Goal: Task Accomplishment & Management: Manage account settings

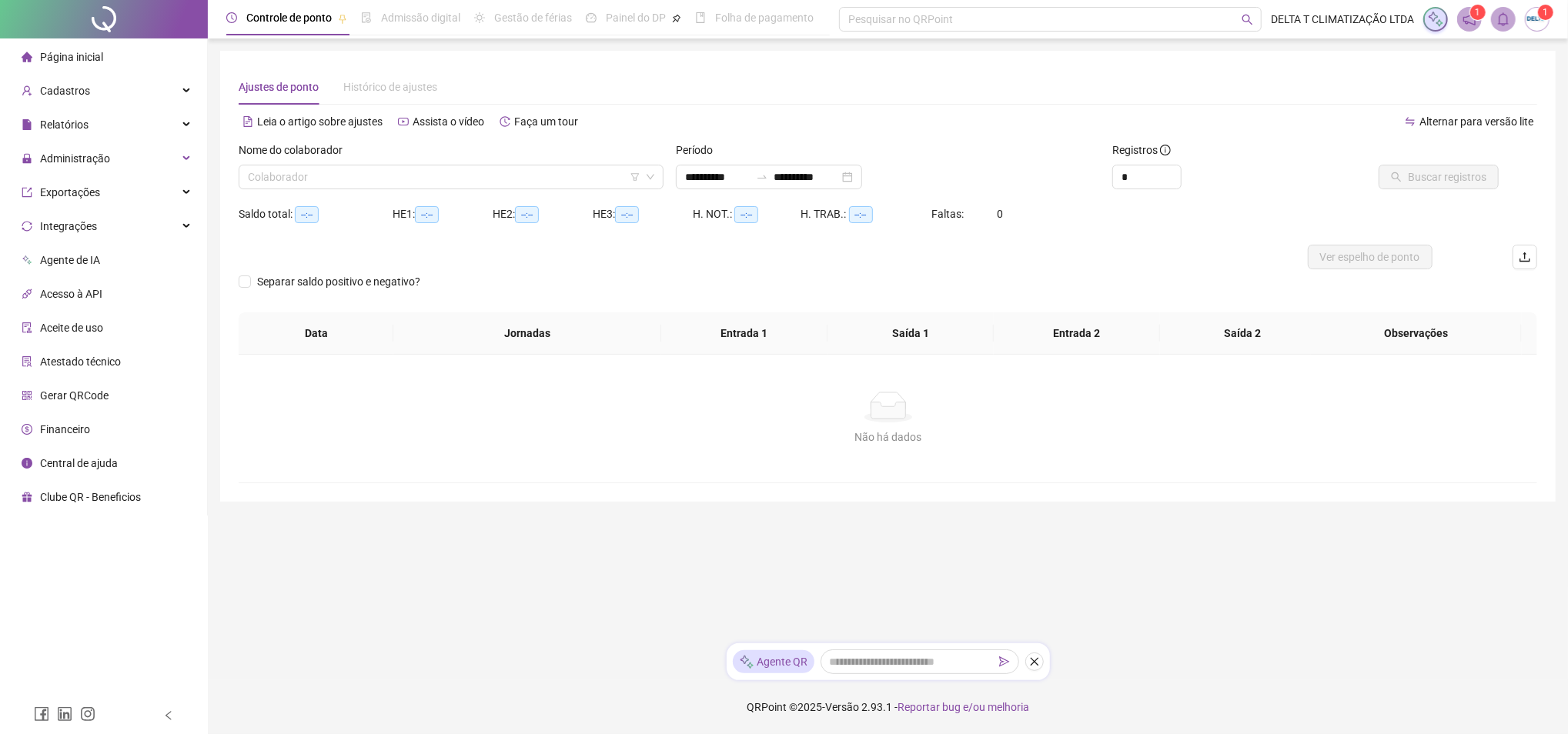
type input "**********"
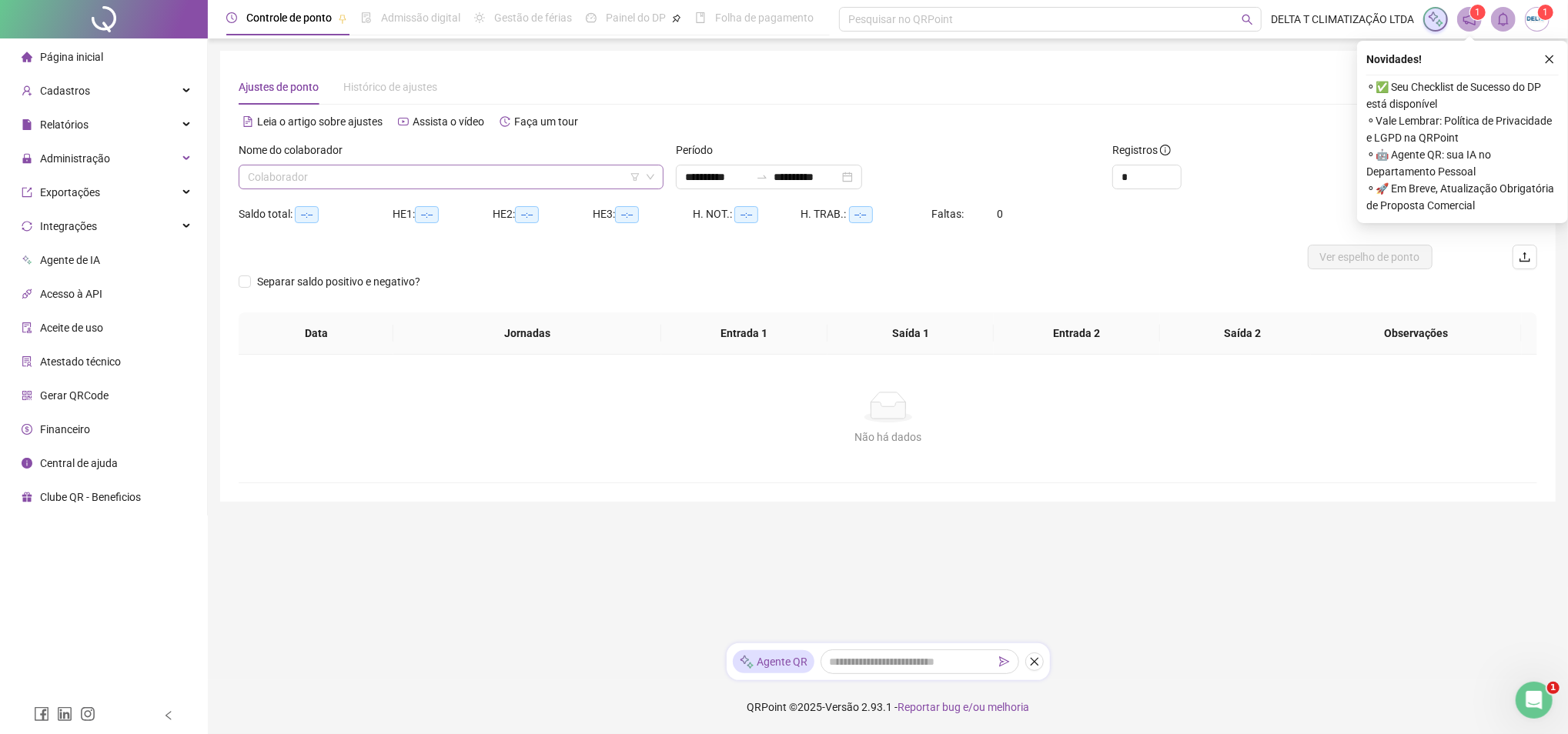
click at [439, 172] on input "search" at bounding box center [444, 177] width 392 height 23
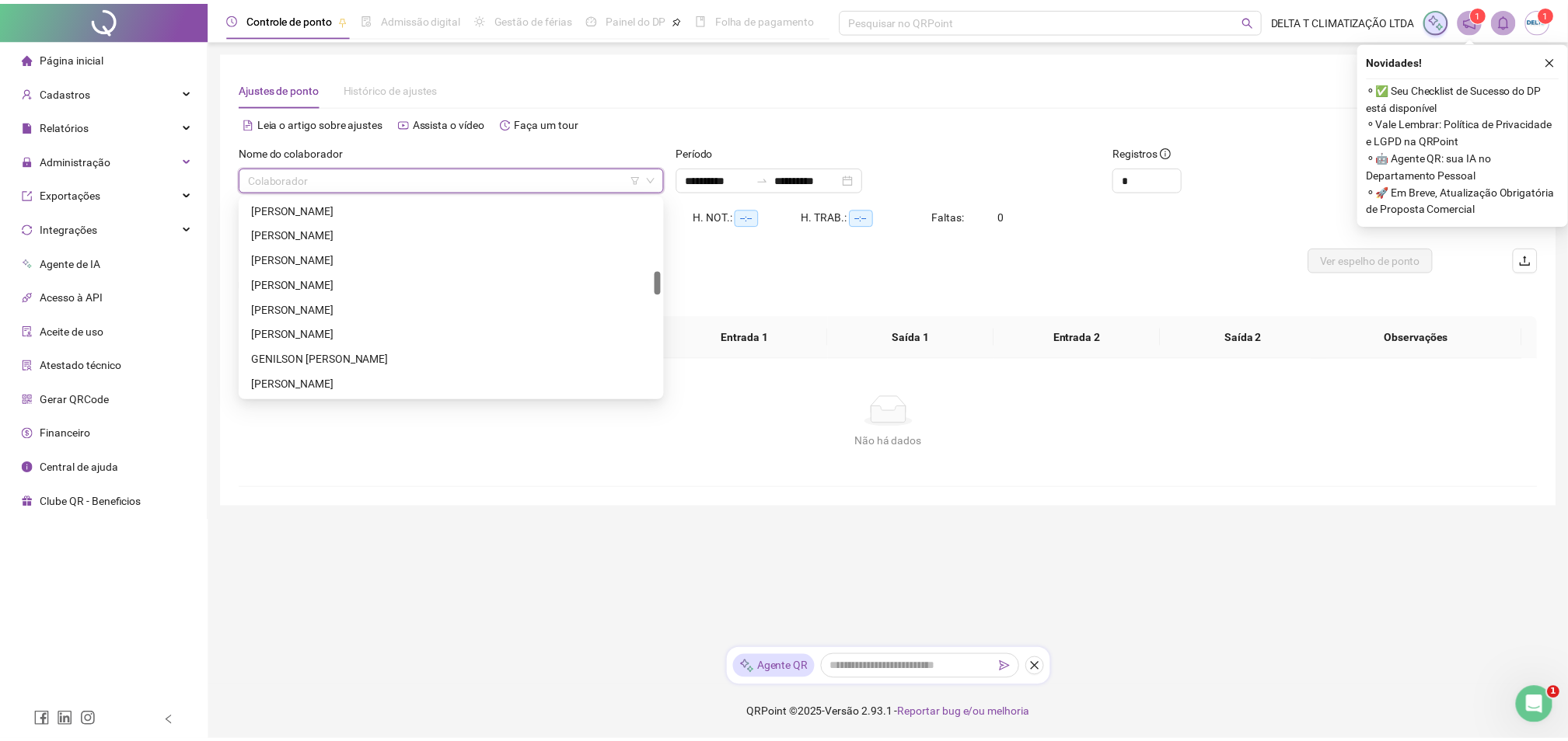
scroll to position [725, 0]
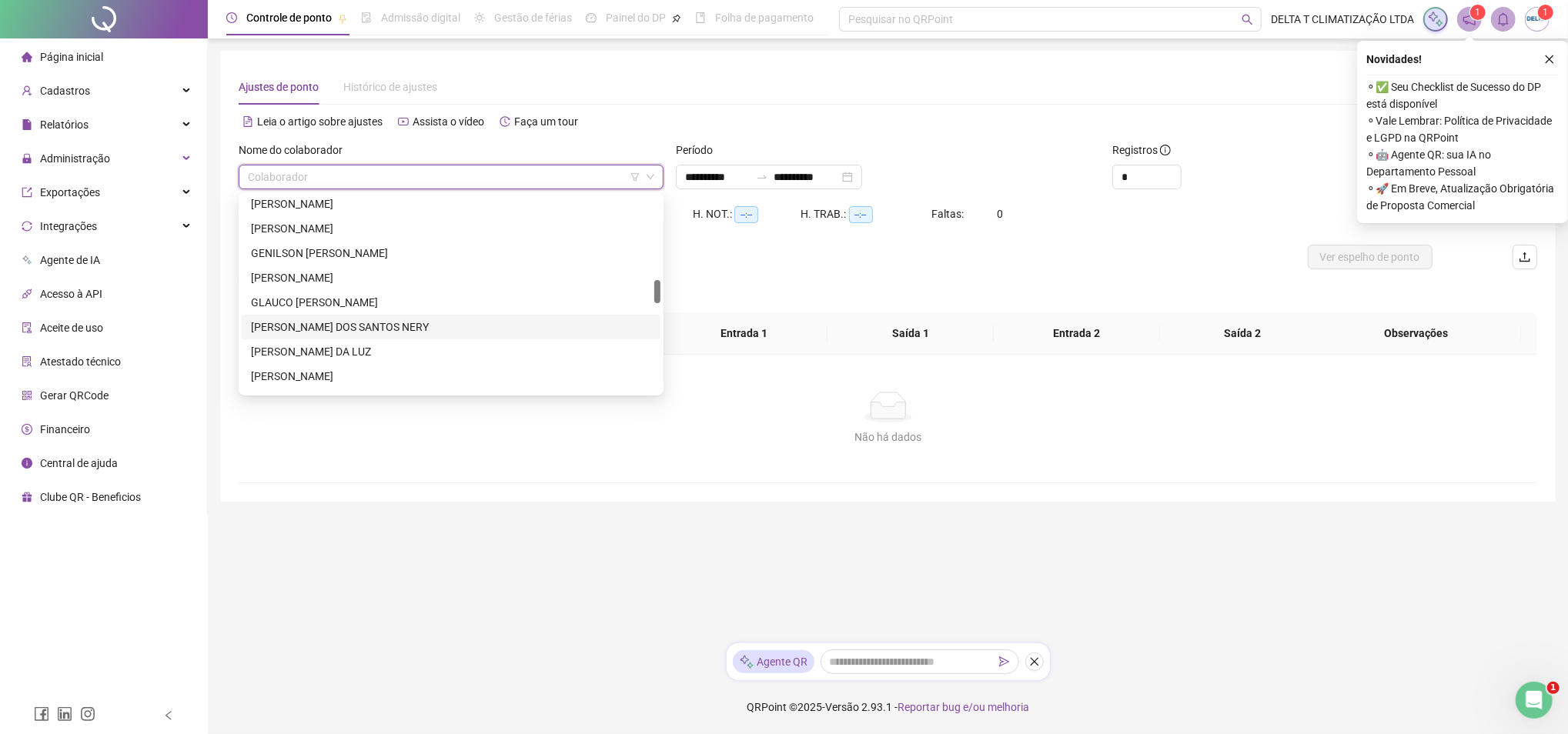
click at [446, 316] on div "[PERSON_NAME] DOS SANTOS NERY" at bounding box center [451, 327] width 418 height 25
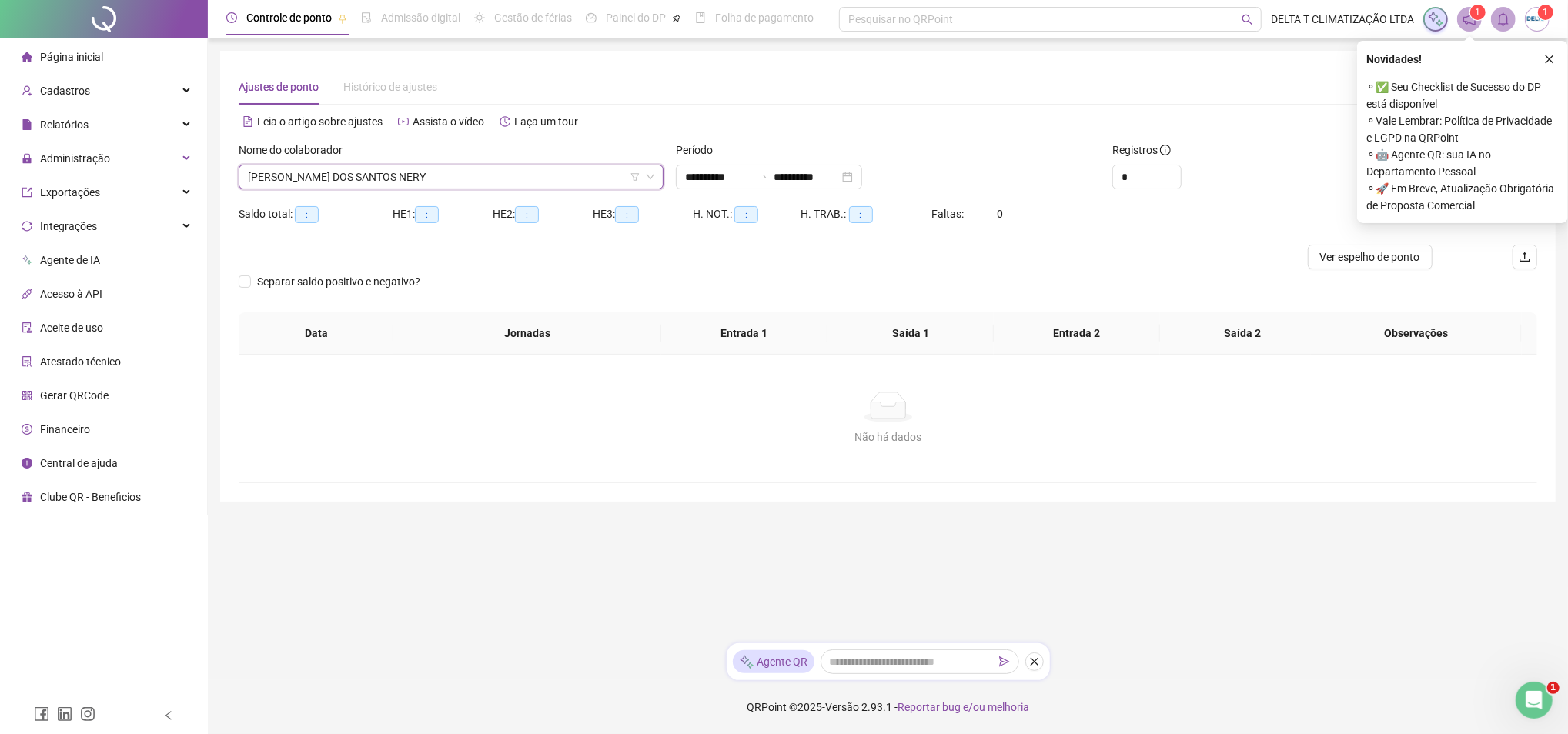
click at [427, 180] on span "[PERSON_NAME] DOS SANTOS NERY" at bounding box center [451, 177] width 407 height 23
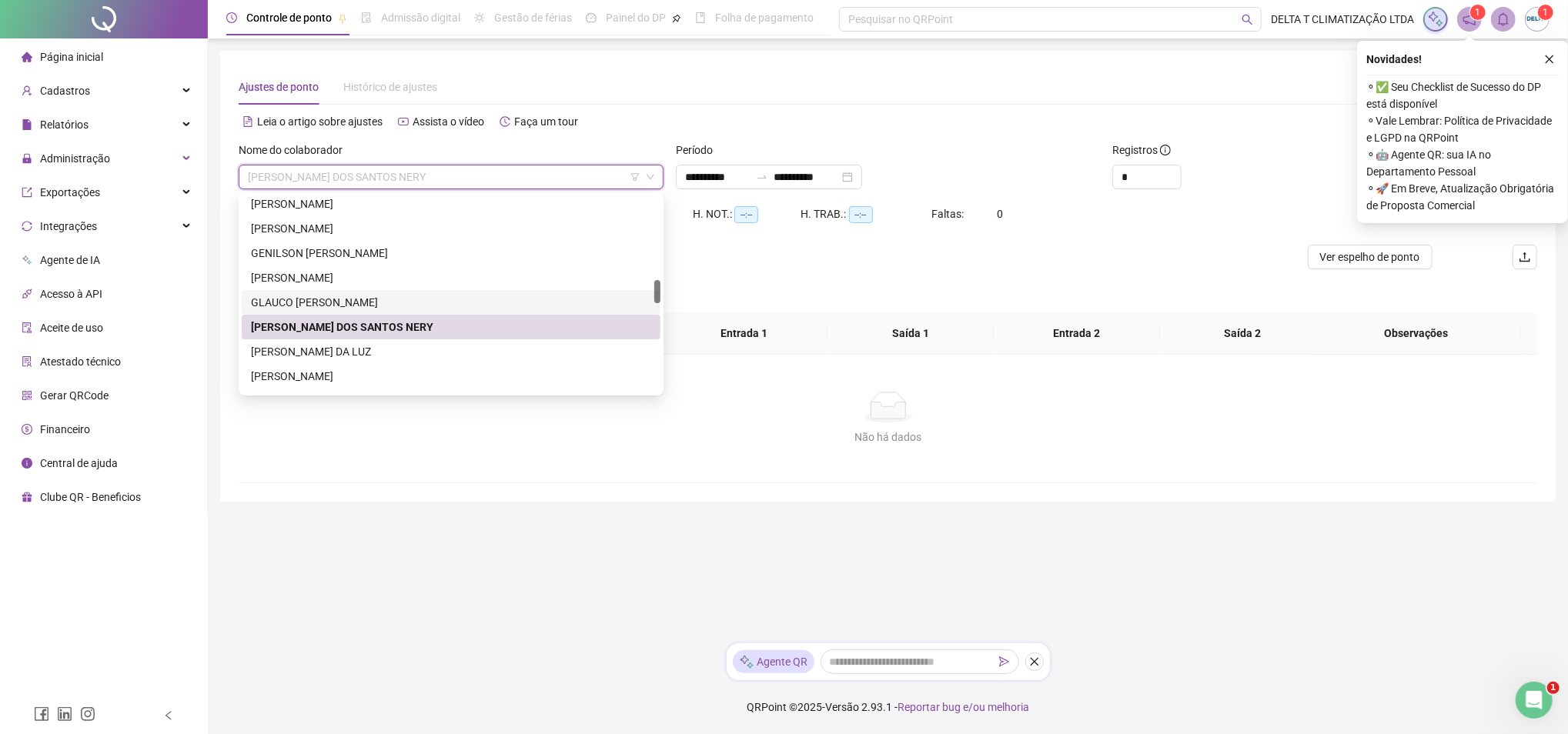
click at [413, 308] on div "GLAUCO [PERSON_NAME]" at bounding box center [451, 302] width 400 height 17
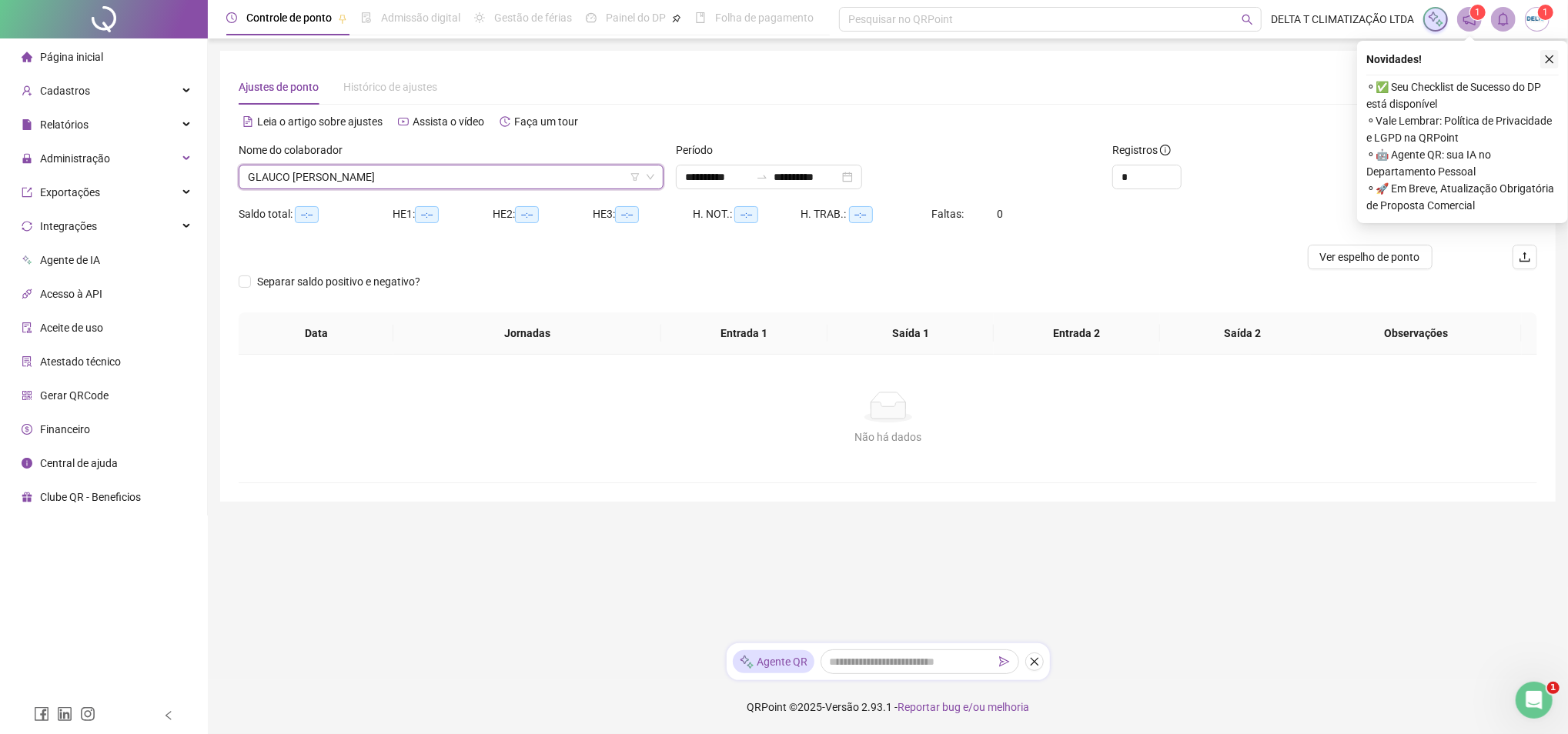
click at [1546, 59] on icon "close" at bounding box center [1549, 58] width 11 height 11
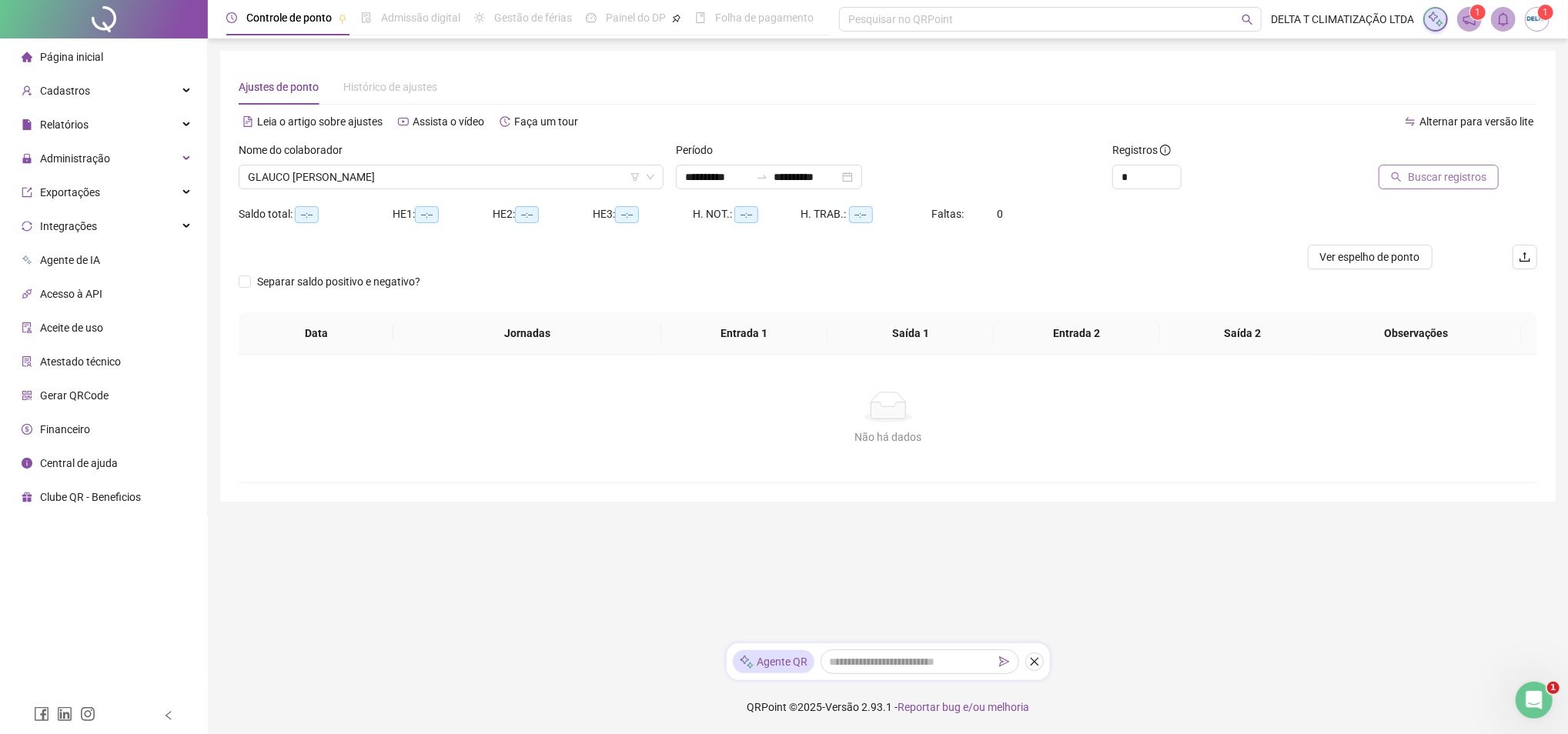
click at [1425, 175] on span "Buscar registros" at bounding box center [1447, 177] width 78 height 17
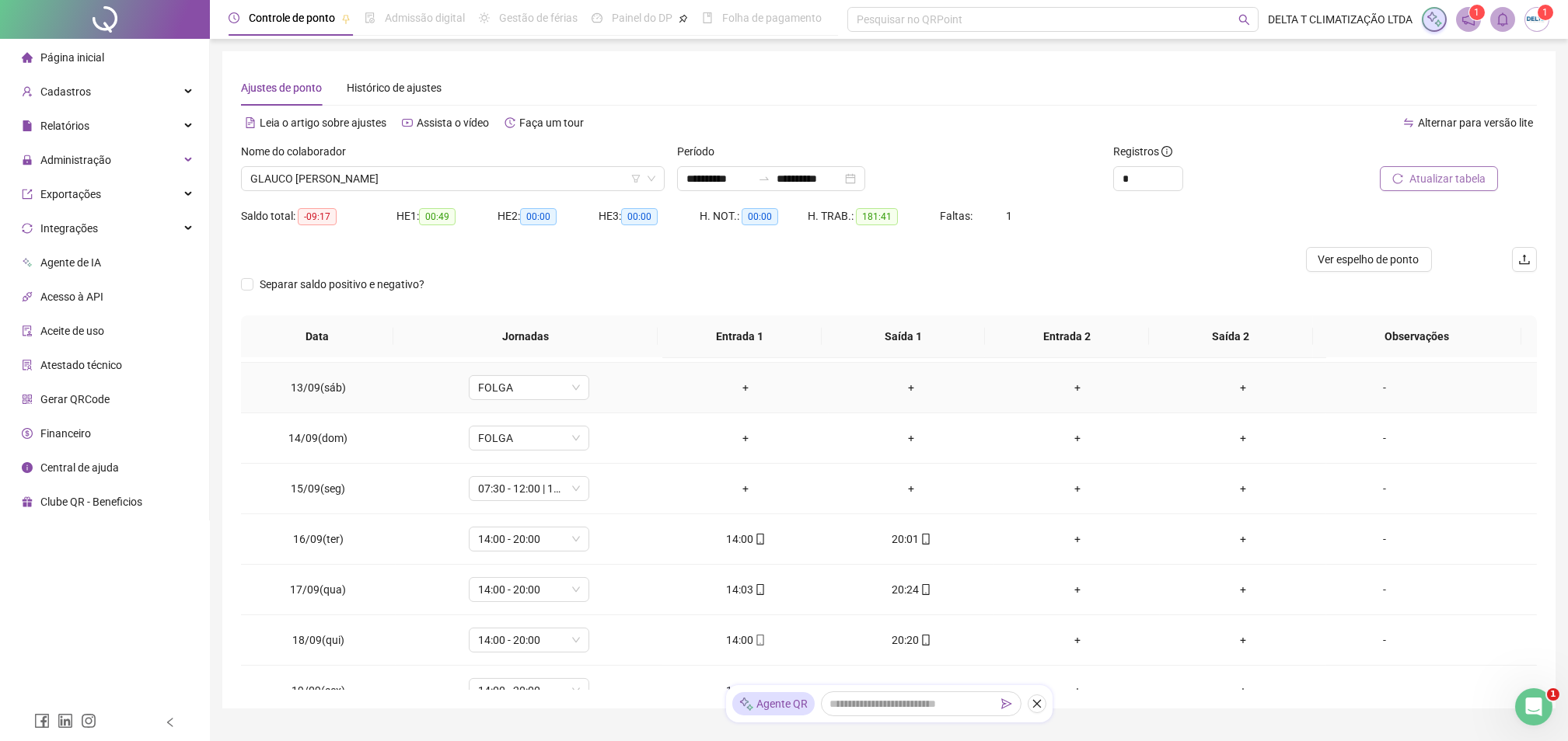
scroll to position [1235, 0]
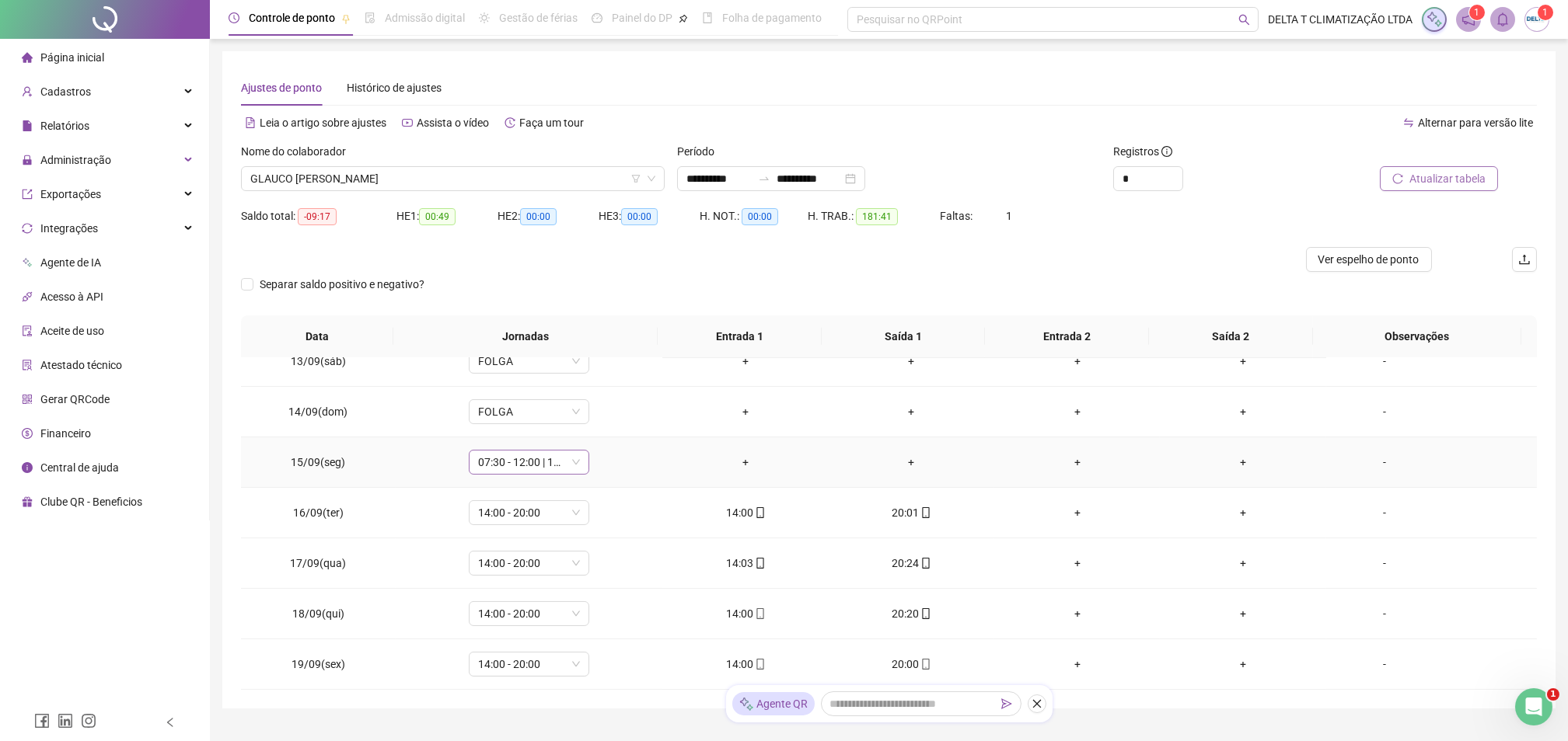
click at [469, 469] on div "07:30 - 12:00 | 13:00 - 17:30" at bounding box center [529, 463] width 121 height 25
type input "***"
click at [517, 510] on div "Folga" at bounding box center [538, 519] width 102 height 17
click at [597, 418] on span "Sim" at bounding box center [598, 422] width 17 height 17
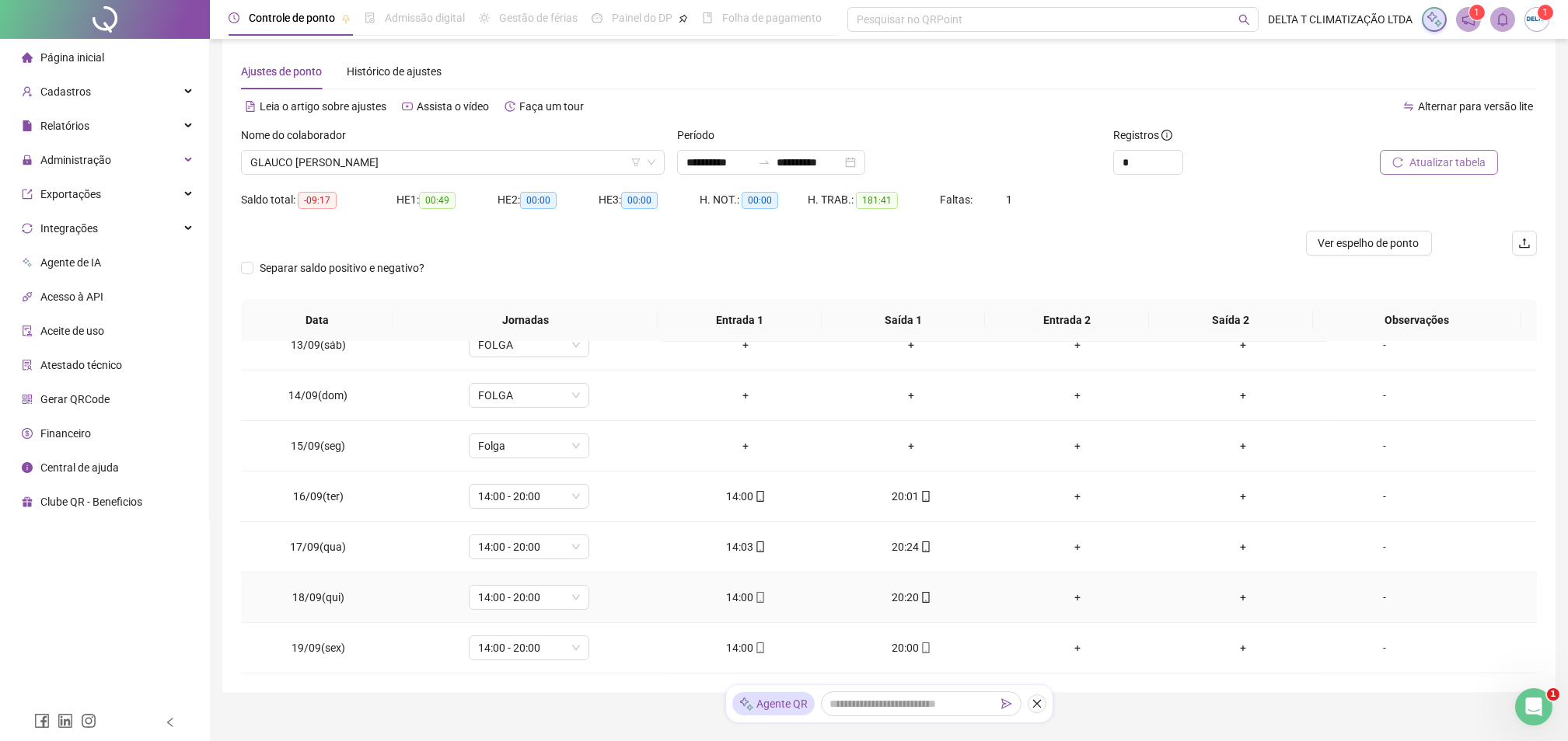
scroll to position [0, 0]
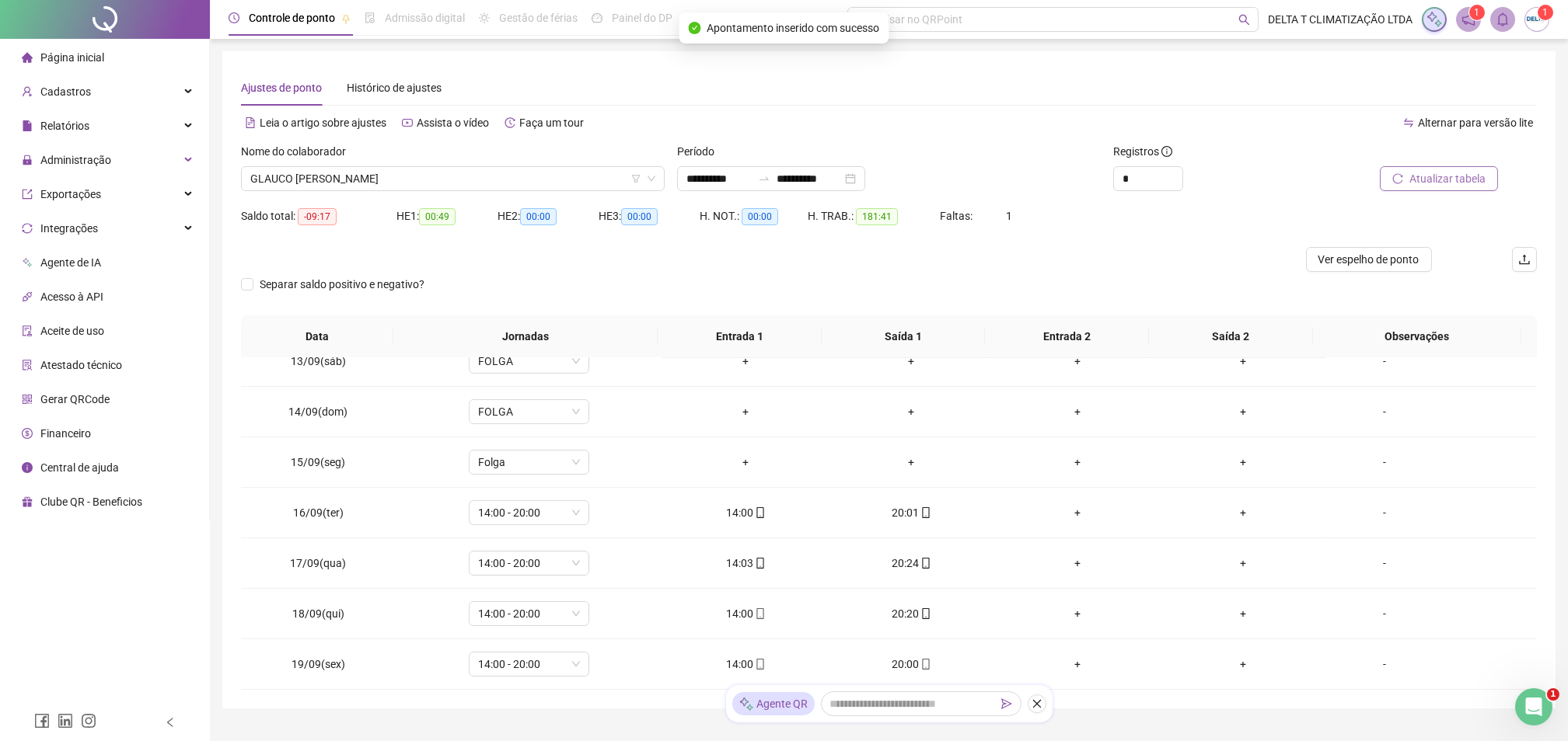
click at [1423, 181] on span "Atualizar tabela" at bounding box center [1447, 179] width 76 height 17
click at [1387, 255] on span "Ver espelho de ponto" at bounding box center [1369, 260] width 102 height 17
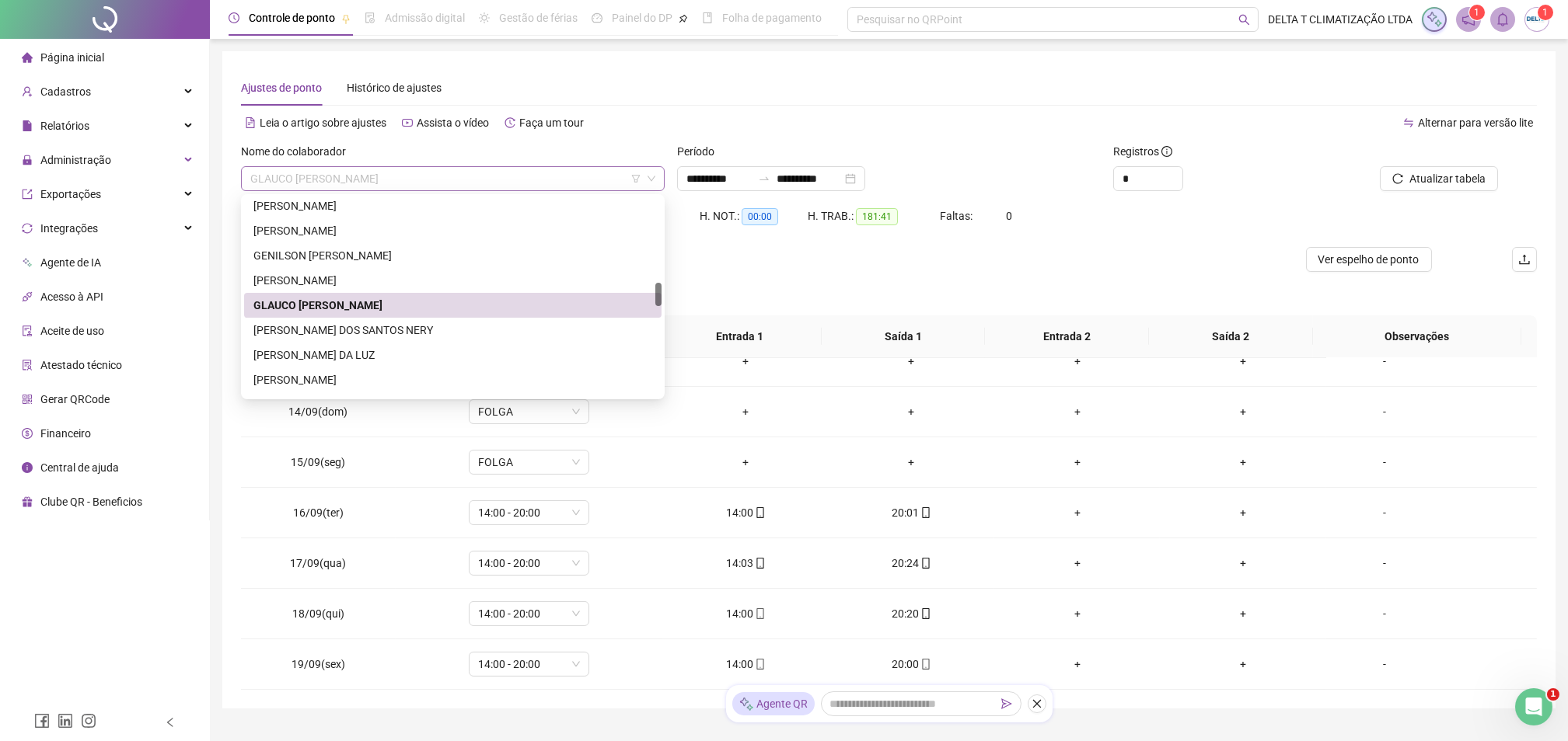
click at [537, 188] on span "GLAUCO [PERSON_NAME]" at bounding box center [452, 179] width 405 height 23
click at [449, 336] on div "[PERSON_NAME] DOS SANTOS NERY" at bounding box center [452, 330] width 399 height 17
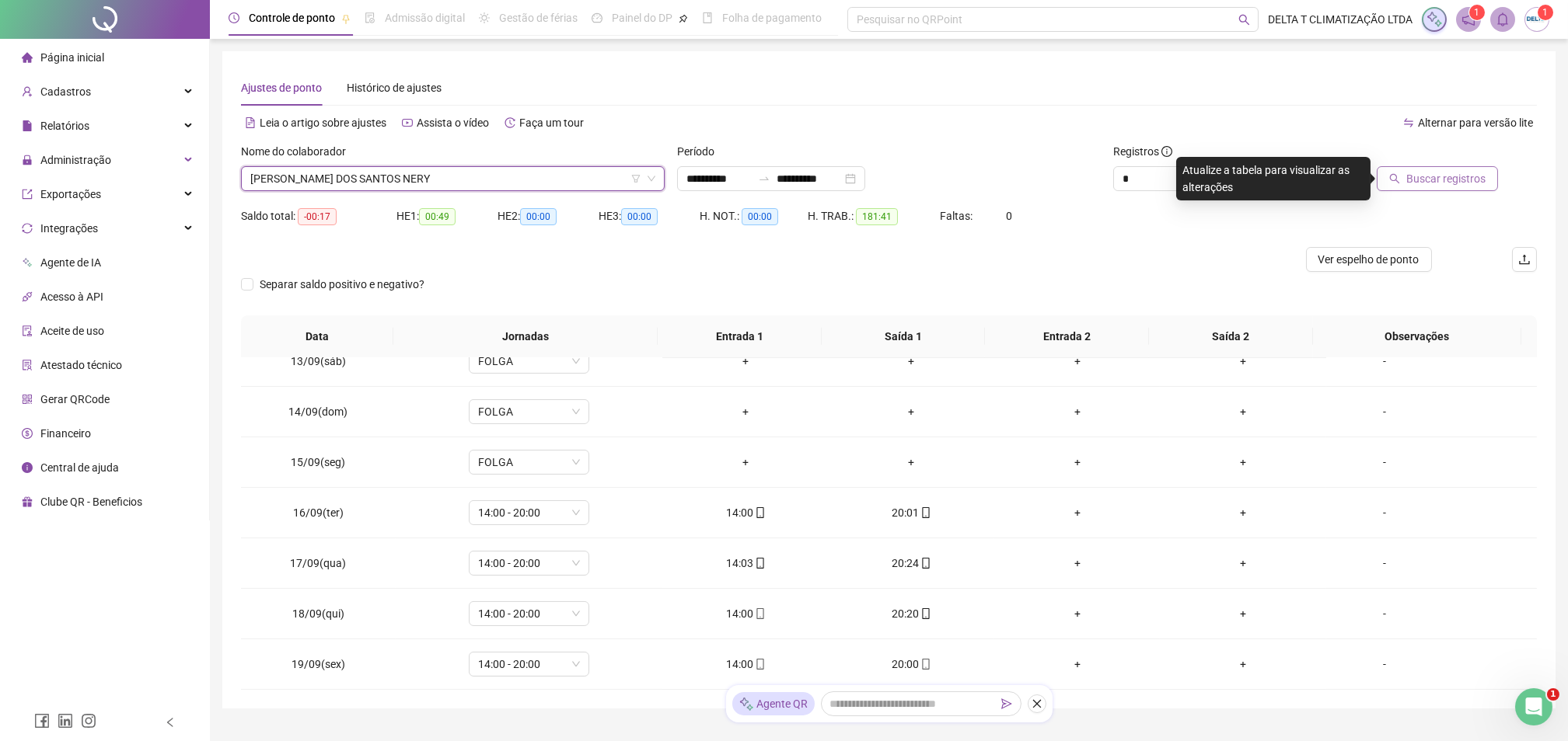
click at [1458, 183] on span "Buscar registros" at bounding box center [1446, 179] width 79 height 17
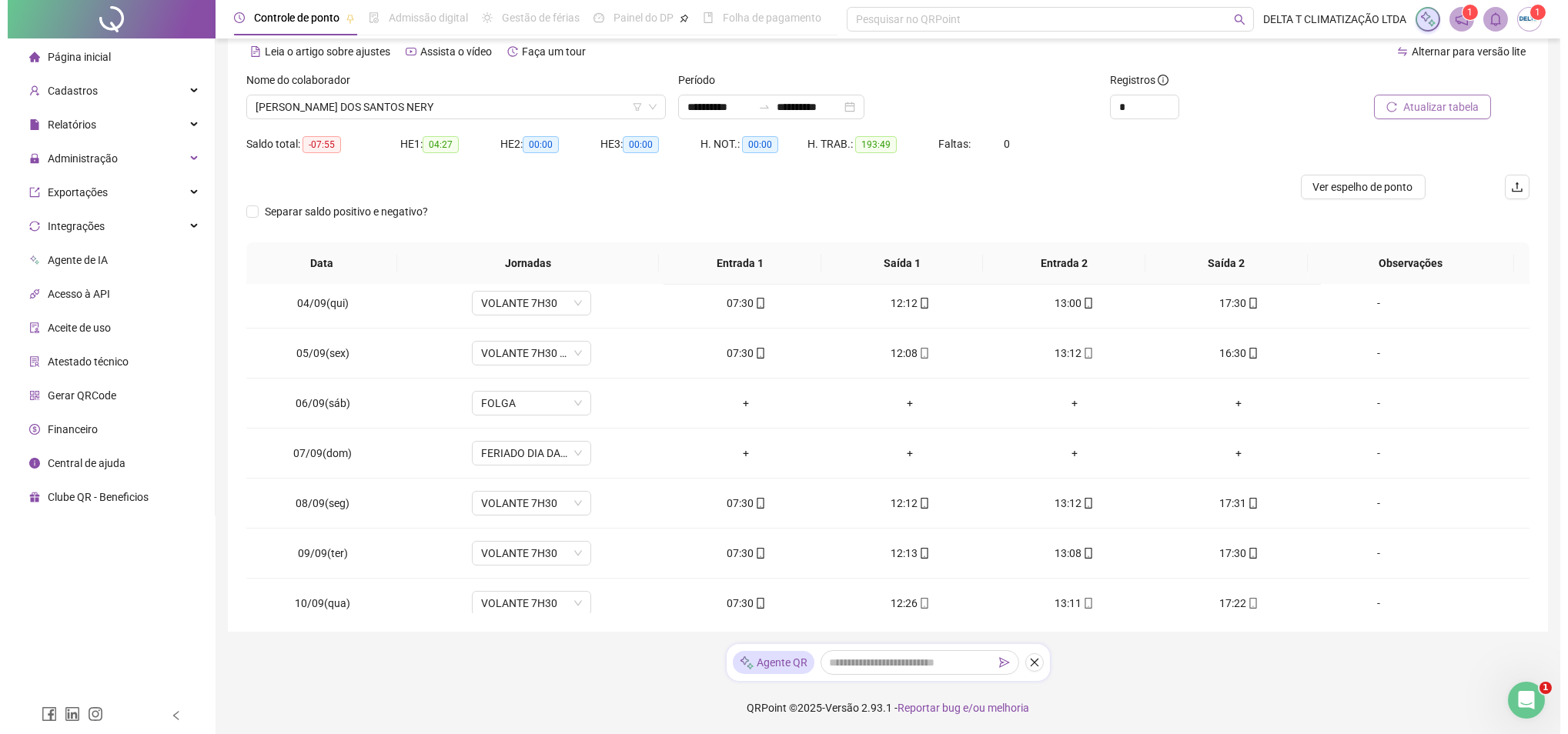
scroll to position [709, 0]
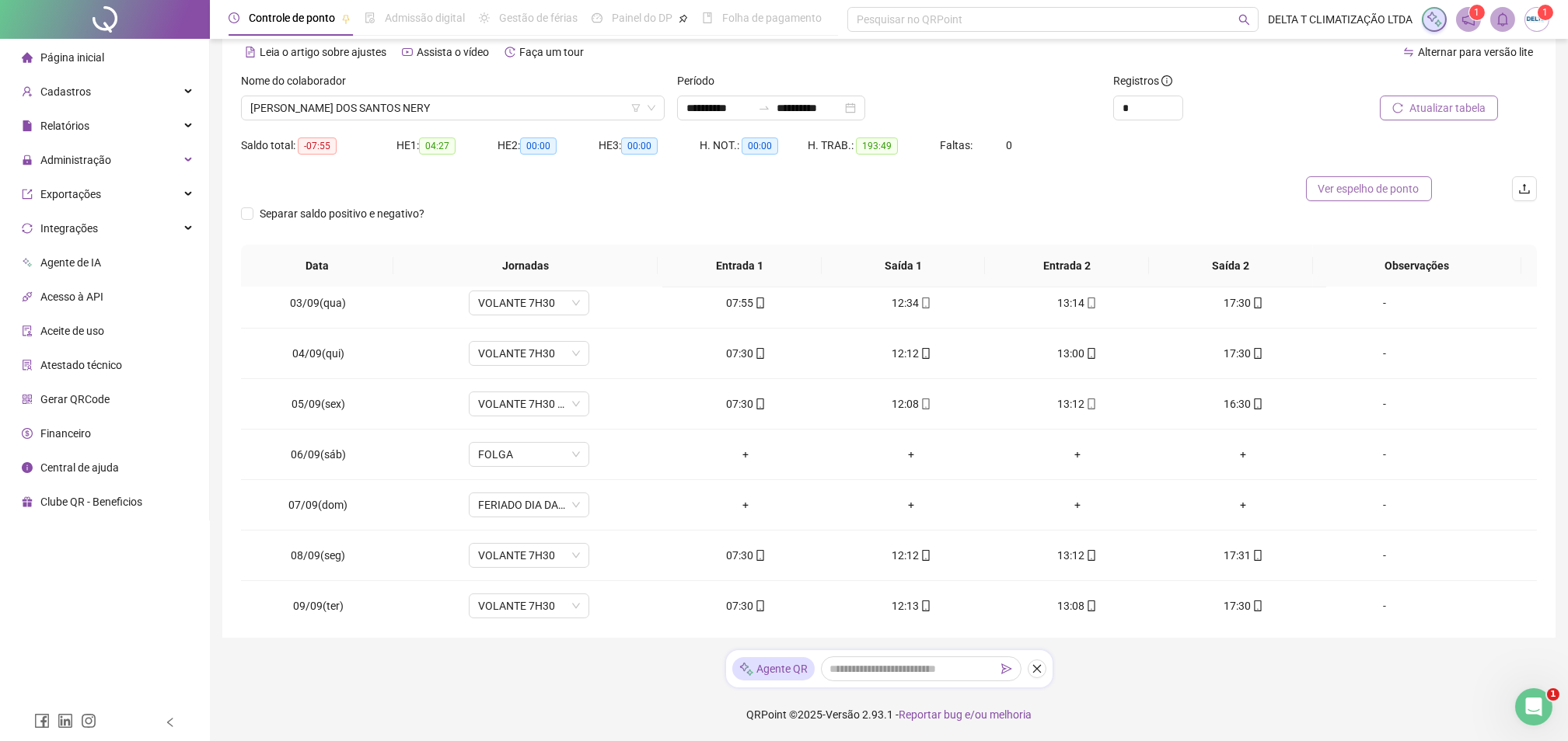
click at [1370, 185] on span "Ver espelho de ponto" at bounding box center [1369, 189] width 102 height 17
click at [467, 103] on span "[PERSON_NAME] DOS SANTOS NERY" at bounding box center [452, 108] width 405 height 23
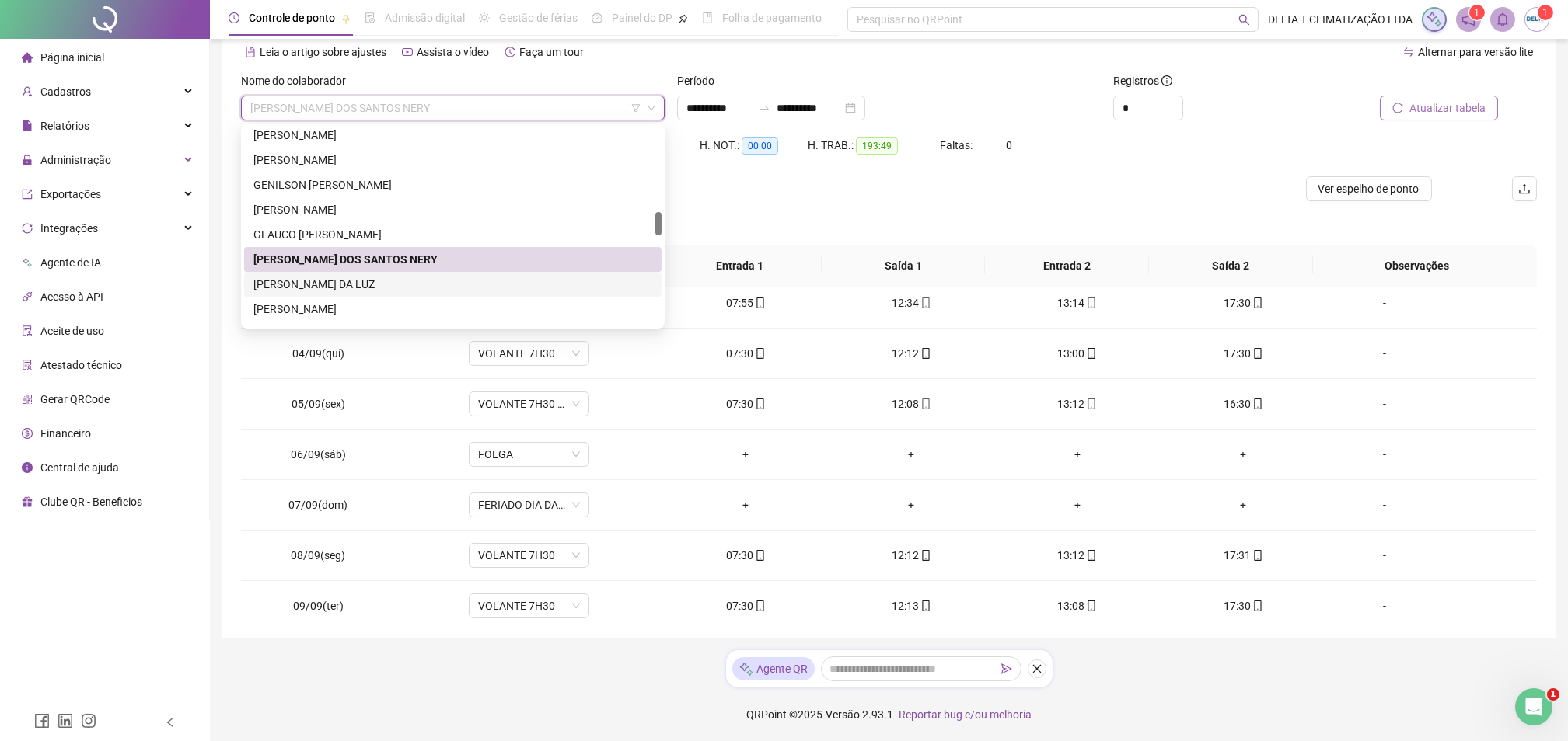
click at [395, 279] on div "[PERSON_NAME] DA LUZ" at bounding box center [452, 284] width 399 height 17
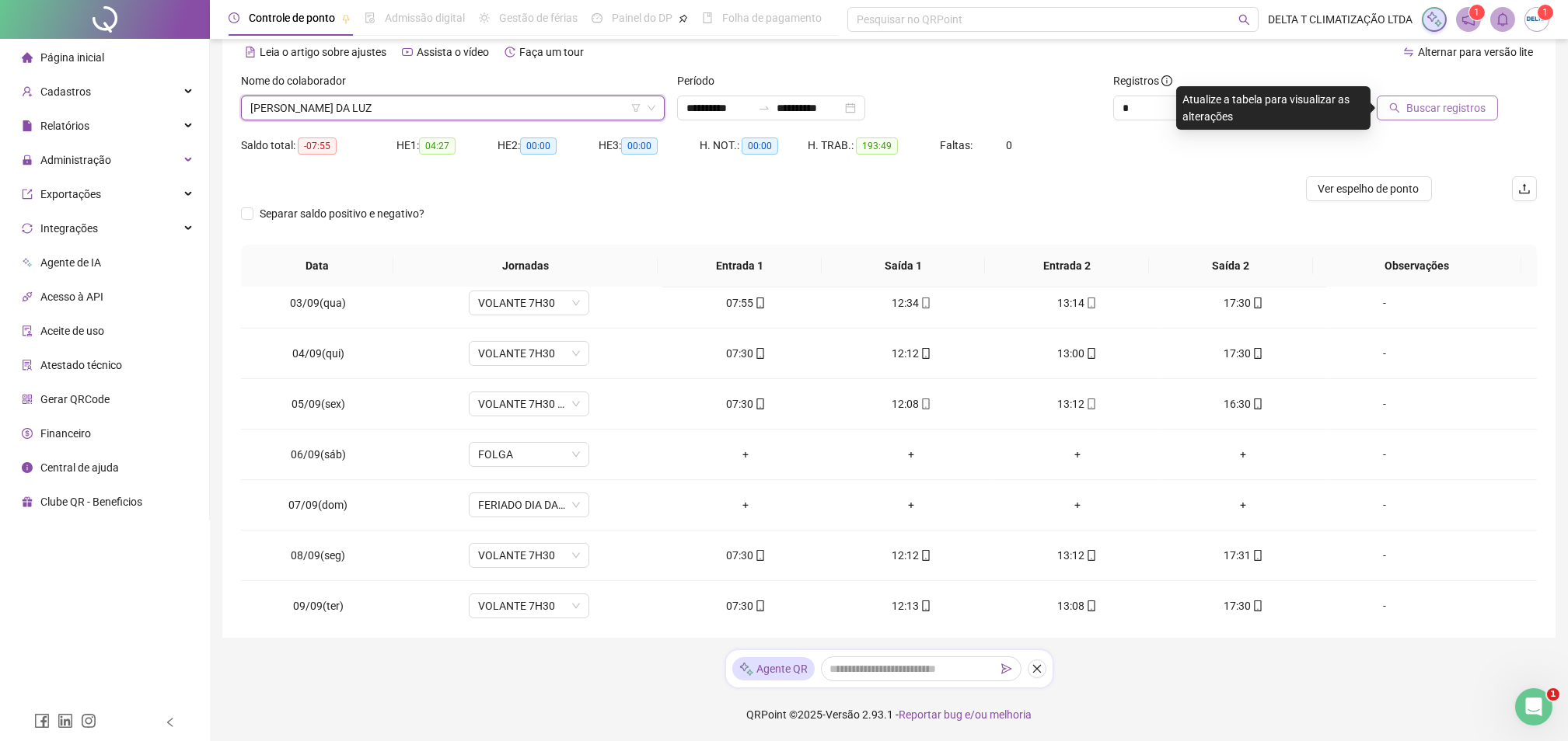
click at [1495, 110] on button "Buscar registros" at bounding box center [1437, 108] width 121 height 25
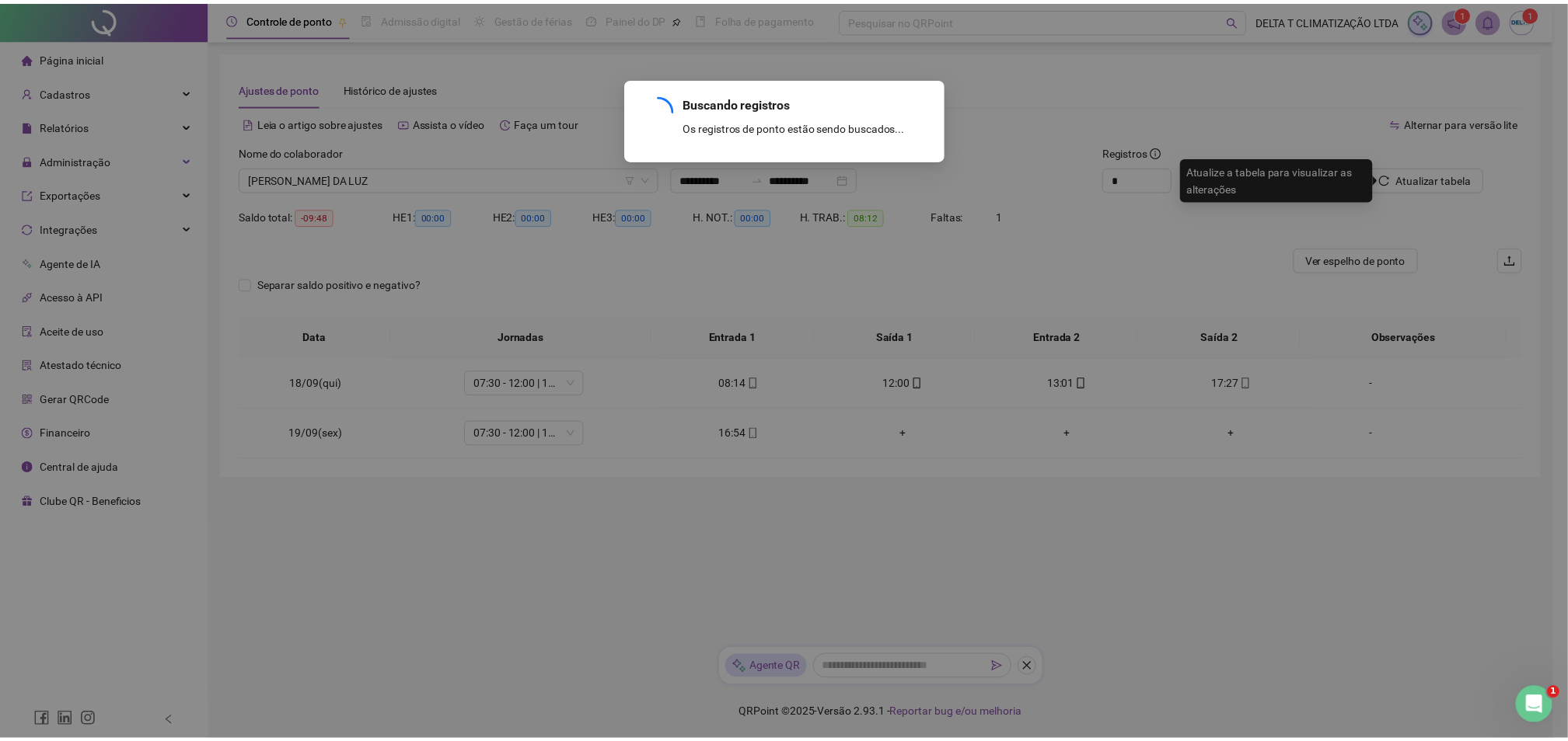
scroll to position [0, 0]
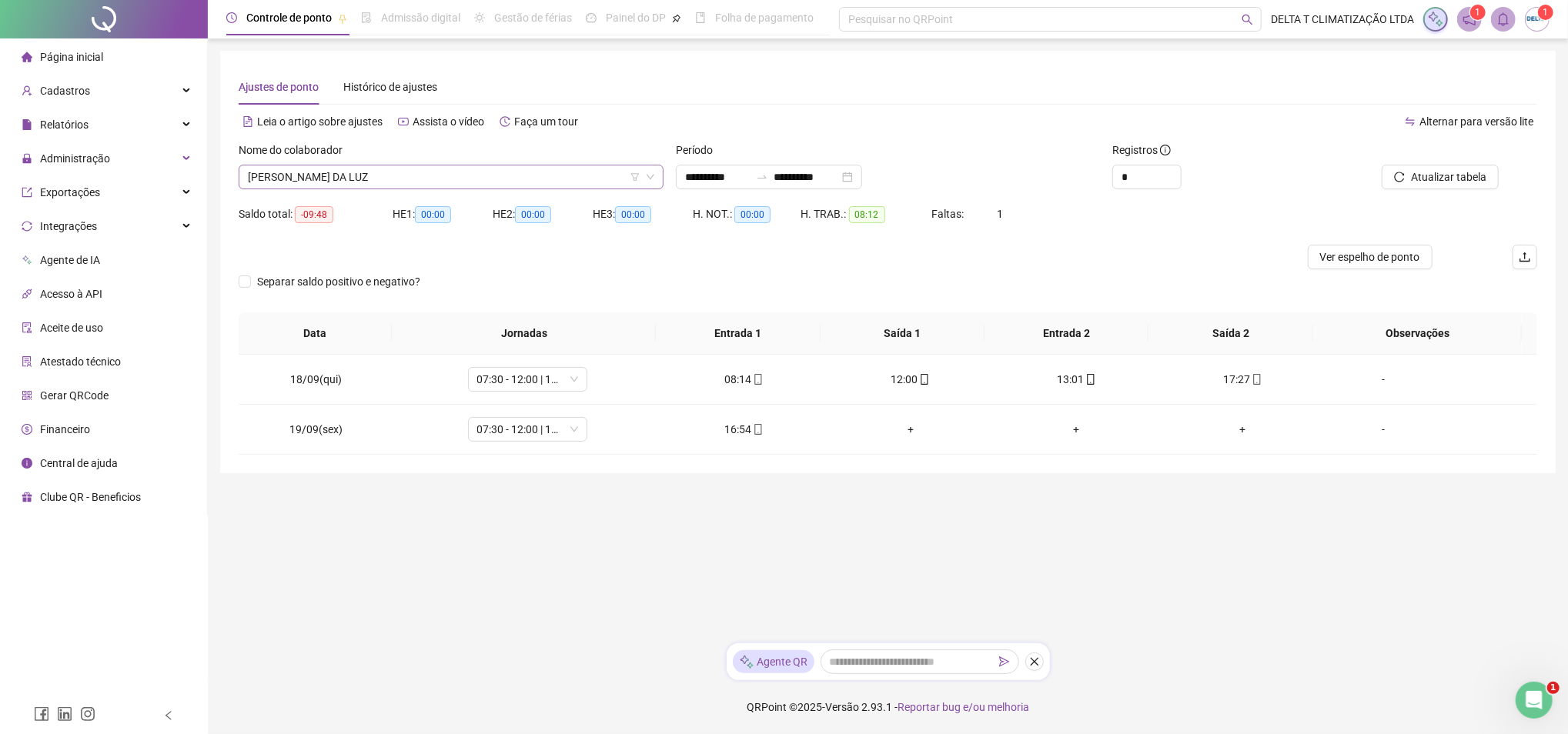
click at [470, 188] on span "[PERSON_NAME] DA LUZ" at bounding box center [451, 177] width 407 height 23
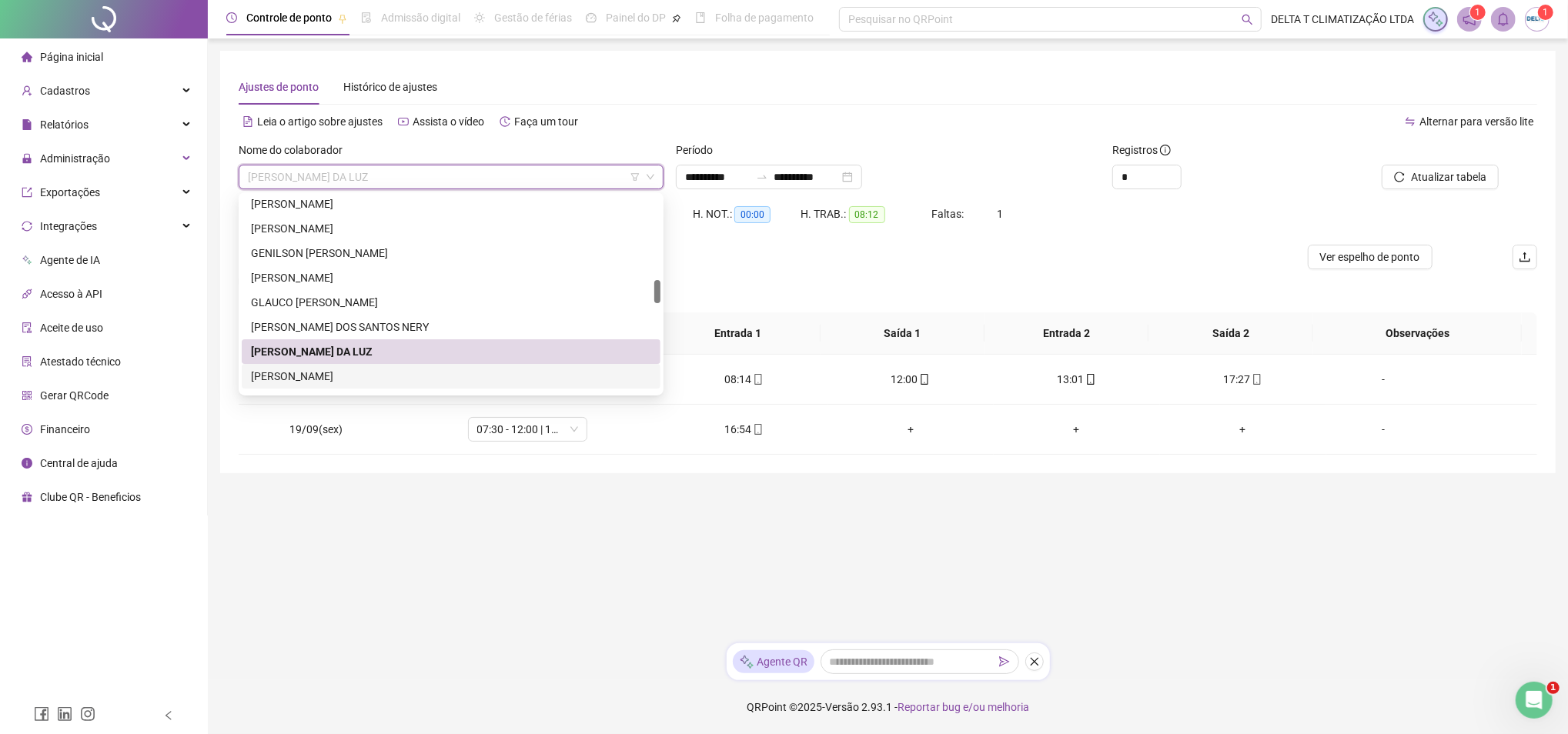
click at [402, 380] on div "[PERSON_NAME]" at bounding box center [451, 376] width 400 height 17
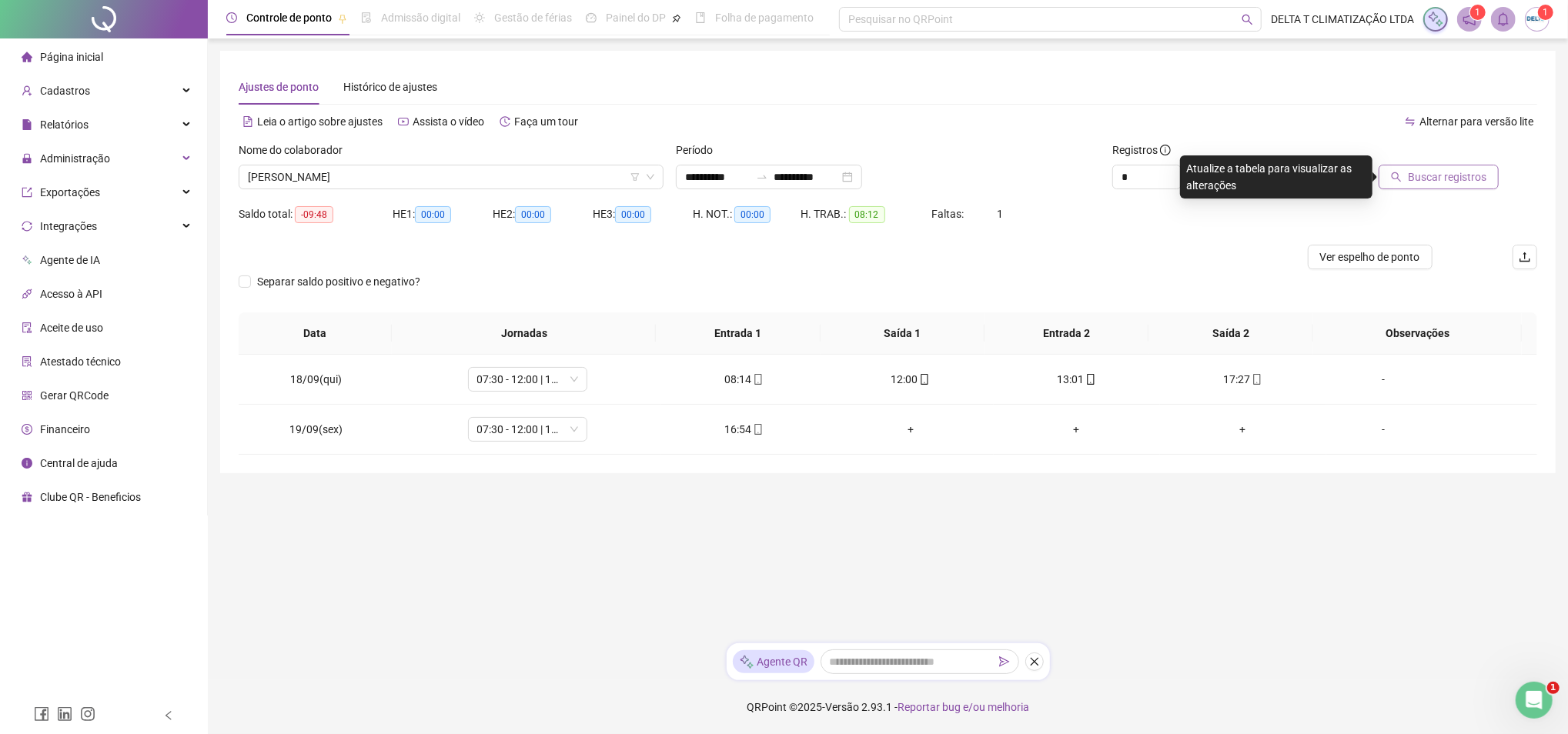
click at [1450, 171] on span "Buscar registros" at bounding box center [1447, 177] width 78 height 17
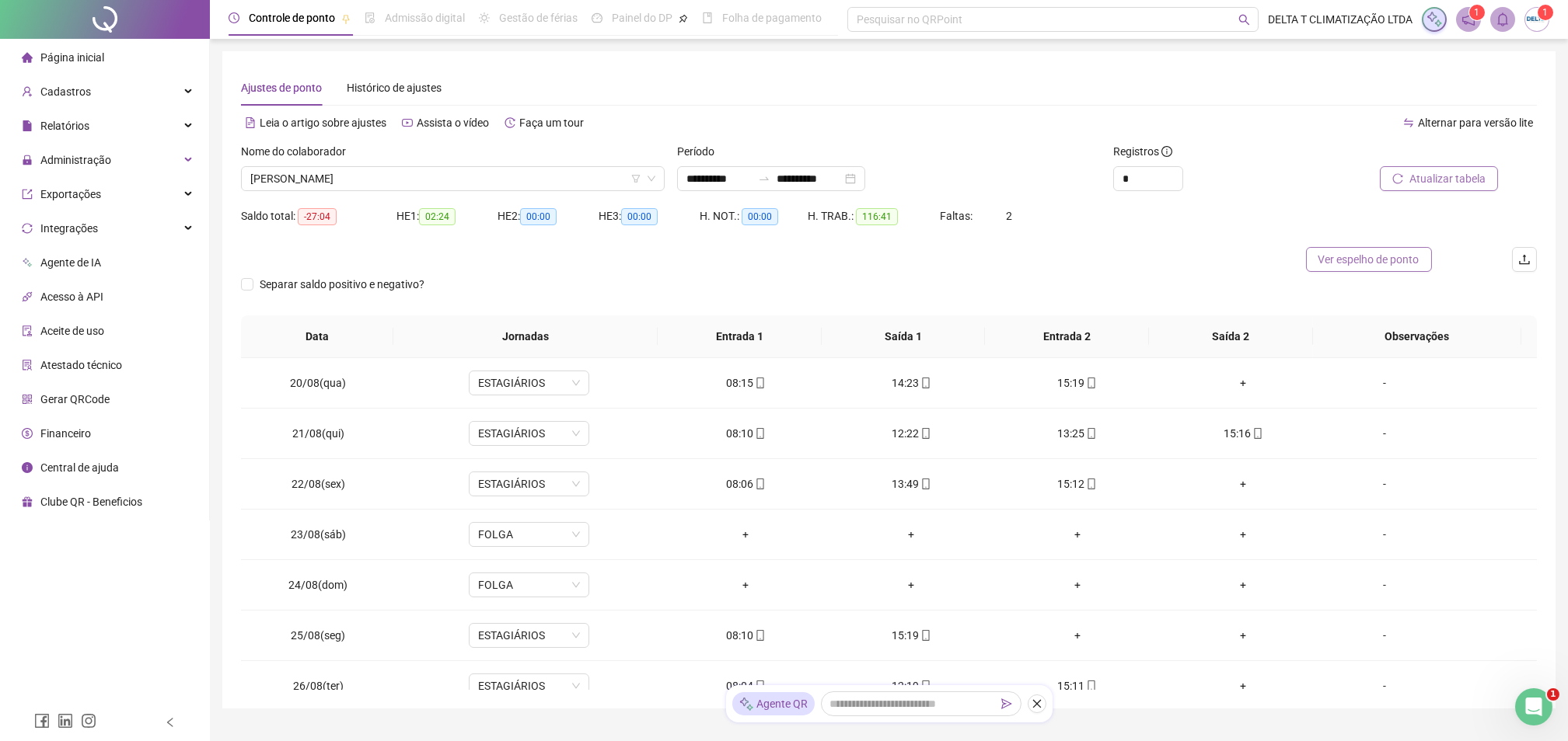
click at [1396, 261] on span "Ver espelho de ponto" at bounding box center [1369, 260] width 102 height 17
click at [473, 178] on span "[PERSON_NAME]" at bounding box center [452, 179] width 405 height 23
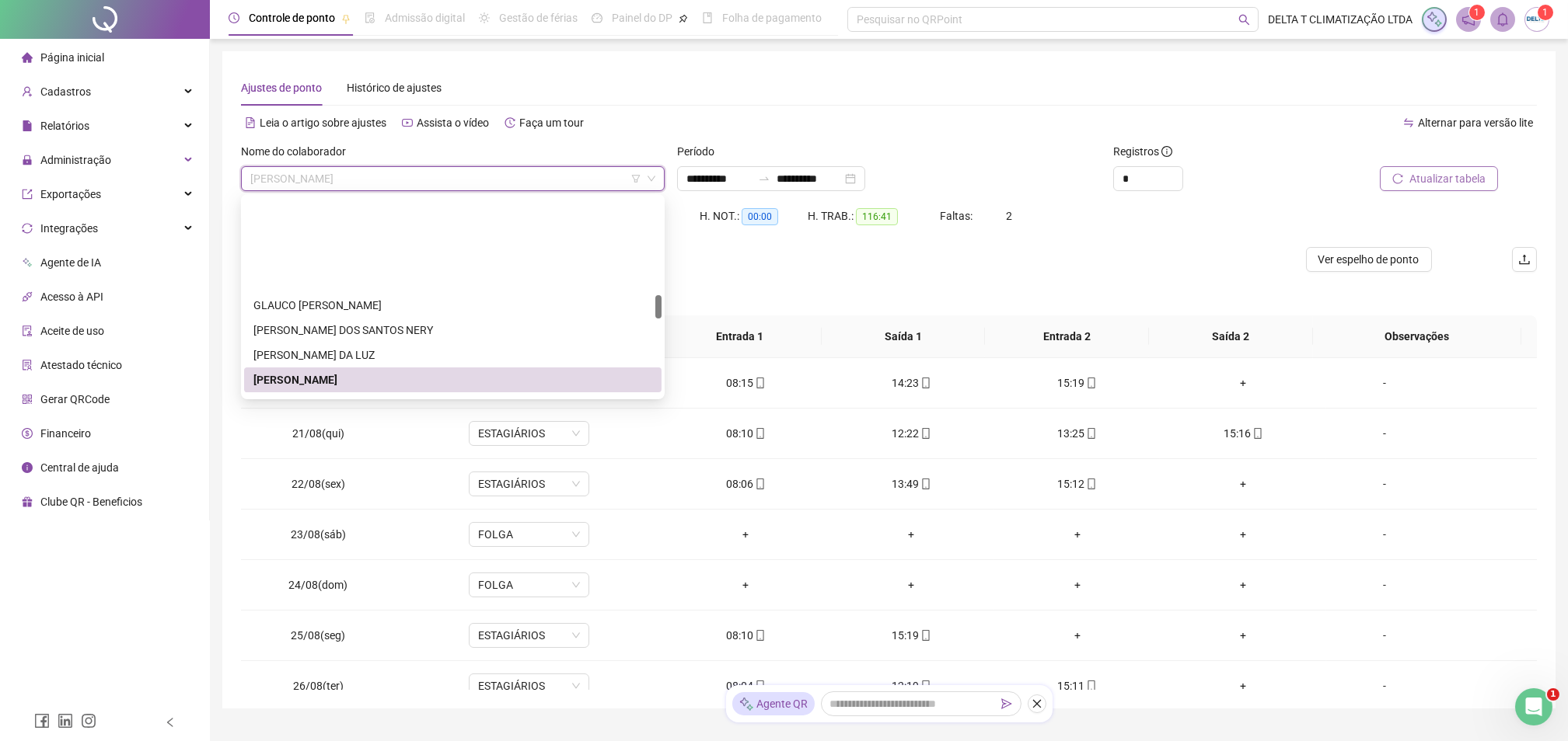
scroll to position [828, 0]
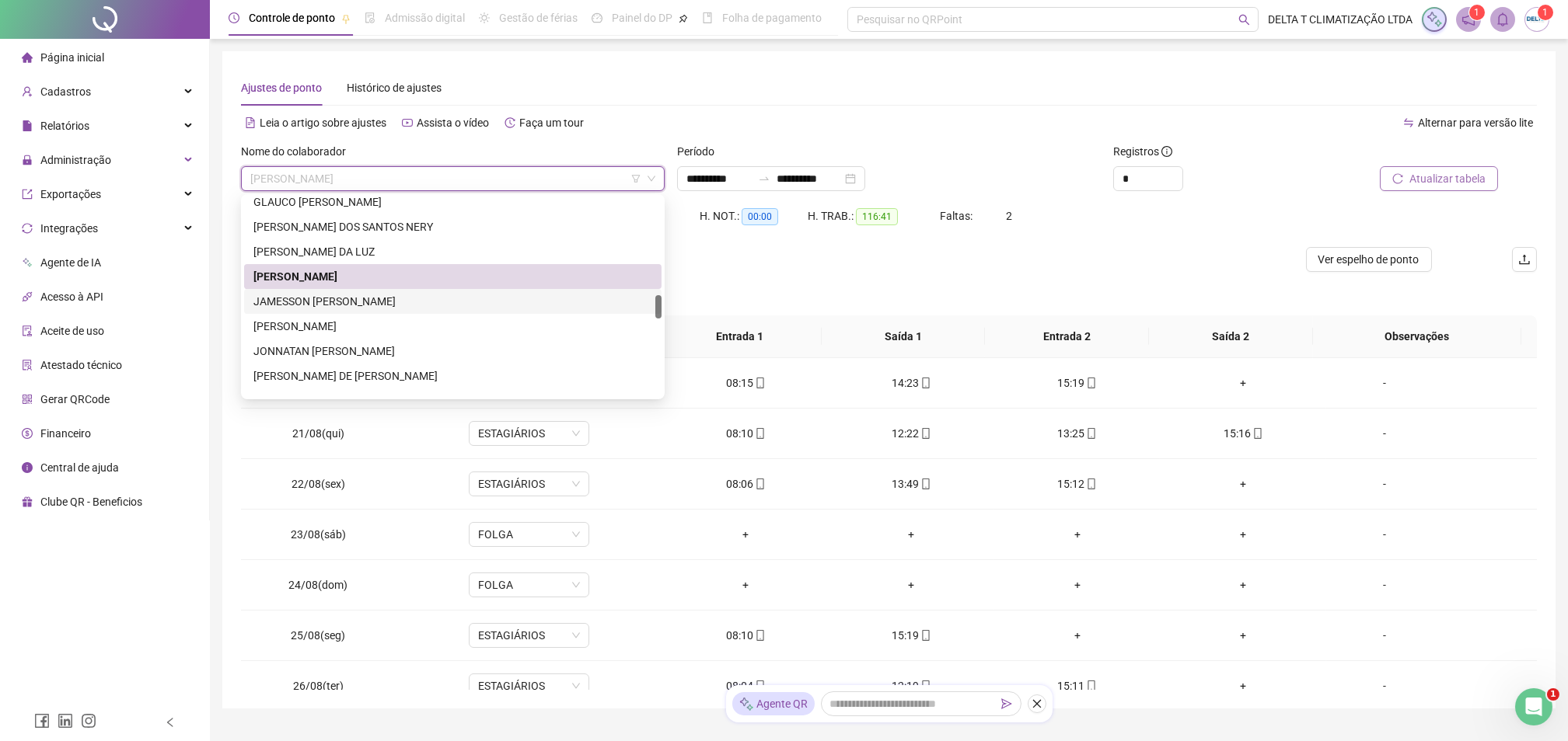
click at [454, 302] on div "JAMESSON [PERSON_NAME]" at bounding box center [452, 301] width 399 height 17
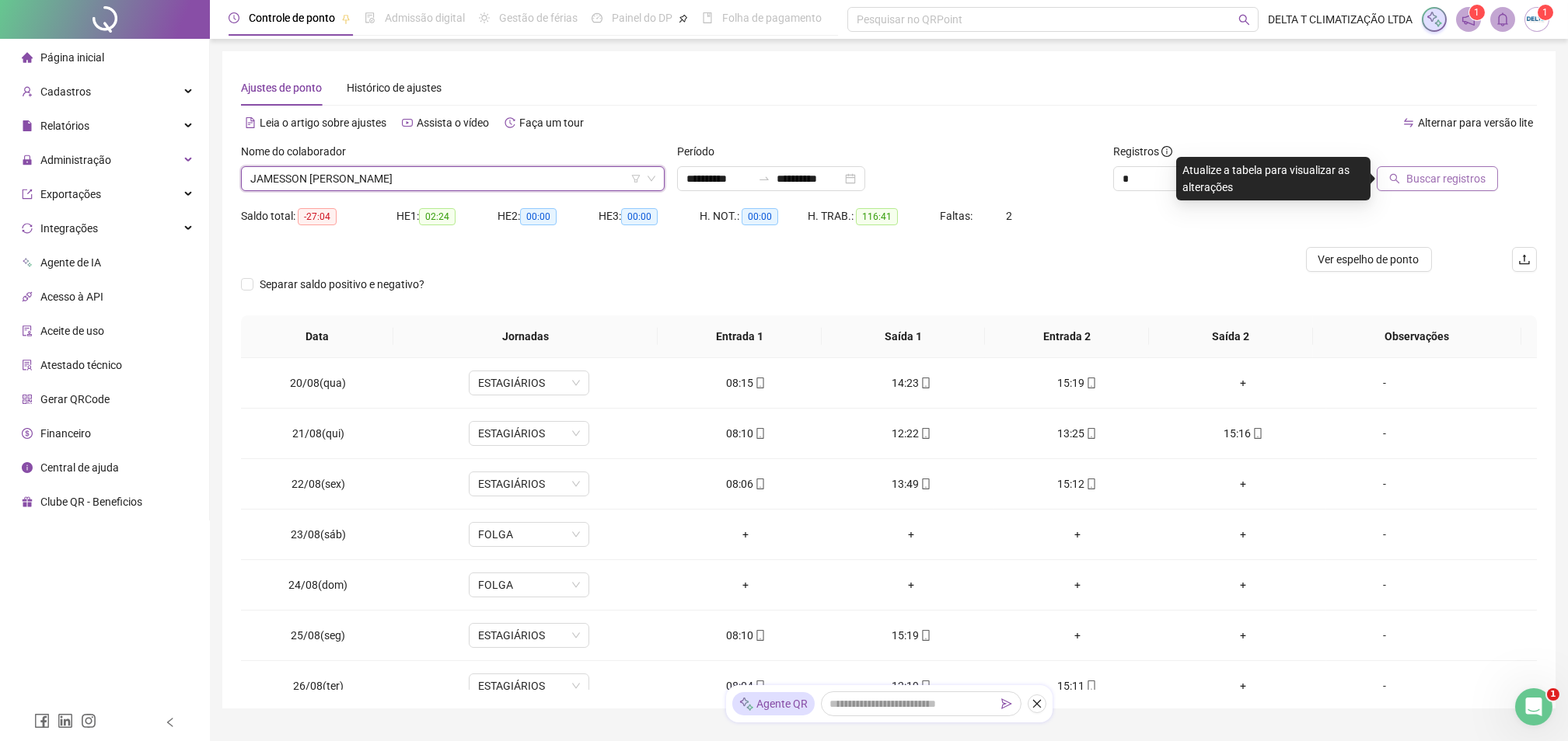
click at [1424, 175] on span "Buscar registros" at bounding box center [1446, 179] width 79 height 17
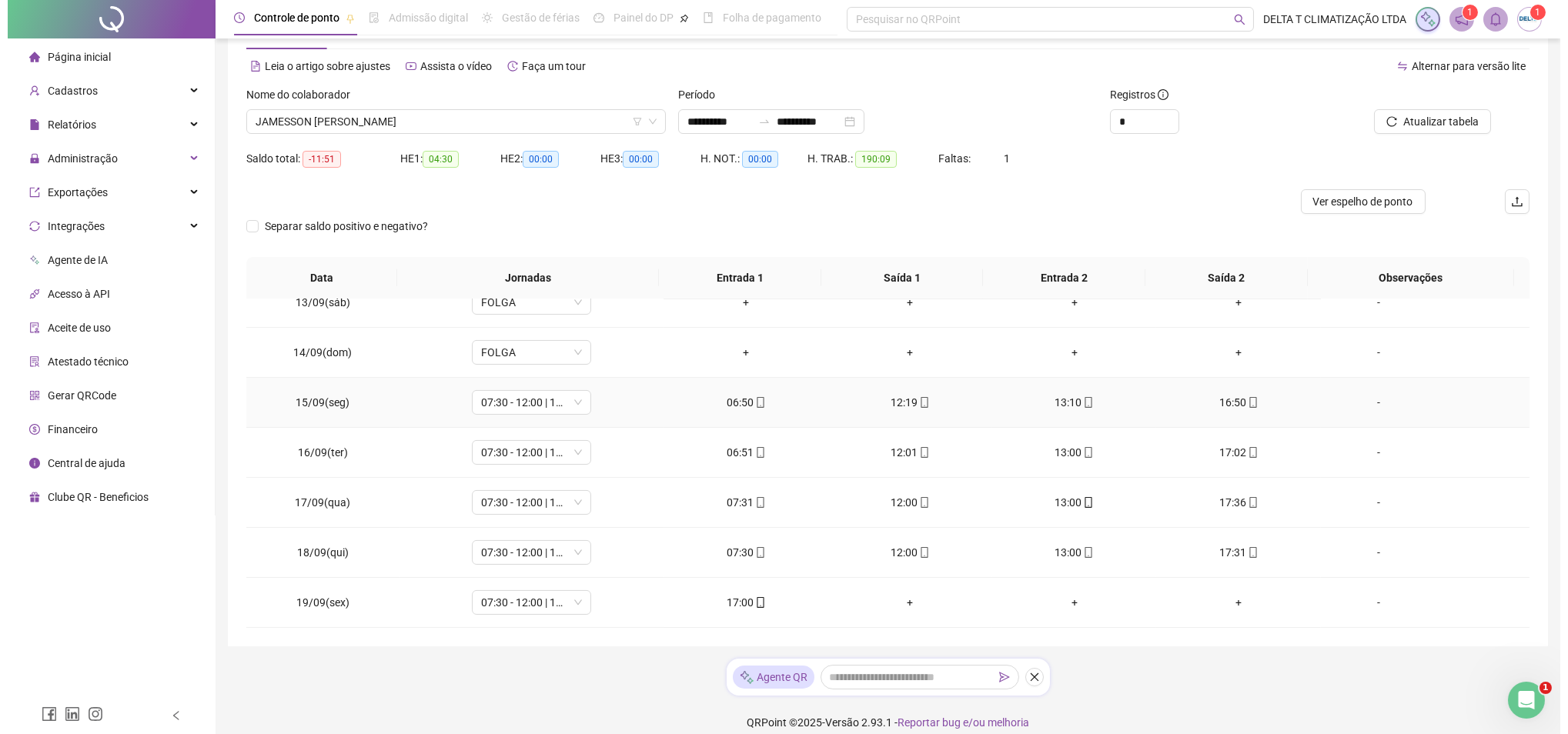
scroll to position [70, 0]
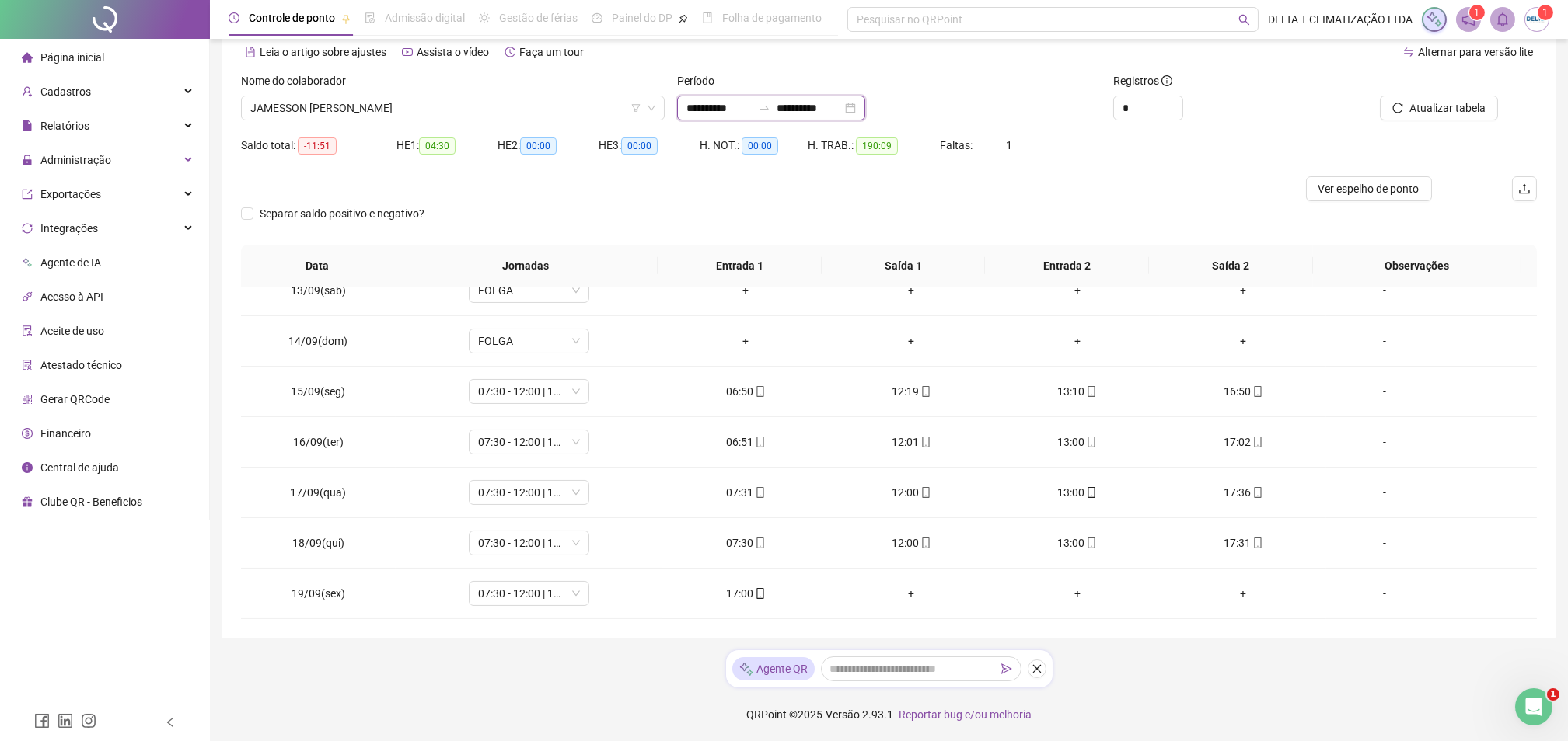
click at [812, 108] on input "**********" at bounding box center [809, 108] width 66 height 17
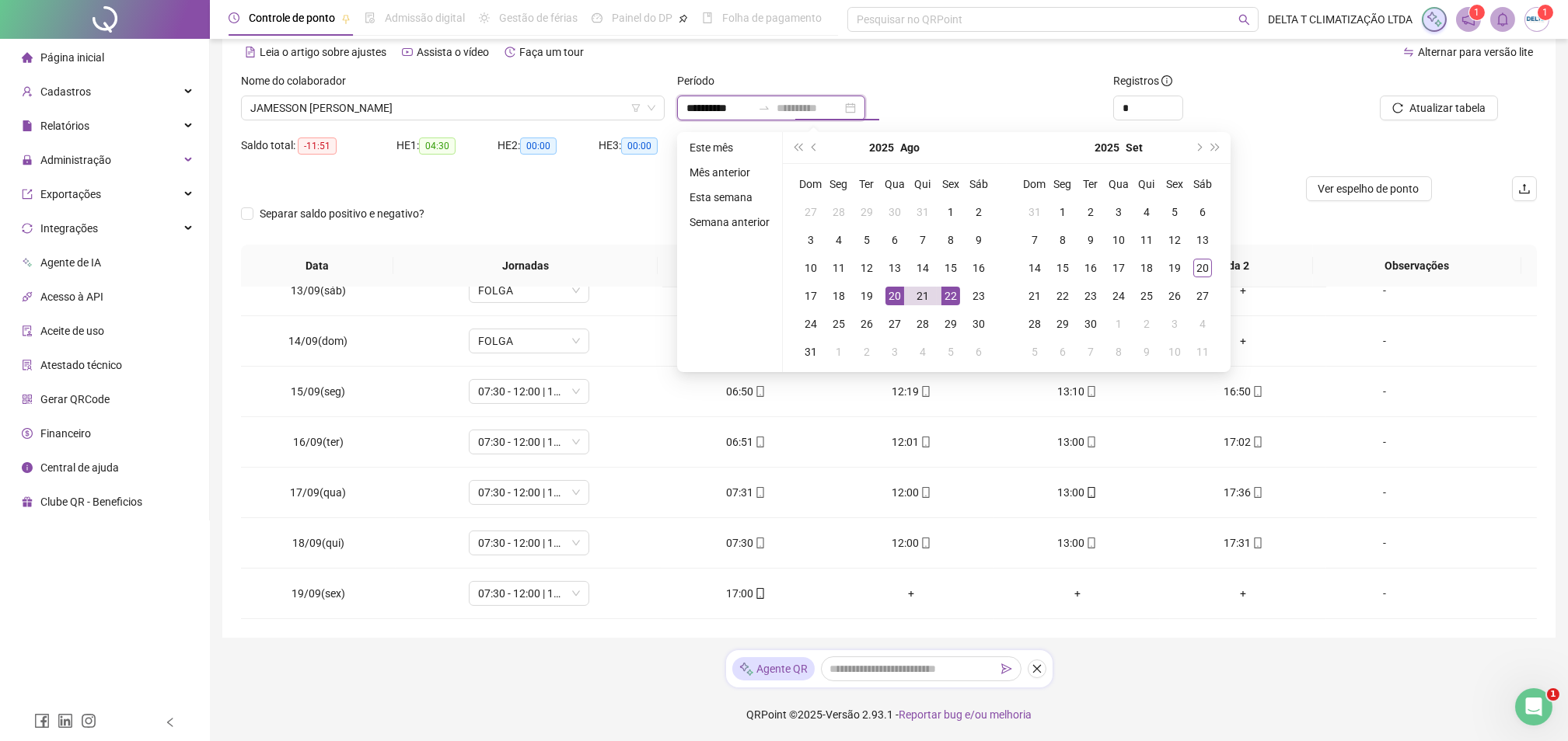
type input "**********"
click at [895, 296] on div "20" at bounding box center [894, 296] width 18 height 18
type input "**********"
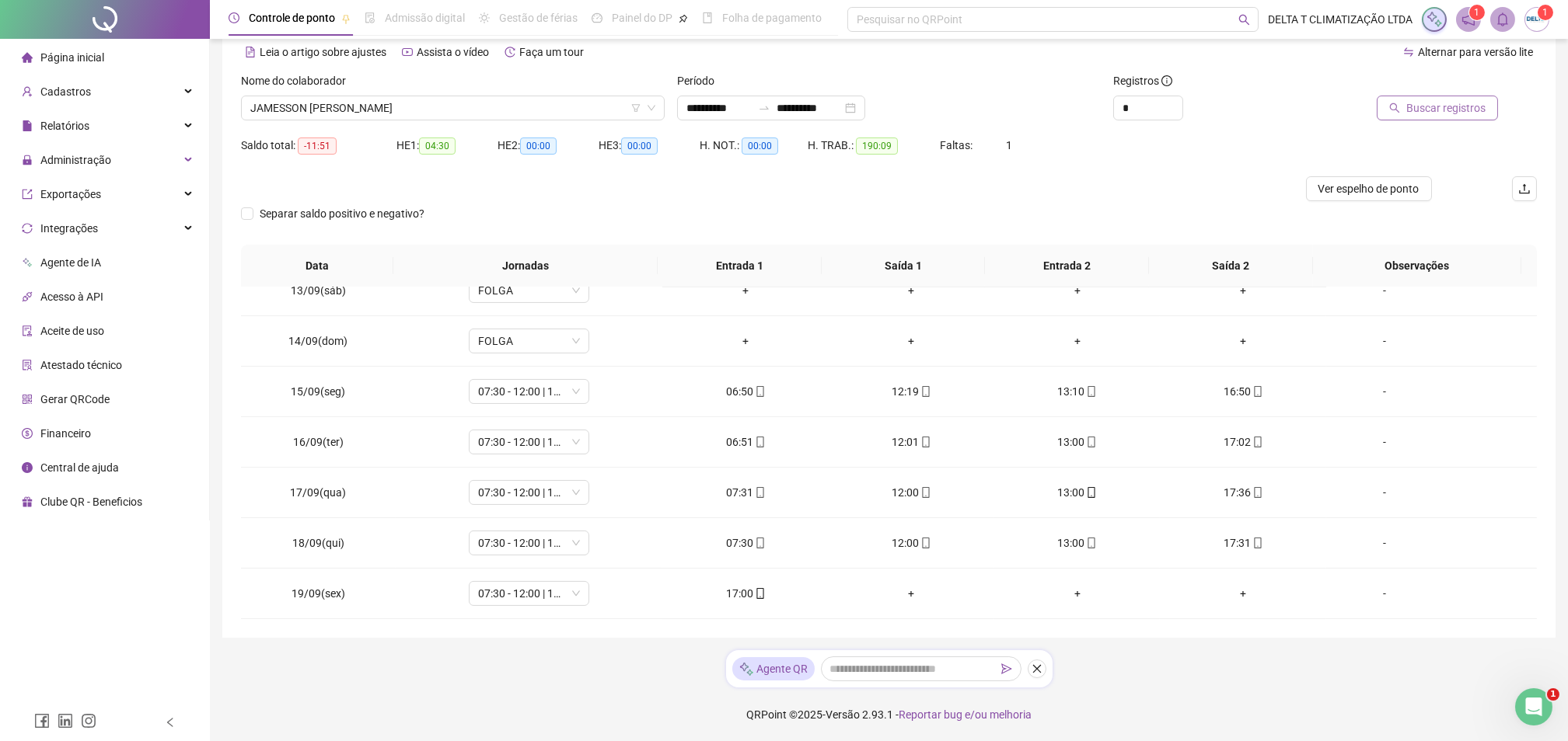
click at [1420, 105] on span "Buscar registros" at bounding box center [1446, 108] width 79 height 17
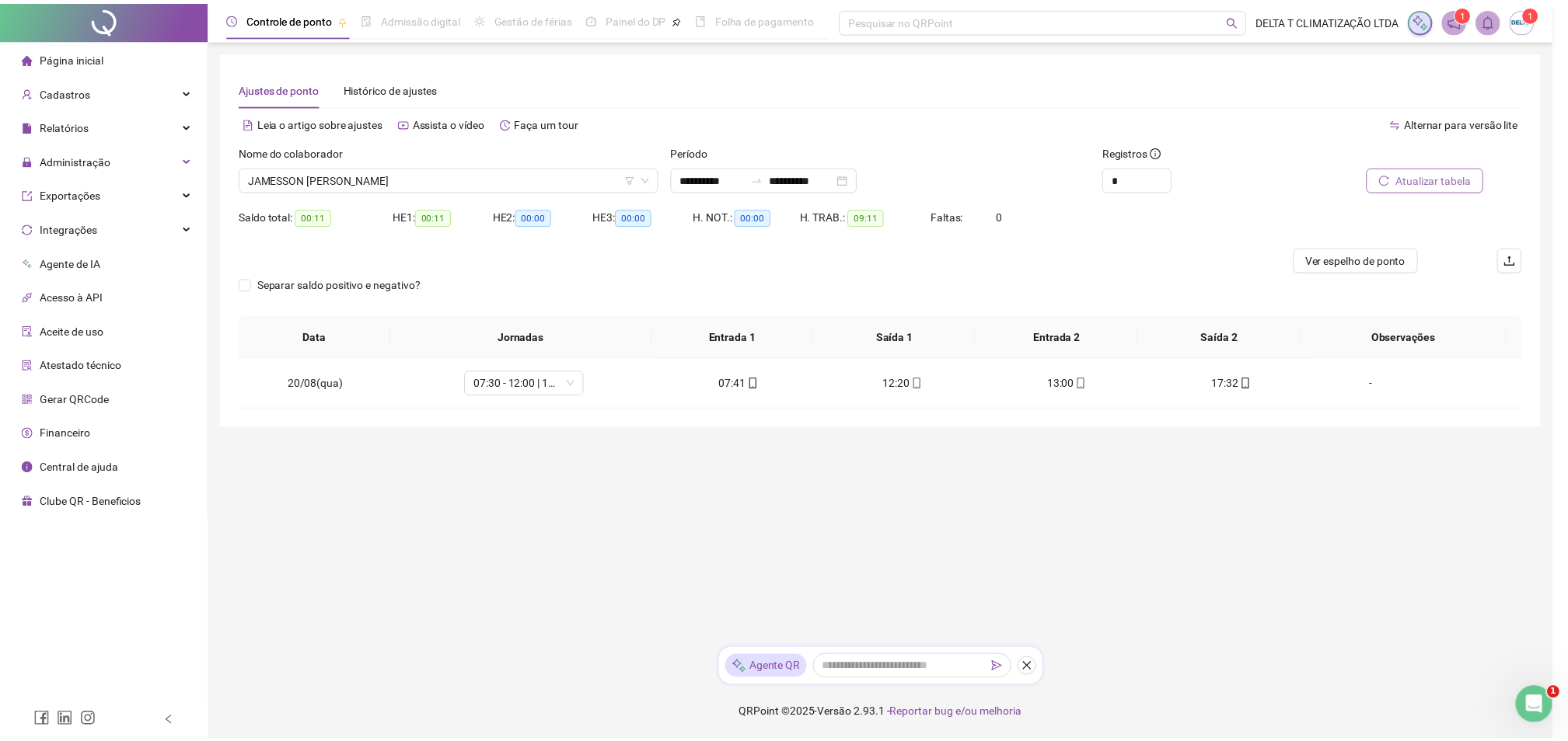
scroll to position [0, 0]
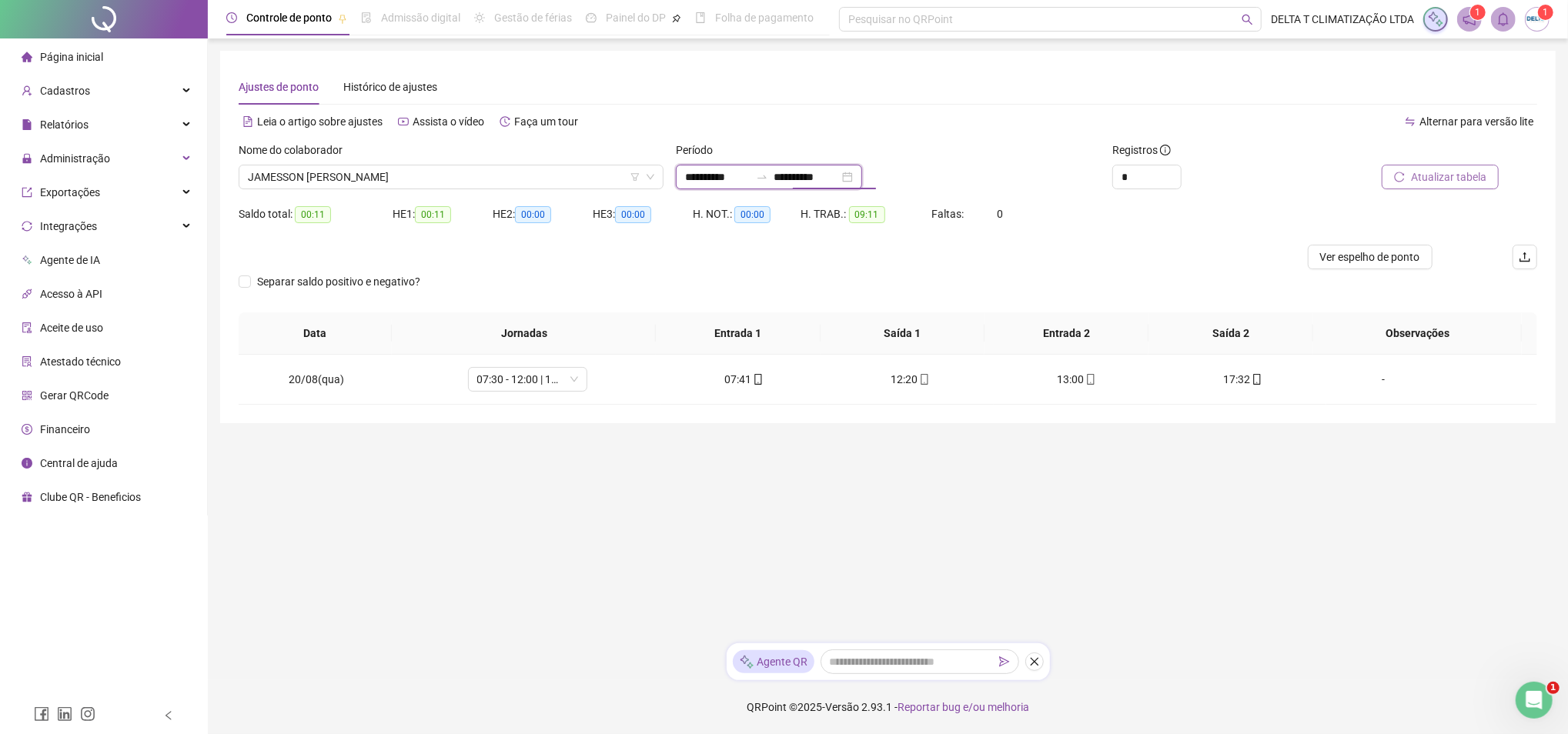
click at [812, 173] on input "**********" at bounding box center [807, 177] width 65 height 17
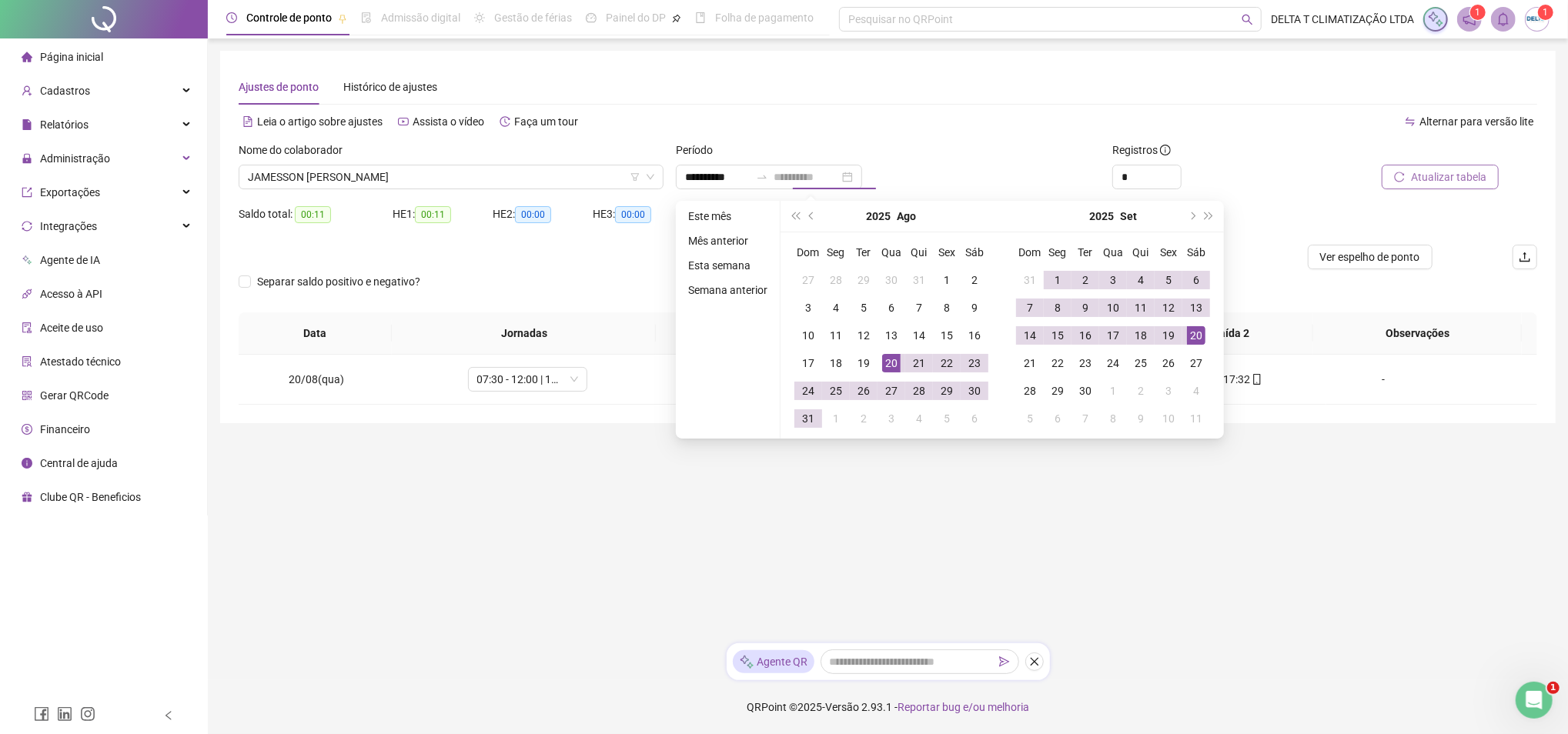
click at [1193, 331] on div "20" at bounding box center [1196, 335] width 18 height 18
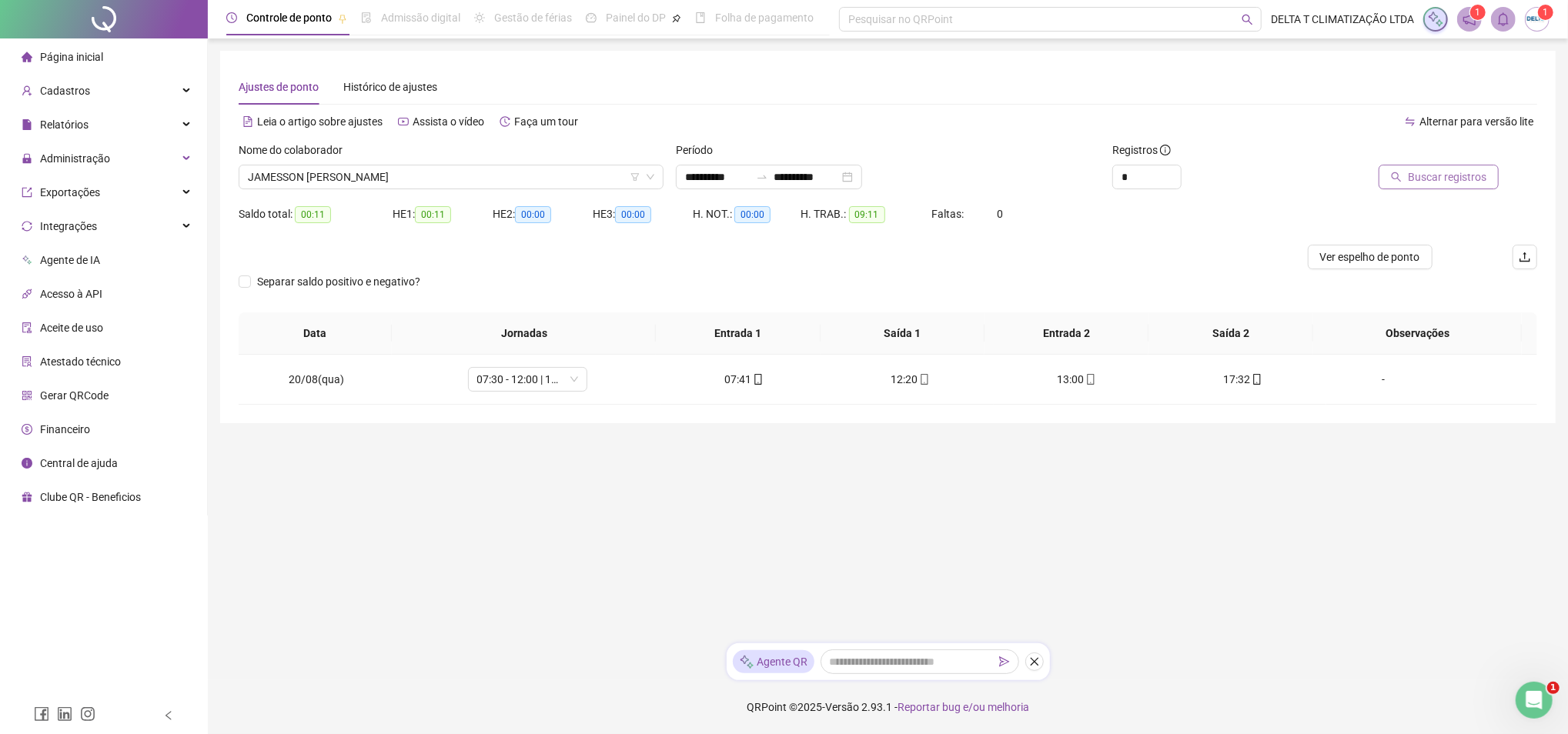
click at [1424, 180] on span "Buscar registros" at bounding box center [1447, 177] width 78 height 17
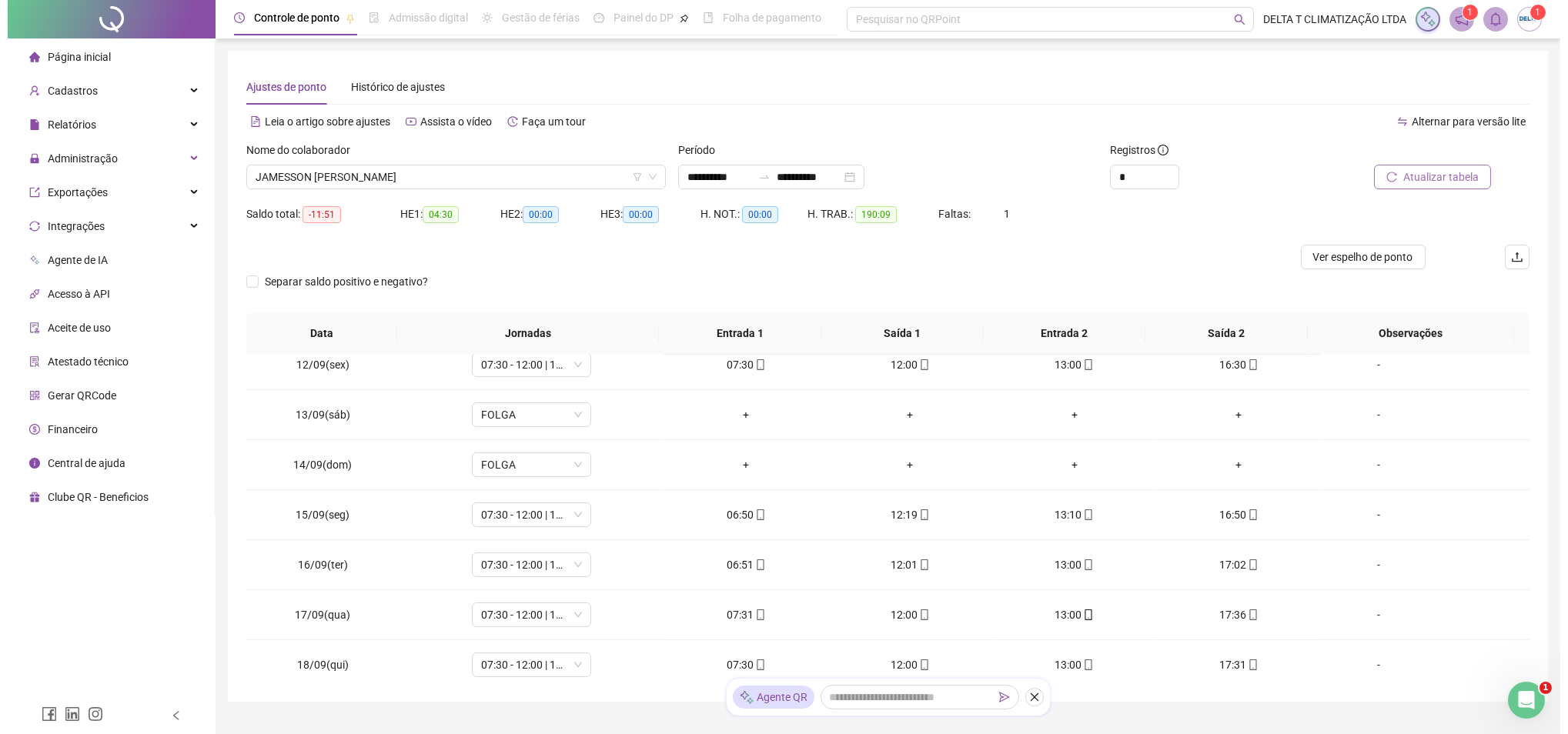
scroll to position [1273, 0]
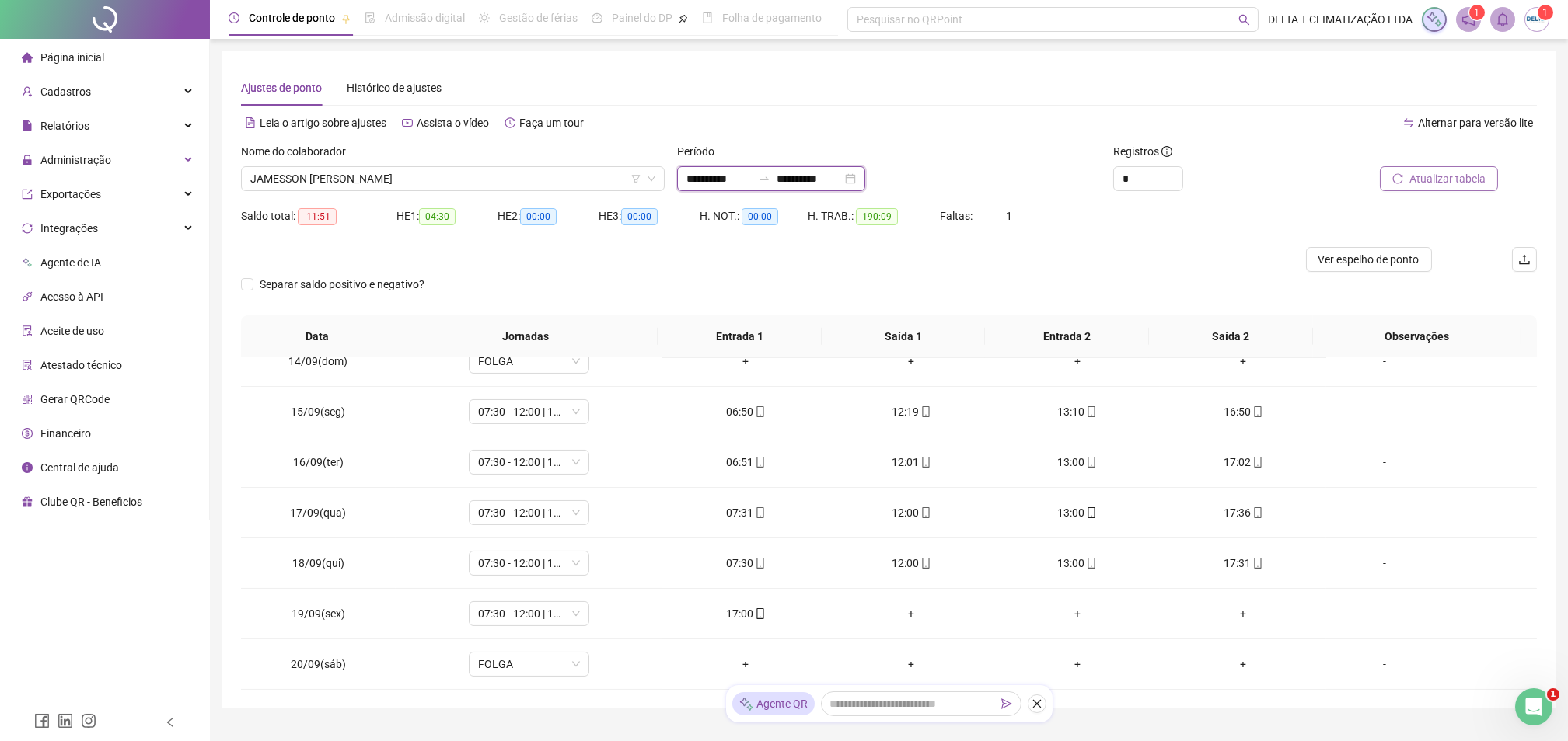
click at [842, 179] on input "**********" at bounding box center [809, 179] width 66 height 17
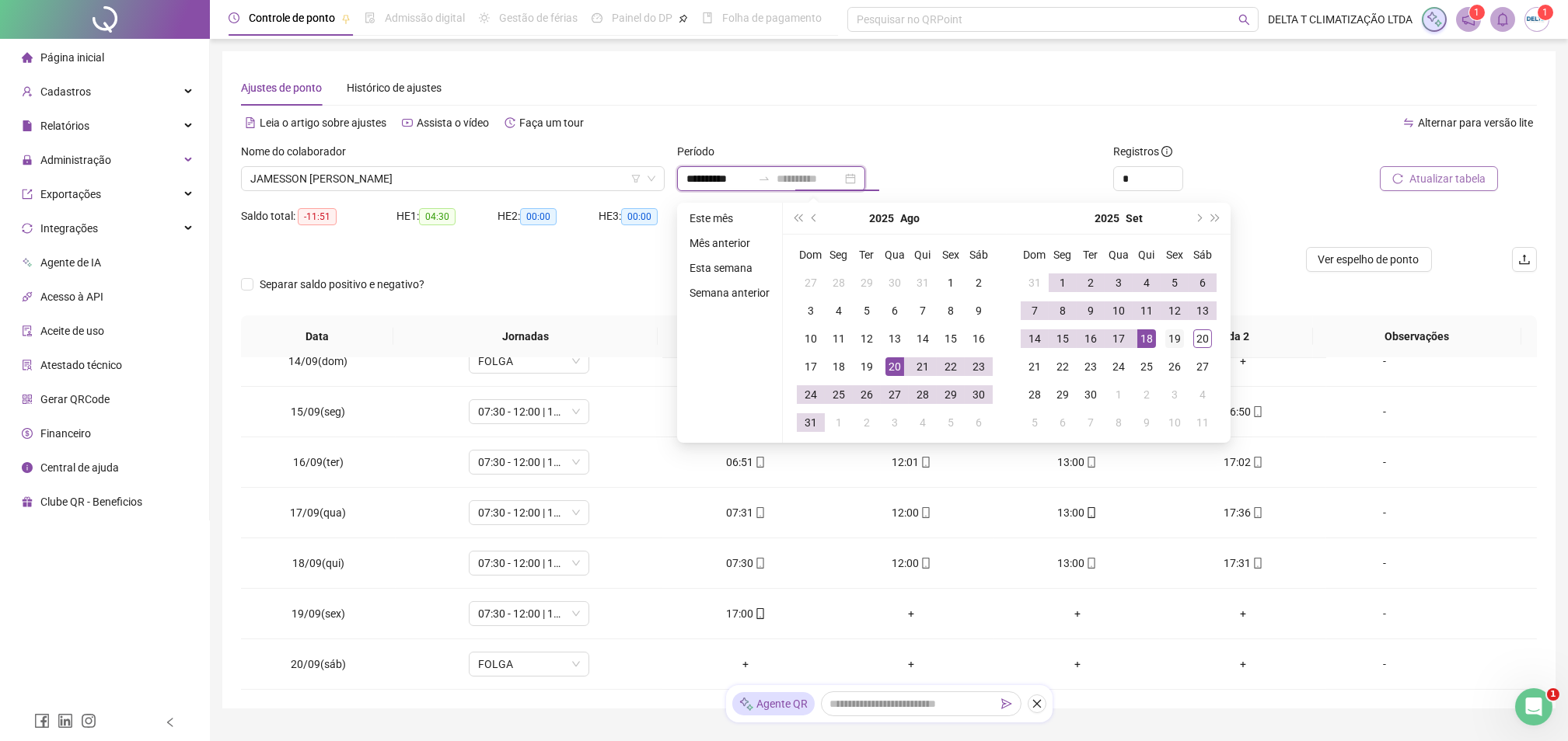
type input "**********"
click at [1172, 348] on td "19" at bounding box center [1175, 338] width 28 height 28
type input "**********"
click at [1408, 181] on button "Atualizar tabela" at bounding box center [1438, 179] width 118 height 25
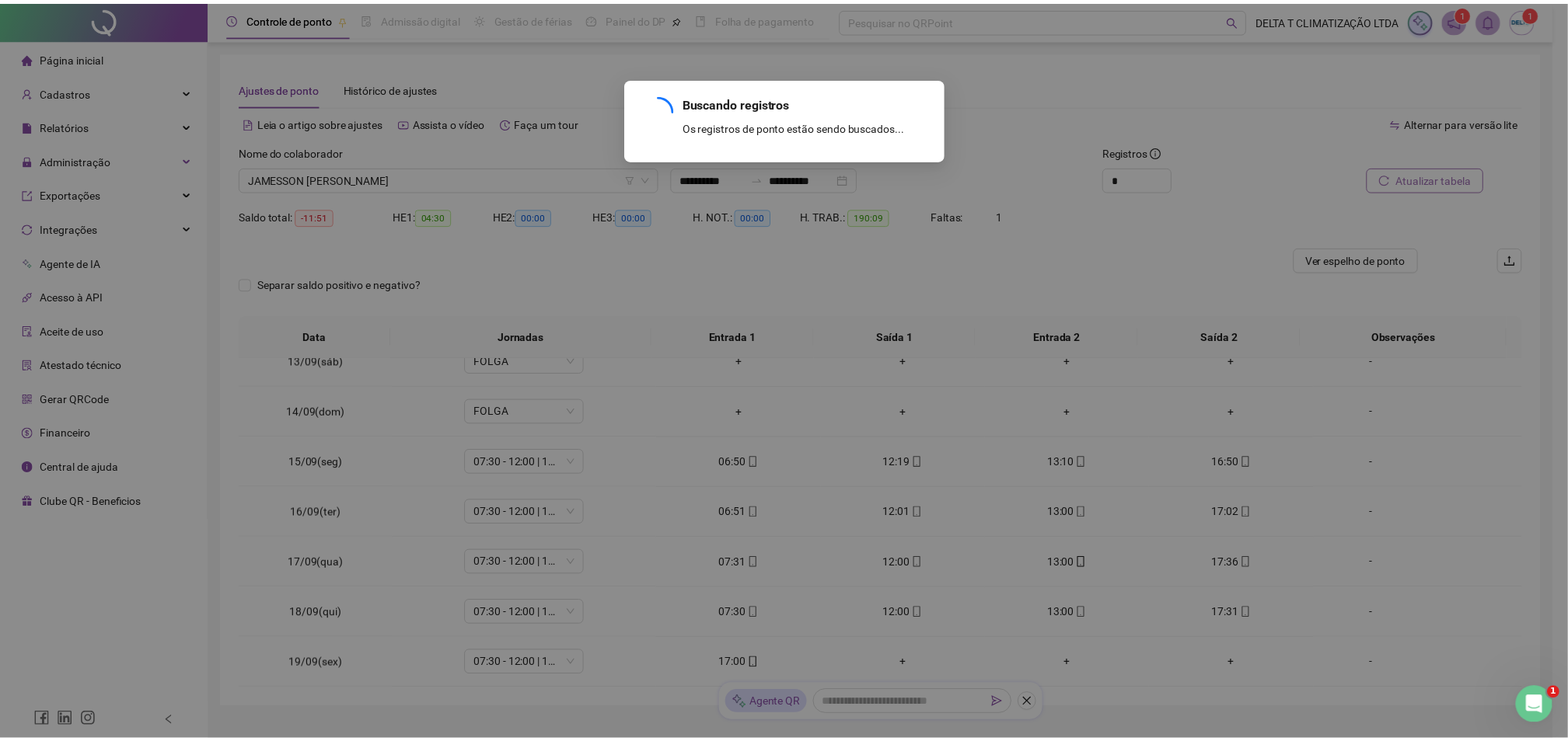
scroll to position [1236, 0]
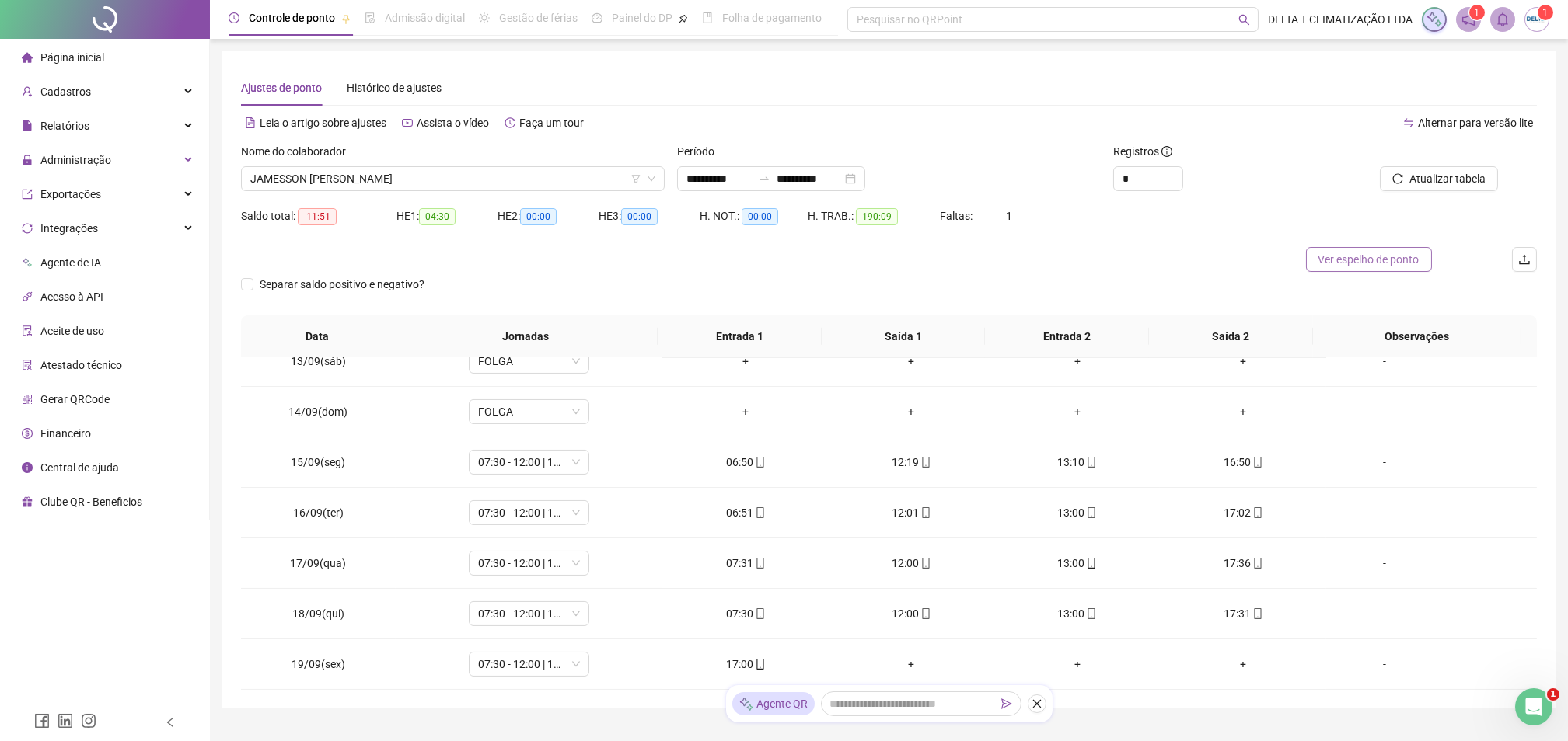
click at [1332, 260] on span "Ver espelho de ponto" at bounding box center [1369, 260] width 102 height 17
click at [530, 171] on span "JAMESSON [PERSON_NAME]" at bounding box center [452, 179] width 405 height 23
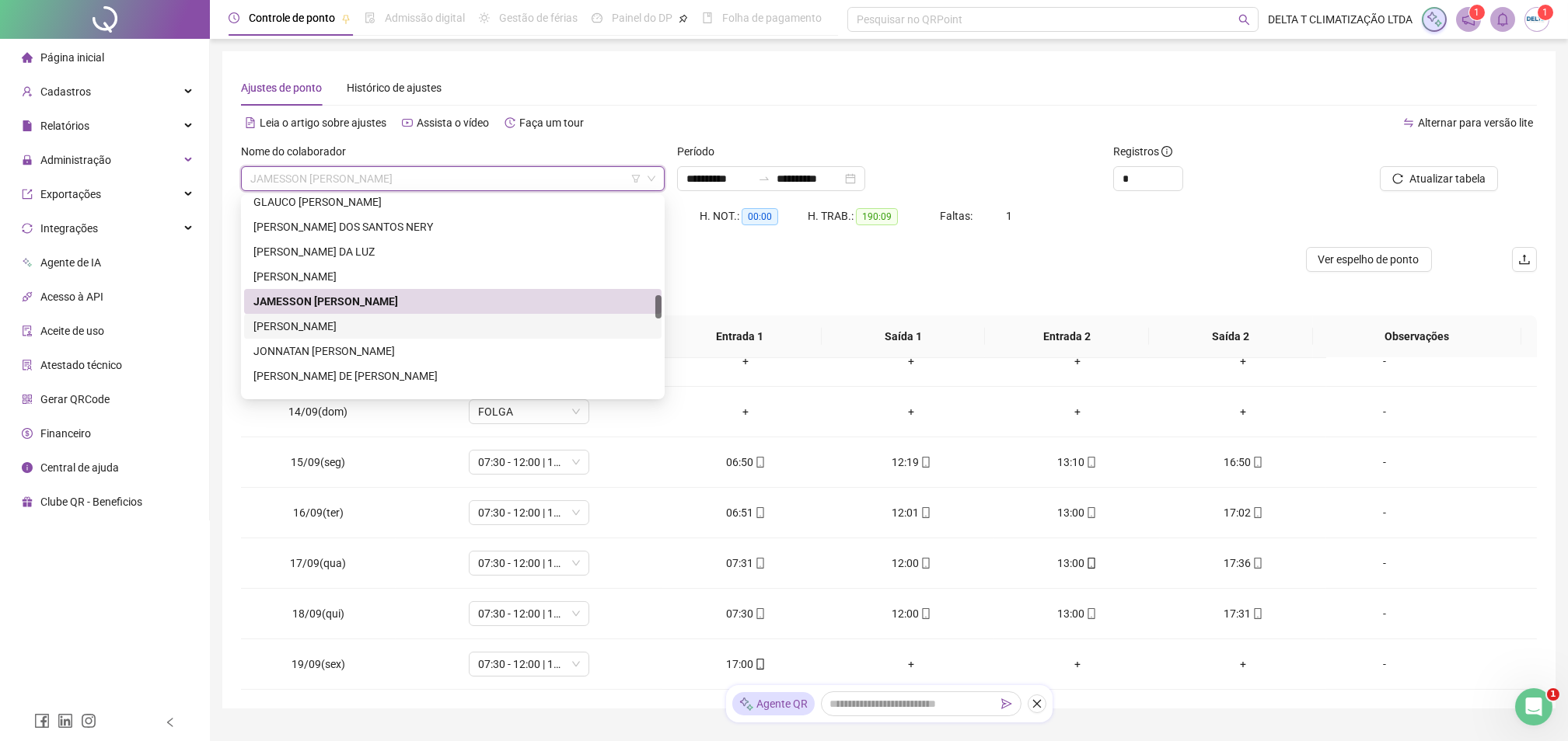
click at [374, 326] on div "[PERSON_NAME]" at bounding box center [452, 327] width 399 height 17
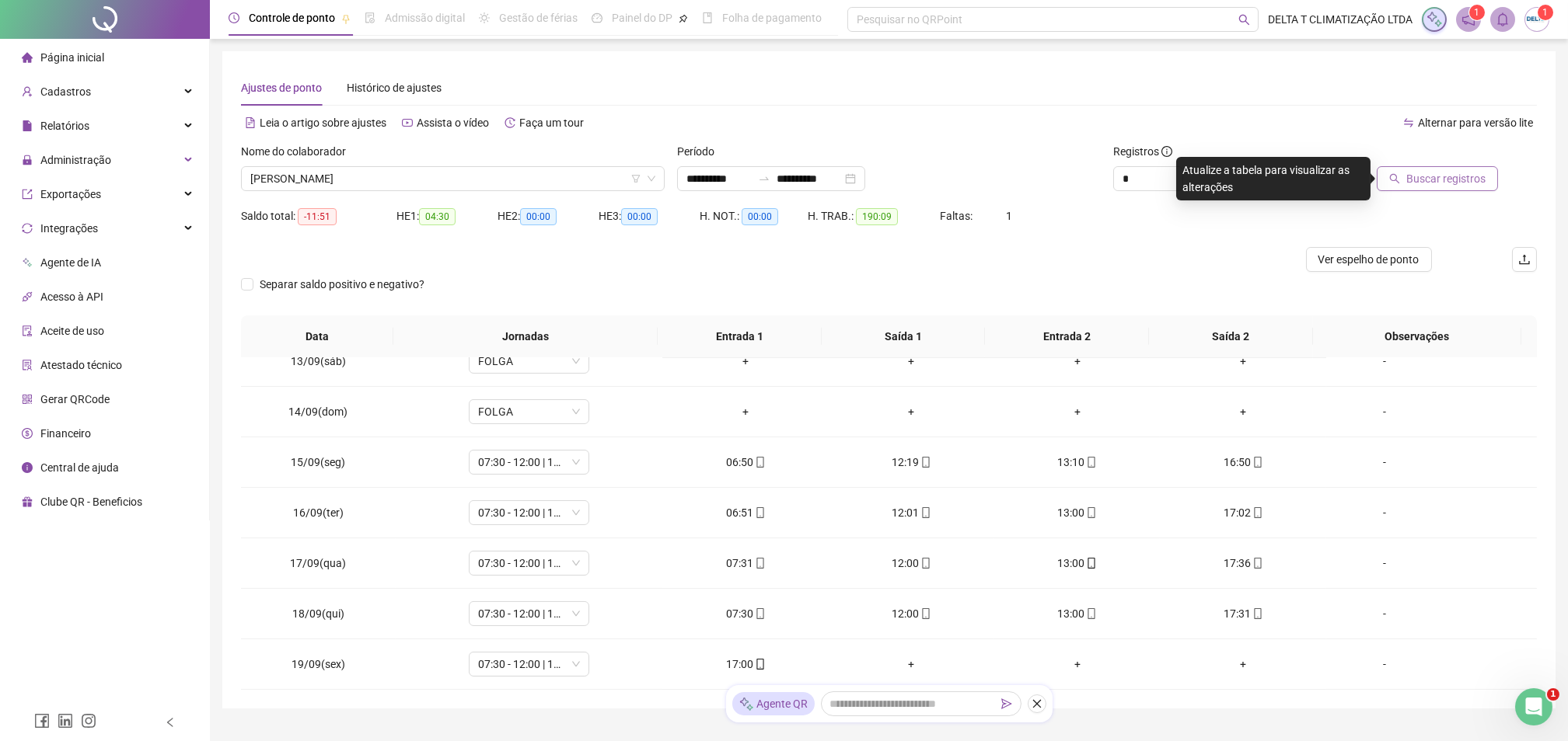
click at [1411, 181] on span "Buscar registros" at bounding box center [1446, 179] width 79 height 17
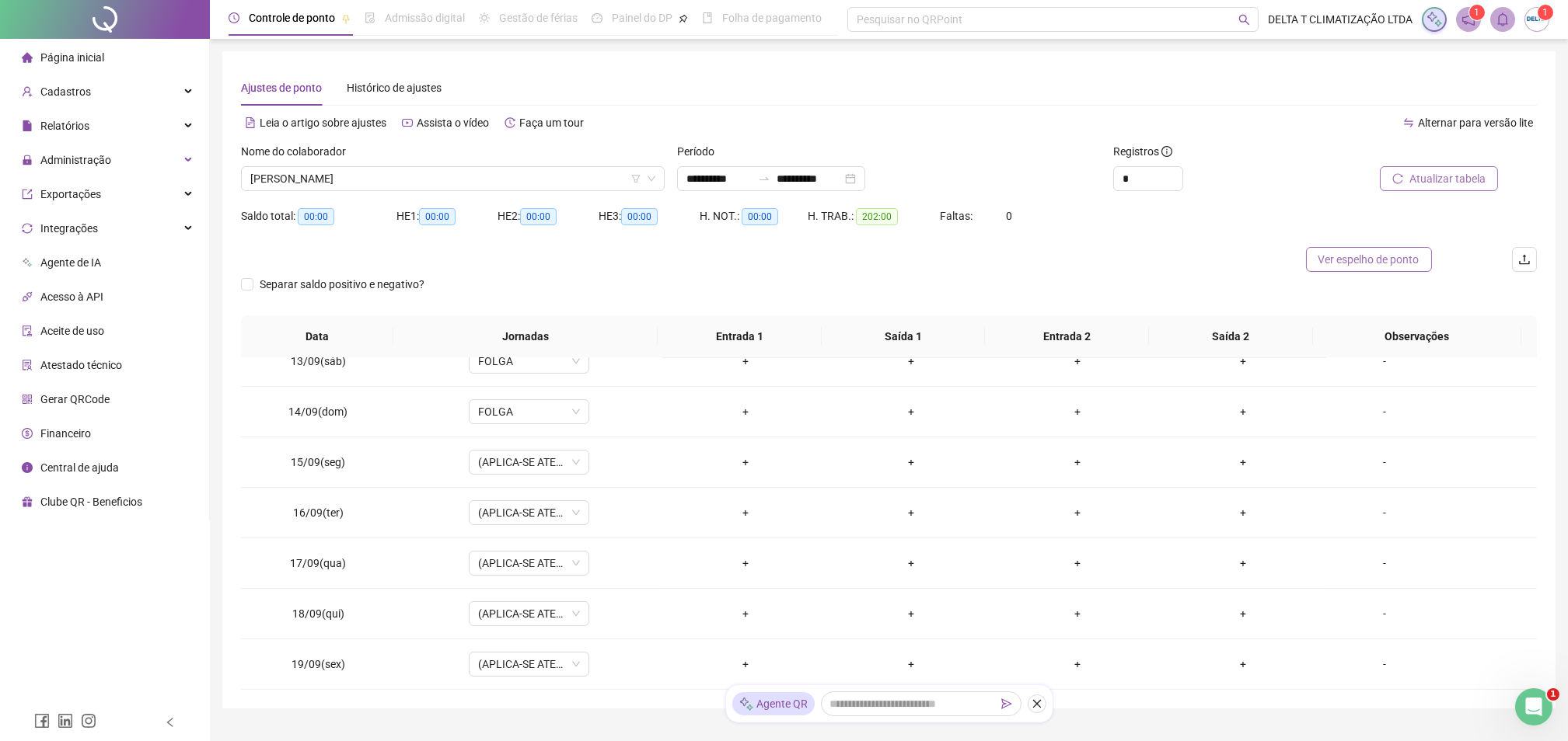
click at [1382, 263] on span "Ver espelho de ponto" at bounding box center [1369, 260] width 102 height 17
click at [448, 180] on span "[PERSON_NAME]" at bounding box center [452, 179] width 405 height 23
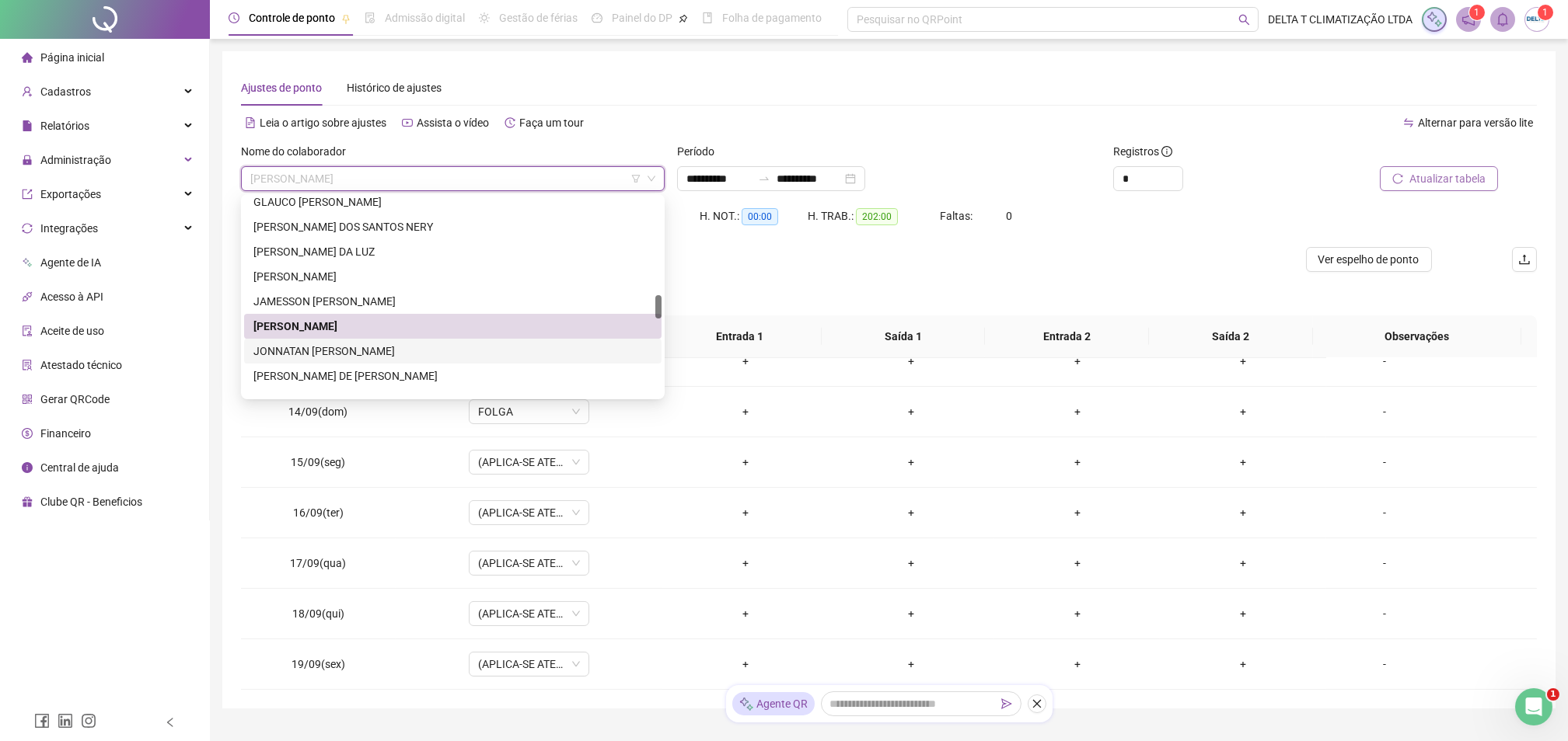
click at [384, 355] on div "JONNATAN [PERSON_NAME]" at bounding box center [452, 352] width 399 height 17
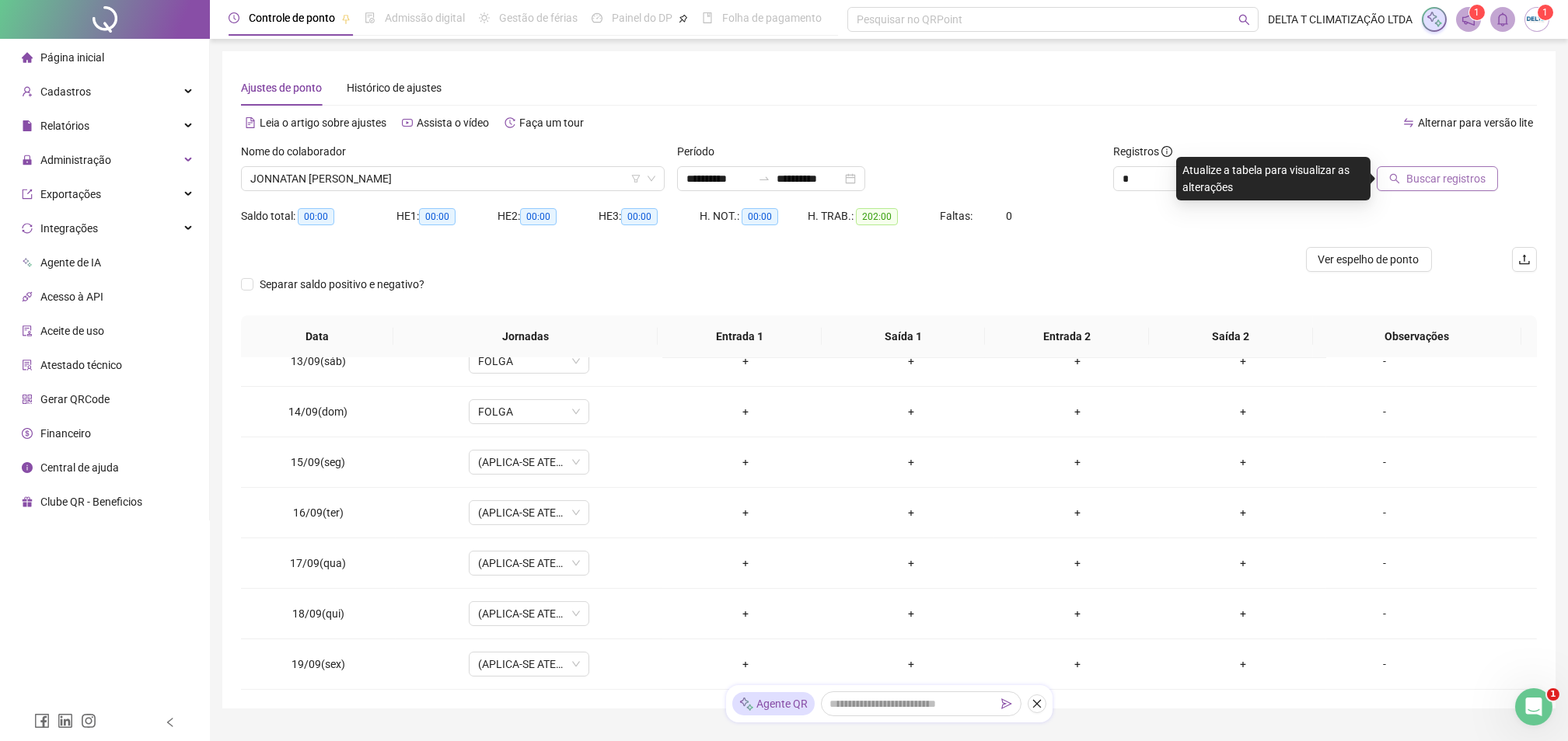
click at [1412, 171] on span "Buscar registros" at bounding box center [1446, 179] width 79 height 17
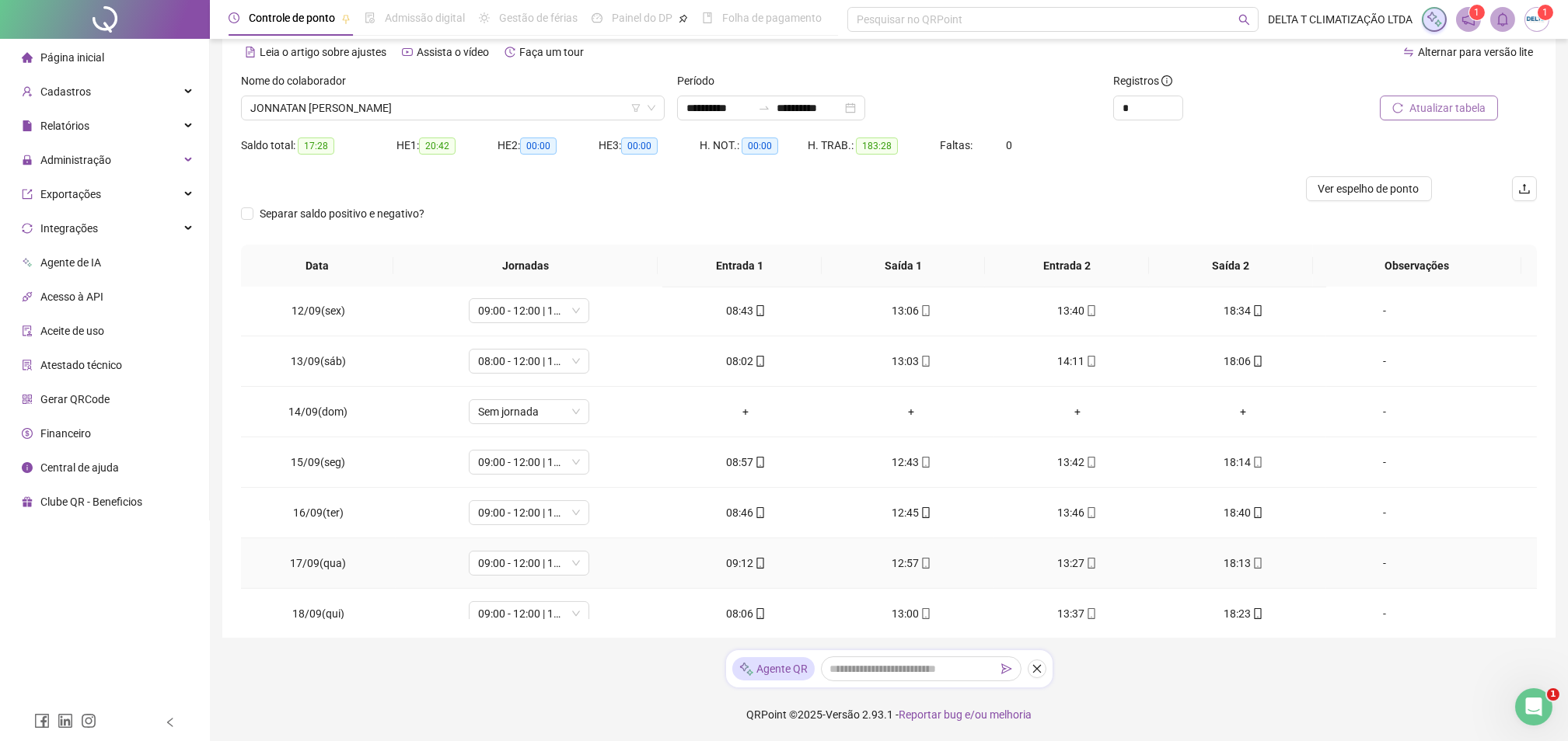
scroll to position [1131, 0]
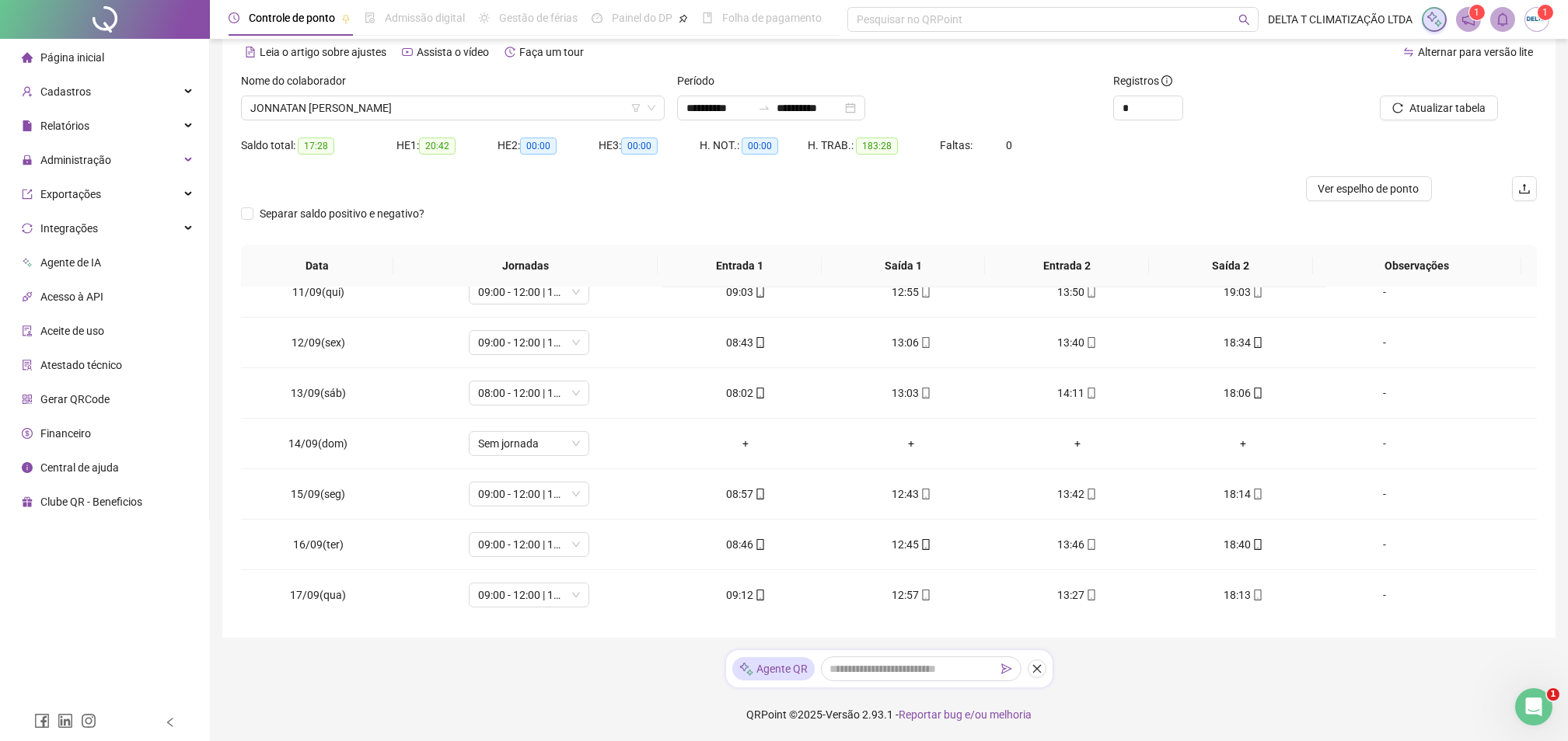
drag, startPoint x: 1401, startPoint y: 101, endPoint x: 1327, endPoint y: 89, distance: 75.0
click at [1327, 89] on div "Atualizar tabela" at bounding box center [1434, 102] width 218 height 61
click at [1342, 194] on span "Ver espelho de ponto" at bounding box center [1369, 189] width 102 height 17
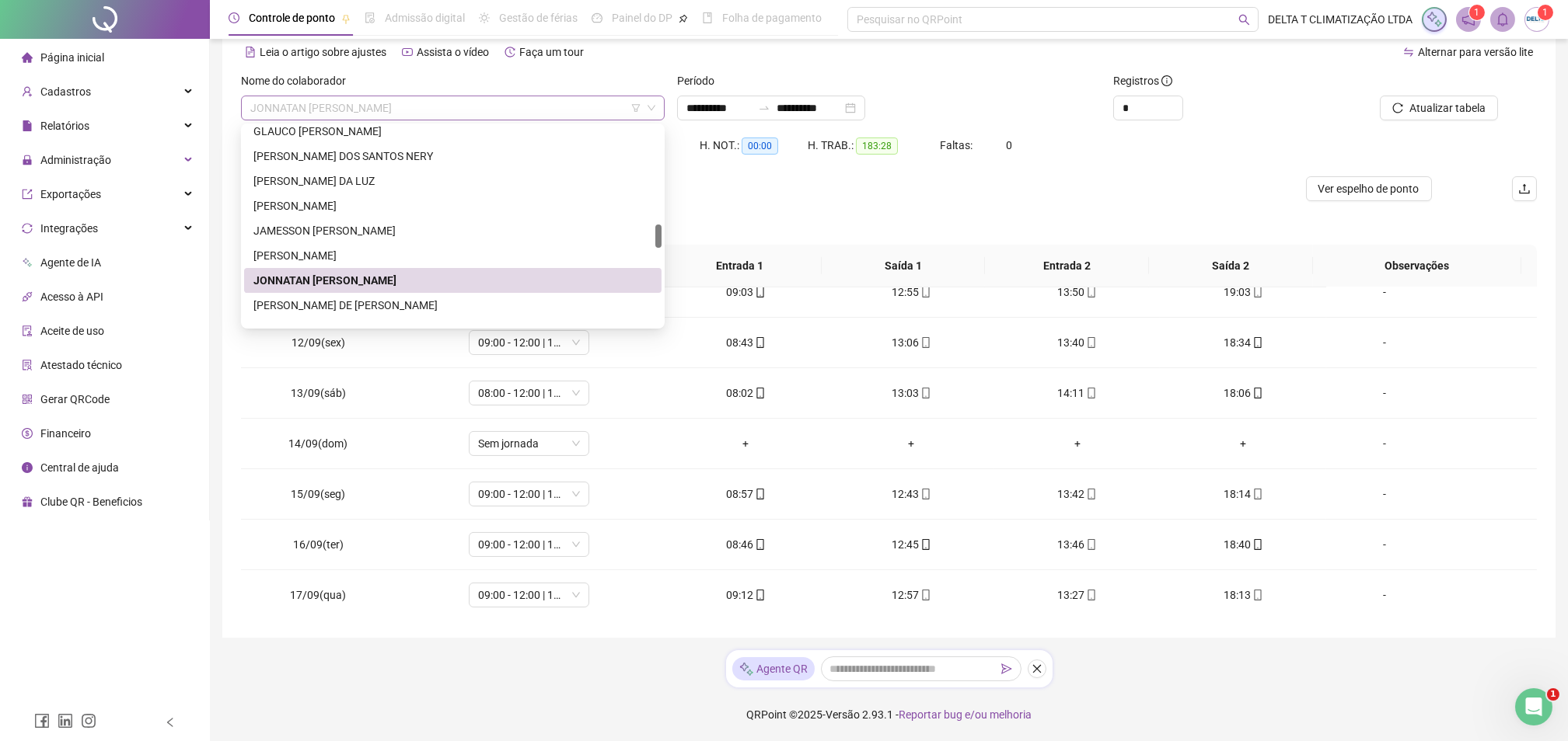
click at [402, 112] on span "JONNATAN [PERSON_NAME]" at bounding box center [452, 108] width 405 height 23
click at [384, 312] on div "[PERSON_NAME] DE [PERSON_NAME]" at bounding box center [452, 305] width 399 height 17
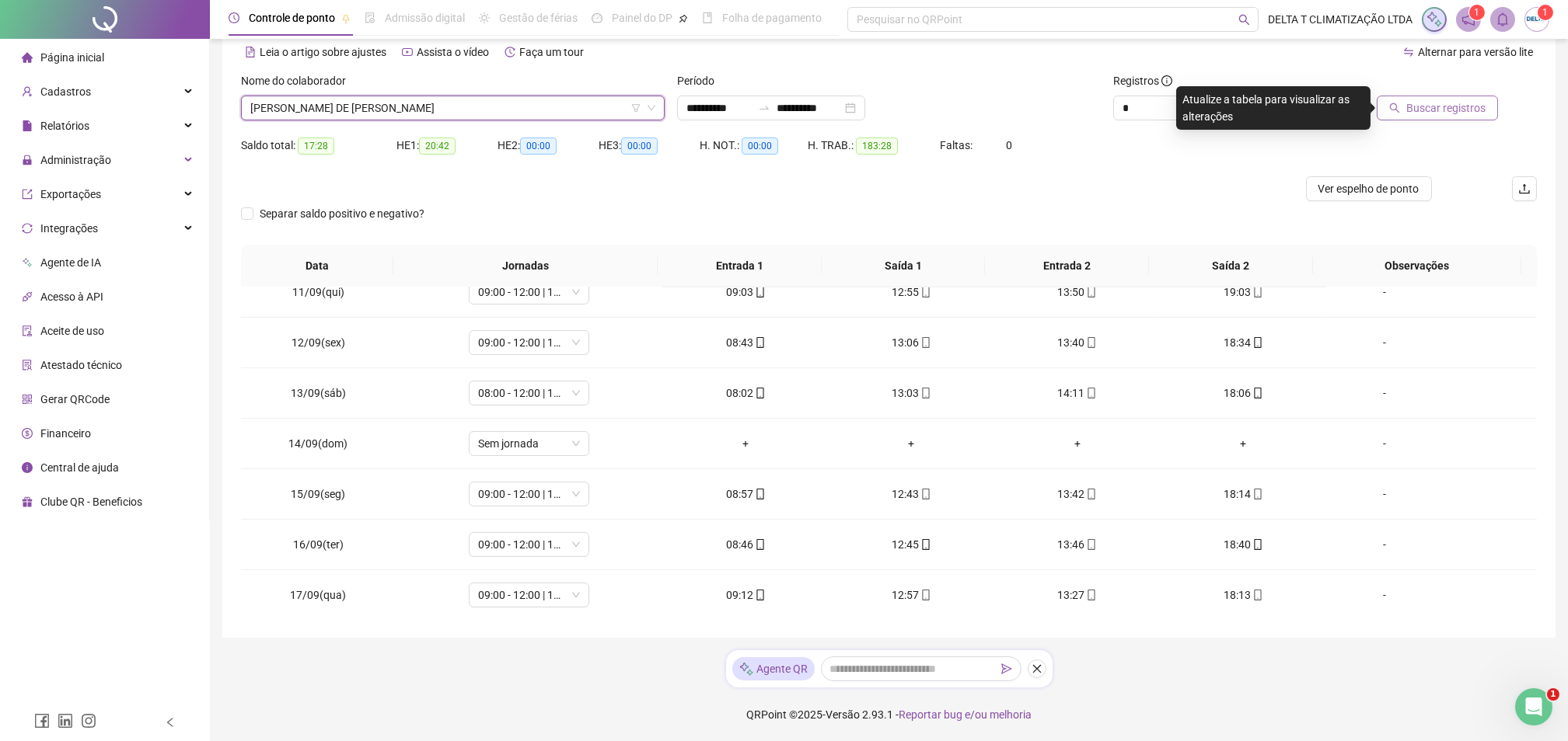
click at [1400, 108] on icon "search" at bounding box center [1394, 107] width 11 height 11
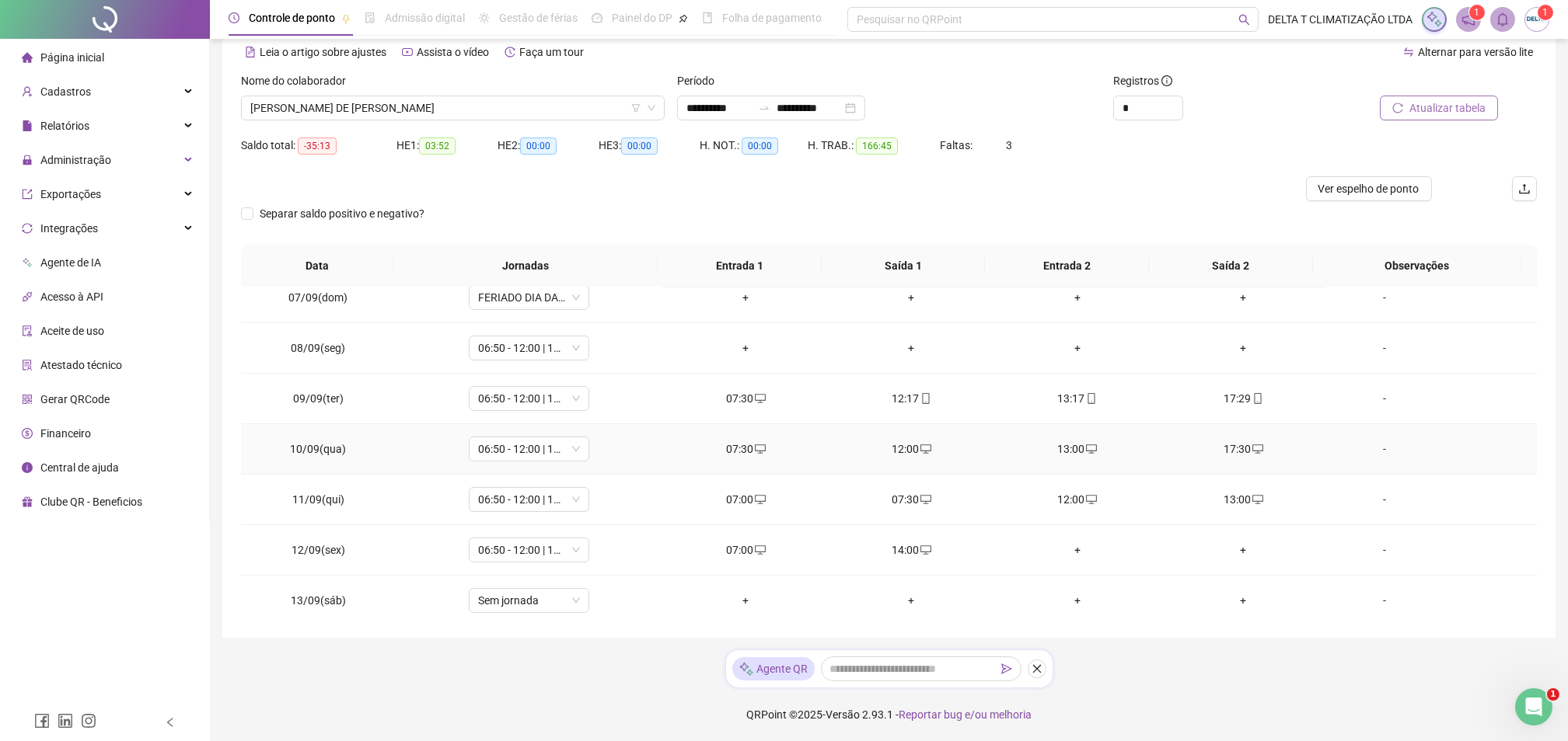
scroll to position [510, 0]
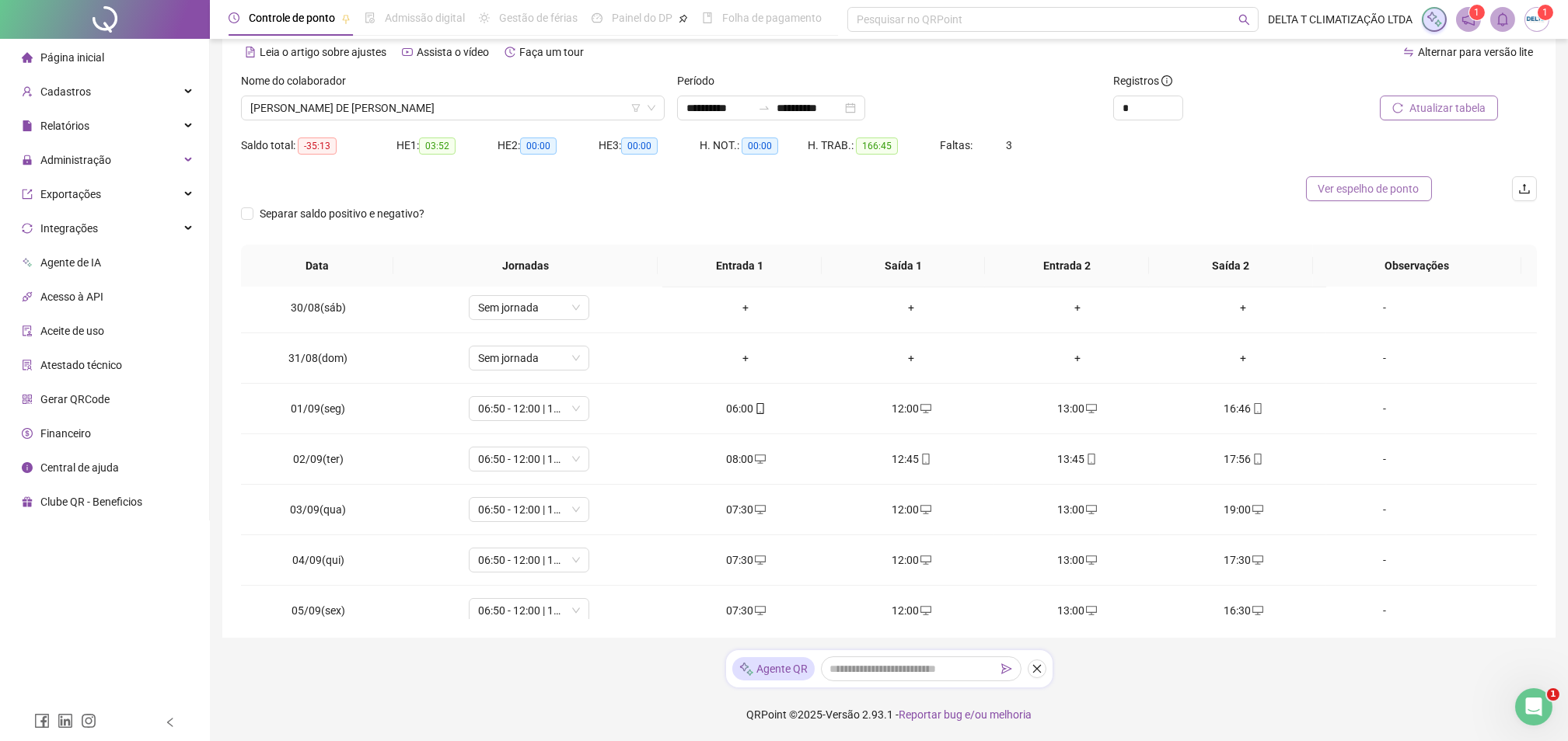
click at [1327, 178] on button "Ver espelho de ponto" at bounding box center [1369, 189] width 126 height 25
click at [605, 110] on span "[PERSON_NAME] DE [PERSON_NAME]" at bounding box center [452, 108] width 405 height 23
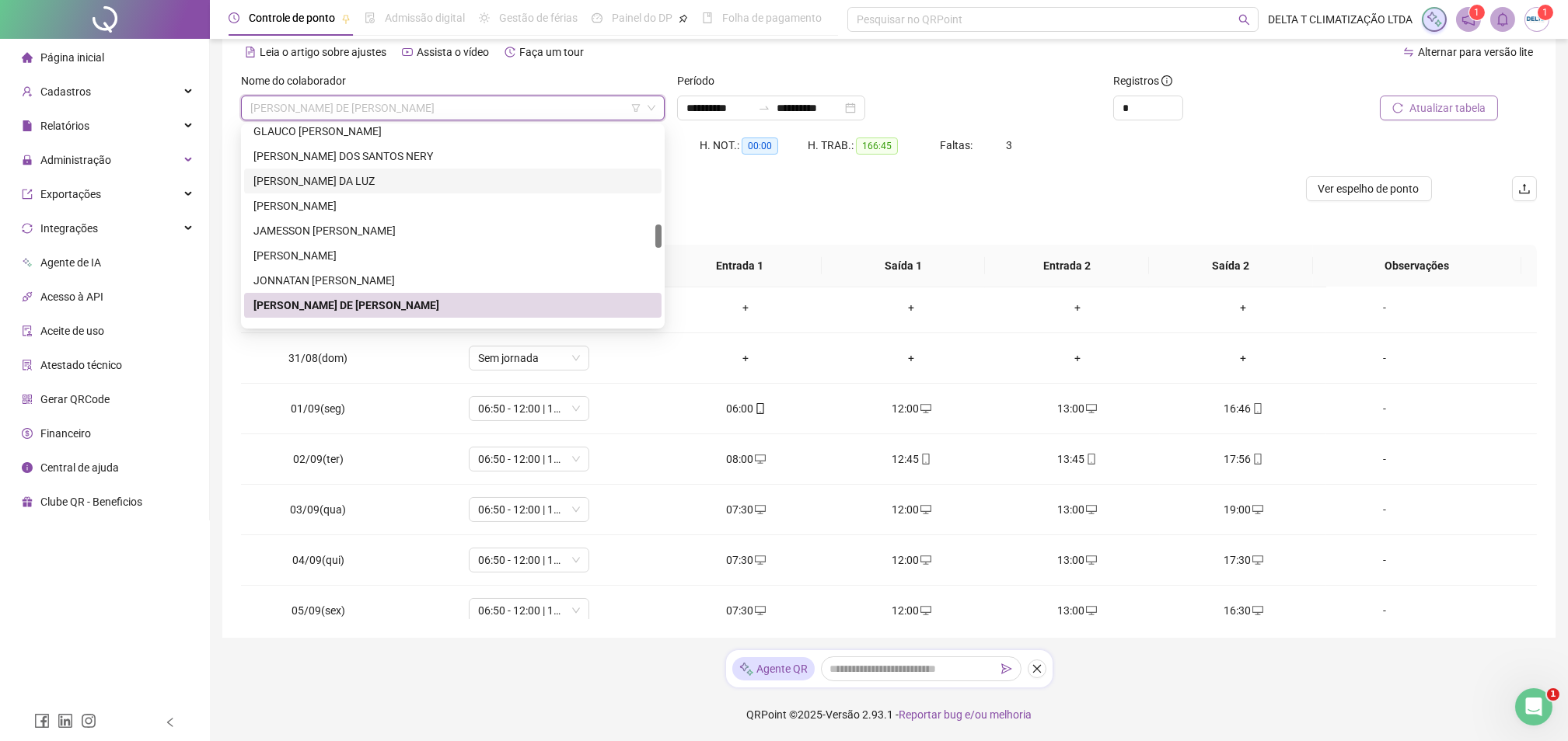
scroll to position [932, 0]
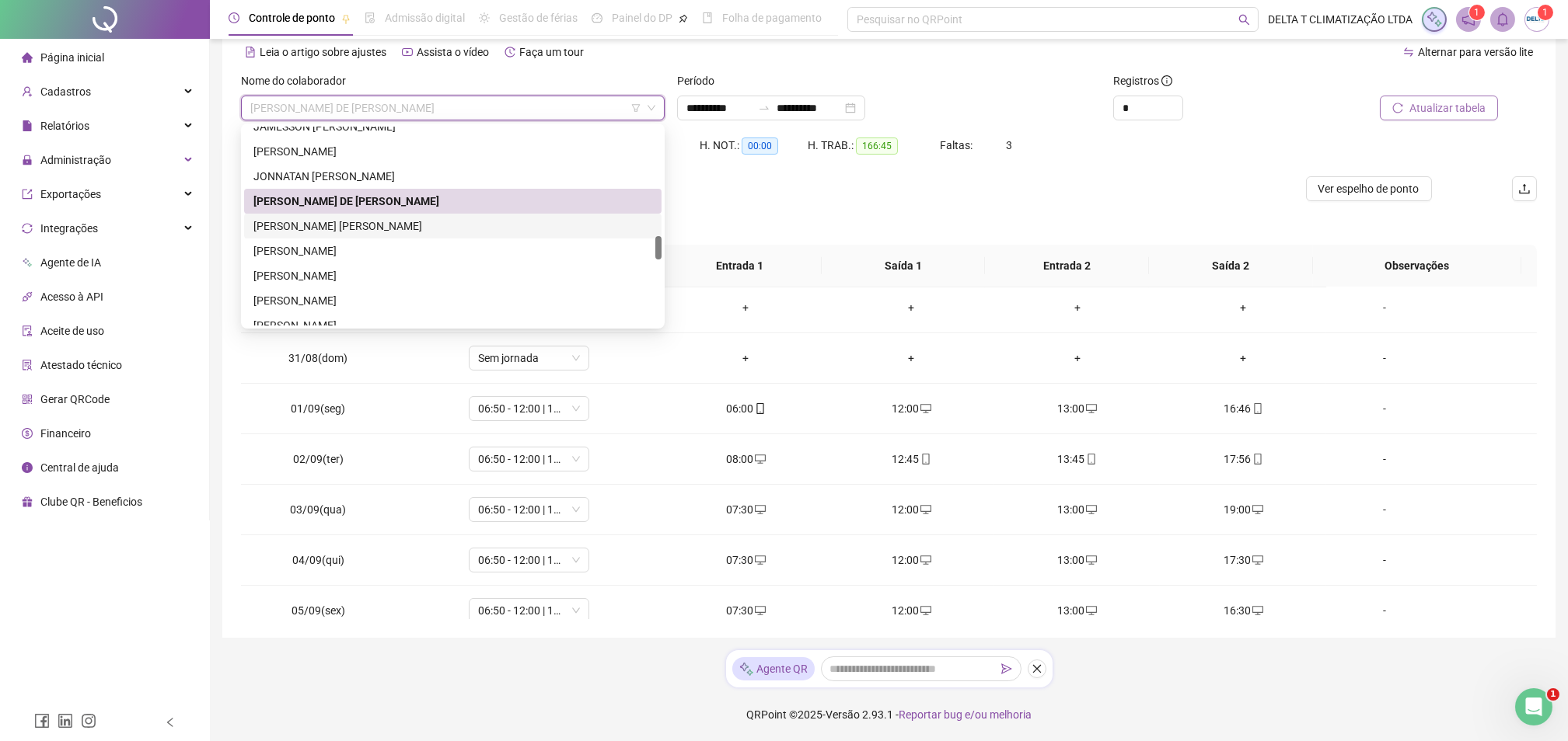
click at [354, 233] on div "[PERSON_NAME] [PERSON_NAME]" at bounding box center [452, 226] width 399 height 17
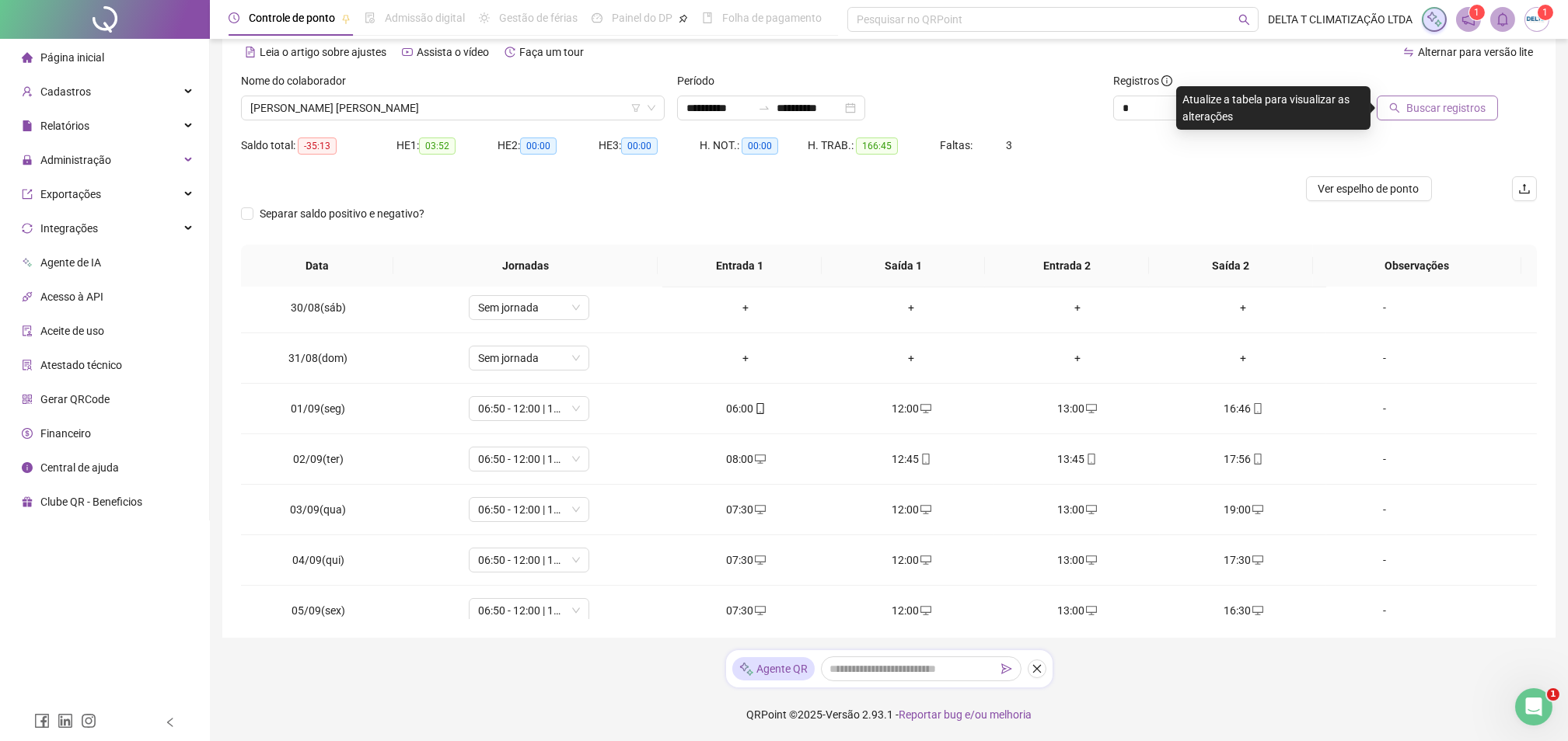
click at [1471, 118] on button "Buscar registros" at bounding box center [1437, 108] width 121 height 25
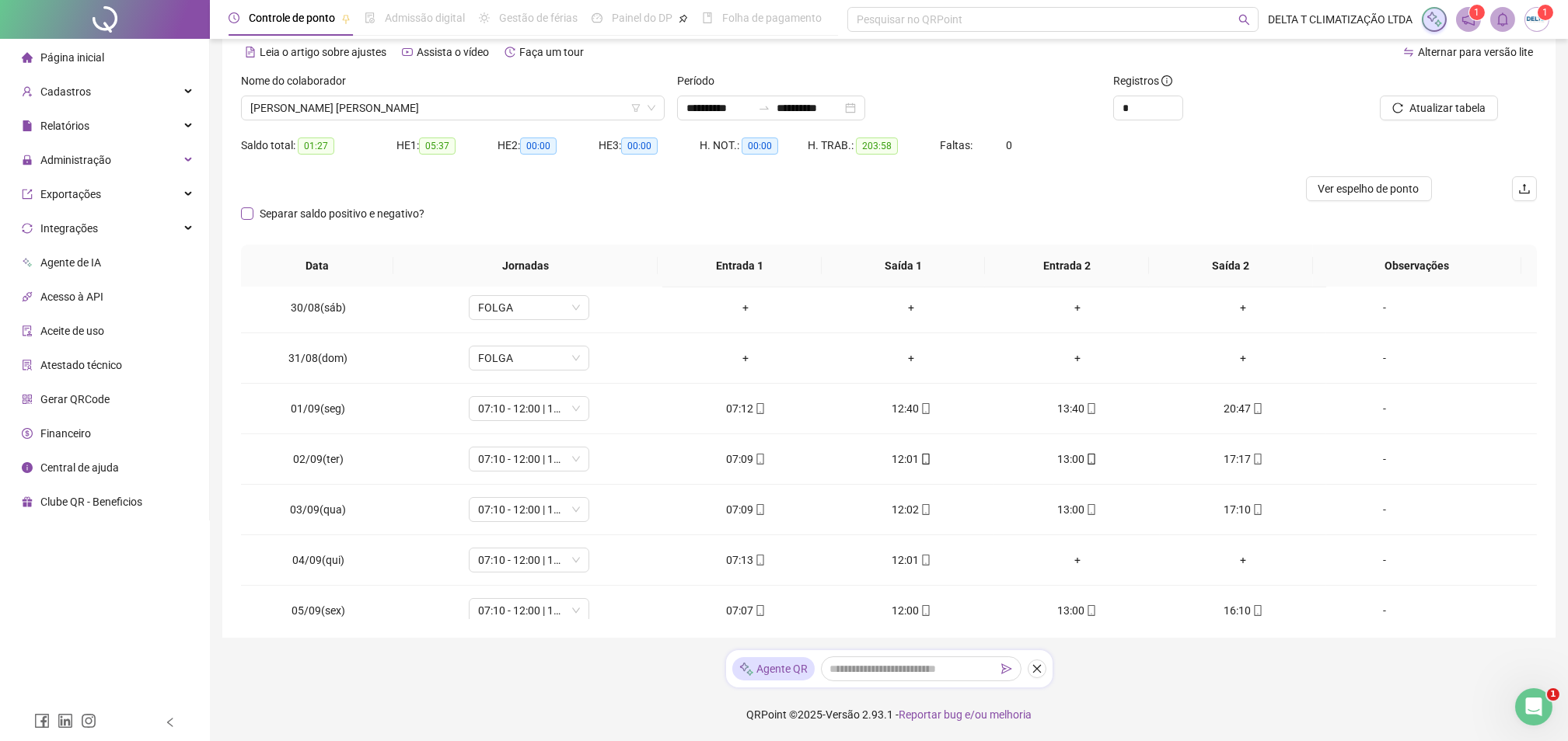
click at [264, 216] on span "Separar saldo positivo e negativo?" at bounding box center [341, 214] width 177 height 17
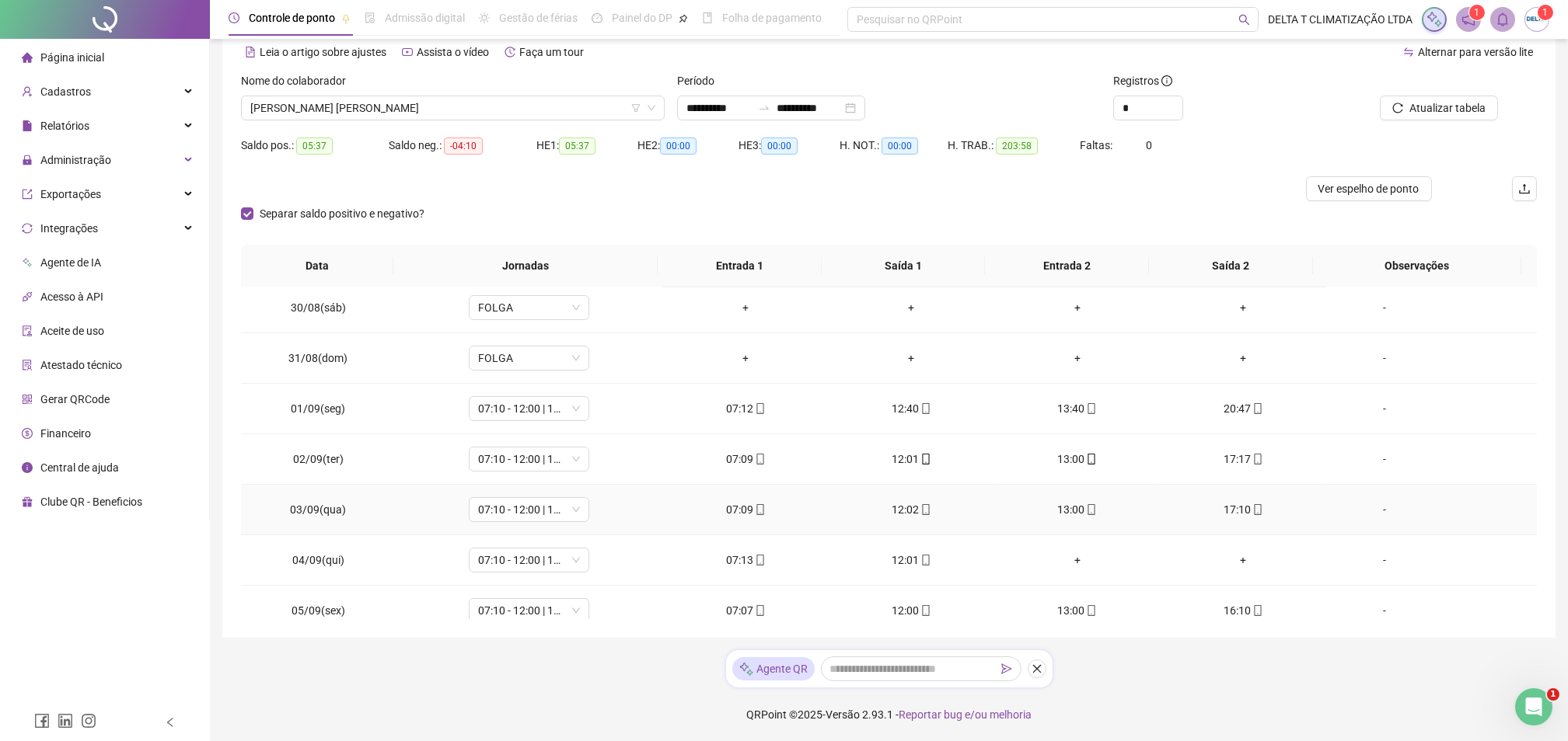
scroll to position [199, 0]
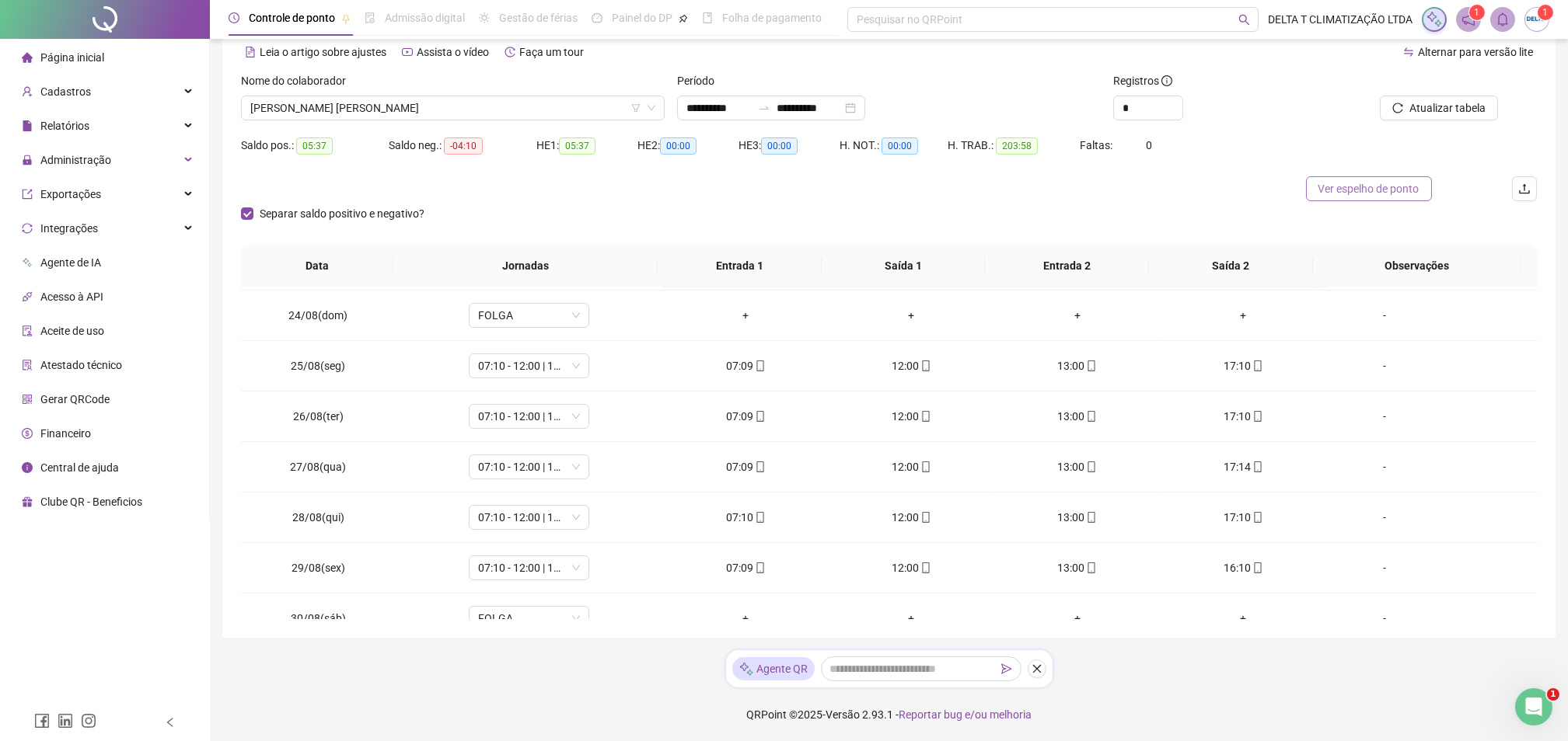
click at [1357, 184] on span "Ver espelho de ponto" at bounding box center [1369, 189] width 102 height 17
click at [408, 101] on span "[PERSON_NAME] [PERSON_NAME]" at bounding box center [452, 108] width 405 height 23
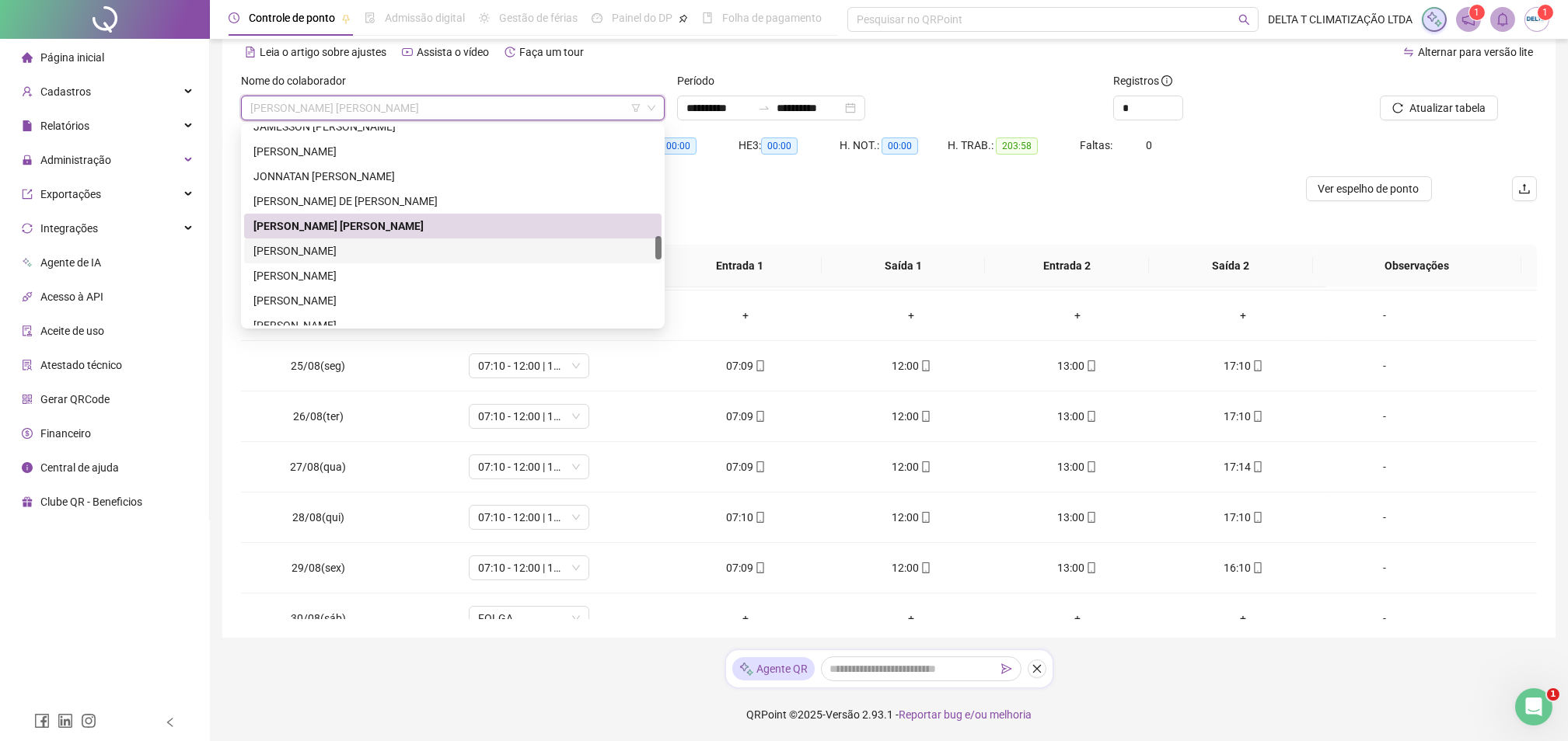
click at [413, 252] on div "[PERSON_NAME]" at bounding box center [452, 251] width 399 height 17
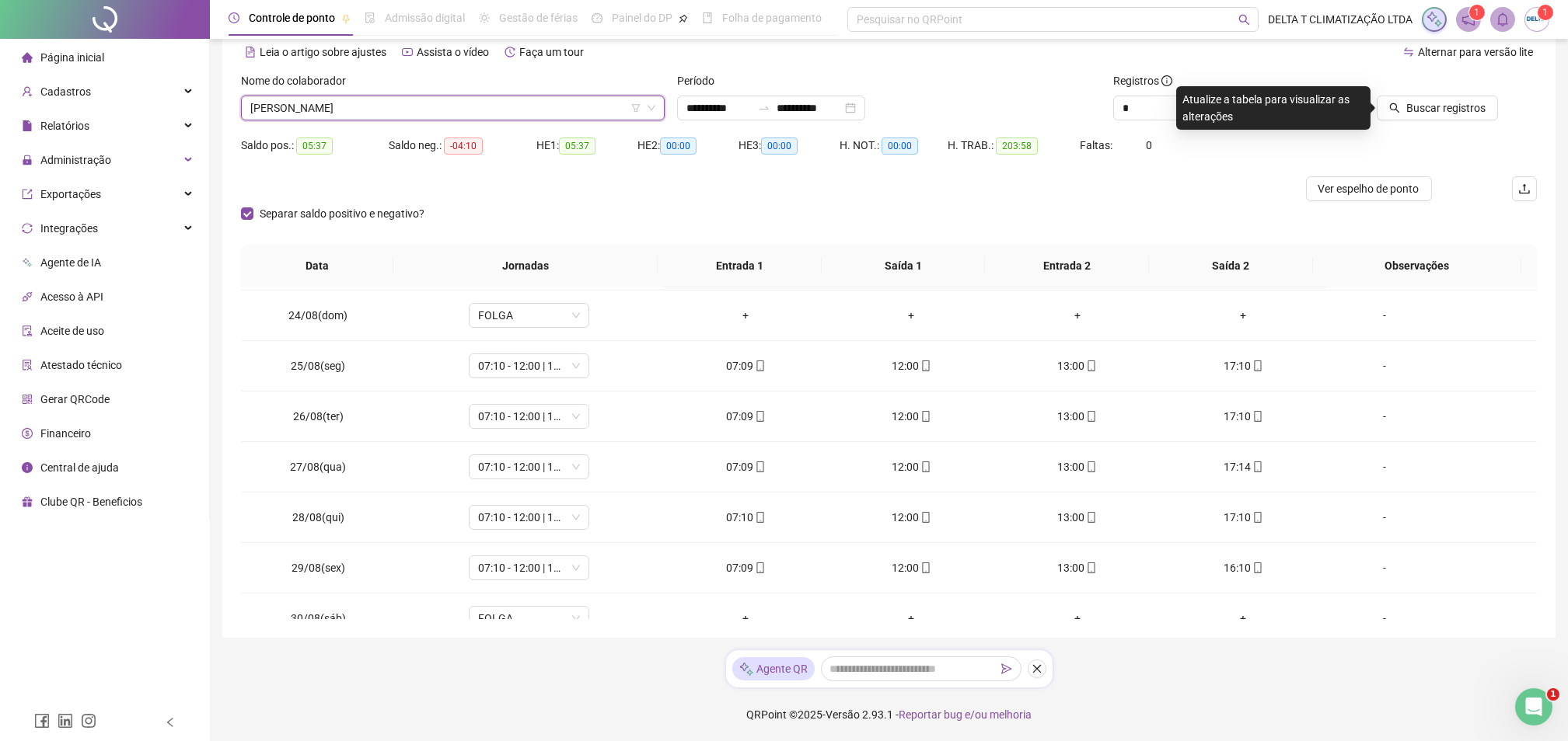
click at [66, 63] on span "Página inicial" at bounding box center [73, 57] width 64 height 13
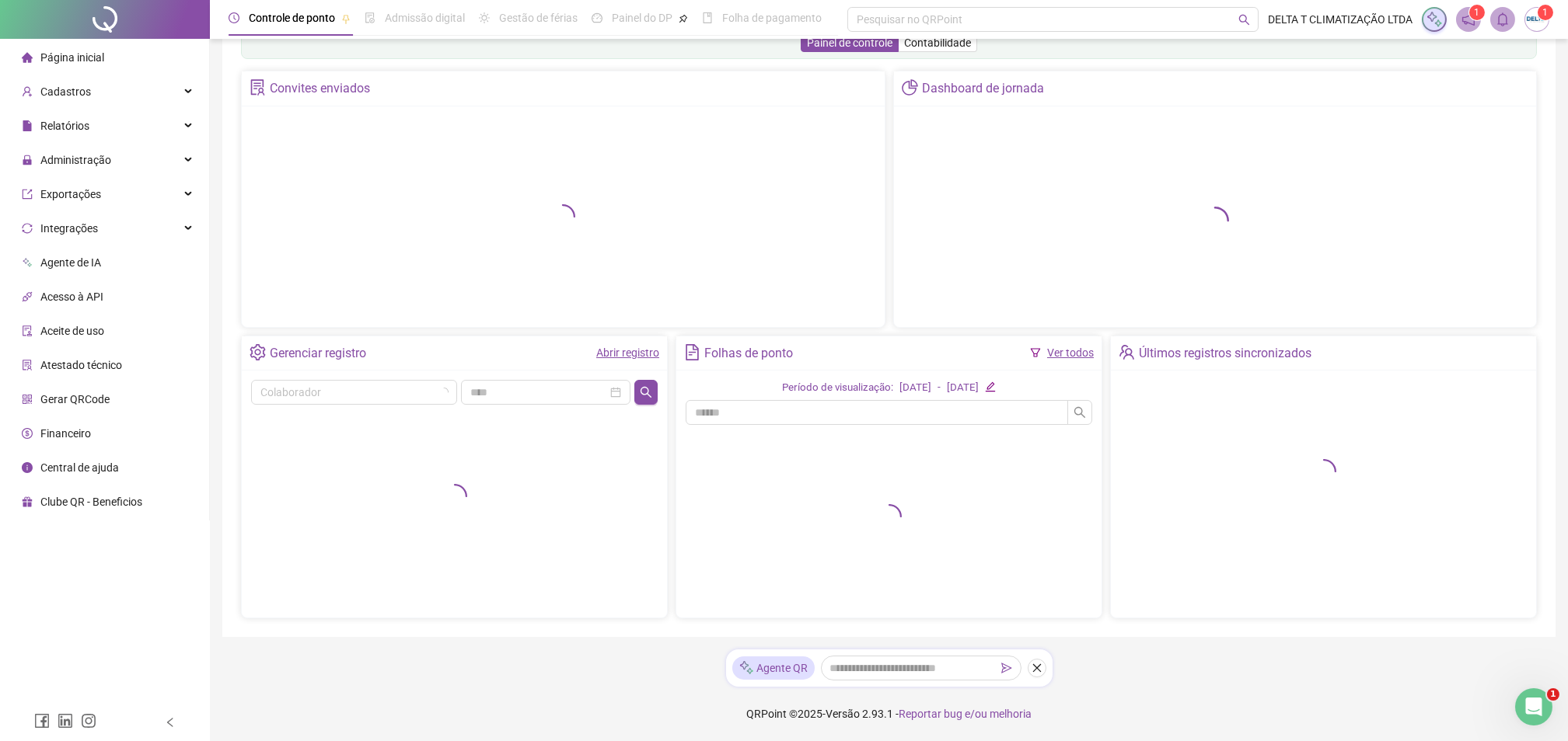
scroll to position [43, 0]
click at [68, 97] on span "Cadastros" at bounding box center [66, 91] width 50 height 13
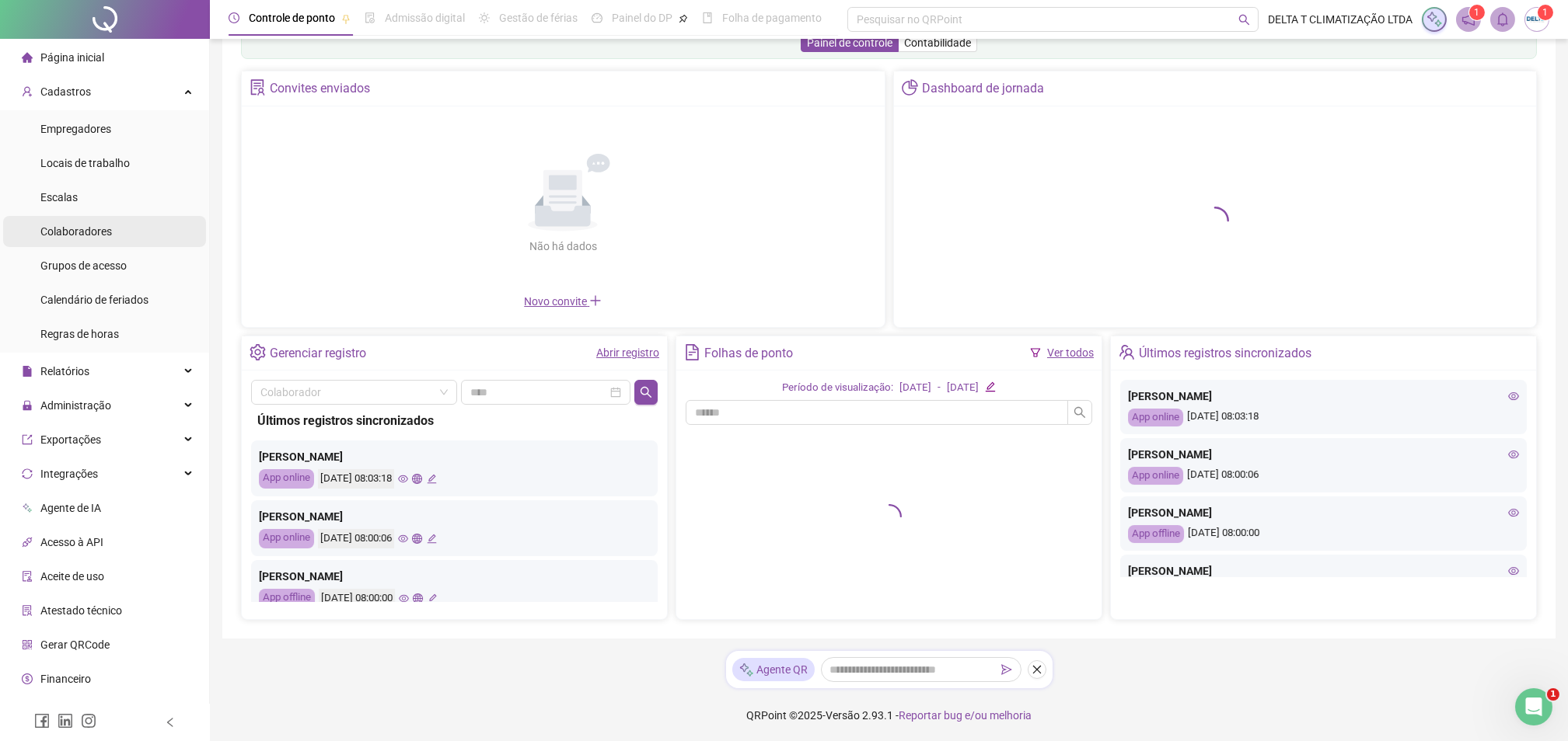
click at [80, 231] on span "Colaboradores" at bounding box center [76, 231] width 72 height 13
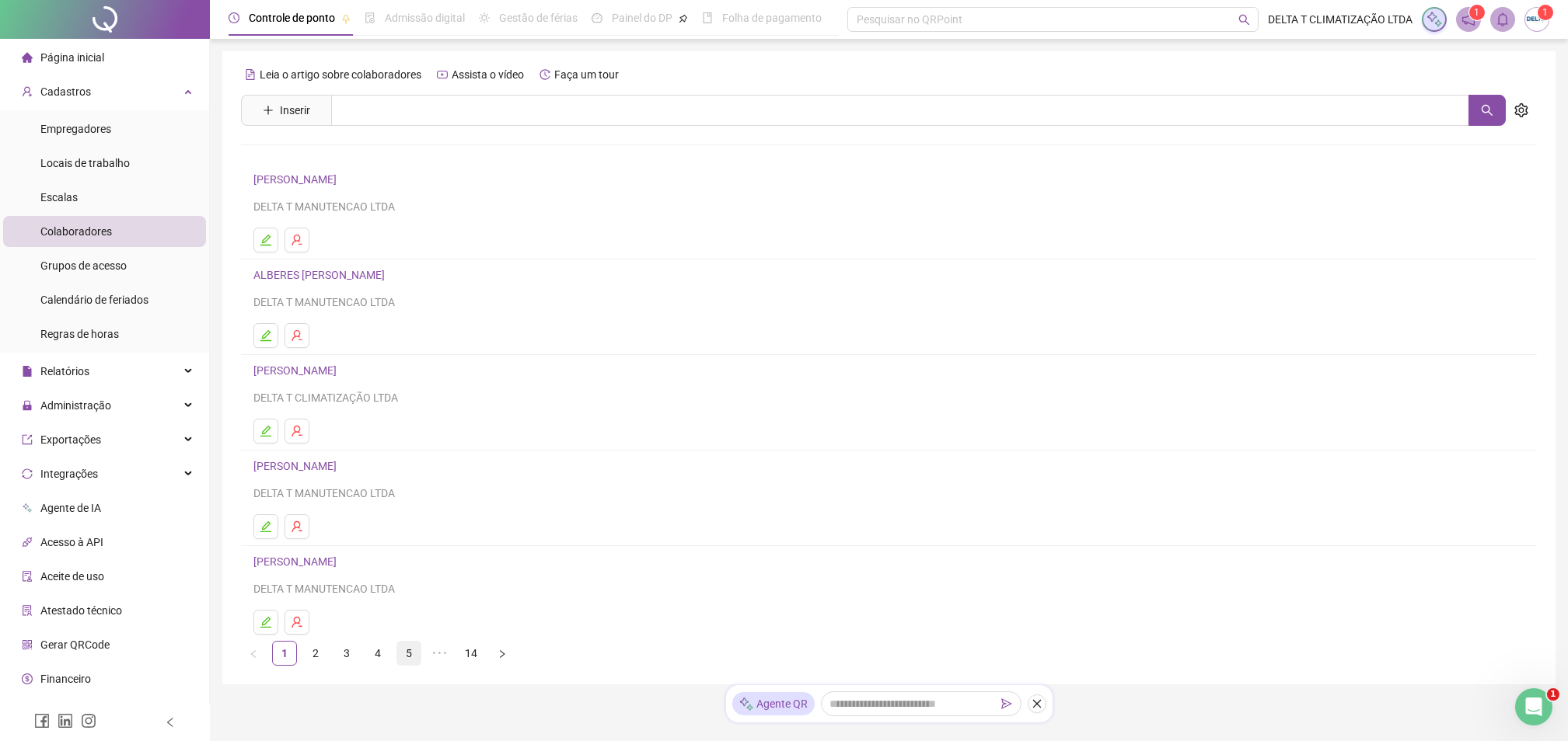
click at [406, 663] on link "5" at bounding box center [409, 653] width 23 height 23
click at [446, 653] on link "6" at bounding box center [440, 653] width 23 height 23
click at [440, 659] on link "7" at bounding box center [440, 653] width 23 height 23
click at [442, 665] on link "8" at bounding box center [440, 653] width 23 height 23
click at [445, 653] on link "9" at bounding box center [440, 653] width 23 height 23
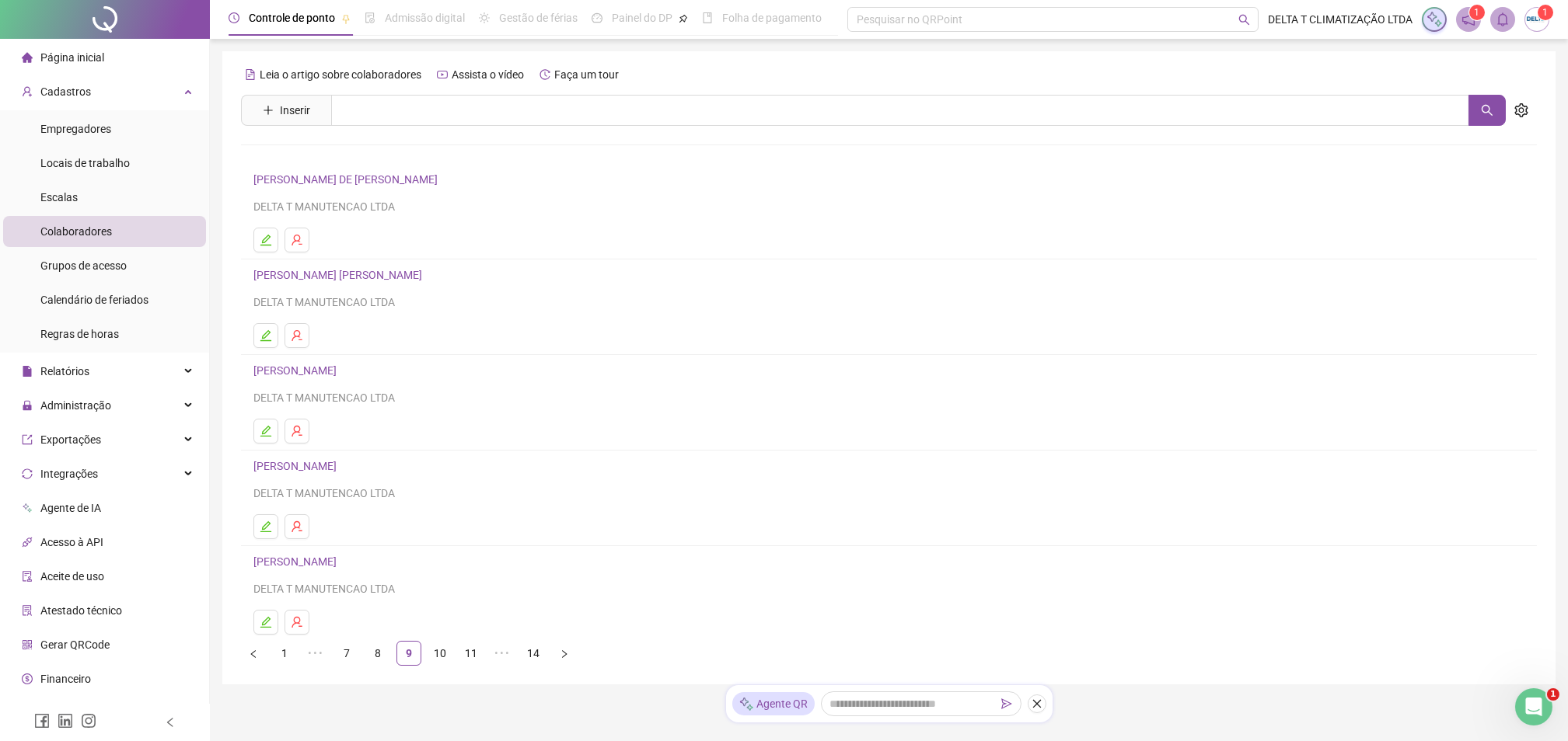
click at [341, 367] on link "[PERSON_NAME]" at bounding box center [297, 370] width 88 height 13
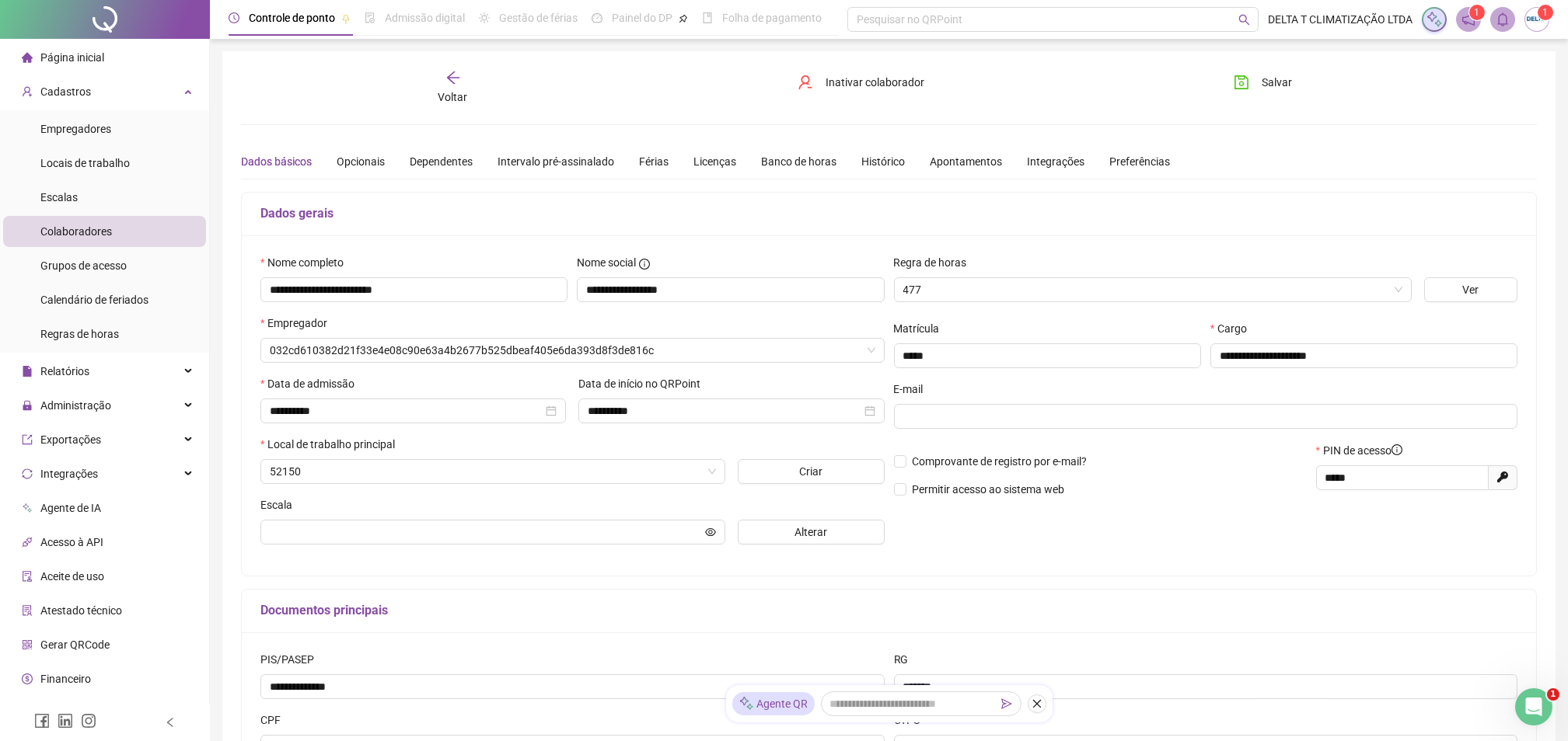
type input "**********"
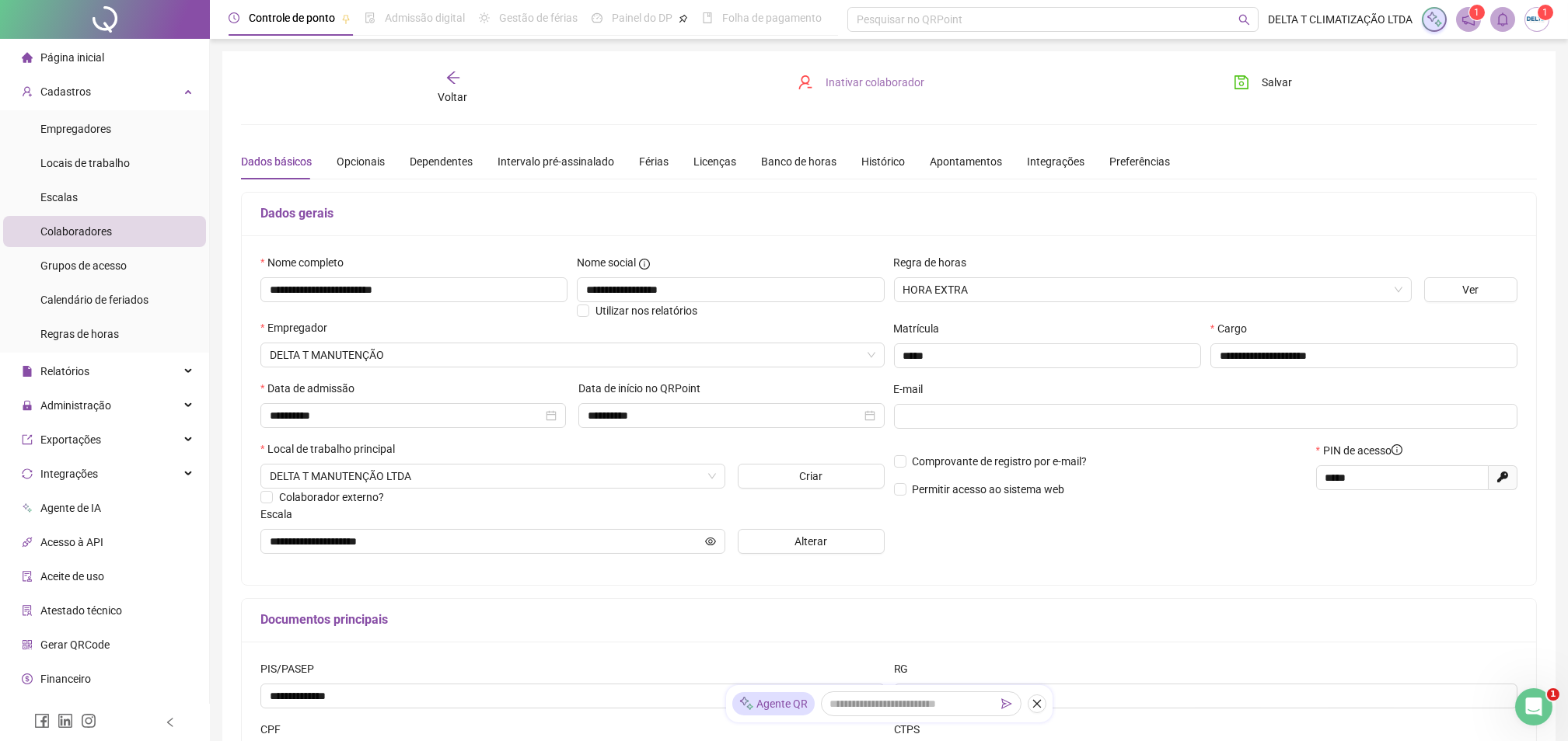
click at [840, 87] on span "Inativar colaborador" at bounding box center [875, 82] width 99 height 17
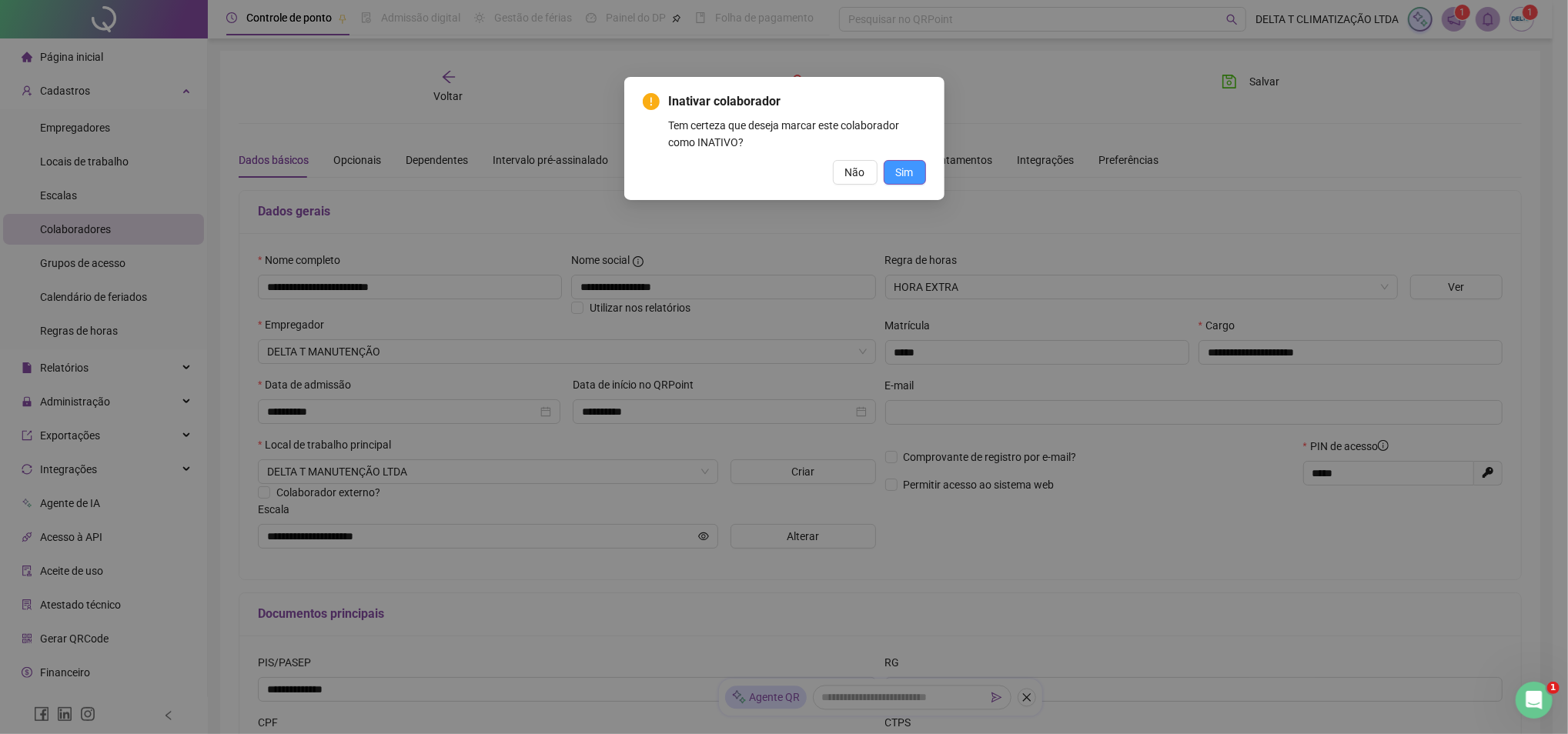
click at [899, 164] on span "Sim" at bounding box center [905, 172] width 17 height 17
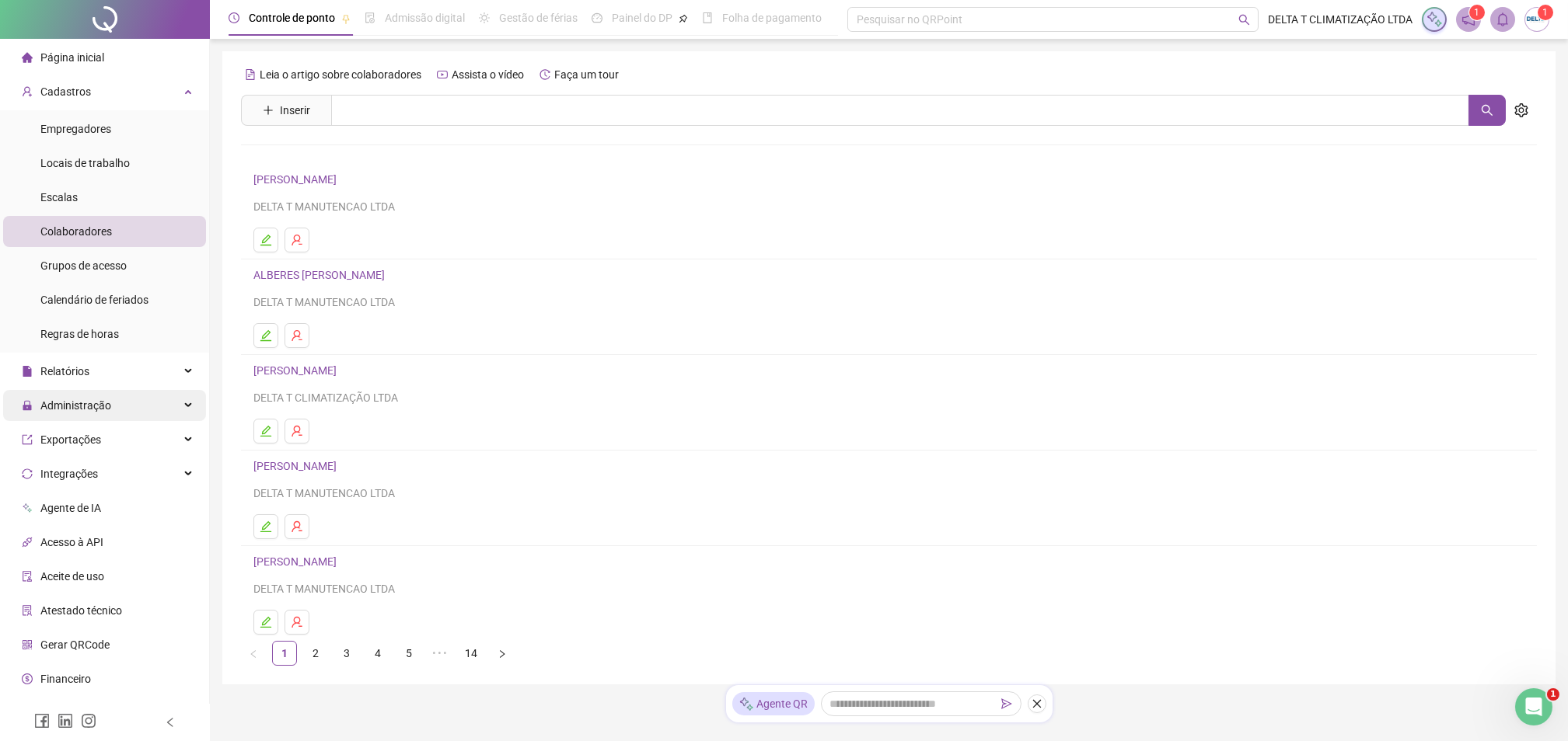
click at [139, 411] on div "Administração" at bounding box center [104, 406] width 203 height 31
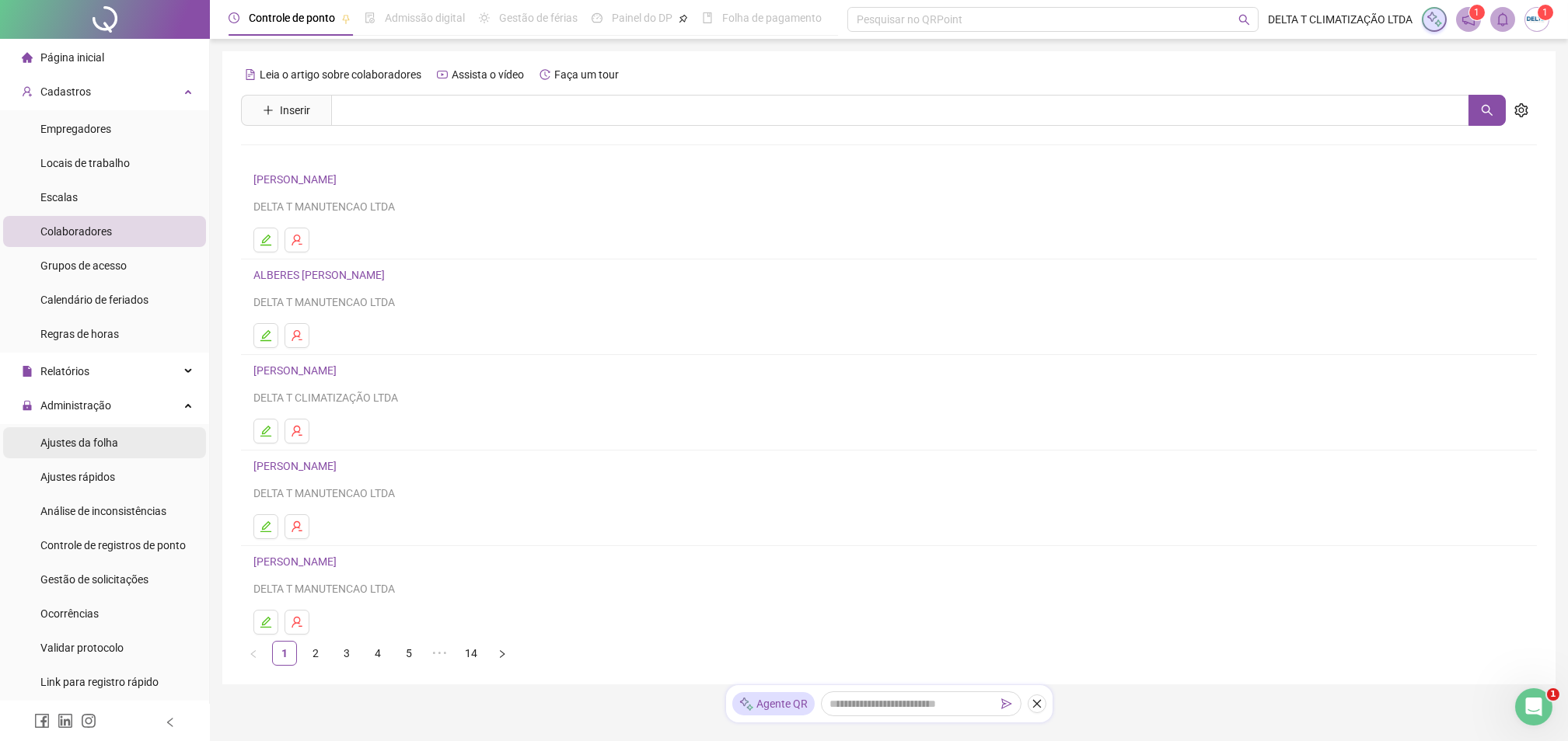
click at [145, 439] on li "Ajustes da folha" at bounding box center [104, 442] width 203 height 31
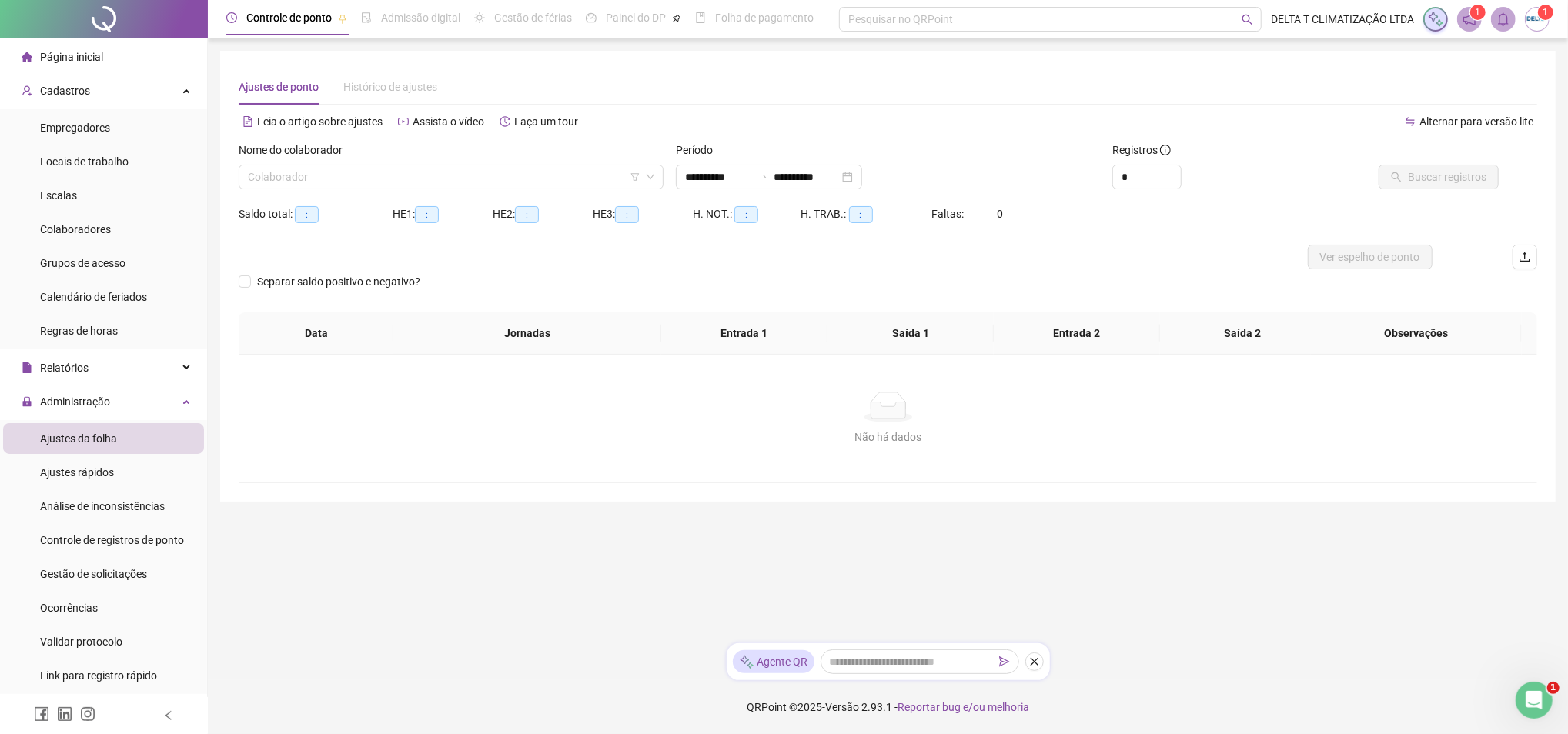
type input "**********"
click at [360, 174] on input "search" at bounding box center [444, 177] width 392 height 23
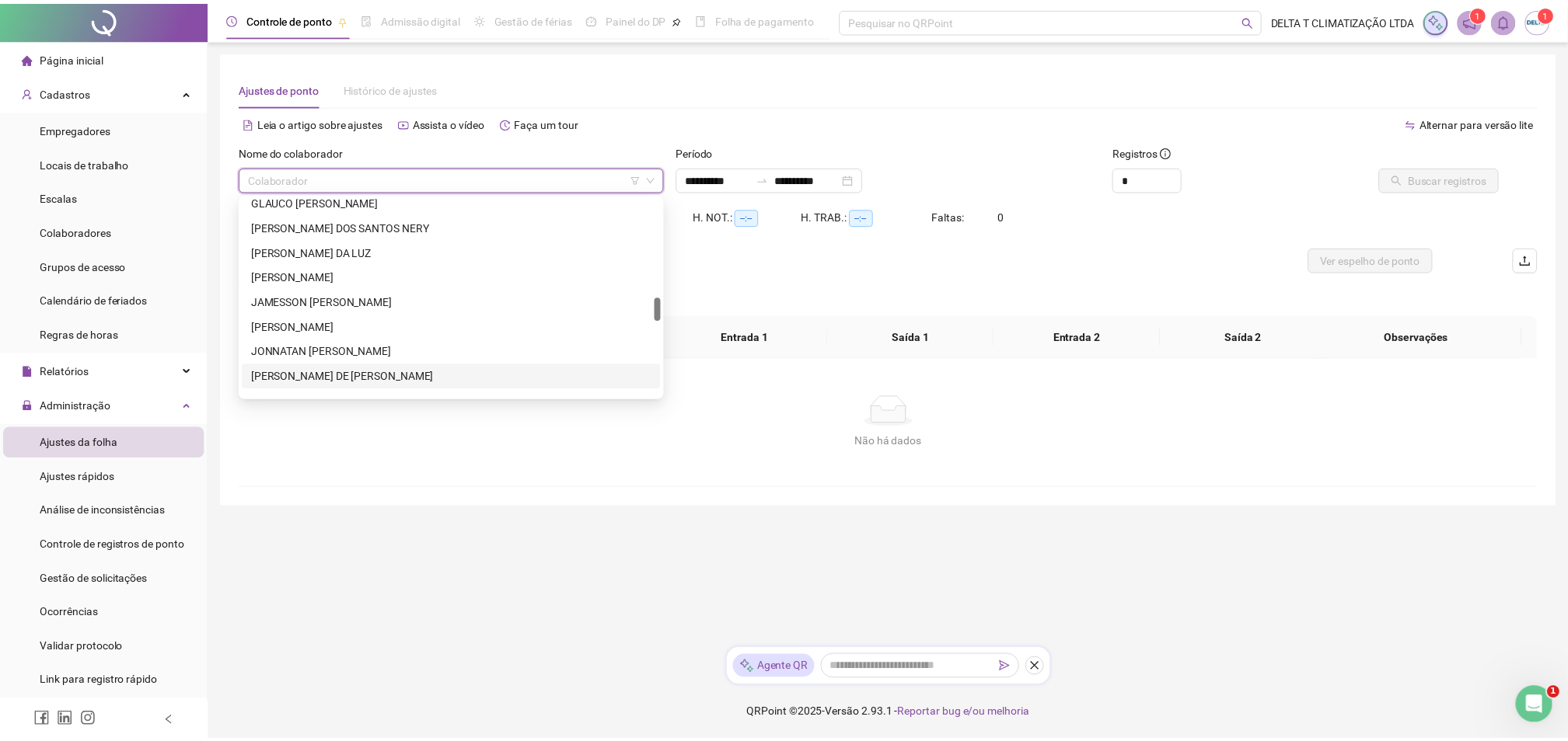
scroll to position [932, 0]
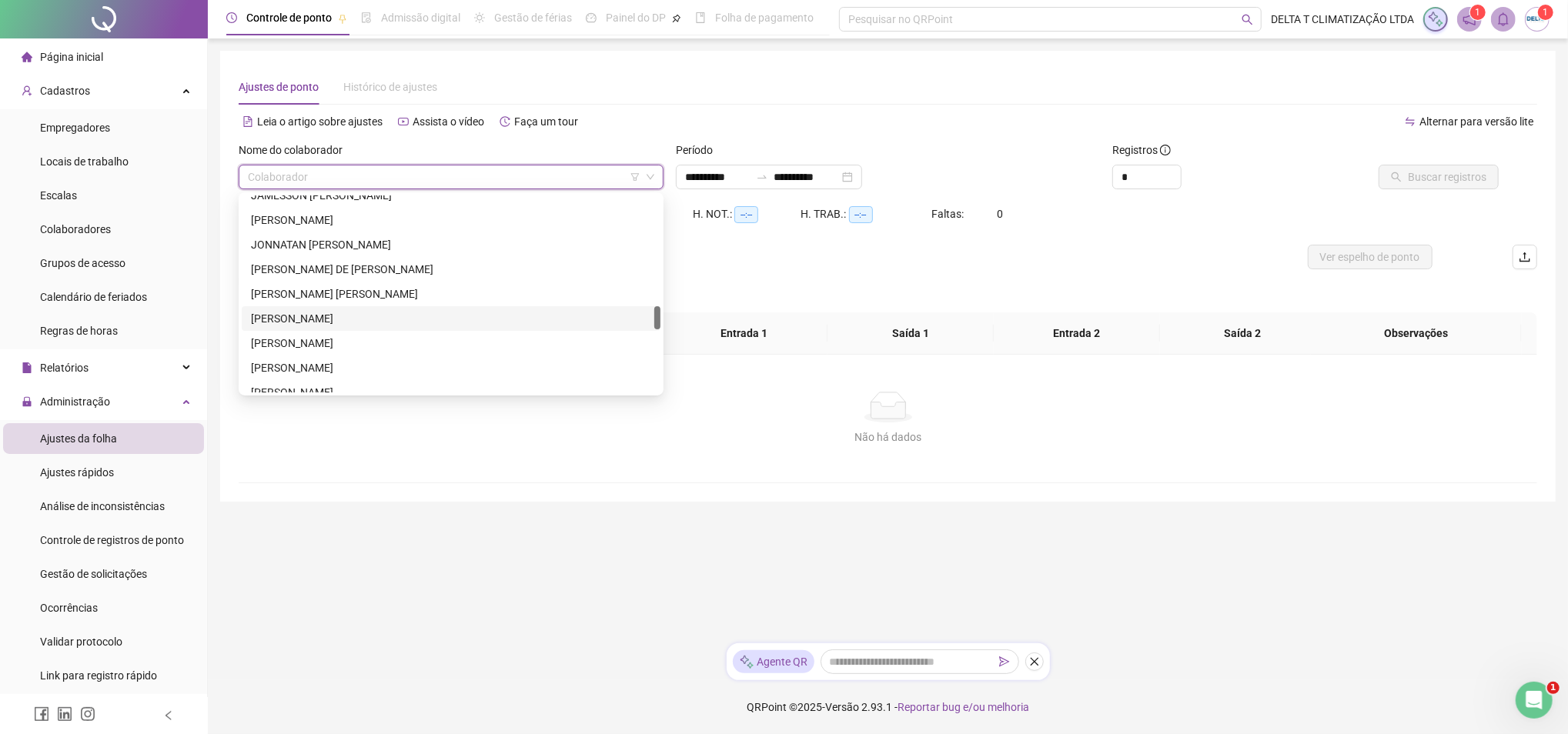
click at [340, 325] on div "[PERSON_NAME]" at bounding box center [451, 319] width 400 height 17
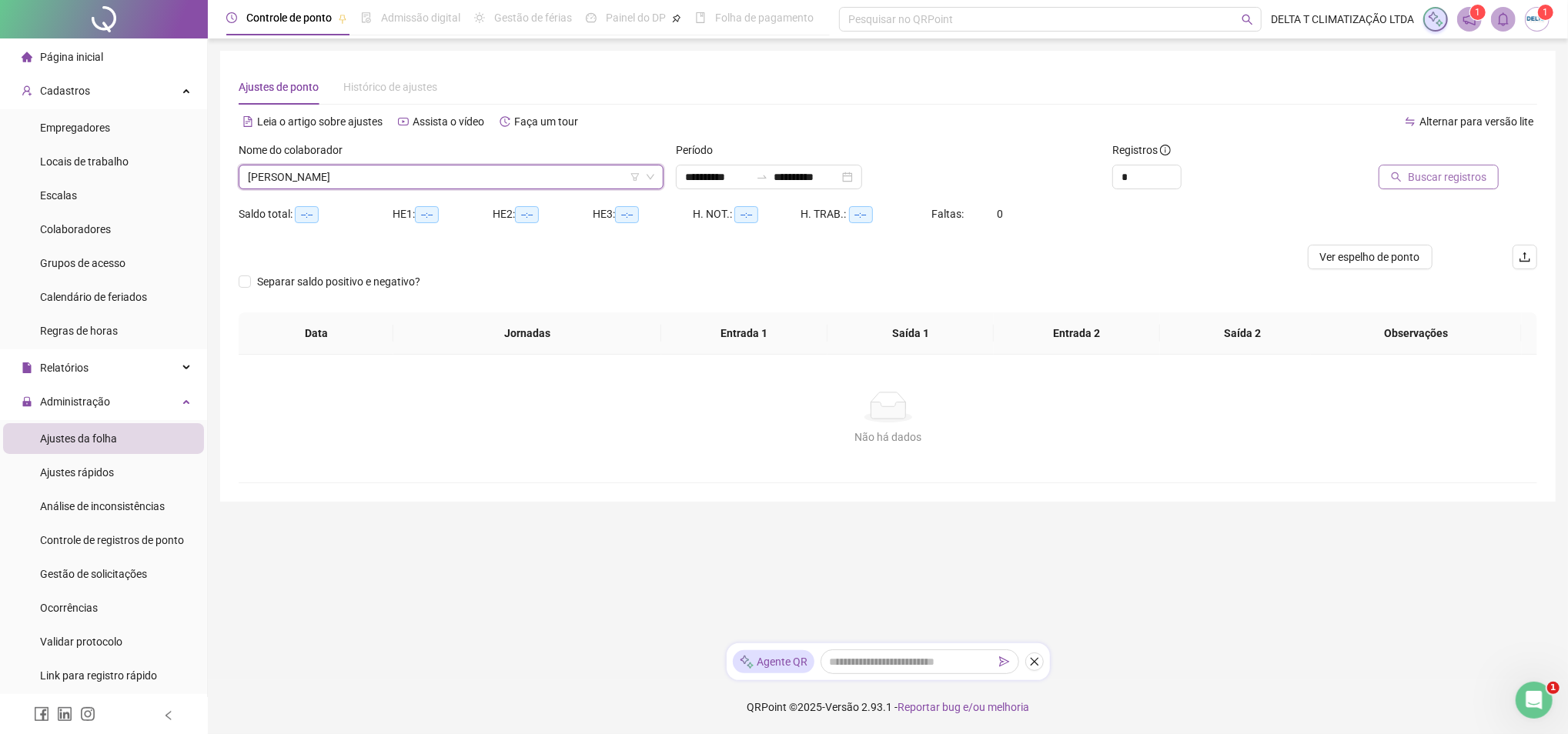
click at [1421, 177] on span "Buscar registros" at bounding box center [1447, 177] width 78 height 17
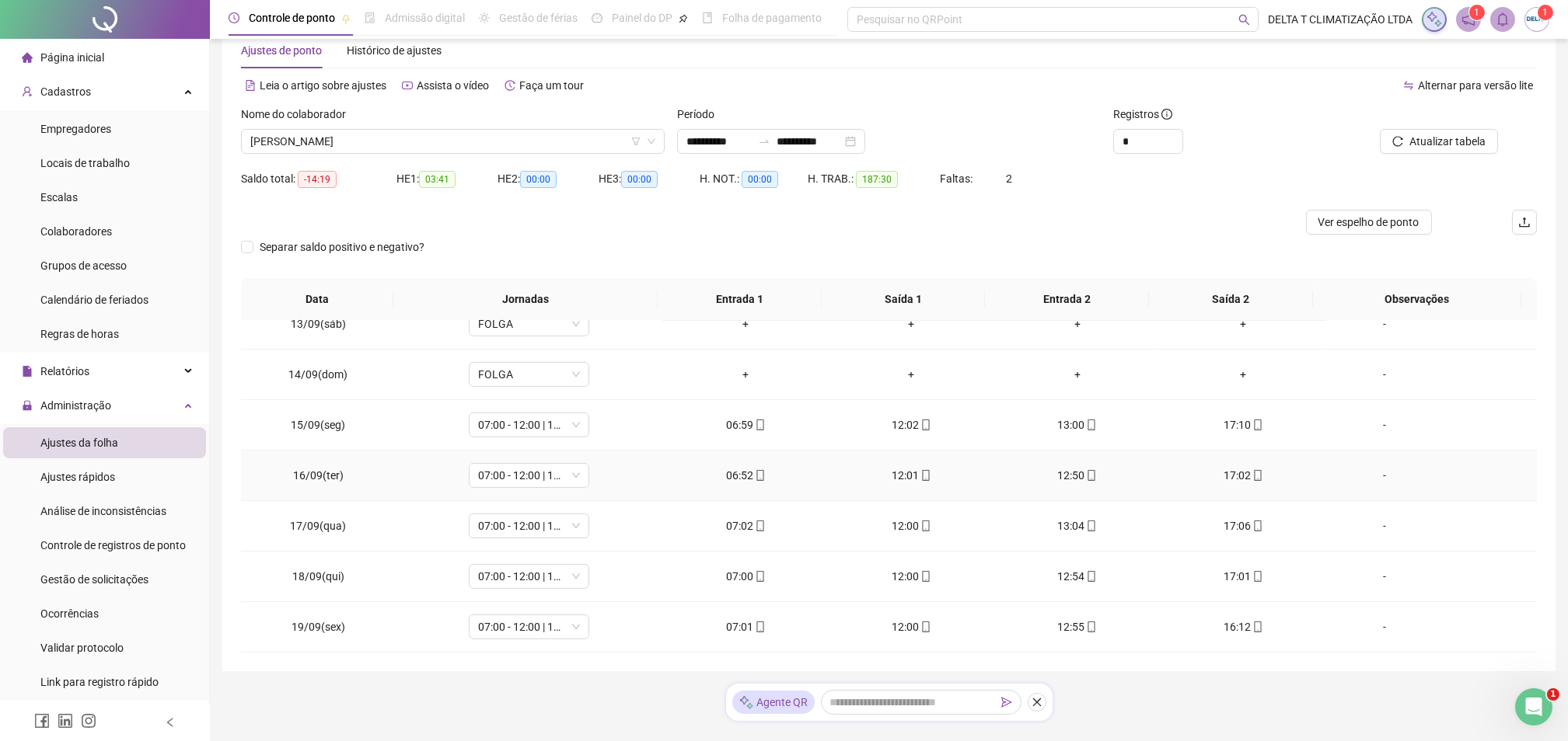
scroll to position [71, 0]
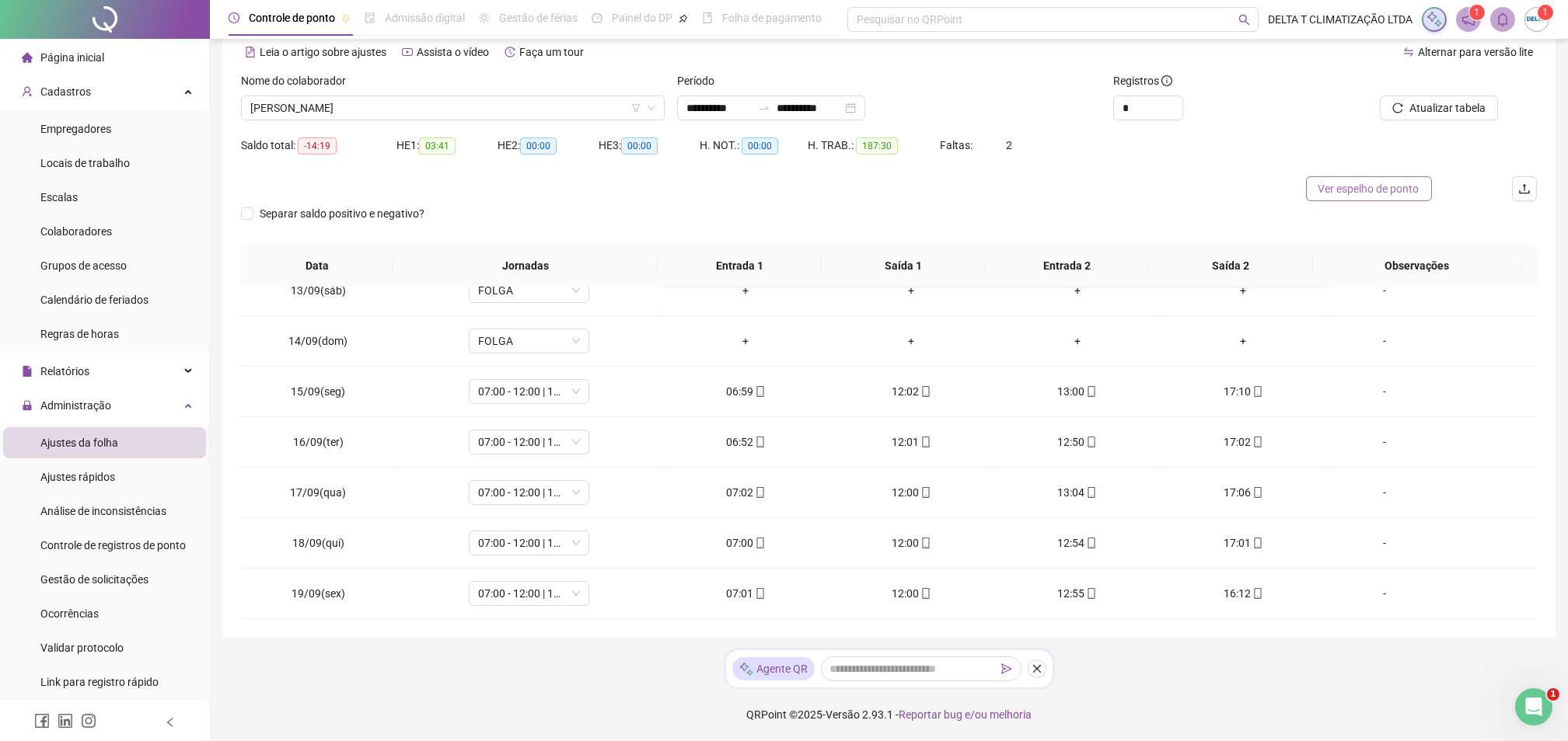
click at [1348, 188] on span "Ver espelho de ponto" at bounding box center [1369, 189] width 102 height 17
click at [353, 110] on span "[PERSON_NAME]" at bounding box center [452, 108] width 405 height 23
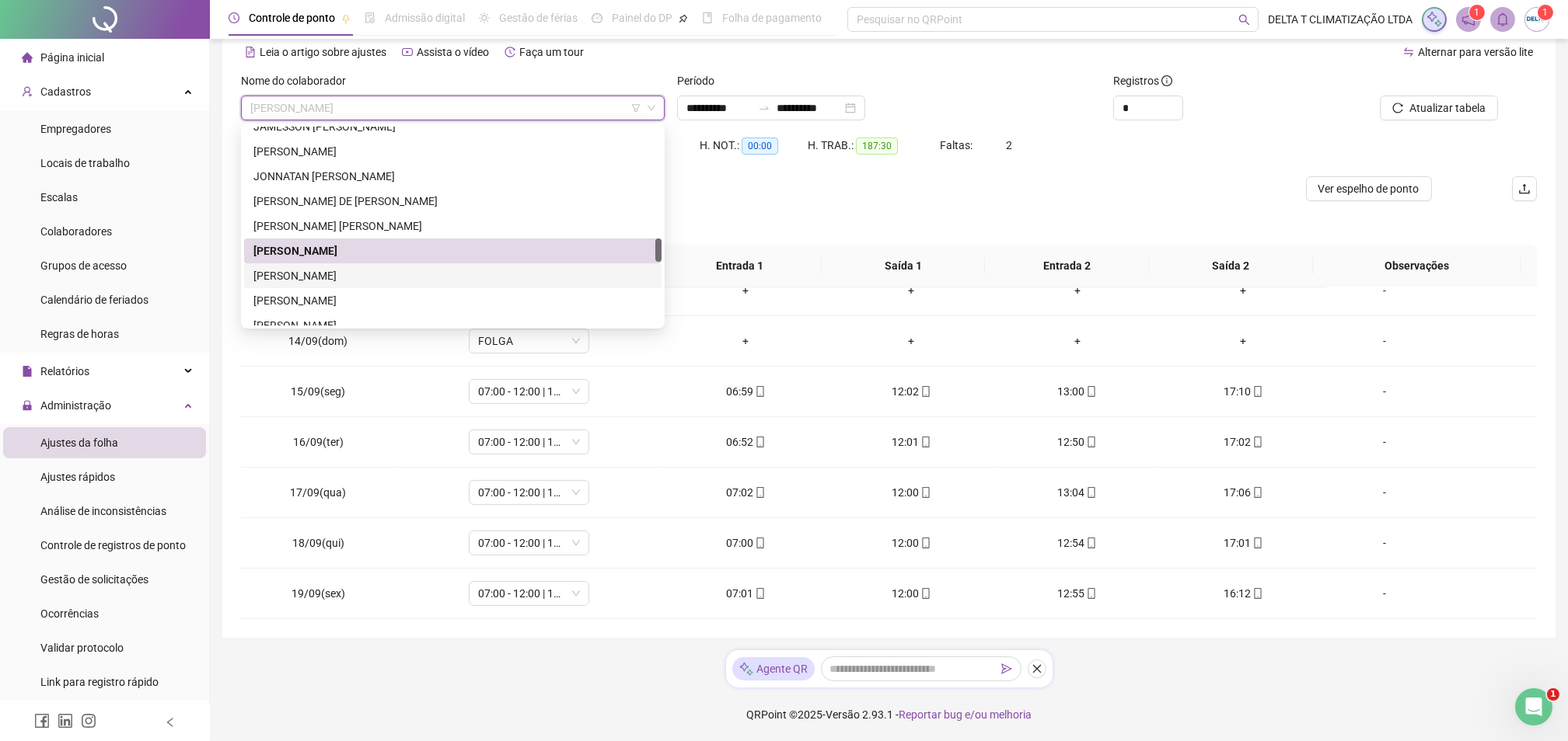
click at [315, 279] on div "[PERSON_NAME]" at bounding box center [452, 276] width 399 height 17
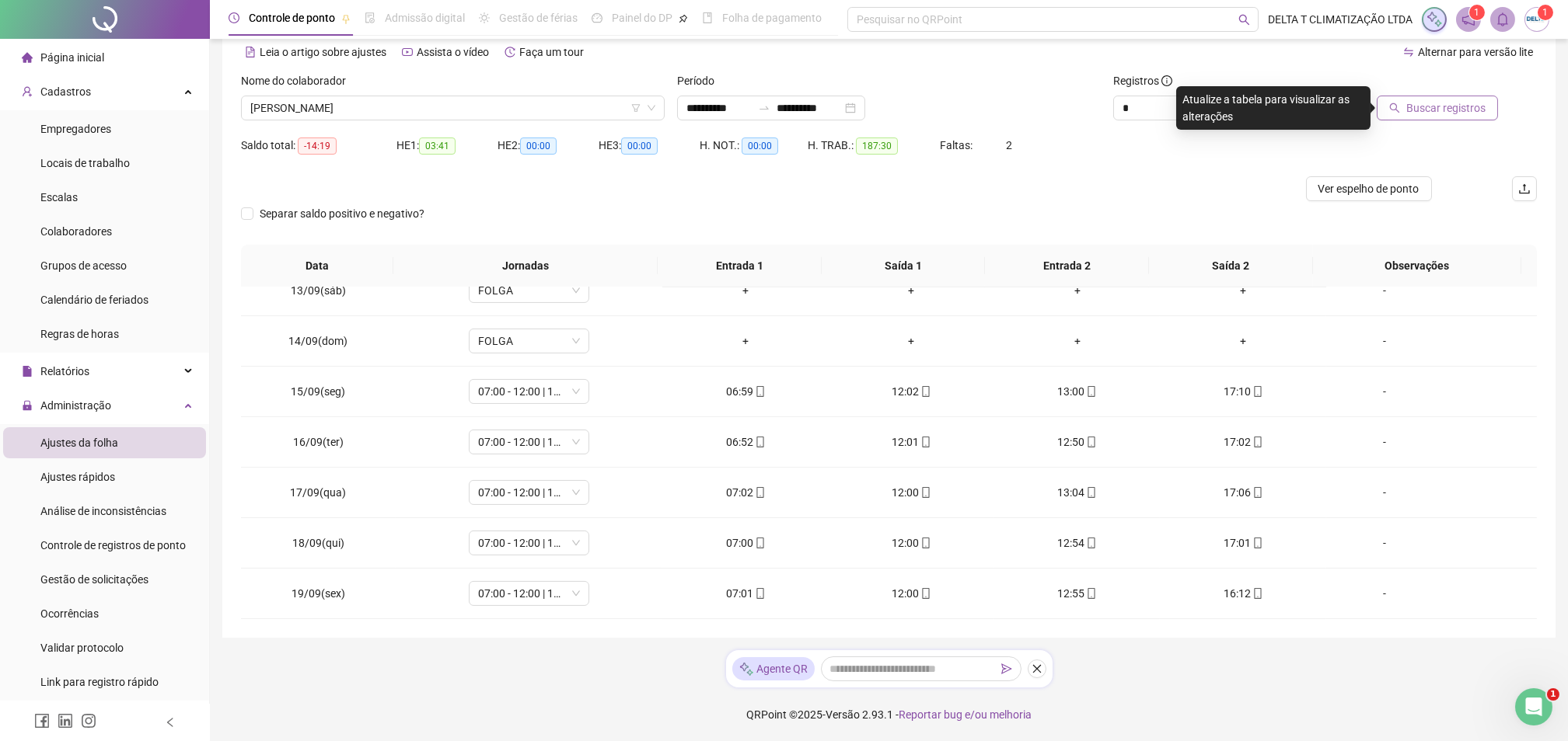
click at [1412, 105] on span "Buscar registros" at bounding box center [1446, 108] width 79 height 17
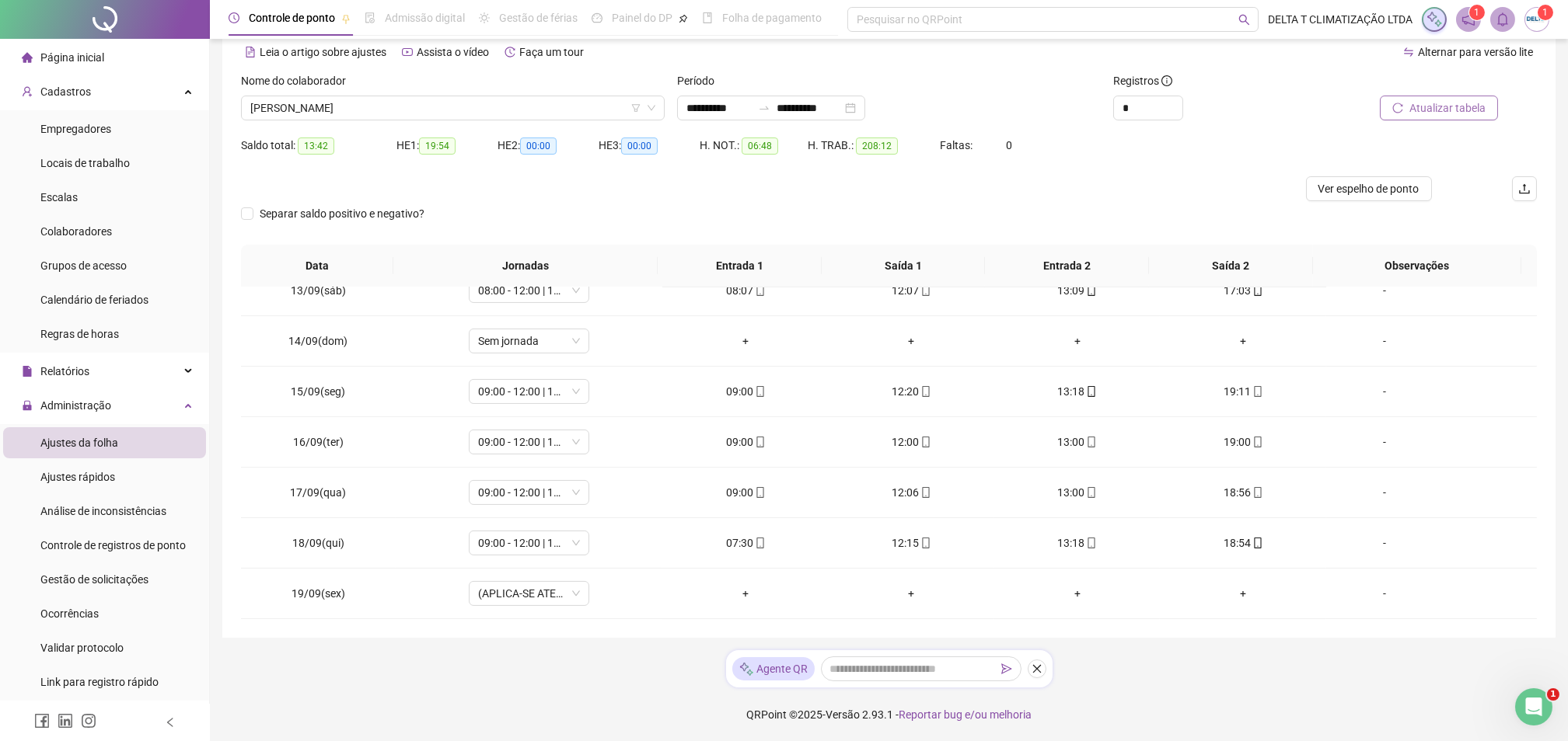
click at [240, 214] on div "**********" at bounding box center [888, 309] width 1333 height 657
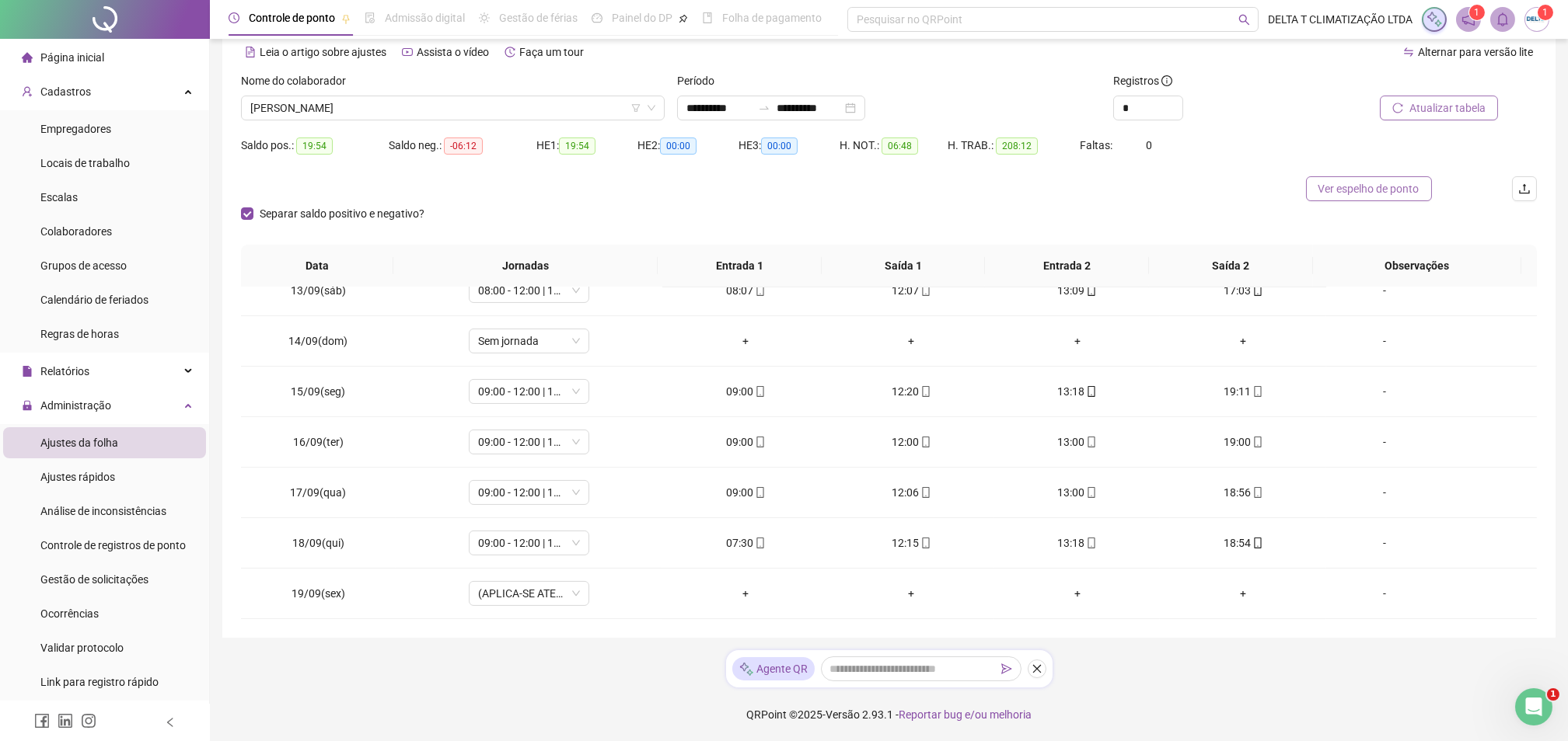
click at [1348, 193] on span "Ver espelho de ponto" at bounding box center [1369, 189] width 102 height 17
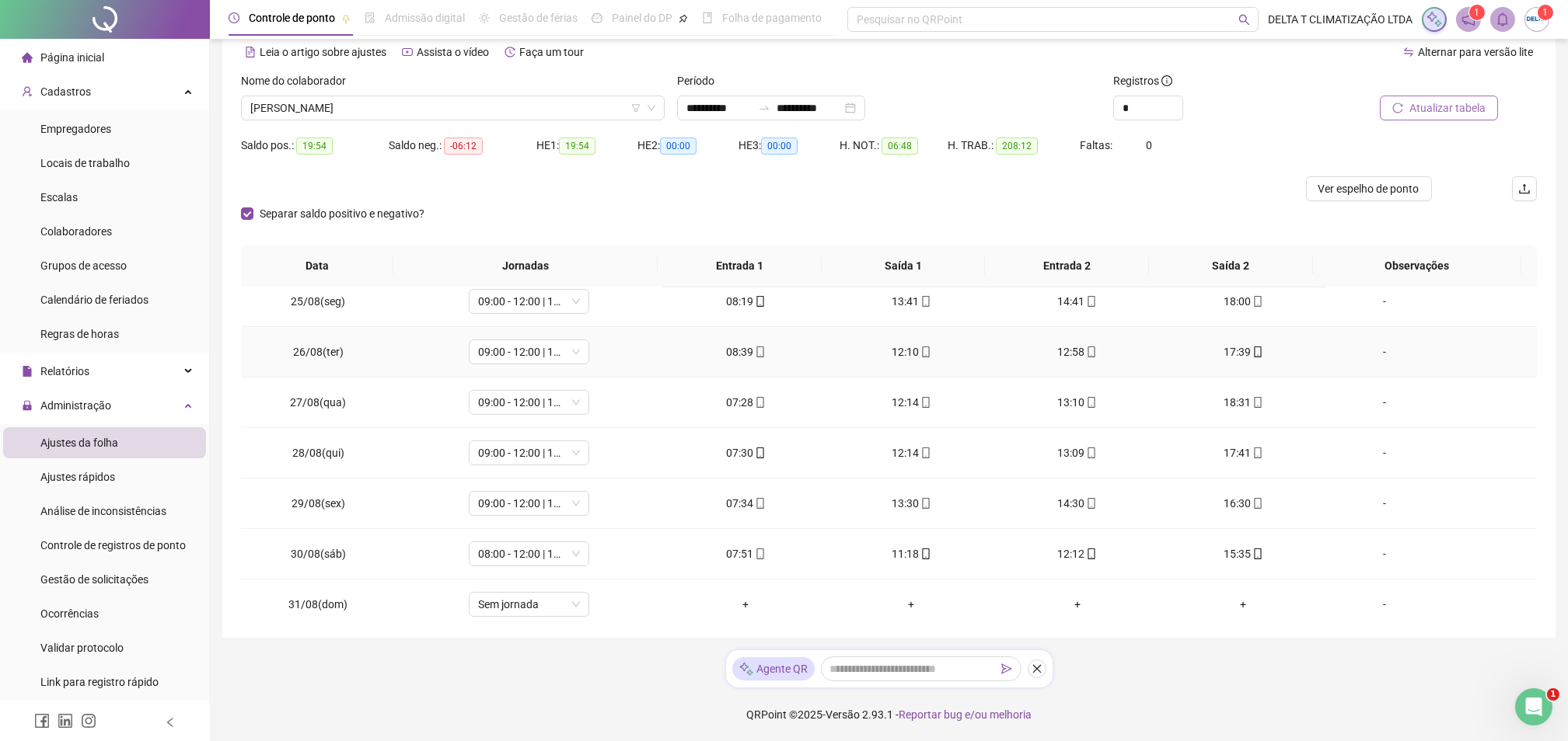
scroll to position [311, 0]
click at [1451, 104] on span "Atualizar tabela" at bounding box center [1447, 108] width 76 height 17
click at [537, 401] on span "FOLGA" at bounding box center [529, 403] width 102 height 23
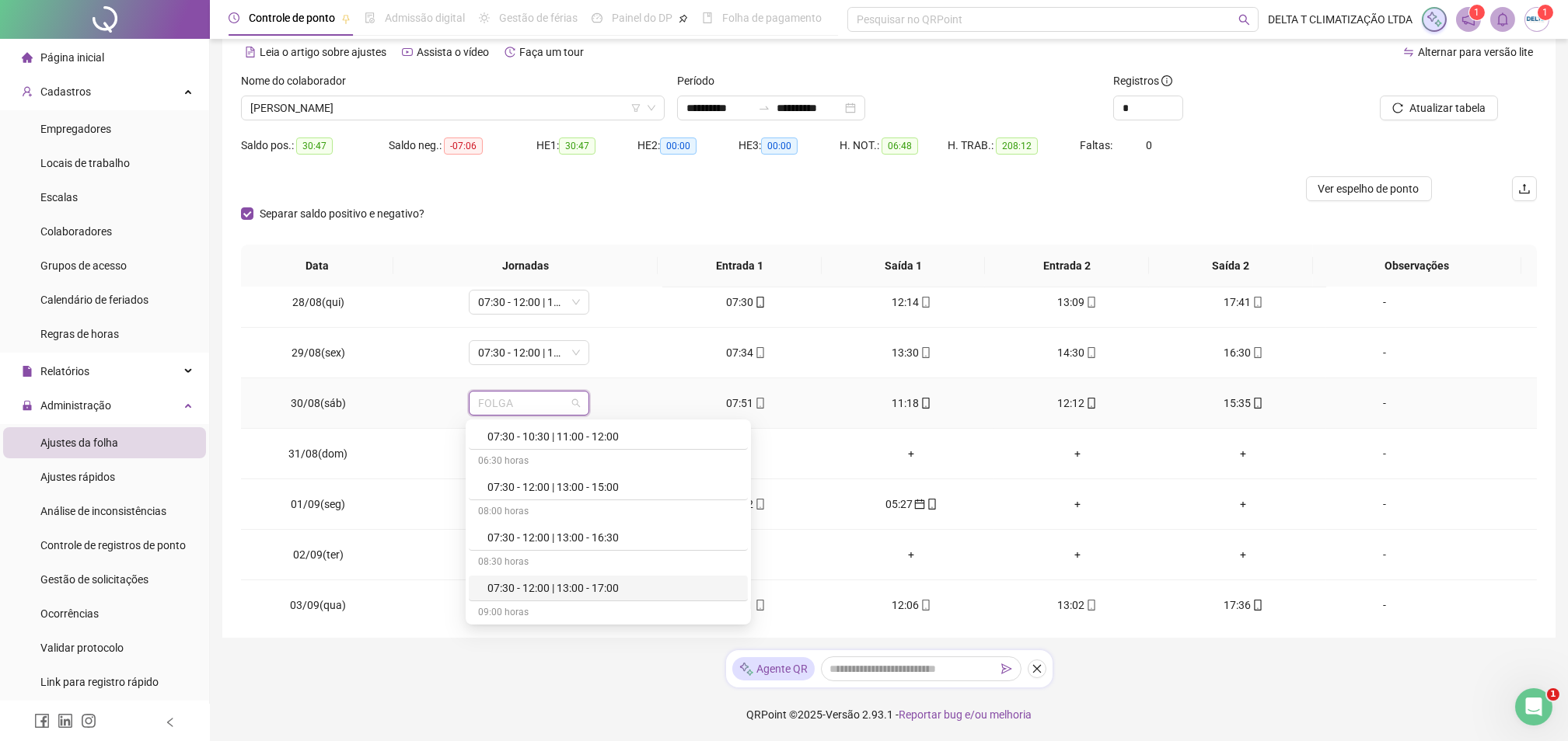
scroll to position [1036, 0]
click at [590, 542] on div "07:30 - 12:00 | 13:00 - 17:30" at bounding box center [613, 535] width 251 height 17
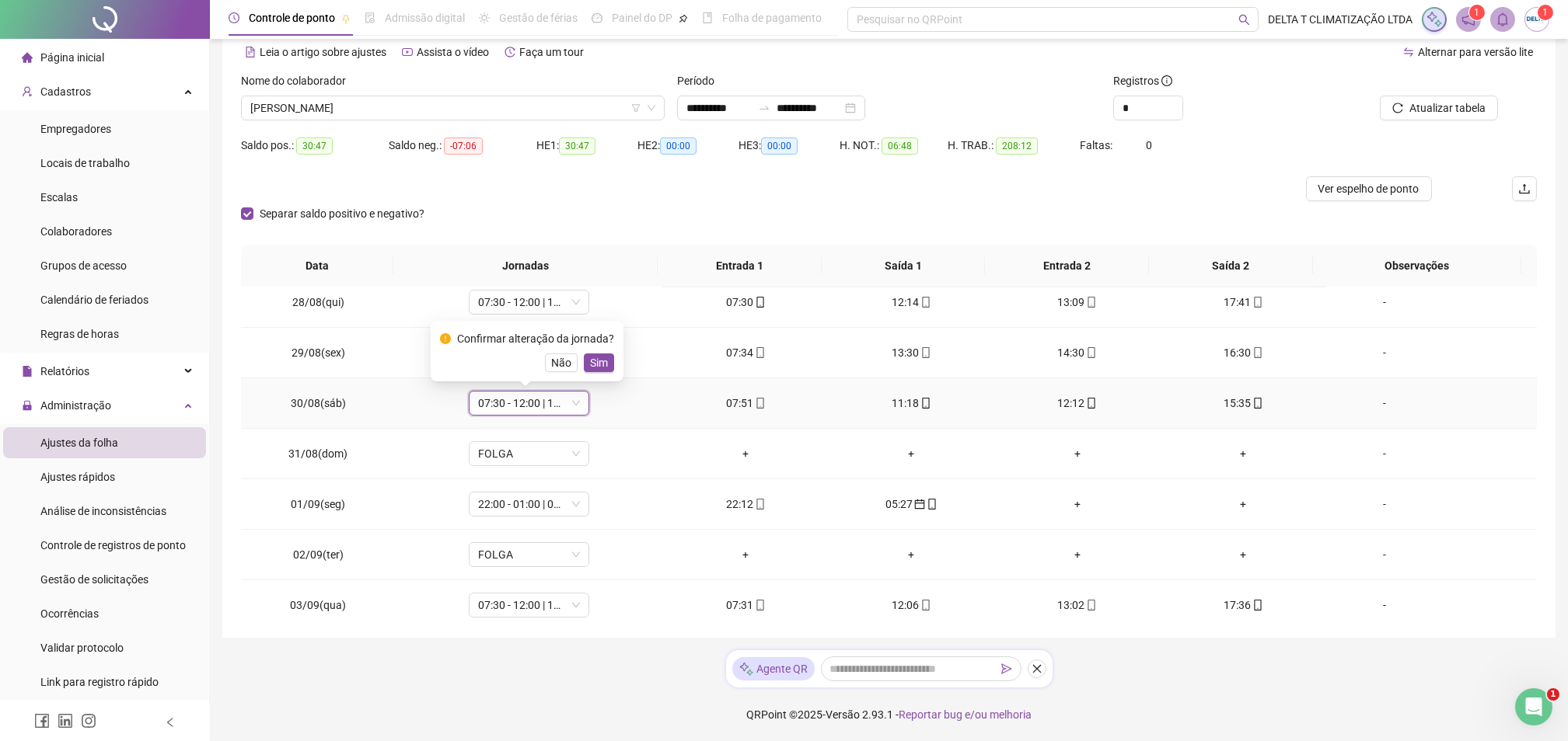
click at [600, 363] on span "Sim" at bounding box center [598, 363] width 17 height 17
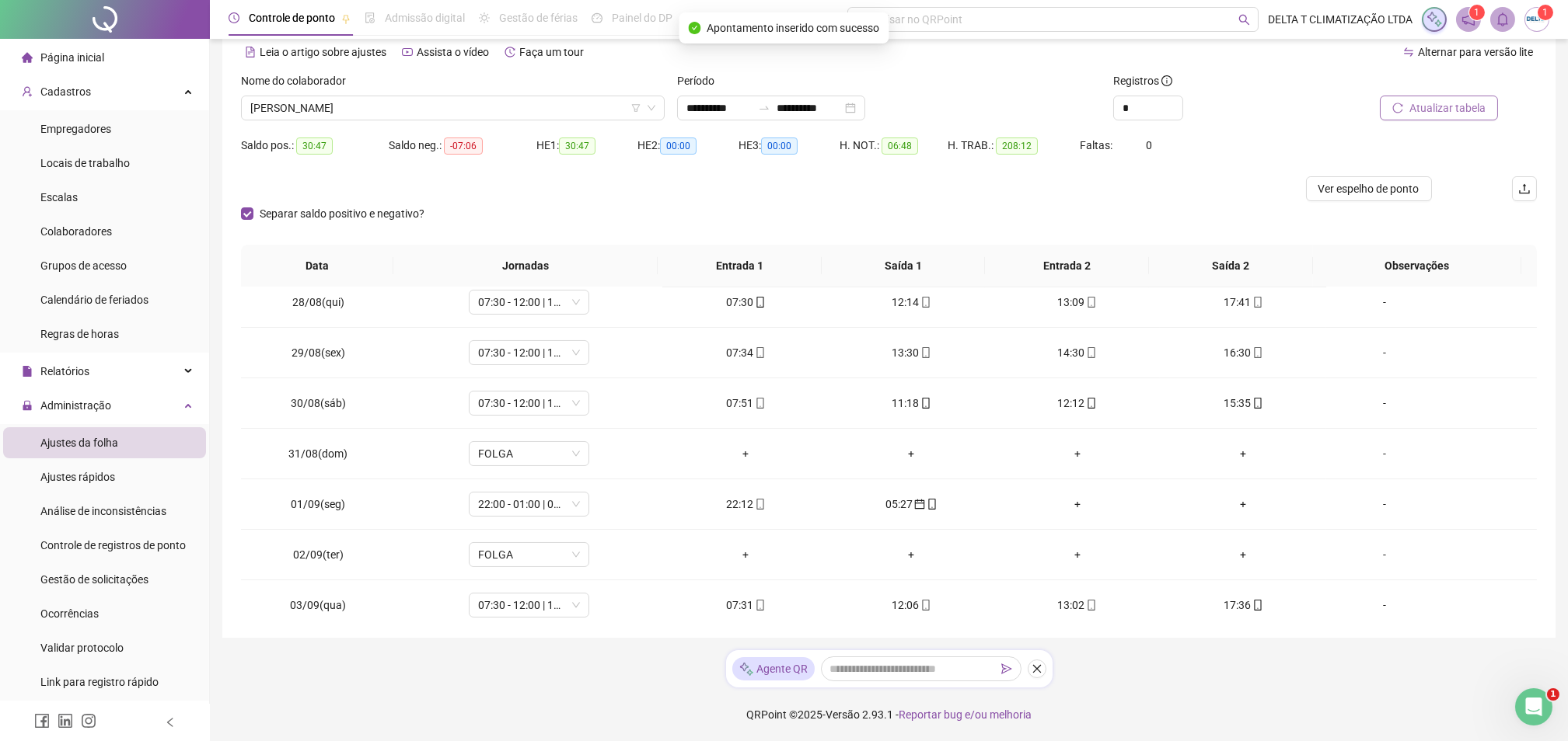
click at [1470, 98] on button "Atualizar tabela" at bounding box center [1438, 108] width 118 height 25
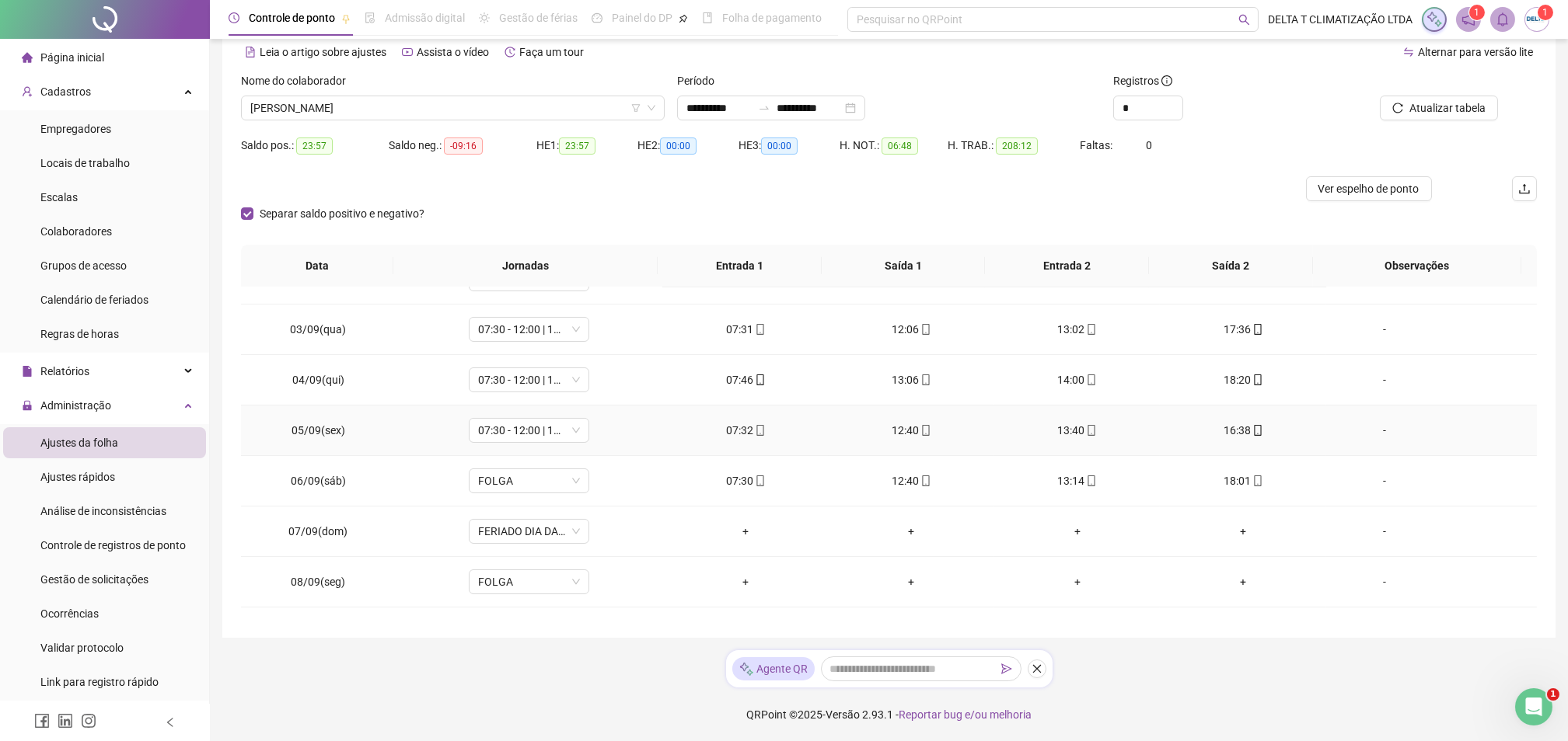
scroll to position [725, 0]
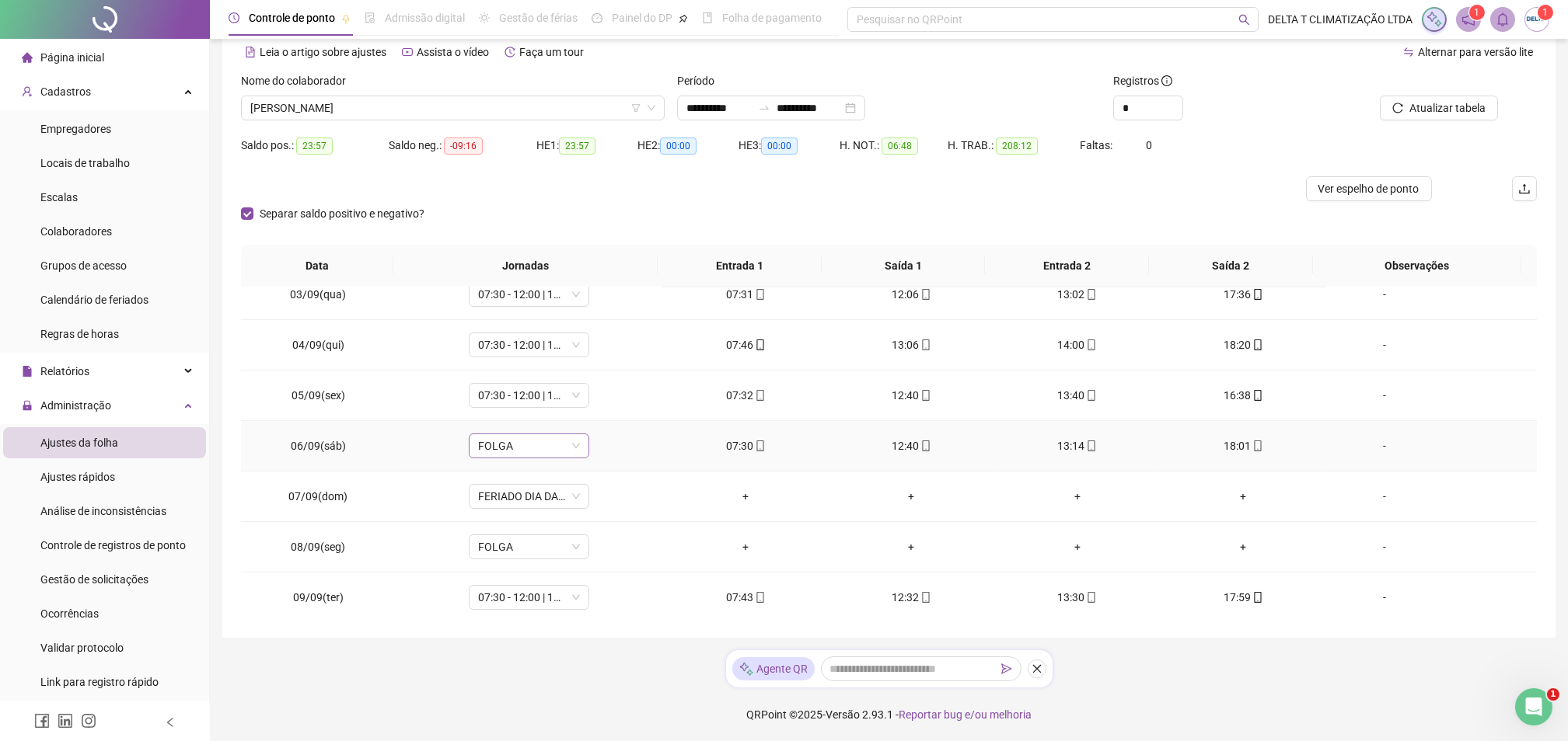
click at [550, 445] on span "FOLGA" at bounding box center [529, 446] width 102 height 23
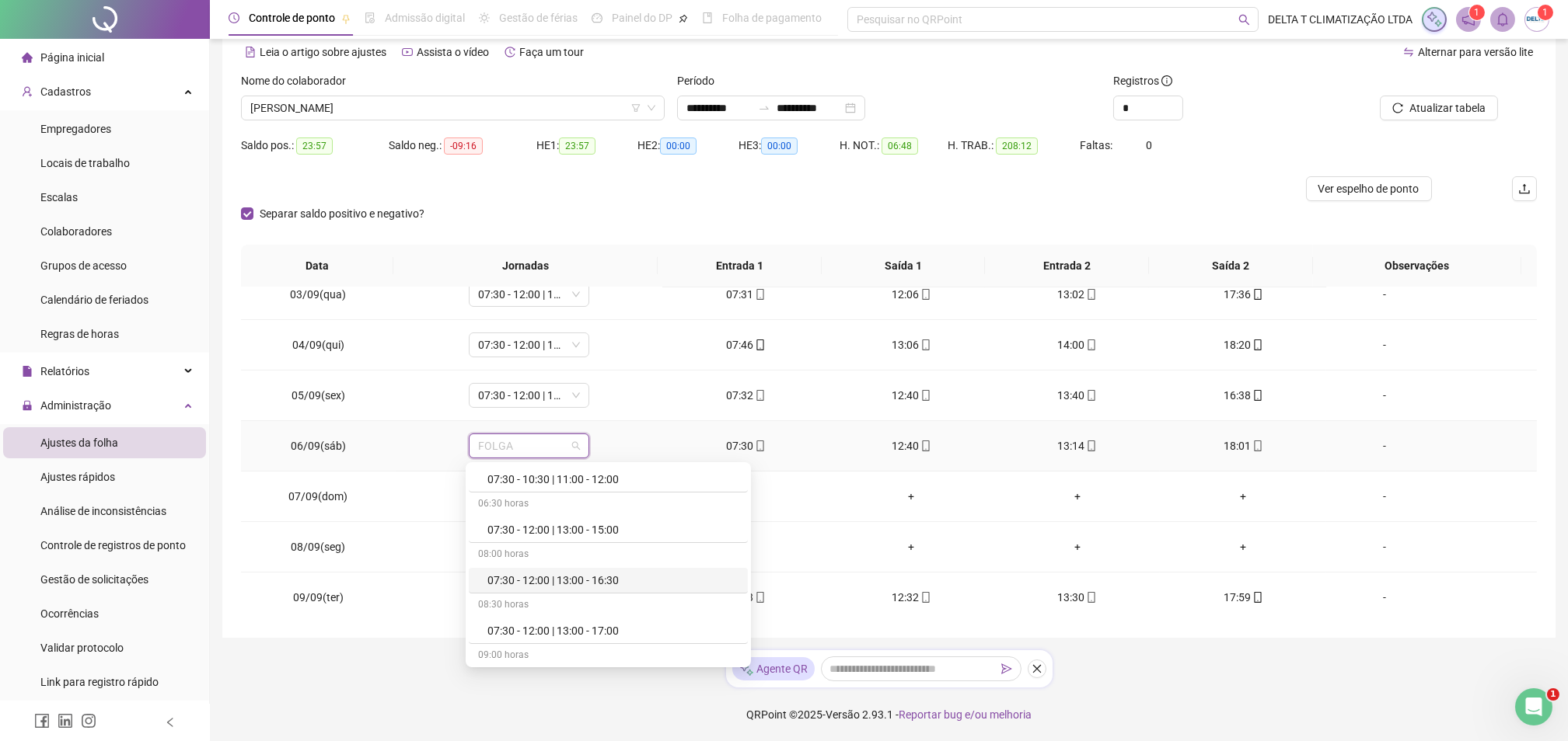
scroll to position [1036, 0]
click at [565, 580] on div "07:30 - 12:00 | 13:00 - 17:30" at bounding box center [613, 578] width 251 height 17
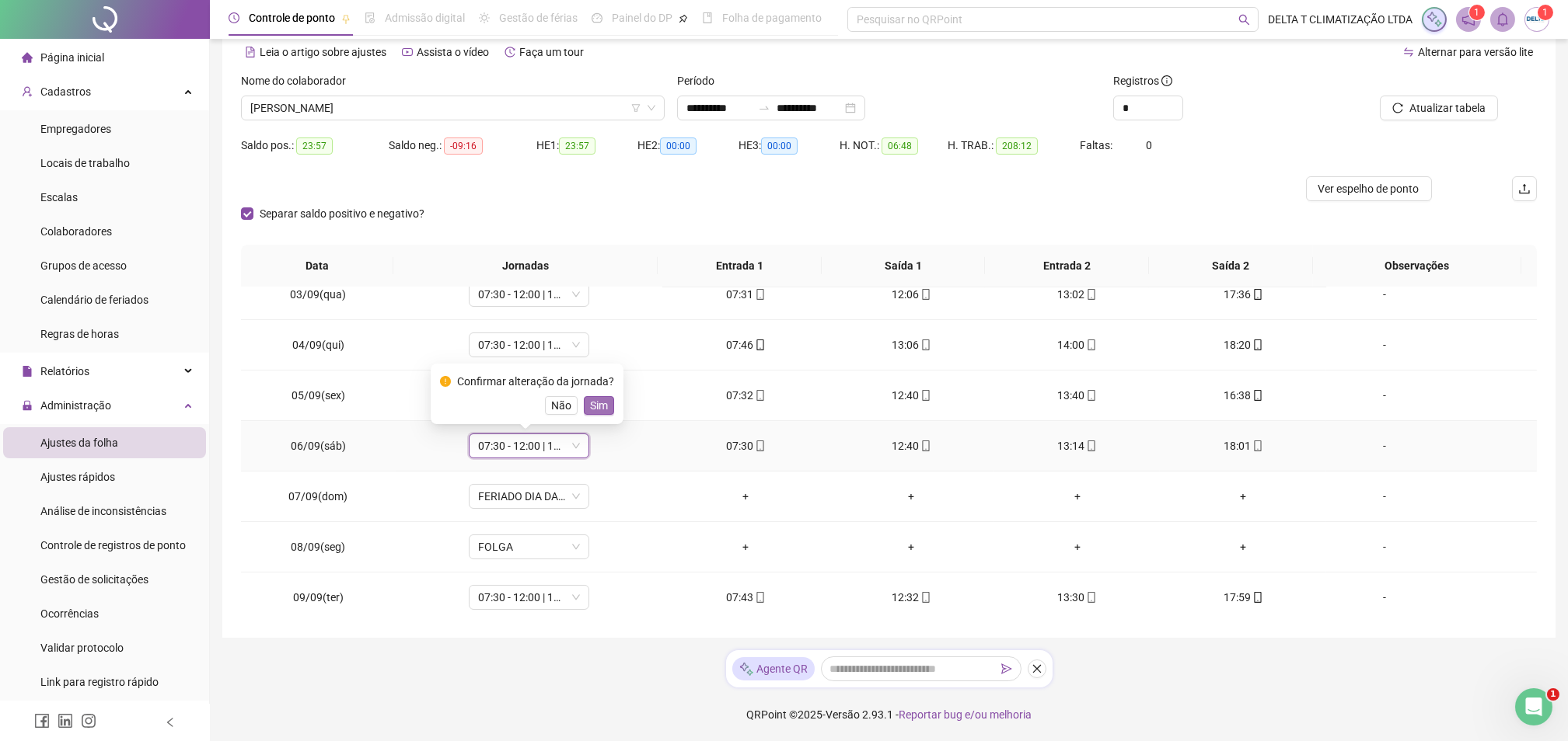
click at [592, 408] on span "Sim" at bounding box center [598, 406] width 17 height 17
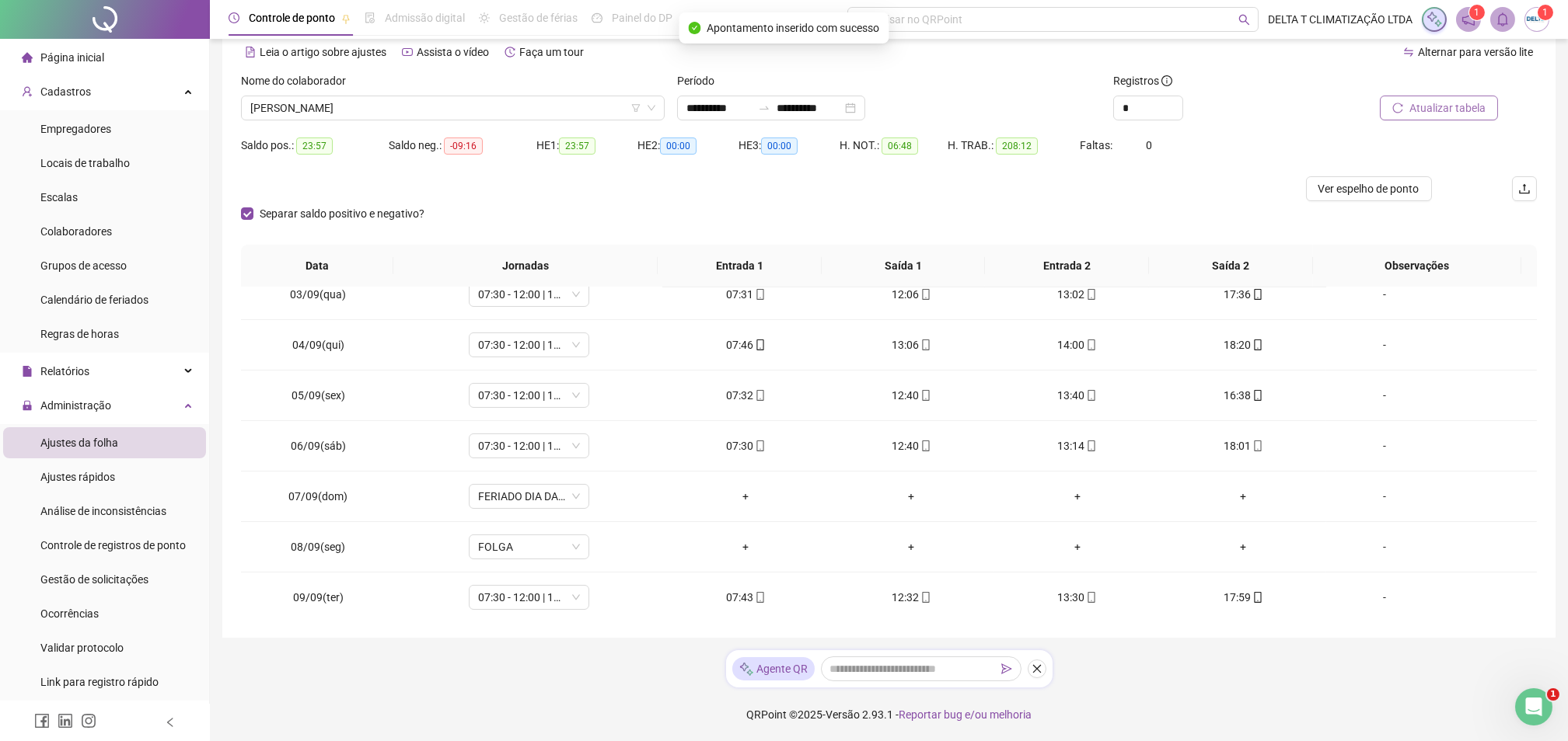
click at [1437, 114] on span "Atualizar tabela" at bounding box center [1447, 108] width 76 height 17
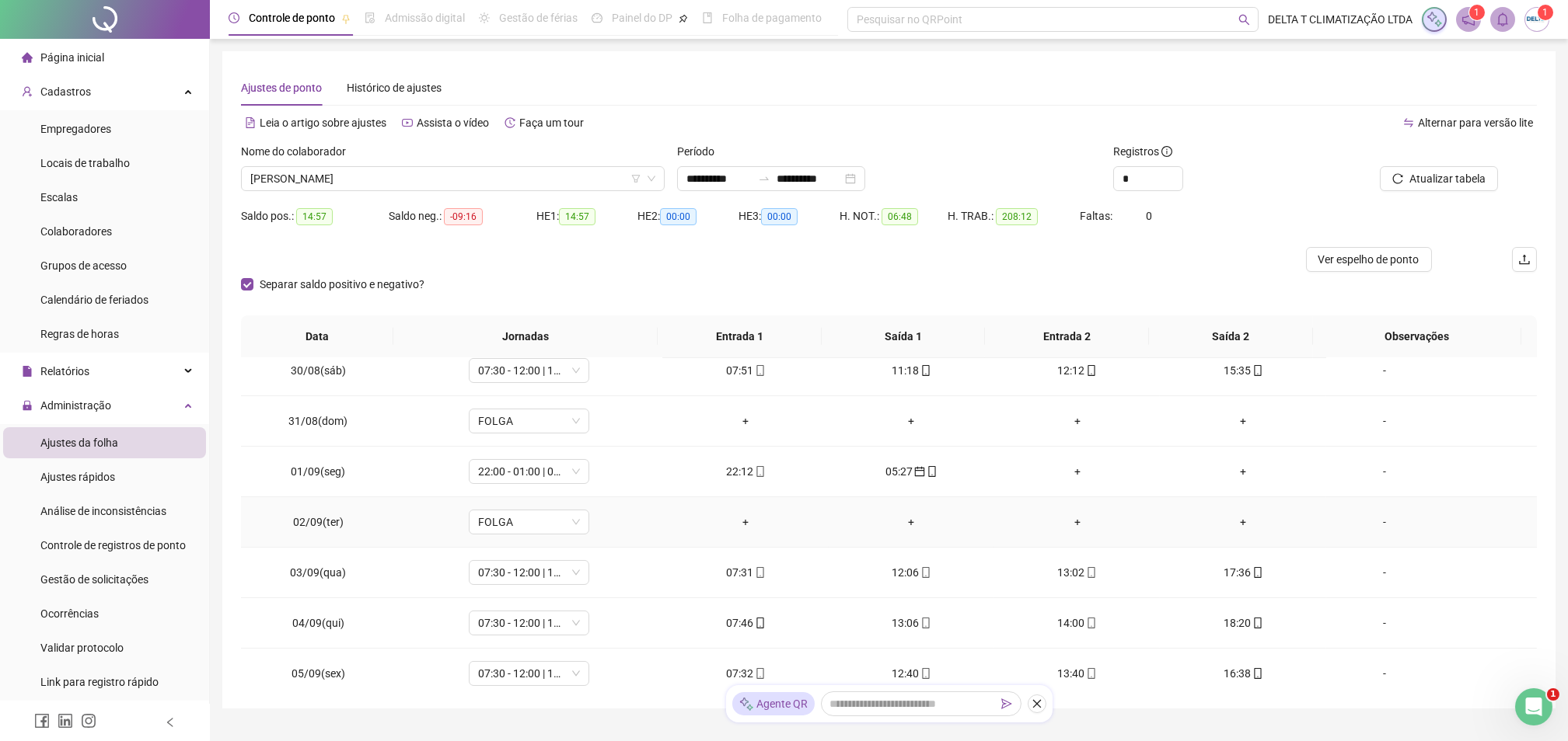
scroll to position [828, 0]
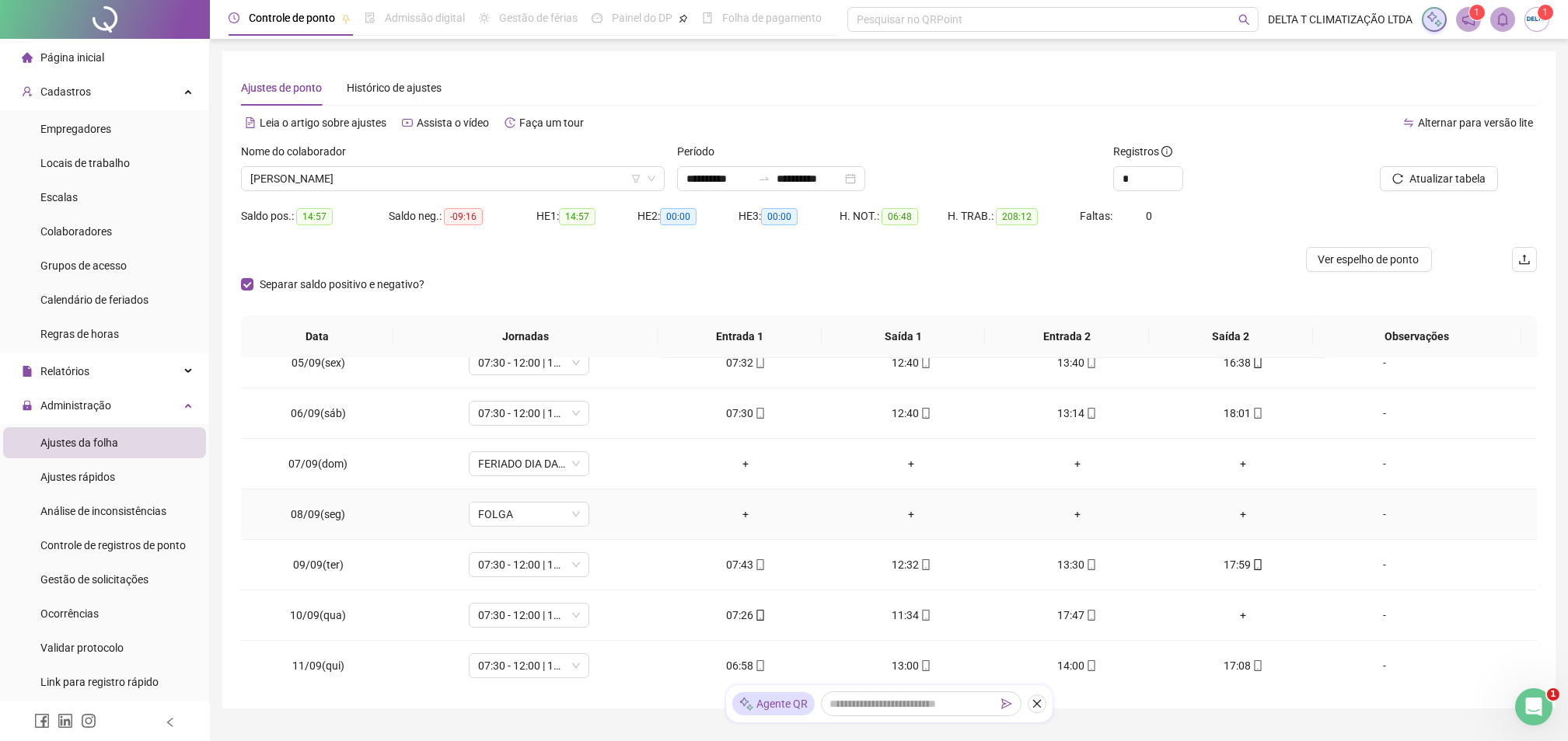
click at [1371, 511] on div "-" at bounding box center [1384, 515] width 92 height 17
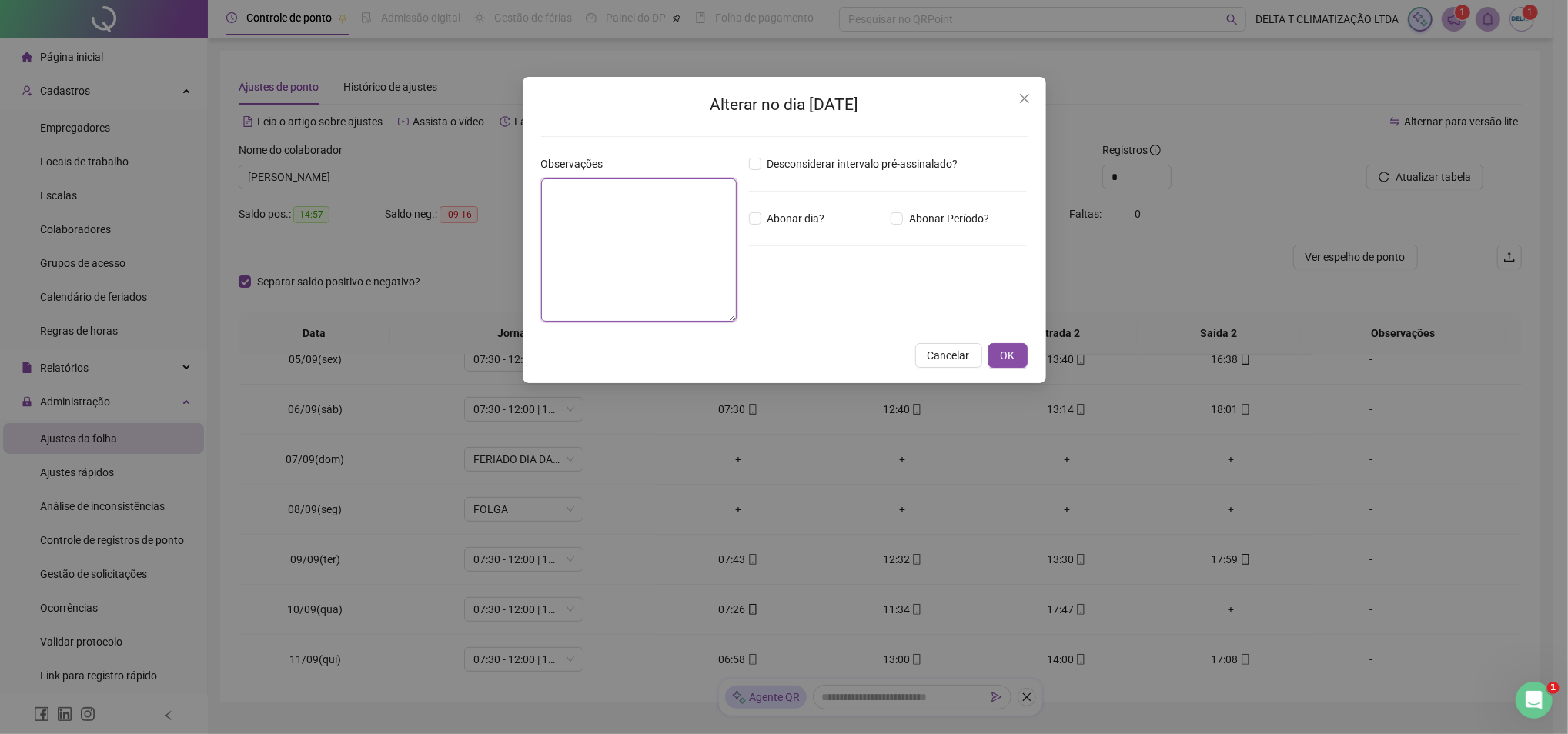
click at [672, 264] on textarea at bounding box center [638, 251] width 195 height 144
type textarea "**********"
click at [1011, 349] on span "OK" at bounding box center [1007, 356] width 14 height 17
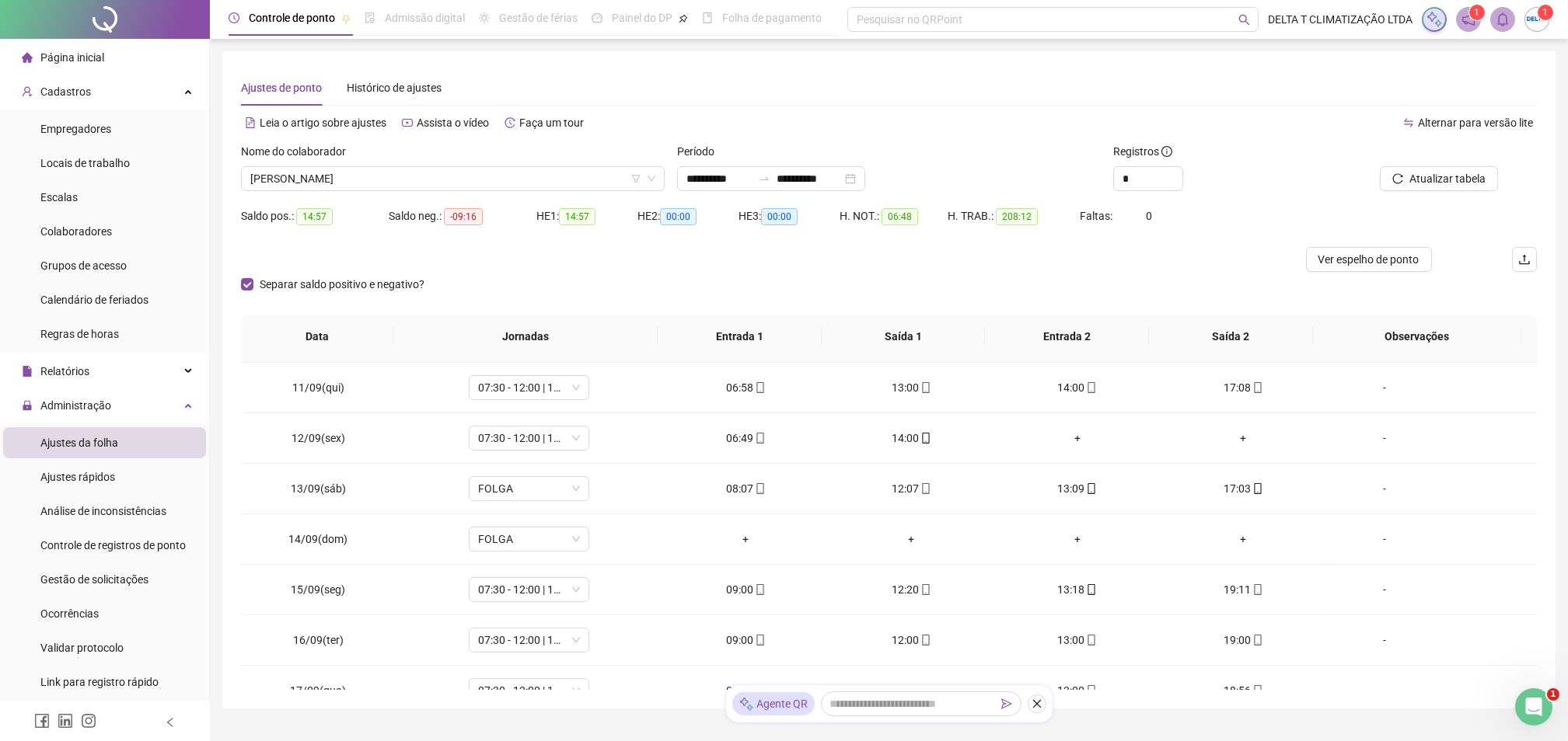
scroll to position [1139, 0]
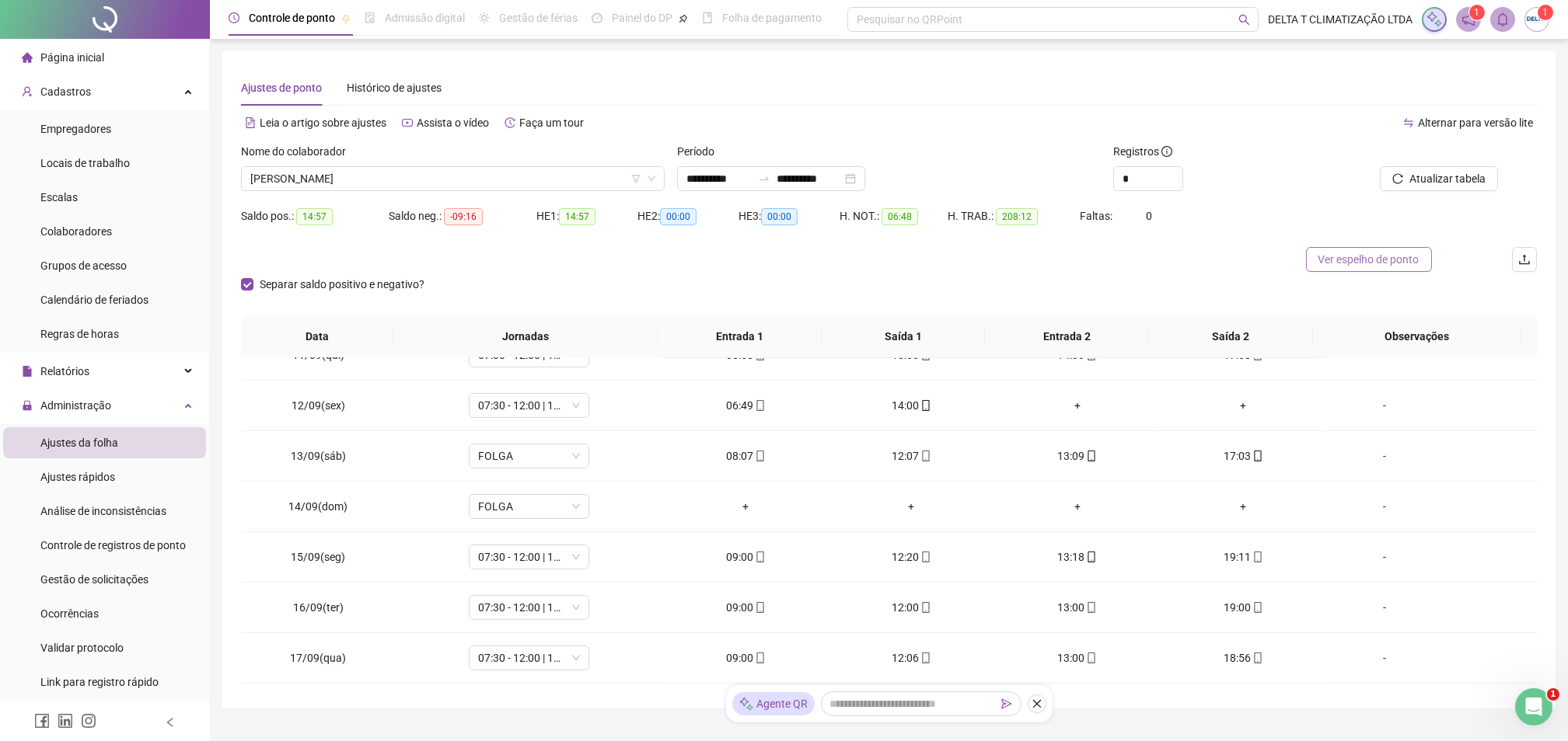
click at [1361, 268] on span "Ver espelho de ponto" at bounding box center [1369, 260] width 102 height 17
click at [359, 181] on span "[PERSON_NAME]" at bounding box center [452, 179] width 405 height 23
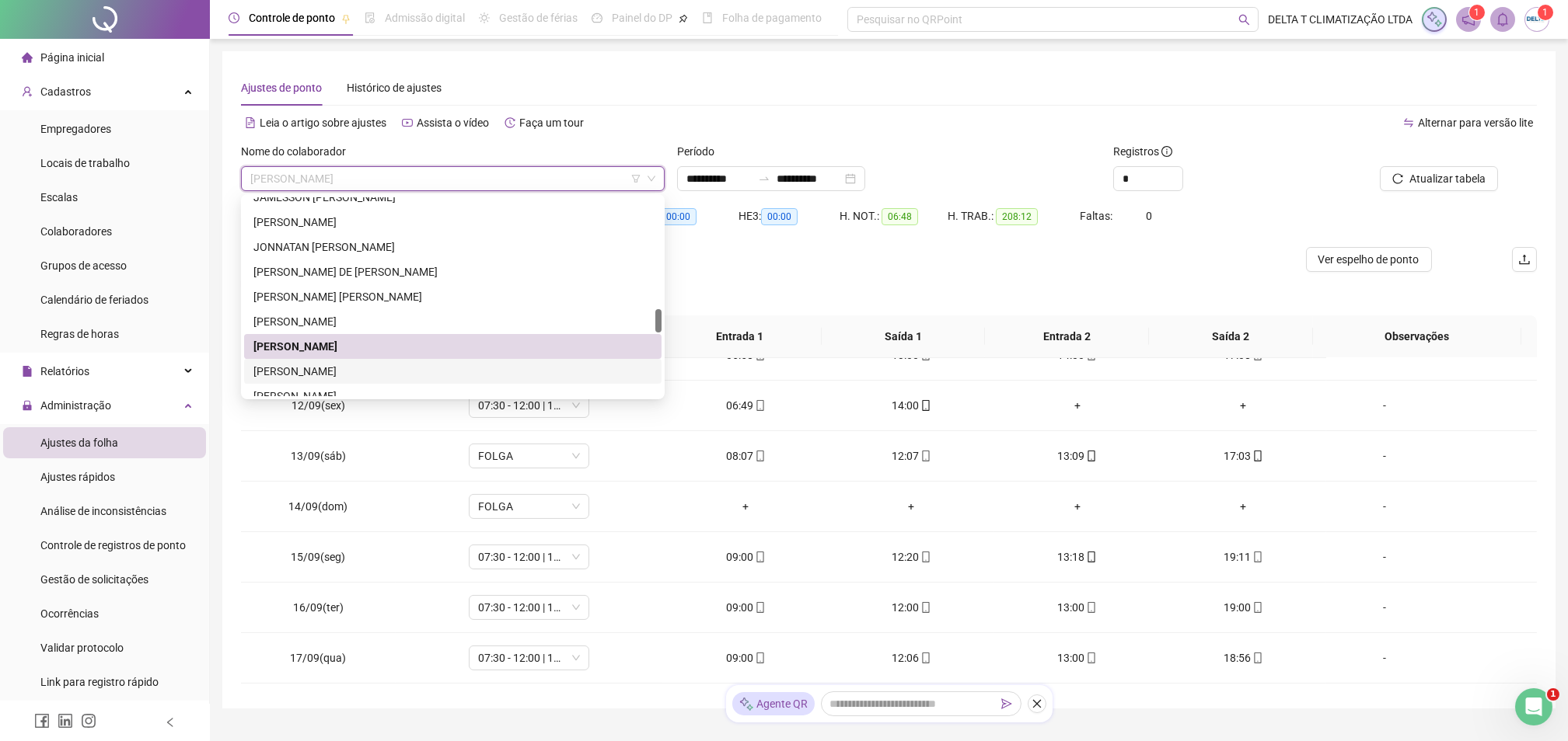
click at [336, 377] on div "[PERSON_NAME]" at bounding box center [452, 372] width 399 height 17
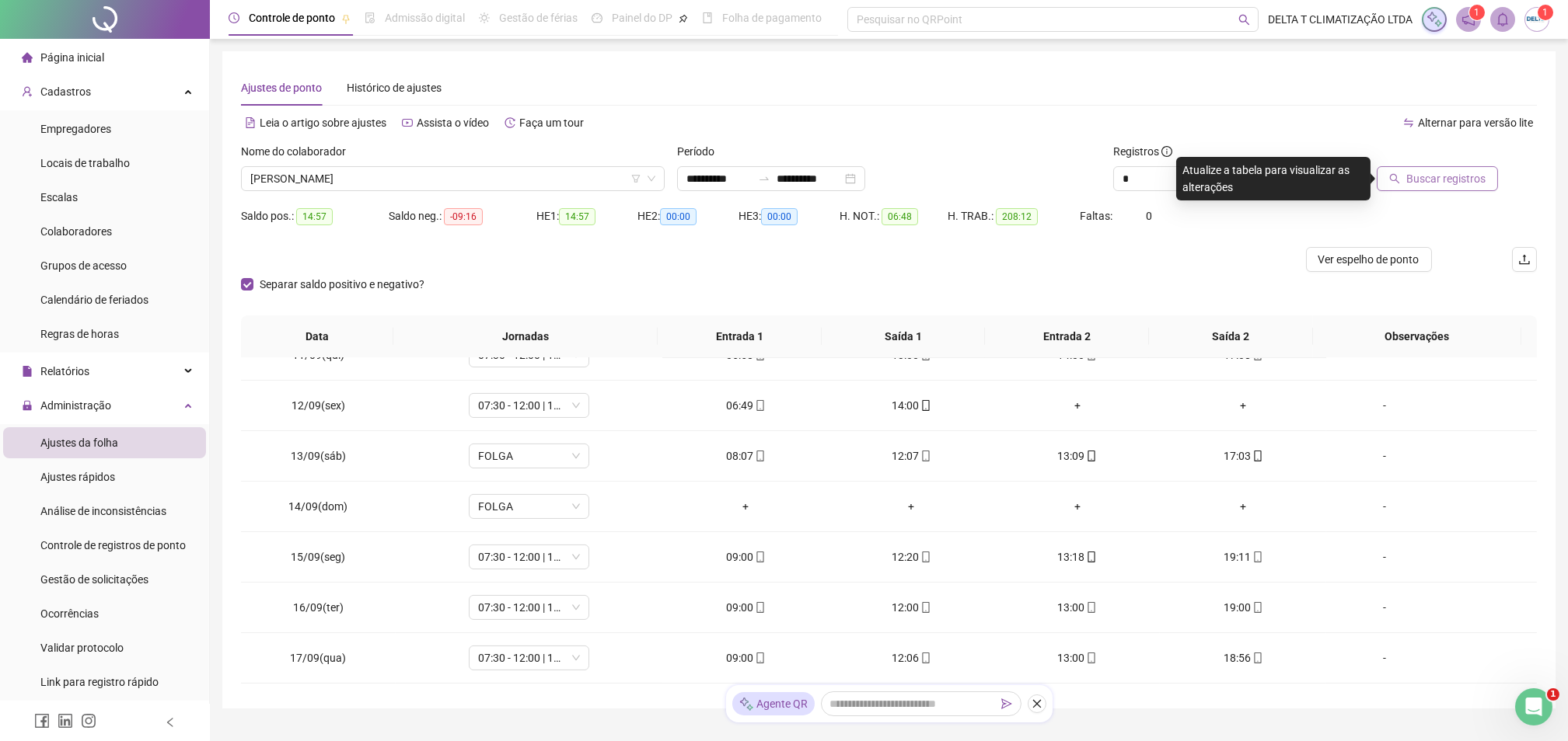
click at [1439, 183] on span "Buscar registros" at bounding box center [1446, 179] width 79 height 17
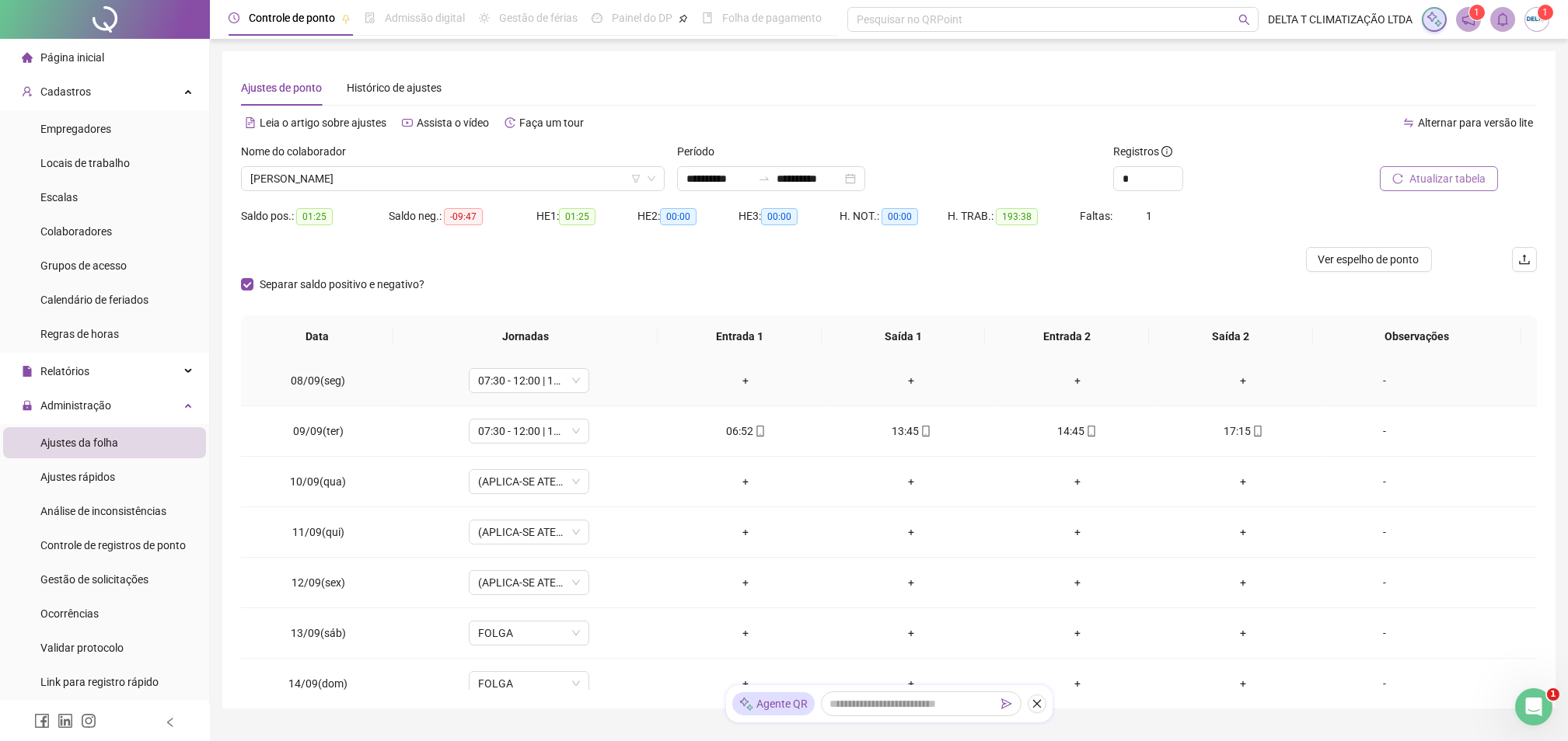
scroll to position [1036, 0]
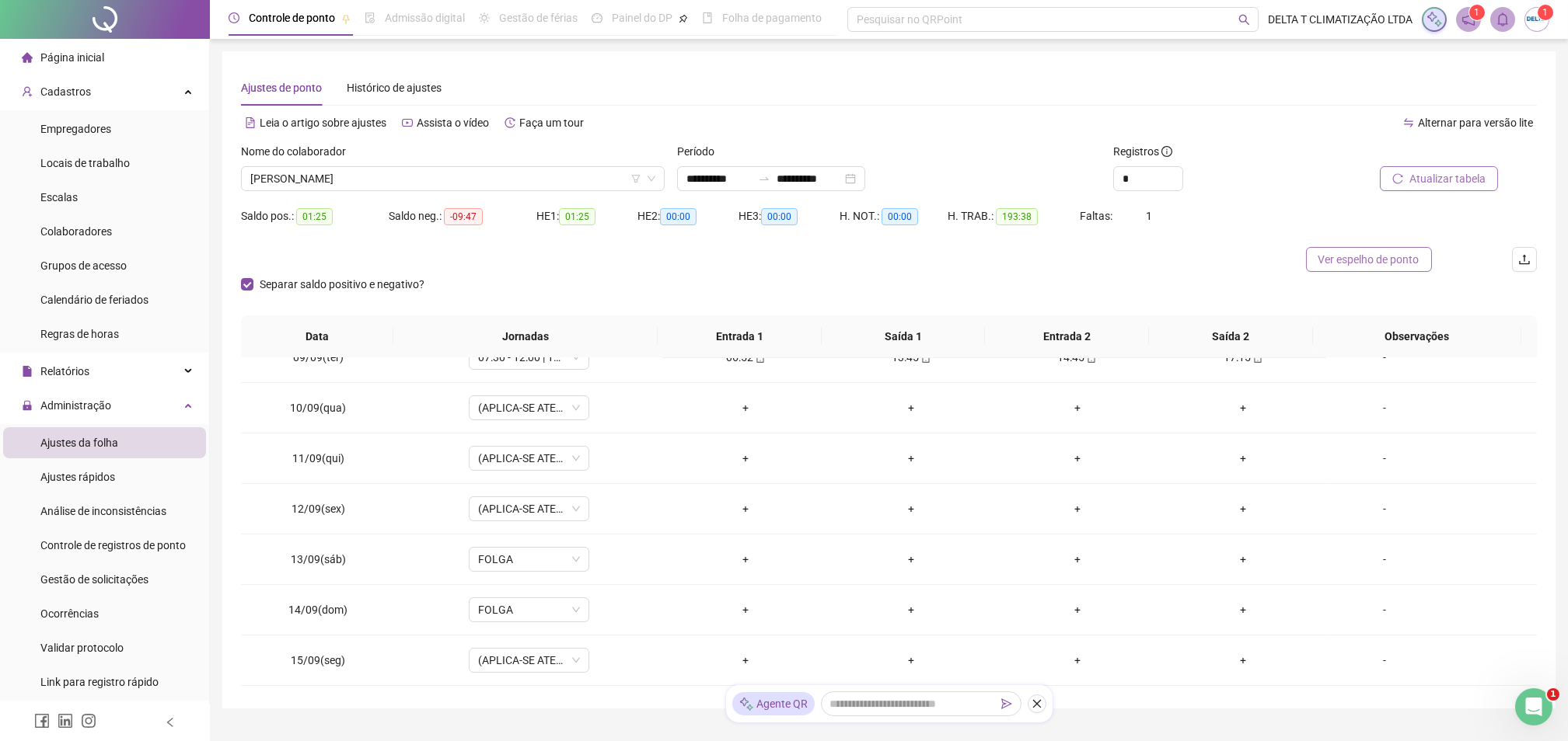
click at [1402, 264] on span "Ver espelho de ponto" at bounding box center [1369, 260] width 102 height 17
click at [456, 188] on span "[PERSON_NAME]" at bounding box center [452, 179] width 405 height 23
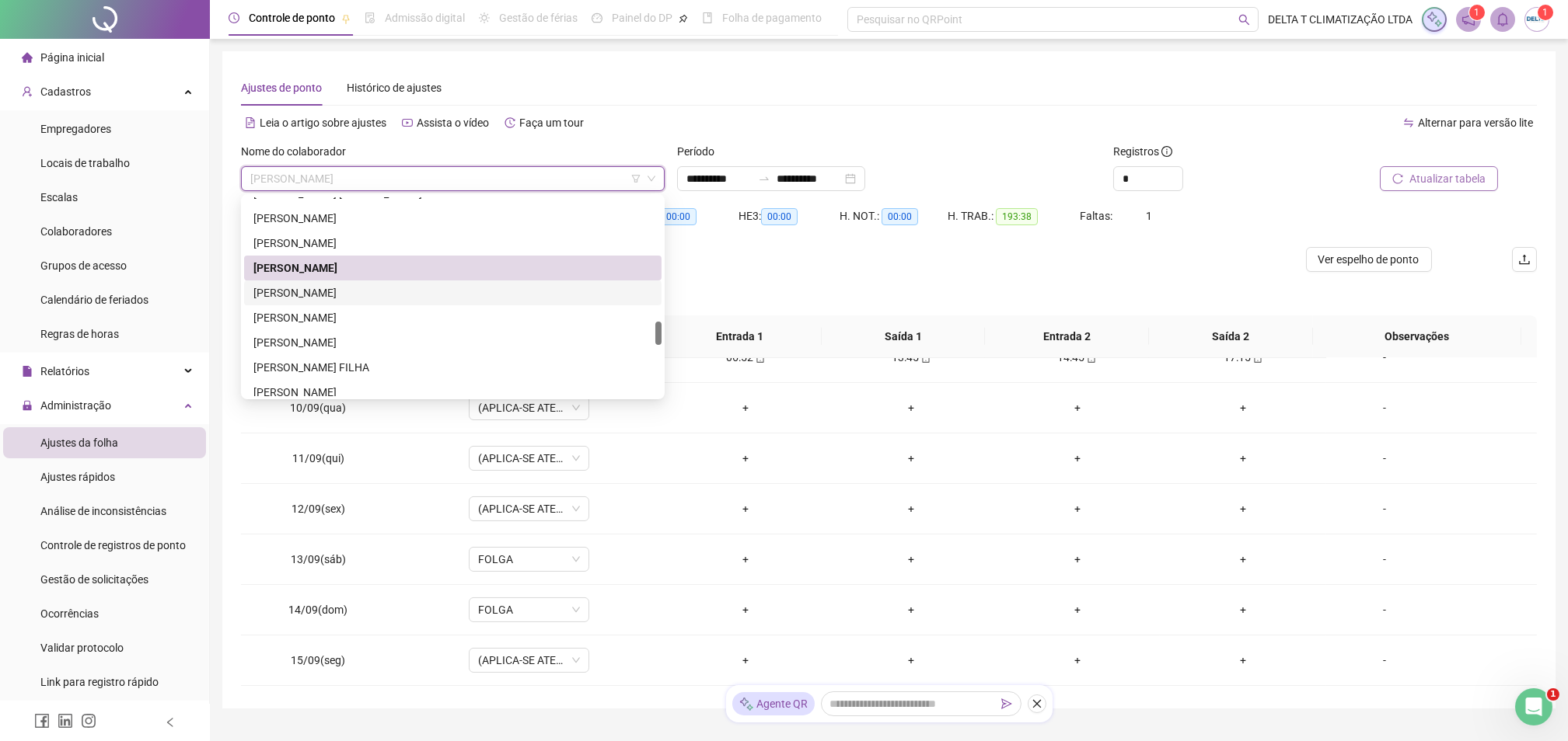
click at [381, 294] on div "[PERSON_NAME]" at bounding box center [452, 293] width 399 height 17
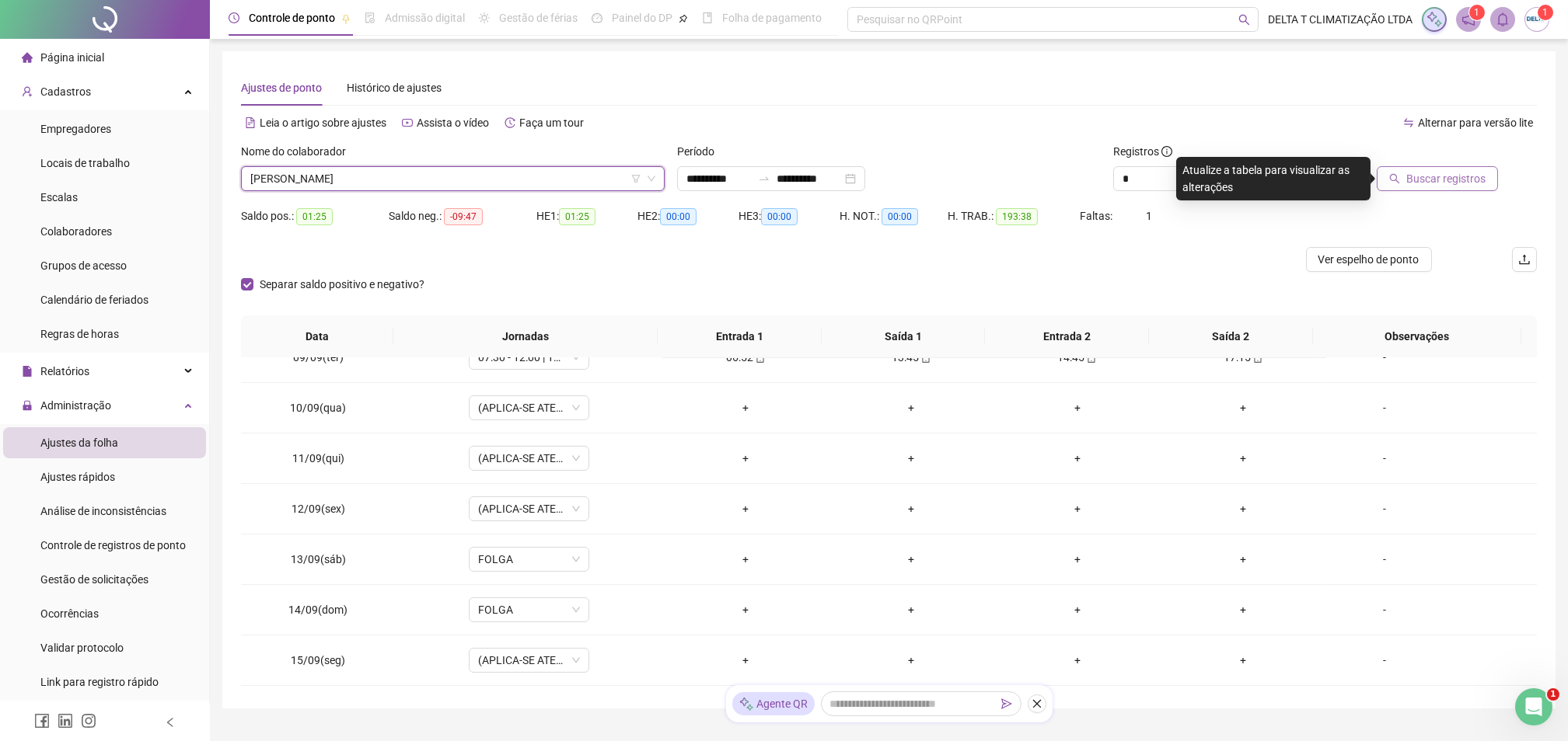
click at [1485, 177] on button "Buscar registros" at bounding box center [1437, 179] width 121 height 25
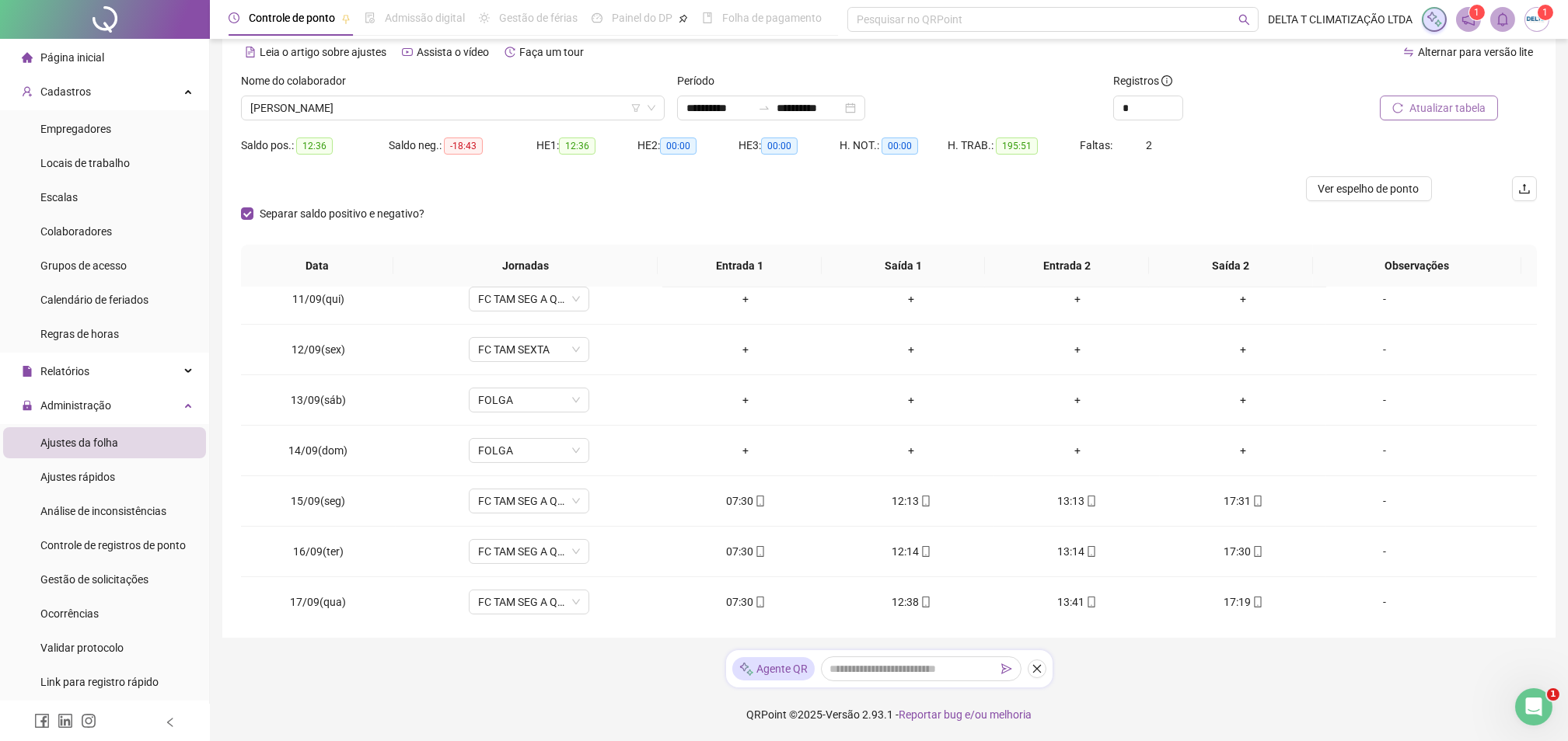
scroll to position [1027, 0]
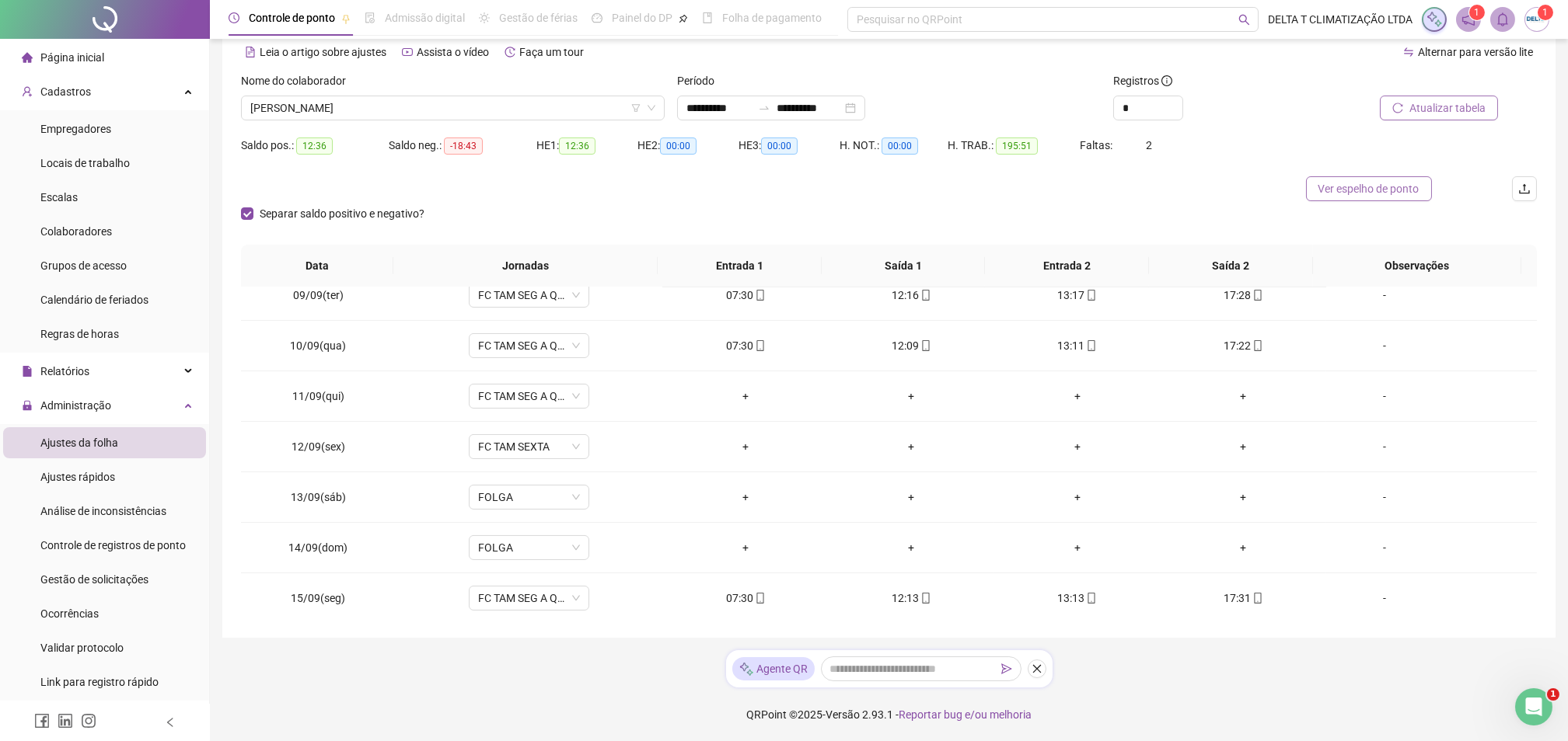
click at [1319, 188] on span "Ver espelho de ponto" at bounding box center [1369, 189] width 102 height 17
click at [320, 101] on span "[PERSON_NAME]" at bounding box center [452, 108] width 405 height 23
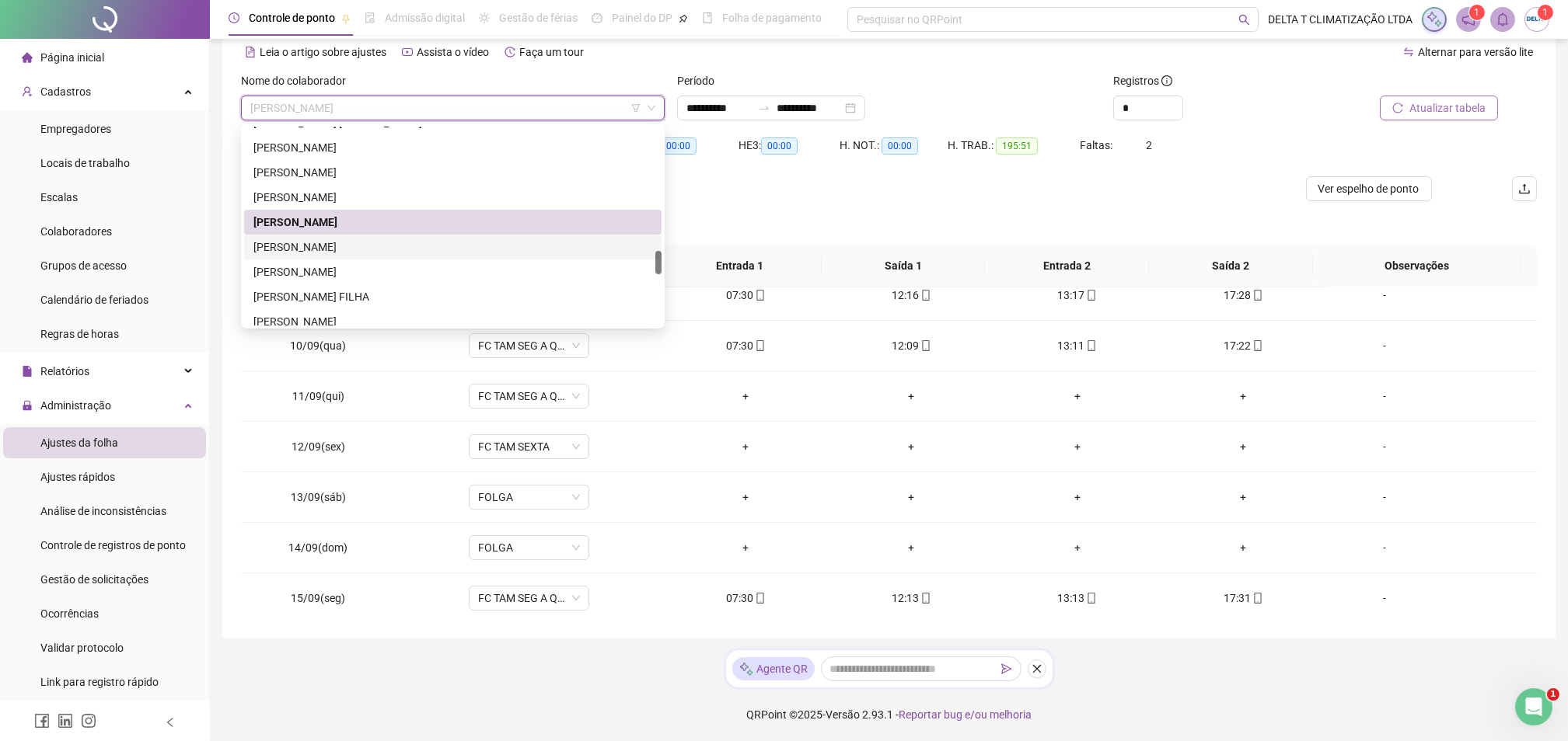
click at [324, 244] on div "[PERSON_NAME]" at bounding box center [452, 247] width 399 height 17
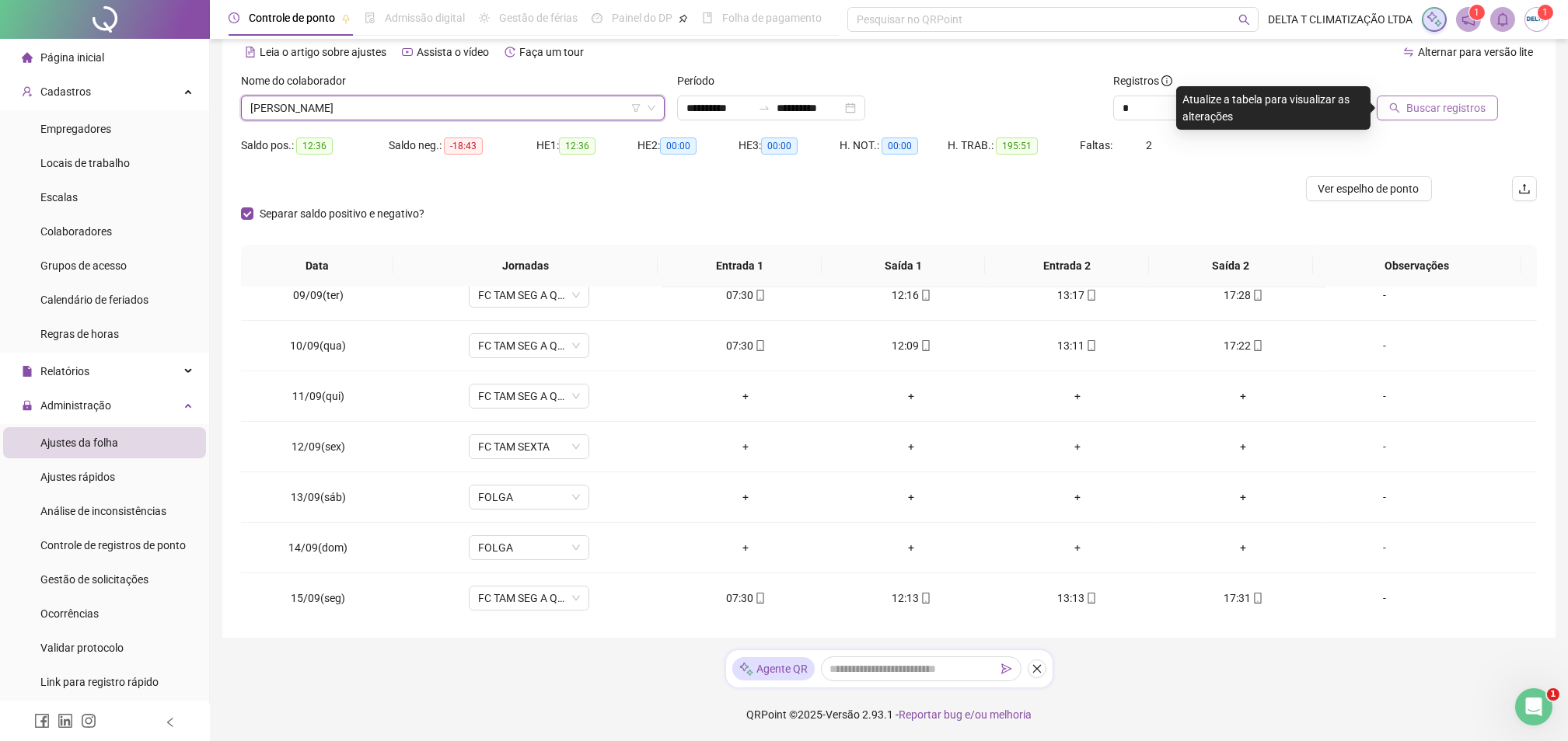
click at [1398, 105] on icon "search" at bounding box center [1394, 107] width 11 height 11
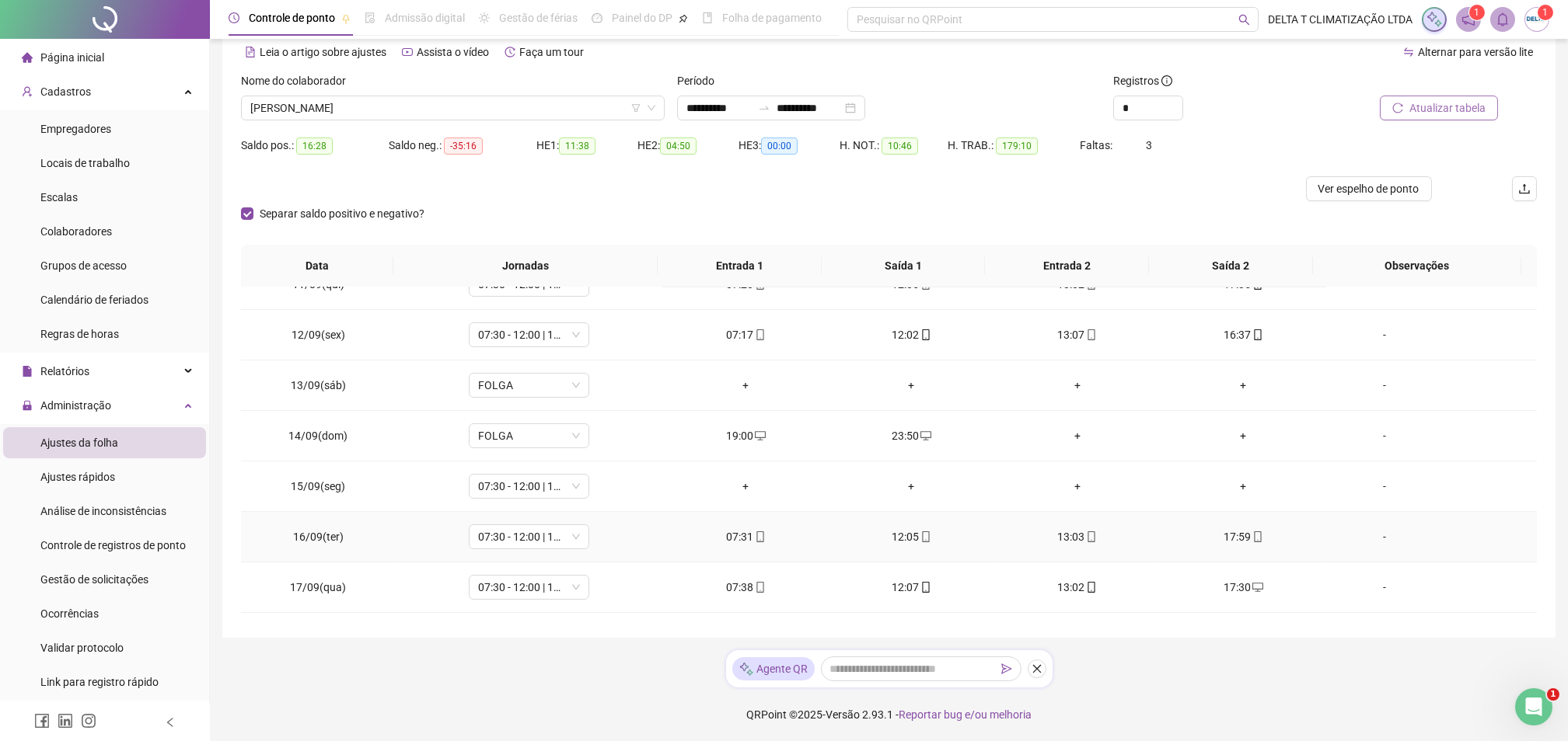
scroll to position [1235, 0]
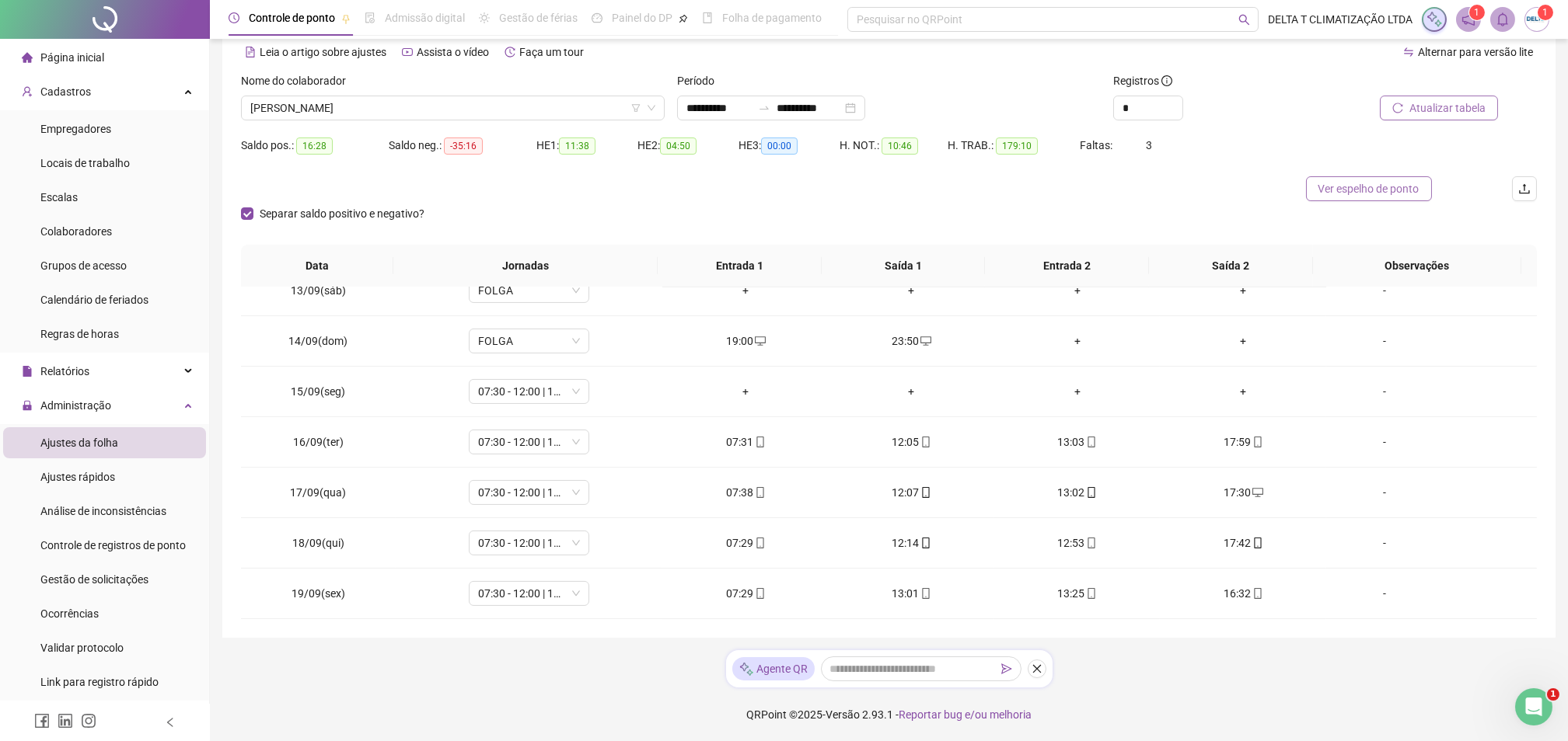
click at [1348, 188] on span "Ver espelho de ponto" at bounding box center [1369, 189] width 102 height 17
click at [493, 386] on span "07:30 - 12:00 | 13:00 - 17:30" at bounding box center [529, 391] width 102 height 23
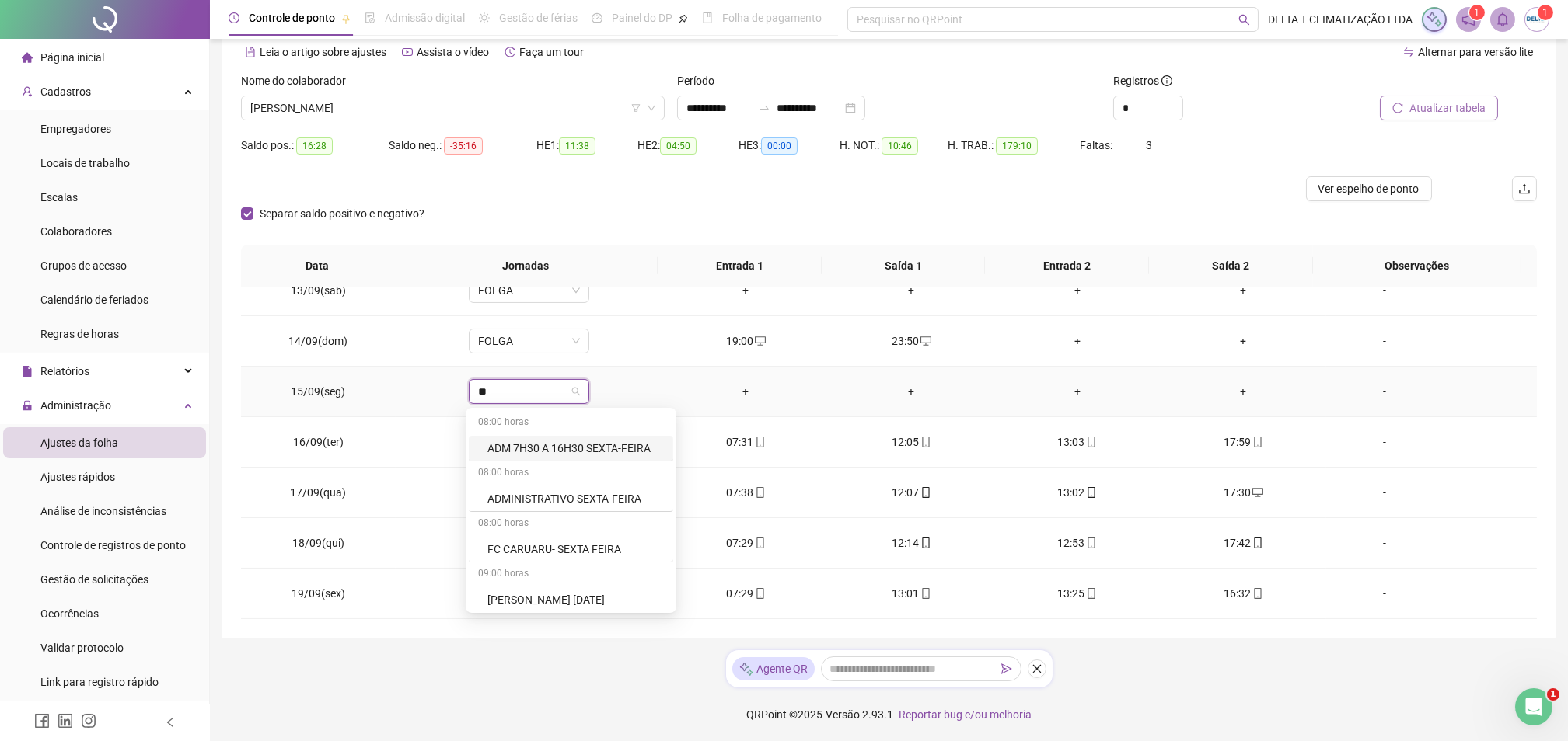
type input "*"
type input "*****"
click at [514, 452] on div "Folga" at bounding box center [538, 448] width 102 height 17
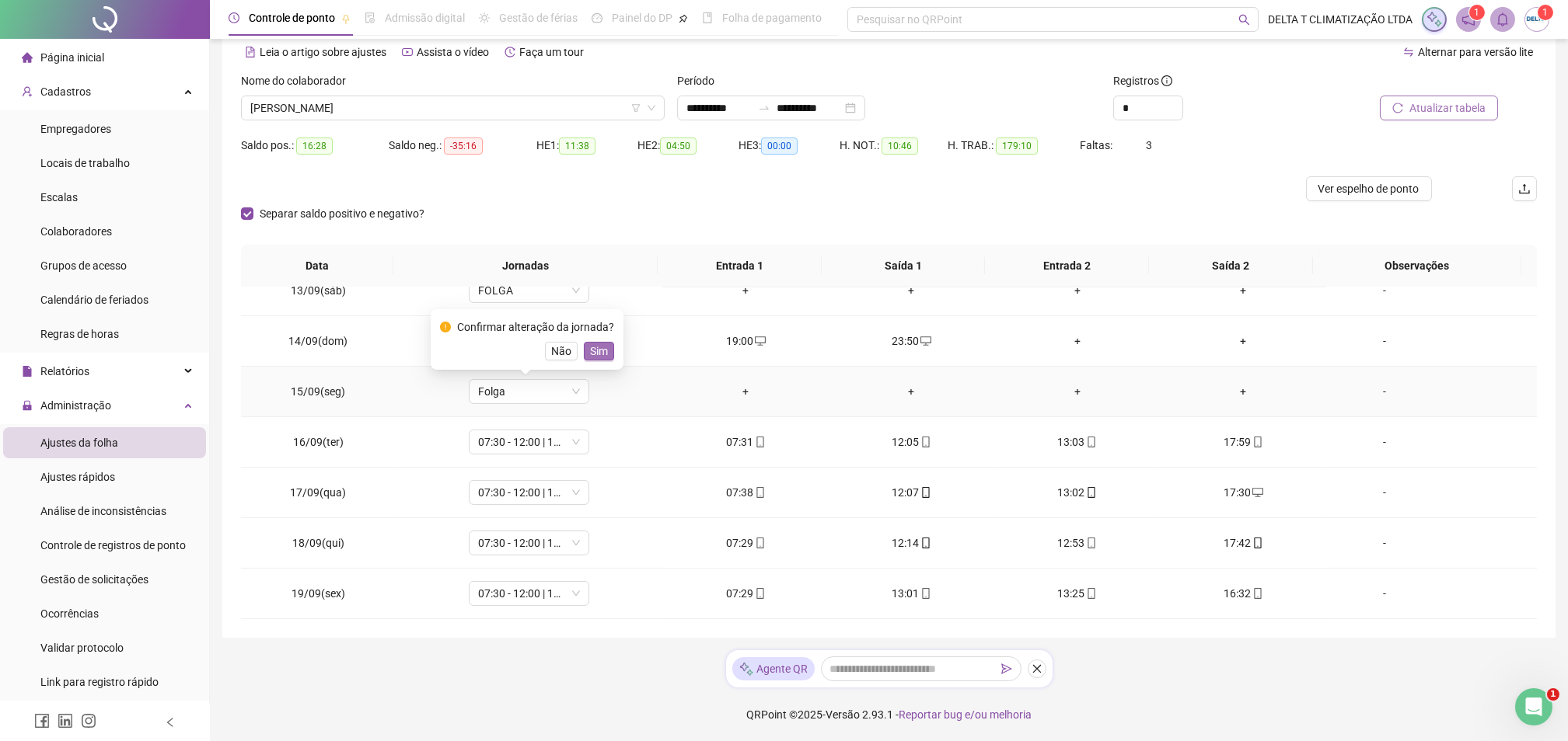
click at [595, 353] on span "Sim" at bounding box center [598, 352] width 17 height 17
click at [1376, 385] on div "-" at bounding box center [1384, 391] width 92 height 17
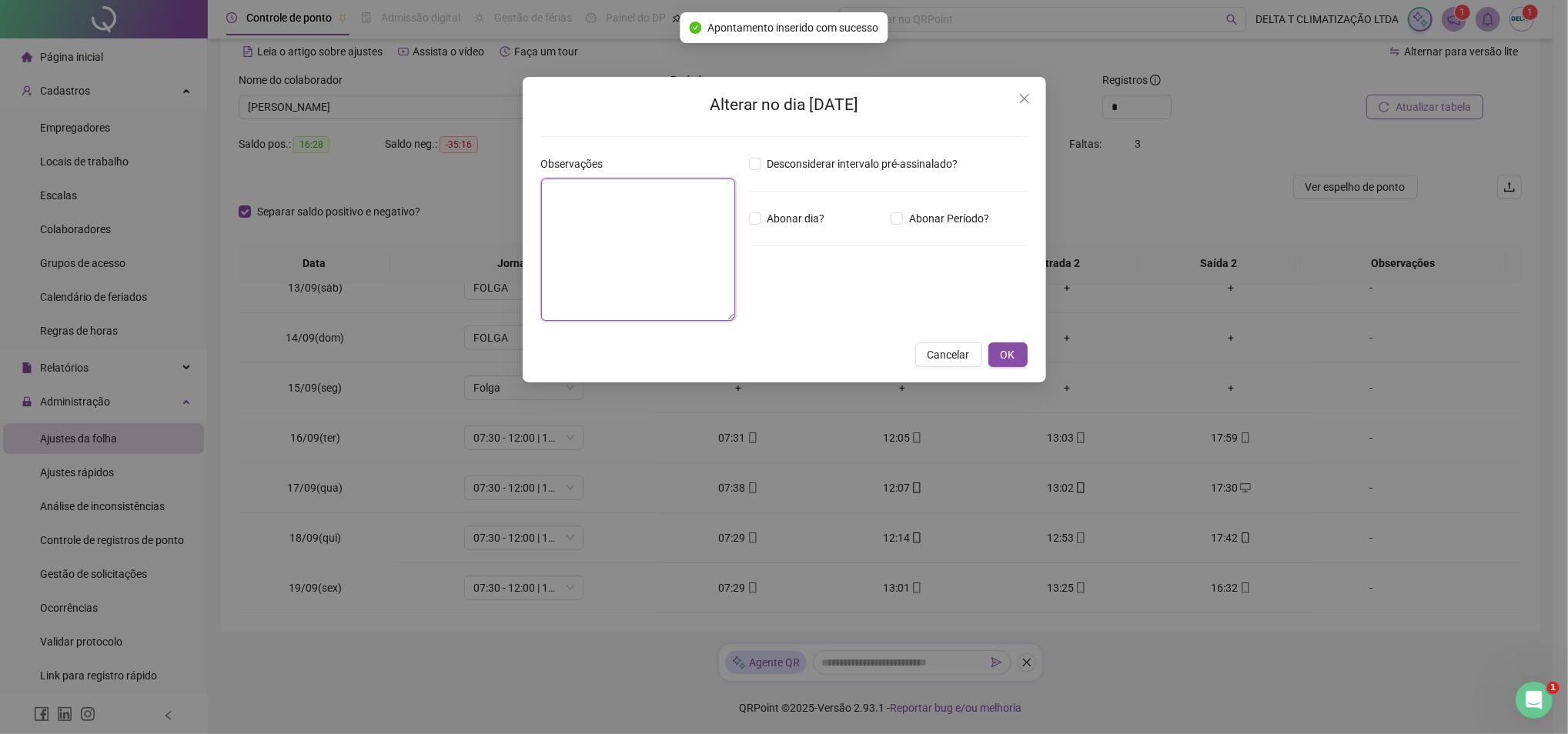
click at [654, 252] on textarea at bounding box center [638, 250] width 194 height 143
type textarea "*******"
click at [1012, 355] on span "OK" at bounding box center [1007, 356] width 14 height 17
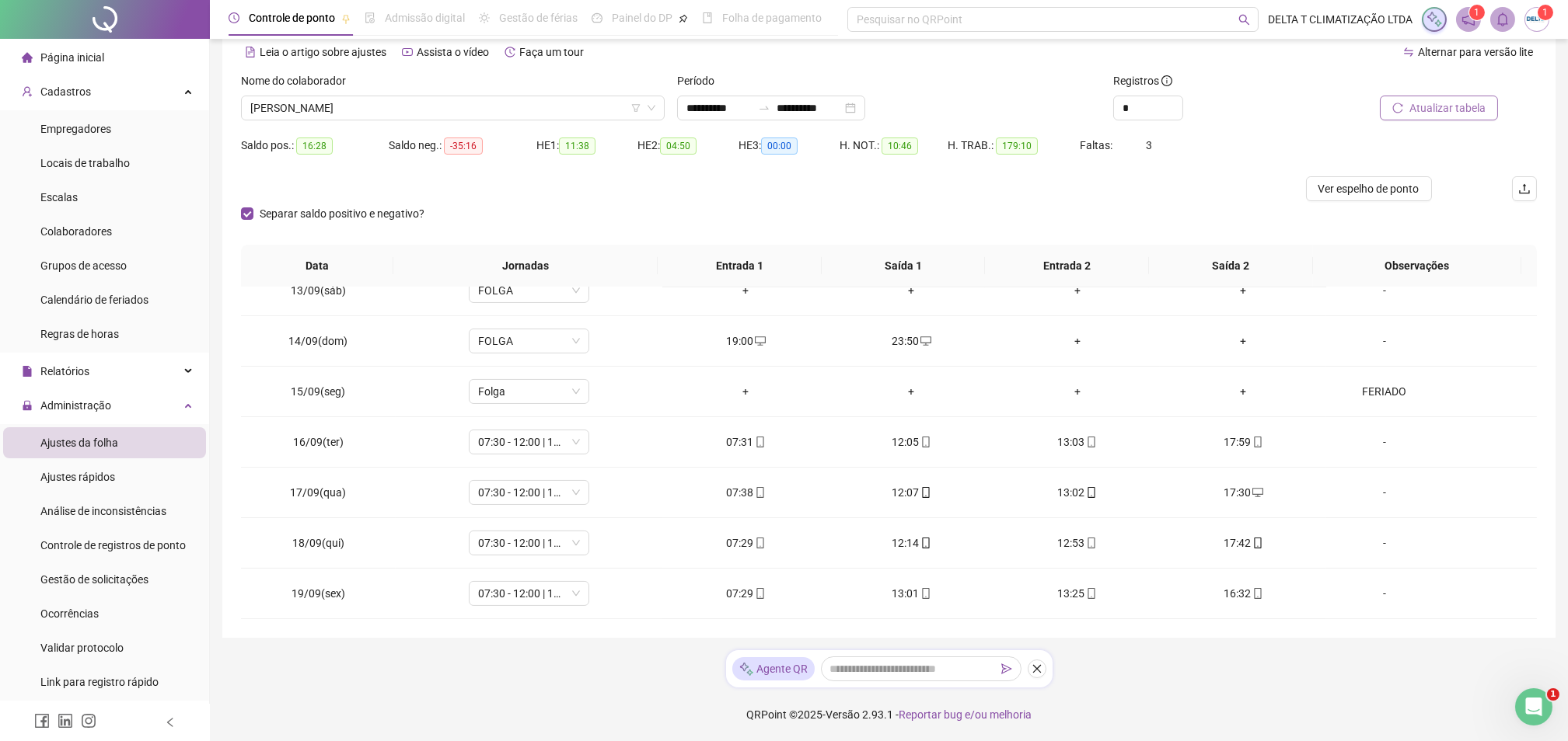
click at [1408, 110] on button "Atualizar tabela" at bounding box center [1438, 108] width 118 height 25
click at [1371, 187] on span "Ver espelho de ponto" at bounding box center [1369, 189] width 102 height 17
click at [454, 101] on span "[PERSON_NAME]" at bounding box center [452, 108] width 405 height 23
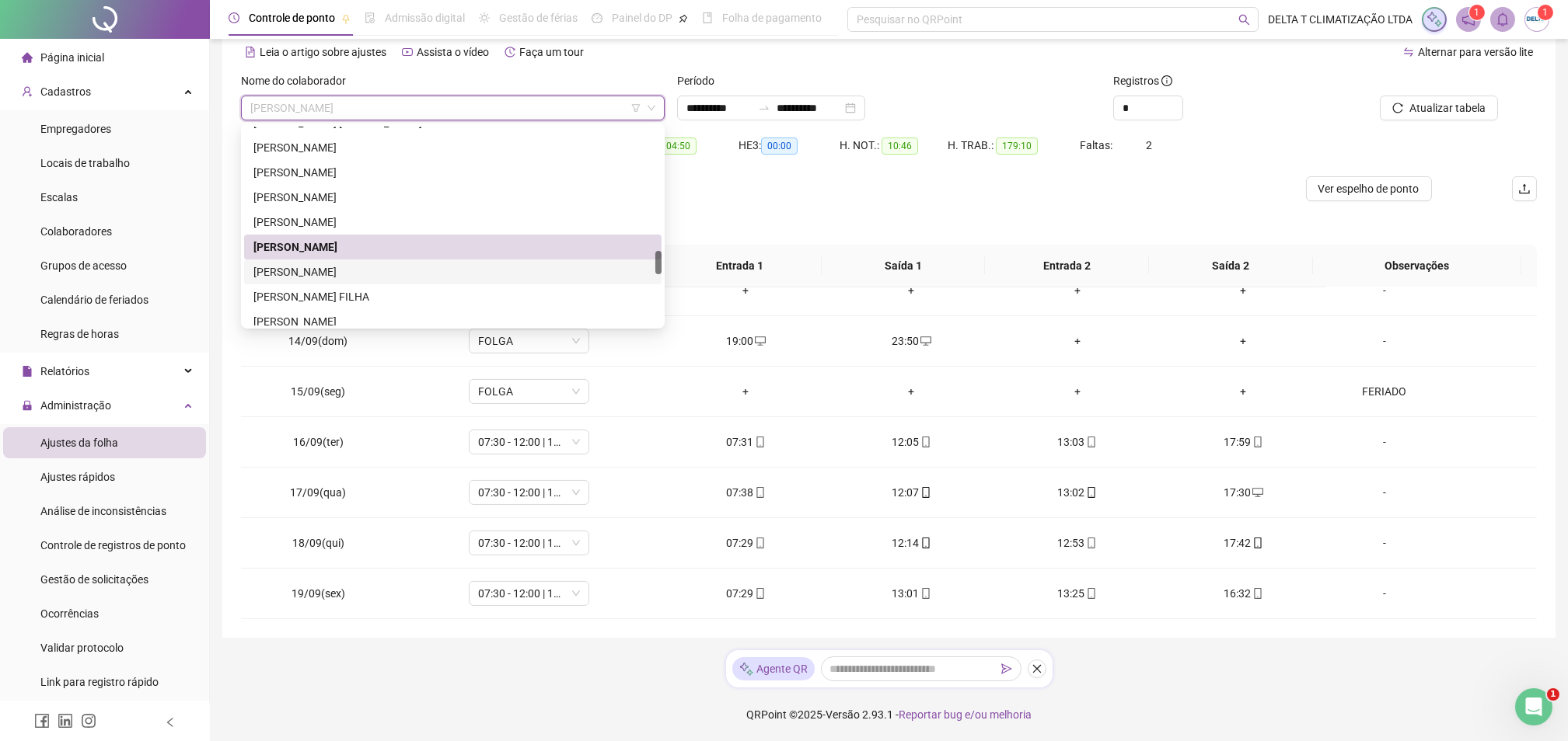
click at [380, 278] on div "[PERSON_NAME]" at bounding box center [452, 272] width 399 height 17
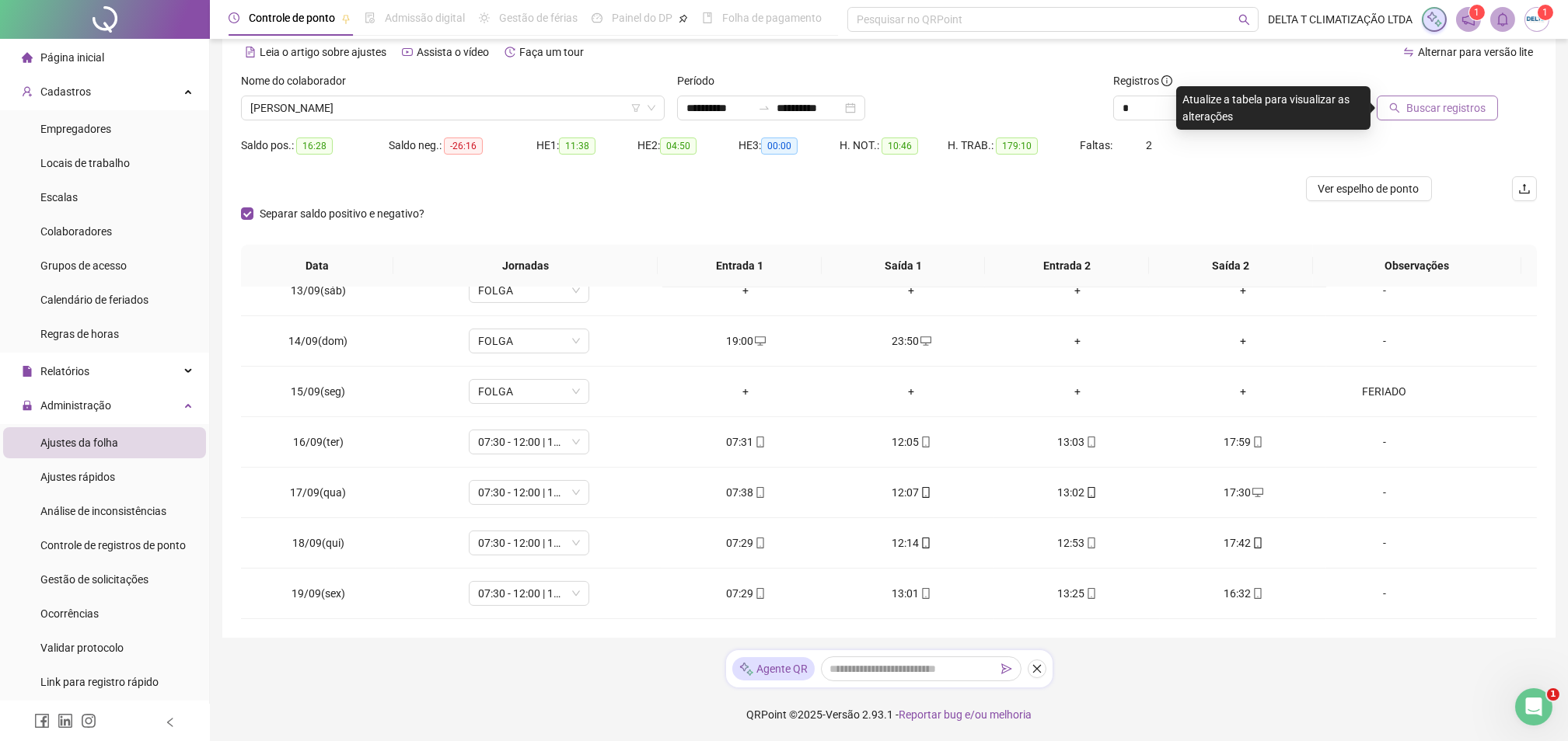
click at [1419, 114] on span "Buscar registros" at bounding box center [1446, 108] width 79 height 17
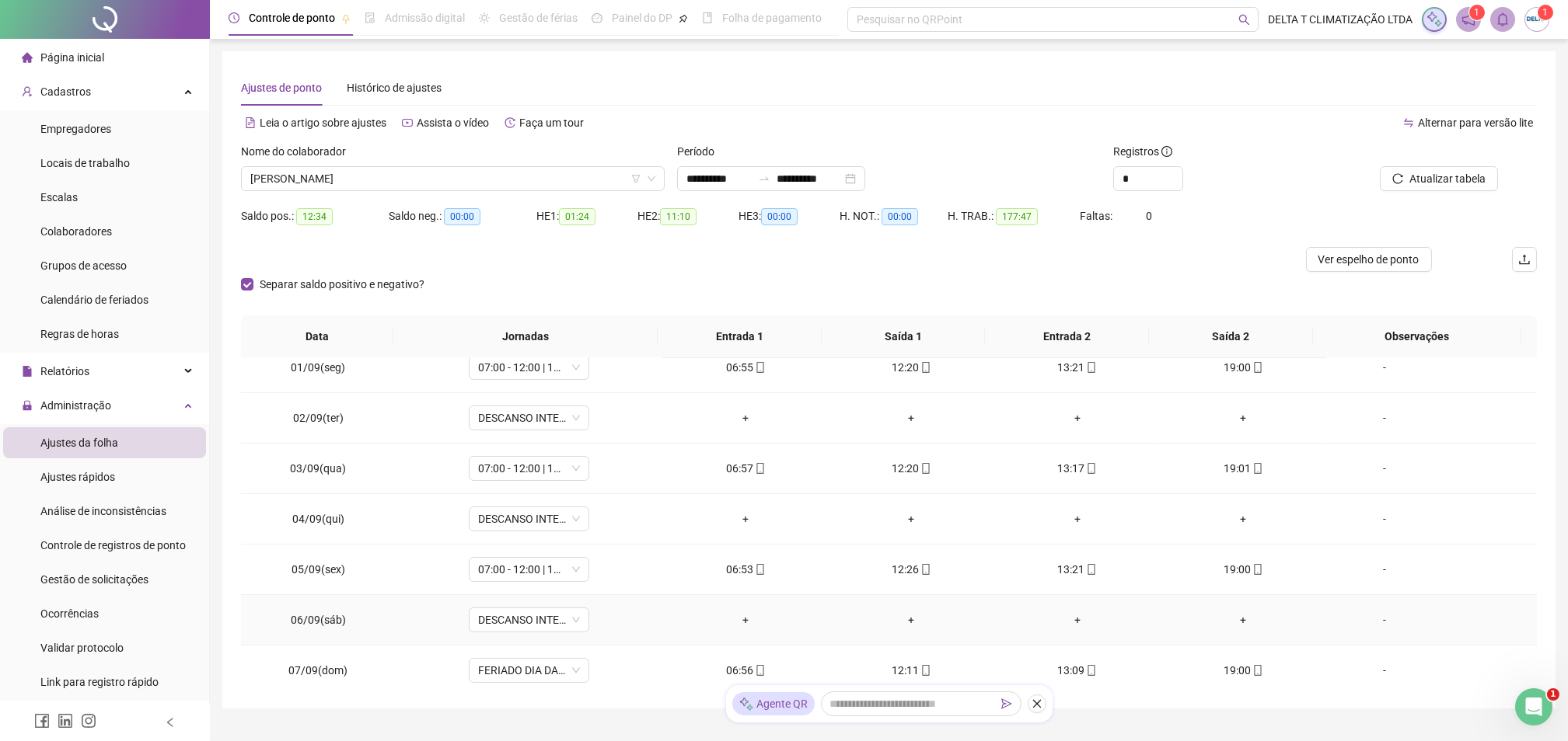
scroll to position [725, 0]
click at [543, 569] on span "FERIADO DIA DA INDEPENDÊNCIA" at bounding box center [529, 567] width 102 height 23
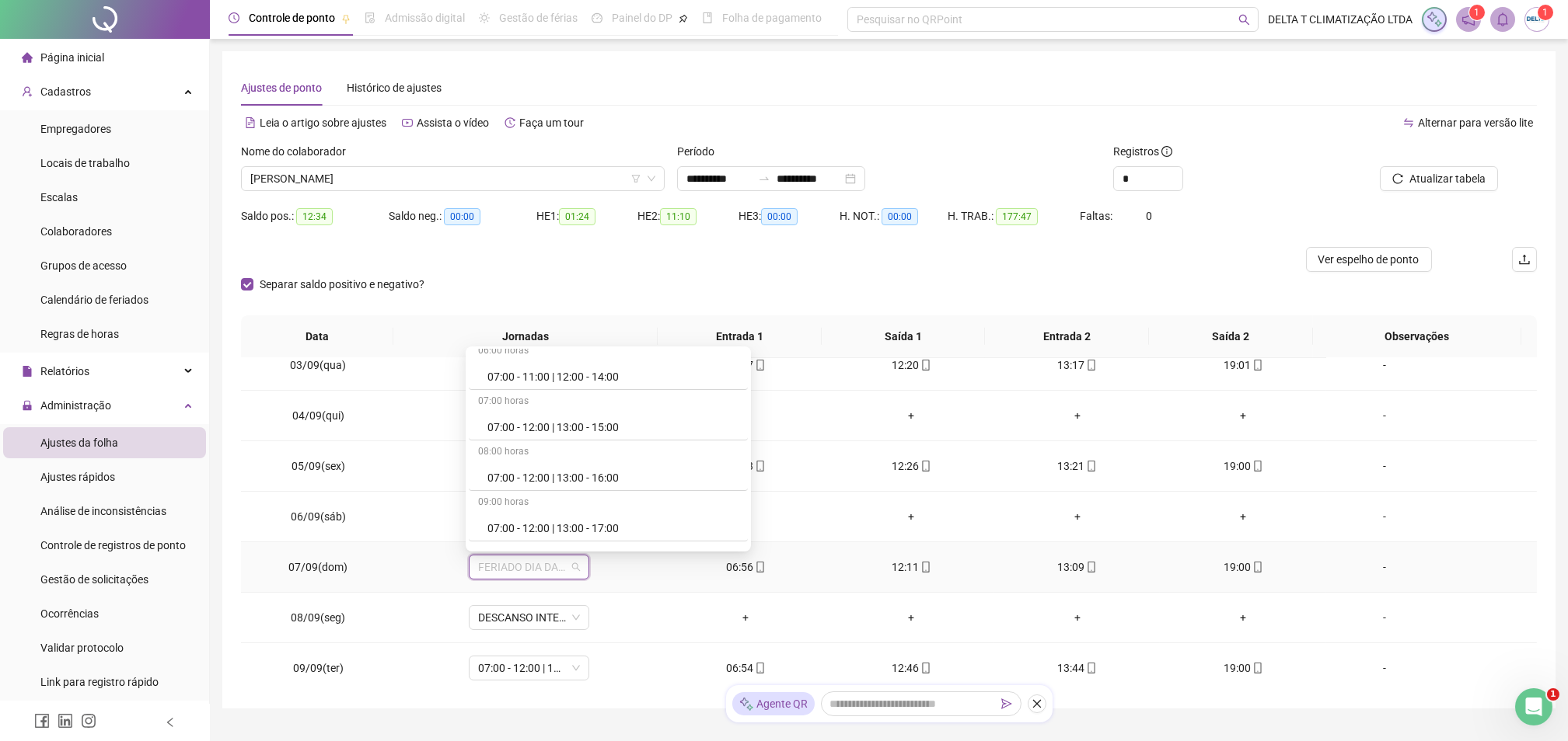
scroll to position [518, 0]
click at [551, 479] on div "07:00 - 12:00 | 13:00 - 19:00" at bounding box center [613, 475] width 251 height 17
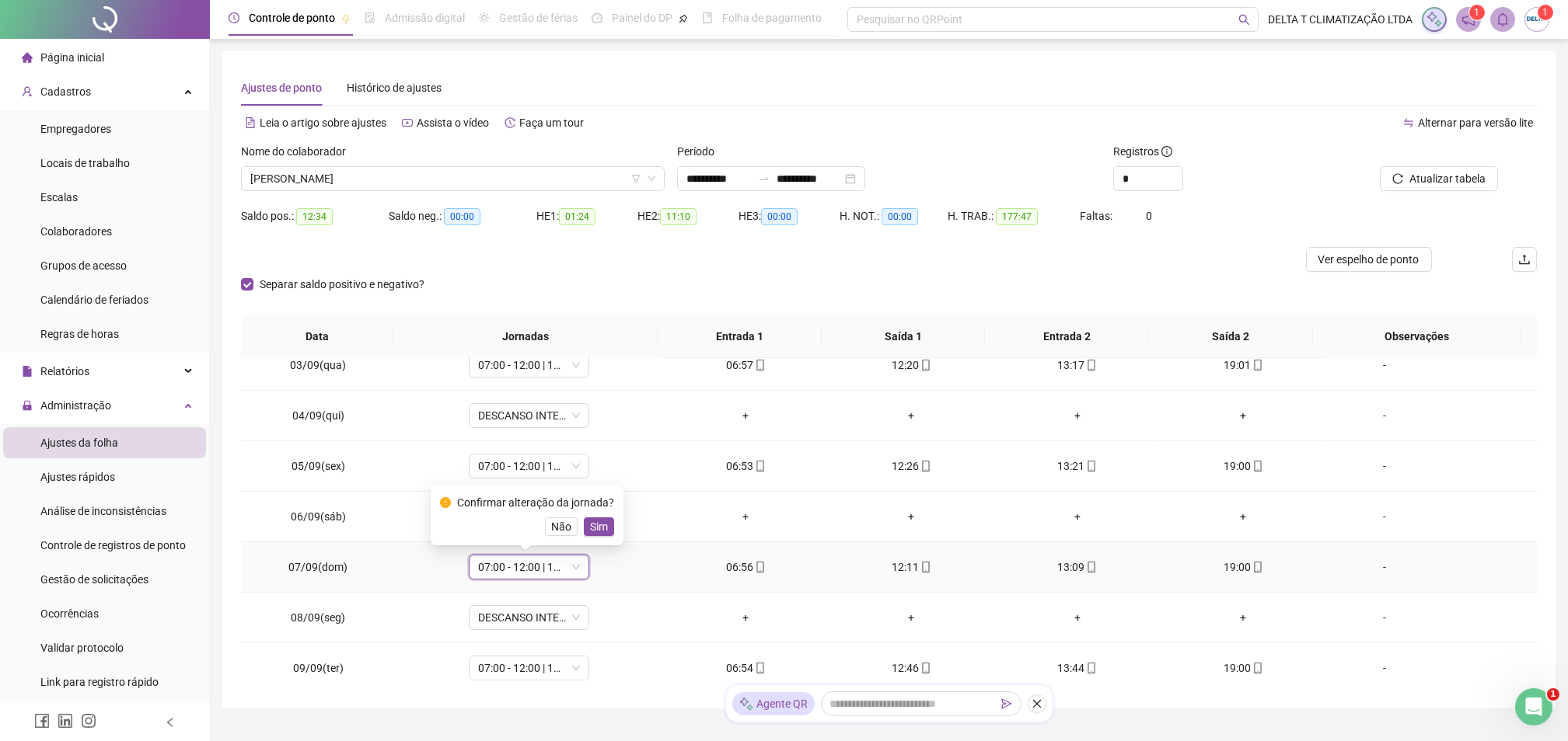
click at [594, 528] on span "Sim" at bounding box center [598, 527] width 17 height 17
click at [1463, 177] on span "Atualizar tabela" at bounding box center [1447, 179] width 76 height 17
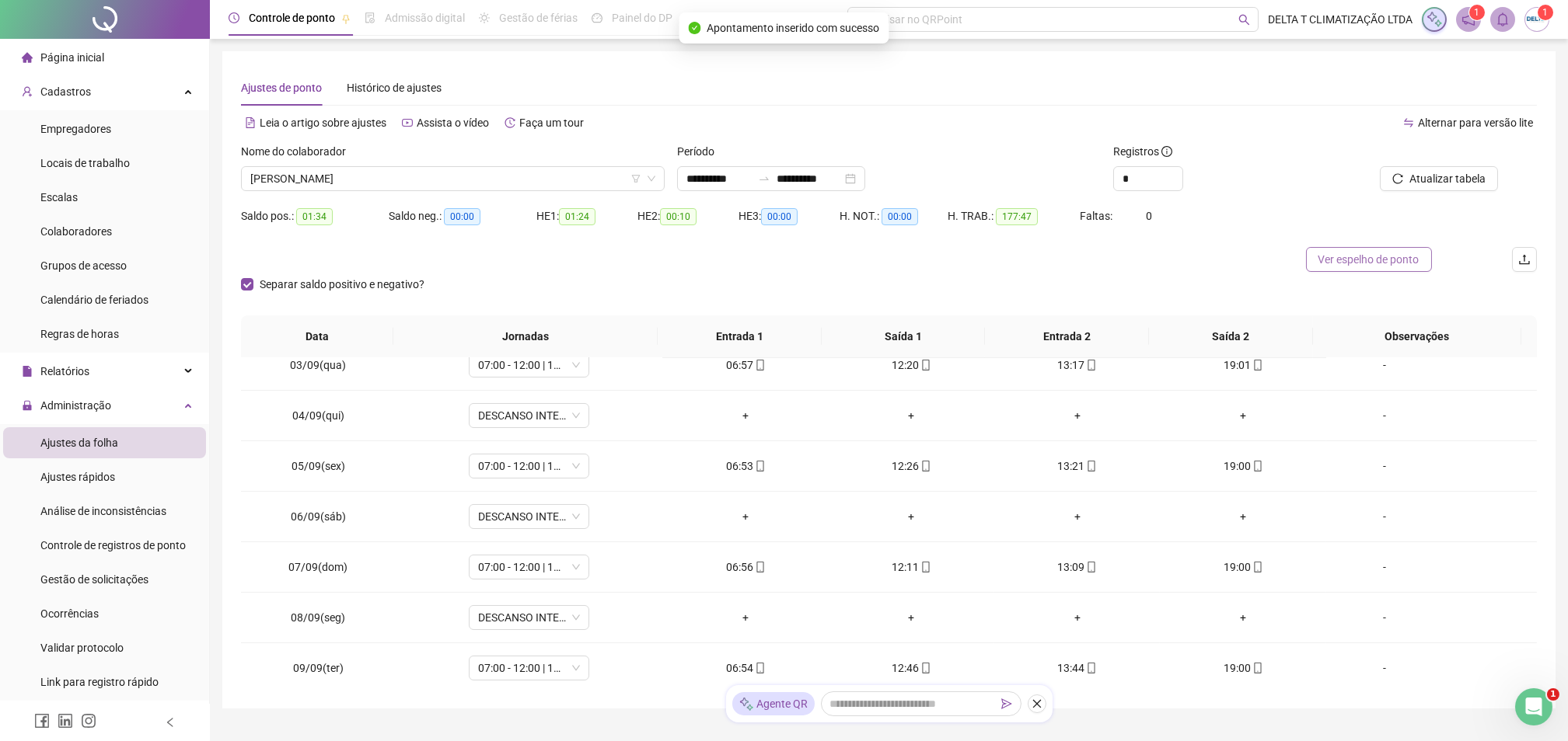
click at [1397, 260] on span "Ver espelho de ponto" at bounding box center [1369, 260] width 102 height 17
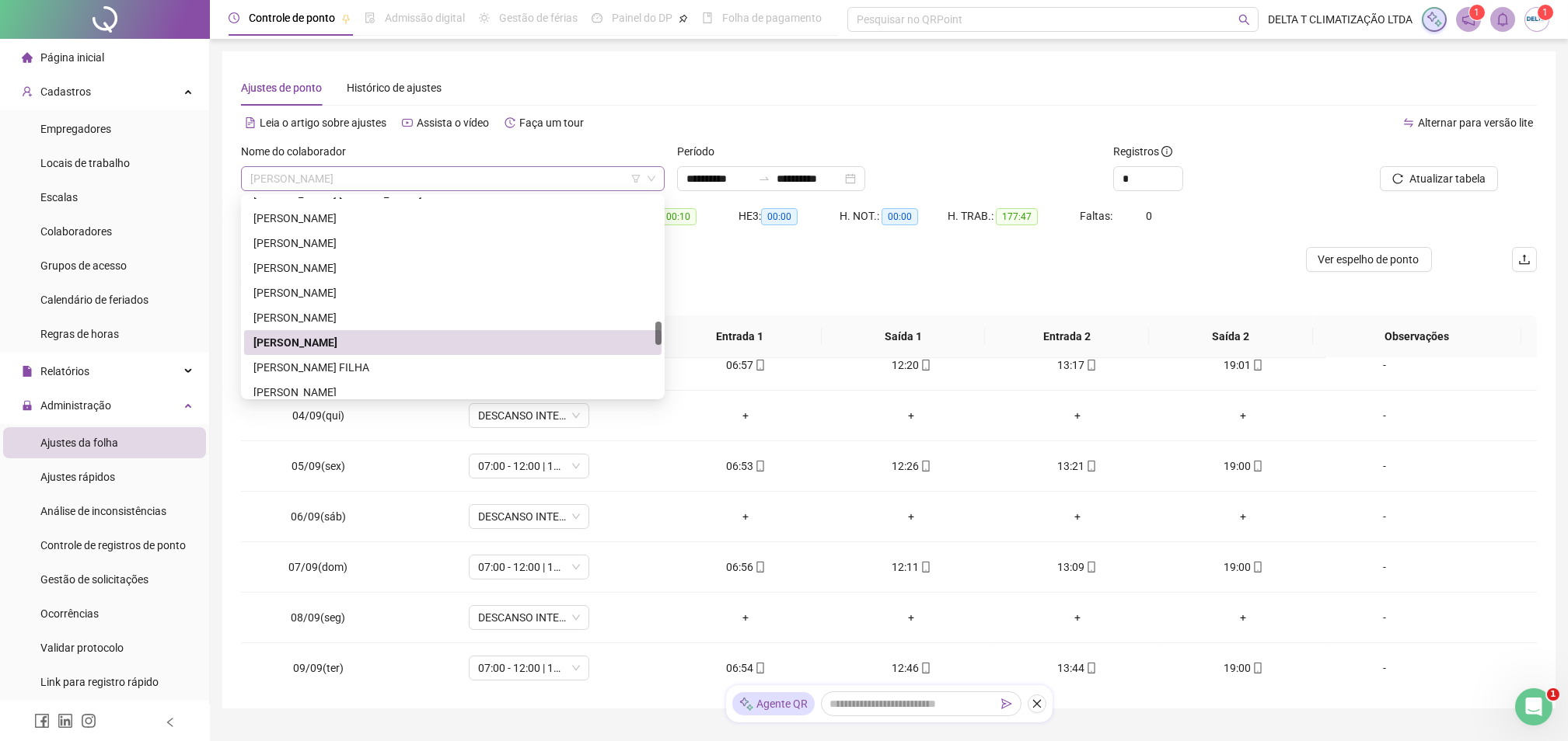
click at [411, 181] on span "[PERSON_NAME]" at bounding box center [452, 179] width 405 height 23
click at [336, 369] on div "[PERSON_NAME] FILHA" at bounding box center [452, 368] width 399 height 17
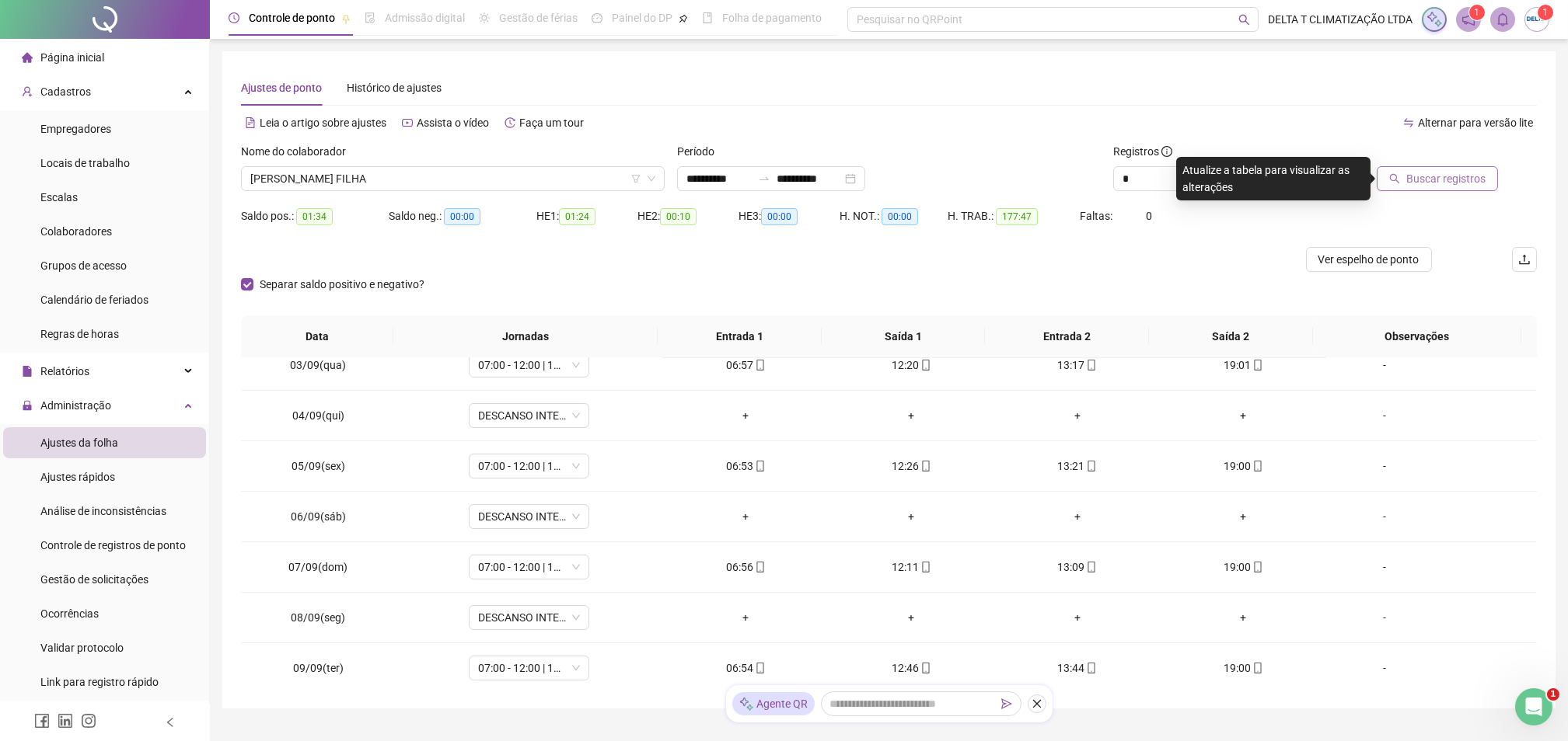
click at [1438, 185] on span "Buscar registros" at bounding box center [1446, 179] width 79 height 17
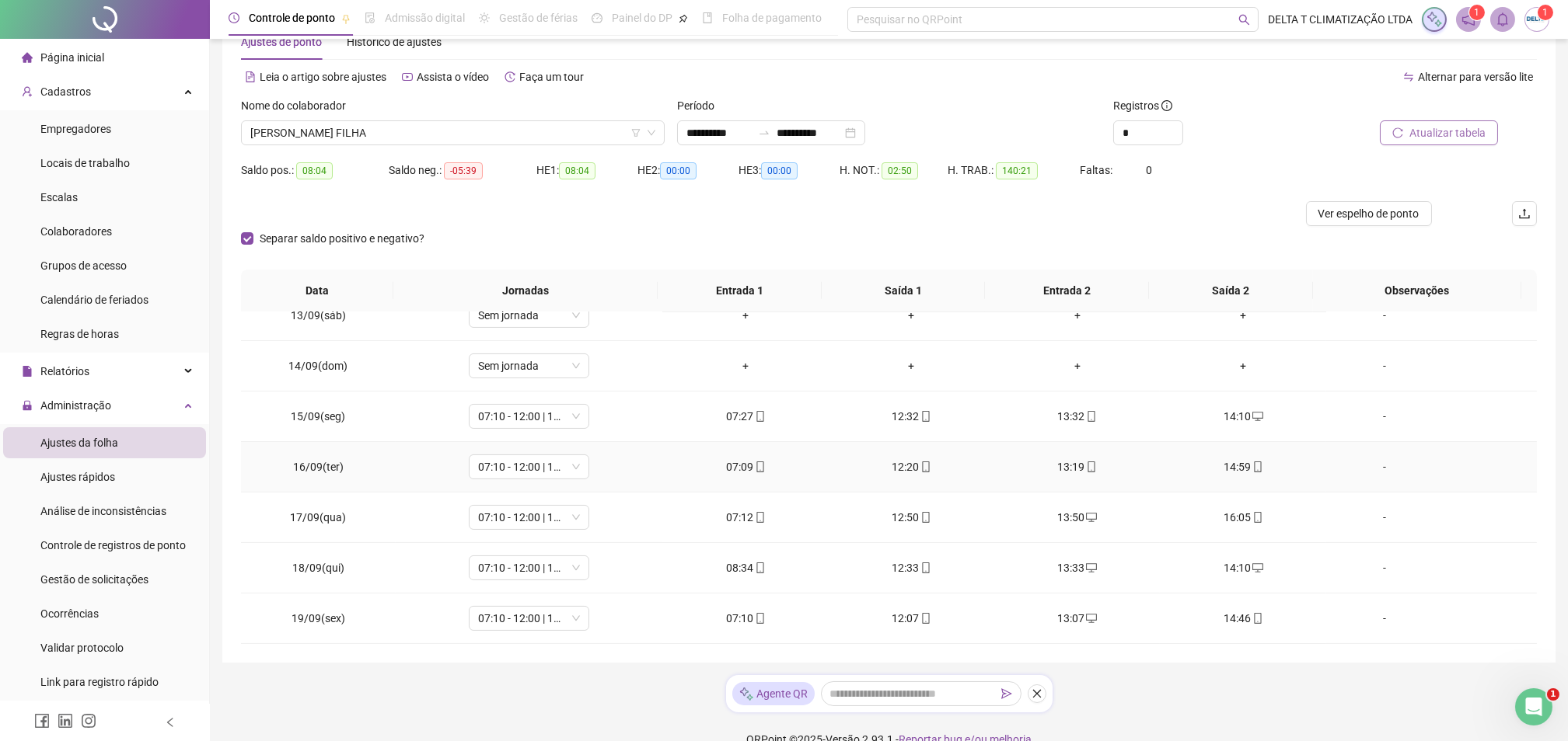
scroll to position [71, 0]
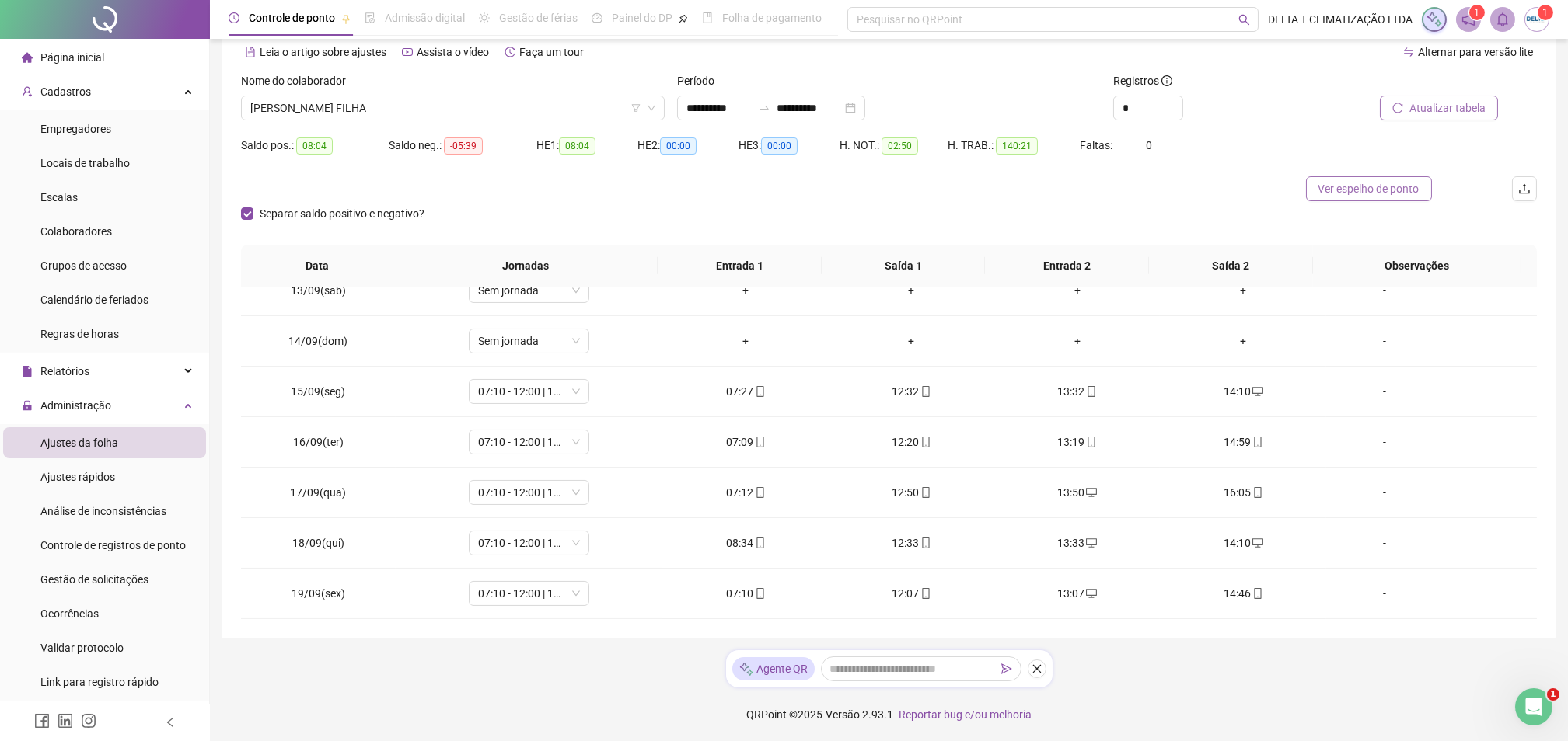
click at [1395, 186] on span "Ver espelho de ponto" at bounding box center [1369, 189] width 102 height 17
click at [450, 117] on span "[PERSON_NAME] FILHA" at bounding box center [452, 108] width 405 height 23
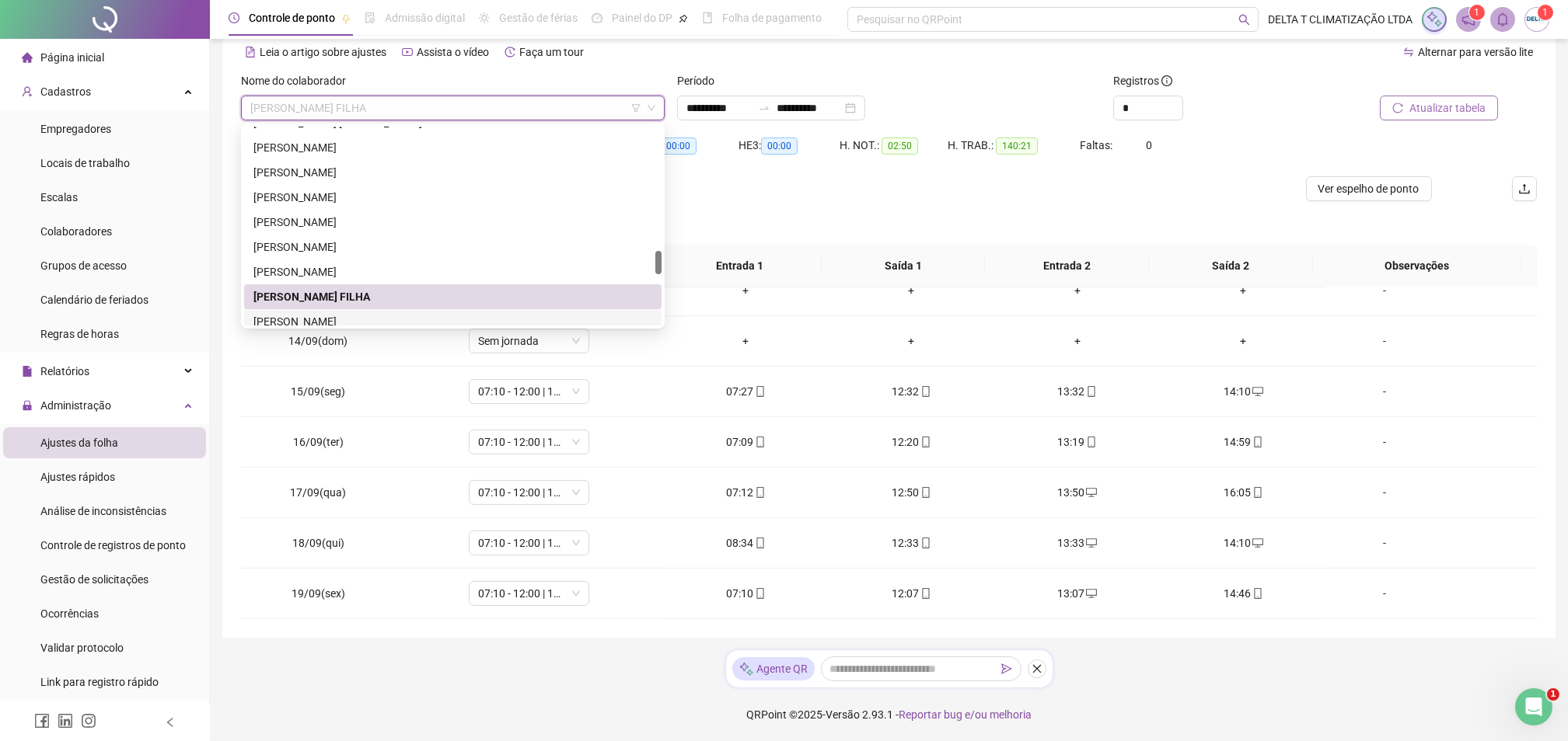
click at [351, 315] on div "[PERSON_NAME]" at bounding box center [452, 322] width 399 height 17
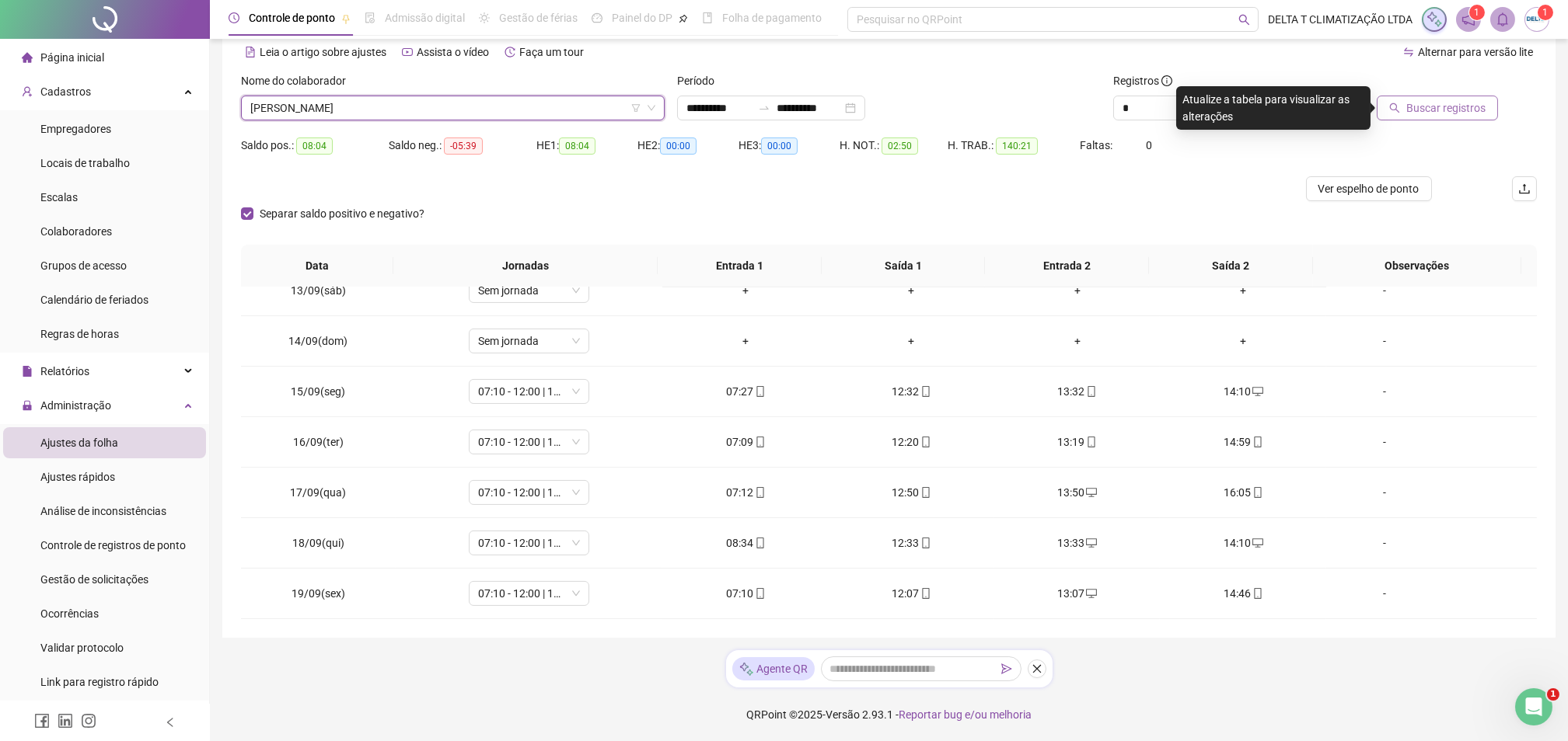
click at [1400, 107] on icon "search" at bounding box center [1394, 107] width 11 height 11
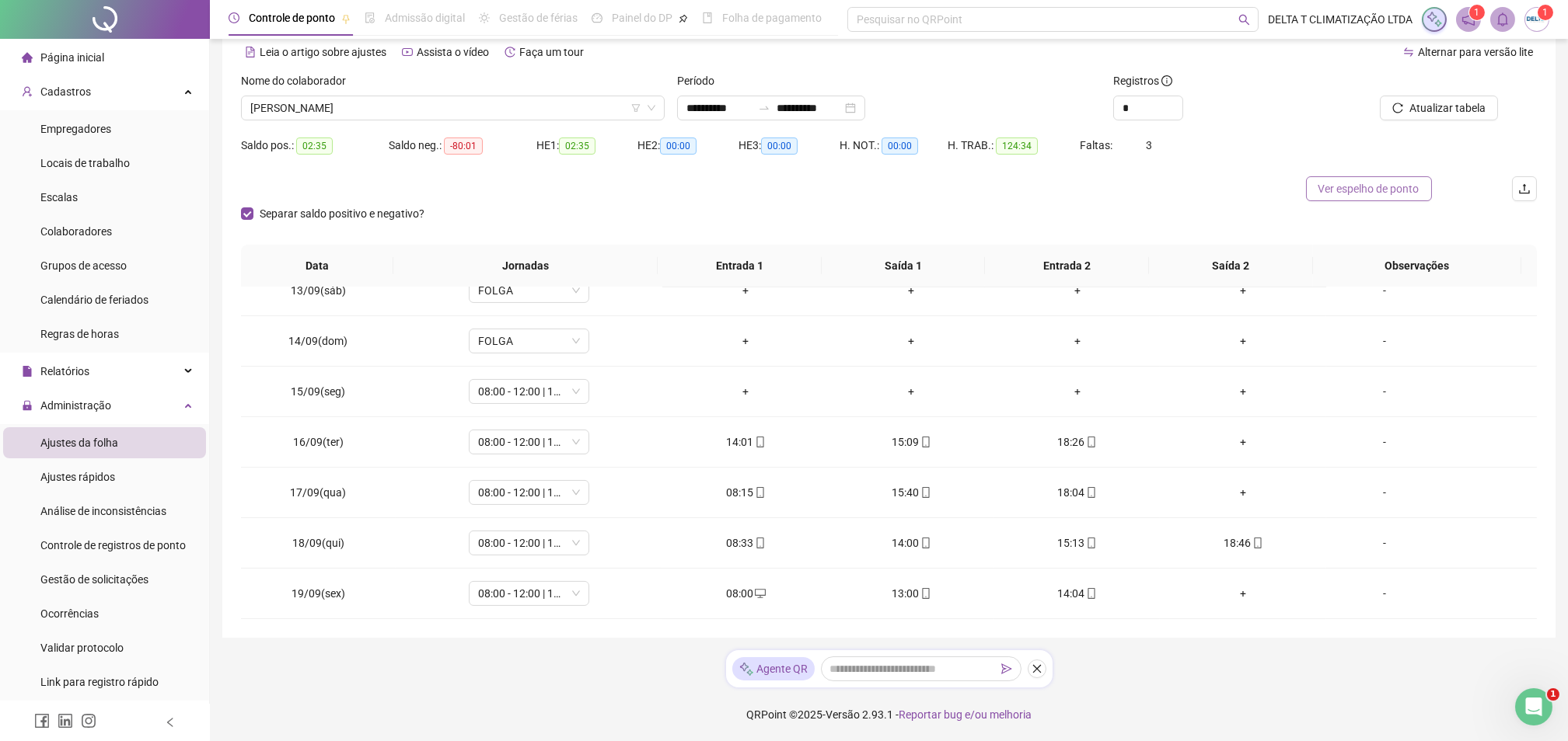
click at [1402, 195] on span "Ver espelho de ponto" at bounding box center [1369, 189] width 102 height 17
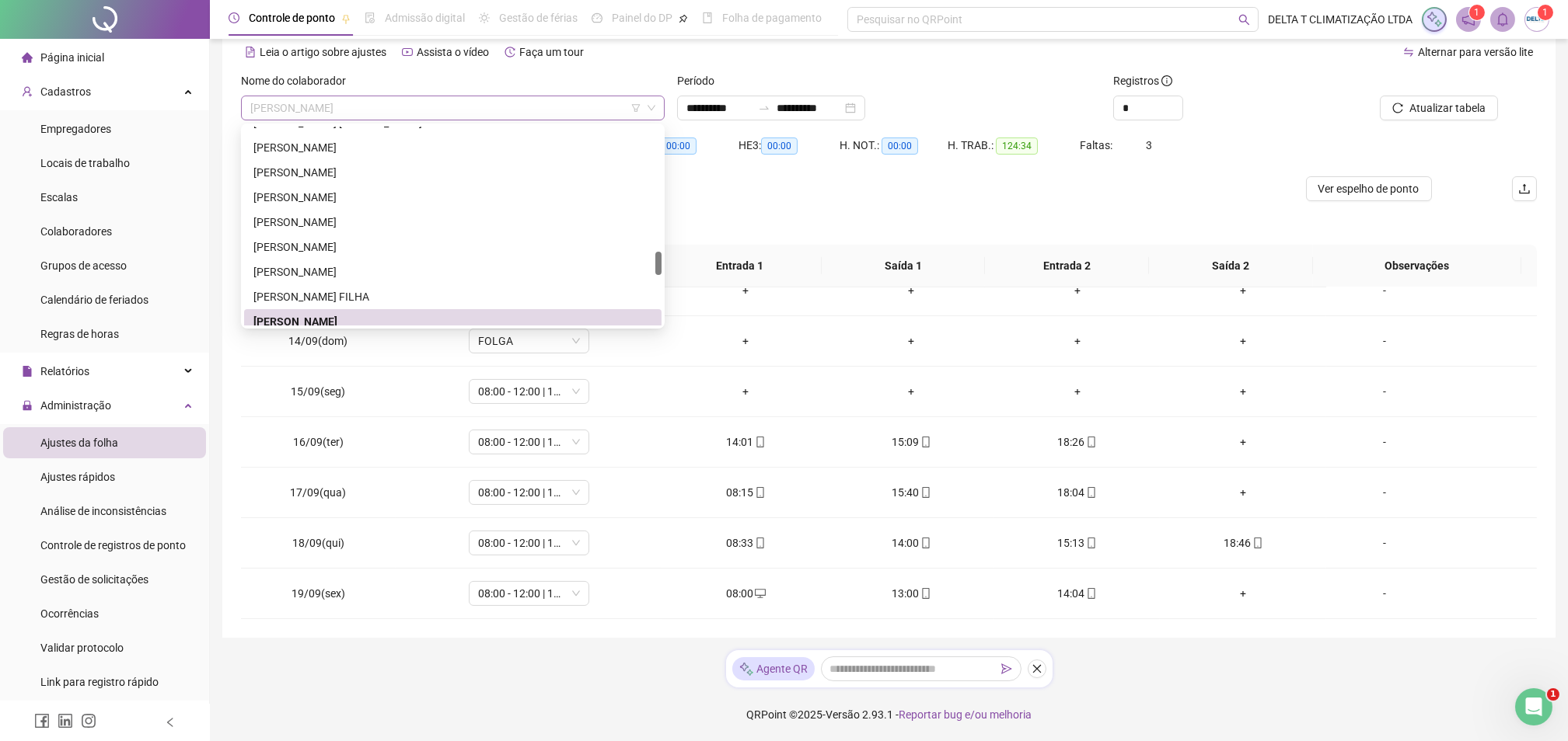
click at [370, 101] on span "[PERSON_NAME]" at bounding box center [452, 108] width 405 height 23
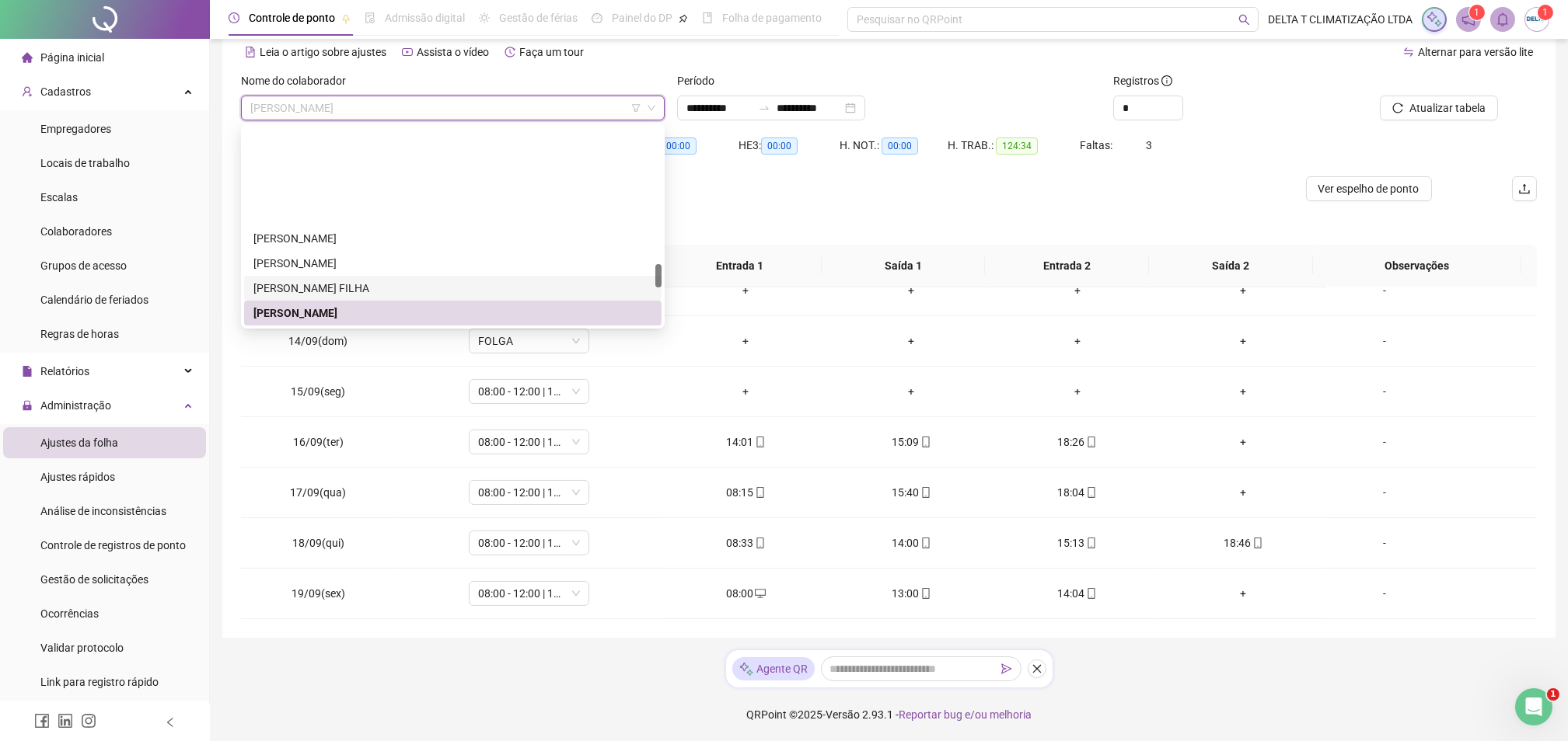
scroll to position [1148, 0]
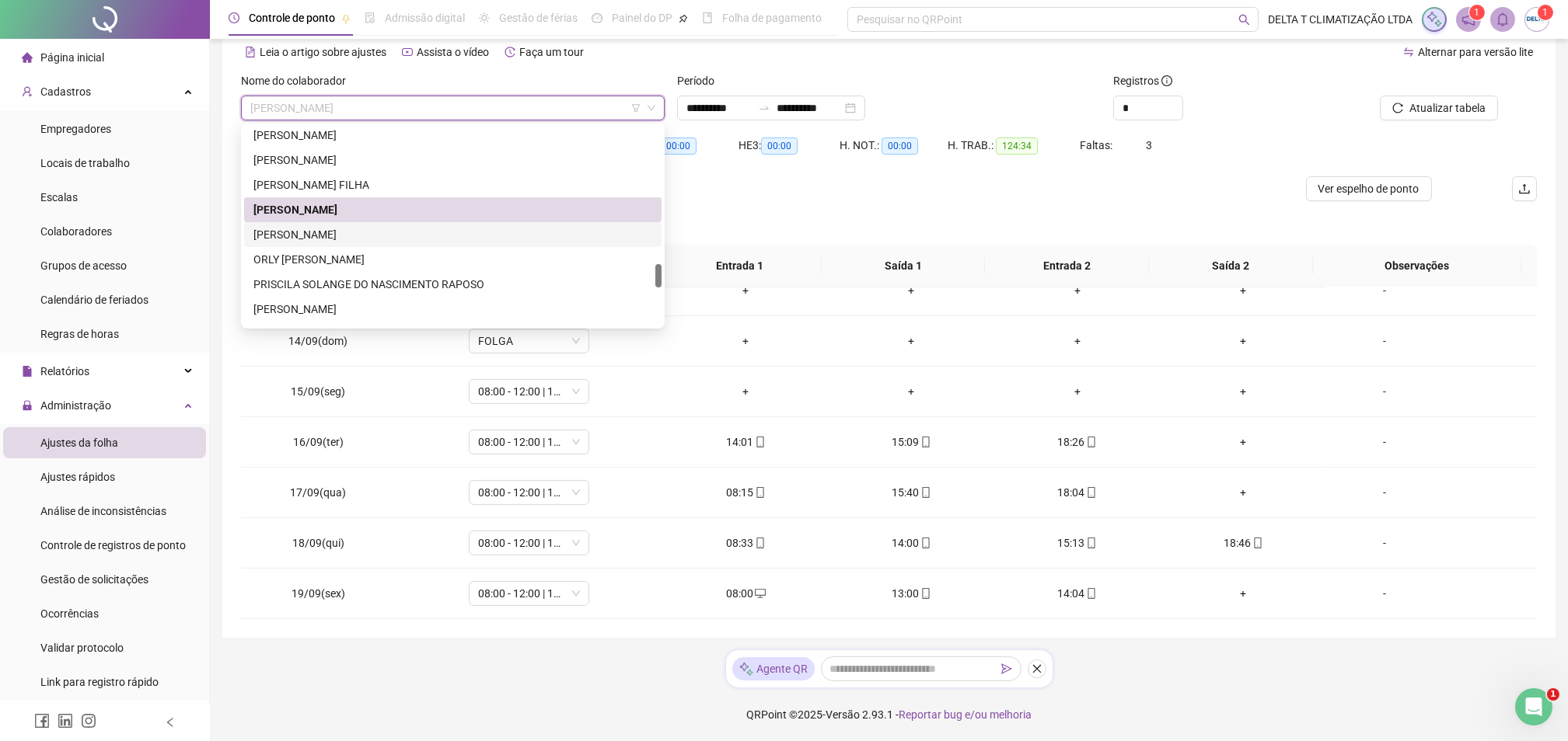
click at [361, 228] on div "[PERSON_NAME]" at bounding box center [452, 235] width 399 height 17
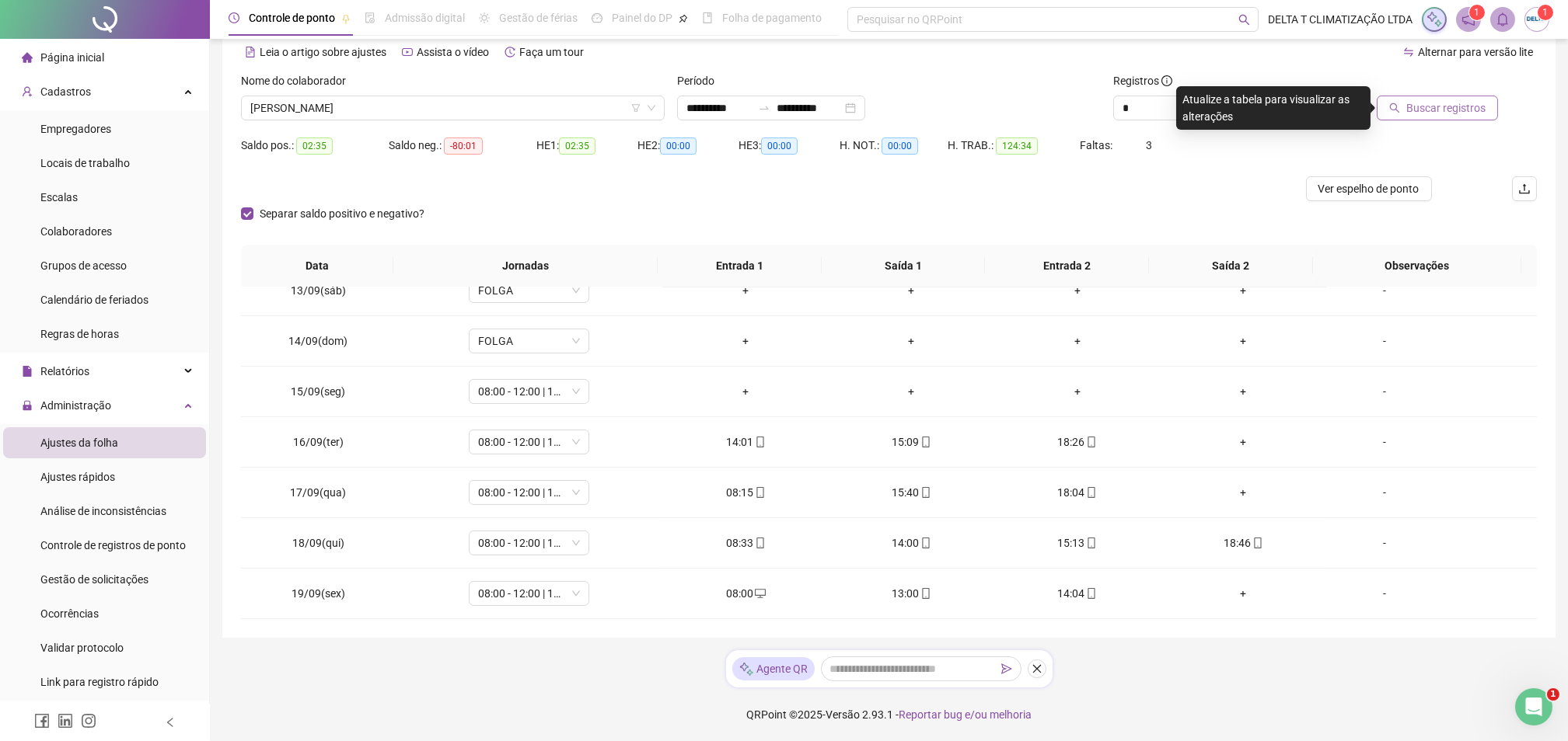
click at [1465, 103] on span "Buscar registros" at bounding box center [1446, 108] width 79 height 17
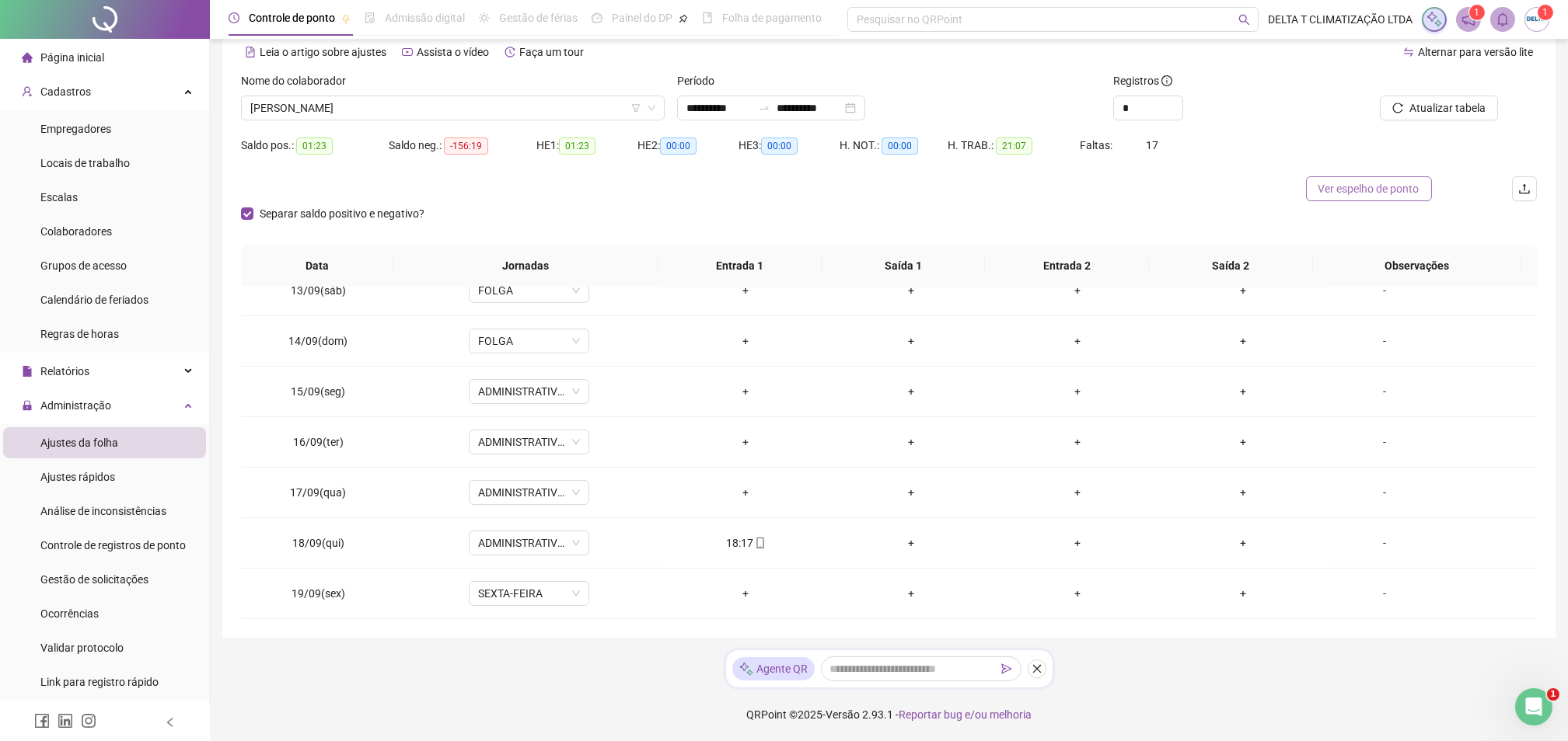
click at [1391, 192] on span "Ver espelho de ponto" at bounding box center [1369, 189] width 102 height 17
click at [316, 112] on span "[PERSON_NAME]" at bounding box center [452, 108] width 405 height 23
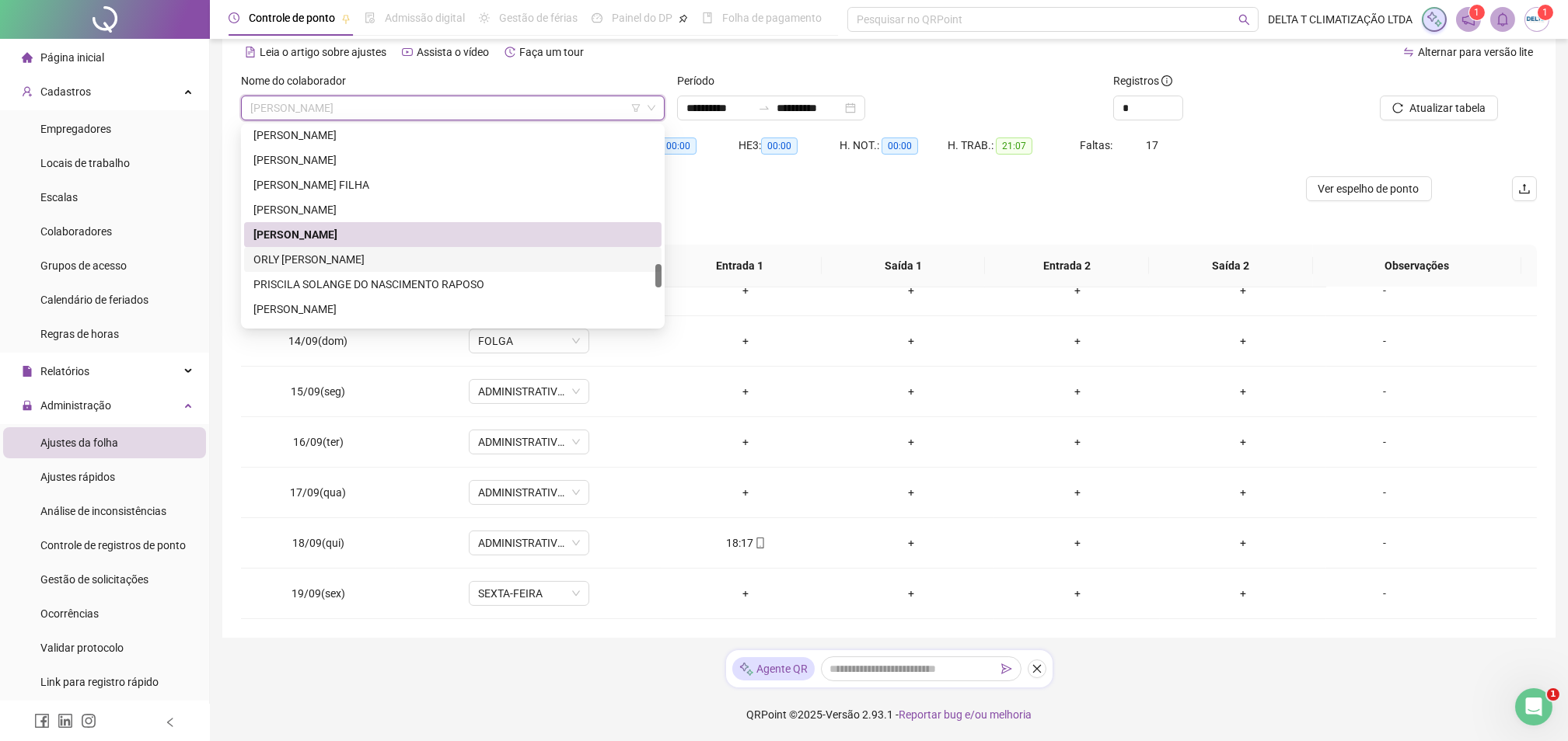
click at [313, 259] on div "ORLY [PERSON_NAME]" at bounding box center [452, 260] width 399 height 17
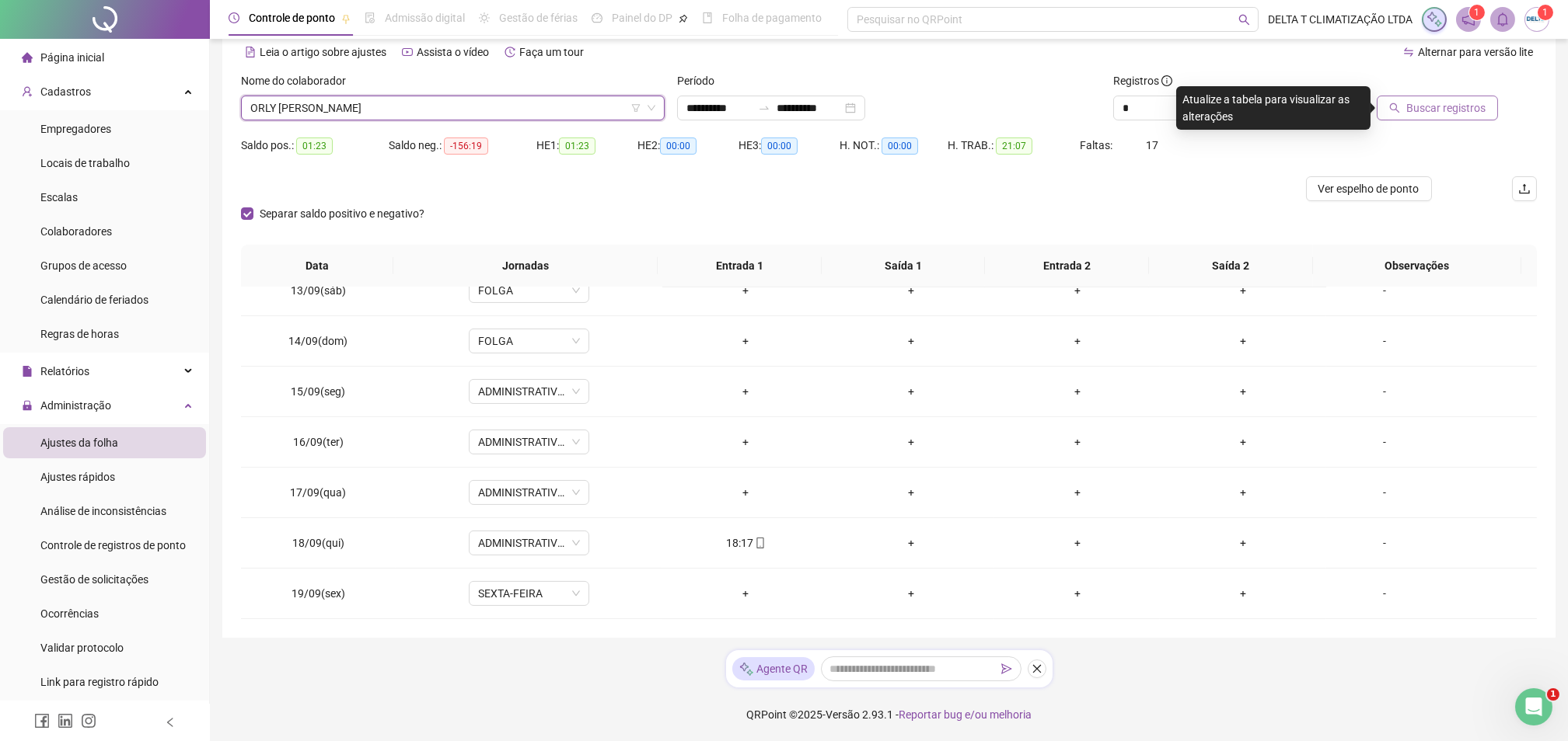
click at [1400, 107] on icon "search" at bounding box center [1394, 107] width 11 height 11
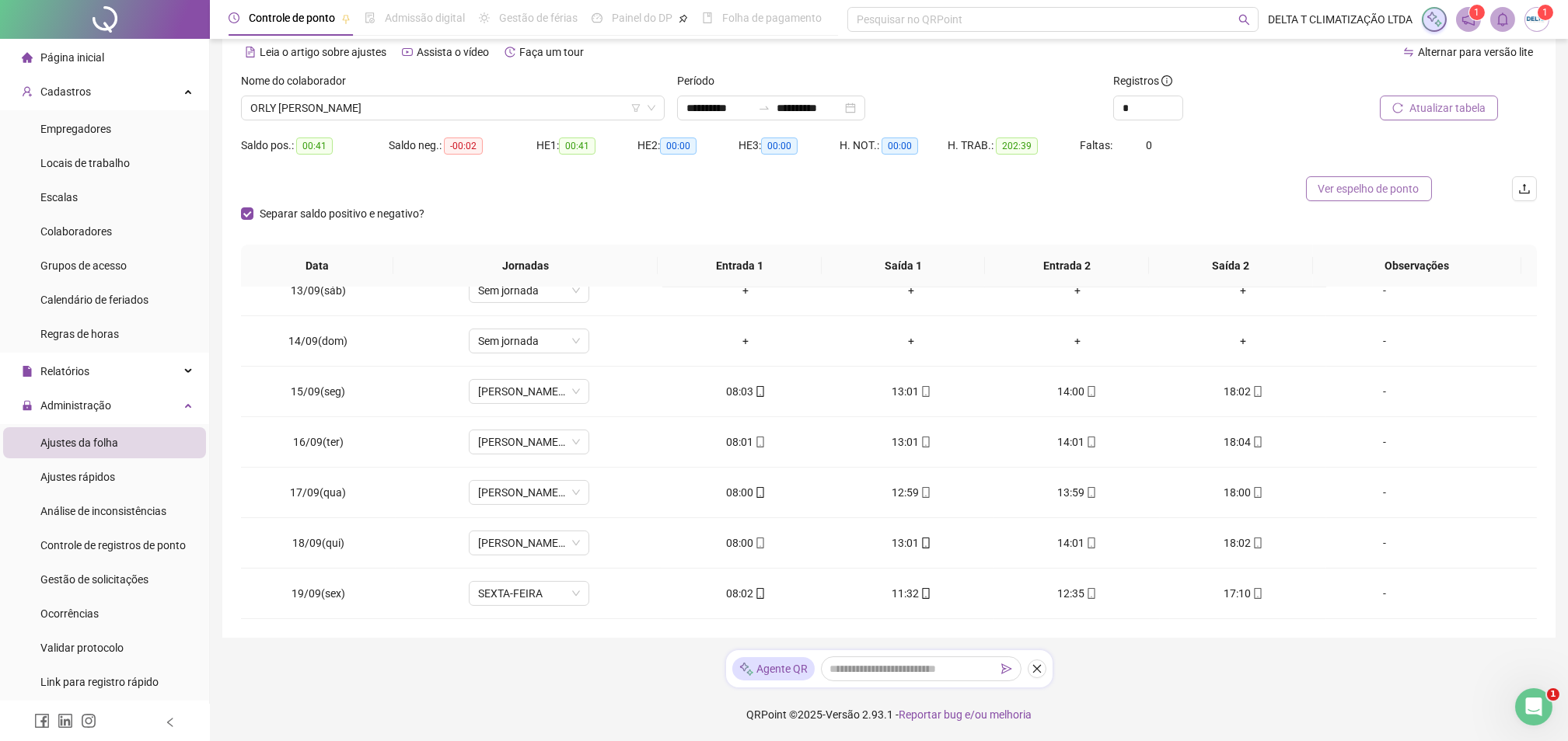
click at [1395, 194] on span "Ver espelho de ponto" at bounding box center [1369, 189] width 102 height 17
click at [479, 104] on span "ORLY [PERSON_NAME]" at bounding box center [452, 108] width 405 height 23
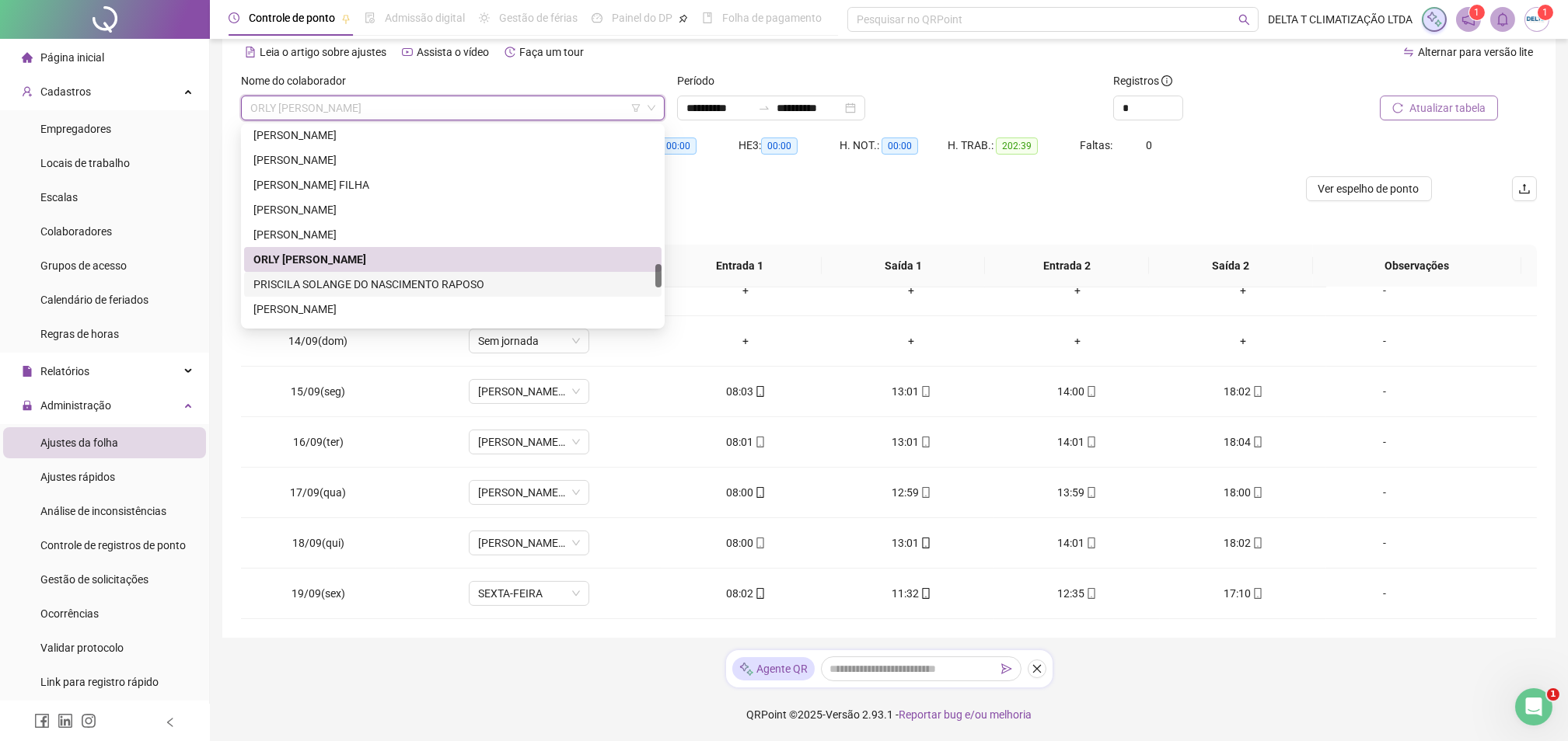
click at [367, 278] on div "PRISCILA SOLANGE DO NASCIMENTO RAPOSO" at bounding box center [452, 284] width 399 height 17
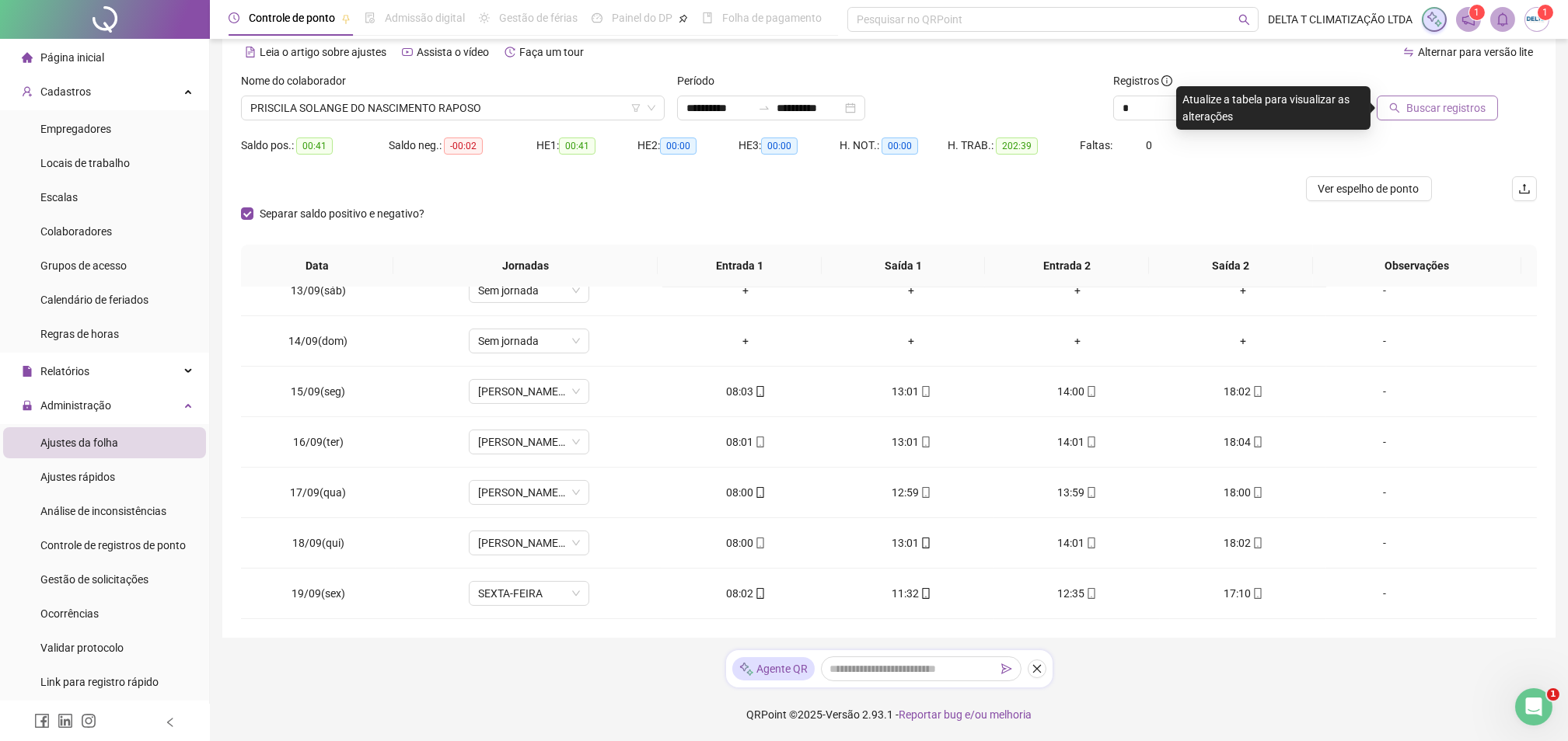
click at [1428, 108] on span "Buscar registros" at bounding box center [1446, 108] width 79 height 17
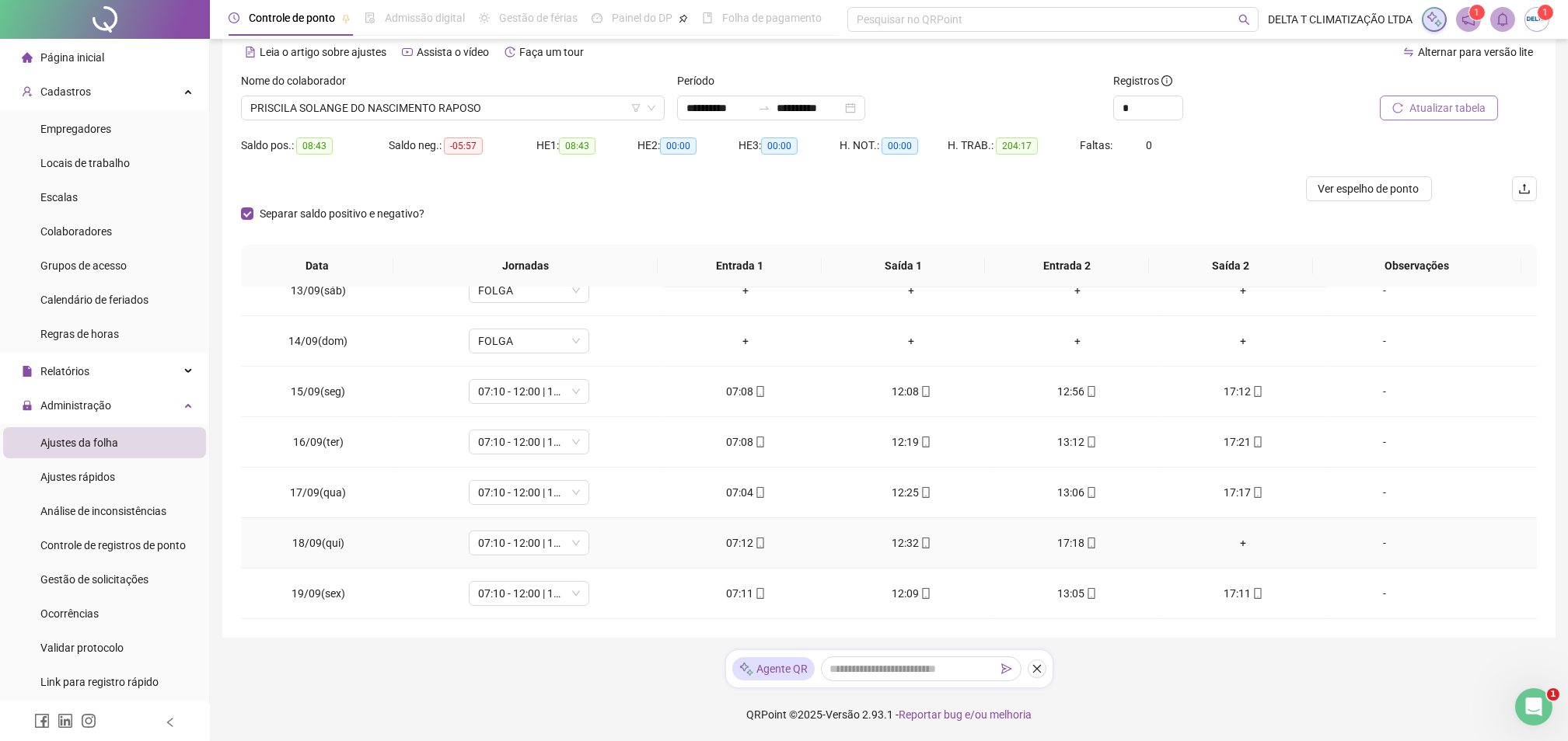
click at [1235, 544] on div "+" at bounding box center [1243, 543] width 141 height 17
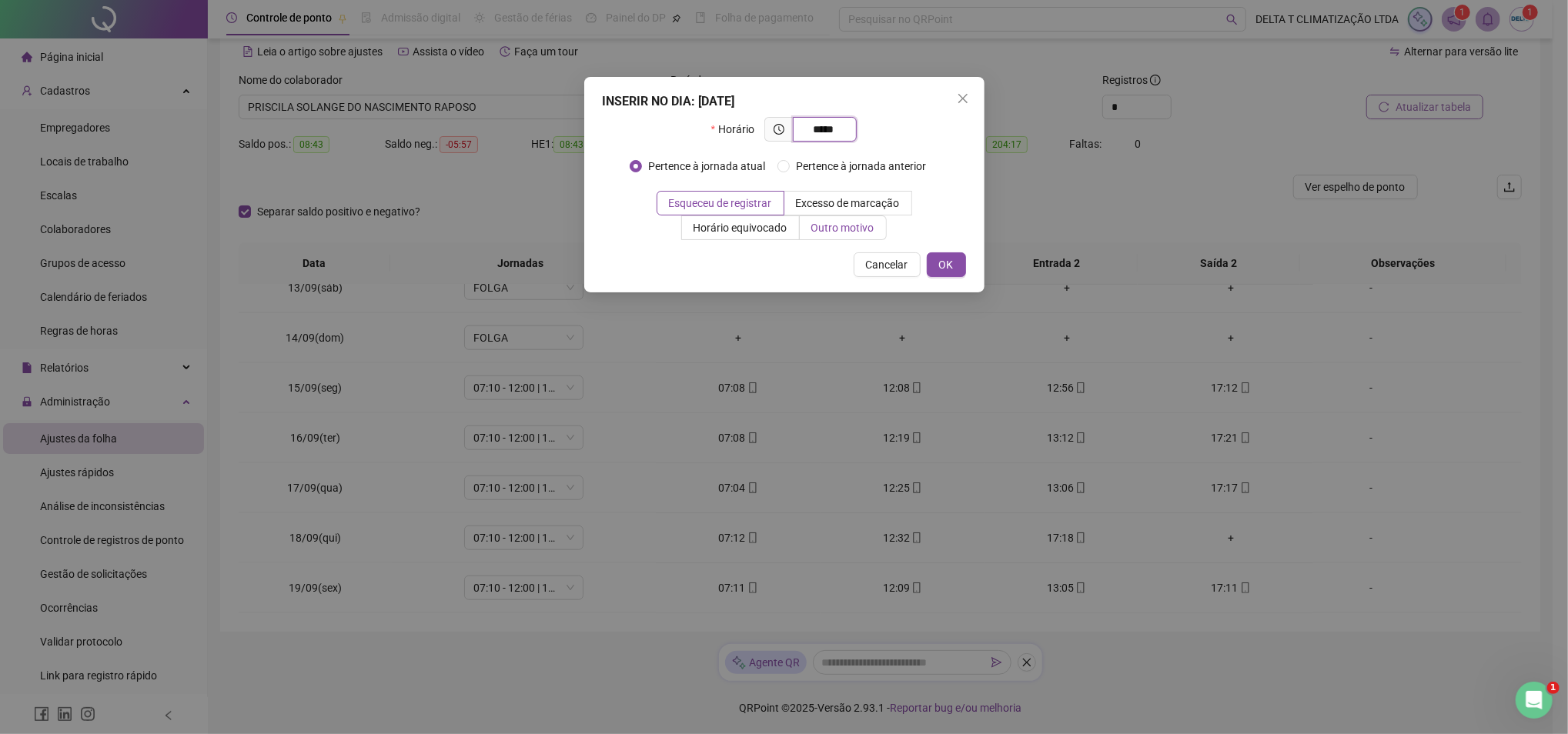
type input "*****"
click at [840, 232] on span "Outro motivo" at bounding box center [843, 228] width 63 height 12
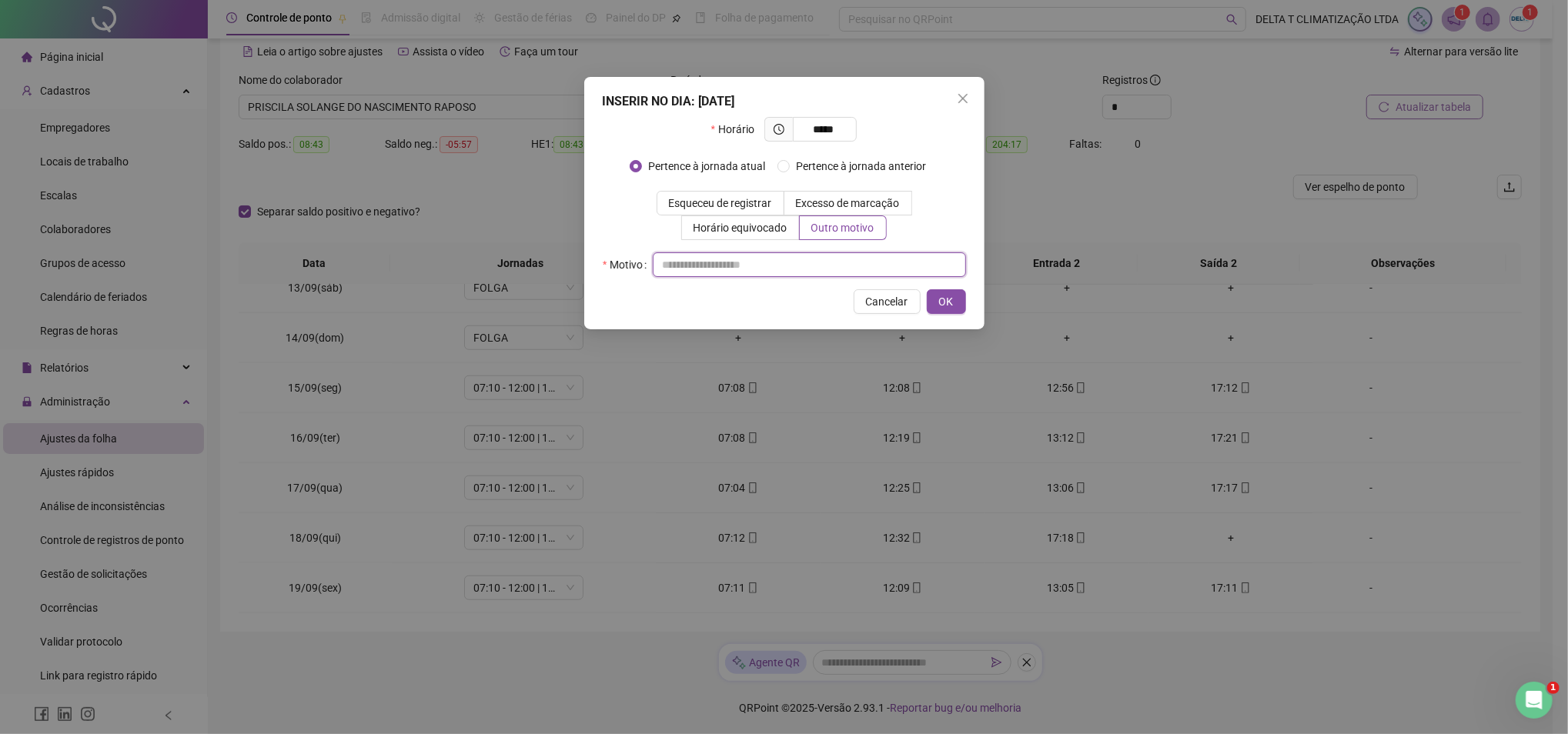
click at [823, 266] on input "text" at bounding box center [809, 265] width 313 height 25
type input "*"
click at [947, 304] on span "OK" at bounding box center [946, 301] width 14 height 17
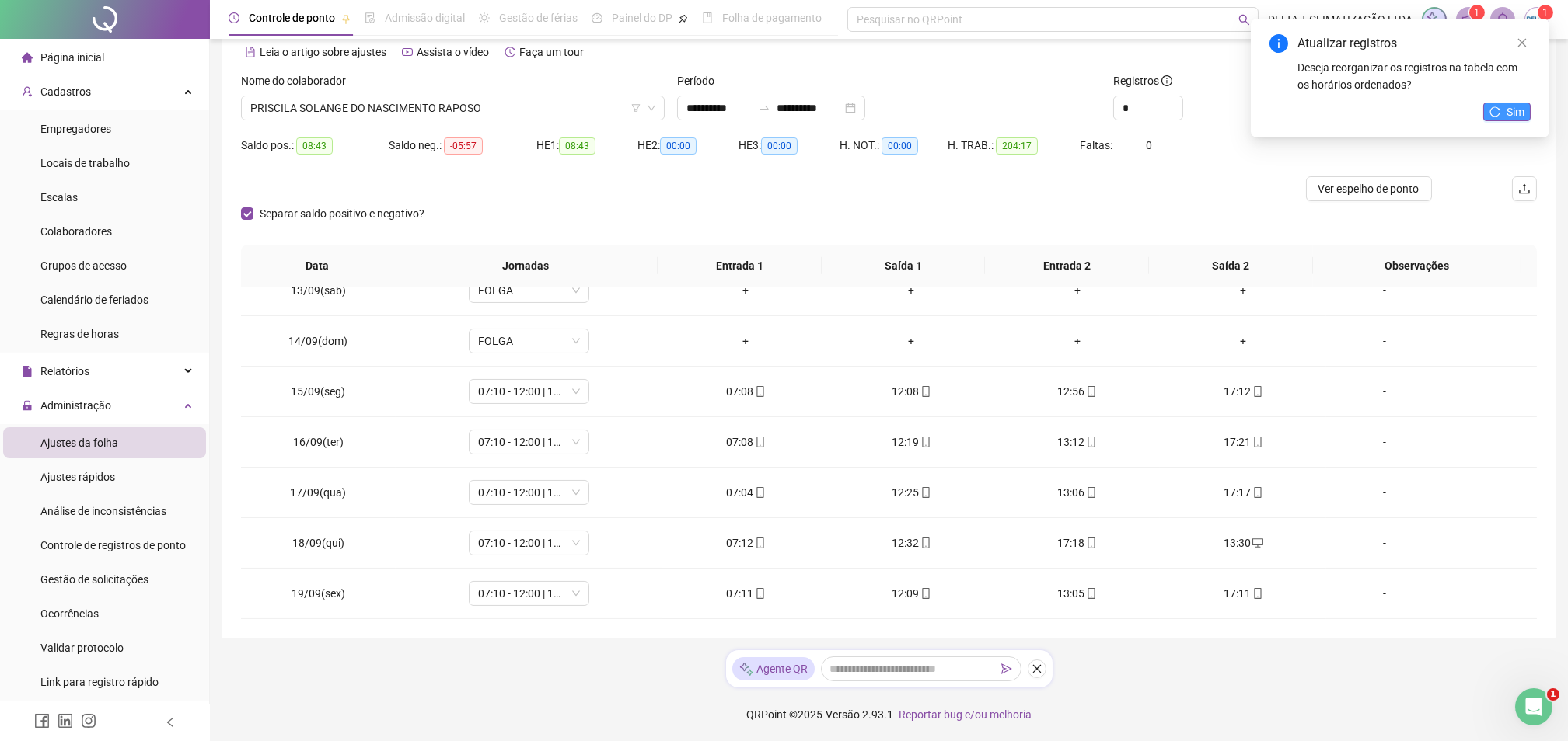
click at [1483, 113] on button "Sim" at bounding box center [1506, 111] width 47 height 18
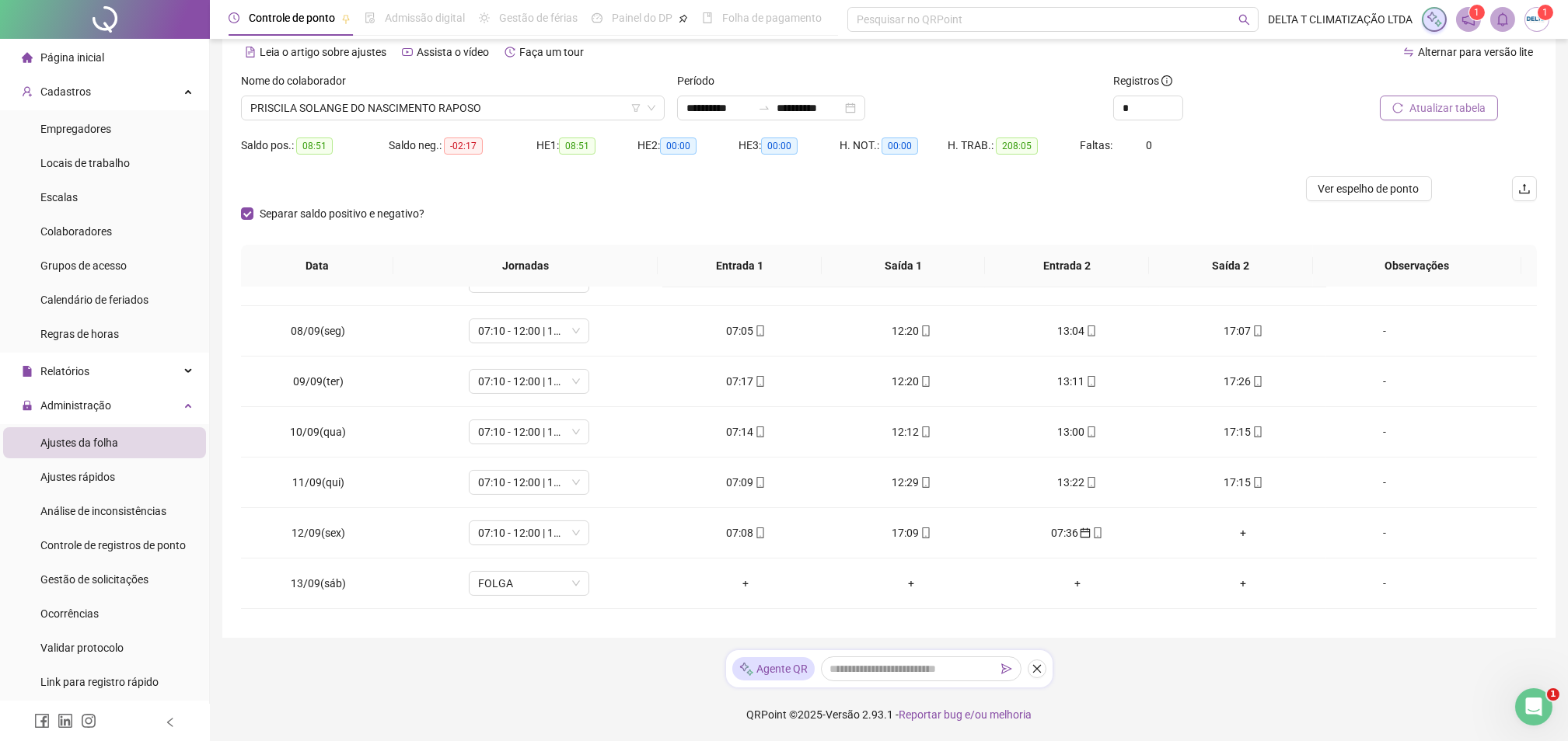
scroll to position [924, 0]
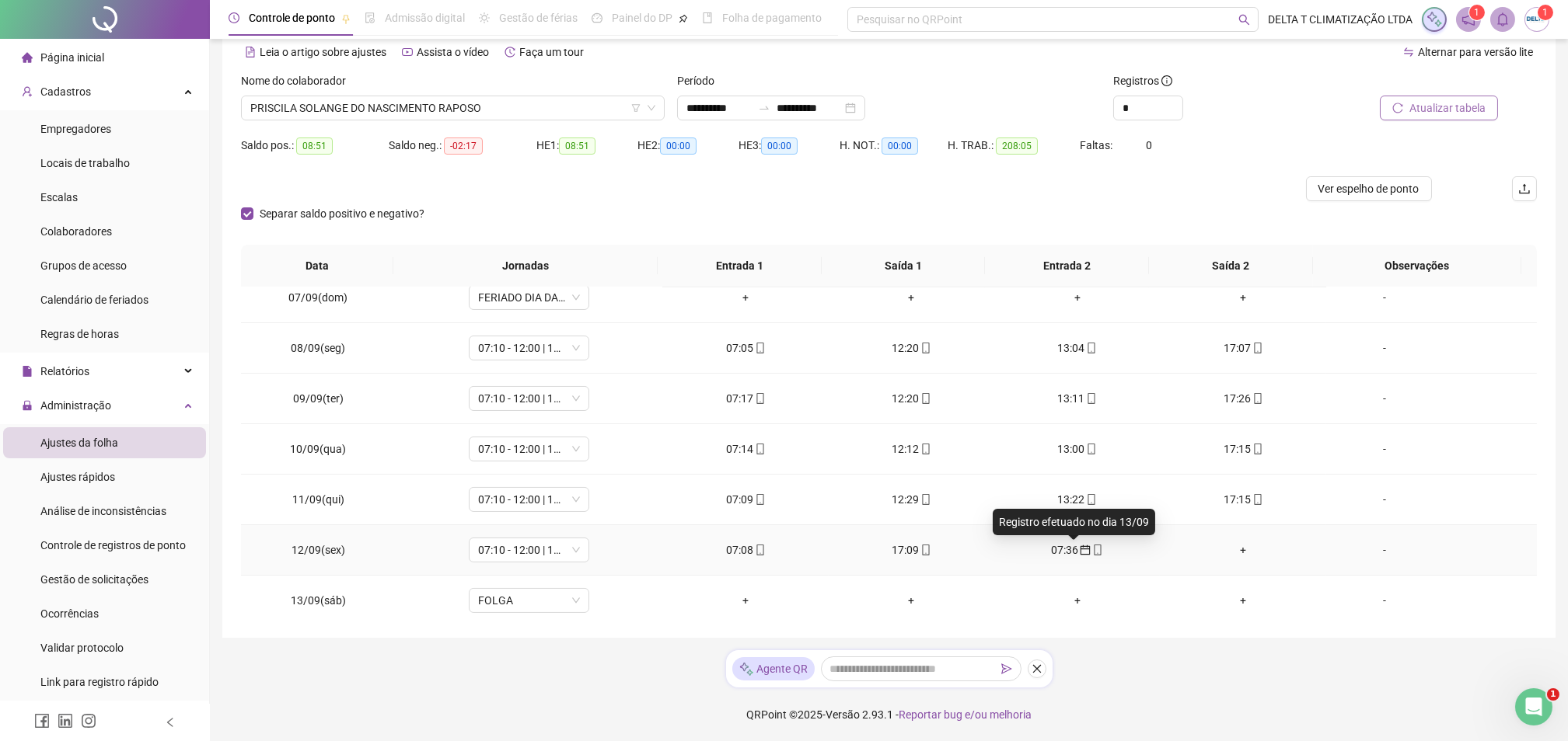
click at [1081, 548] on icon "calendar" at bounding box center [1086, 551] width 10 height 10
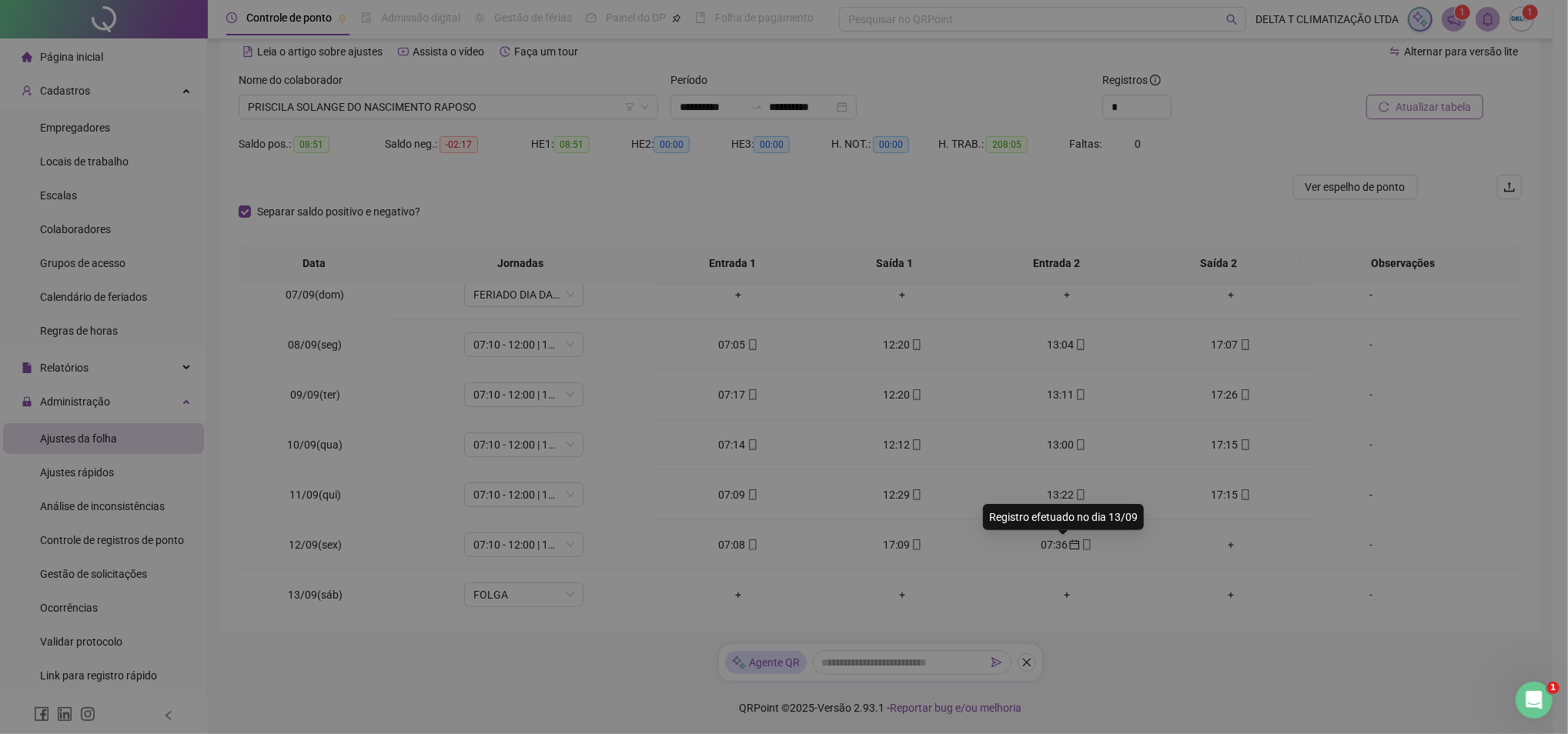
type input "**********"
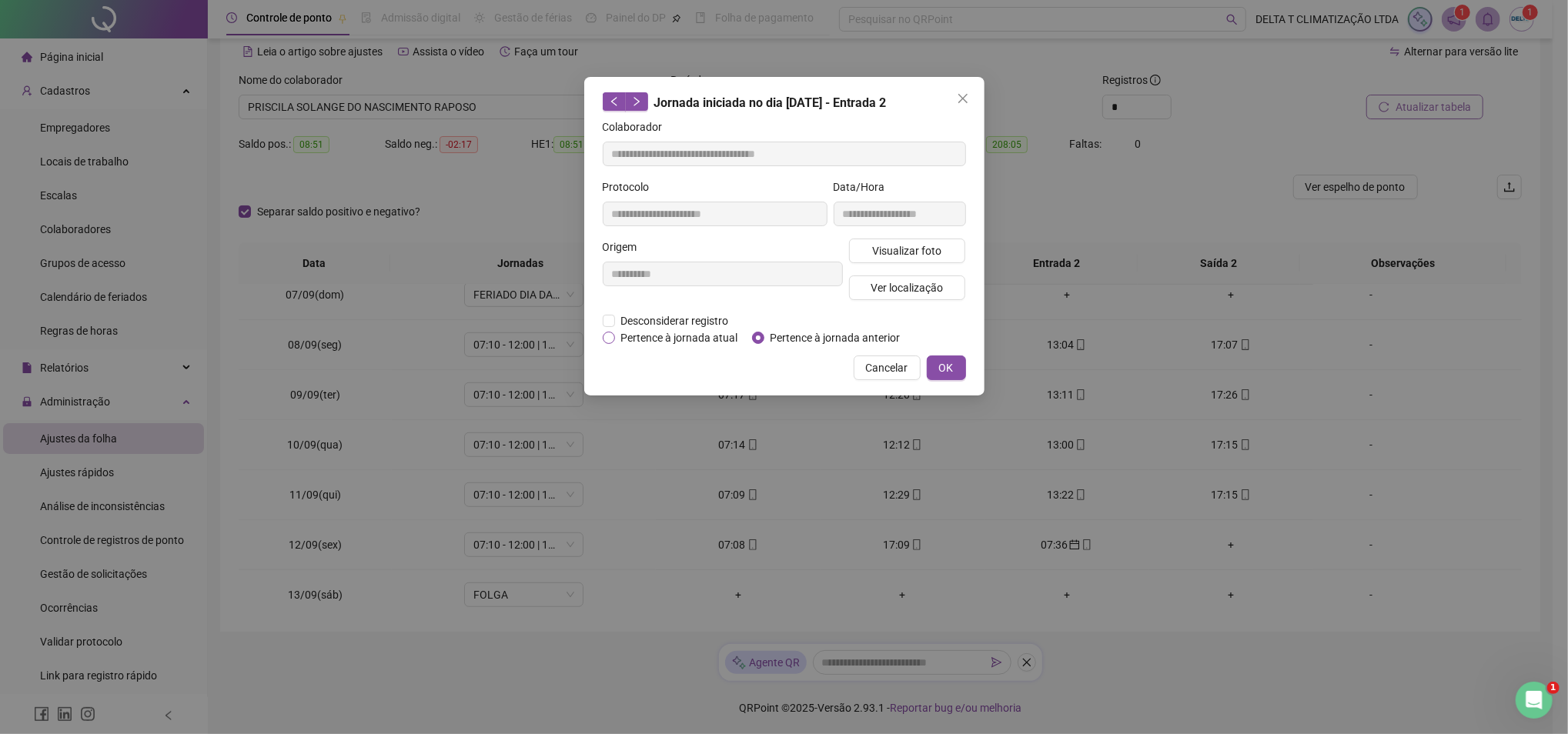
click at [632, 339] on span "Pertence à jornada atual" at bounding box center [680, 338] width 129 height 17
click at [956, 370] on button "OK" at bounding box center [946, 368] width 39 height 25
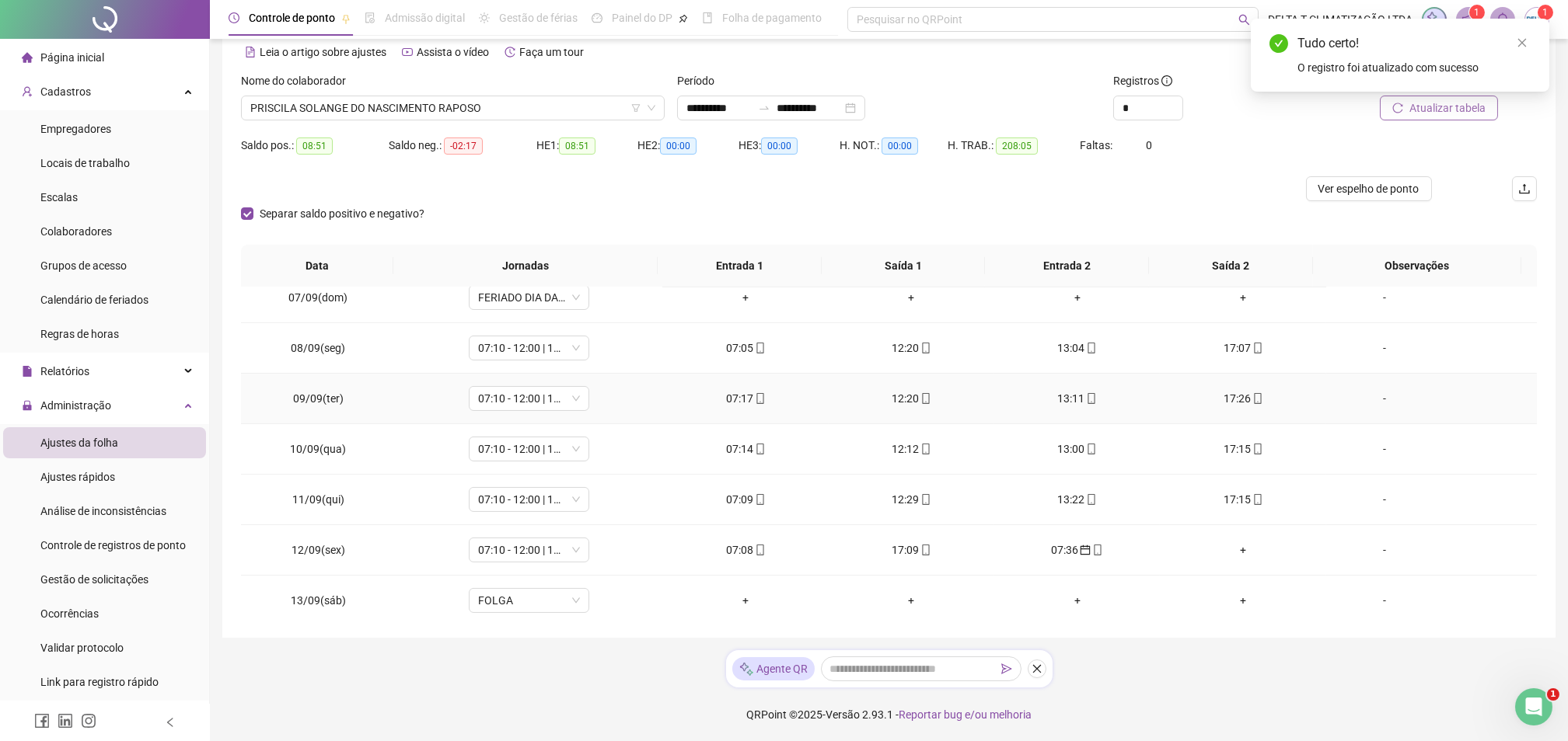
scroll to position [1027, 0]
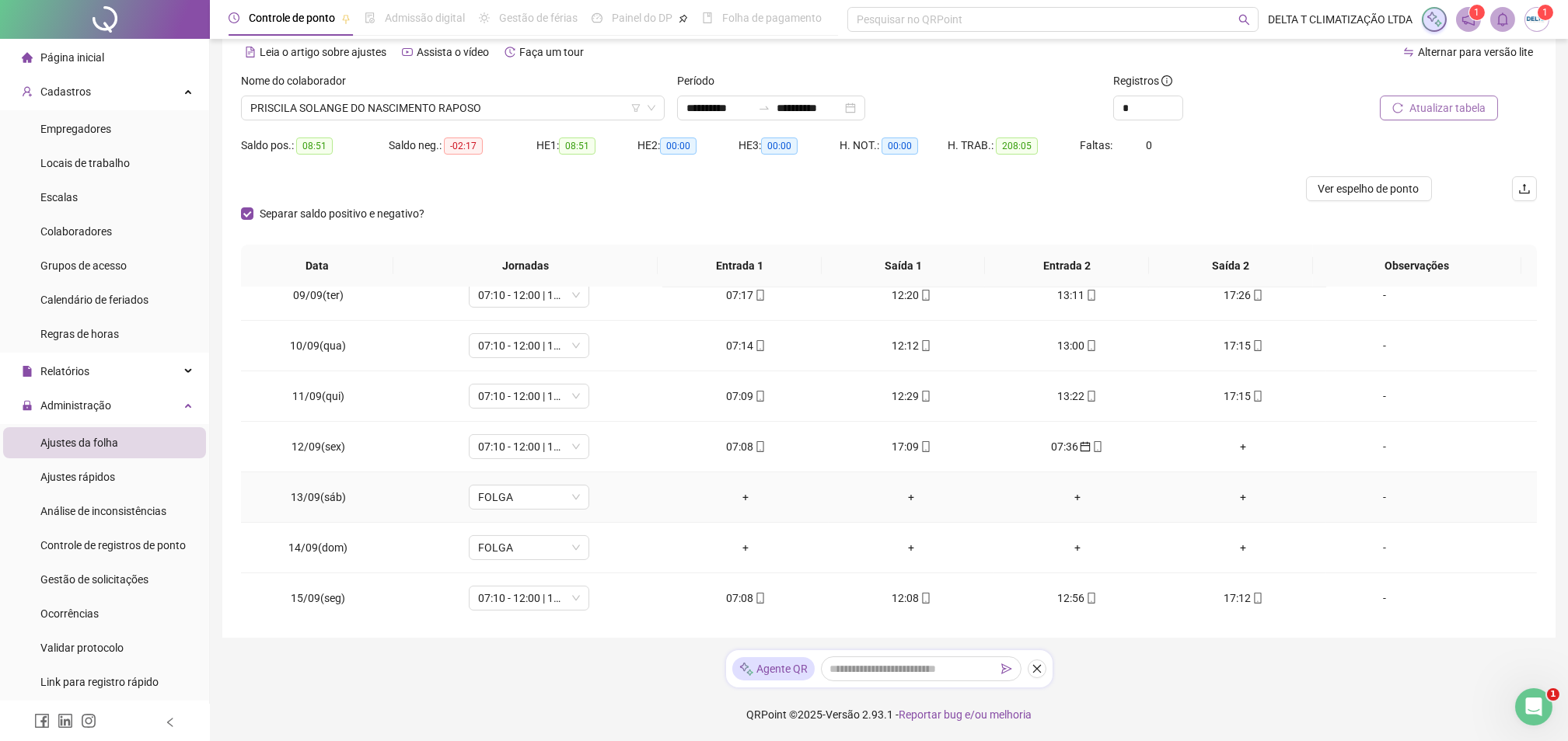
click at [902, 498] on div "+" at bounding box center [912, 498] width 141 height 17
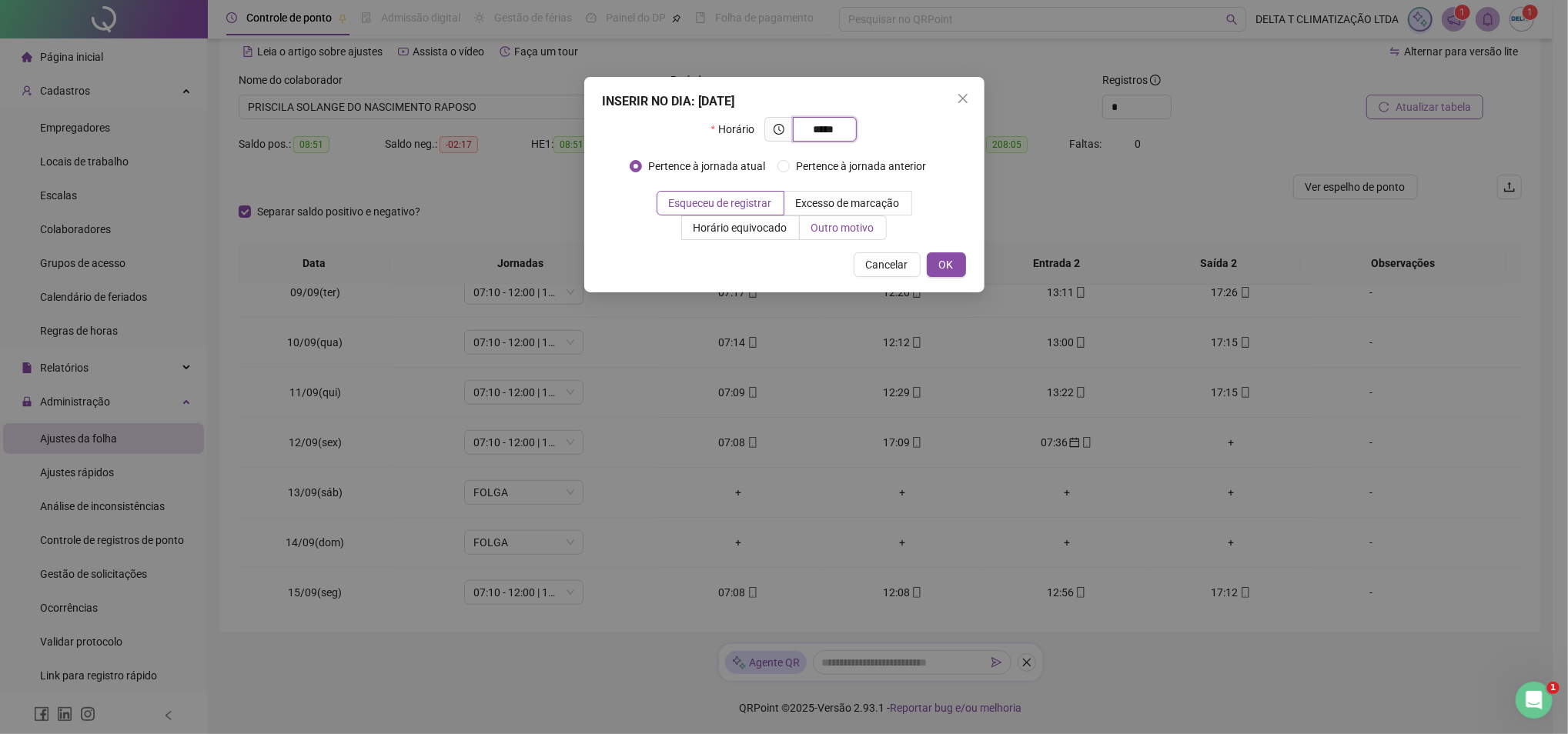
type input "*****"
click at [816, 232] on span "Outro motivo" at bounding box center [843, 228] width 63 height 12
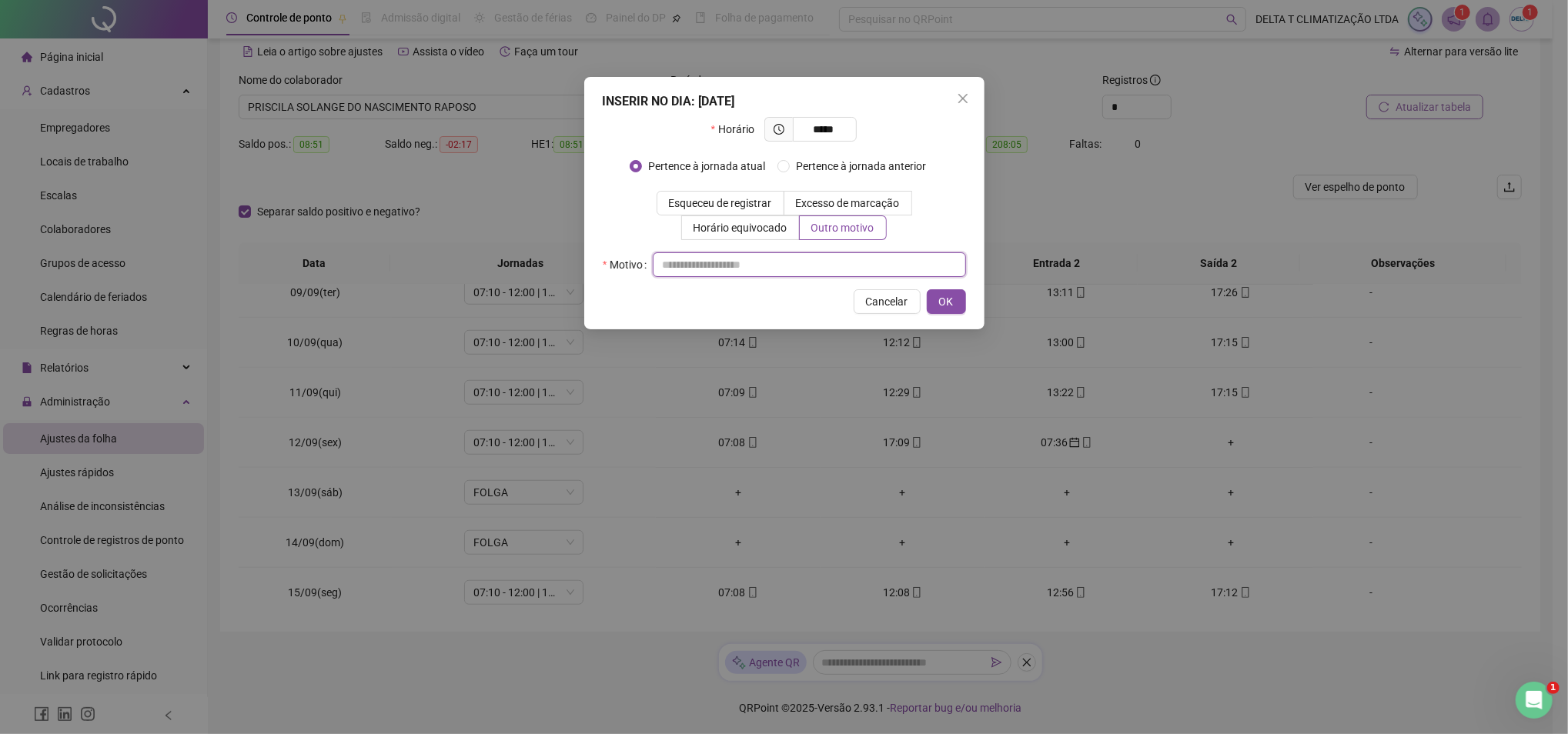
click at [755, 262] on input "text" at bounding box center [809, 265] width 313 height 25
type input "*"
type input "**********"
click at [942, 303] on span "OK" at bounding box center [946, 301] width 14 height 17
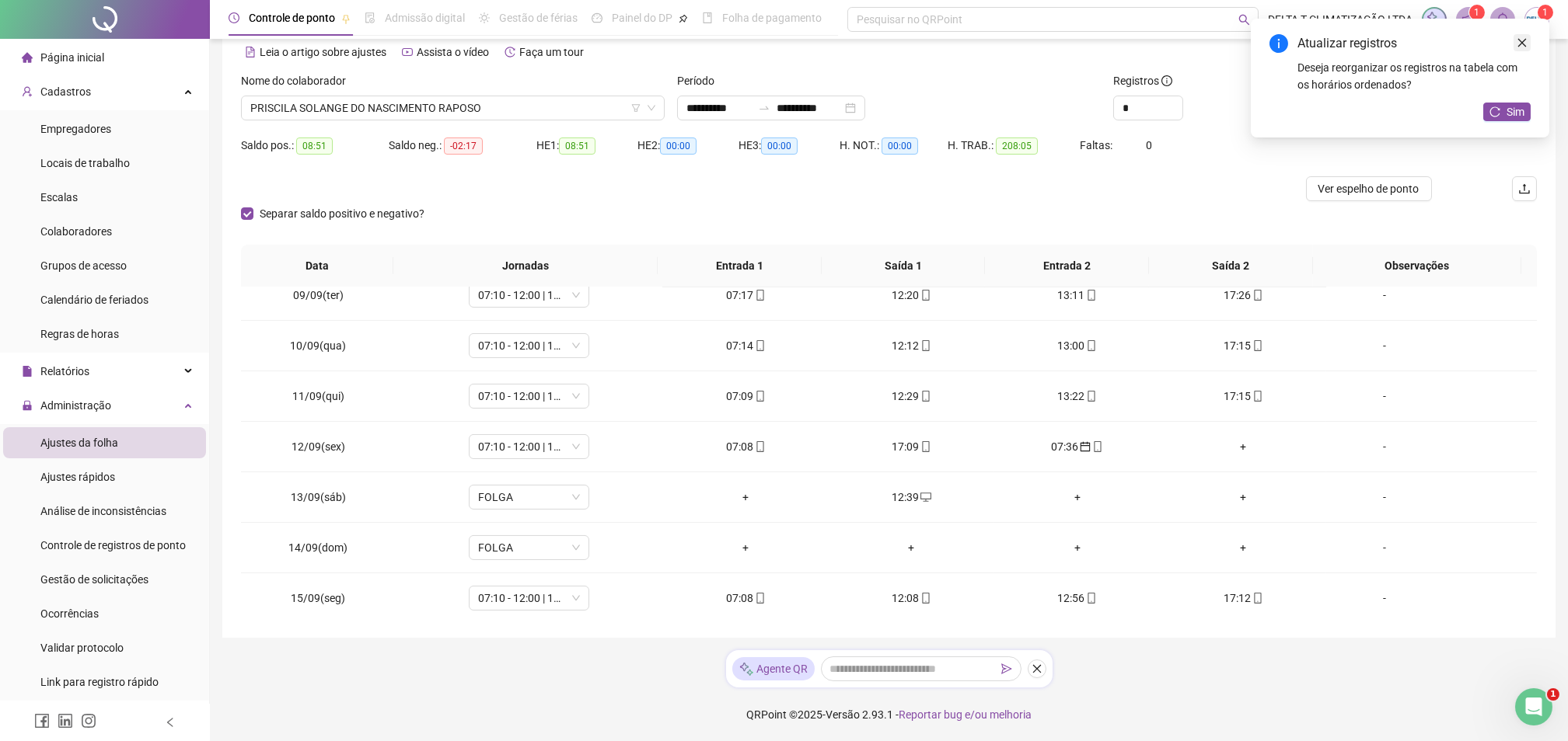
click at [1527, 42] on link "Close" at bounding box center [1523, 43] width 17 height 17
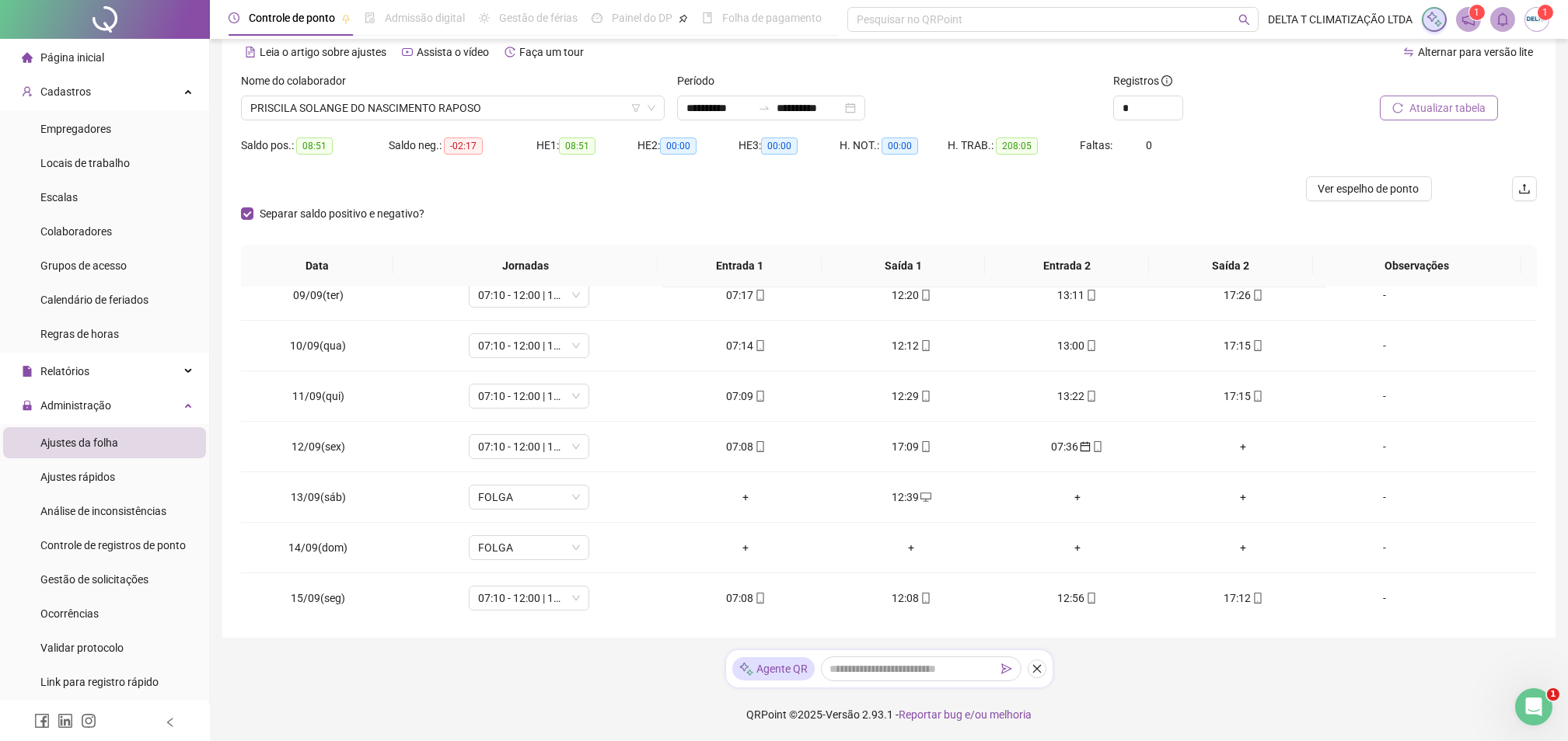
click at [1427, 107] on span "Atualizar tabela" at bounding box center [1447, 108] width 76 height 17
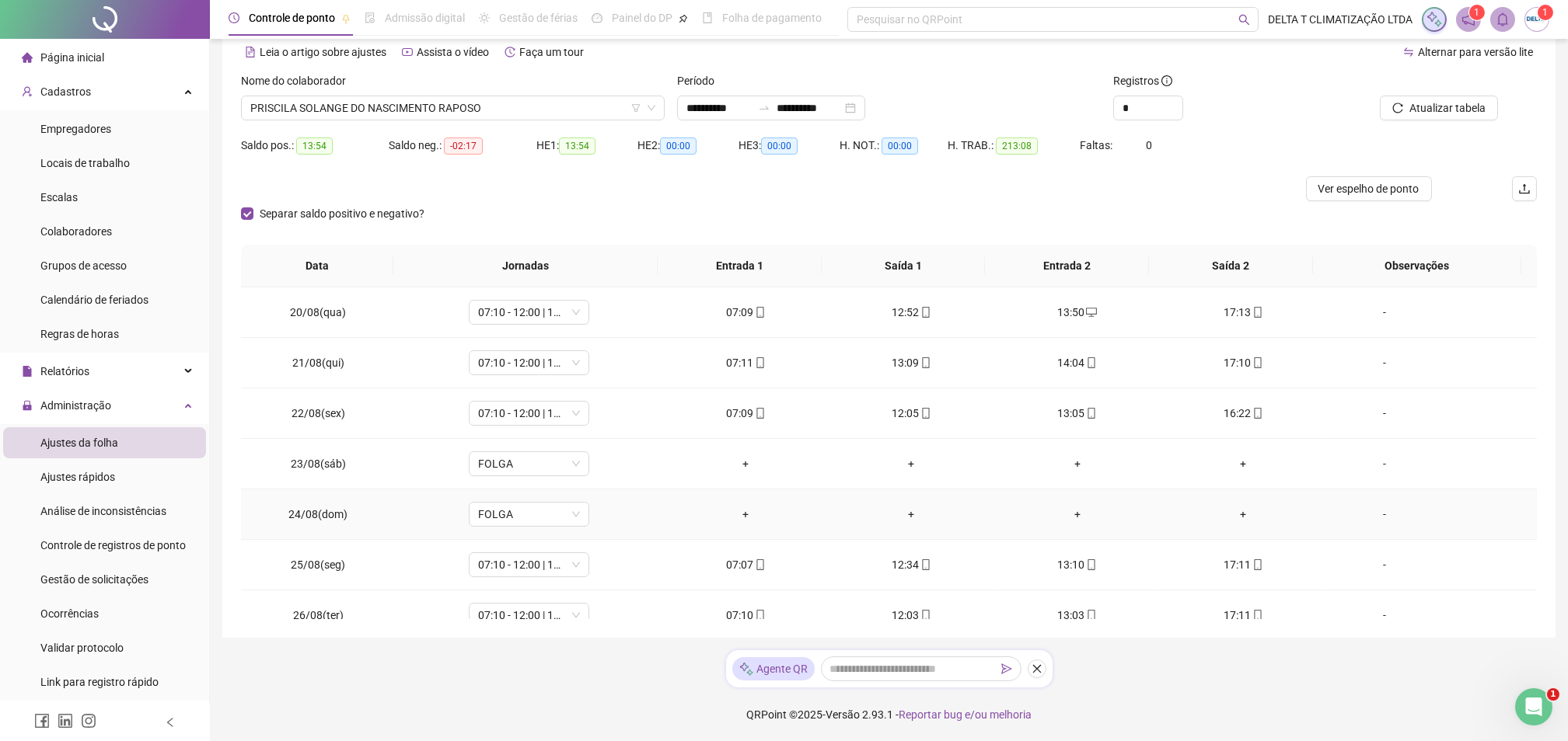
scroll to position [0, 0]
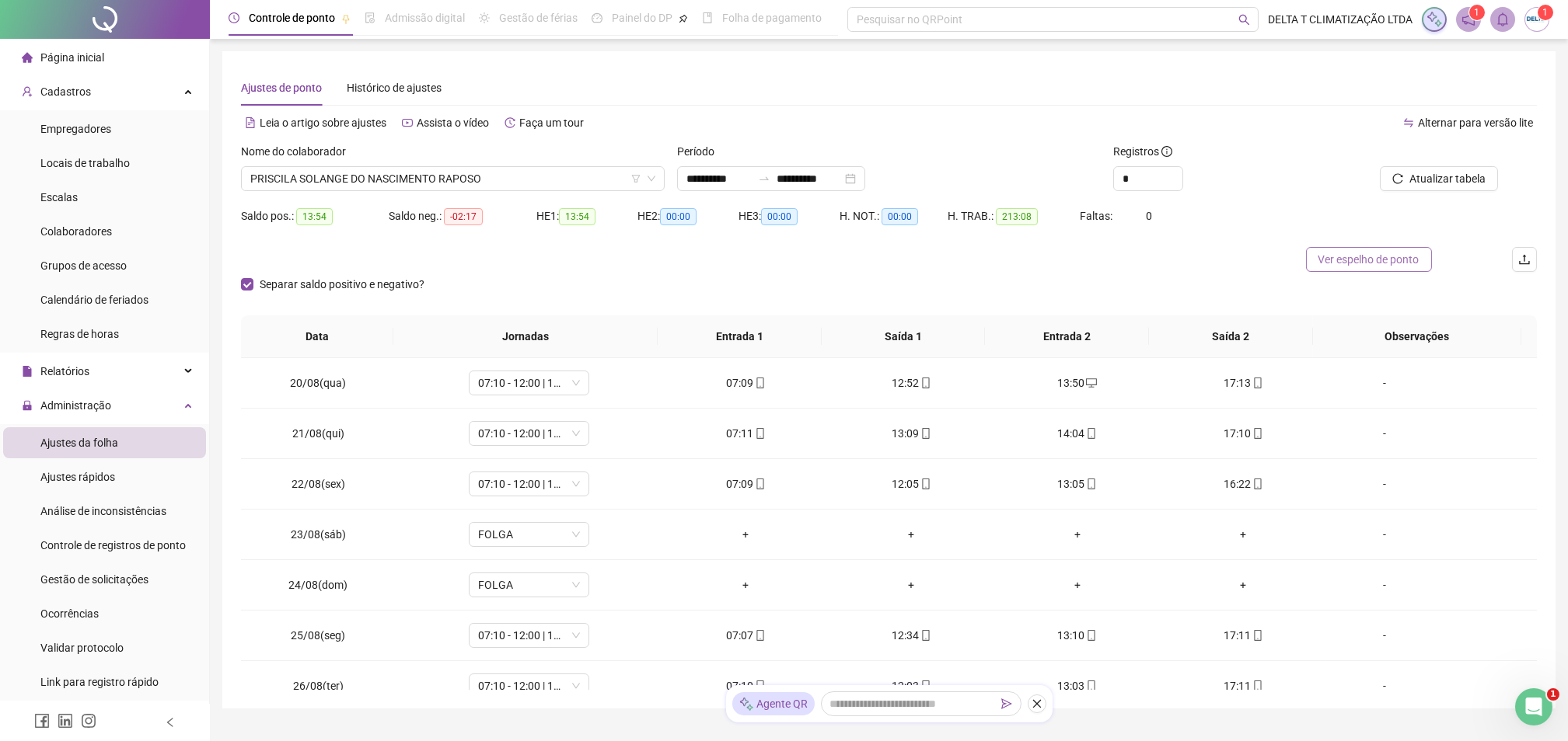
click at [1368, 260] on span "Ver espelho de ponto" at bounding box center [1369, 260] width 102 height 17
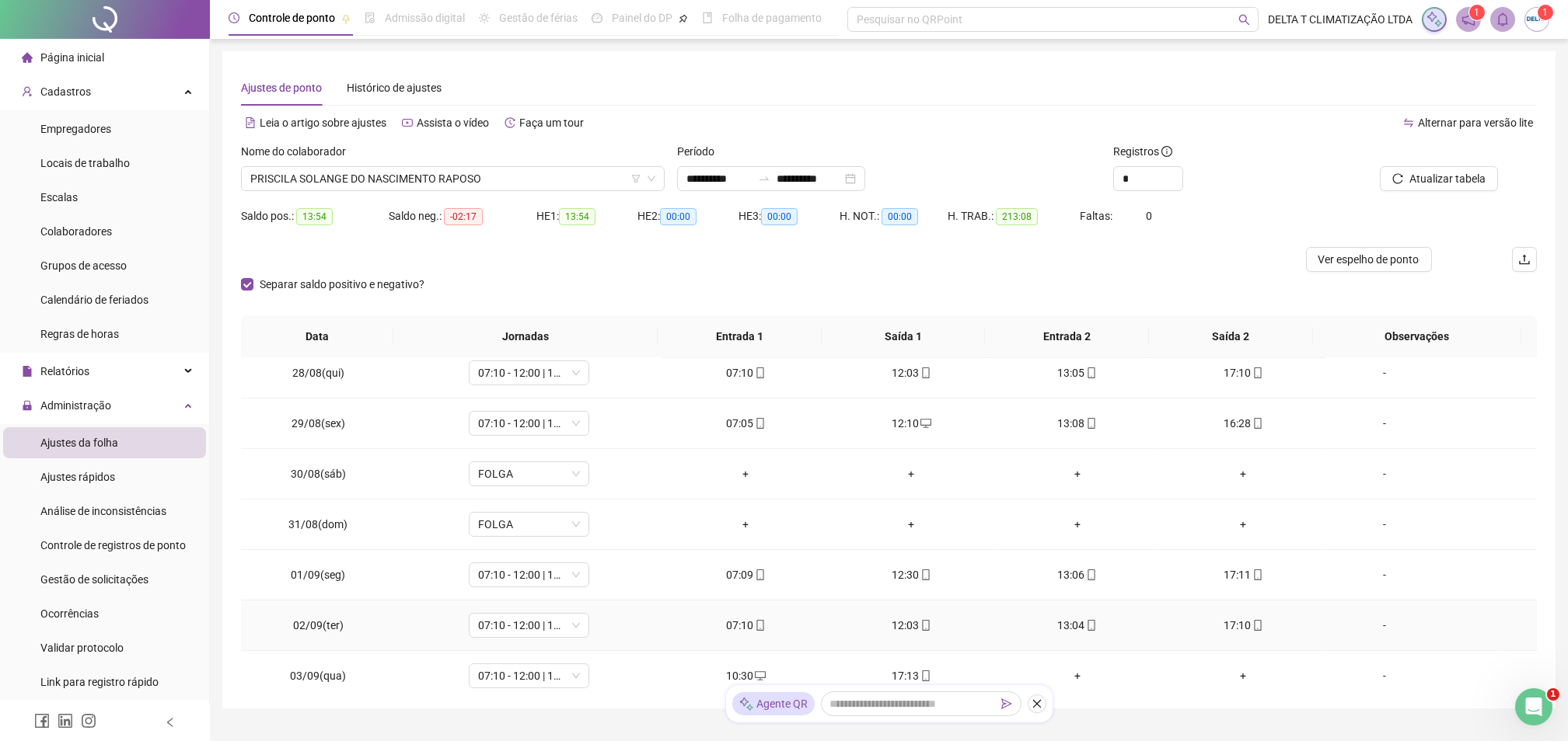
scroll to position [621, 0]
click at [744, 625] on div "+" at bounding box center [745, 620] width 141 height 17
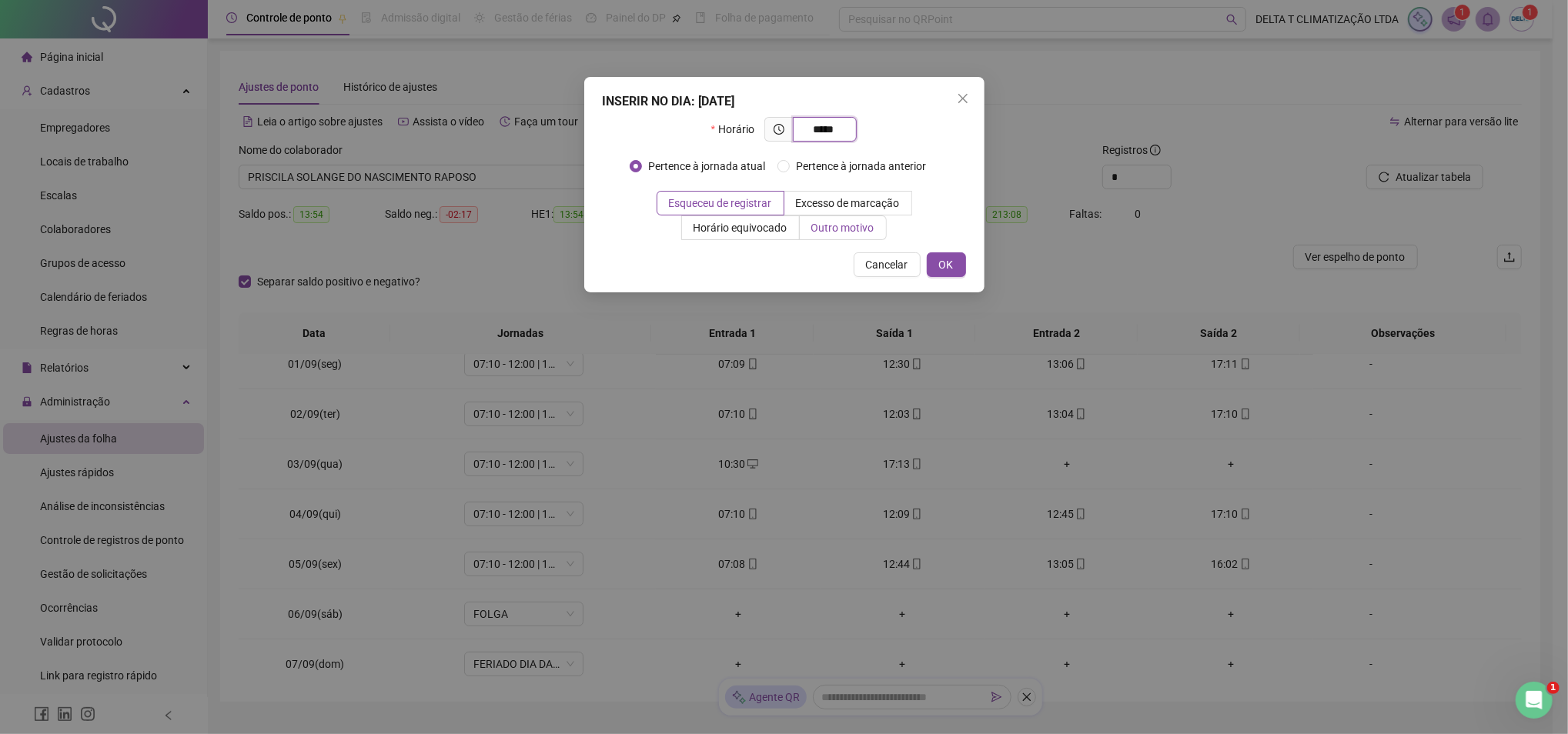
type input "*****"
click at [873, 229] on span "Outro motivo" at bounding box center [843, 228] width 63 height 12
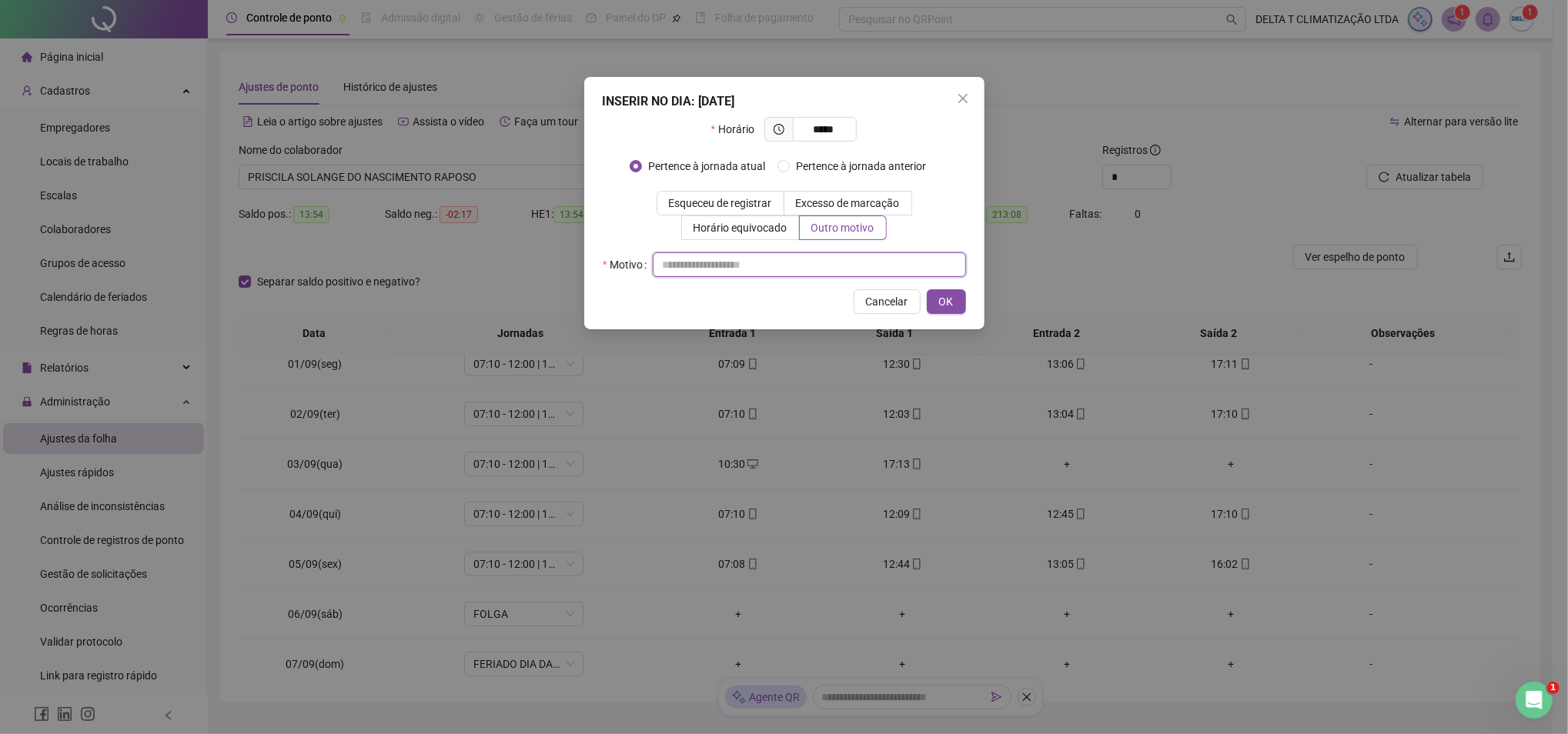
click at [762, 273] on input "text" at bounding box center [809, 265] width 313 height 25
type input "**********"
click at [940, 310] on span "OK" at bounding box center [946, 301] width 14 height 17
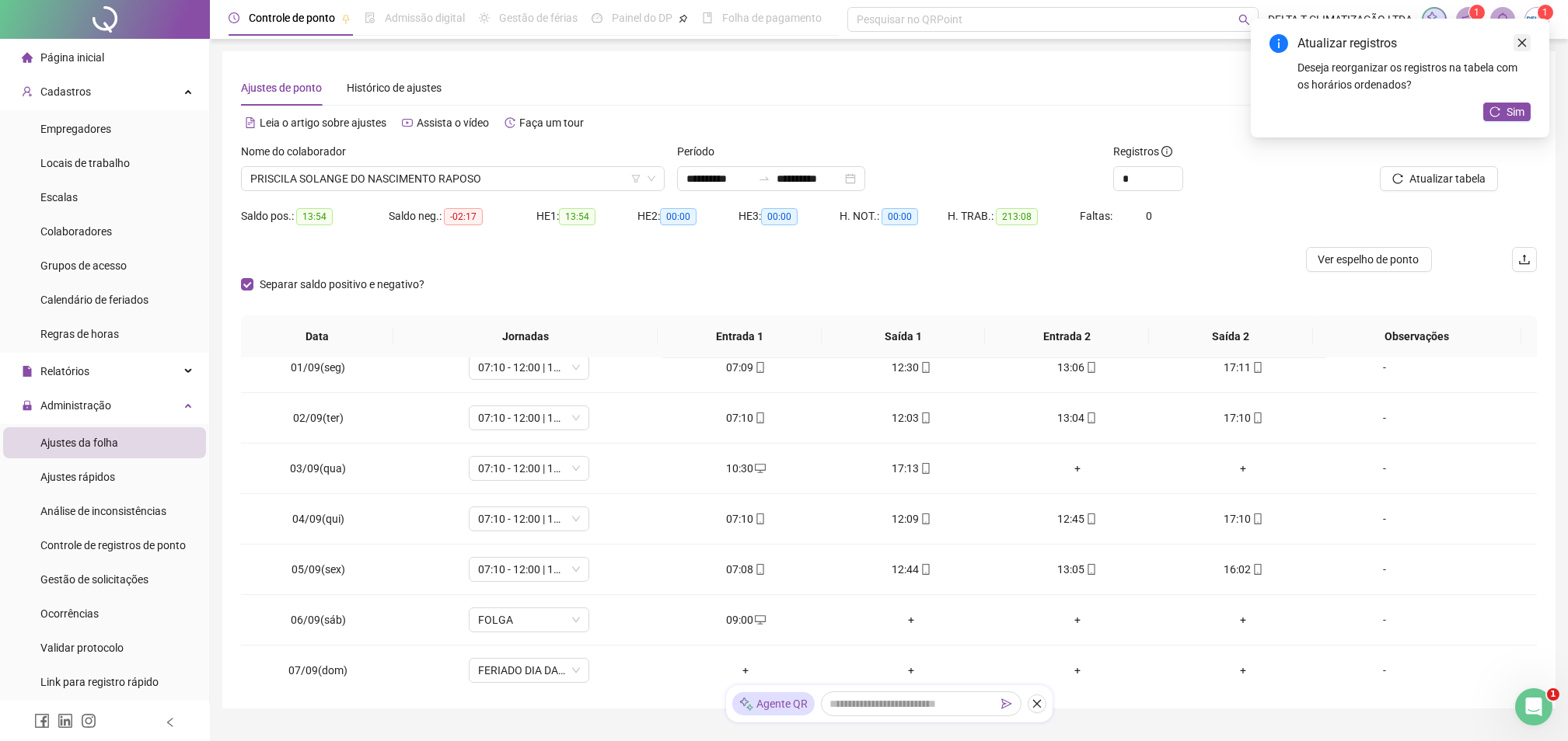
click at [1519, 41] on icon "close" at bounding box center [1522, 43] width 11 height 11
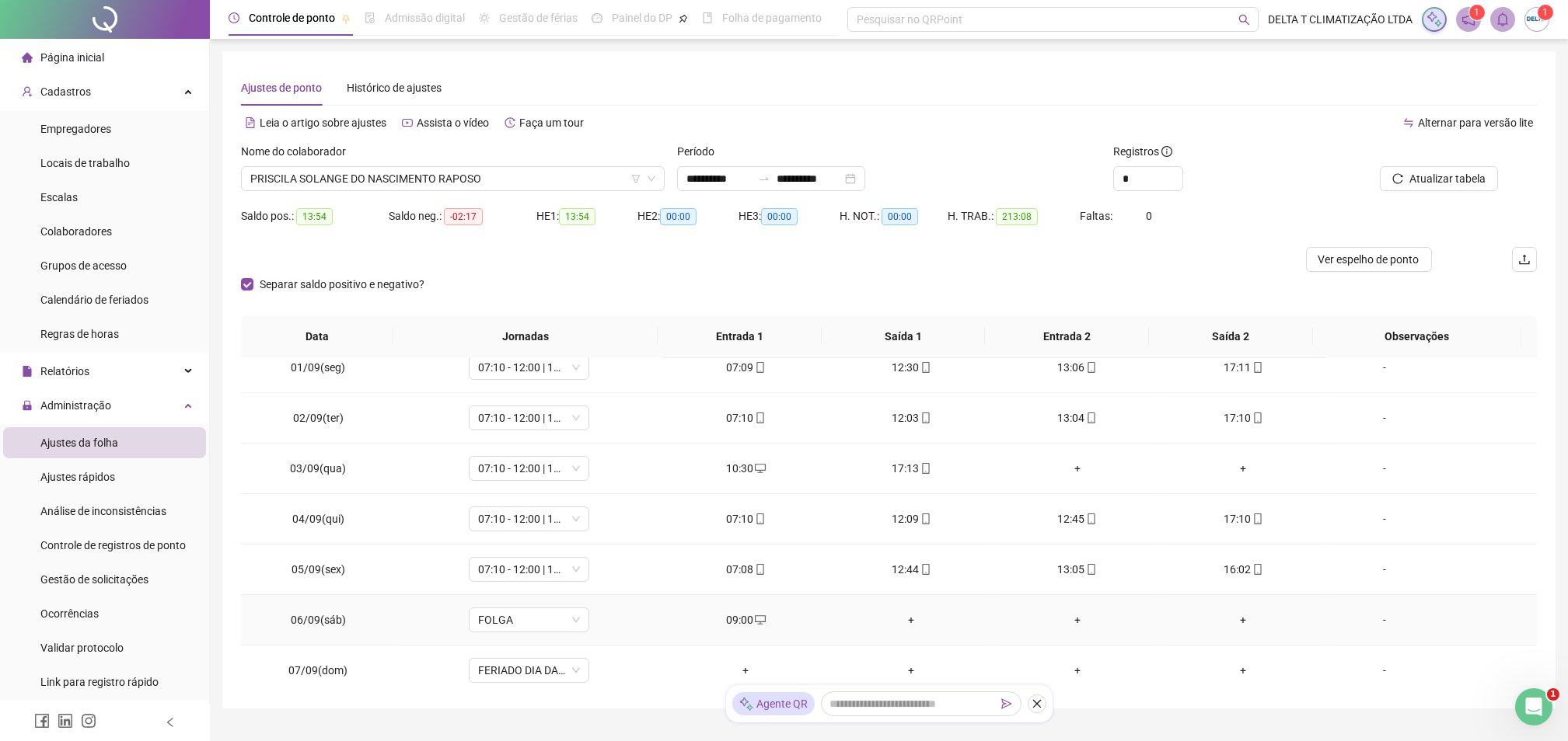
click at [898, 627] on div "+" at bounding box center [912, 620] width 141 height 17
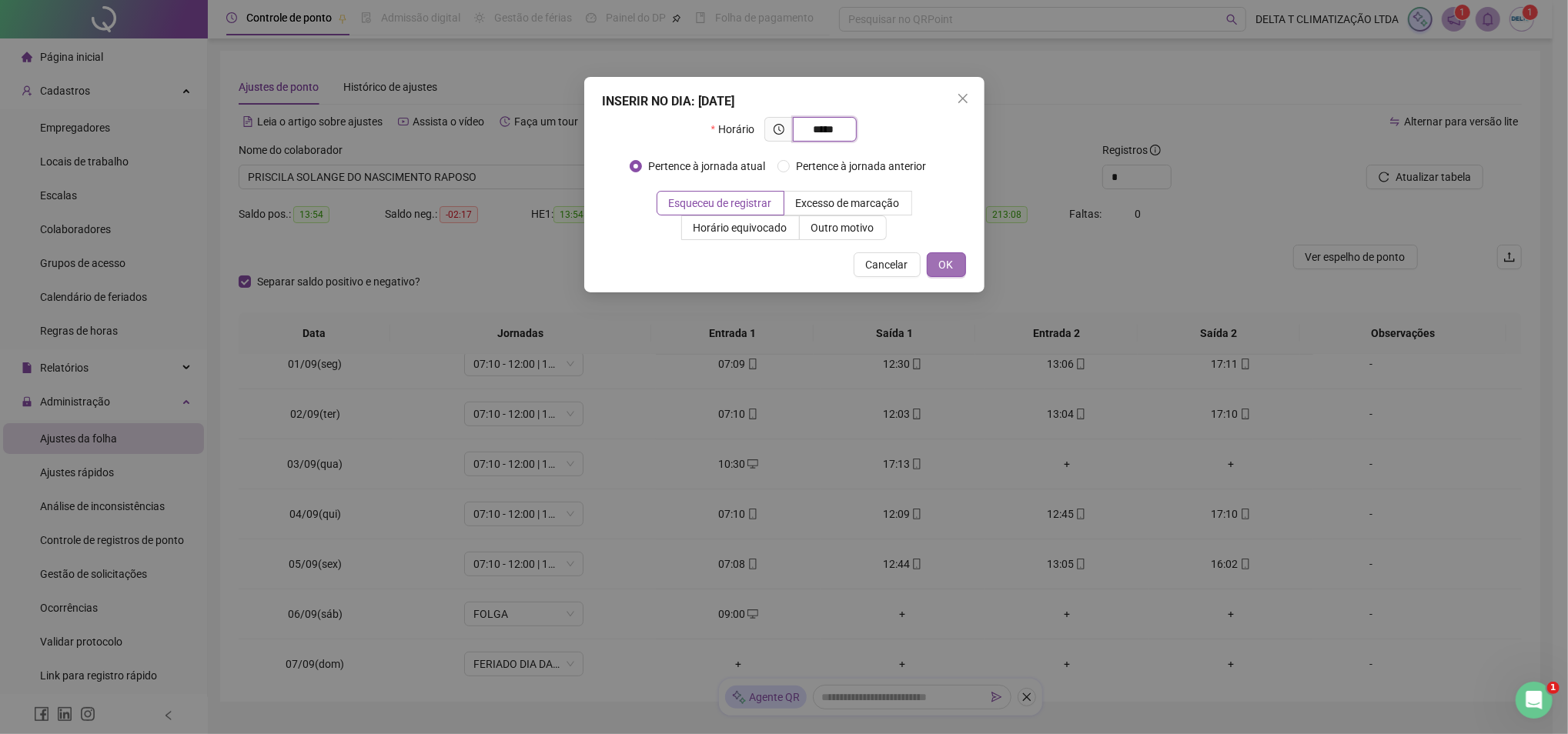
type input "*****"
click at [953, 266] on span "OK" at bounding box center [946, 265] width 14 height 17
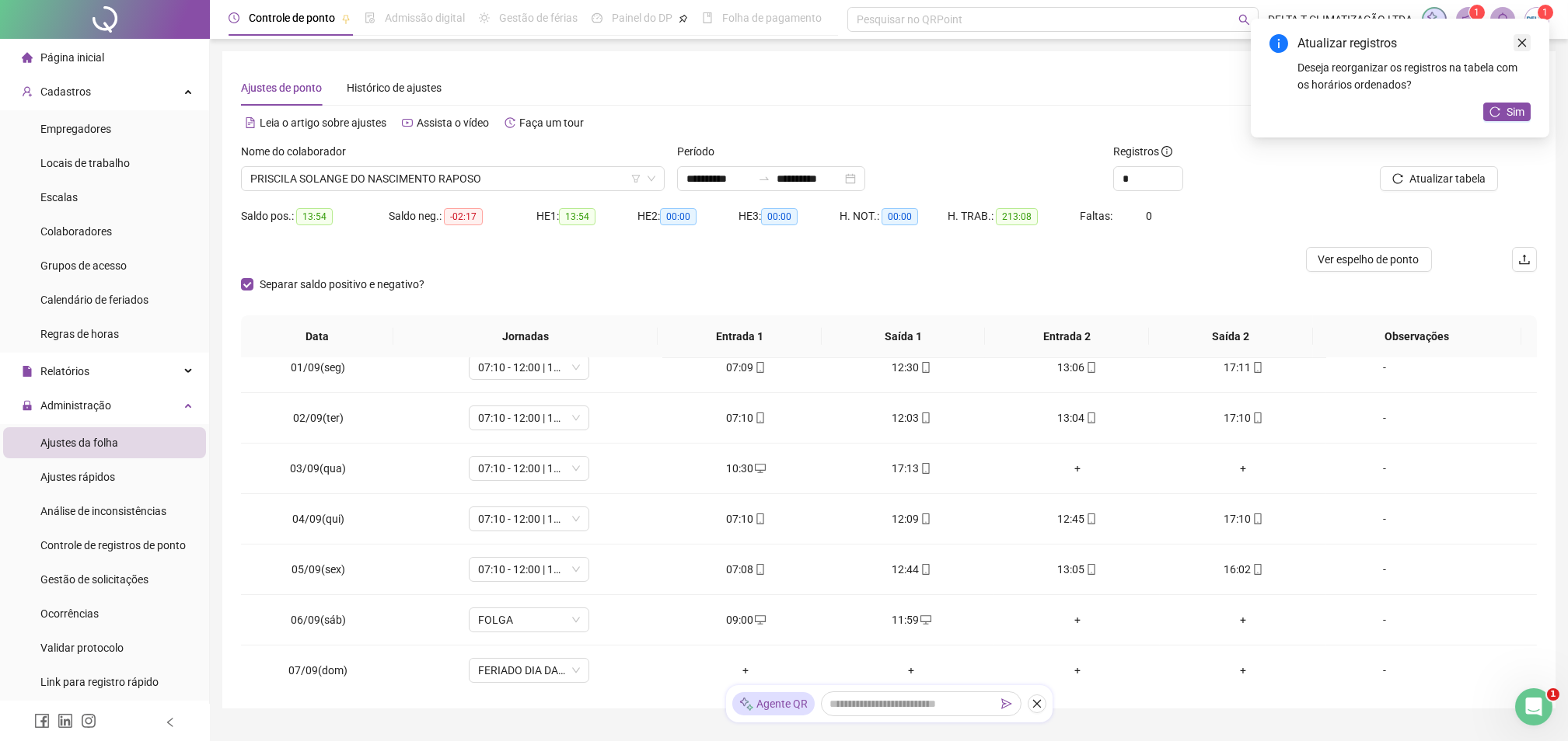
click at [1523, 43] on icon "close" at bounding box center [1522, 43] width 11 height 11
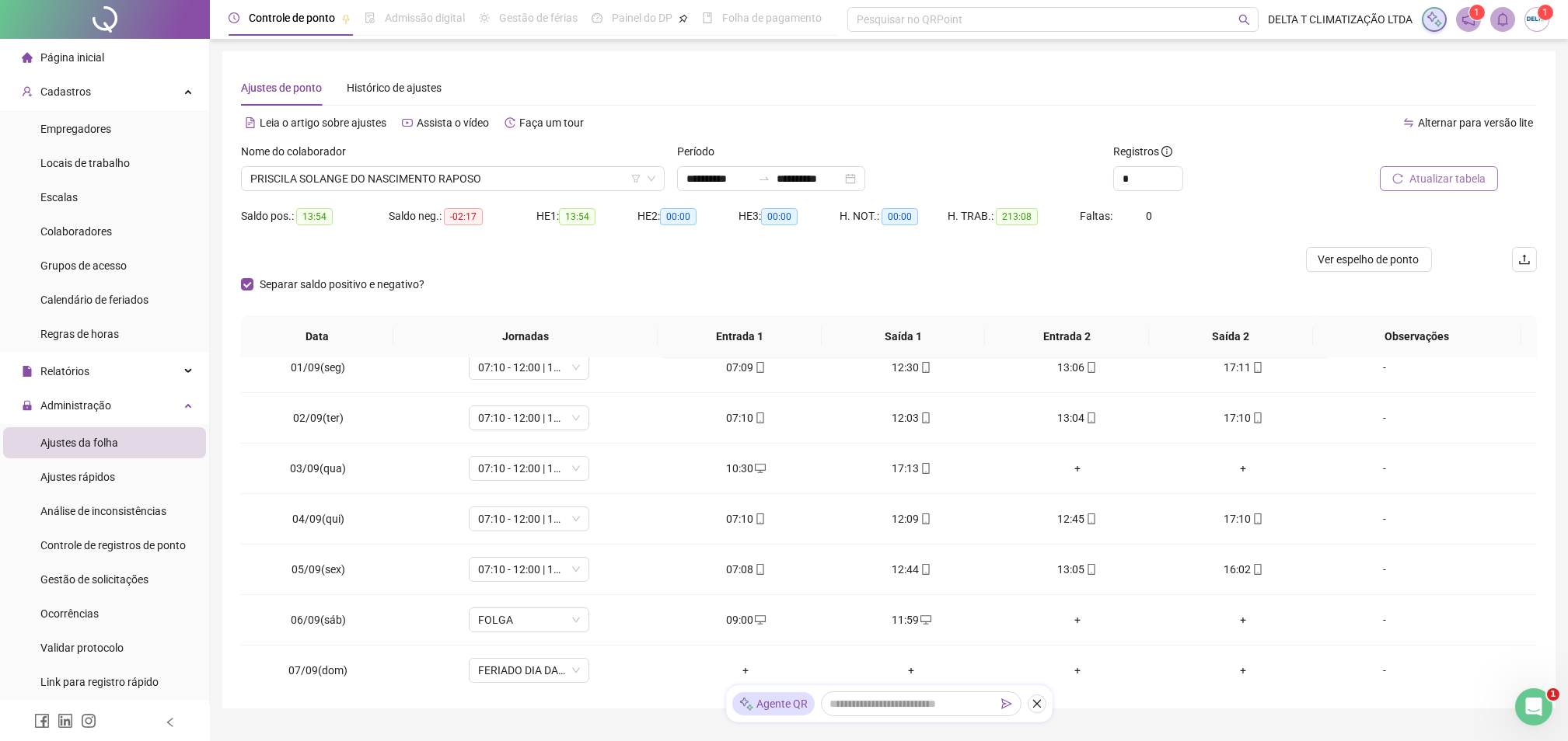
click at [1474, 169] on button "Atualizar tabela" at bounding box center [1438, 179] width 118 height 25
click at [1374, 260] on span "Ver espelho de ponto" at bounding box center [1369, 260] width 102 height 17
click at [403, 174] on span "PRISCILA SOLANGE DO NASCIMENTO RAPOSO" at bounding box center [452, 179] width 405 height 23
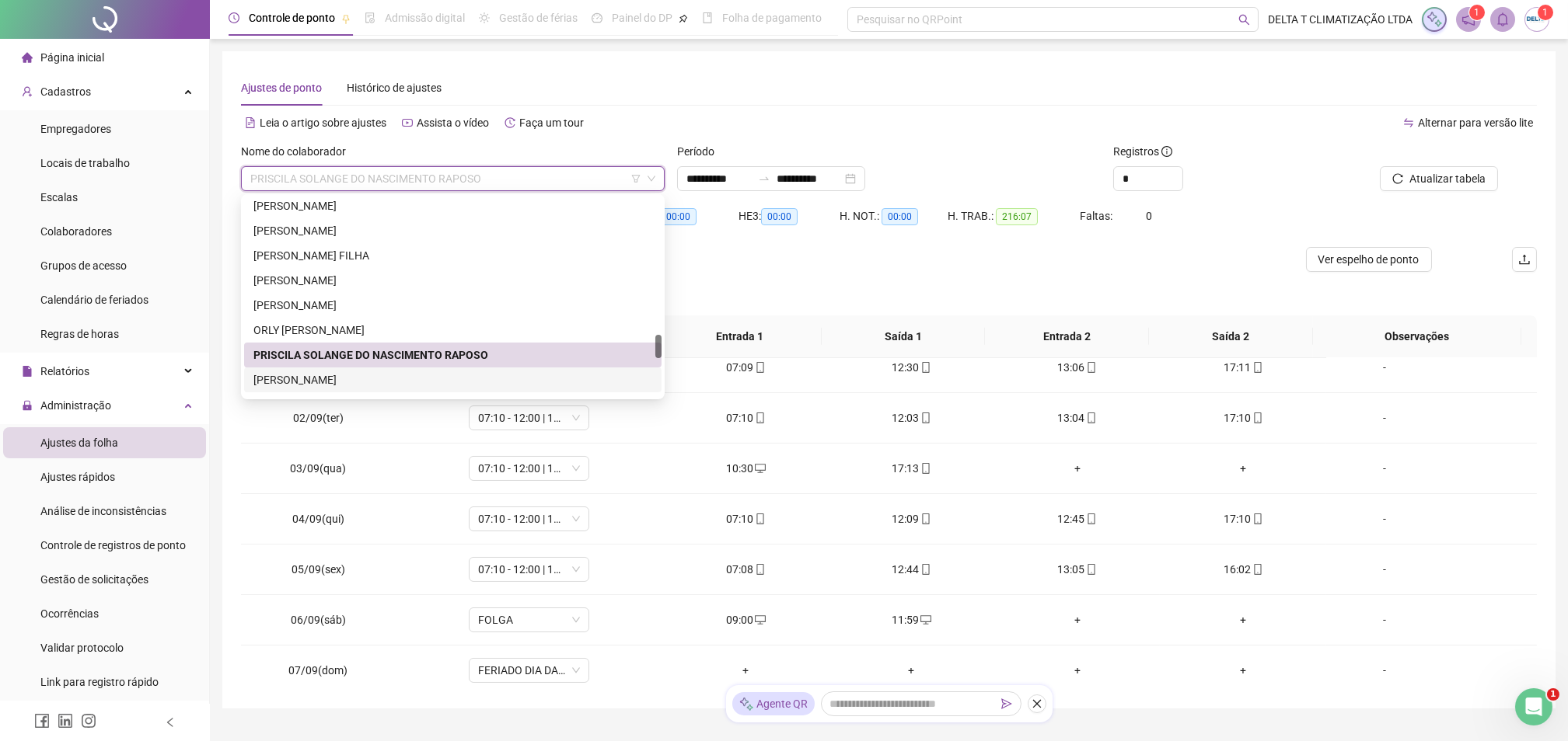
click at [367, 375] on div "[PERSON_NAME]" at bounding box center [452, 380] width 399 height 17
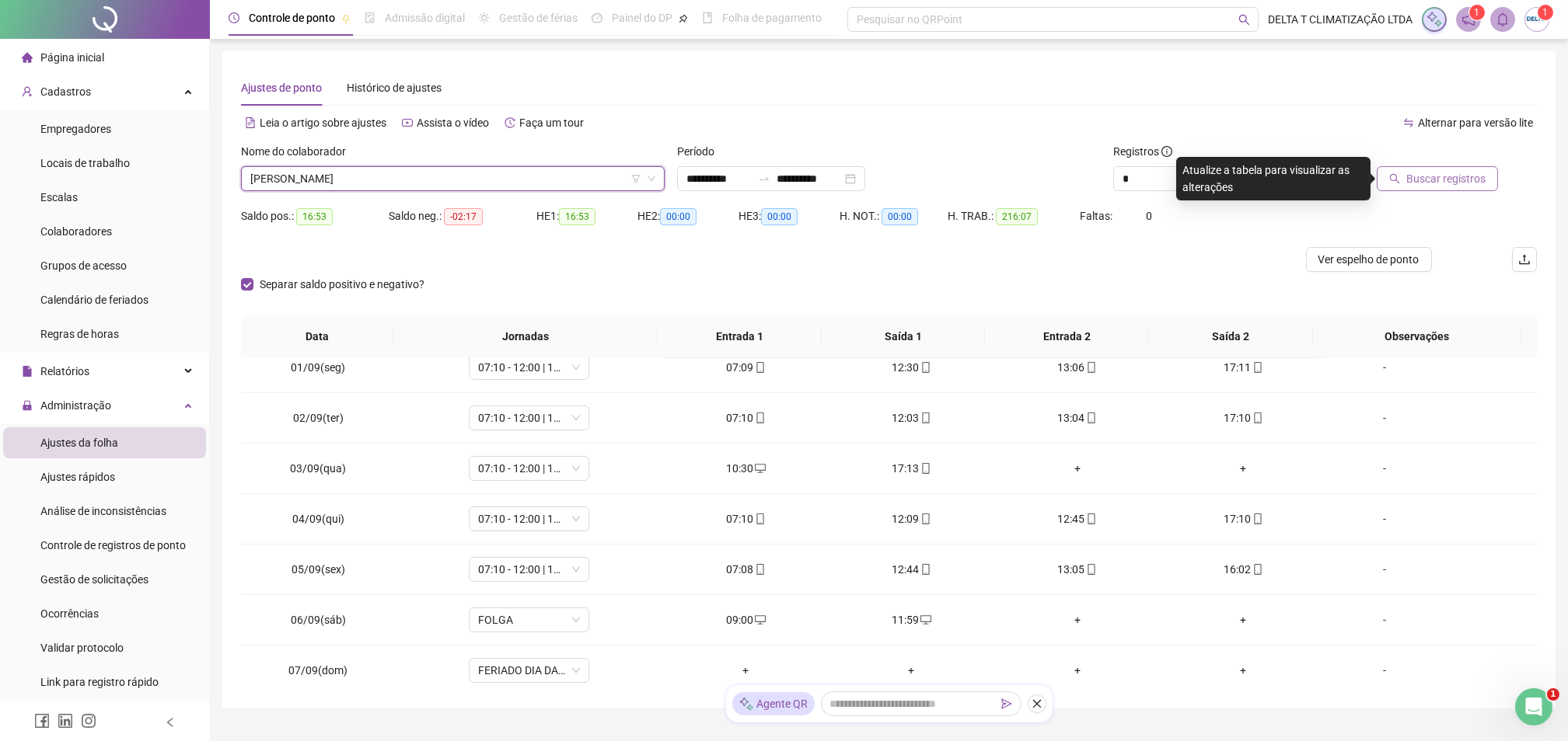
click at [1424, 181] on span "Buscar registros" at bounding box center [1446, 179] width 79 height 17
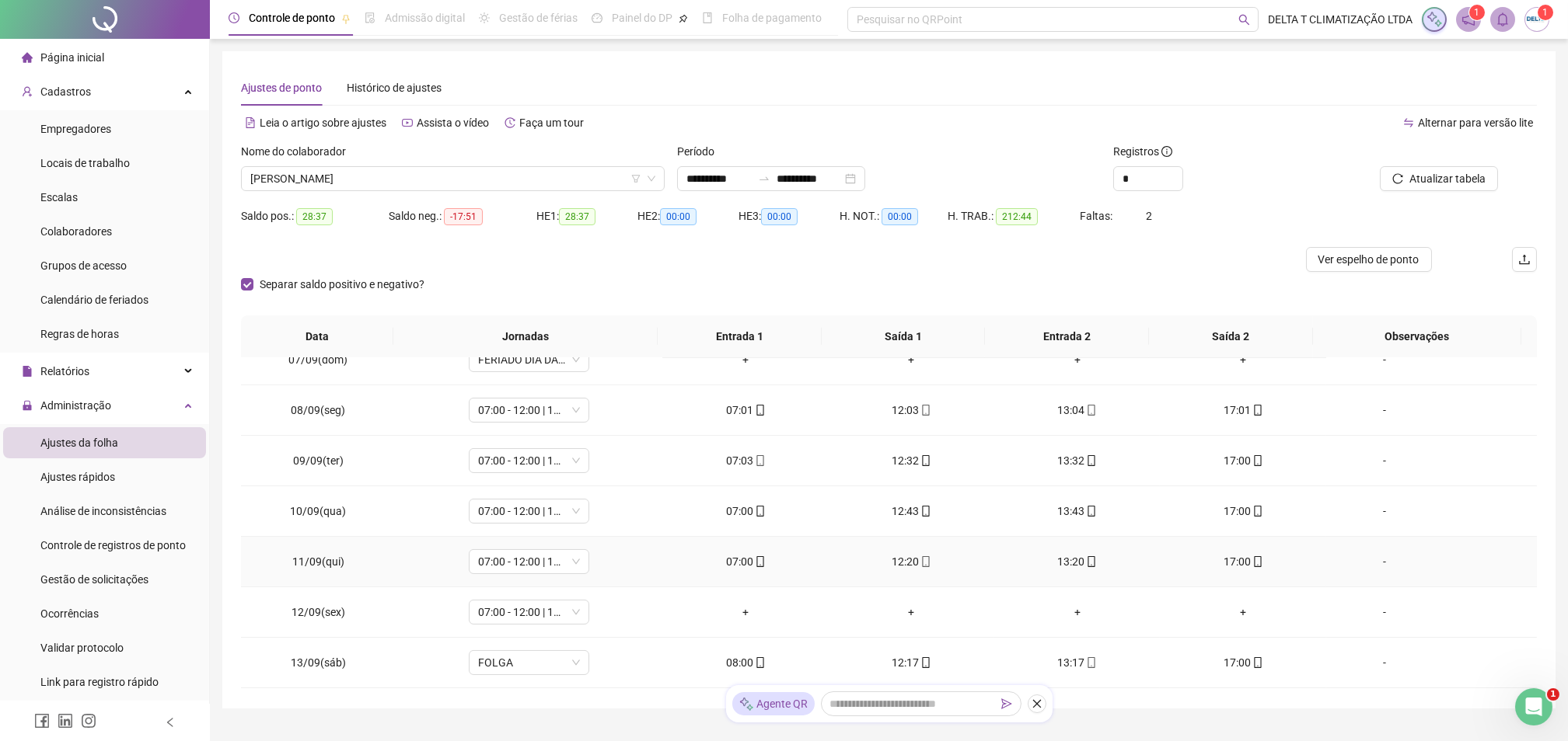
scroll to position [725, 0]
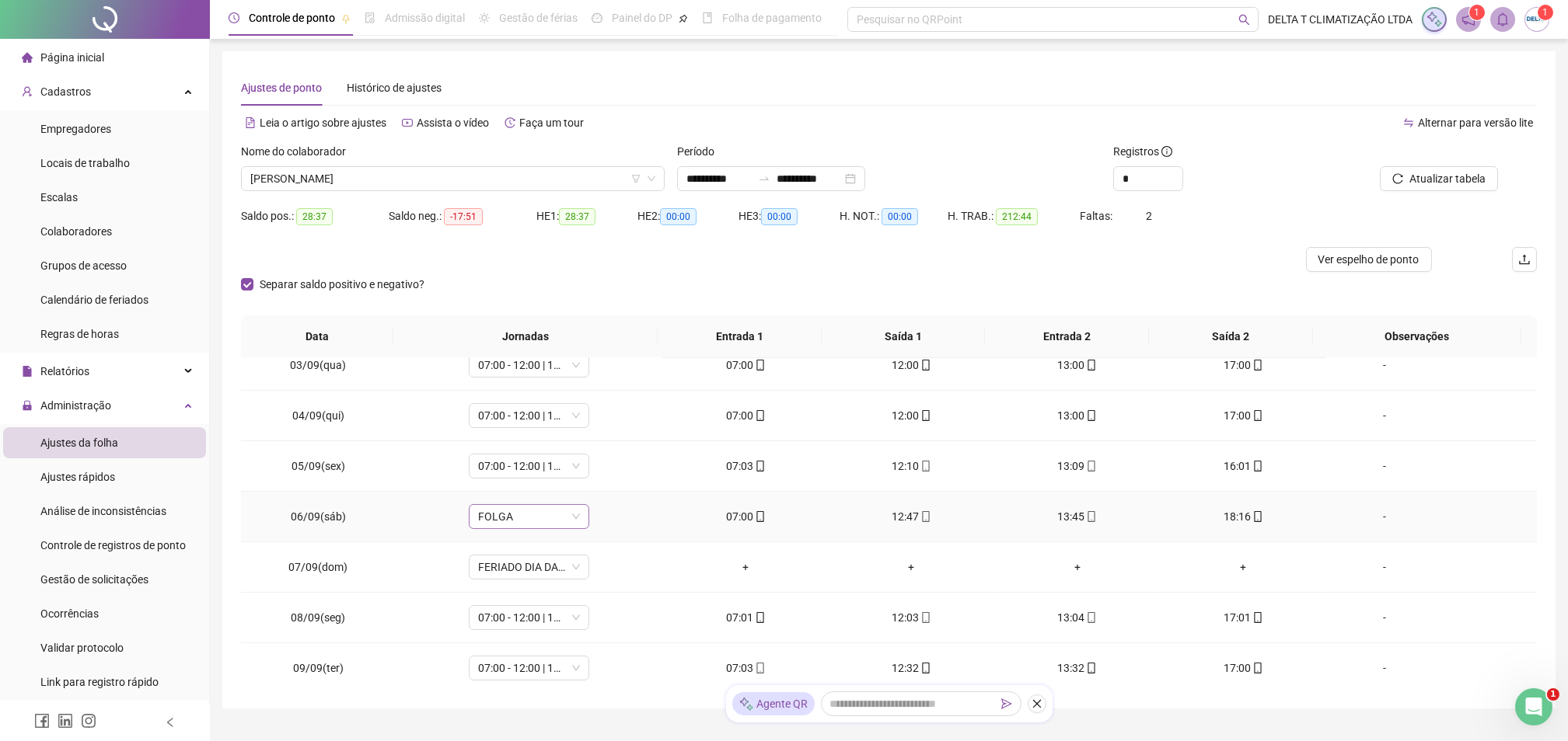
click at [512, 510] on span "FOLGA" at bounding box center [529, 517] width 102 height 23
click at [562, 663] on div "07:00 - 12:00 | 13:00 - 16:00" at bounding box center [613, 665] width 251 height 17
click at [593, 474] on span "Sim" at bounding box center [598, 476] width 17 height 17
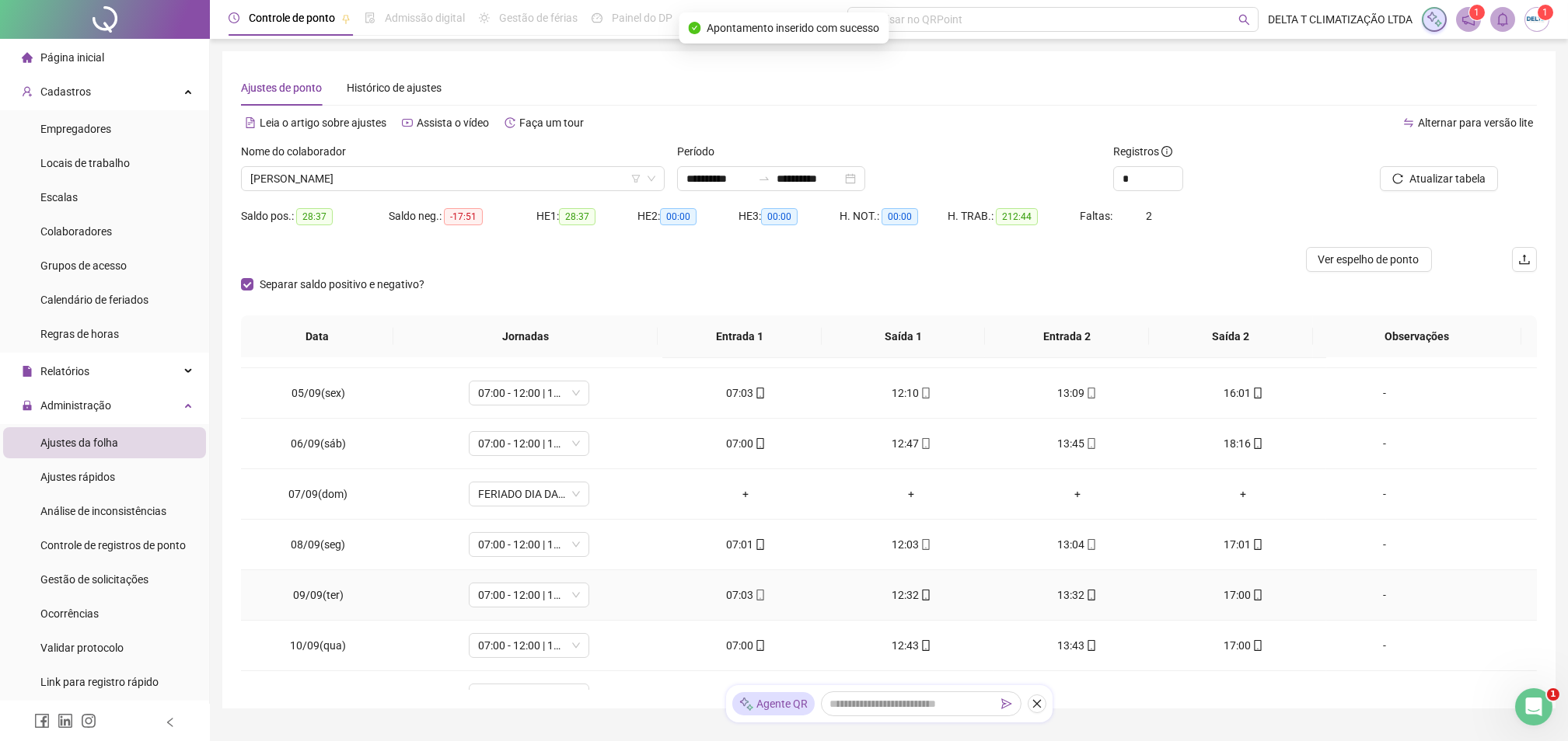
scroll to position [932, 0]
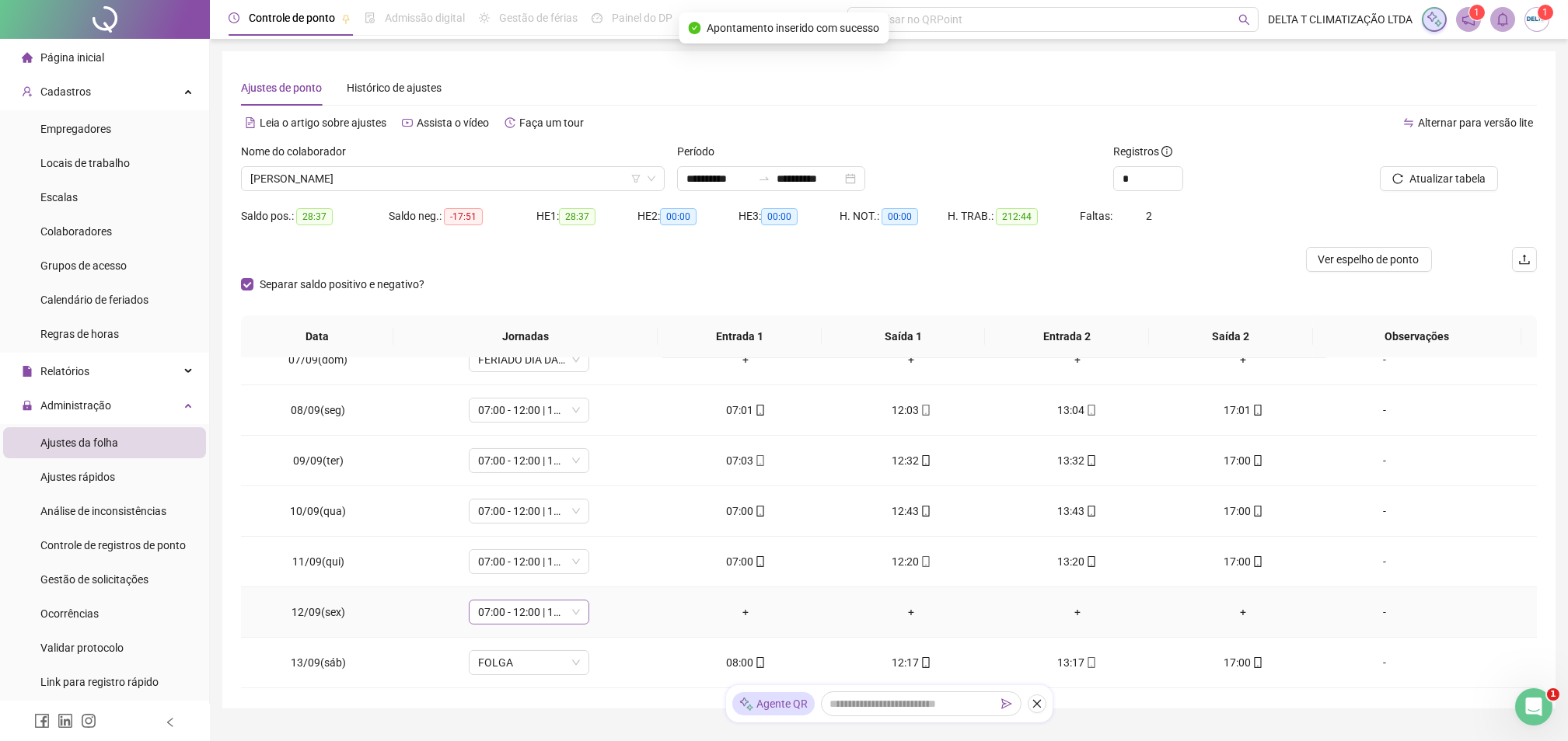
click at [540, 613] on span "07:00 - 12:00 | 13:00 - 16:00" at bounding box center [529, 613] width 102 height 23
type input "*****"
click at [518, 533] on div "Folga" at bounding box center [538, 530] width 102 height 17
click at [595, 569] on span "Sim" at bounding box center [598, 573] width 17 height 17
click at [1378, 613] on div "-" at bounding box center [1384, 613] width 92 height 17
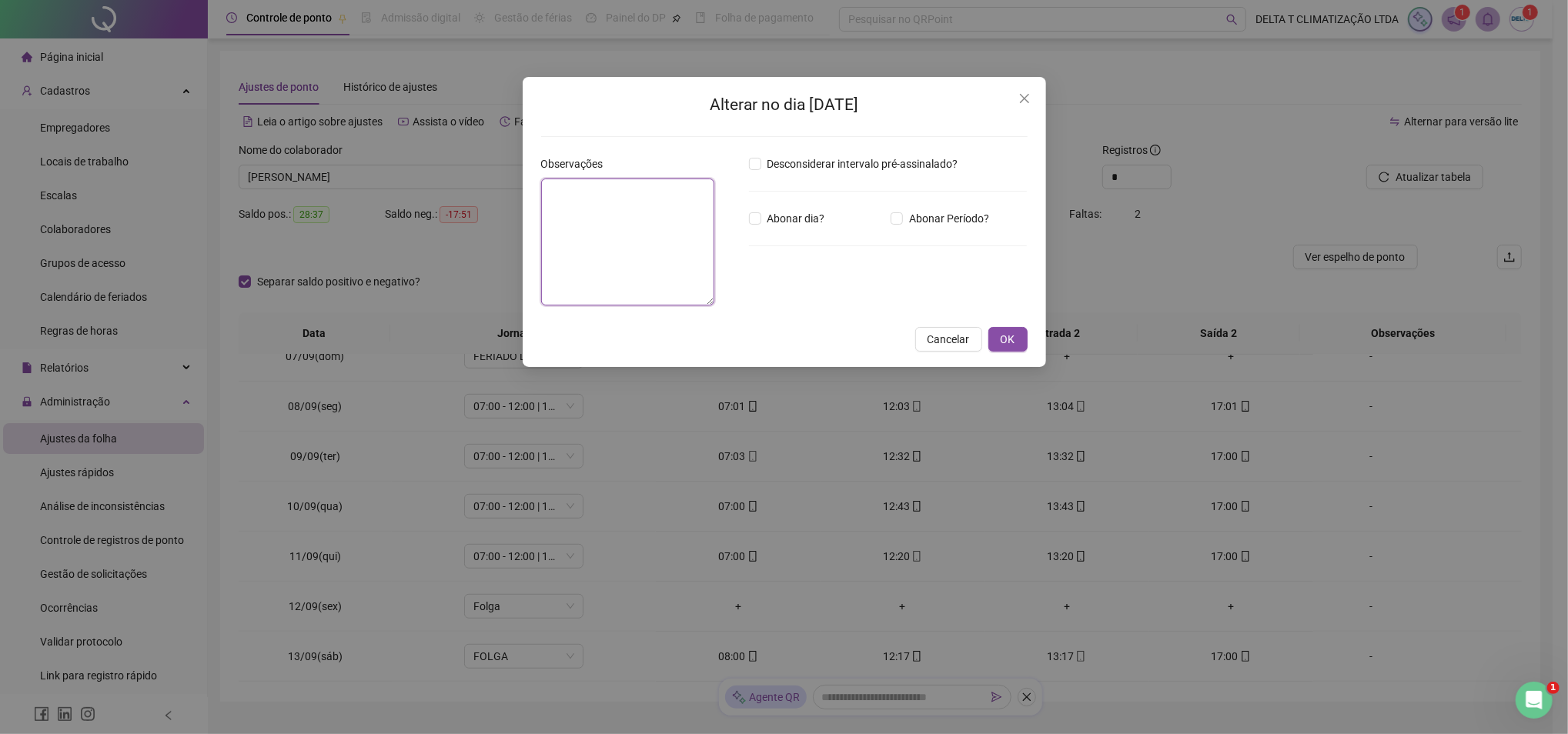
click at [655, 218] on textarea at bounding box center [628, 242] width 174 height 127
type textarea "*"
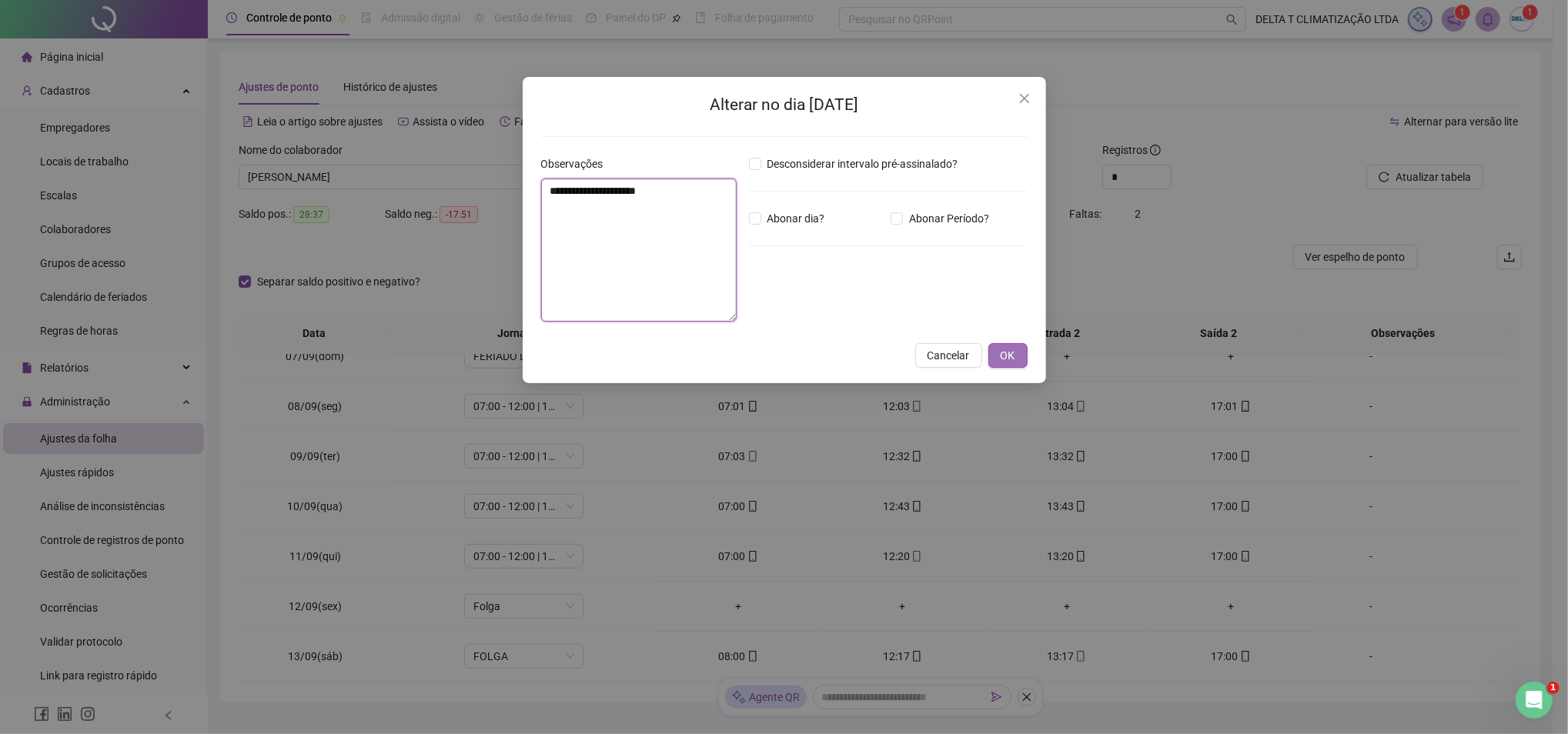
type textarea "**********"
click at [989, 363] on button "OK" at bounding box center [1008, 356] width 39 height 25
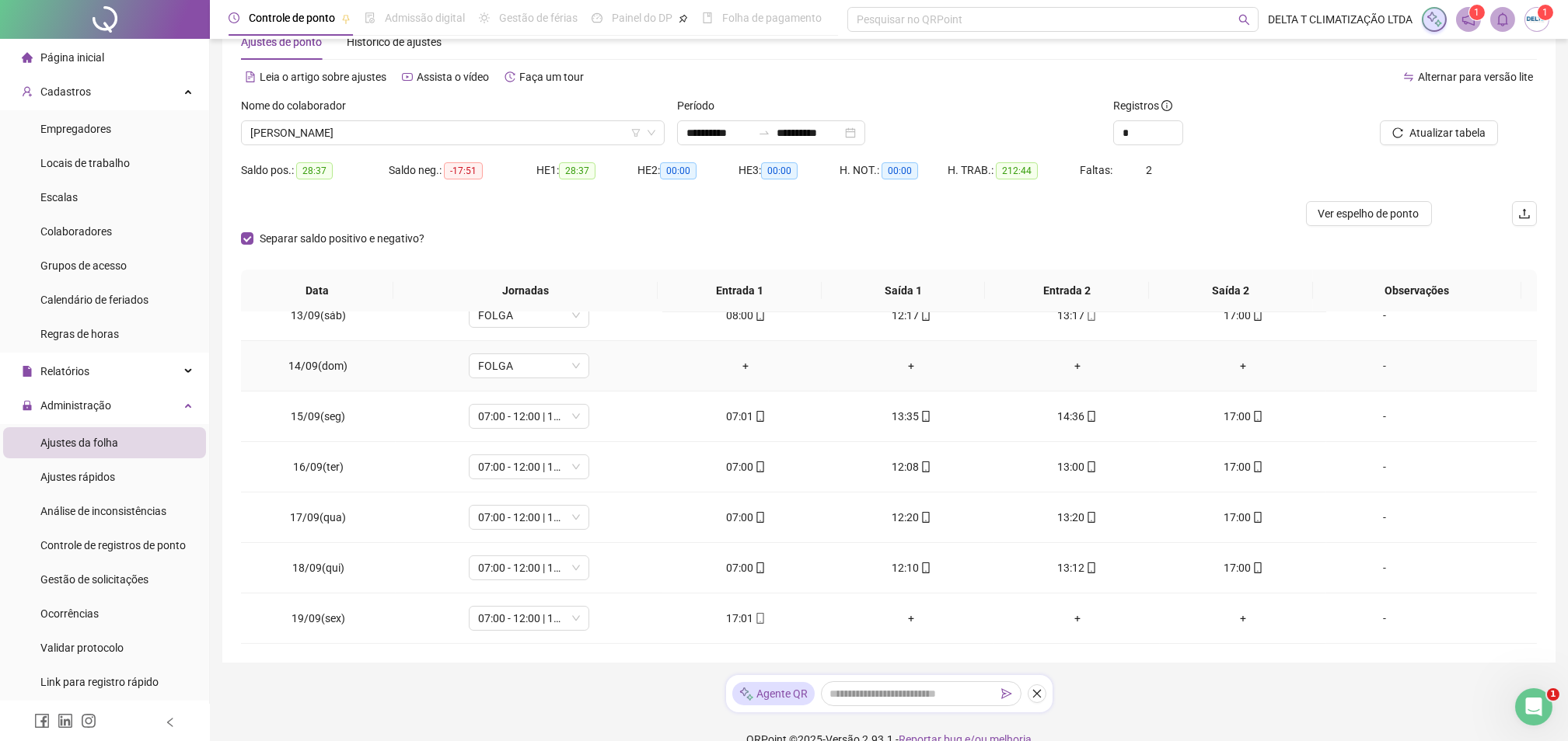
scroll to position [71, 0]
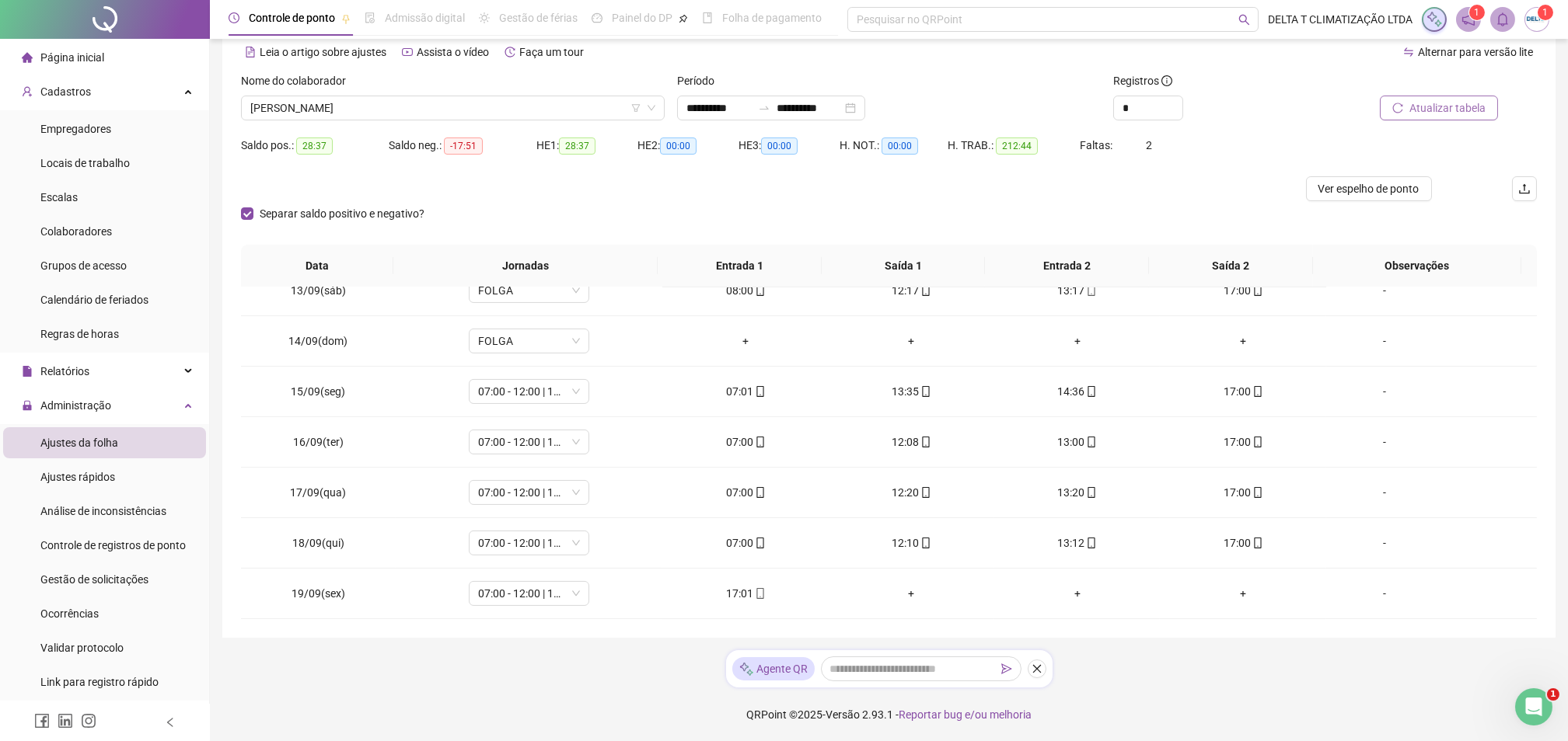
click at [1443, 107] on span "Atualizar tabela" at bounding box center [1447, 108] width 76 height 17
click at [1378, 185] on span "Ver espelho de ponto" at bounding box center [1369, 189] width 102 height 17
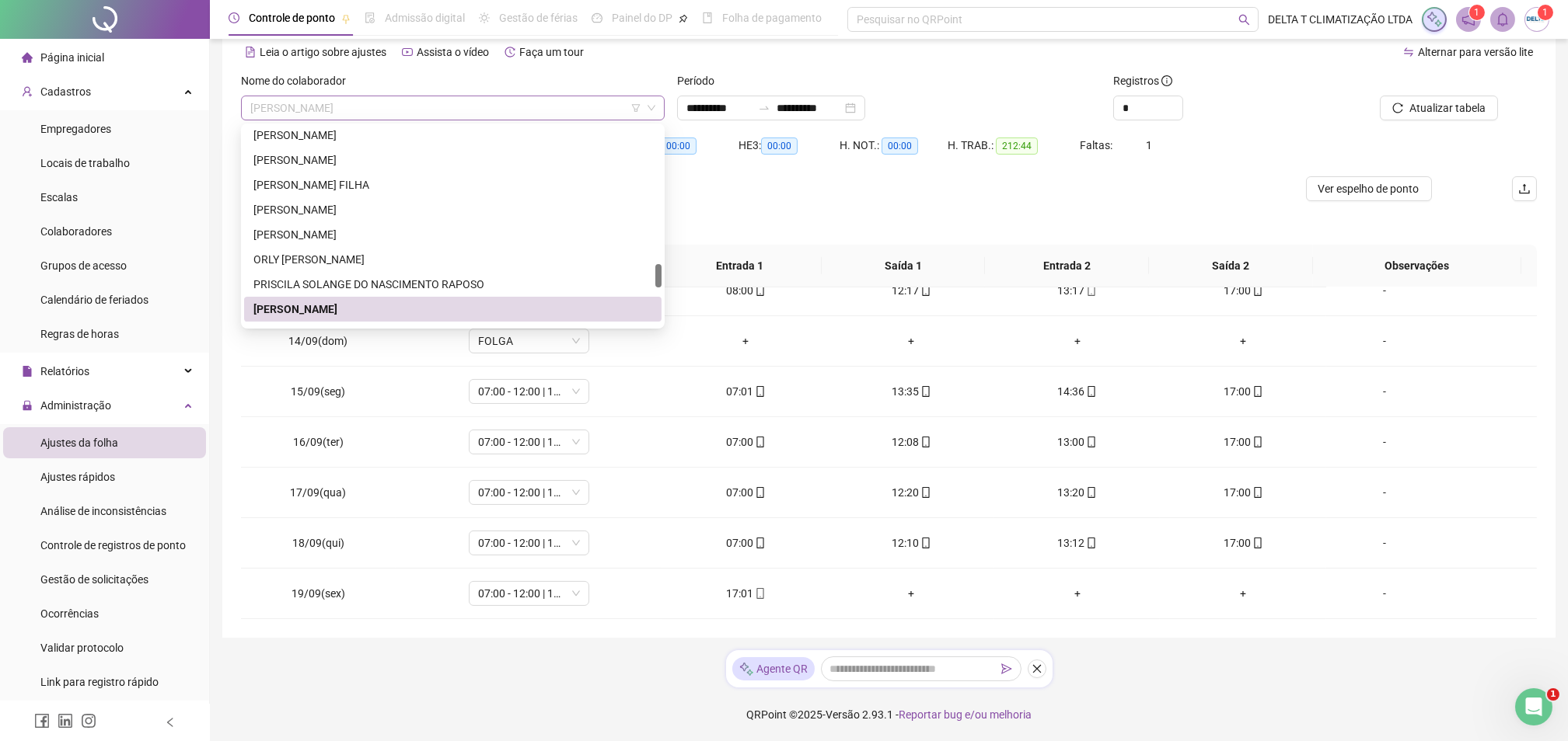
click at [460, 116] on span "[PERSON_NAME]" at bounding box center [452, 108] width 405 height 23
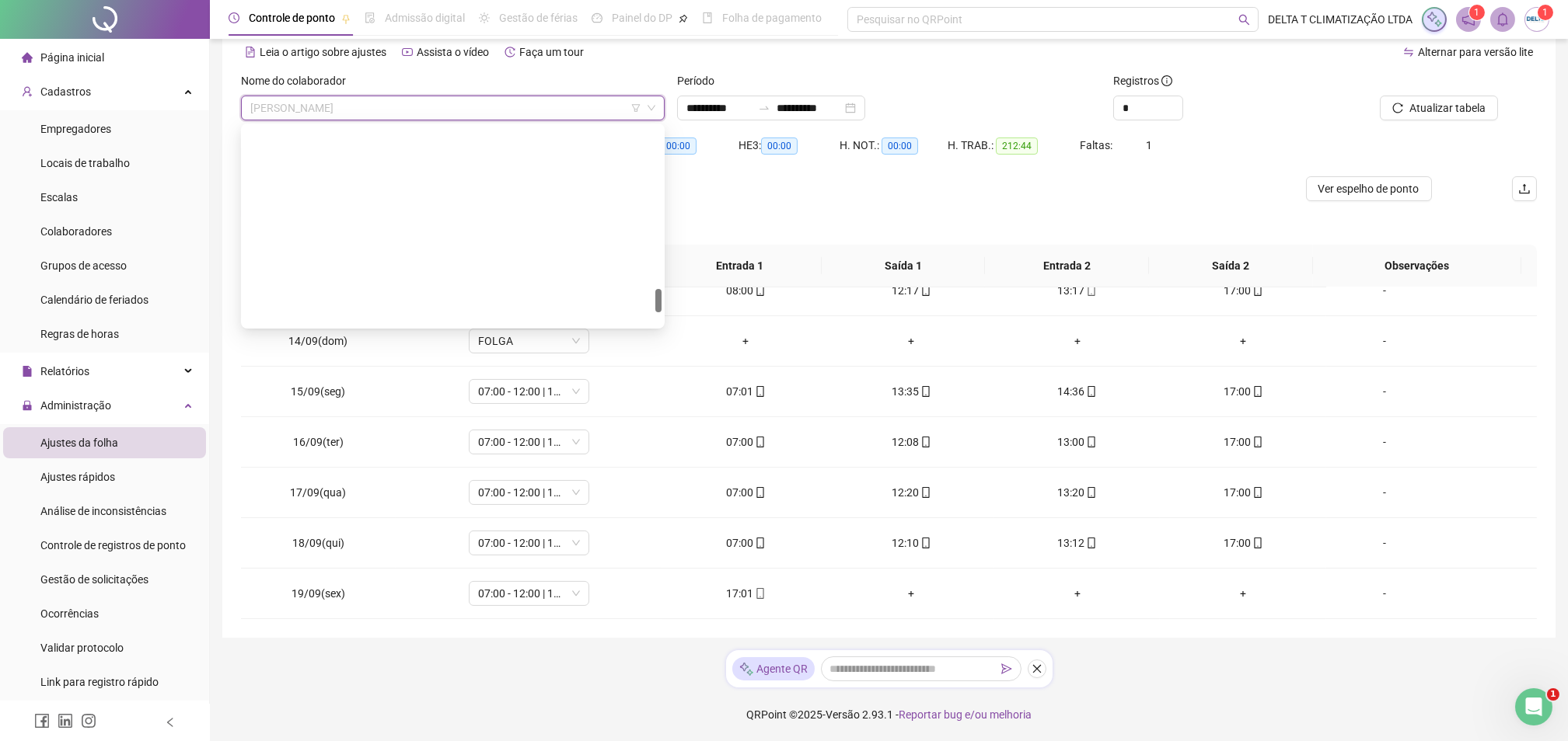
scroll to position [1354, 0]
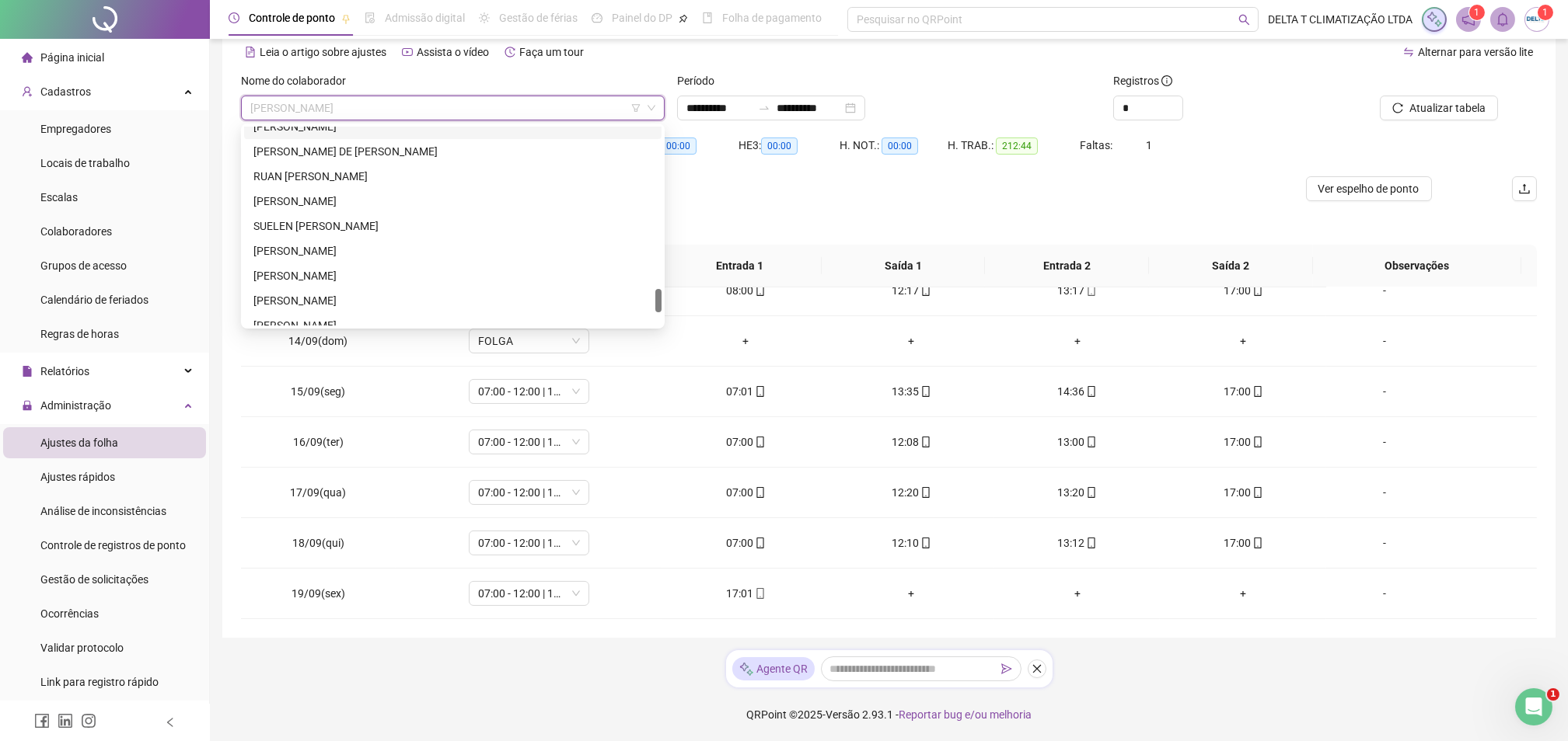
click at [358, 128] on div "[PERSON_NAME]" at bounding box center [452, 127] width 399 height 17
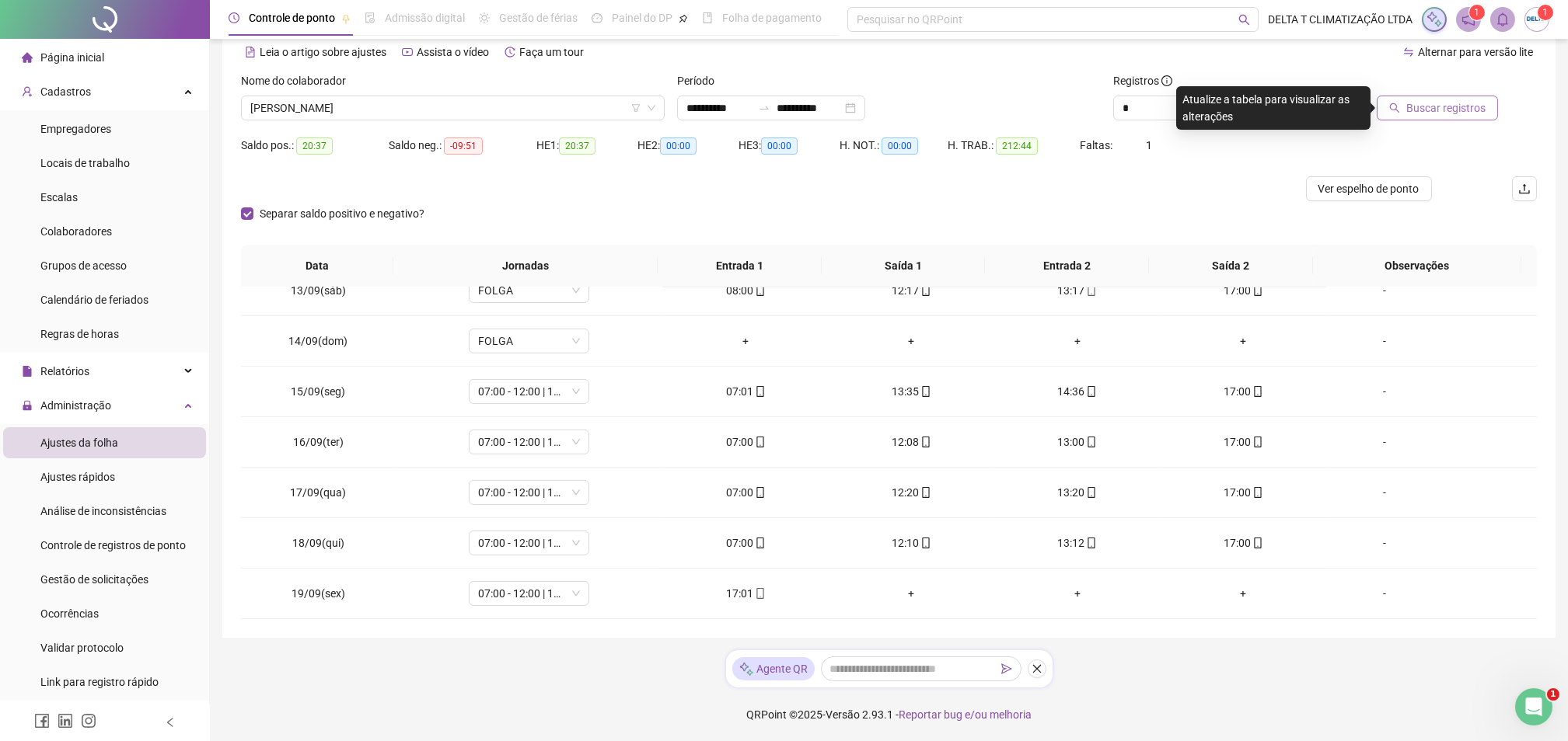
click at [1432, 106] on span "Buscar registros" at bounding box center [1446, 108] width 79 height 17
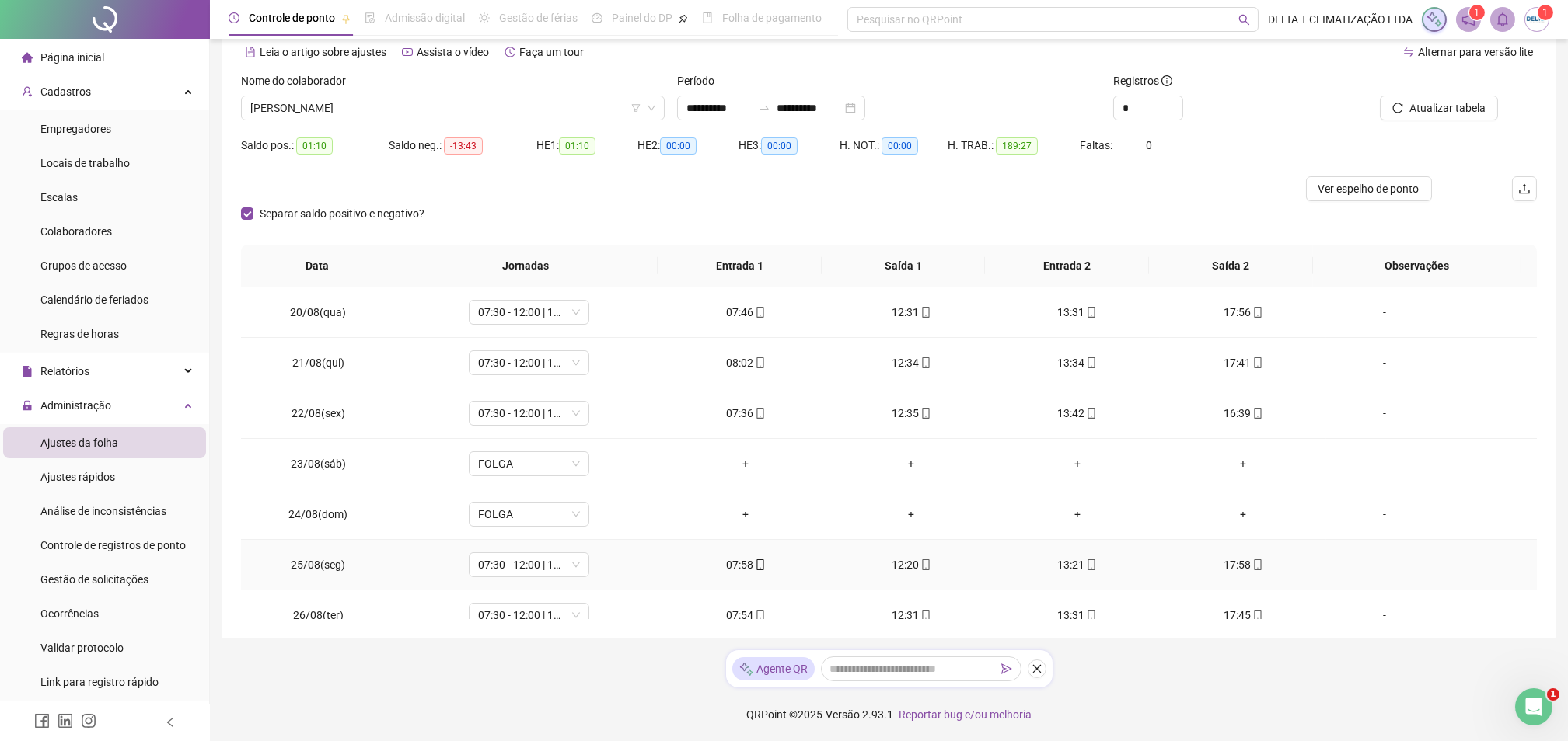
scroll to position [0, 0]
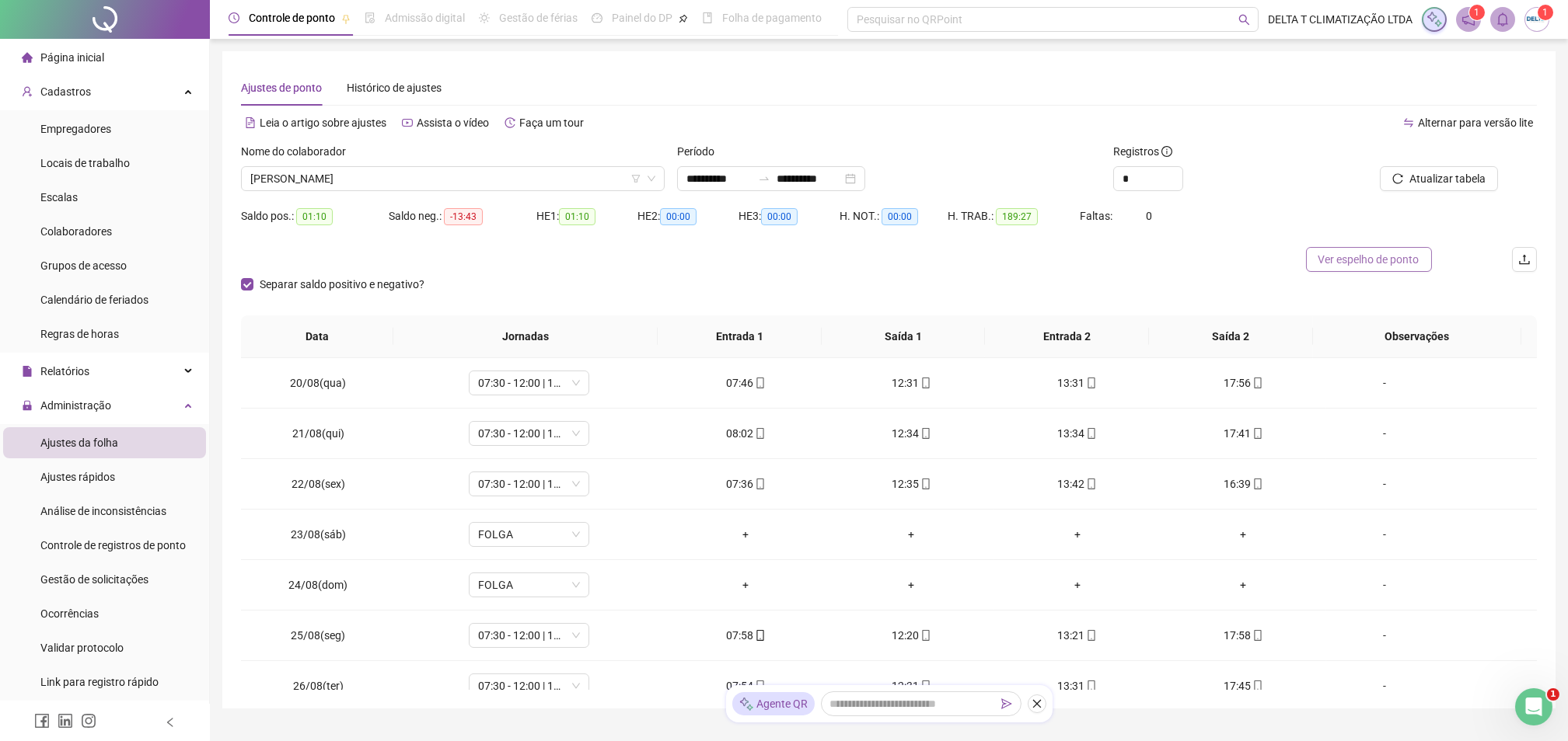
click at [1380, 264] on span "Ver espelho de ponto" at bounding box center [1369, 260] width 102 height 17
click at [514, 181] on span "[PERSON_NAME]" at bounding box center [452, 179] width 405 height 23
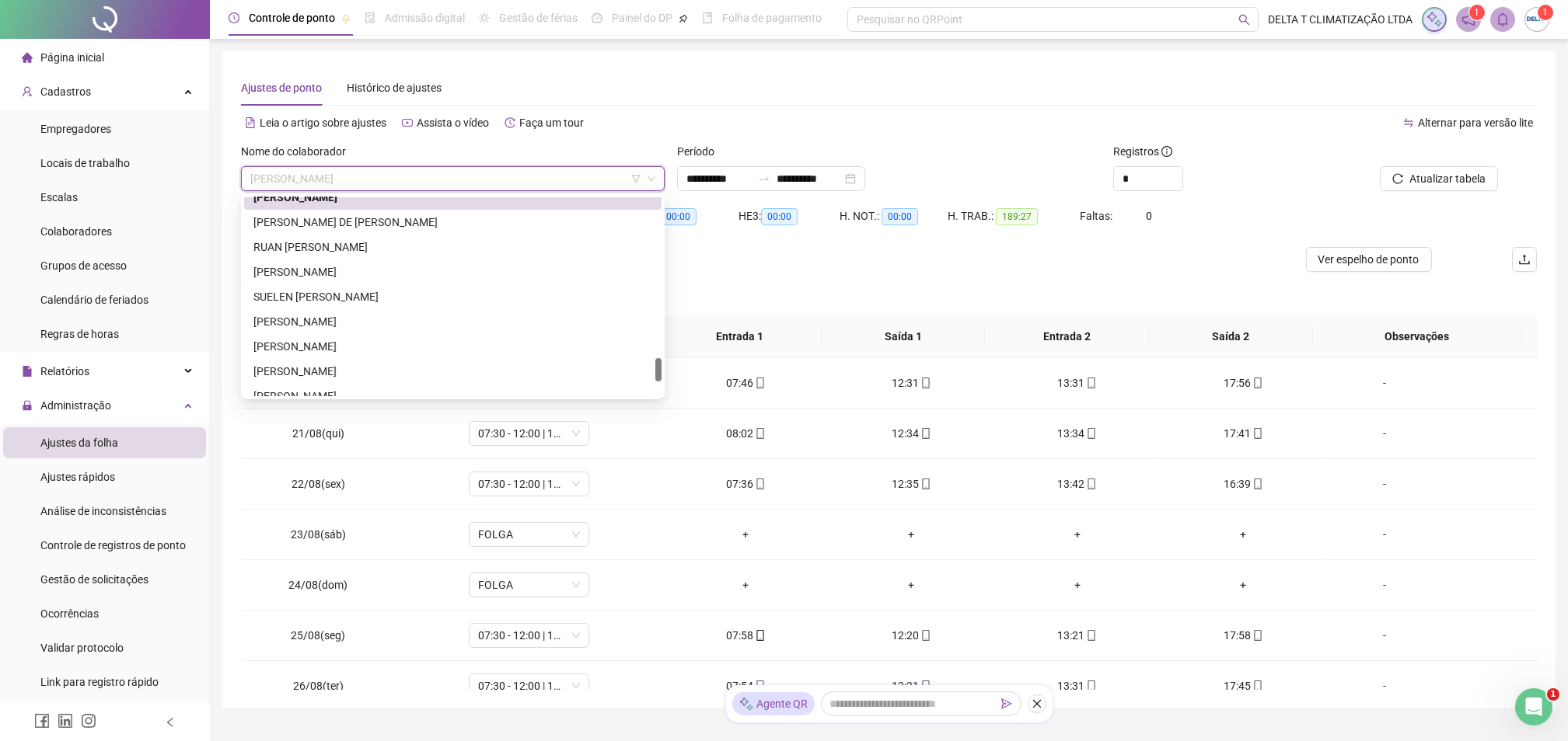
scroll to position [1343, 0]
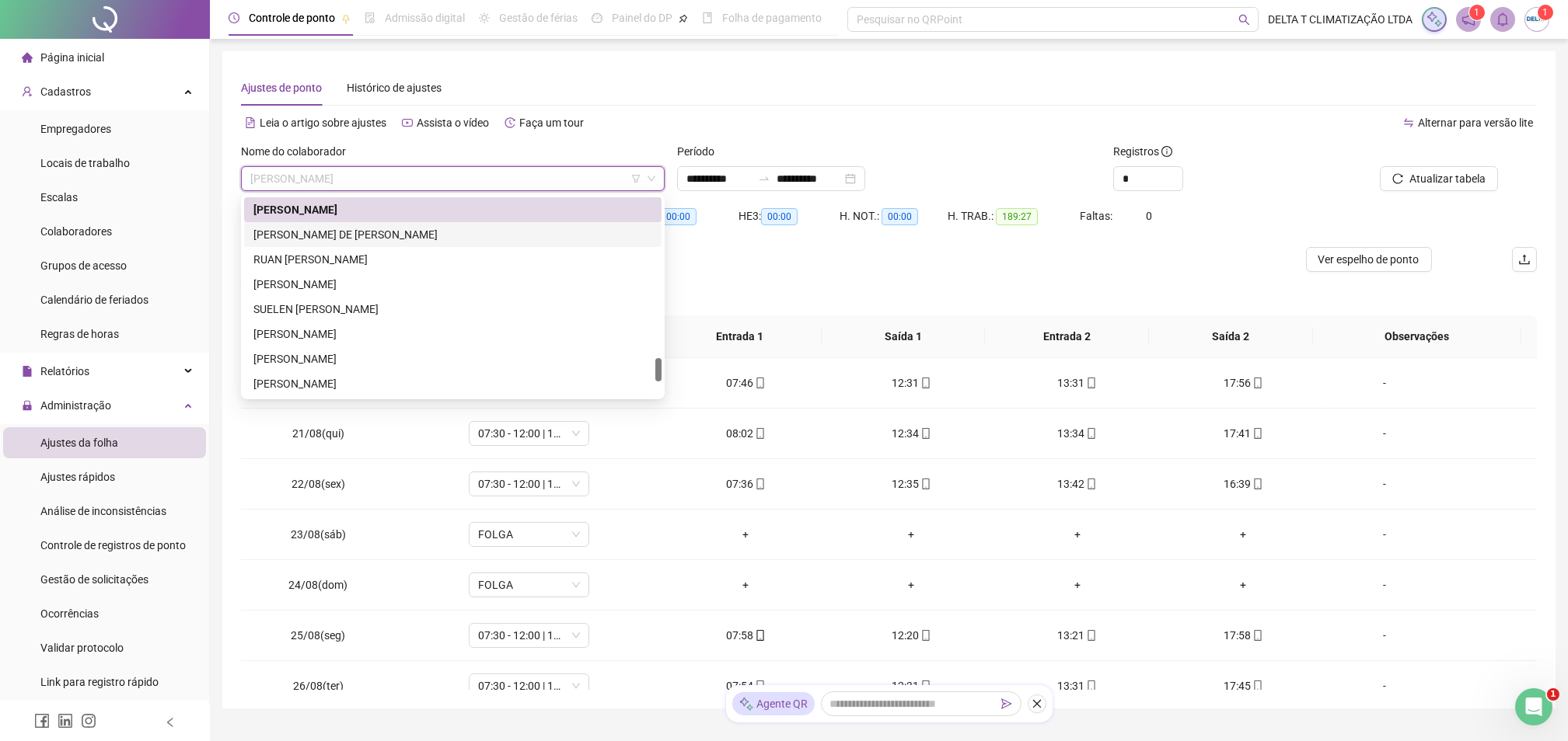
click at [466, 242] on div "[PERSON_NAME] DE [PERSON_NAME]" at bounding box center [452, 235] width 399 height 17
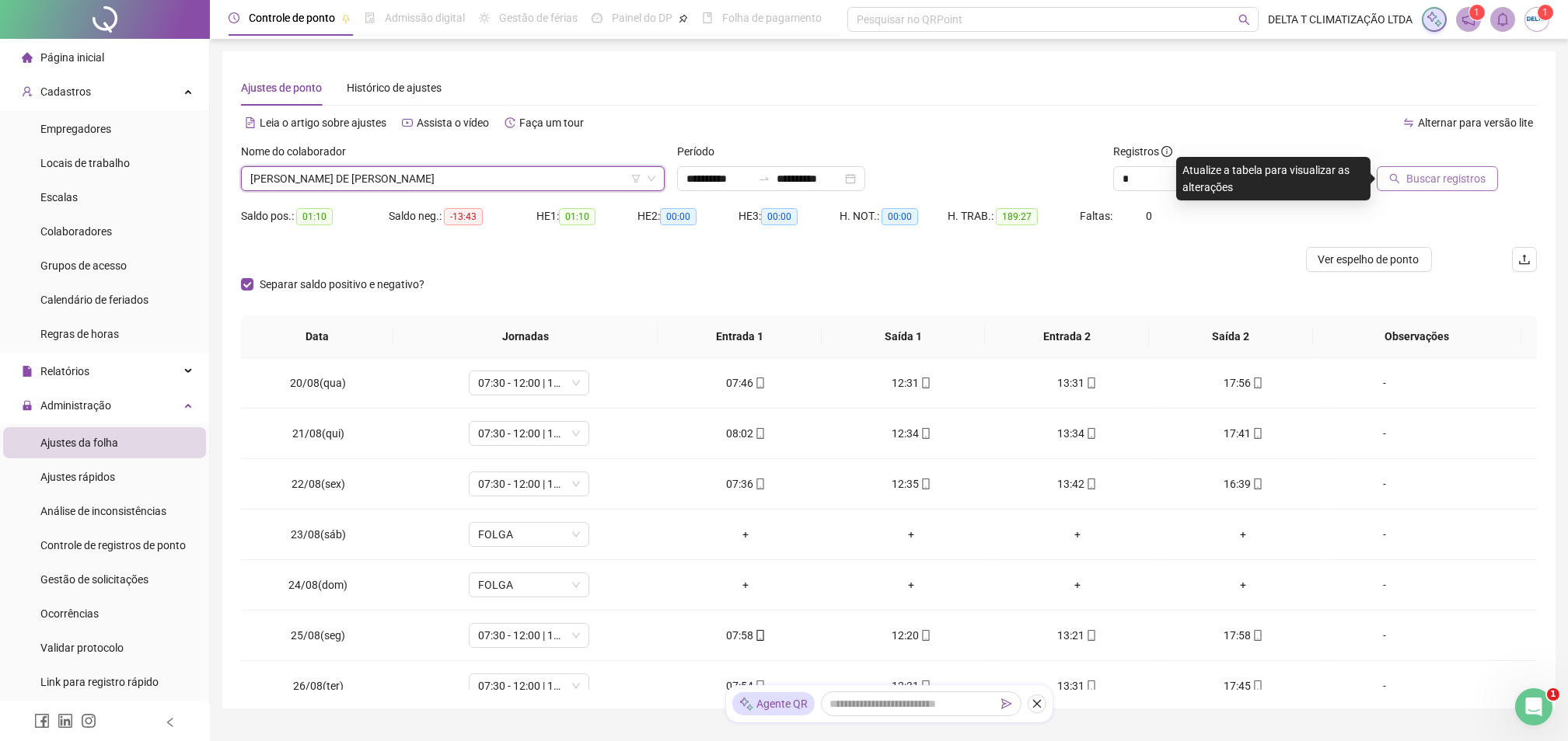
click at [1476, 186] on span "Buscar registros" at bounding box center [1446, 179] width 79 height 17
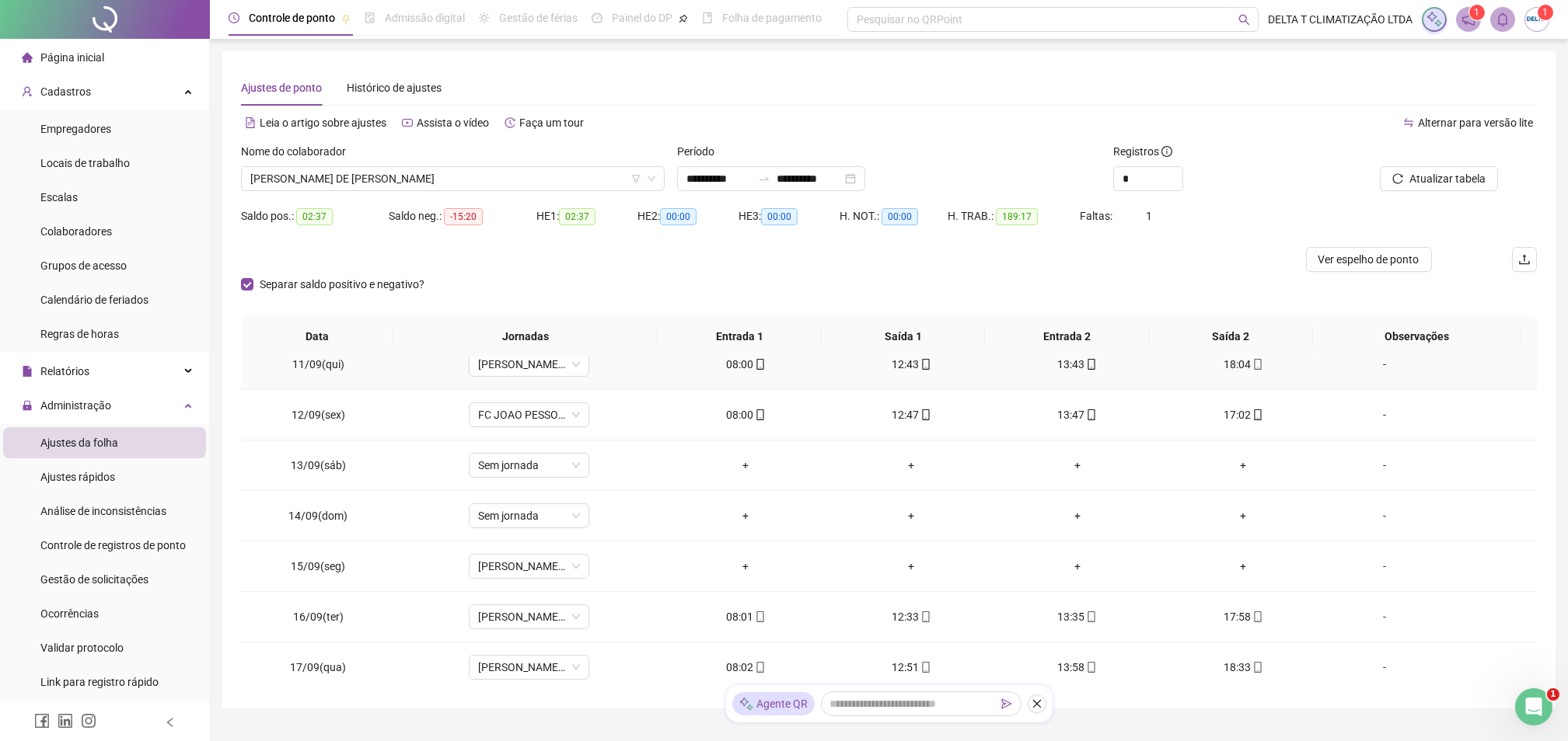
scroll to position [1139, 0]
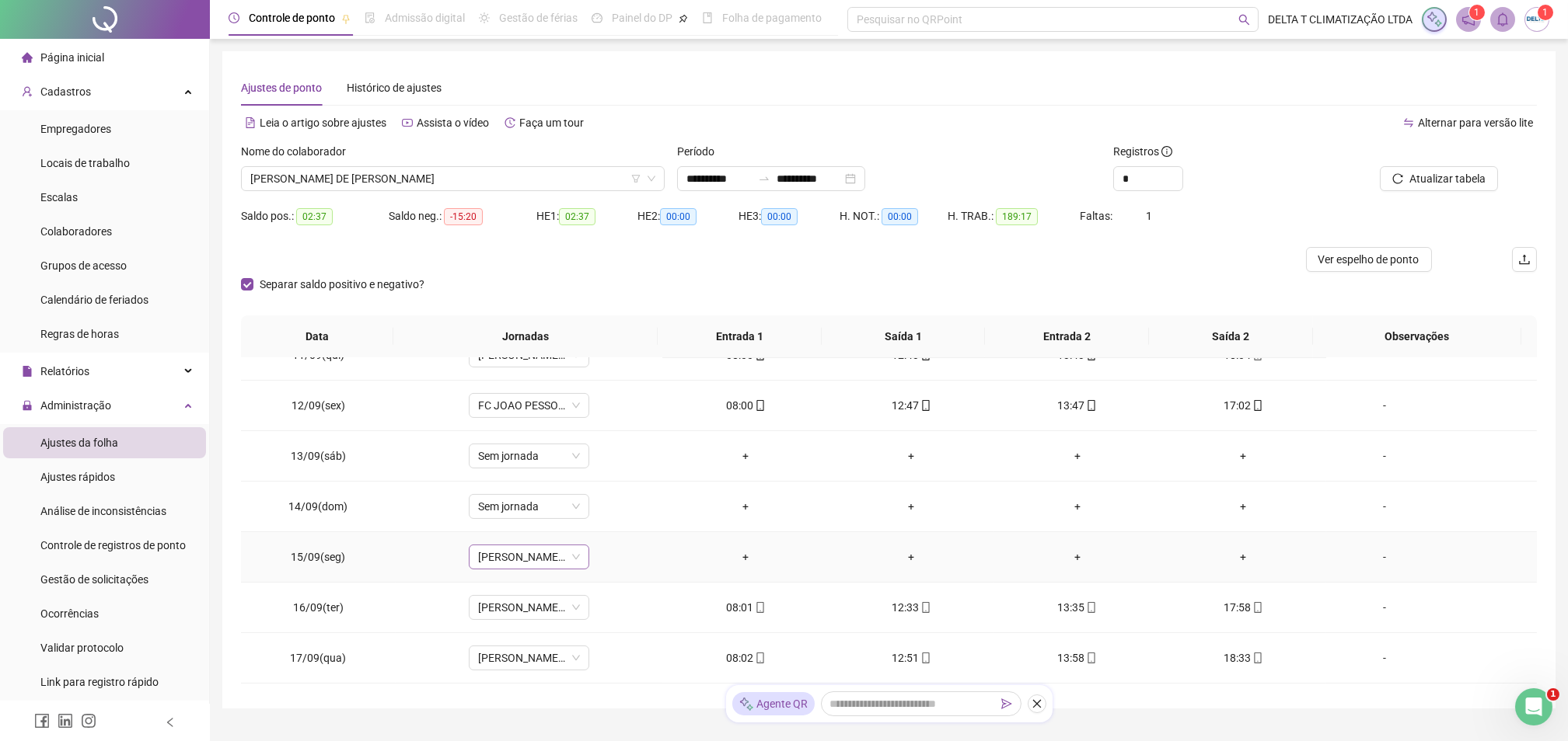
click at [547, 561] on span "[PERSON_NAME] PARAIBA" at bounding box center [529, 557] width 102 height 23
type input "*****"
click at [532, 475] on div "Folga" at bounding box center [538, 475] width 102 height 17
click at [598, 522] on span "Sim" at bounding box center [598, 518] width 17 height 17
click at [1376, 561] on div "-" at bounding box center [1384, 557] width 92 height 17
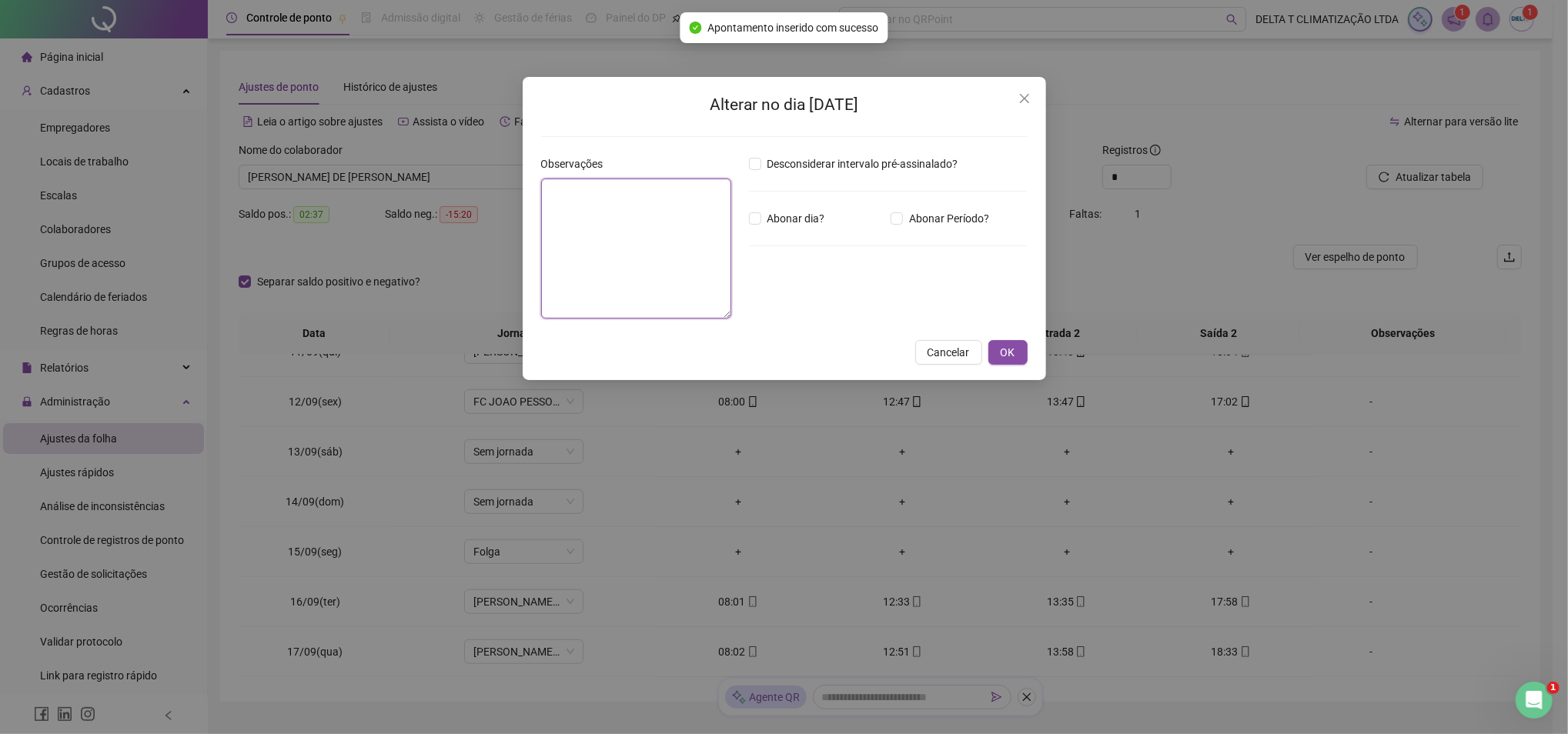
click at [583, 254] on textarea at bounding box center [636, 249] width 190 height 140
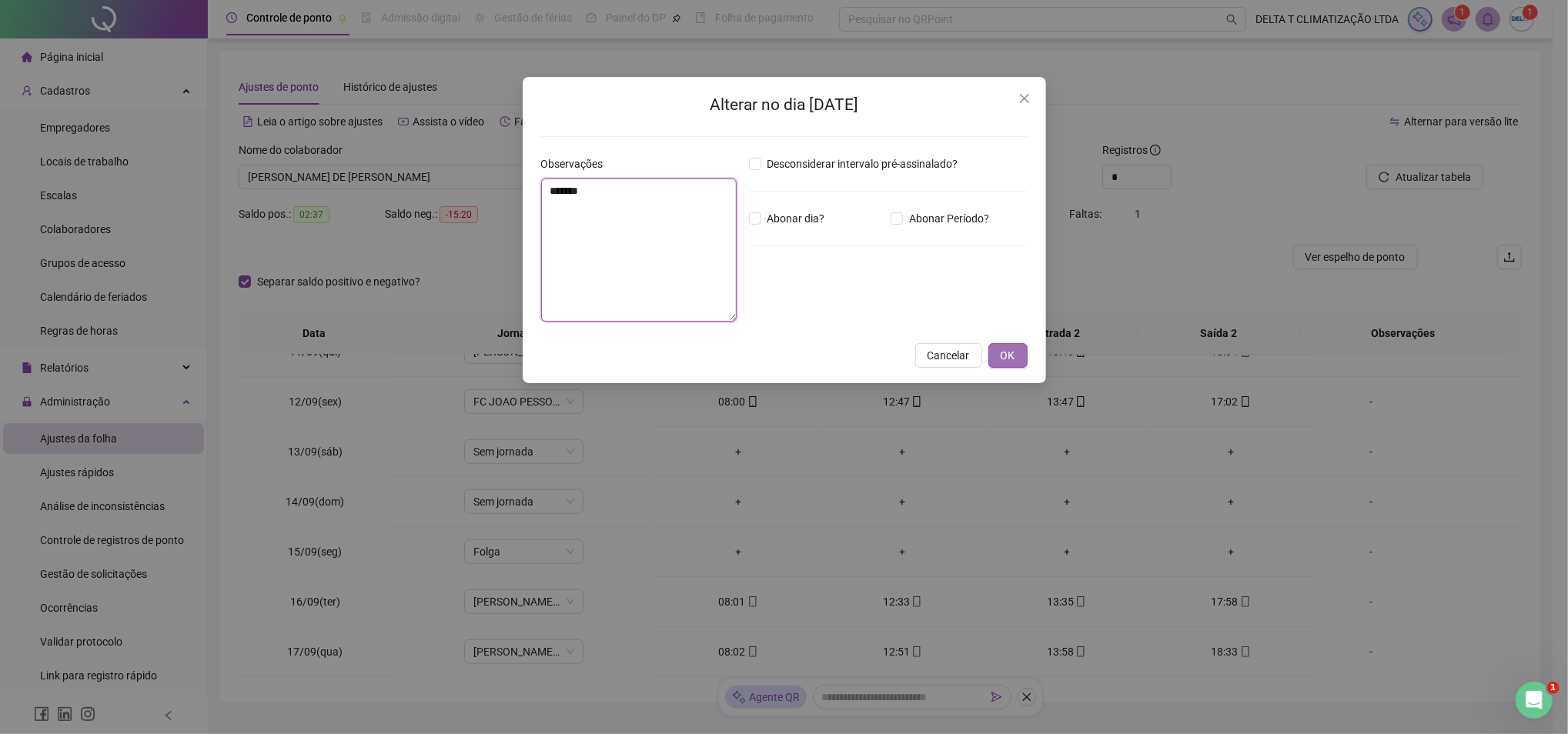
type textarea "*******"
click at [1008, 360] on span "OK" at bounding box center [1007, 356] width 14 height 17
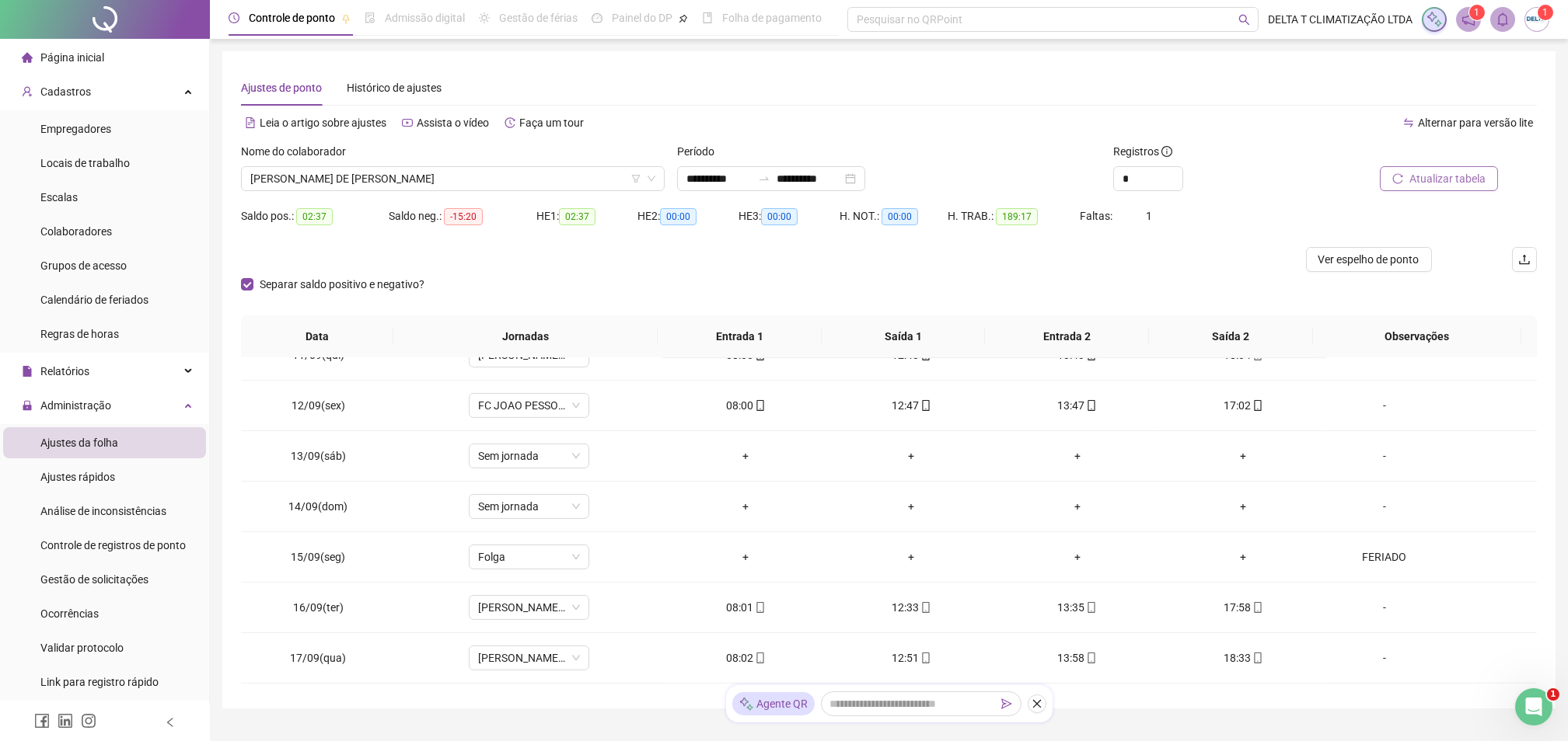
click at [1470, 171] on span "Atualizar tabela" at bounding box center [1447, 179] width 76 height 17
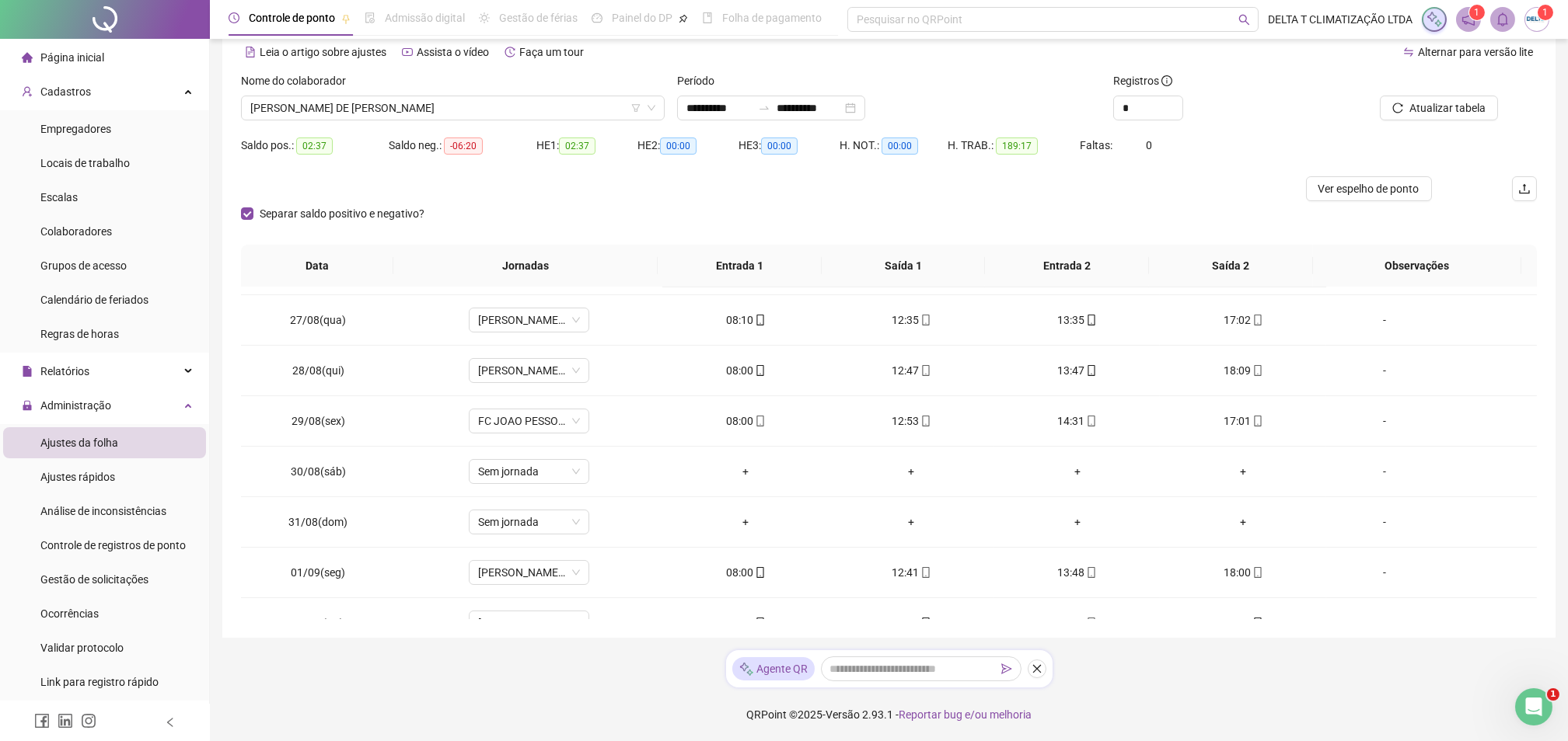
scroll to position [302, 0]
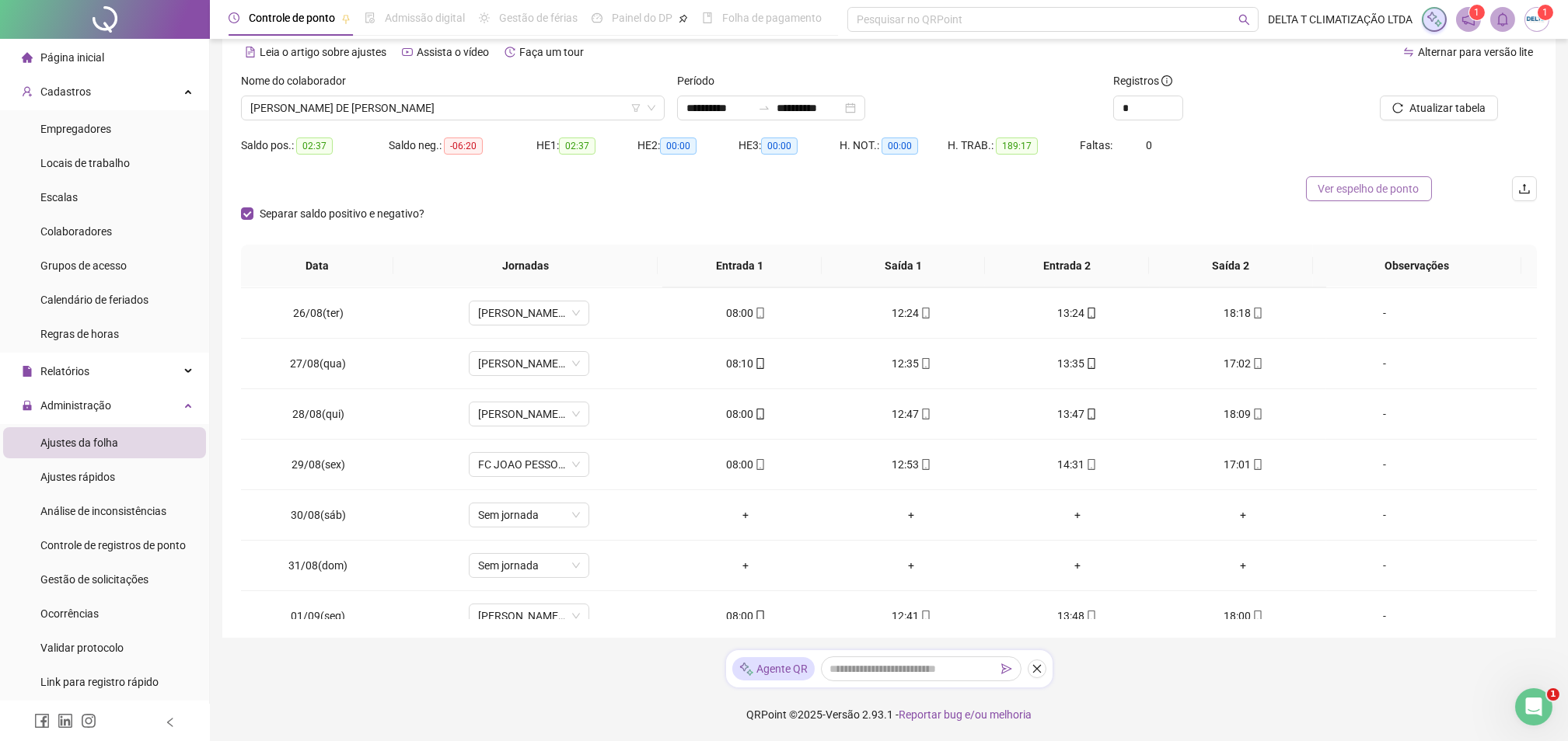
click at [1346, 185] on span "Ver espelho de ponto" at bounding box center [1369, 189] width 102 height 17
drag, startPoint x: 383, startPoint y: 112, endPoint x: 383, endPoint y: 137, distance: 25.0
click at [383, 113] on span "[PERSON_NAME] DE [PERSON_NAME]" at bounding box center [452, 108] width 405 height 23
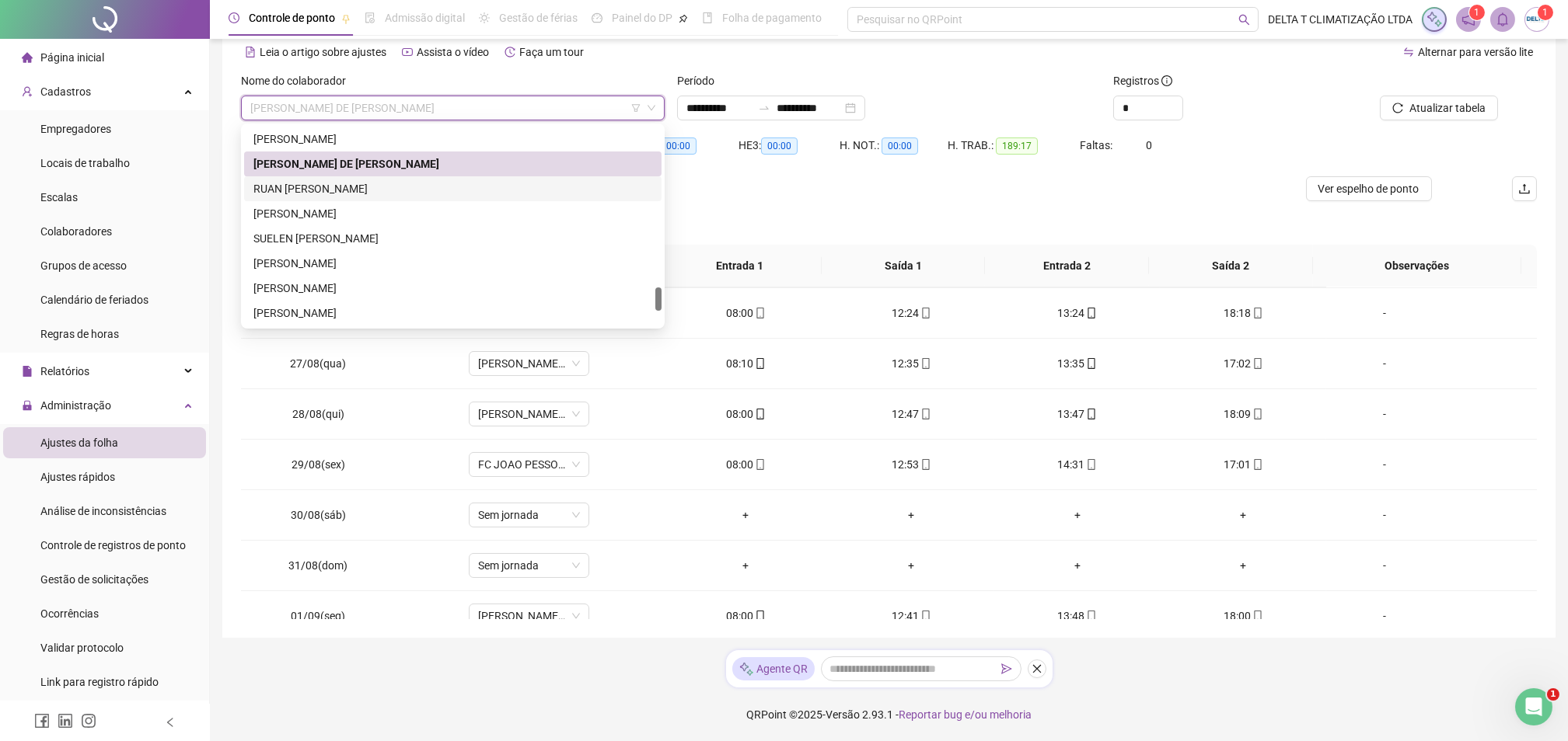
click at [339, 191] on div "RUAN [PERSON_NAME]" at bounding box center [452, 189] width 399 height 17
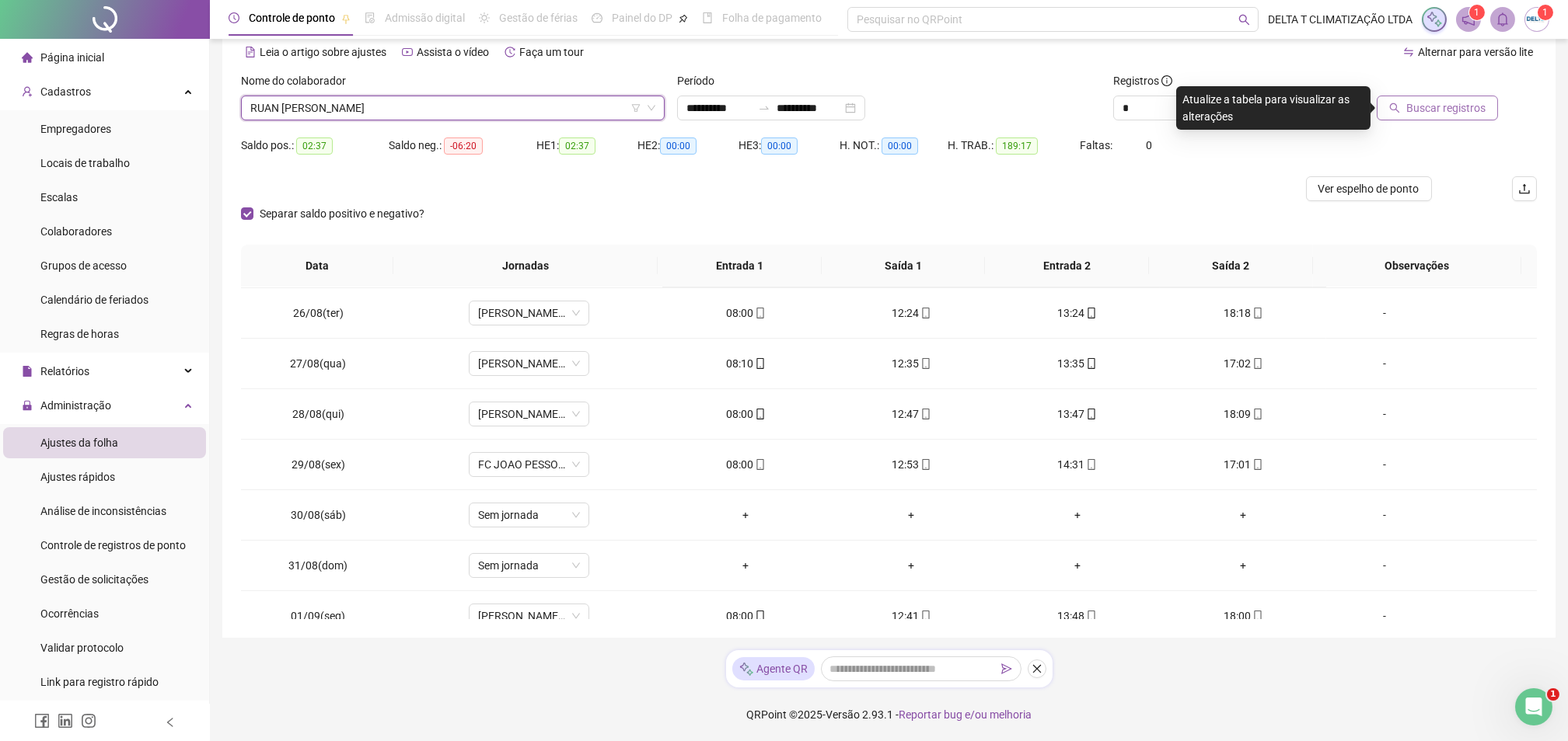
click at [1495, 100] on button "Buscar registros" at bounding box center [1437, 108] width 121 height 25
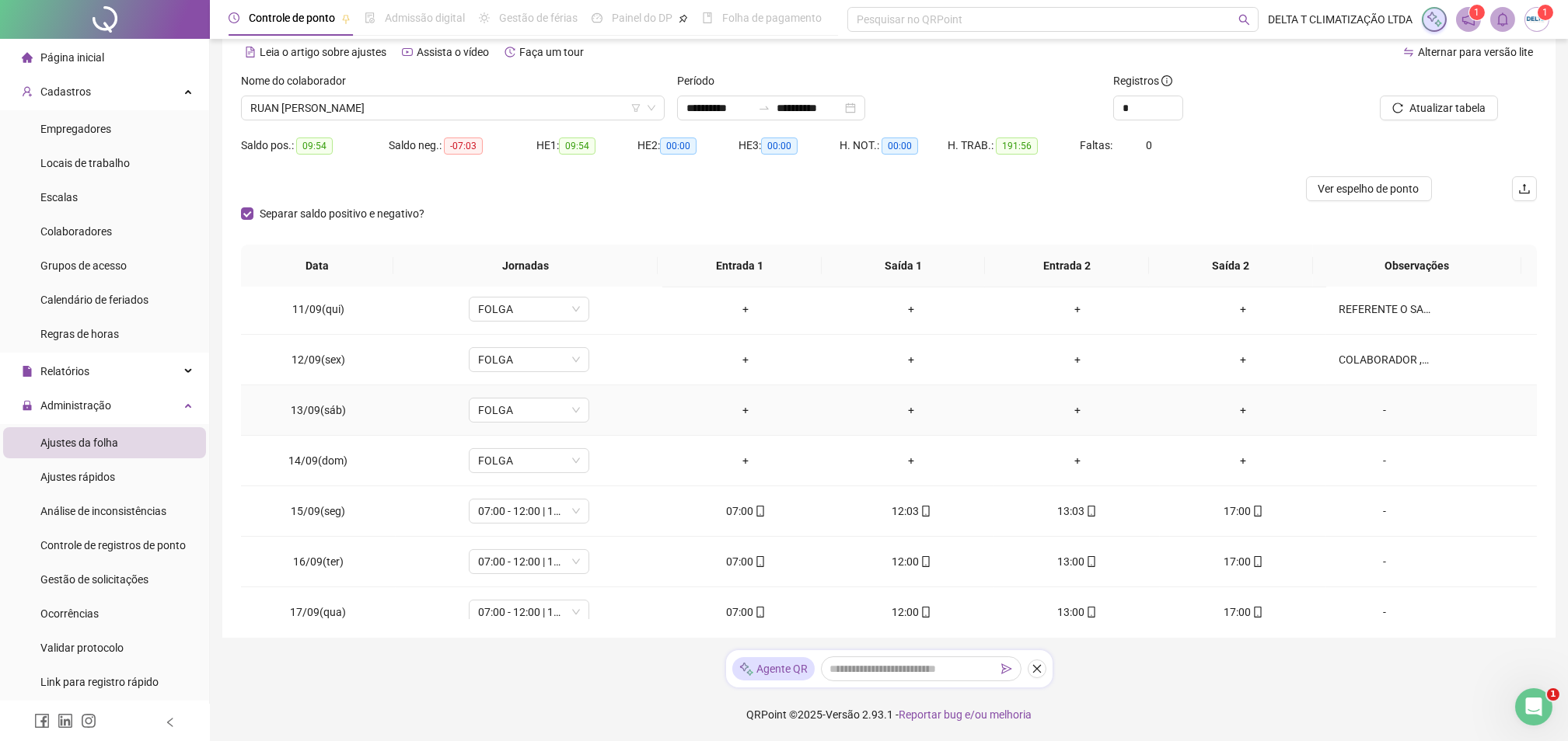
scroll to position [1235, 0]
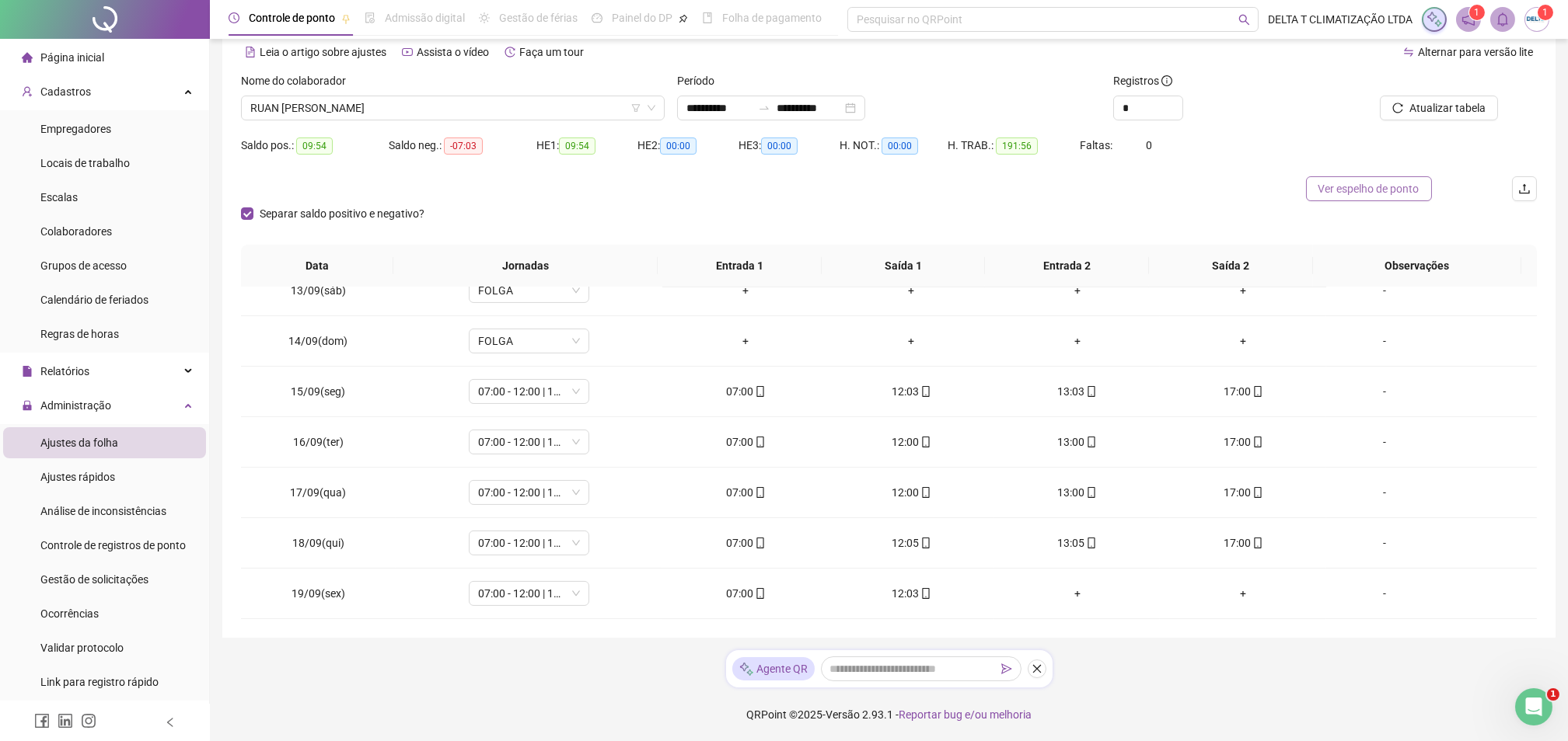
click at [1332, 189] on span "Ver espelho de ponto" at bounding box center [1369, 189] width 102 height 17
click at [403, 108] on span "RUAN [PERSON_NAME]" at bounding box center [452, 108] width 405 height 23
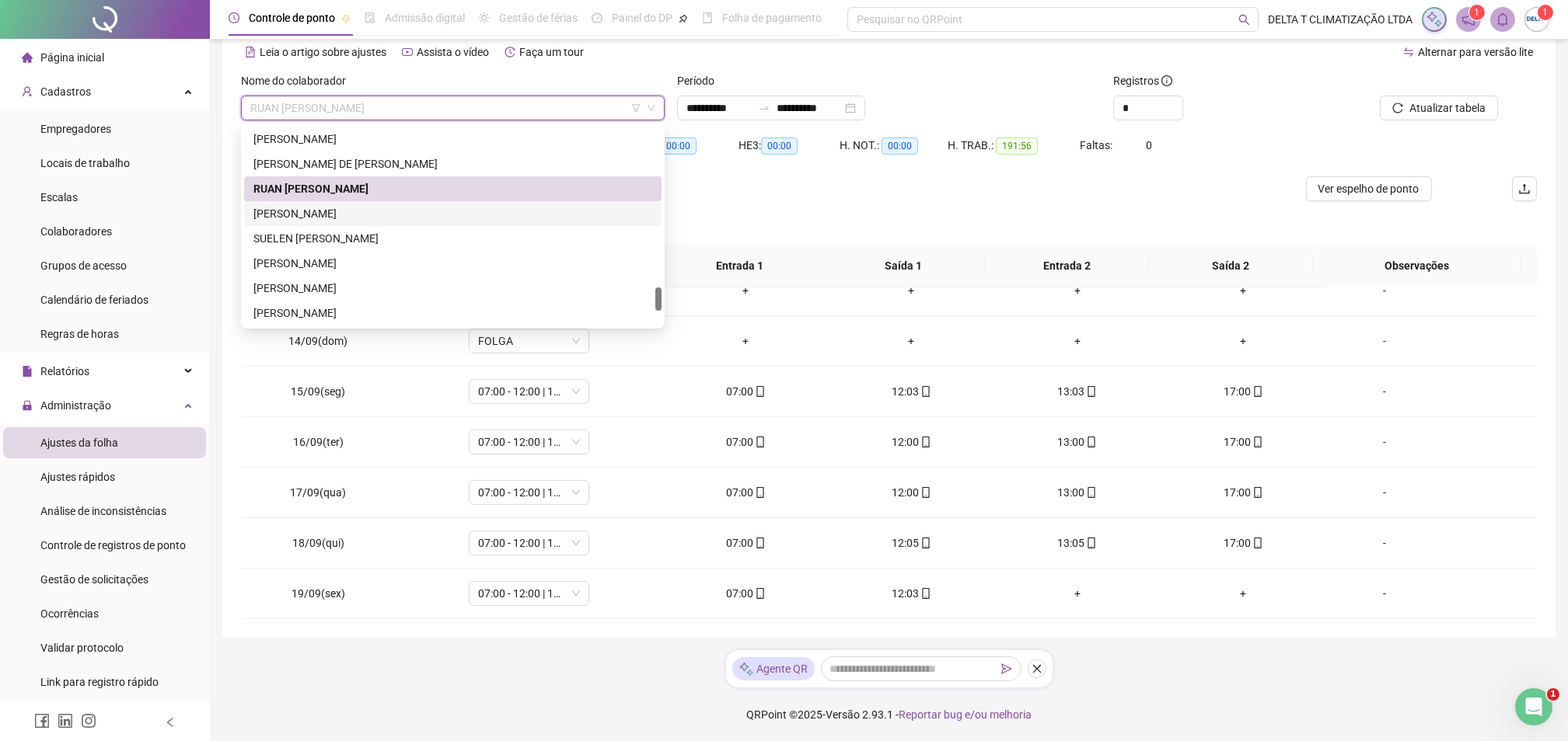
click at [406, 209] on div "[PERSON_NAME]" at bounding box center [452, 214] width 399 height 17
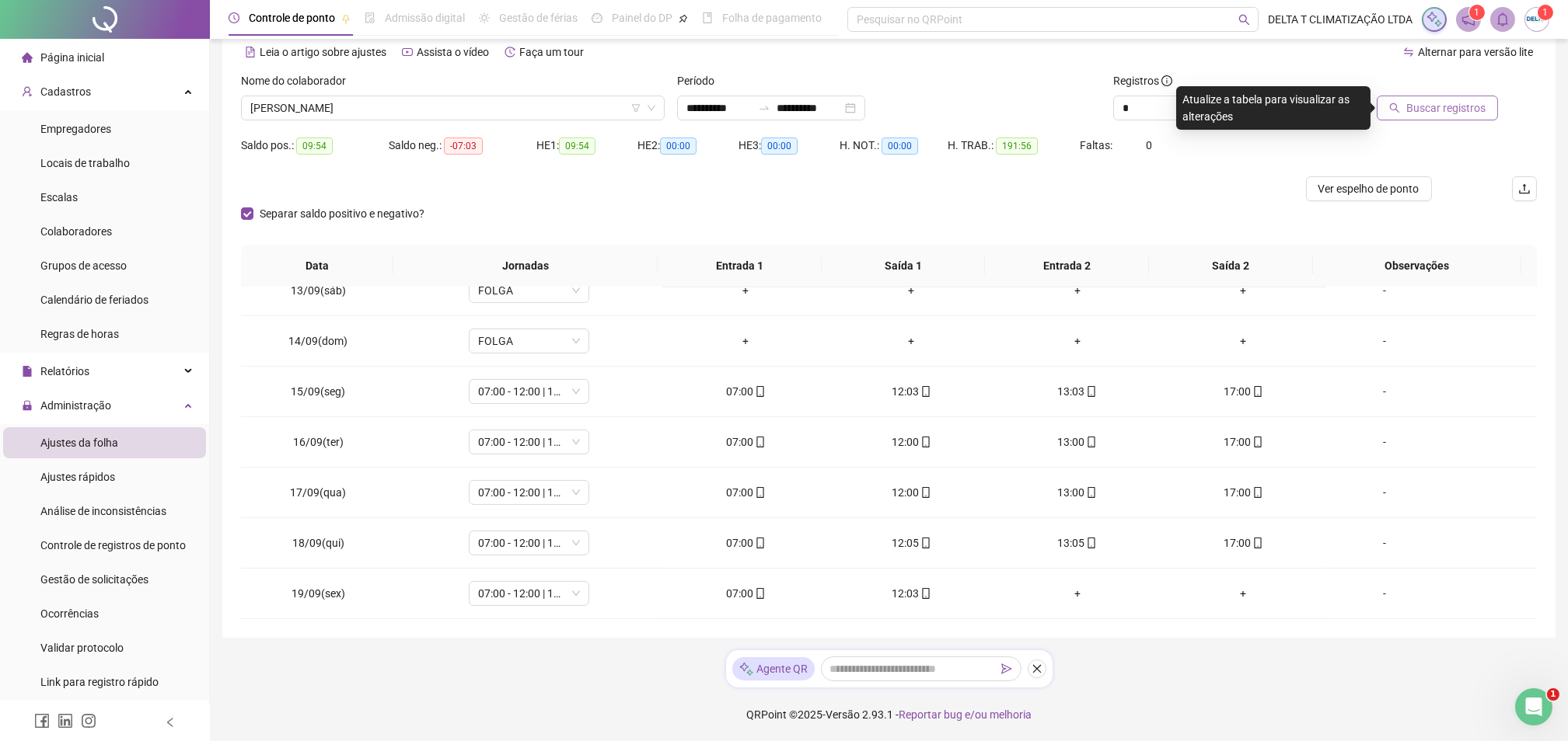
click at [1461, 117] on button "Buscar registros" at bounding box center [1437, 108] width 121 height 25
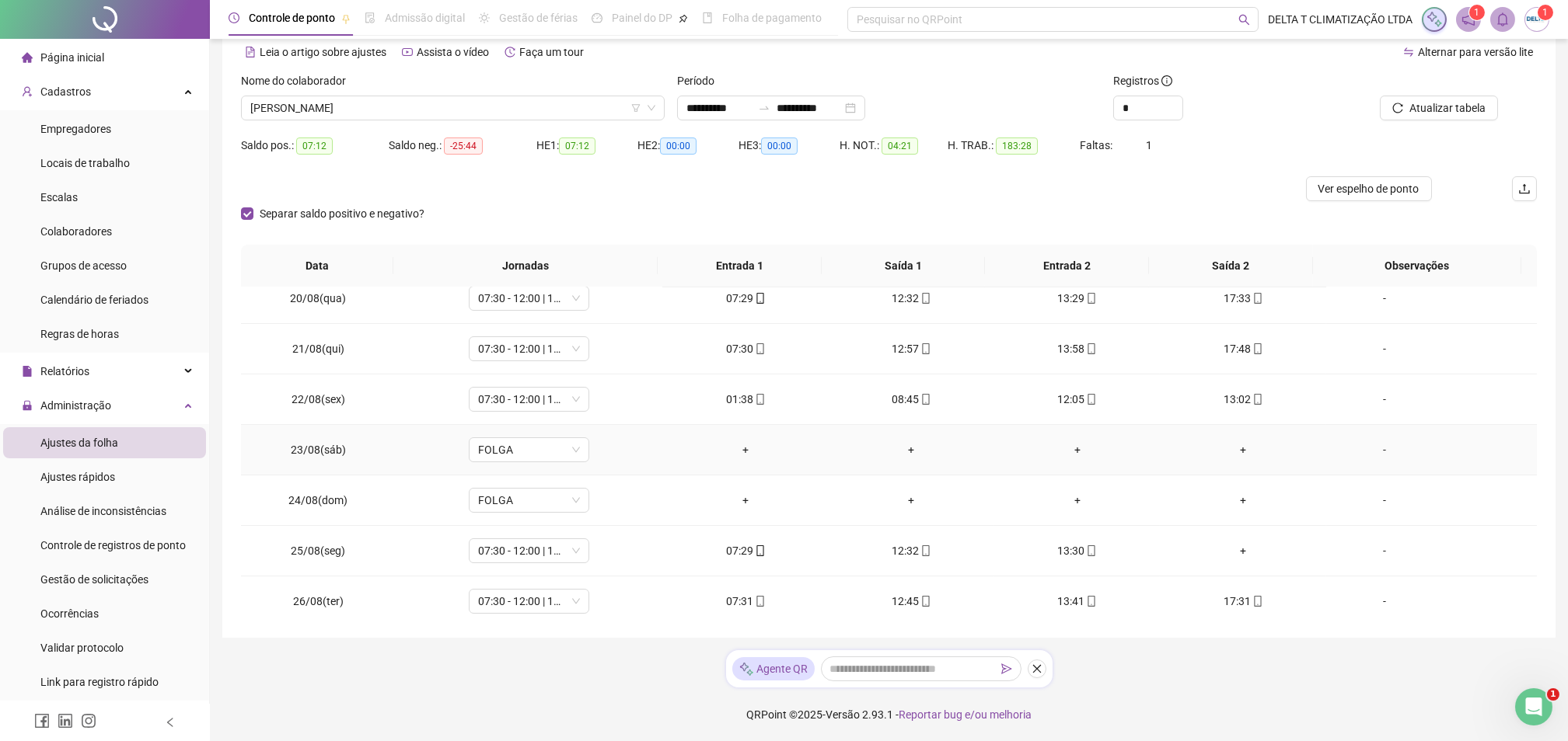
scroll to position [0, 0]
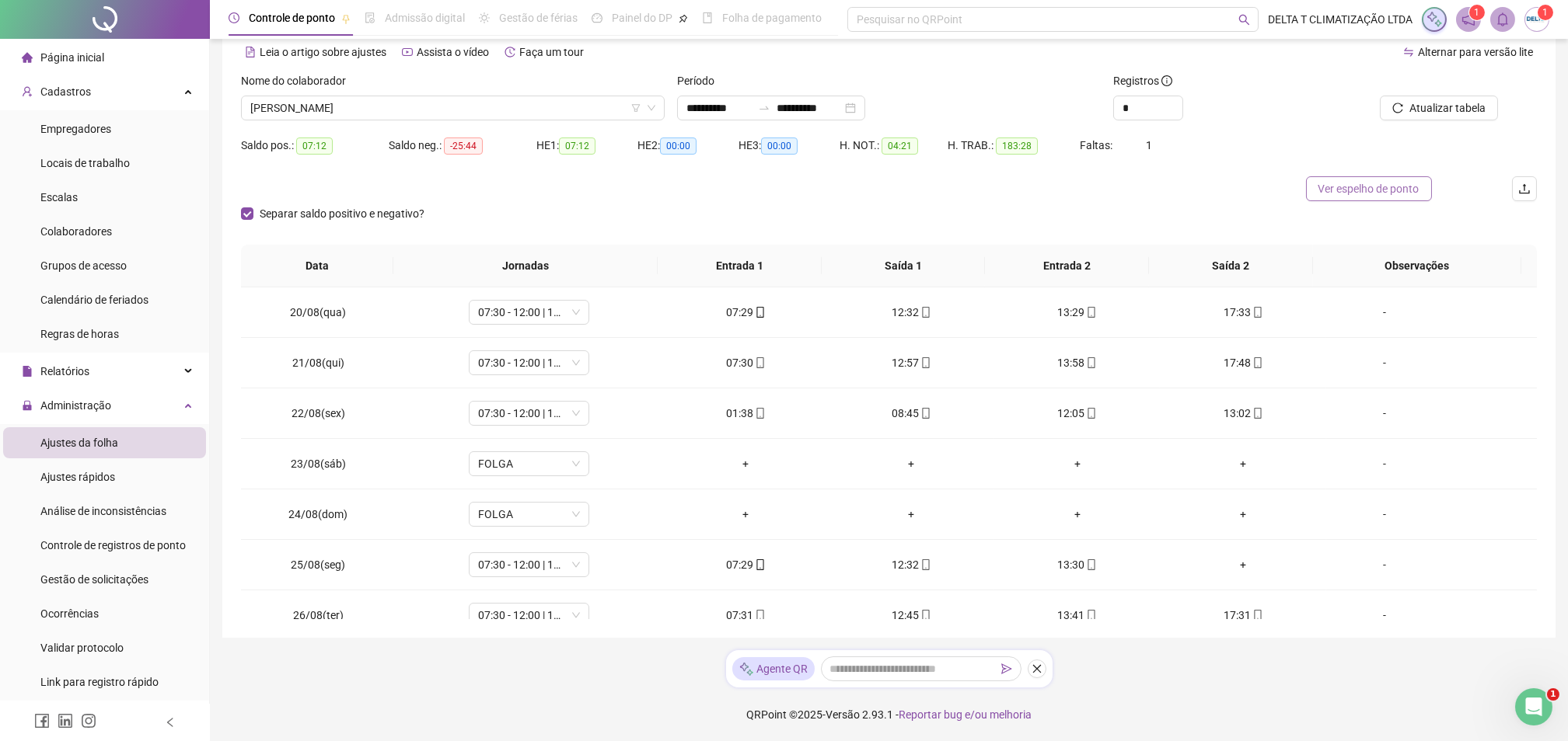
click at [1369, 181] on span "Ver espelho de ponto" at bounding box center [1369, 189] width 102 height 17
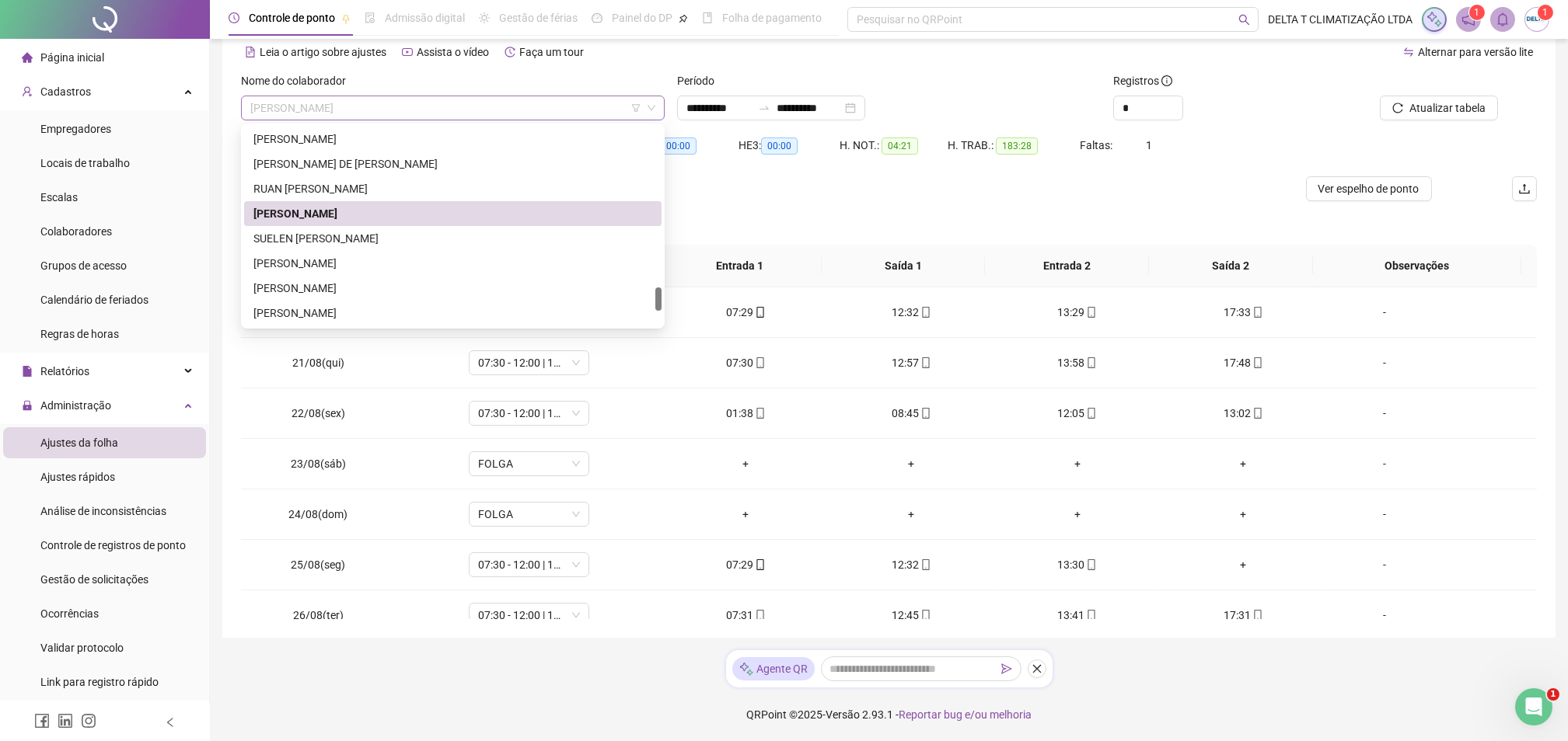
click at [442, 96] on div "[PERSON_NAME]" at bounding box center [452, 108] width 423 height 25
click at [392, 241] on div "SUELEN [PERSON_NAME]" at bounding box center [452, 239] width 399 height 17
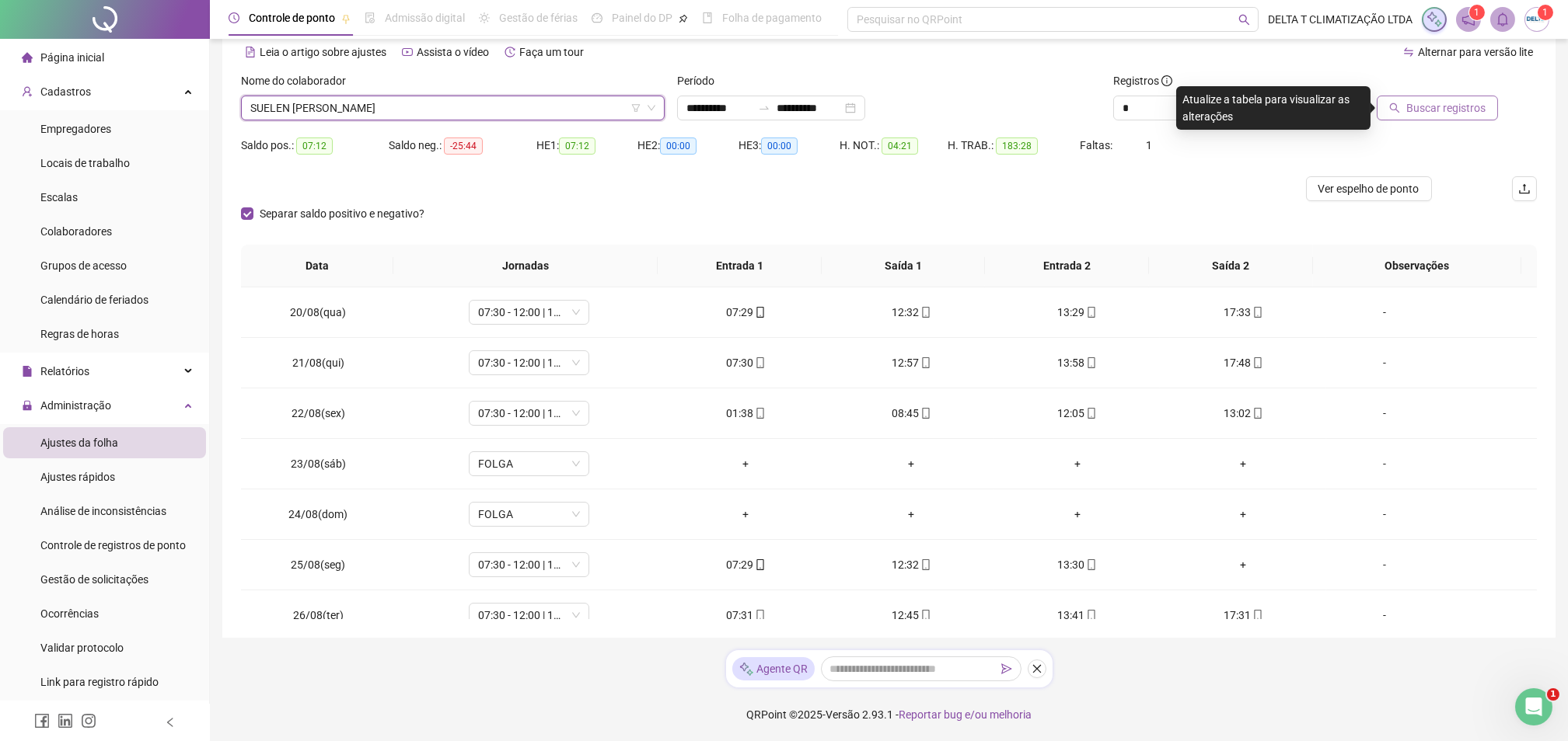
click at [1439, 113] on span "Buscar registros" at bounding box center [1446, 108] width 79 height 17
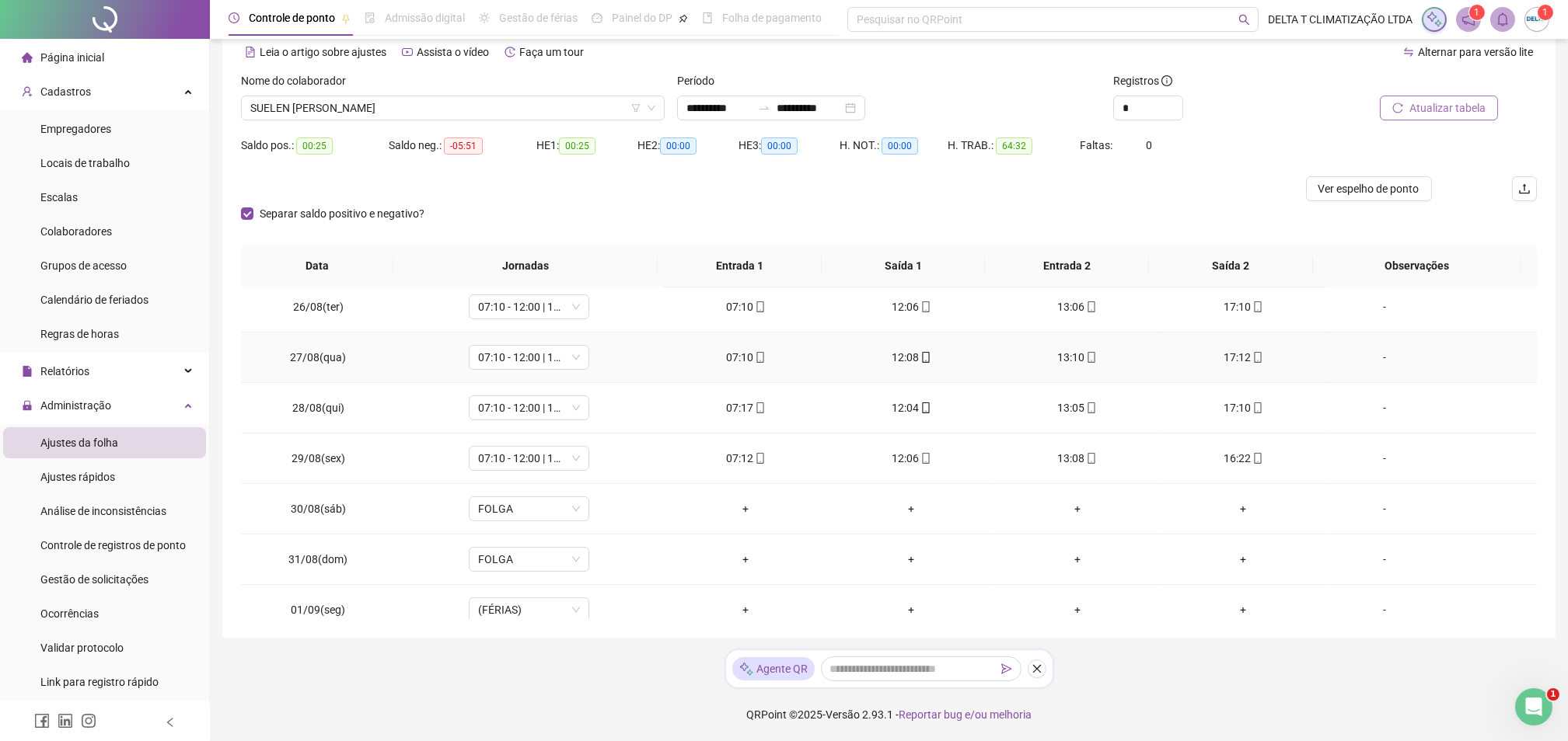
scroll to position [311, 0]
click at [1340, 190] on span "Ver espelho de ponto" at bounding box center [1369, 189] width 102 height 17
click at [446, 101] on span "SUELEN [PERSON_NAME]" at bounding box center [452, 108] width 405 height 23
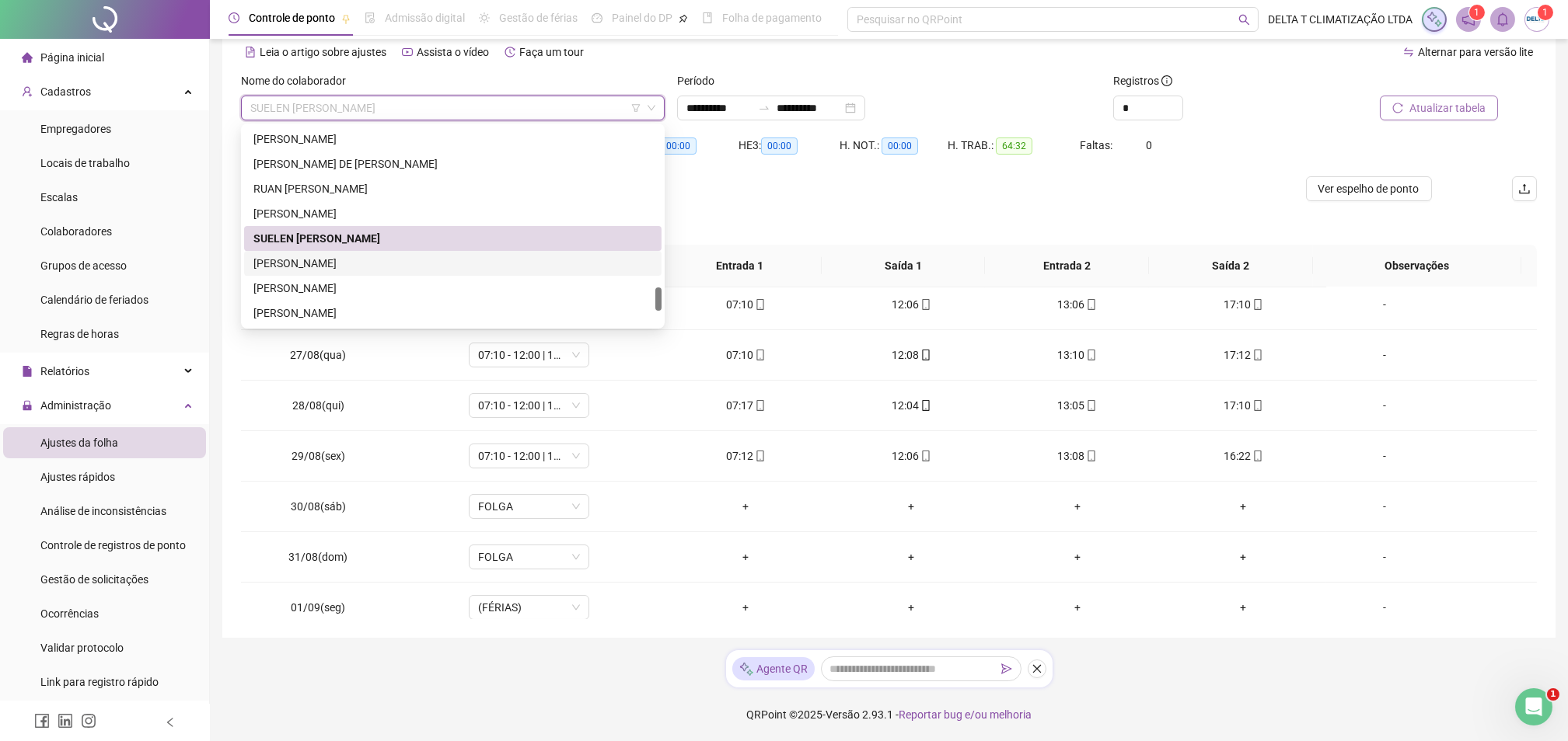
click at [351, 264] on div "[PERSON_NAME]" at bounding box center [452, 264] width 399 height 17
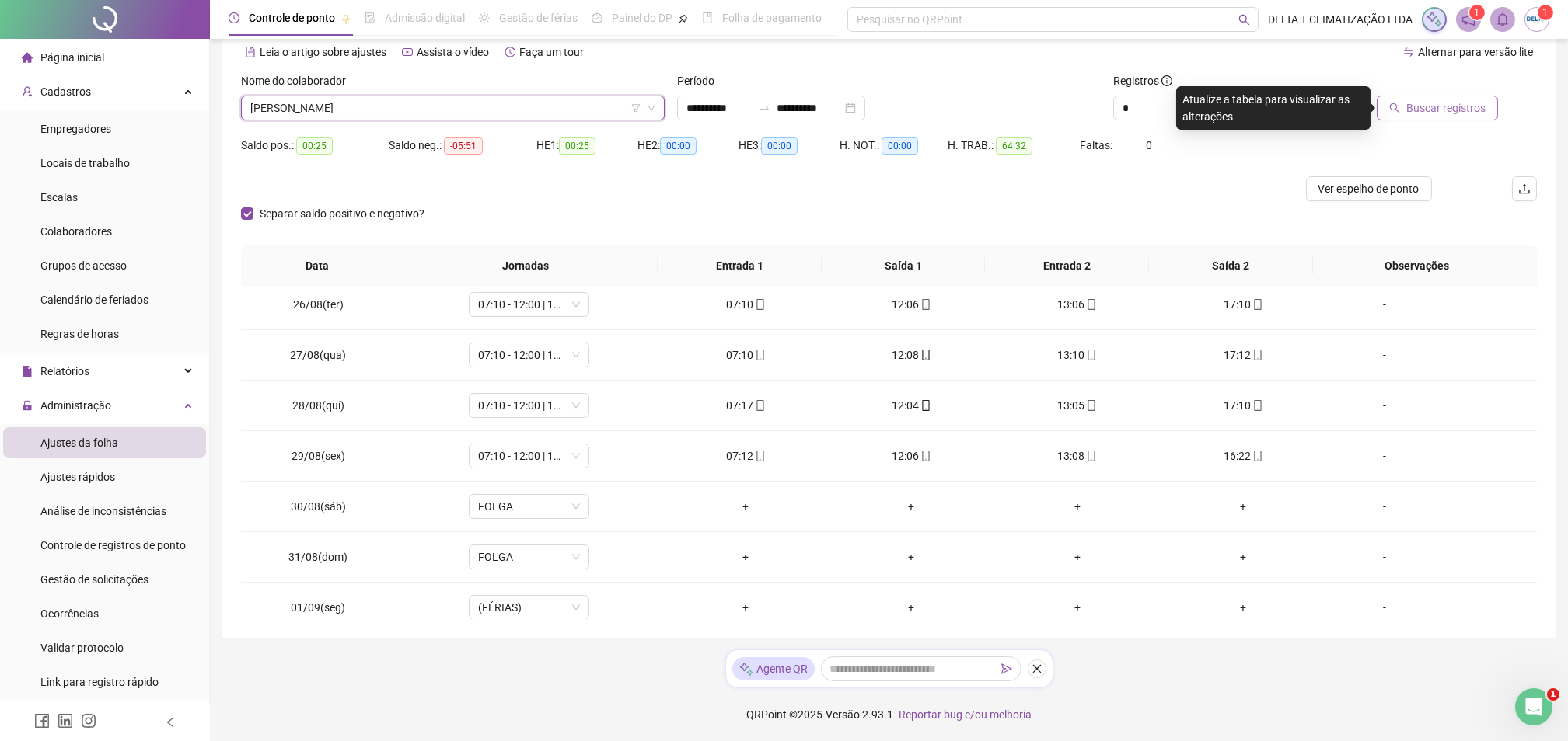
click at [1466, 109] on span "Buscar registros" at bounding box center [1446, 108] width 79 height 17
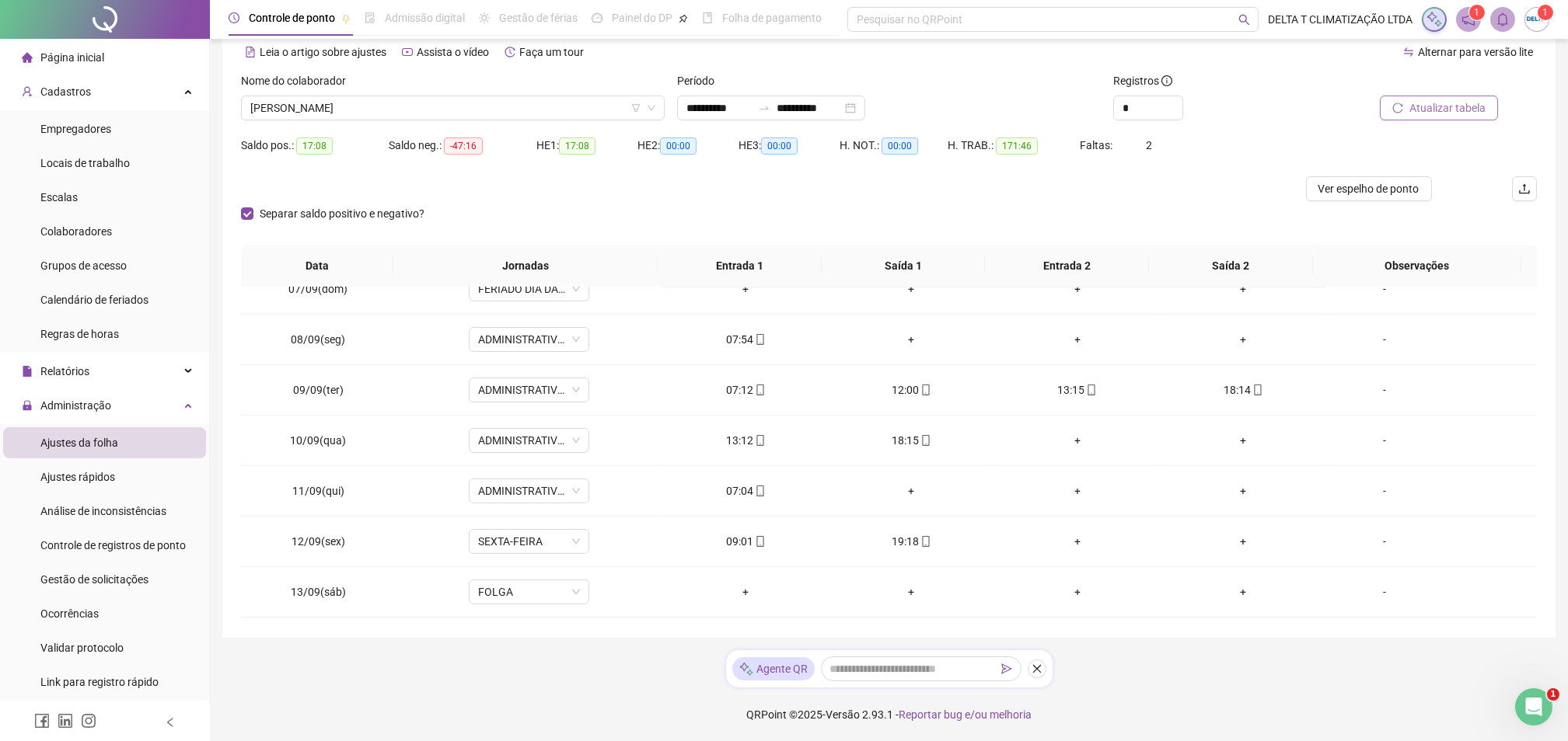
scroll to position [1235, 0]
click at [1350, 194] on span "Ver espelho de ponto" at bounding box center [1369, 189] width 102 height 17
click at [382, 105] on span "[PERSON_NAME]" at bounding box center [452, 108] width 405 height 23
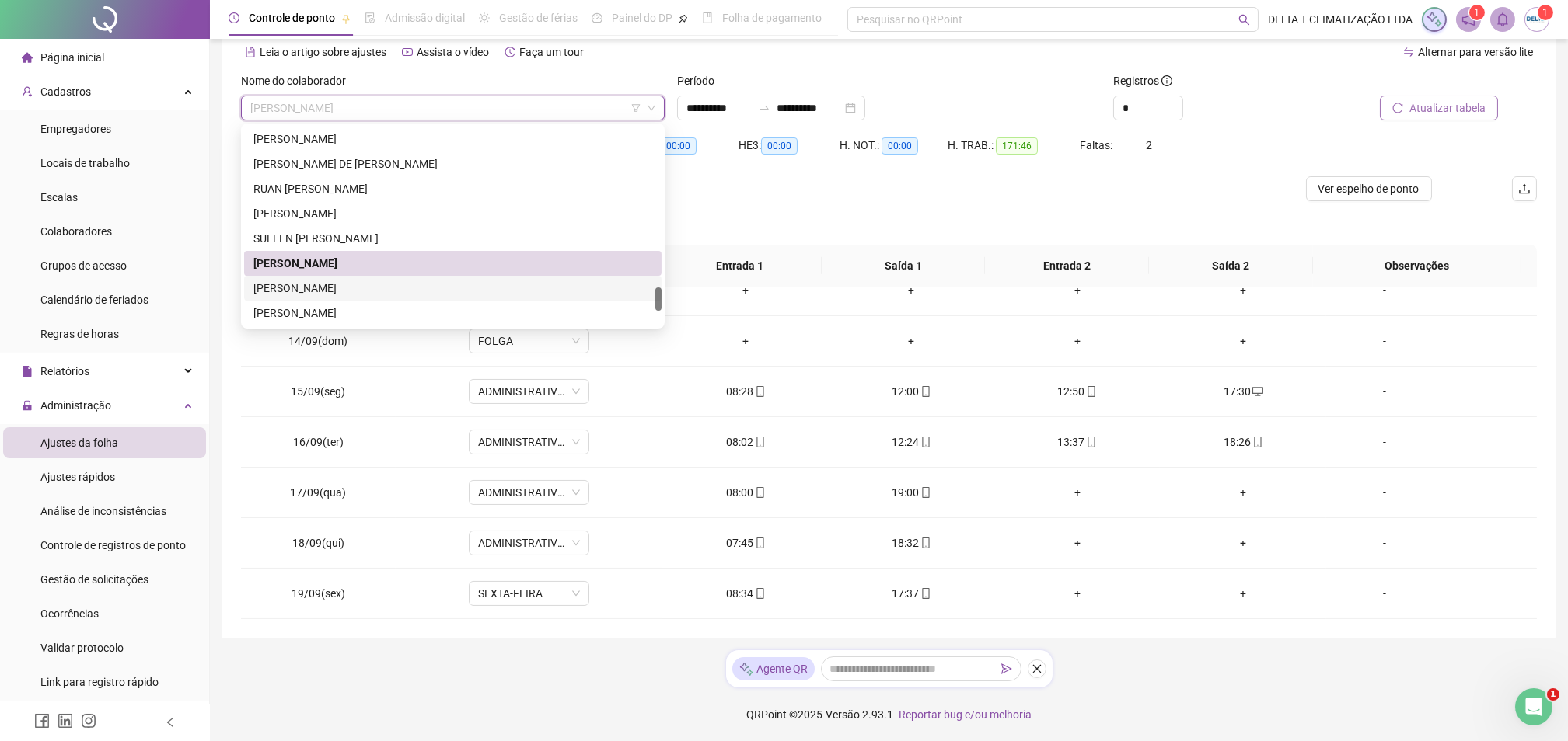
click at [333, 294] on div "[PERSON_NAME]" at bounding box center [452, 289] width 399 height 17
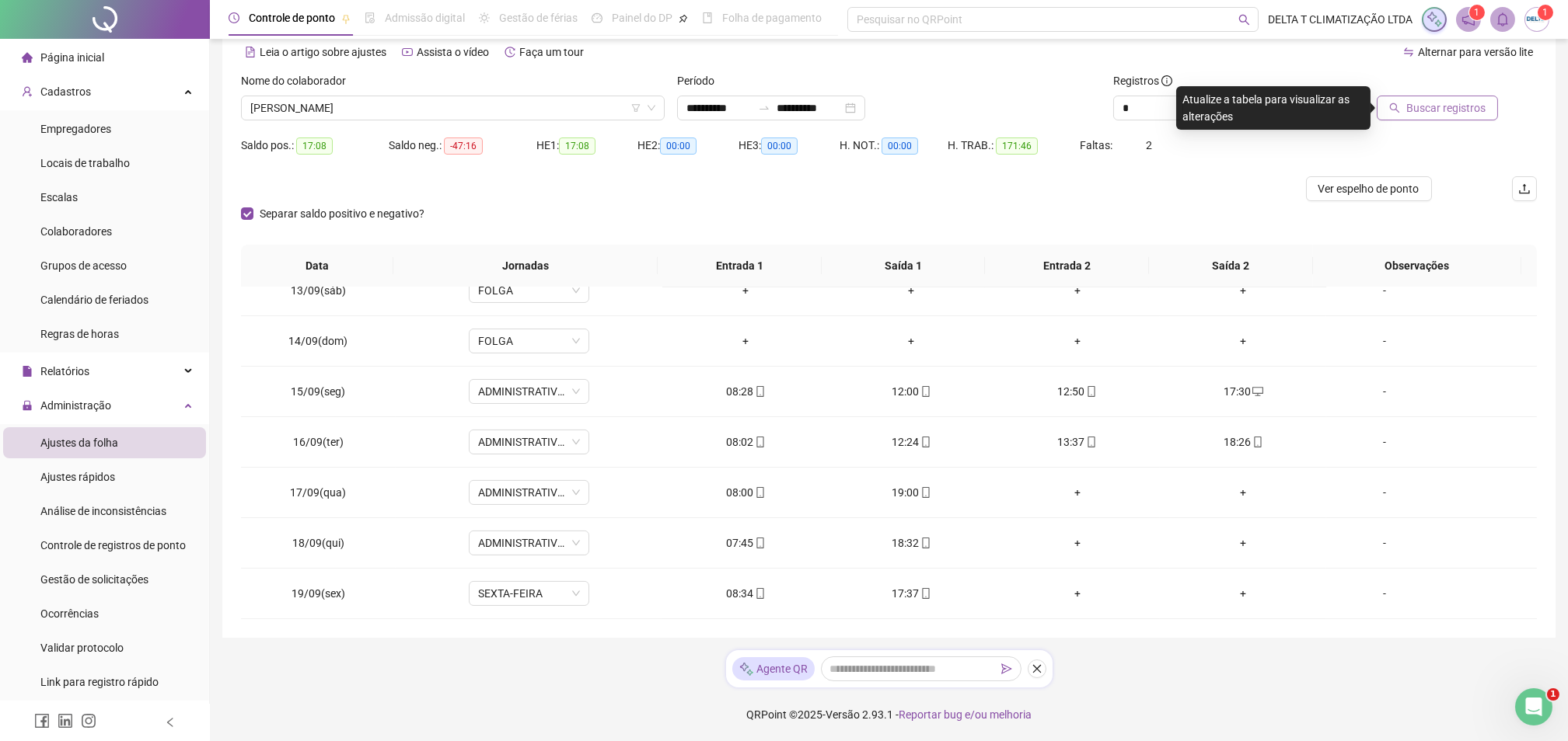
click at [1403, 100] on button "Buscar registros" at bounding box center [1437, 108] width 121 height 25
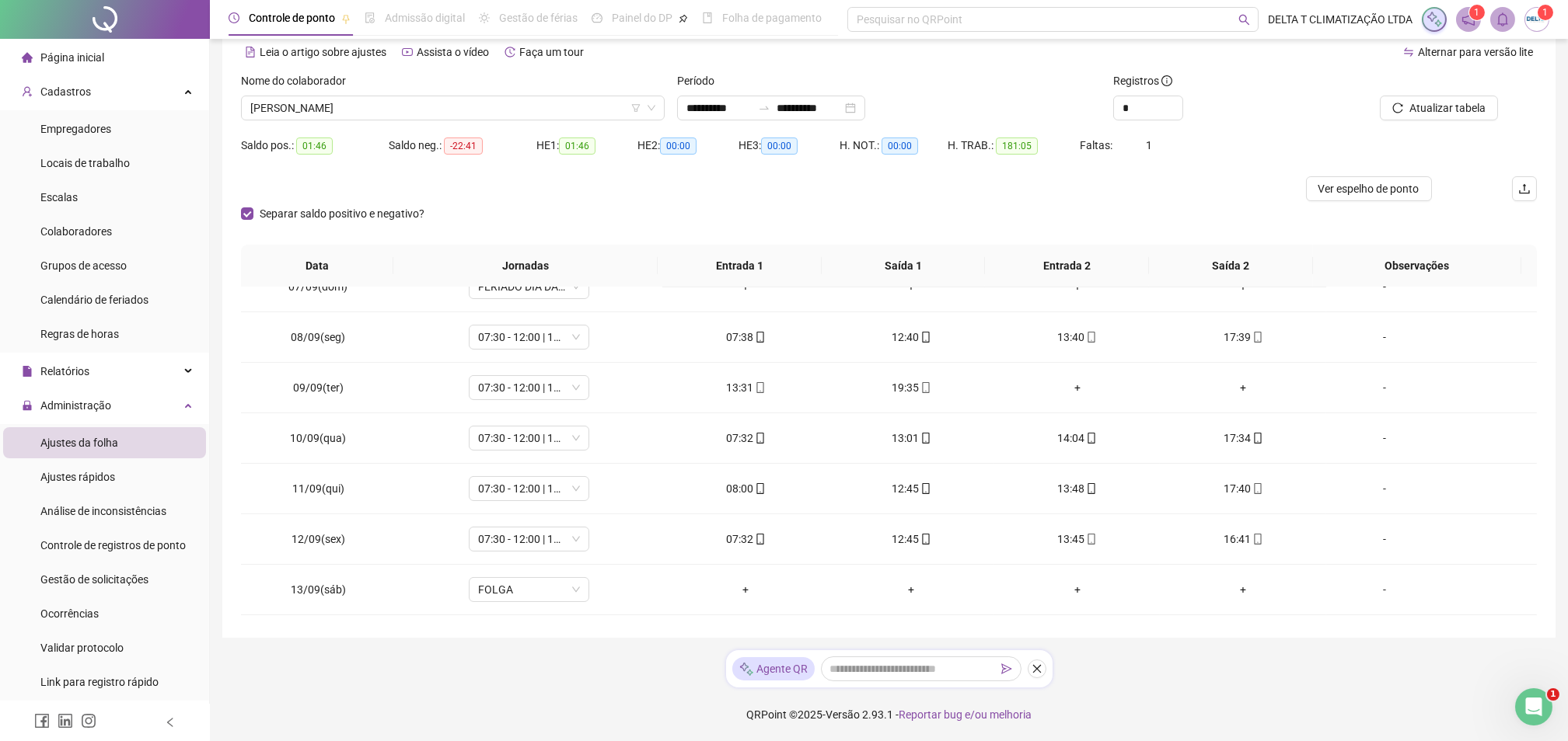
scroll to position [510, 0]
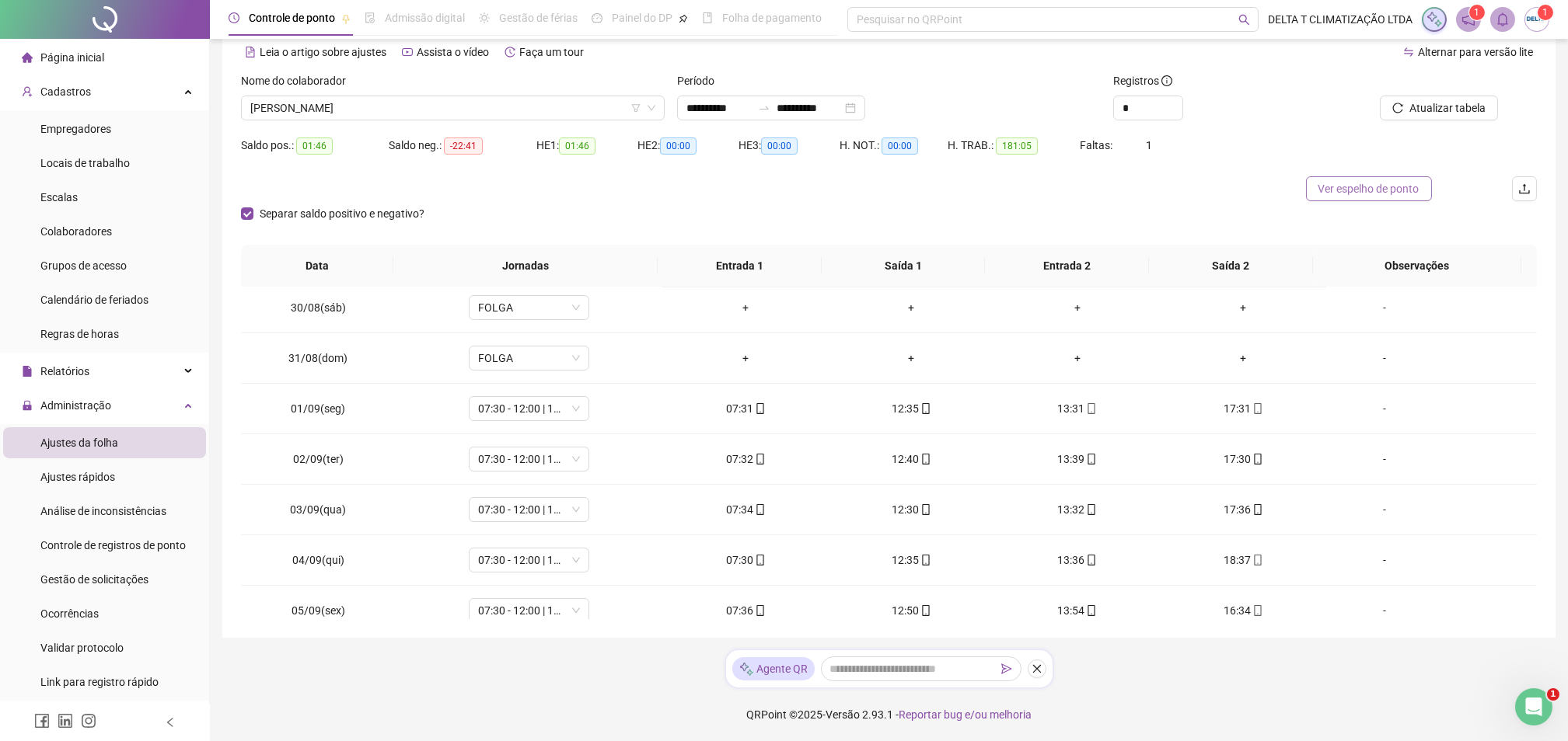
click at [1328, 185] on span "Ver espelho de ponto" at bounding box center [1369, 189] width 102 height 17
click at [401, 117] on span "[PERSON_NAME]" at bounding box center [452, 108] width 405 height 23
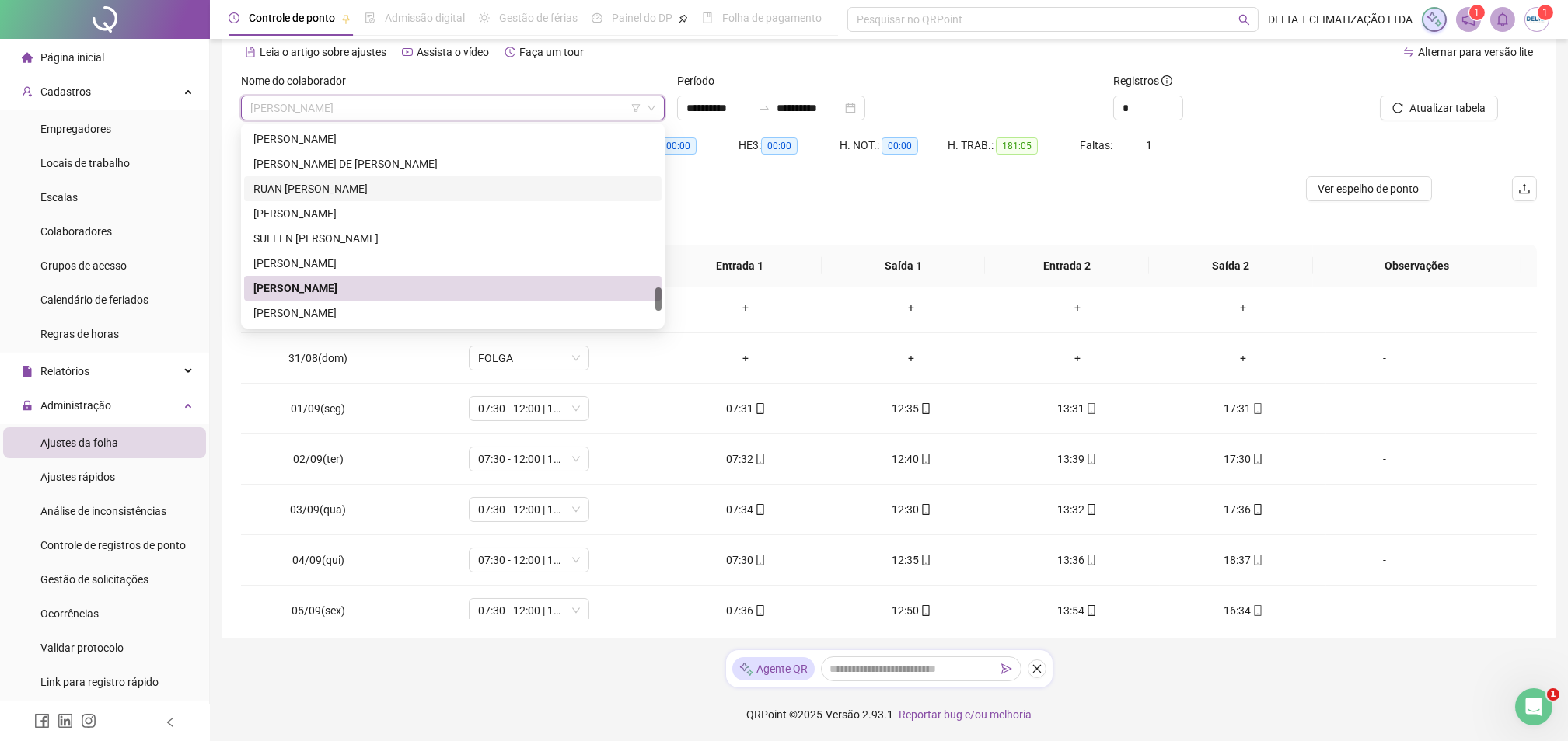
click at [374, 314] on div "[PERSON_NAME]" at bounding box center [452, 313] width 399 height 17
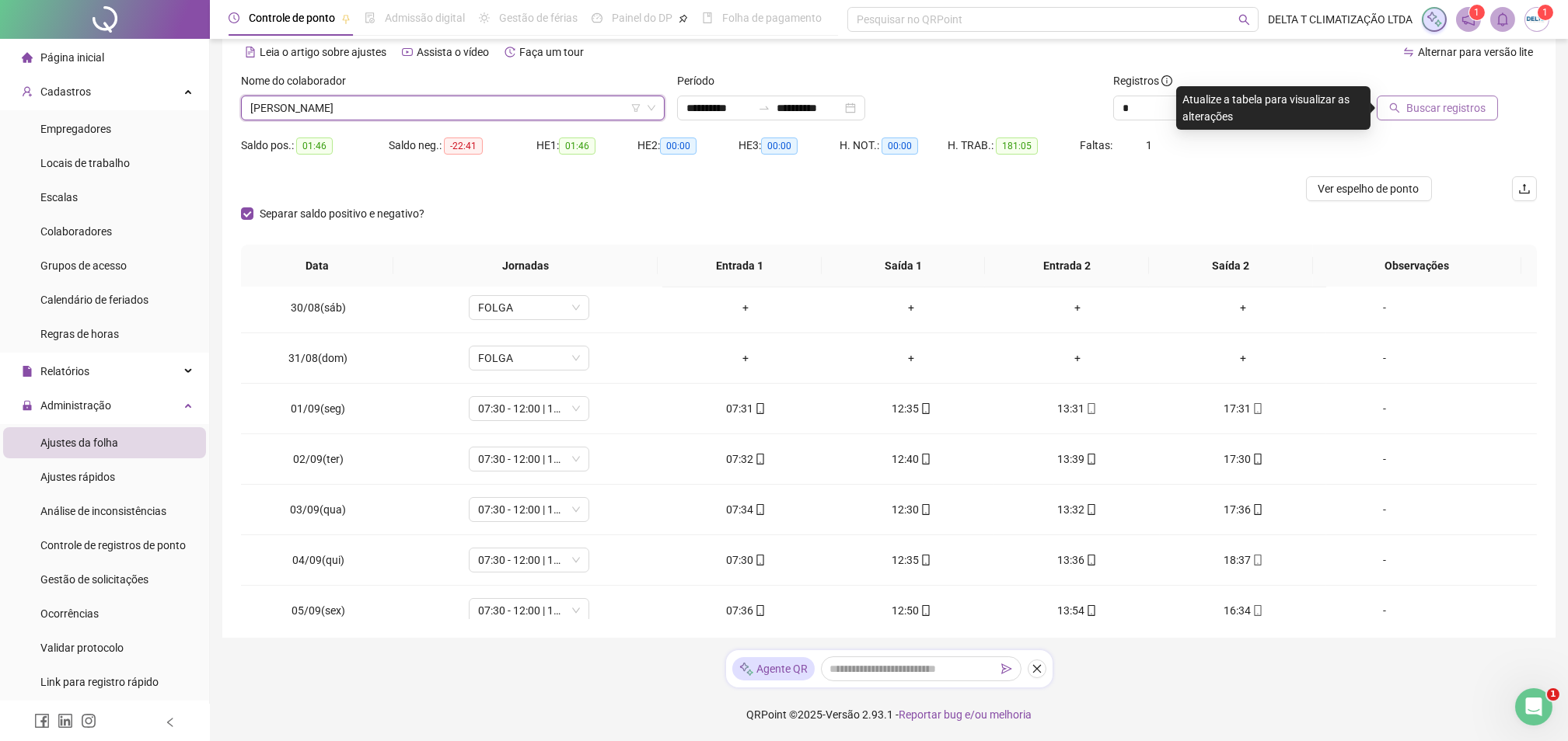
click at [1446, 112] on span "Buscar registros" at bounding box center [1446, 108] width 79 height 17
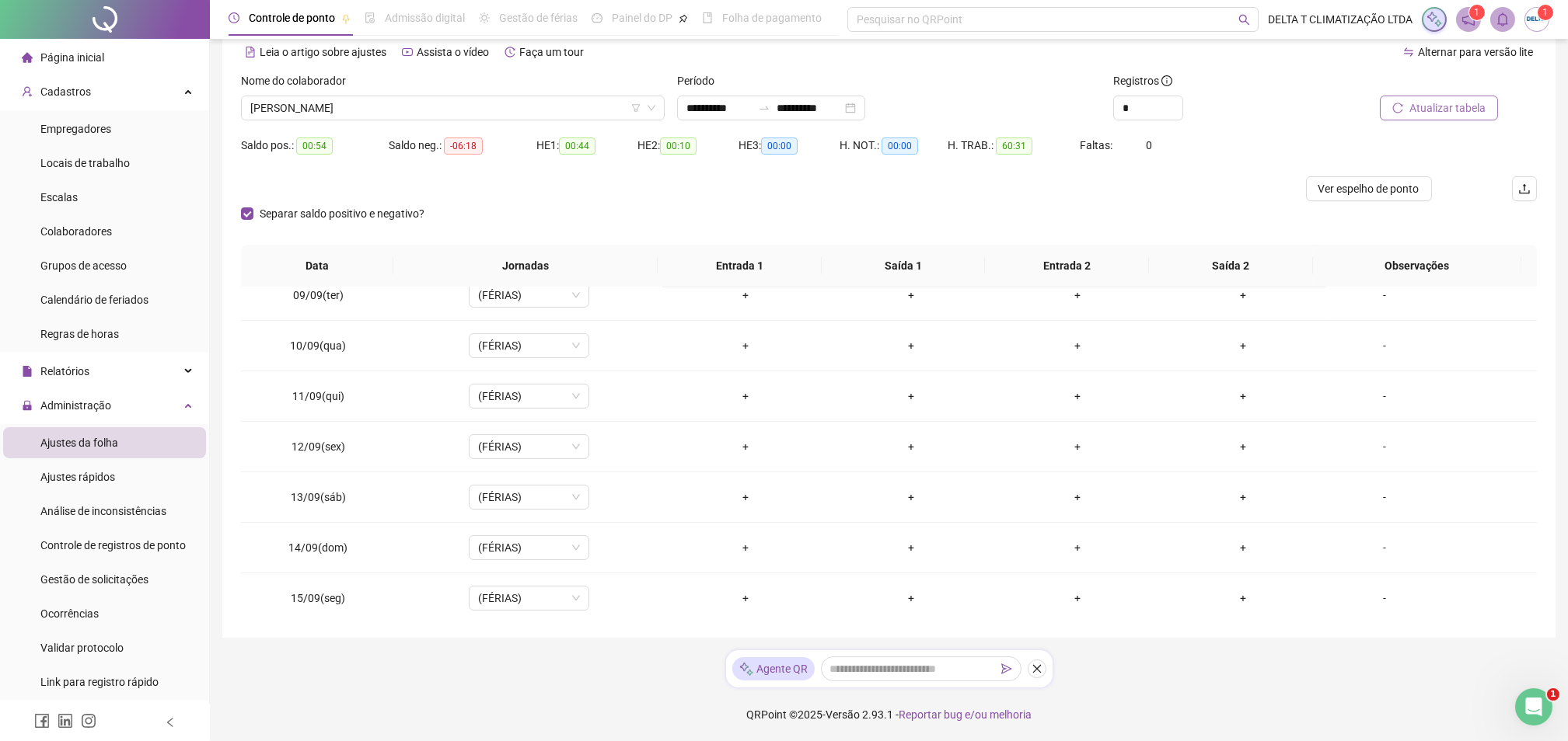
scroll to position [1235, 0]
click at [1319, 187] on span "Ver espelho de ponto" at bounding box center [1369, 189] width 102 height 17
click at [419, 107] on span "[PERSON_NAME]" at bounding box center [452, 108] width 405 height 23
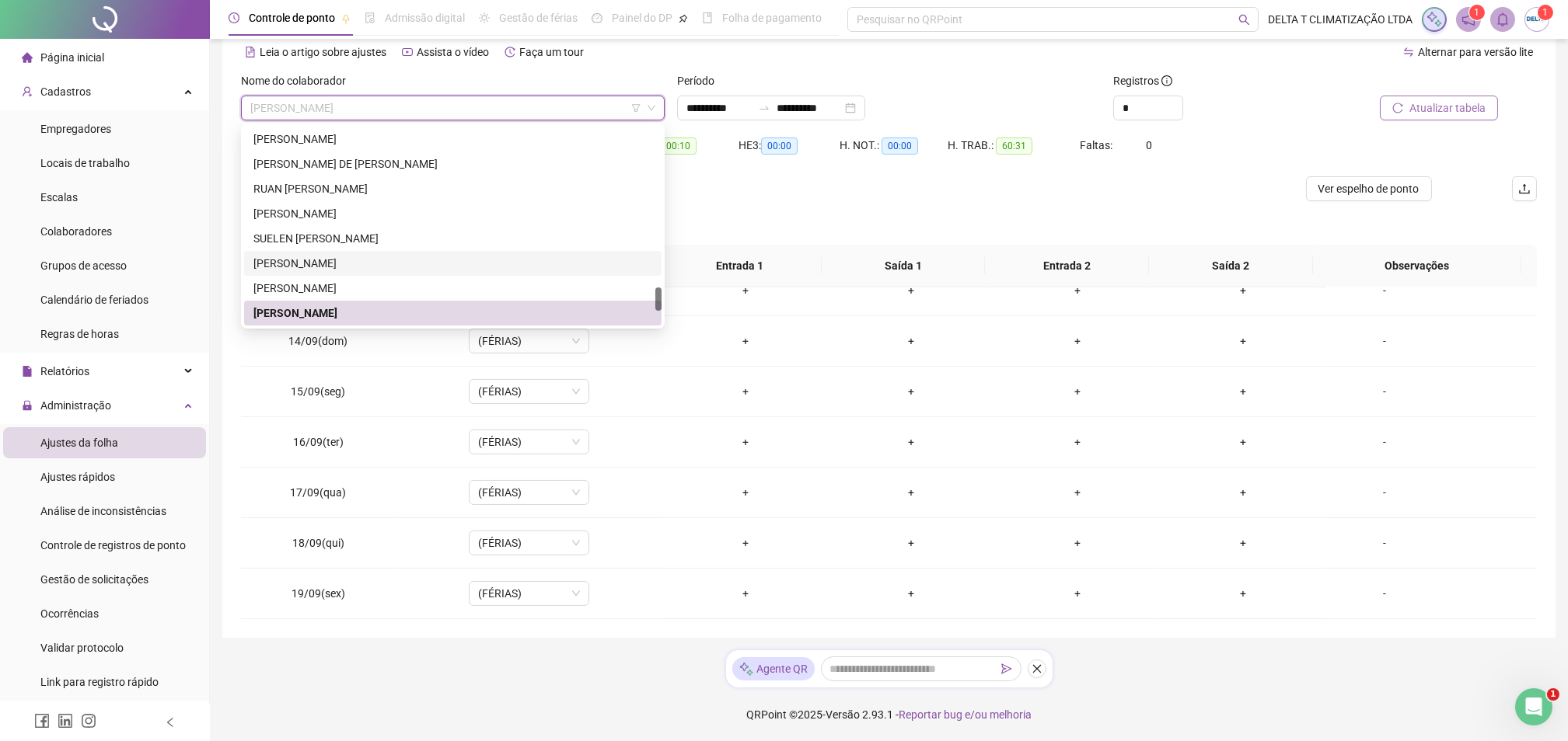
scroll to position [1467, 0]
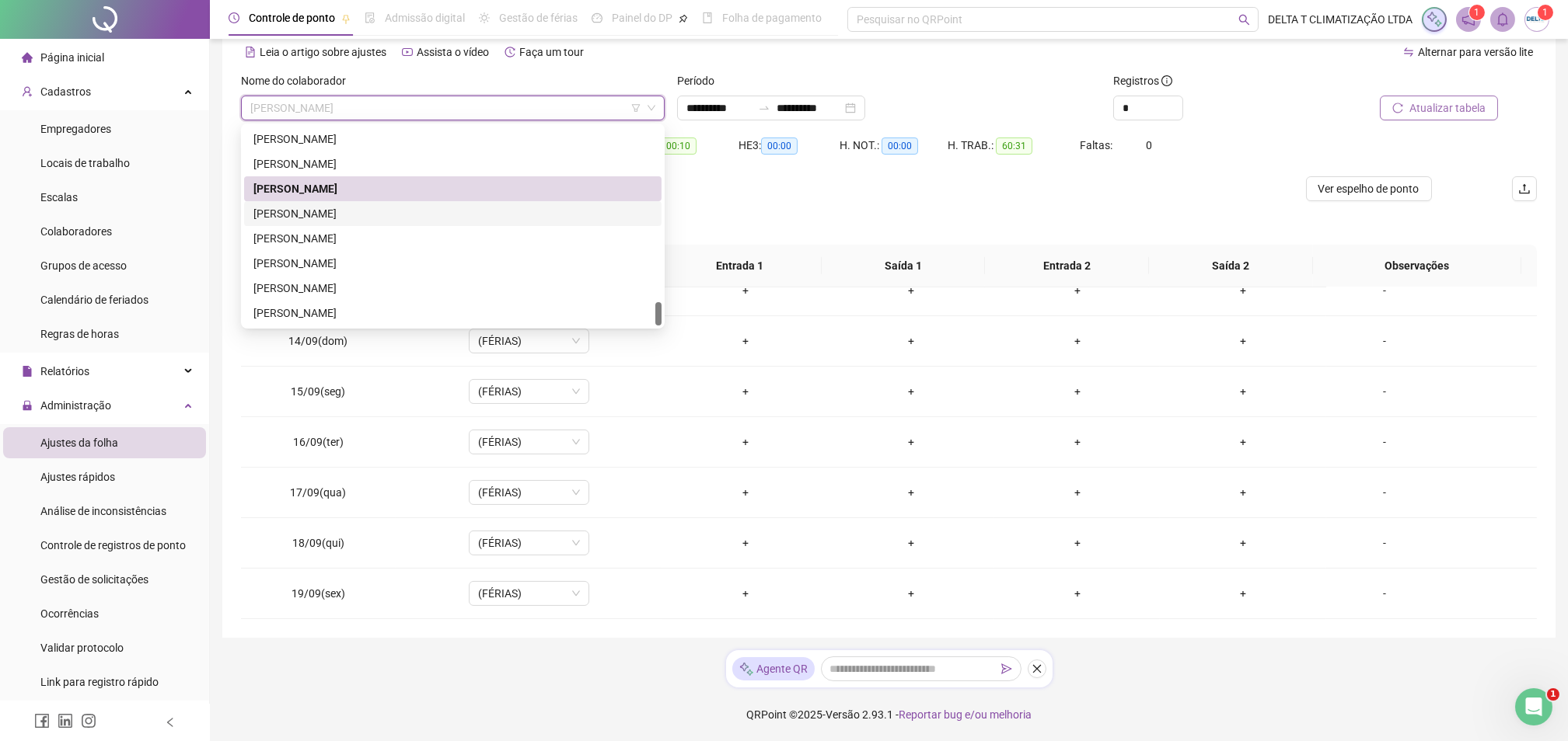
click at [369, 206] on div "[PERSON_NAME]" at bounding box center [452, 214] width 399 height 17
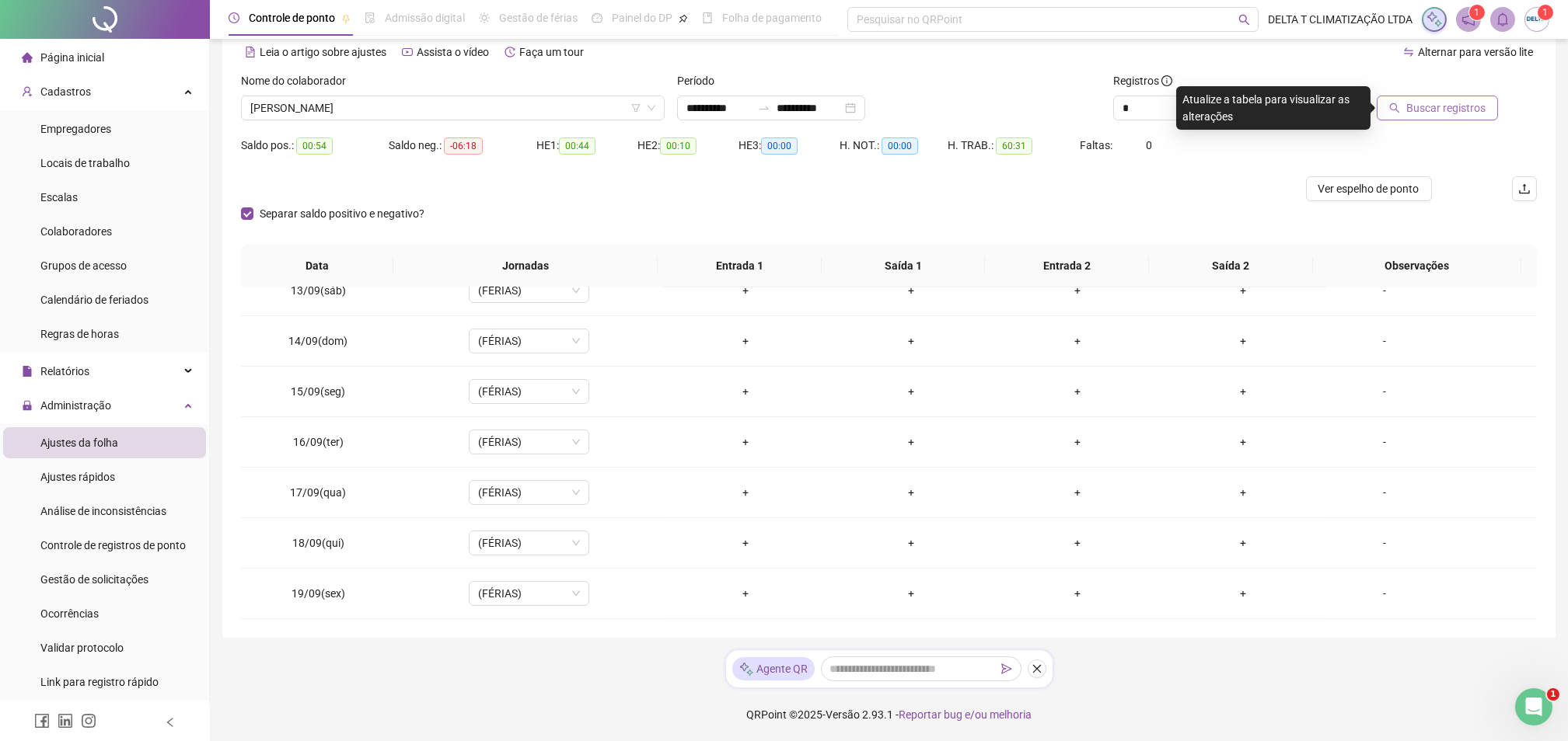
click at [1474, 101] on span "Buscar registros" at bounding box center [1446, 108] width 79 height 17
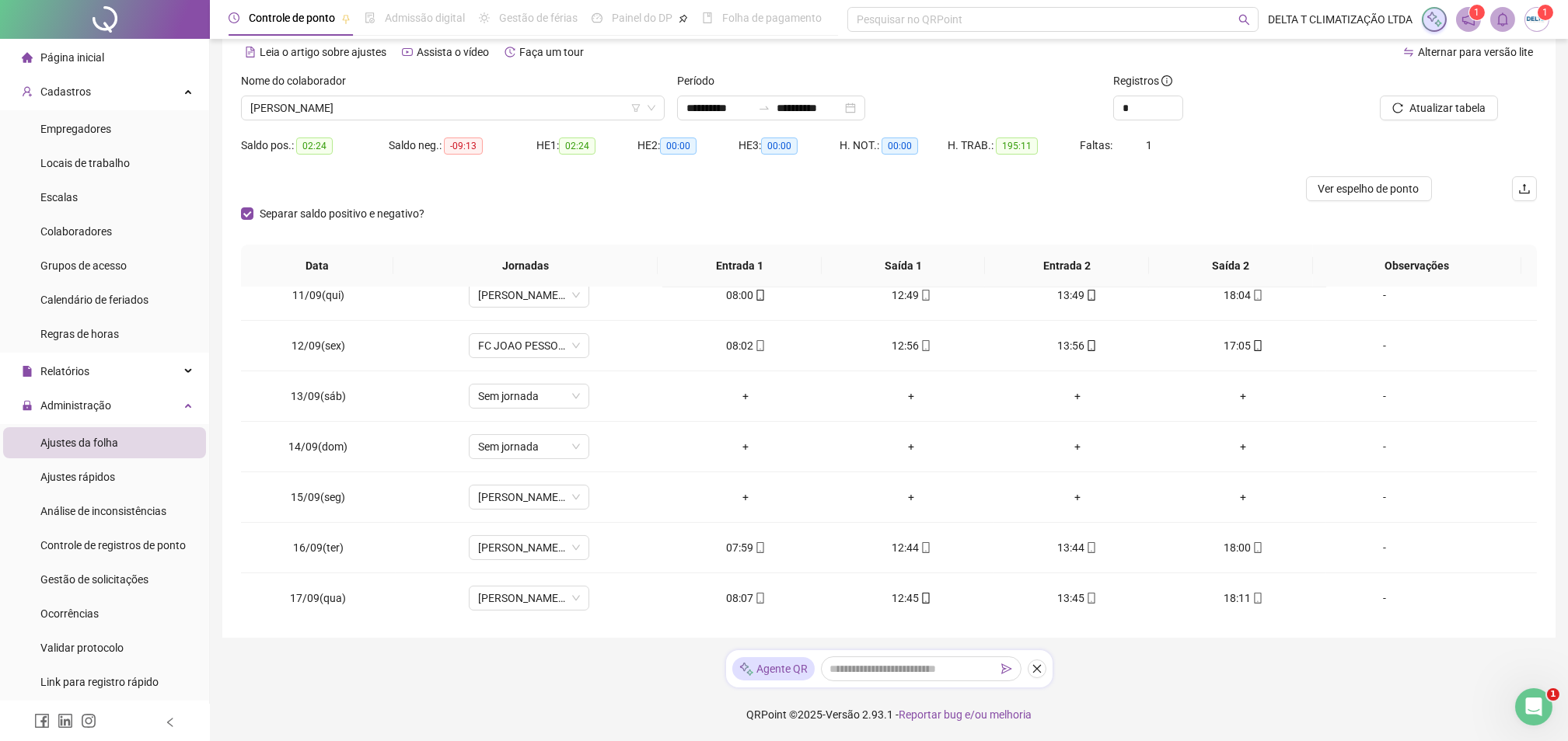
scroll to position [1131, 0]
click at [519, 498] on span "[PERSON_NAME] PARAIBA" at bounding box center [529, 494] width 102 height 23
type input "*"
type input "*****"
click at [555, 552] on div "Folga" at bounding box center [538, 552] width 102 height 17
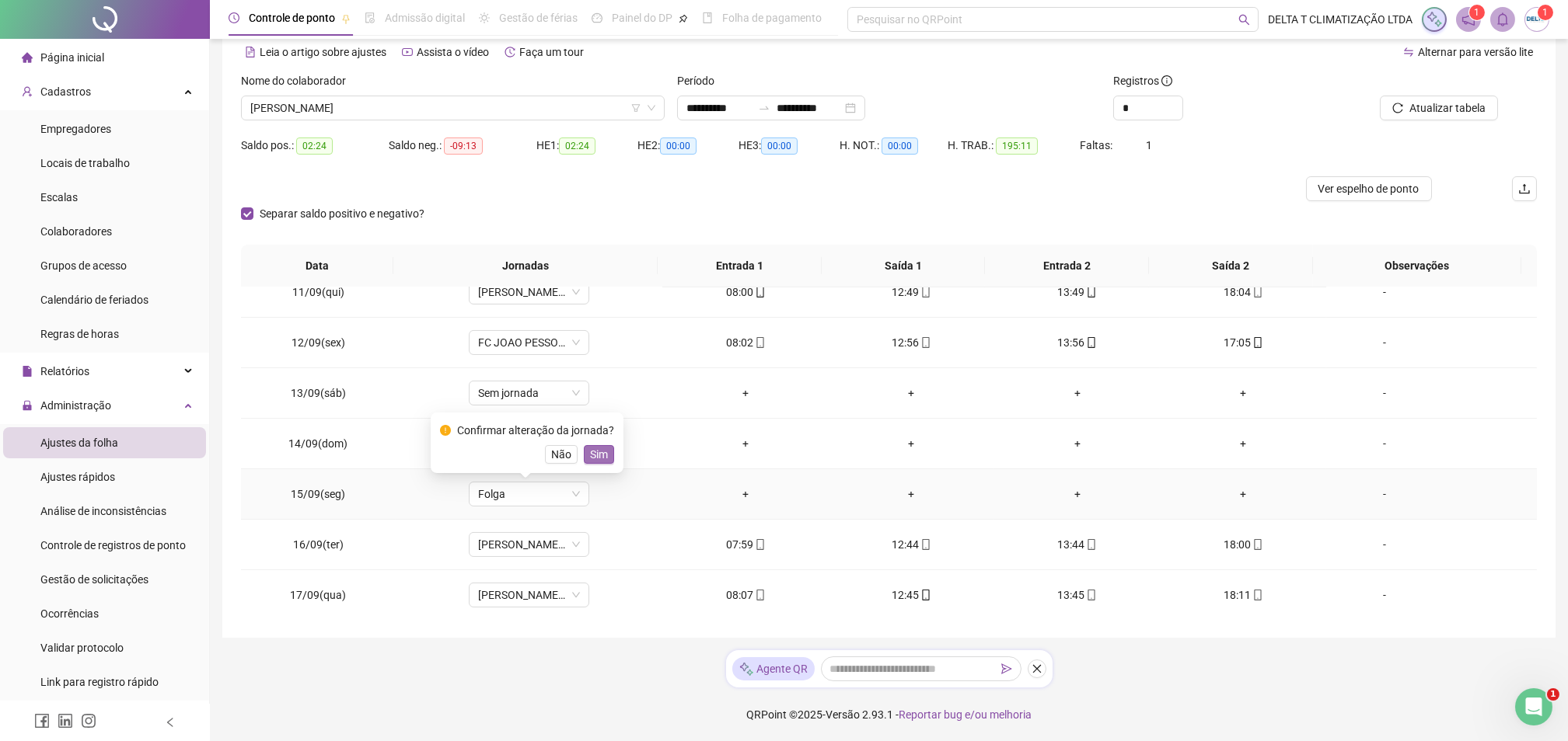
click at [595, 446] on span "Sim" at bounding box center [598, 455] width 17 height 17
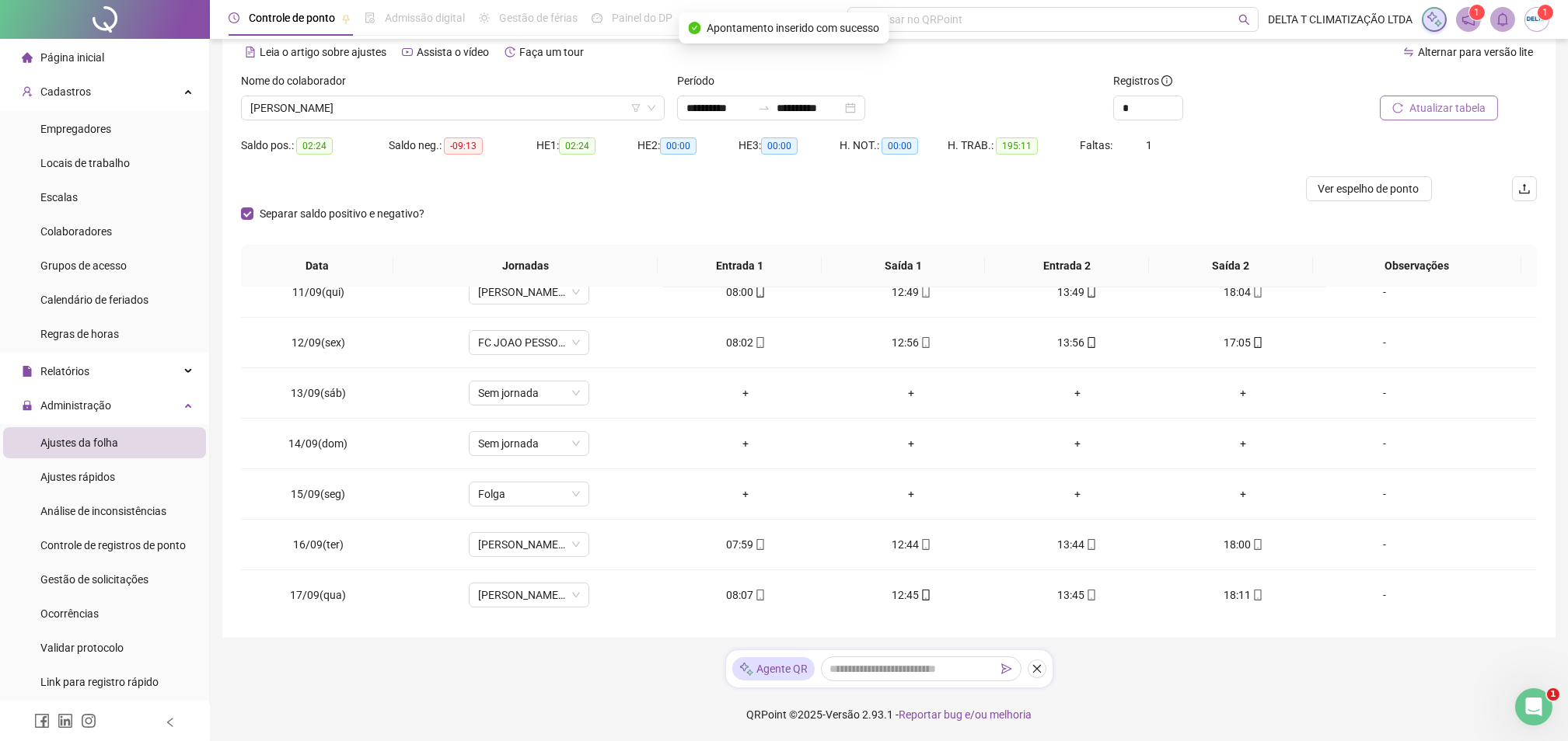
click at [1426, 113] on span "Atualizar tabela" at bounding box center [1447, 108] width 76 height 17
click at [1414, 197] on button "Ver espelho de ponto" at bounding box center [1369, 189] width 126 height 25
click at [454, 104] on span "[PERSON_NAME]" at bounding box center [452, 108] width 405 height 23
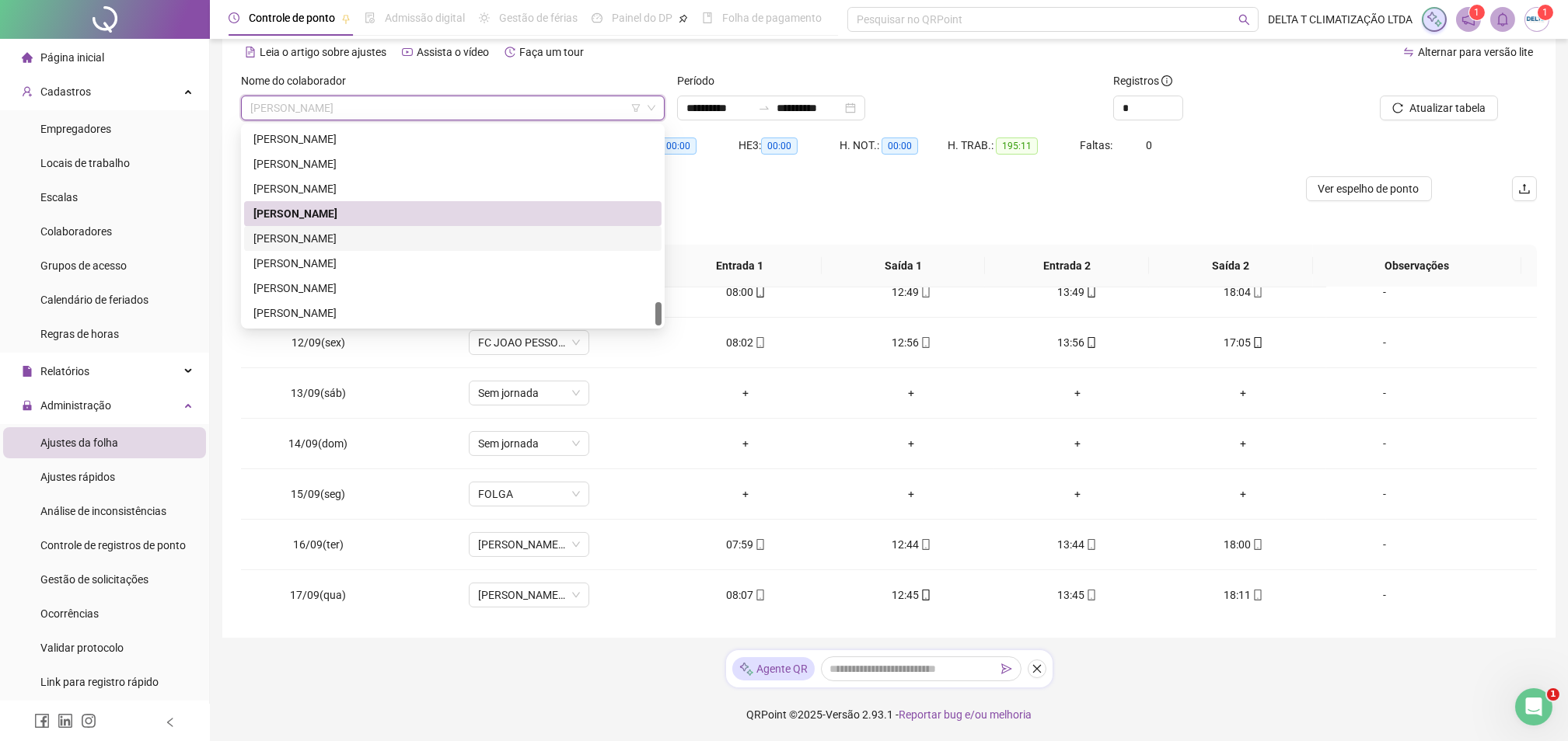
click at [402, 242] on div "[PERSON_NAME]" at bounding box center [452, 239] width 399 height 17
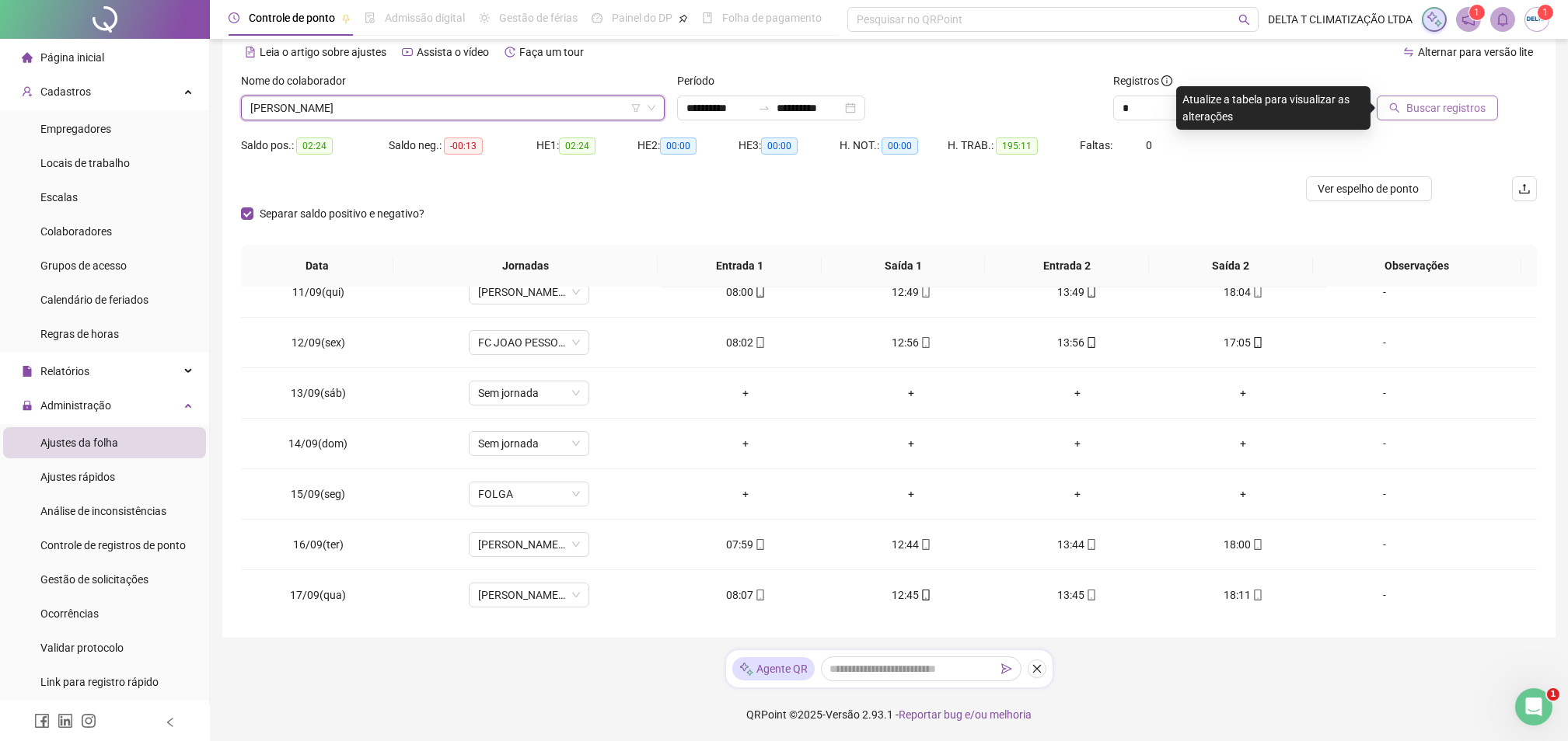
click at [1390, 98] on button "Buscar registros" at bounding box center [1437, 108] width 121 height 25
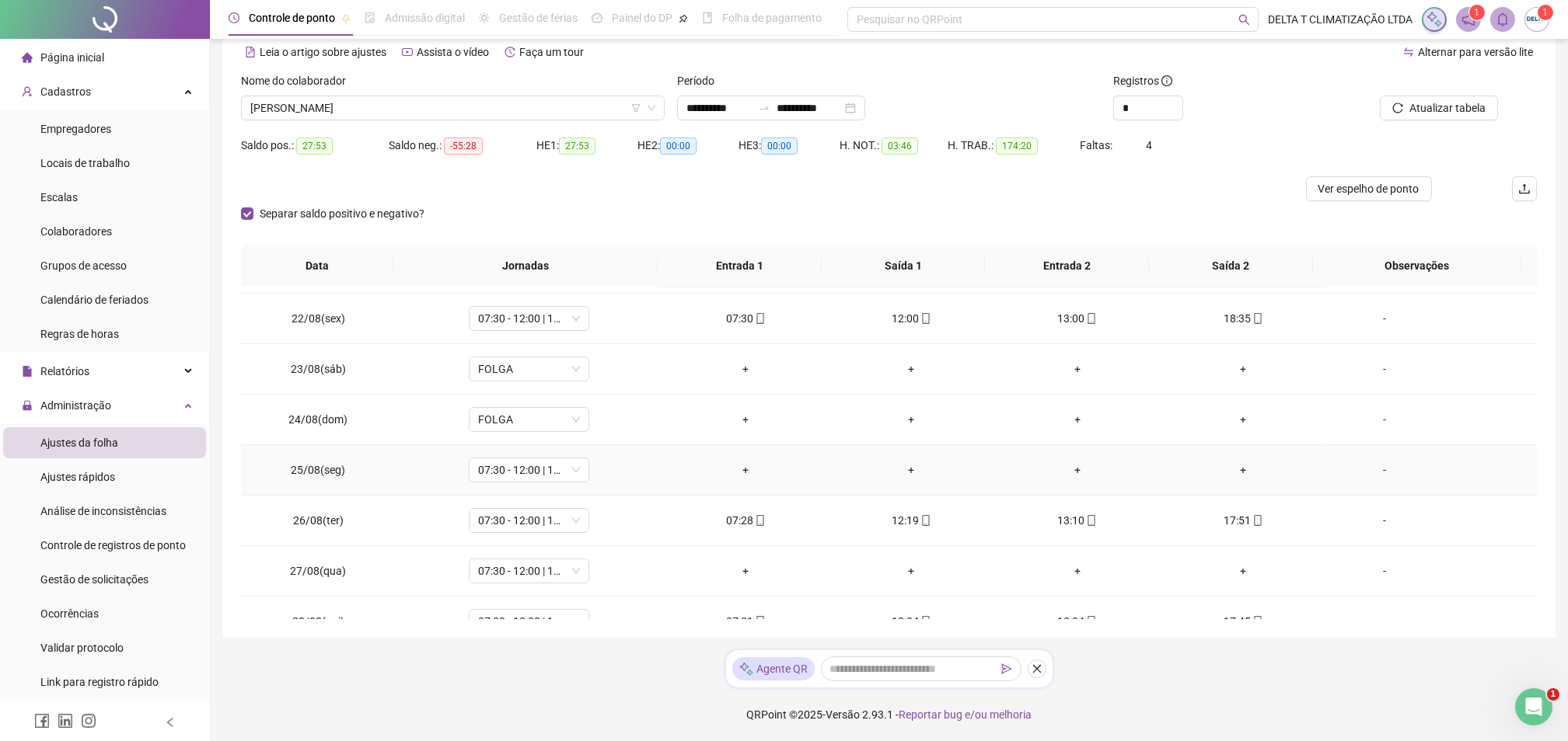
scroll to position [0, 0]
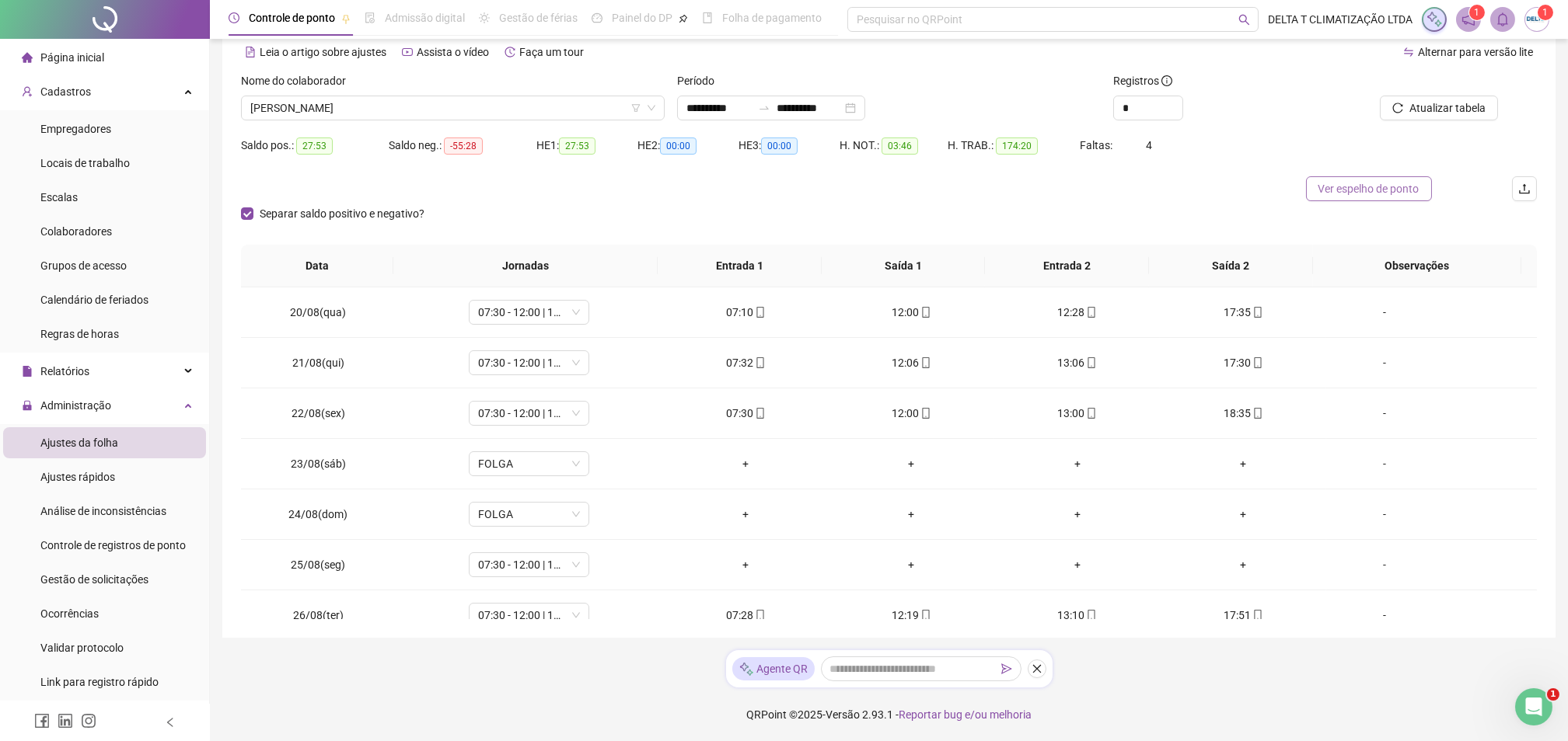
click at [1328, 190] on span "Ver espelho de ponto" at bounding box center [1369, 189] width 102 height 17
click at [411, 113] on span "[PERSON_NAME]" at bounding box center [452, 108] width 405 height 23
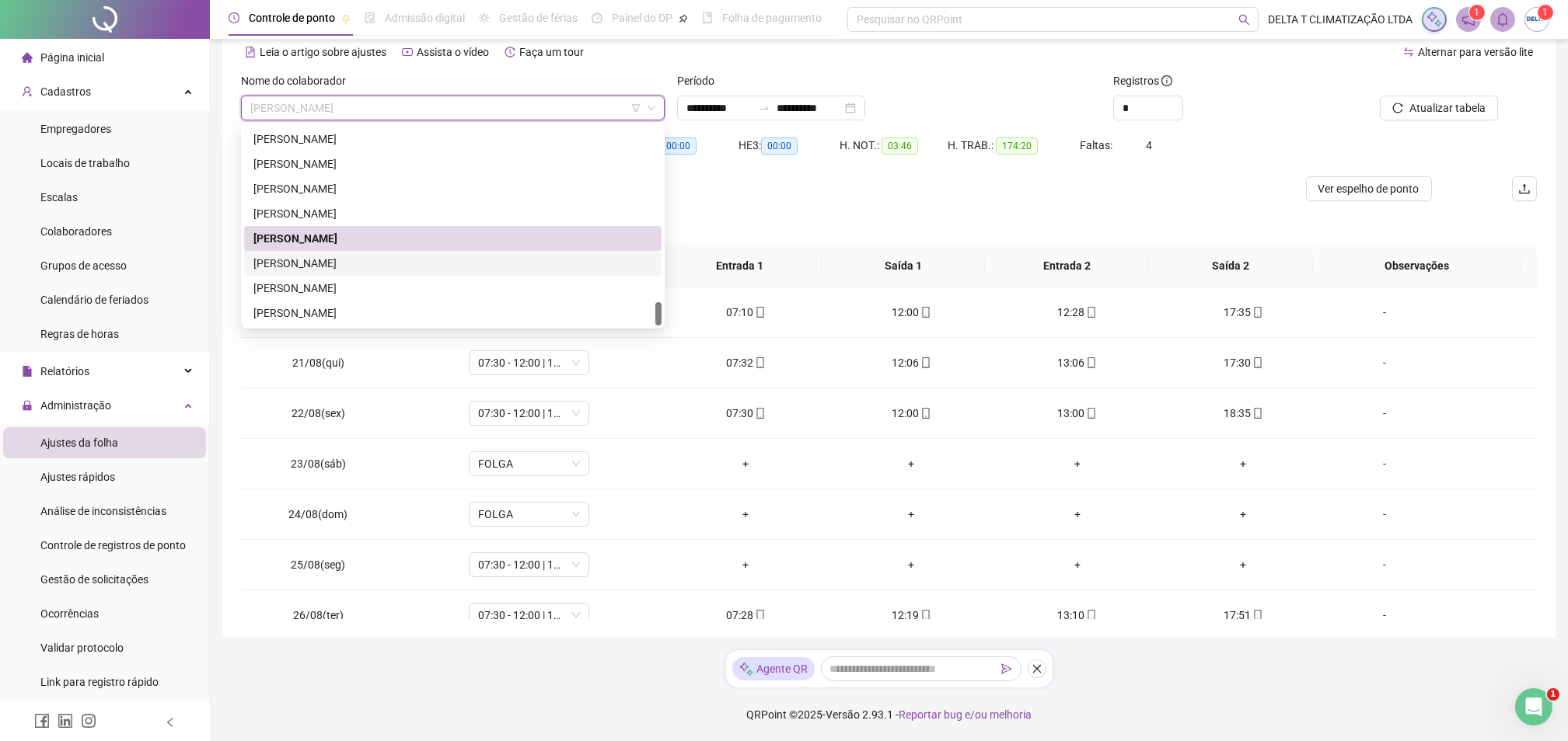
click at [351, 261] on div "[PERSON_NAME]" at bounding box center [452, 264] width 399 height 17
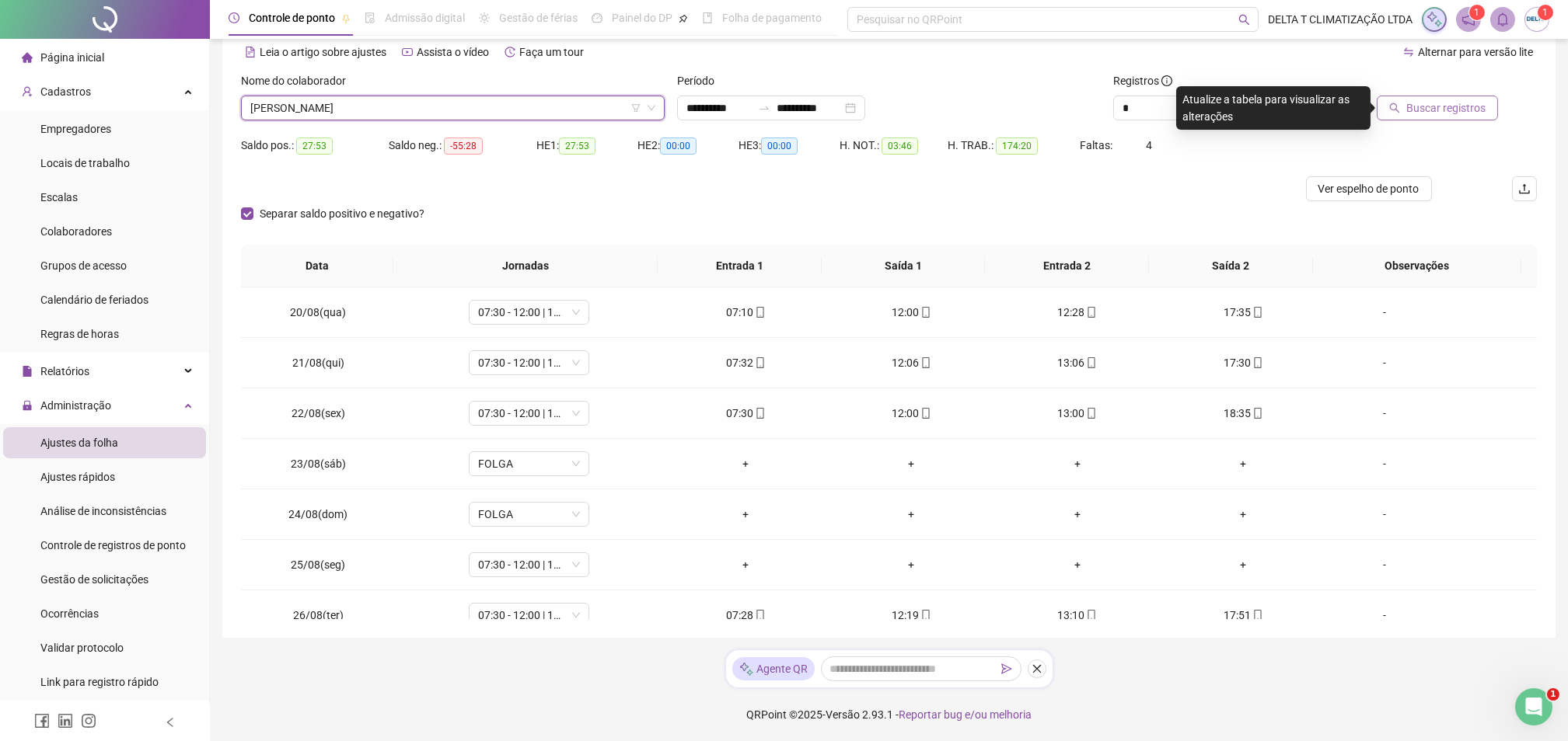
click at [1413, 100] on span "Buscar registros" at bounding box center [1446, 108] width 79 height 17
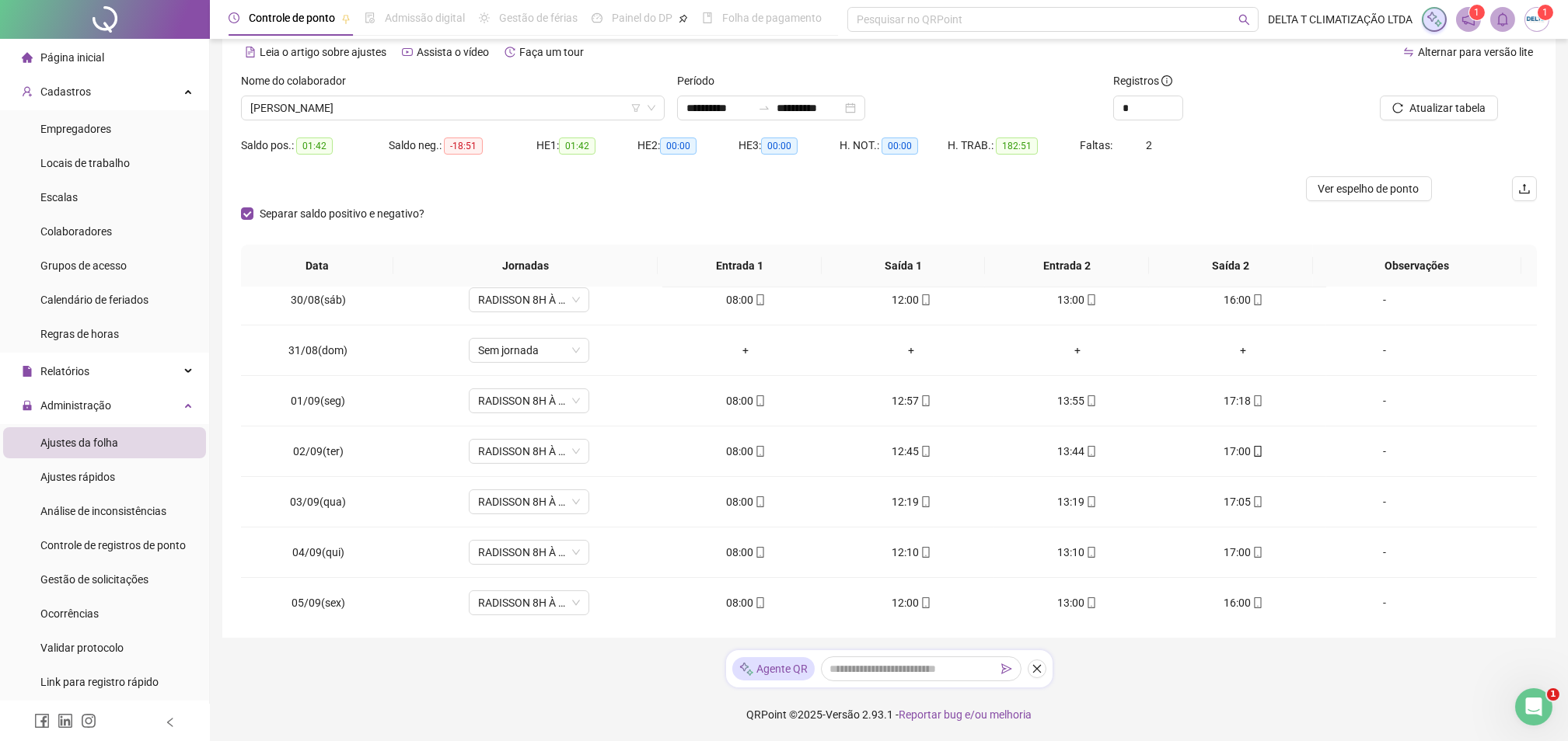
scroll to position [1235, 0]
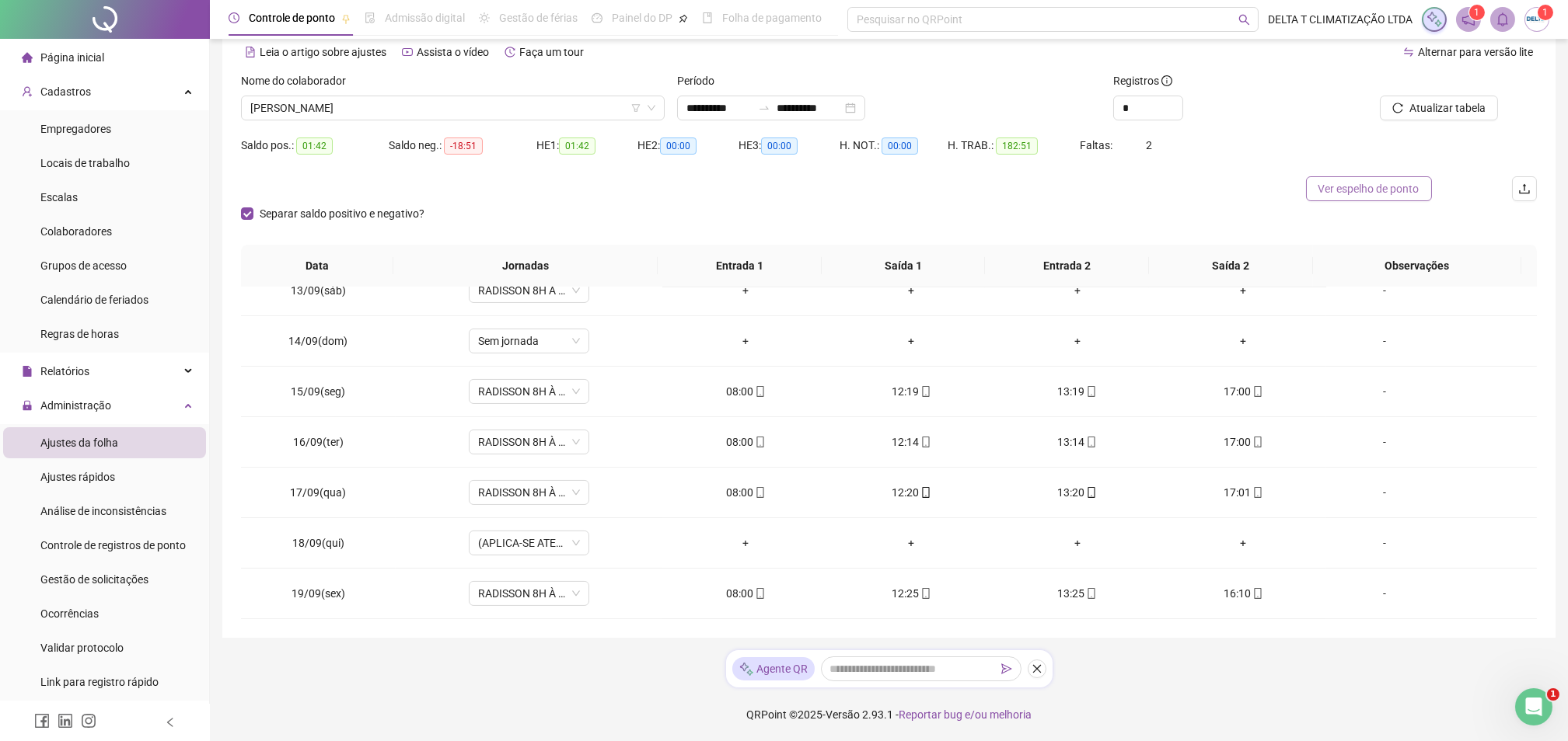
click at [1384, 192] on span "Ver espelho de ponto" at bounding box center [1369, 189] width 102 height 17
click at [476, 113] on span "[PERSON_NAME]" at bounding box center [452, 108] width 405 height 23
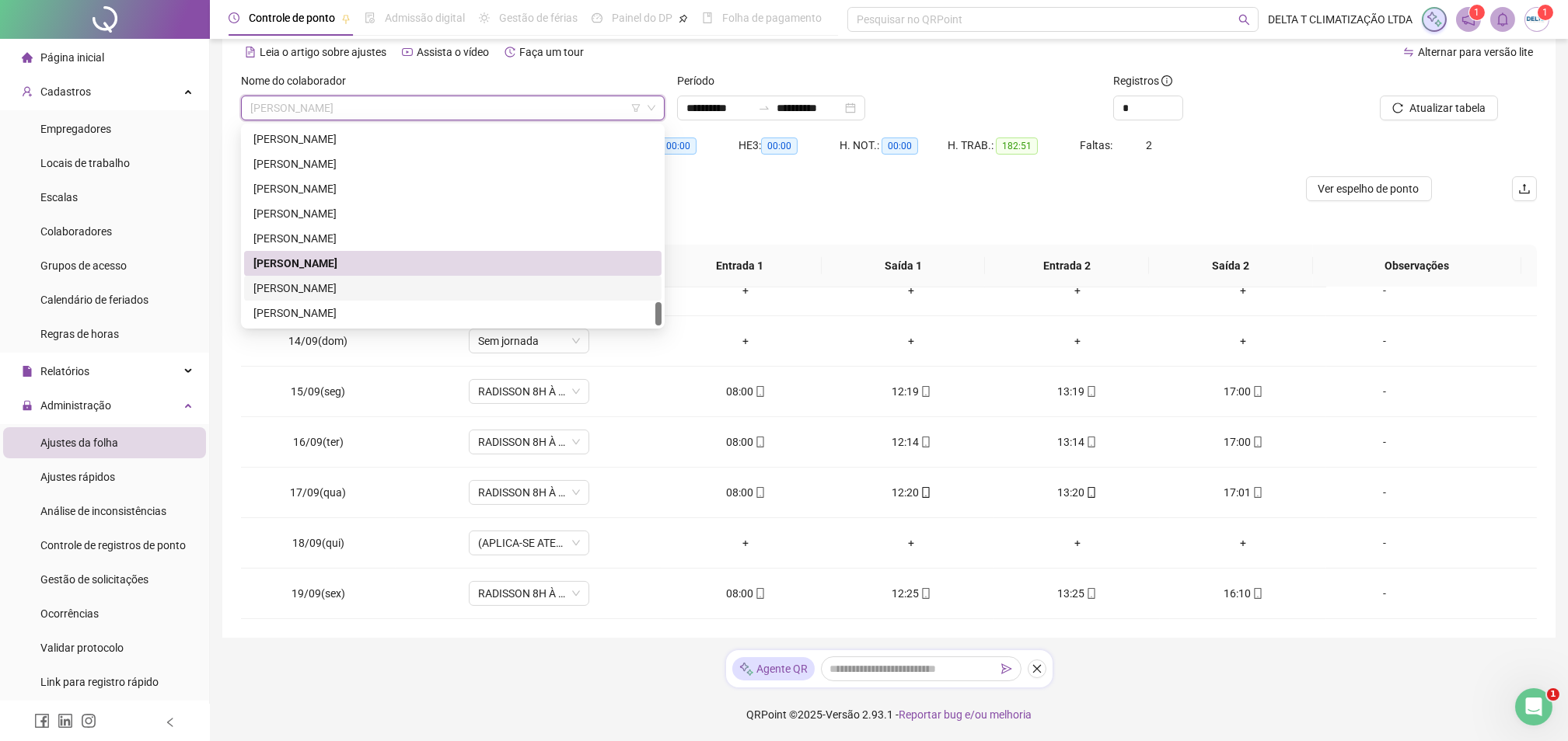
click at [402, 295] on div "[PERSON_NAME]" at bounding box center [452, 289] width 399 height 17
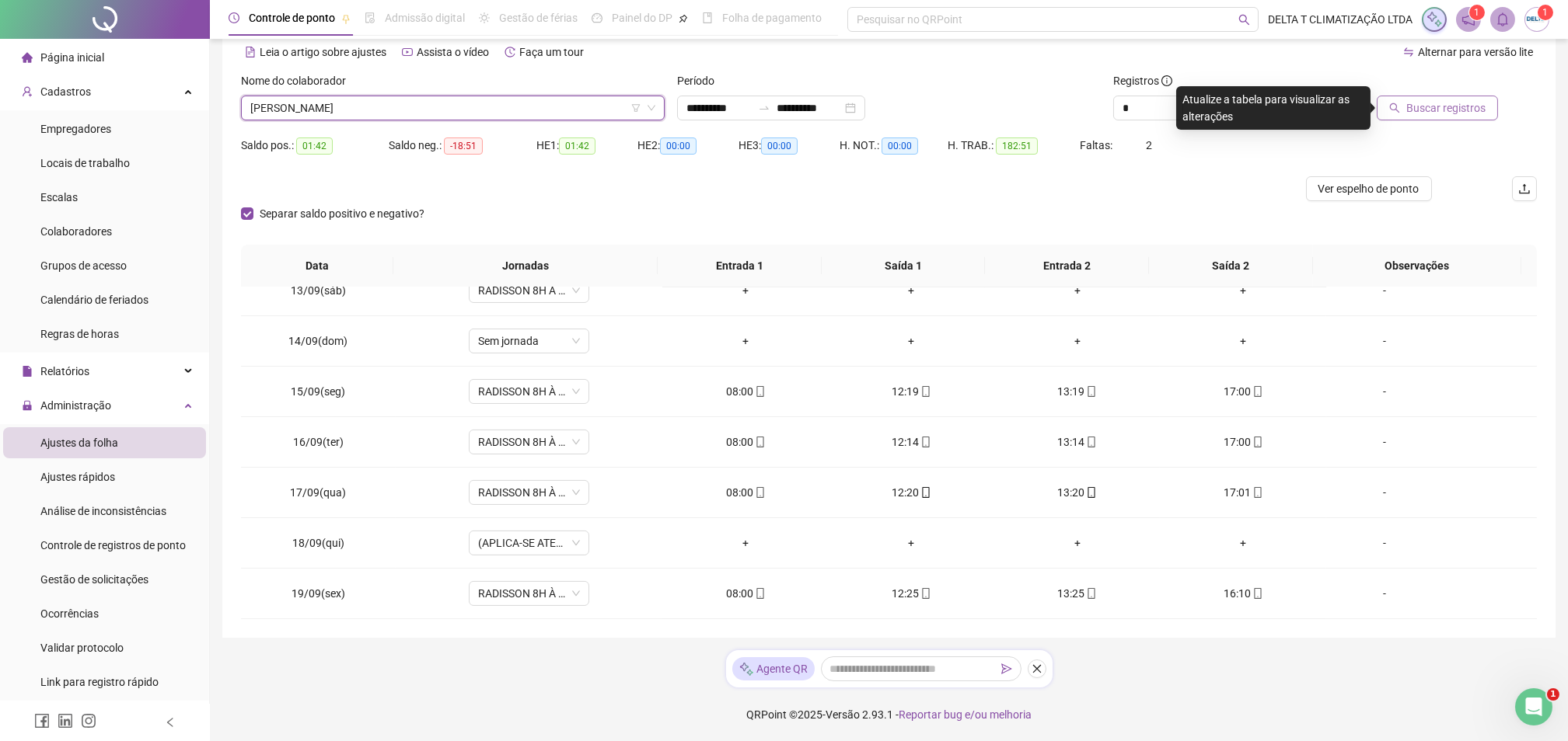
click at [1404, 112] on button "Buscar registros" at bounding box center [1437, 108] width 121 height 25
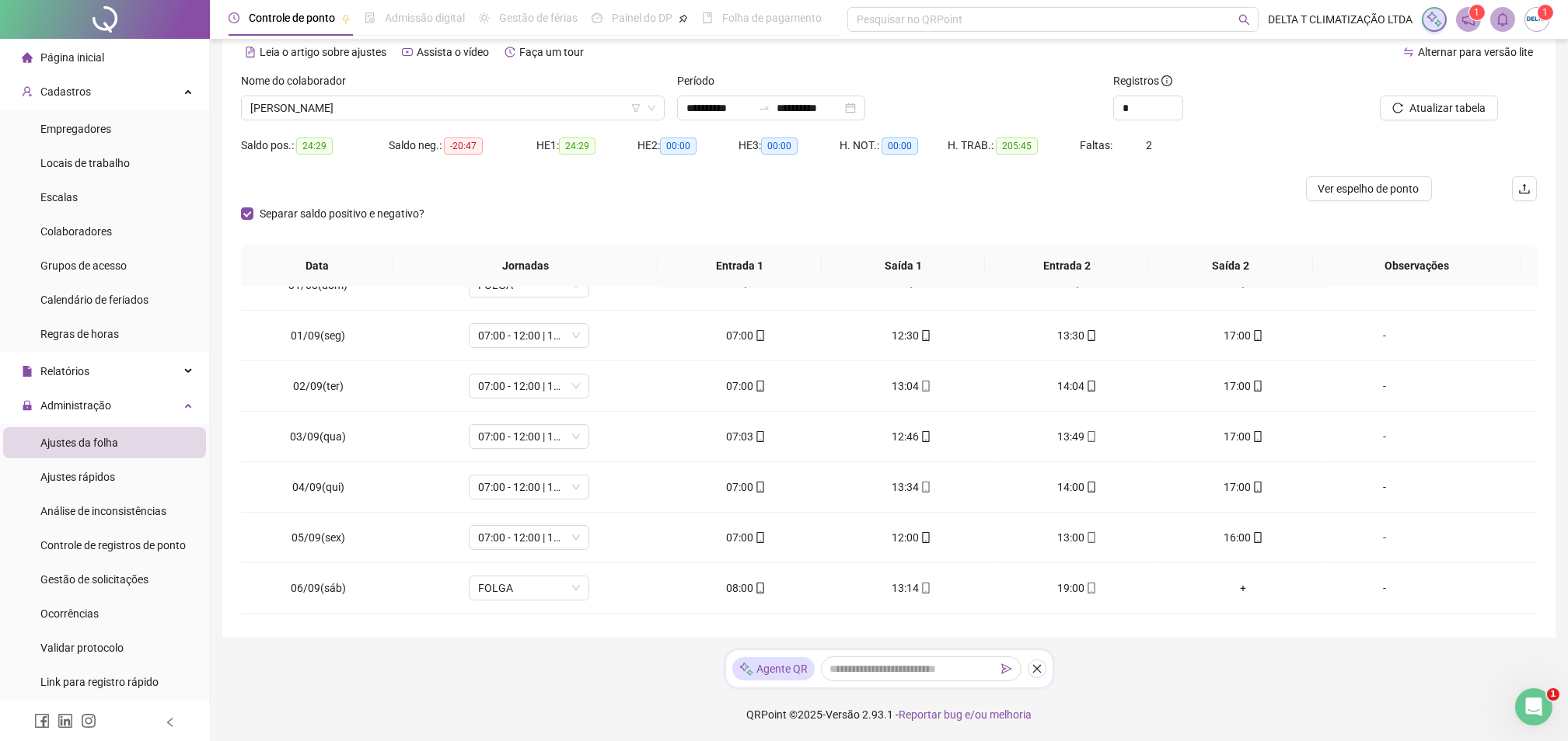
scroll to position [510, 0]
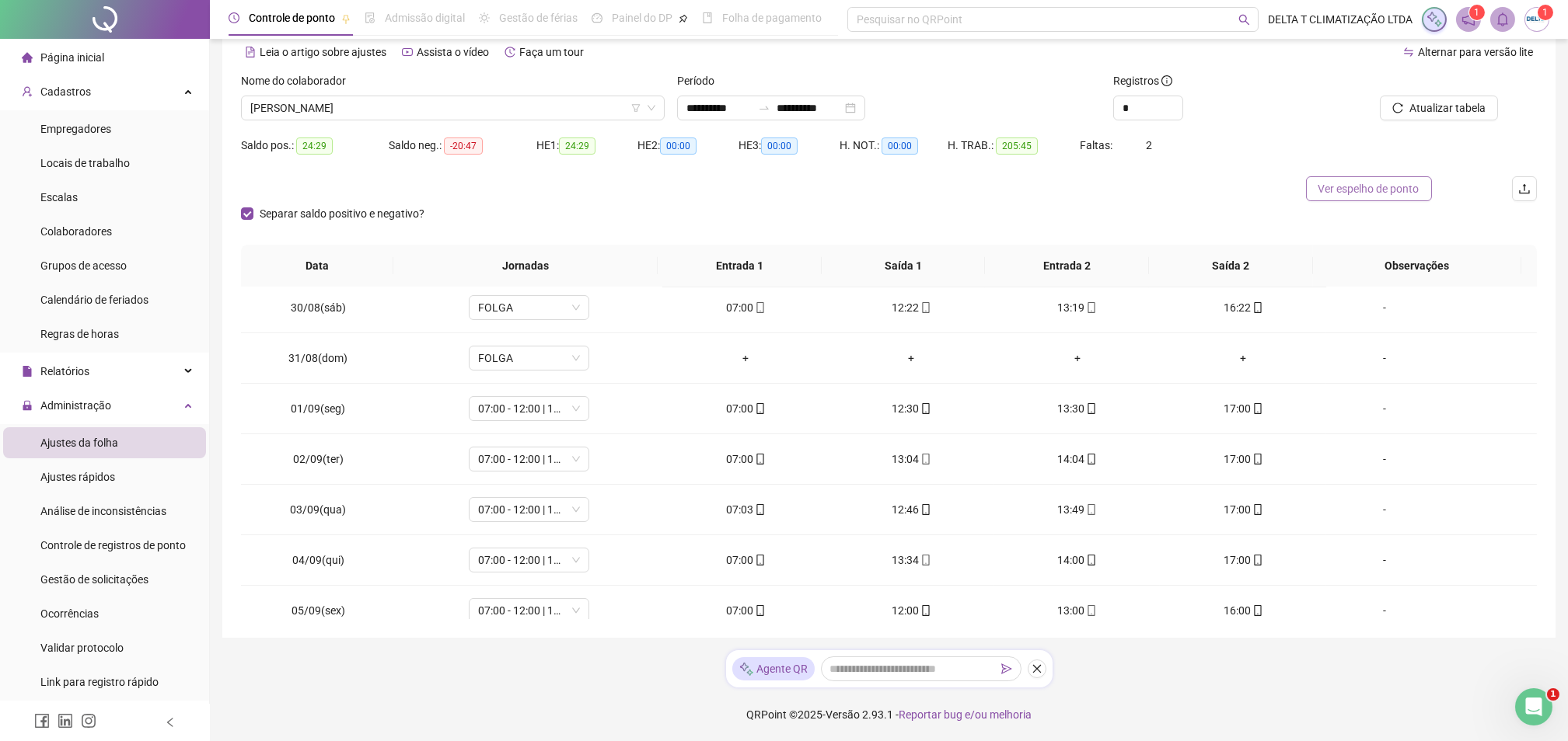
click at [1391, 185] on span "Ver espelho de ponto" at bounding box center [1369, 189] width 102 height 17
click at [270, 114] on span "[PERSON_NAME]" at bounding box center [452, 108] width 405 height 23
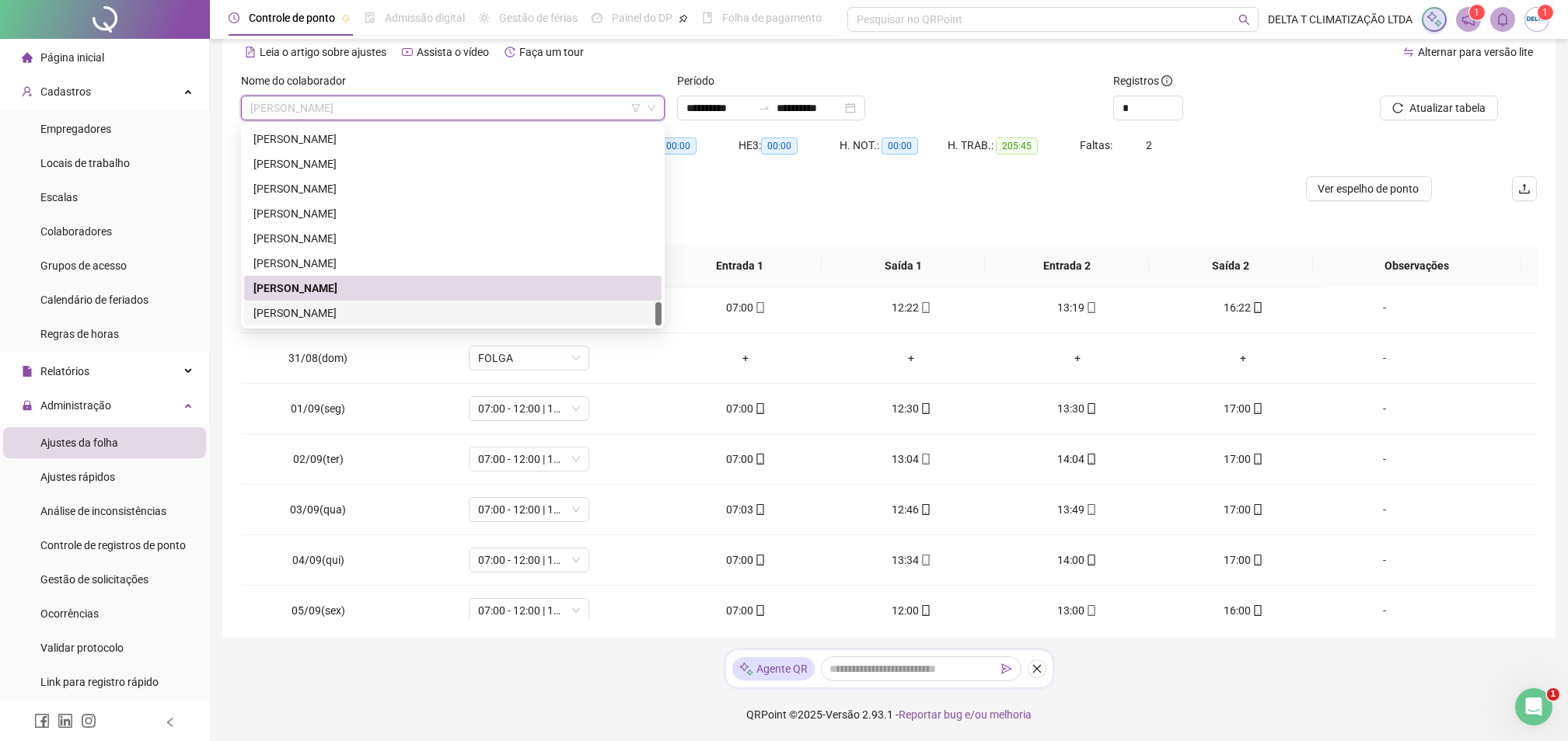
click at [308, 317] on div "[PERSON_NAME]" at bounding box center [452, 313] width 399 height 17
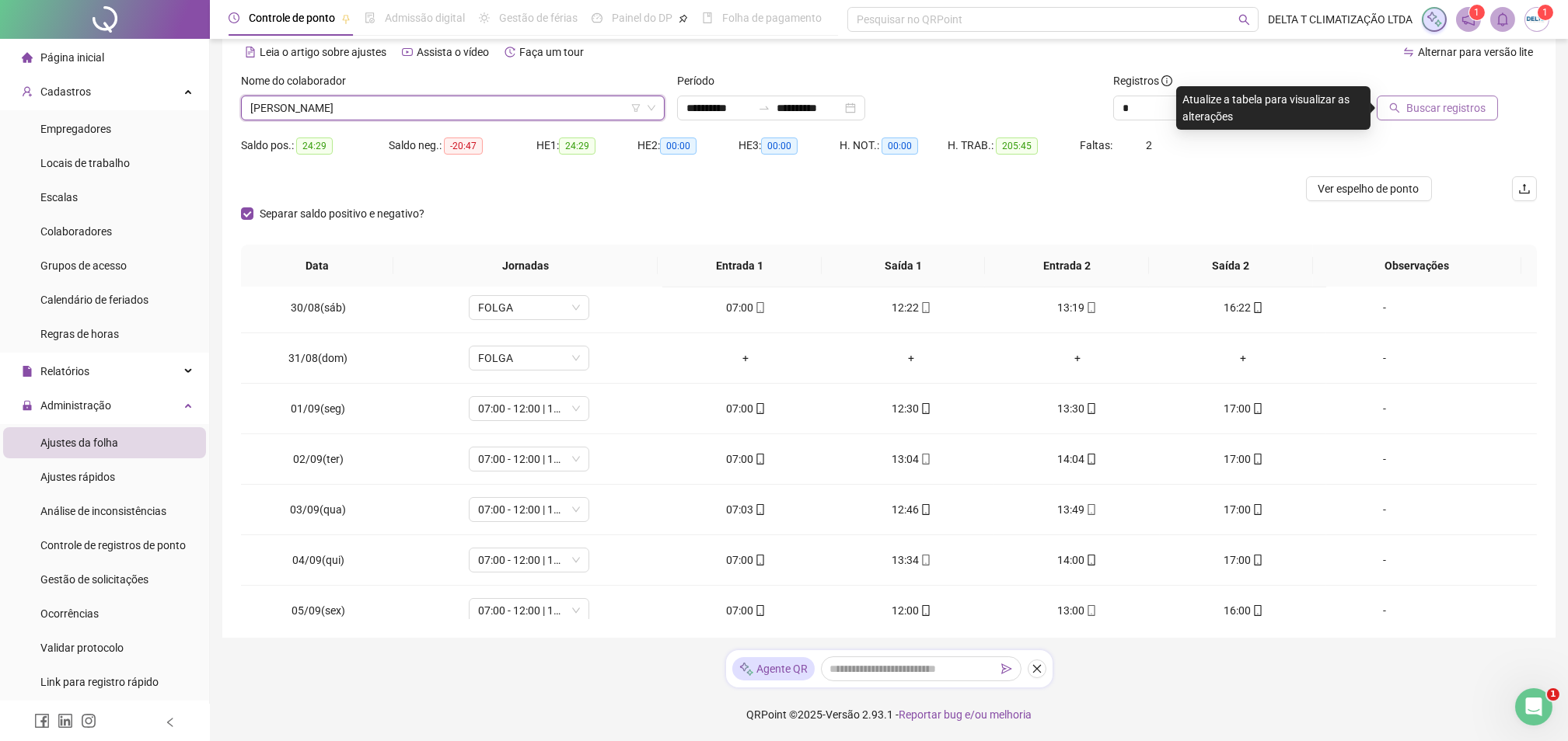
click at [1419, 112] on span "Buscar registros" at bounding box center [1446, 108] width 79 height 17
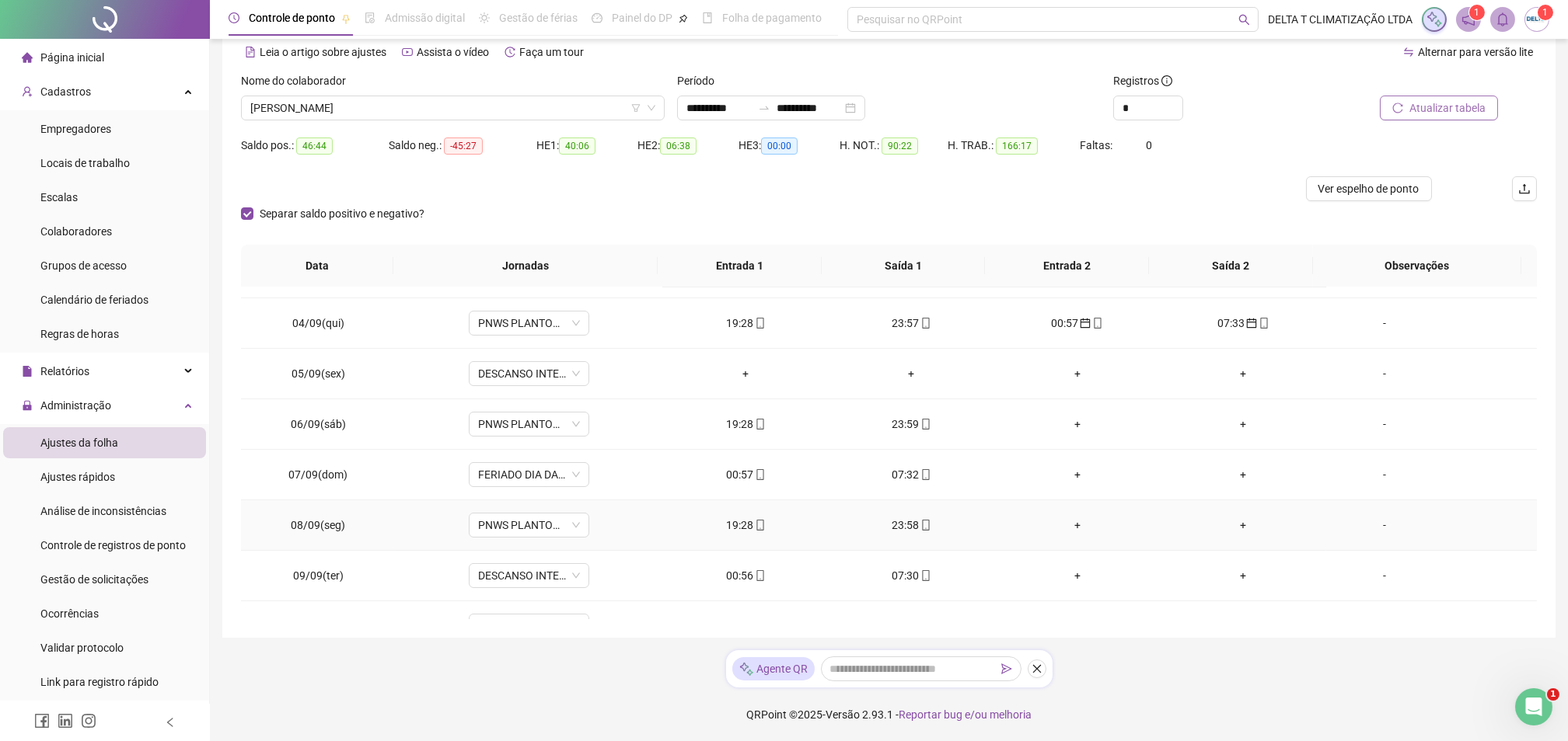
scroll to position [716, 0]
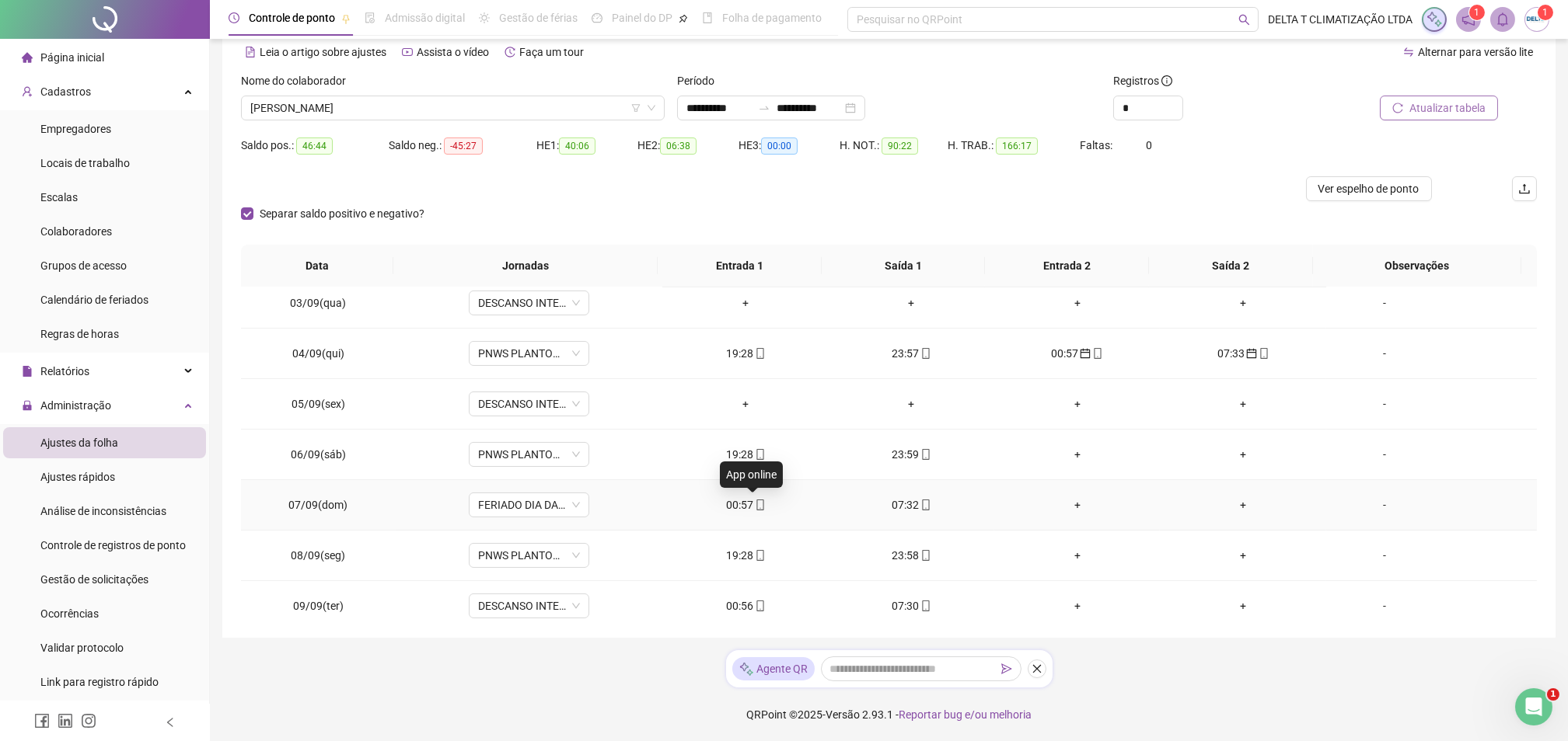
click at [755, 508] on icon "mobile" at bounding box center [760, 504] width 11 height 11
type input "**********"
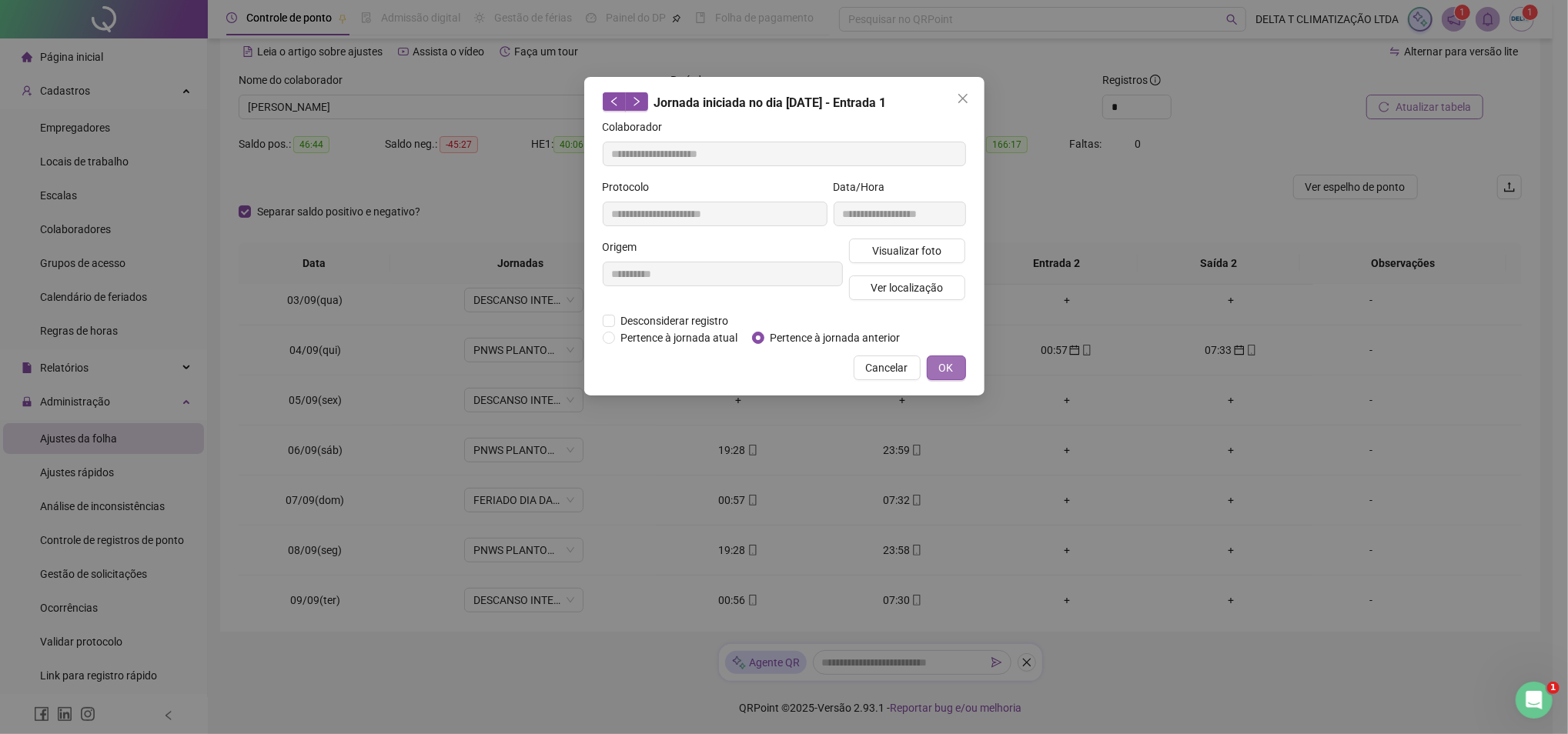
click at [942, 364] on span "OK" at bounding box center [946, 368] width 14 height 17
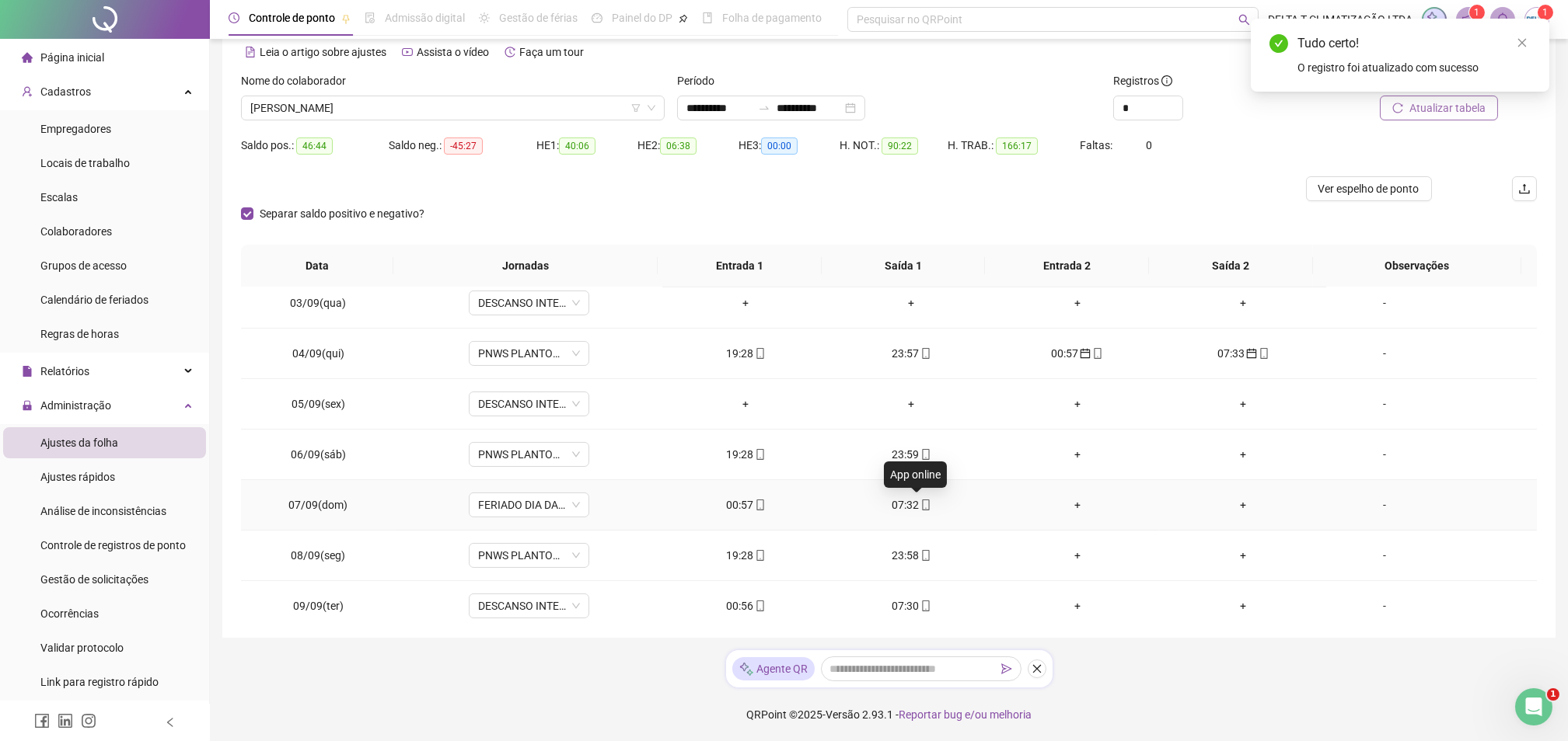
click at [920, 507] on icon "mobile" at bounding box center [925, 504] width 11 height 11
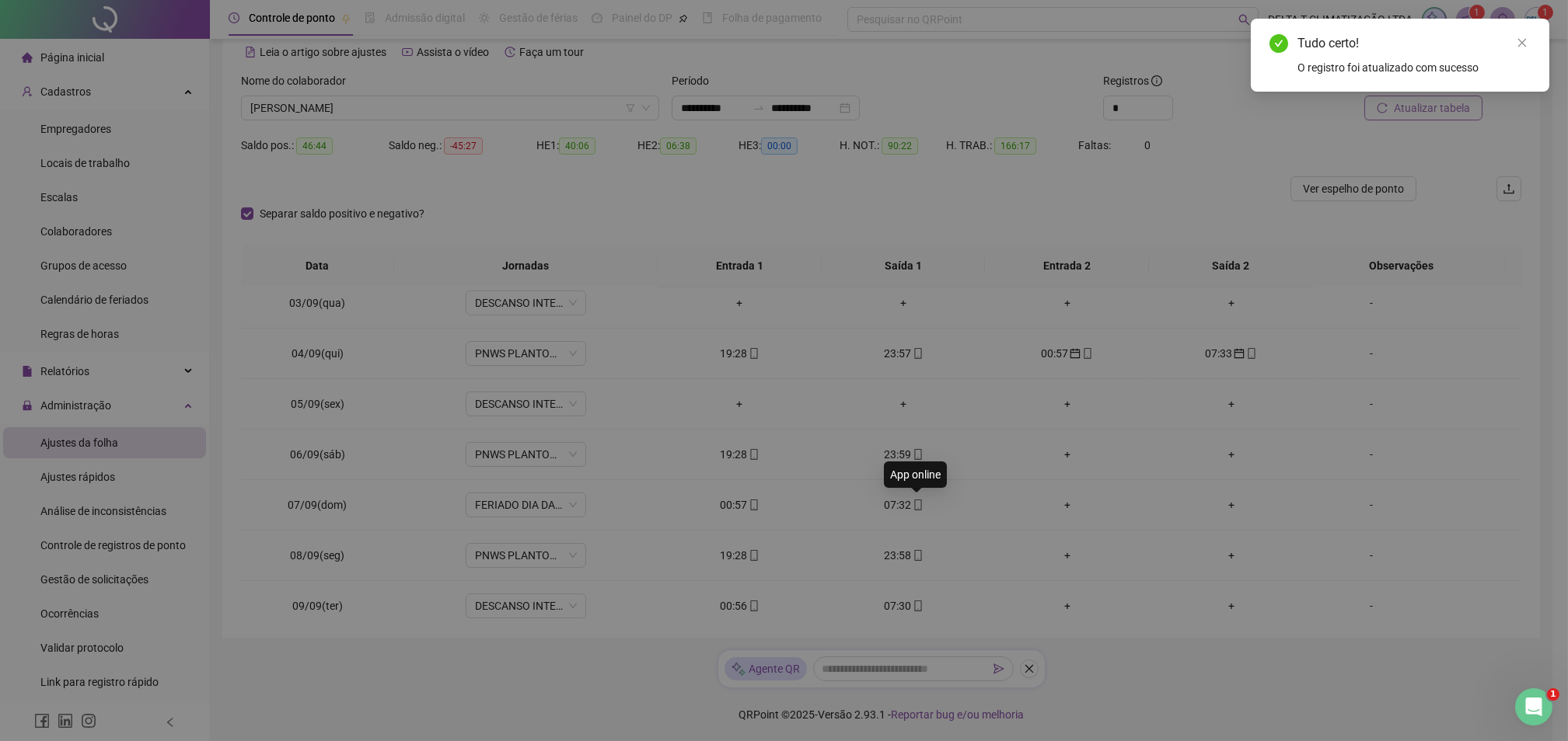
type input "**********"
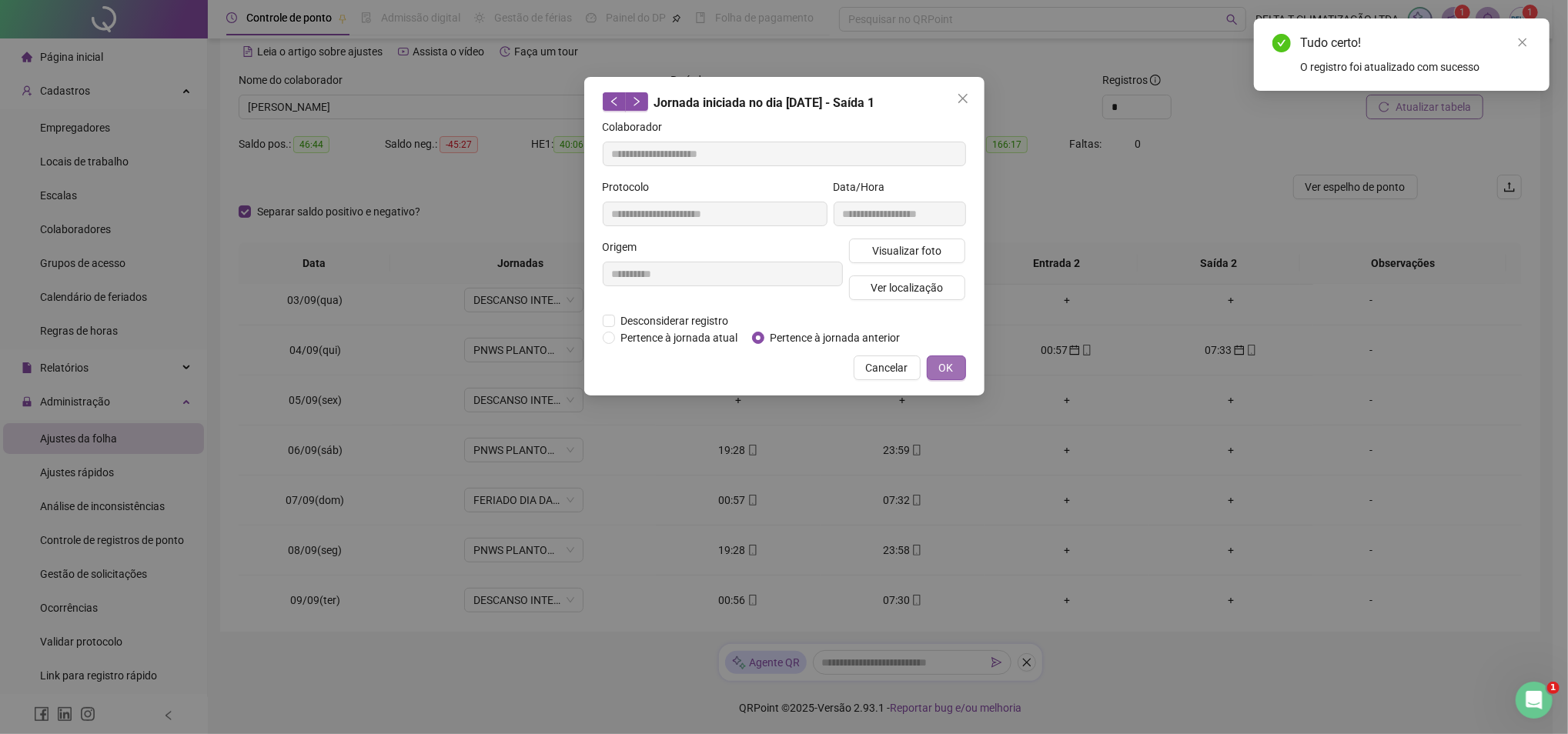
click at [955, 364] on button "OK" at bounding box center [946, 368] width 39 height 25
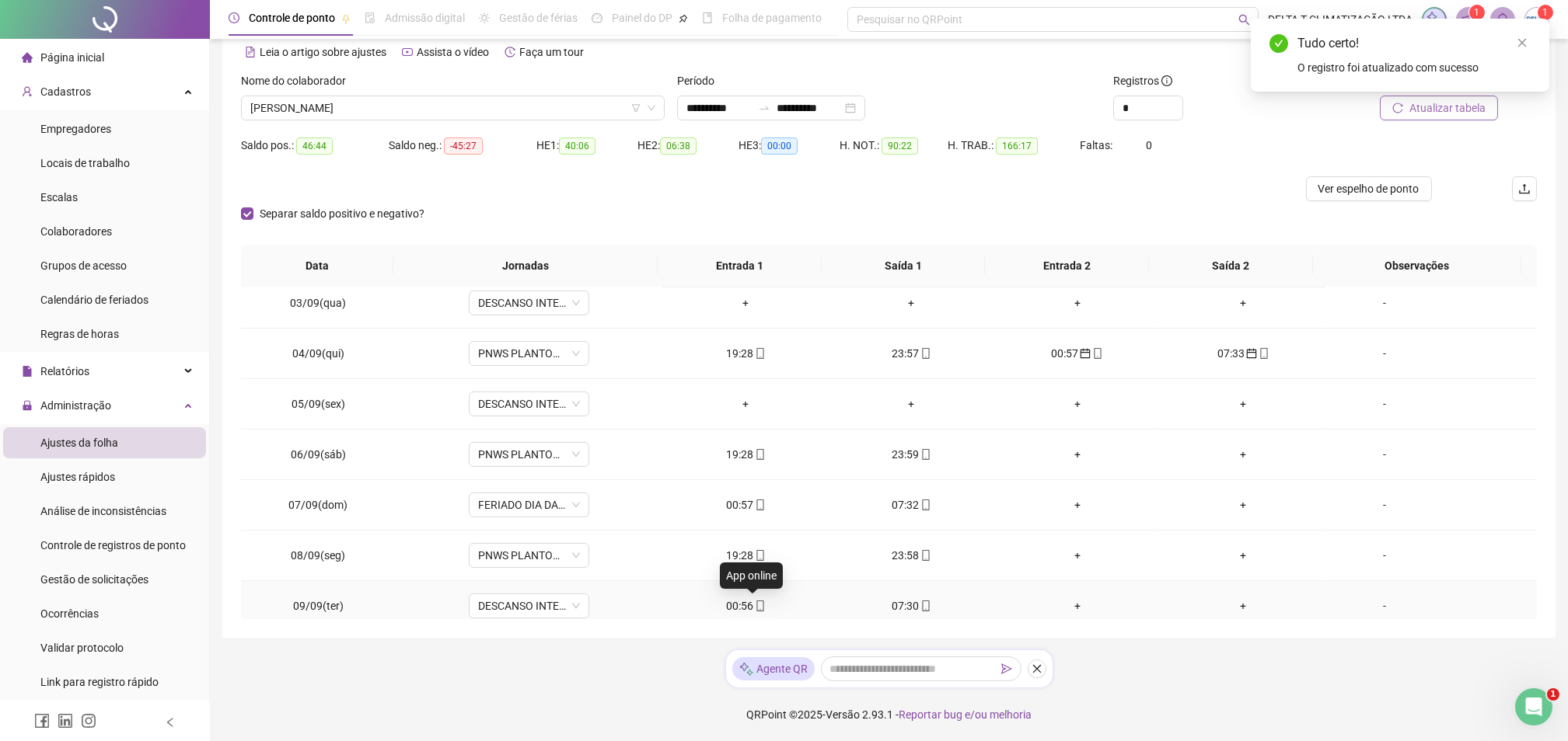
click at [755, 608] on icon "mobile" at bounding box center [760, 606] width 11 height 11
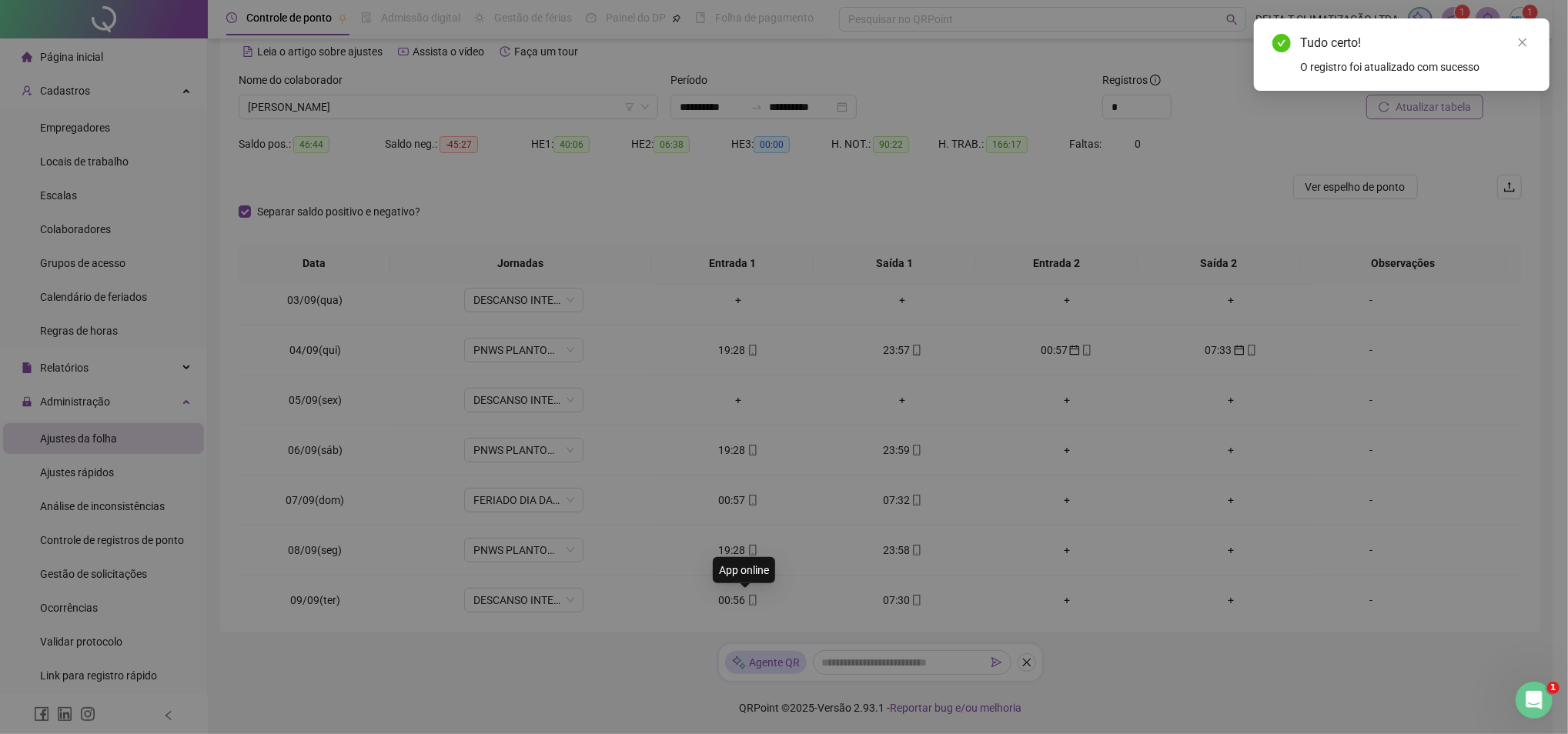
type input "**********"
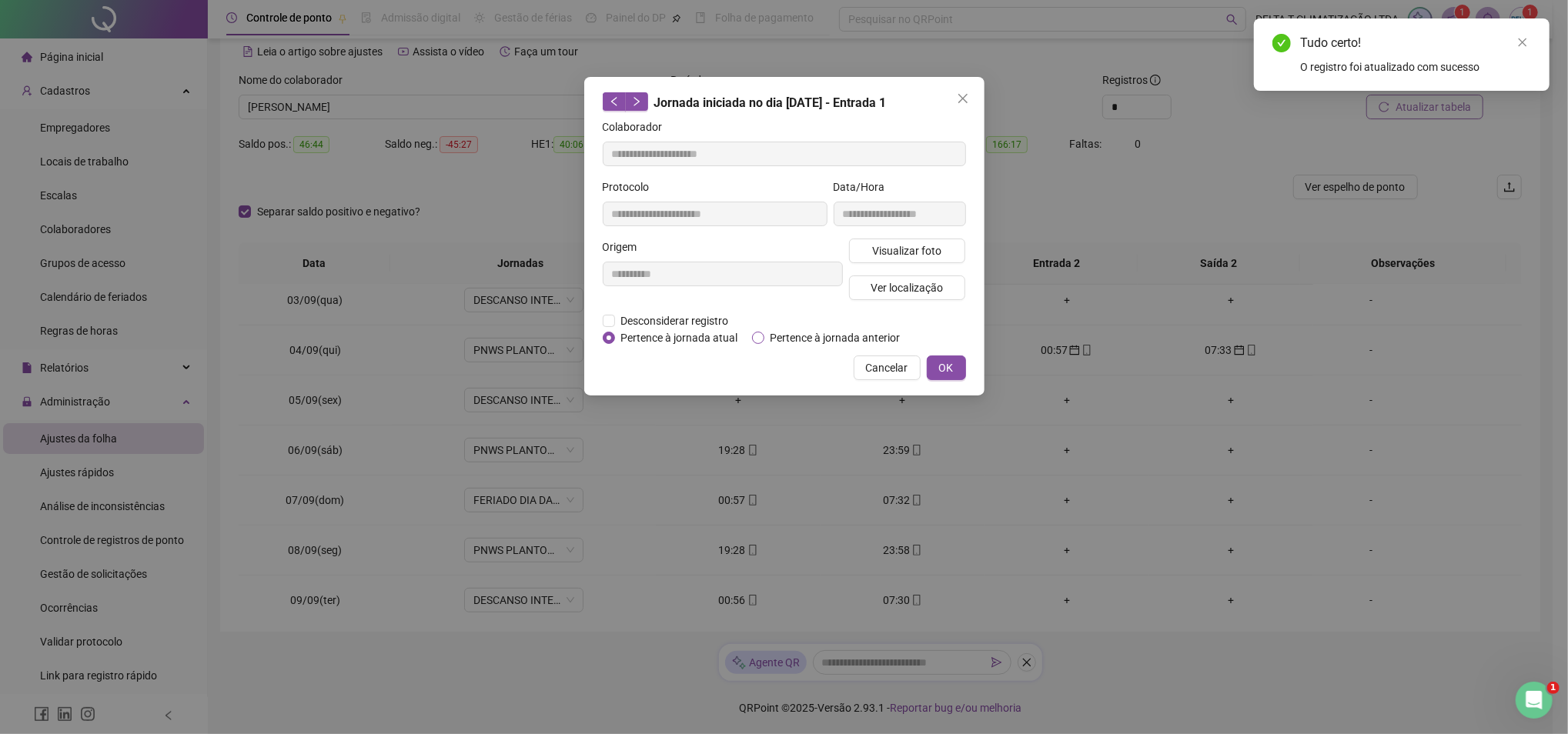
click at [817, 339] on span "Pertence à jornada anterior" at bounding box center [836, 338] width 143 height 17
click at [943, 365] on span "OK" at bounding box center [946, 368] width 14 height 17
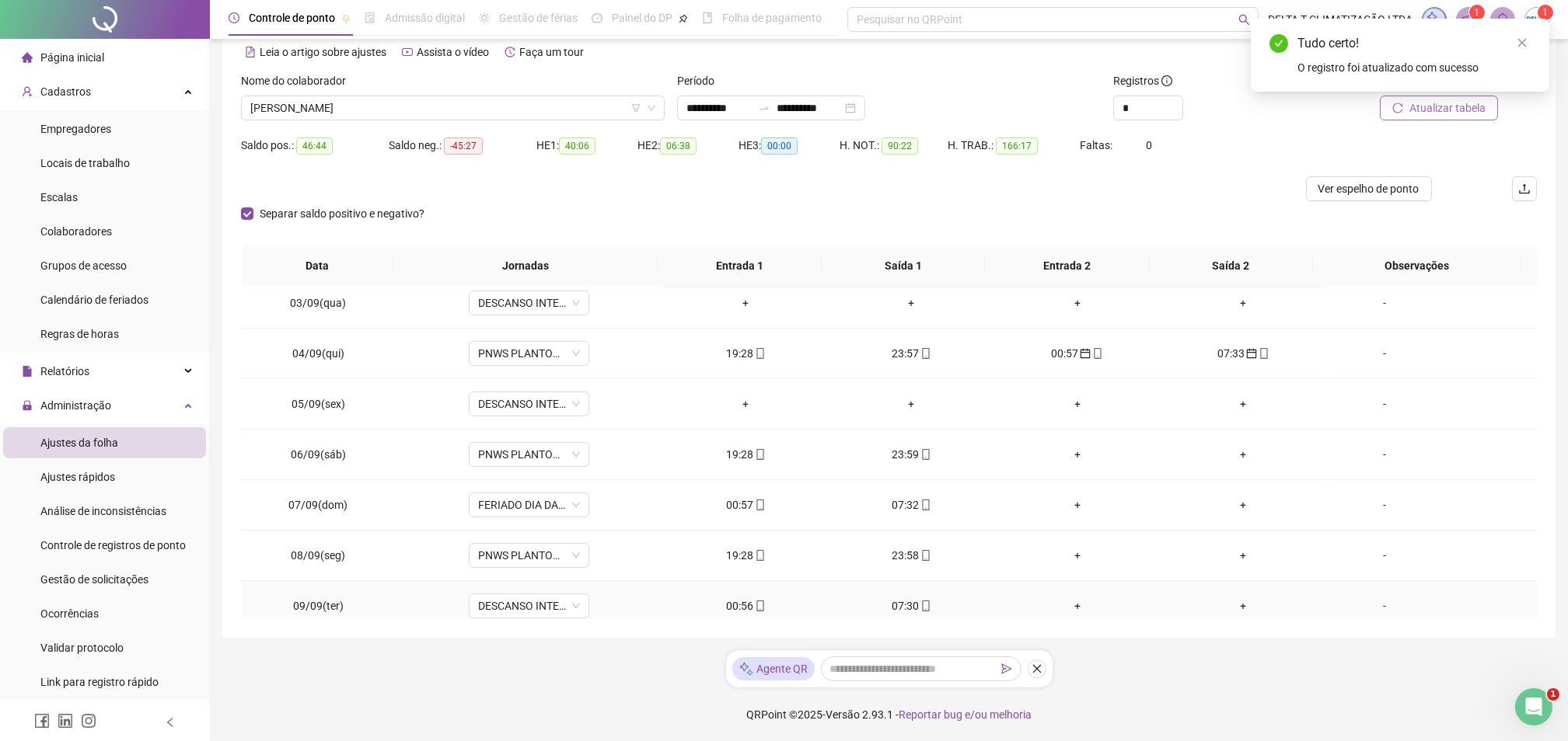
click at [920, 606] on icon "mobile" at bounding box center [925, 606] width 11 height 11
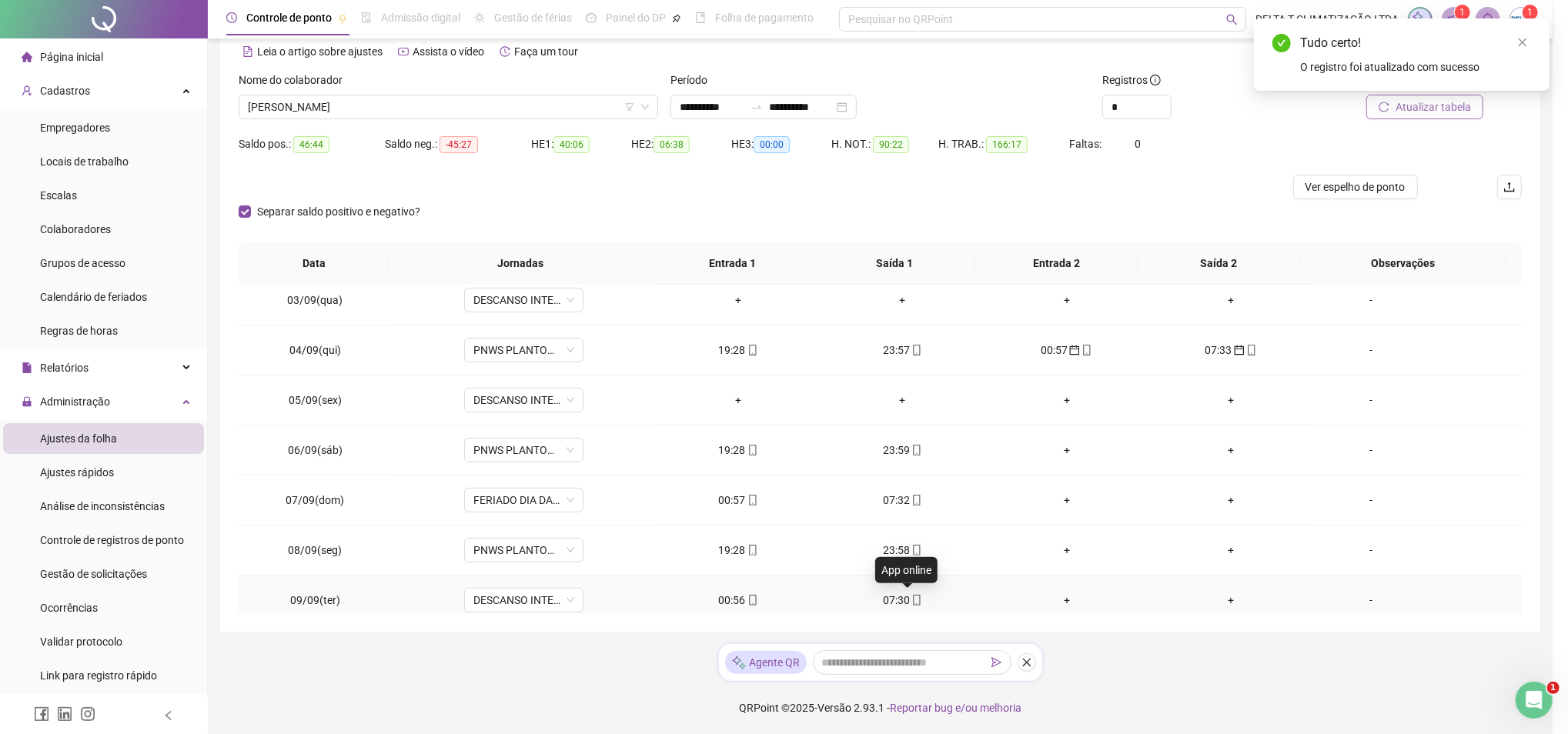
type input "**********"
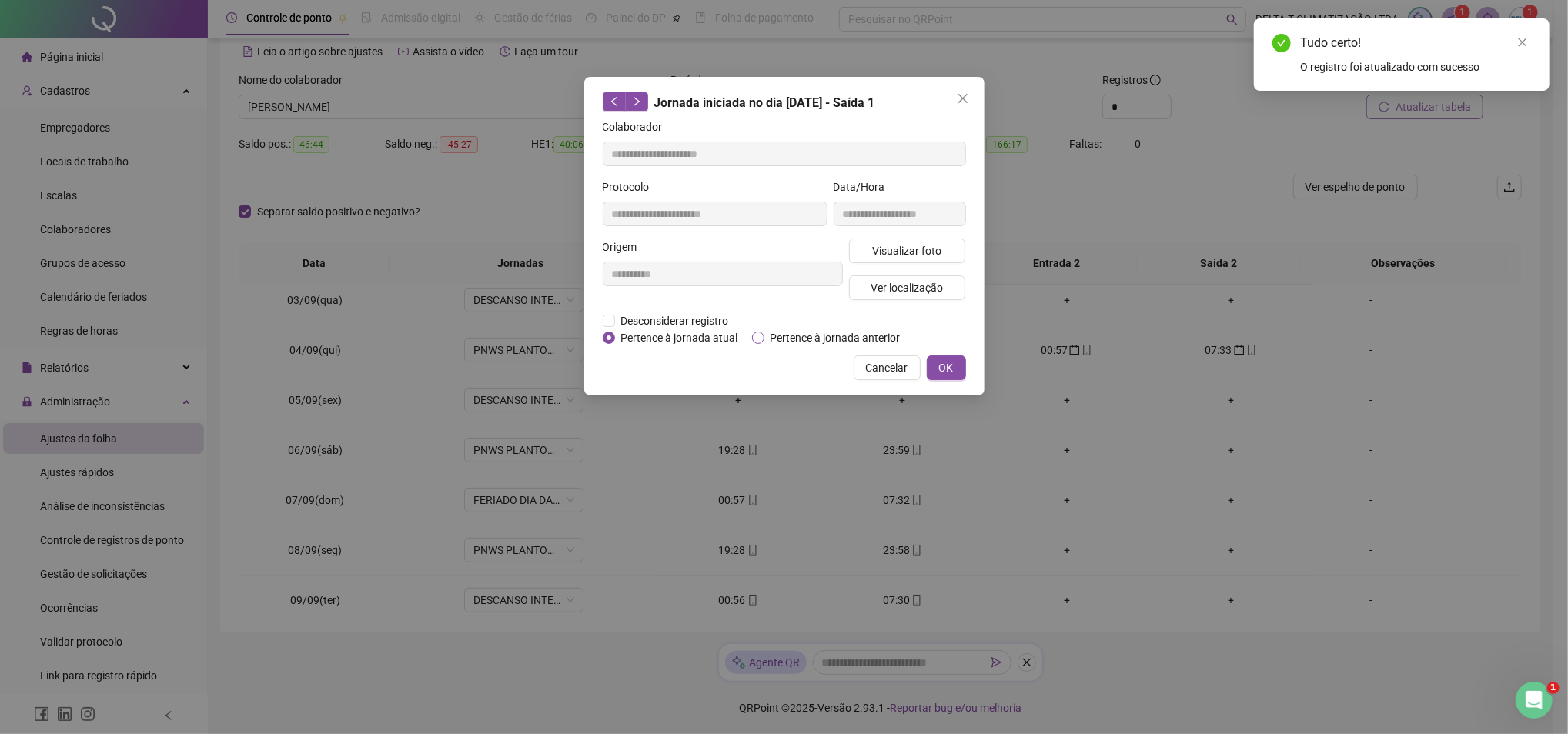
click at [788, 329] on span "Pertence à jornada anterior" at bounding box center [836, 338] width 143 height 17
click at [946, 367] on span "OK" at bounding box center [946, 368] width 14 height 17
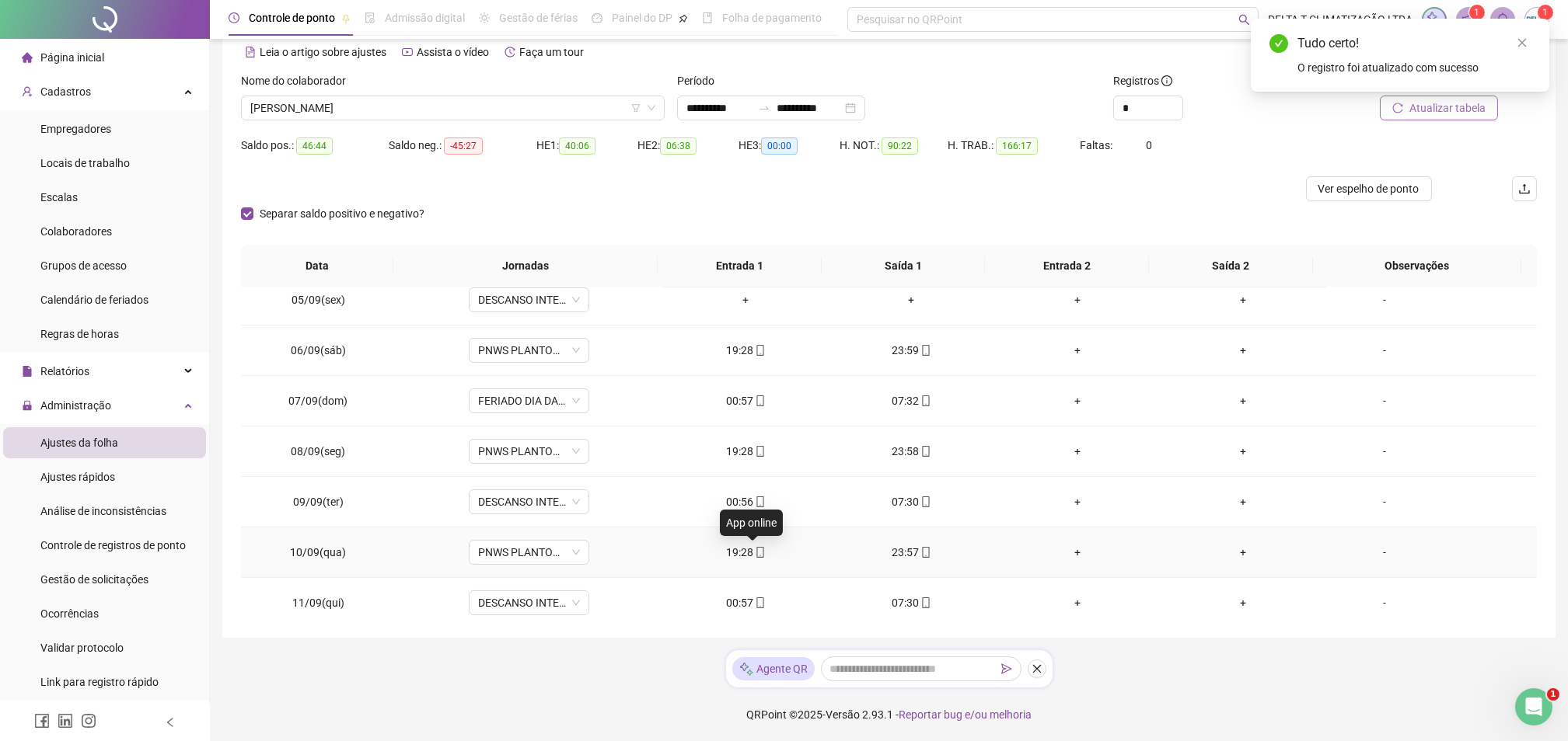
scroll to position [924, 0]
click at [756, 500] on icon "mobile" at bounding box center [759, 499] width 7 height 11
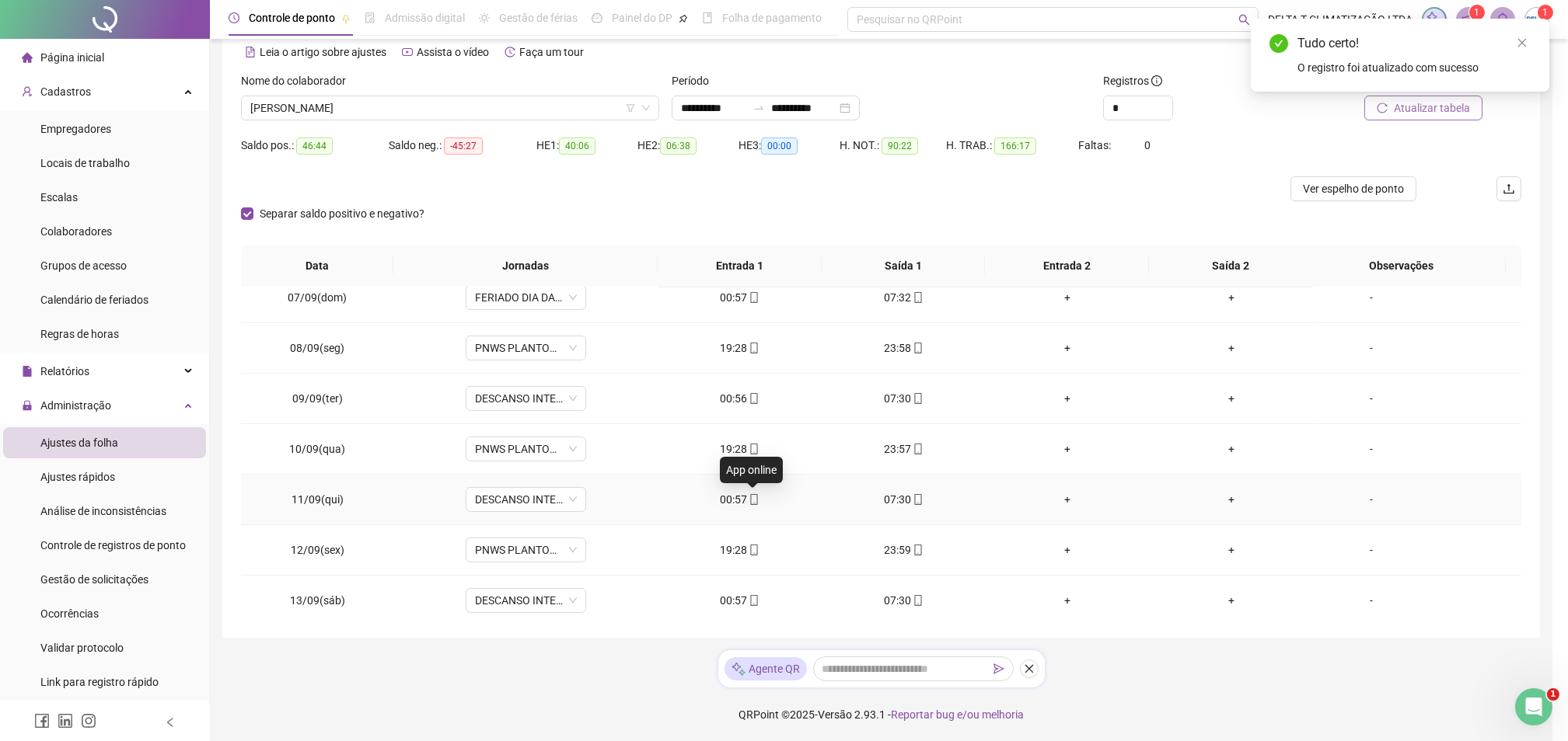
type input "**********"
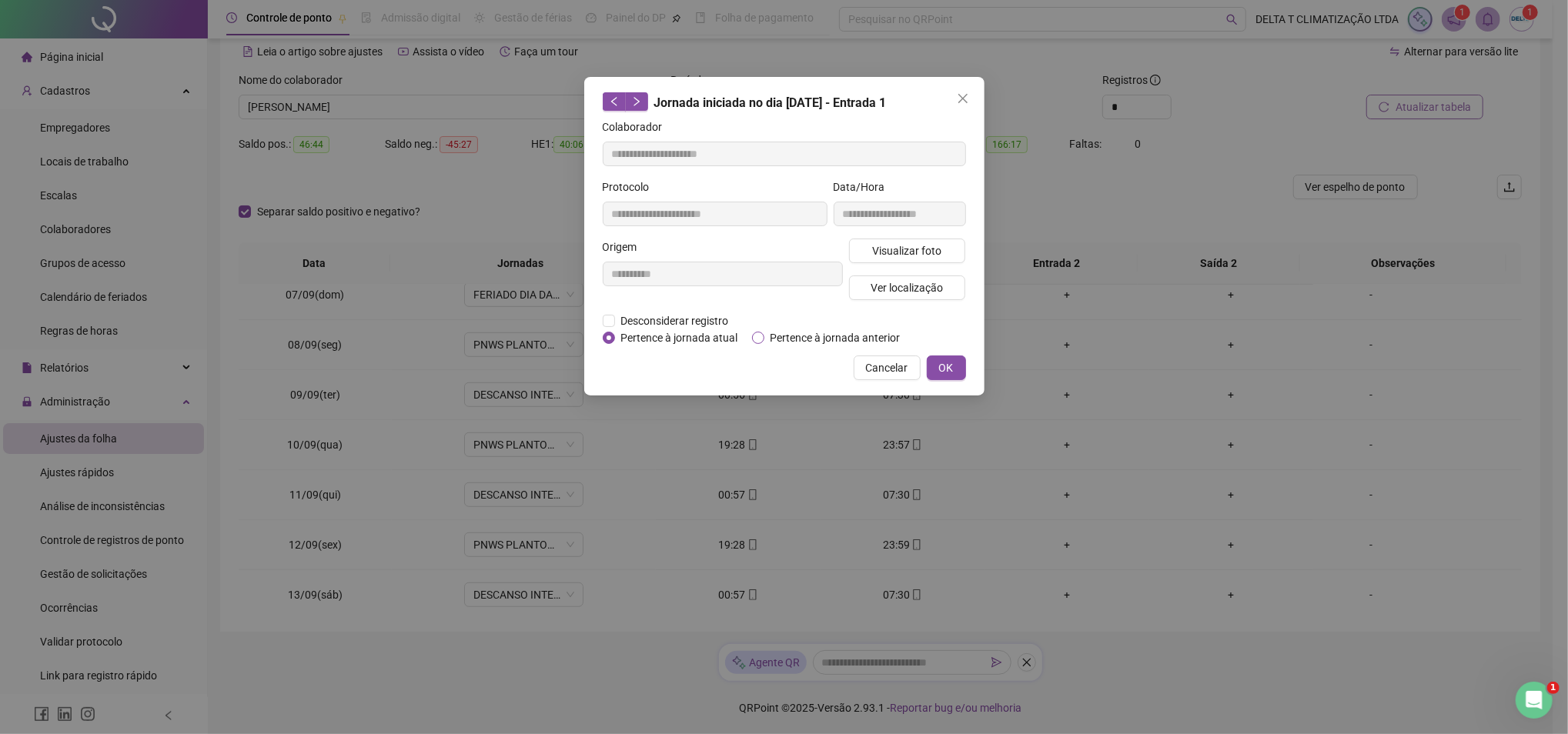
click at [773, 337] on span "Pertence à jornada anterior" at bounding box center [836, 338] width 143 height 17
click at [936, 359] on button "OK" at bounding box center [946, 368] width 39 height 25
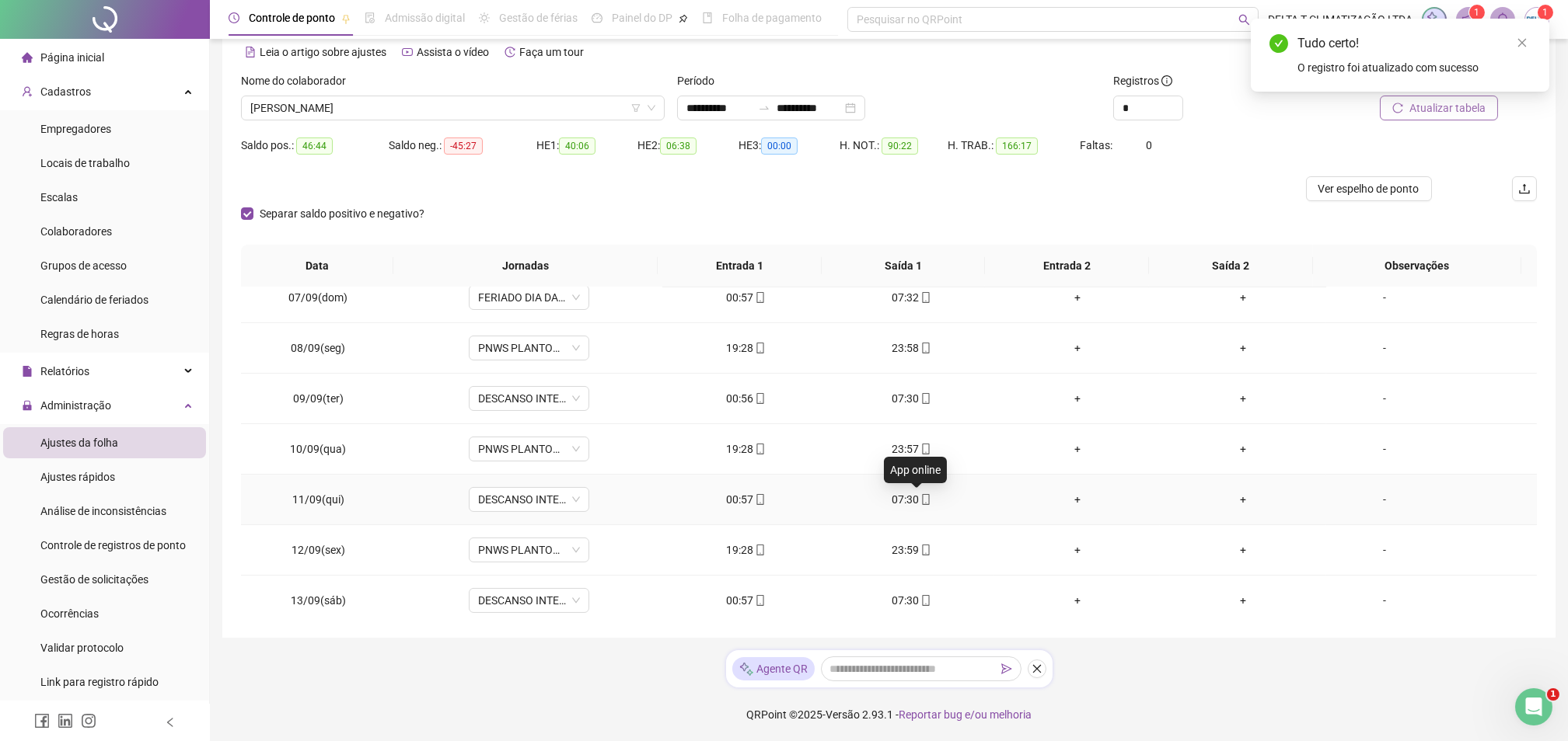
click at [920, 500] on icon "mobile" at bounding box center [925, 499] width 11 height 11
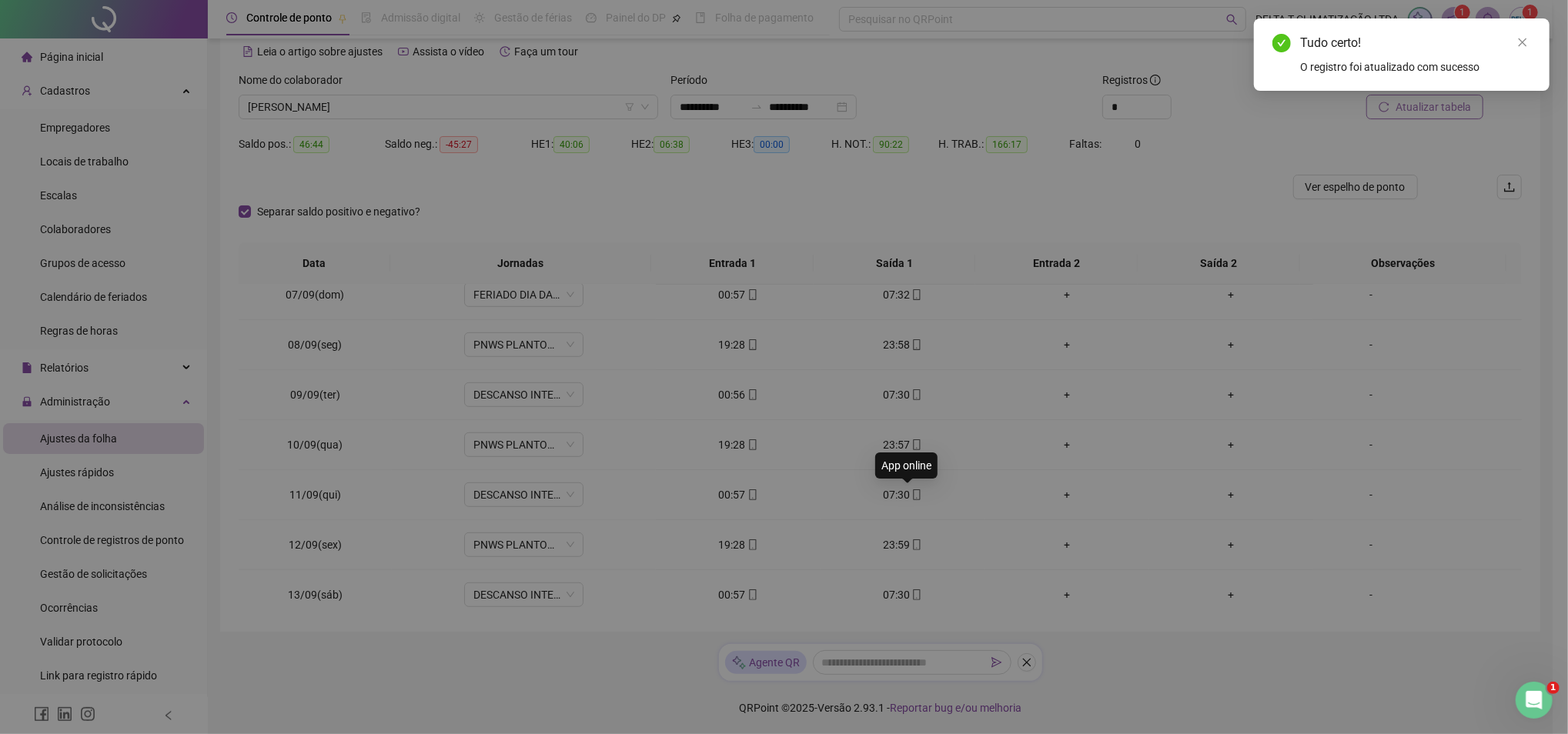
type input "**********"
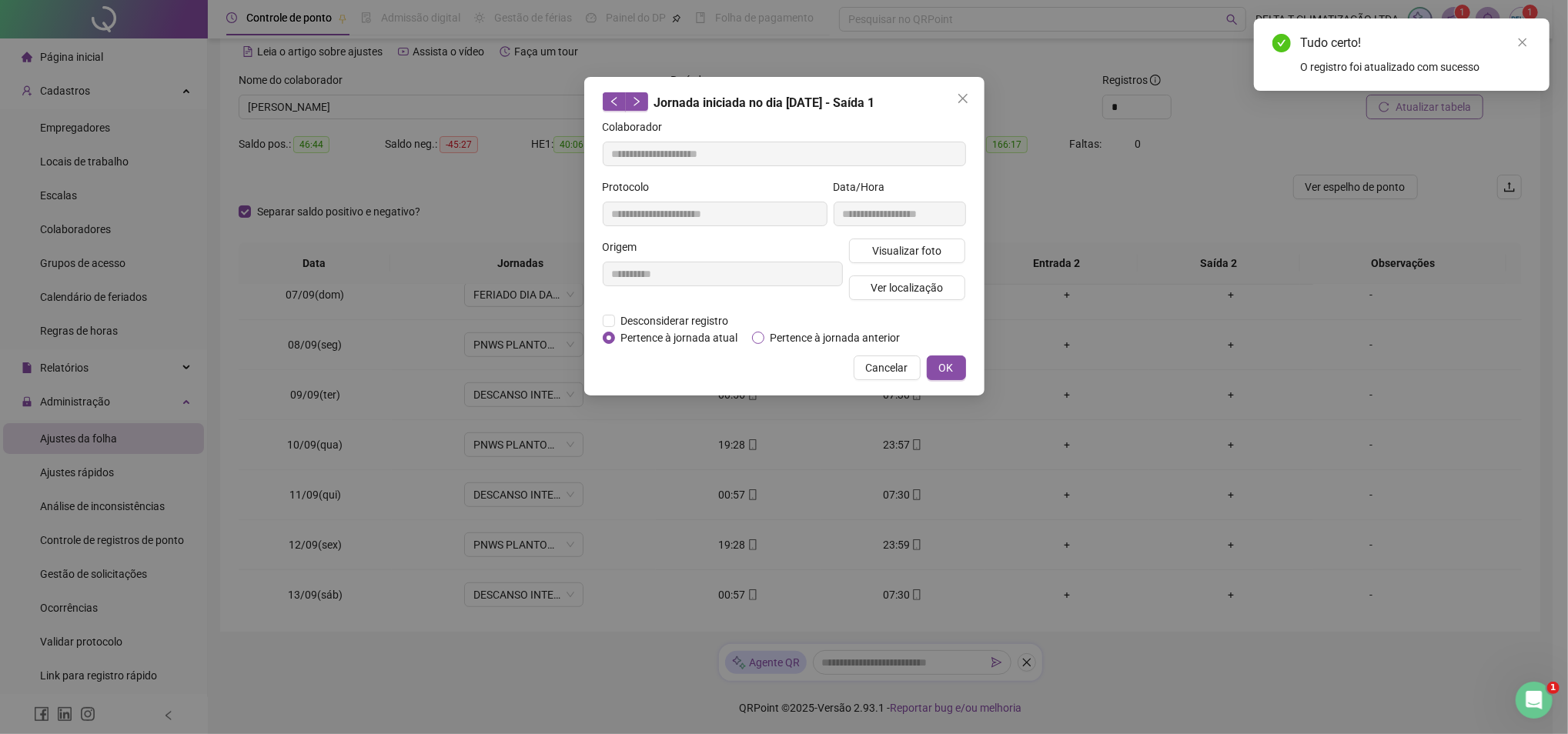
click at [783, 331] on span "Pertence à jornada anterior" at bounding box center [836, 338] width 143 height 17
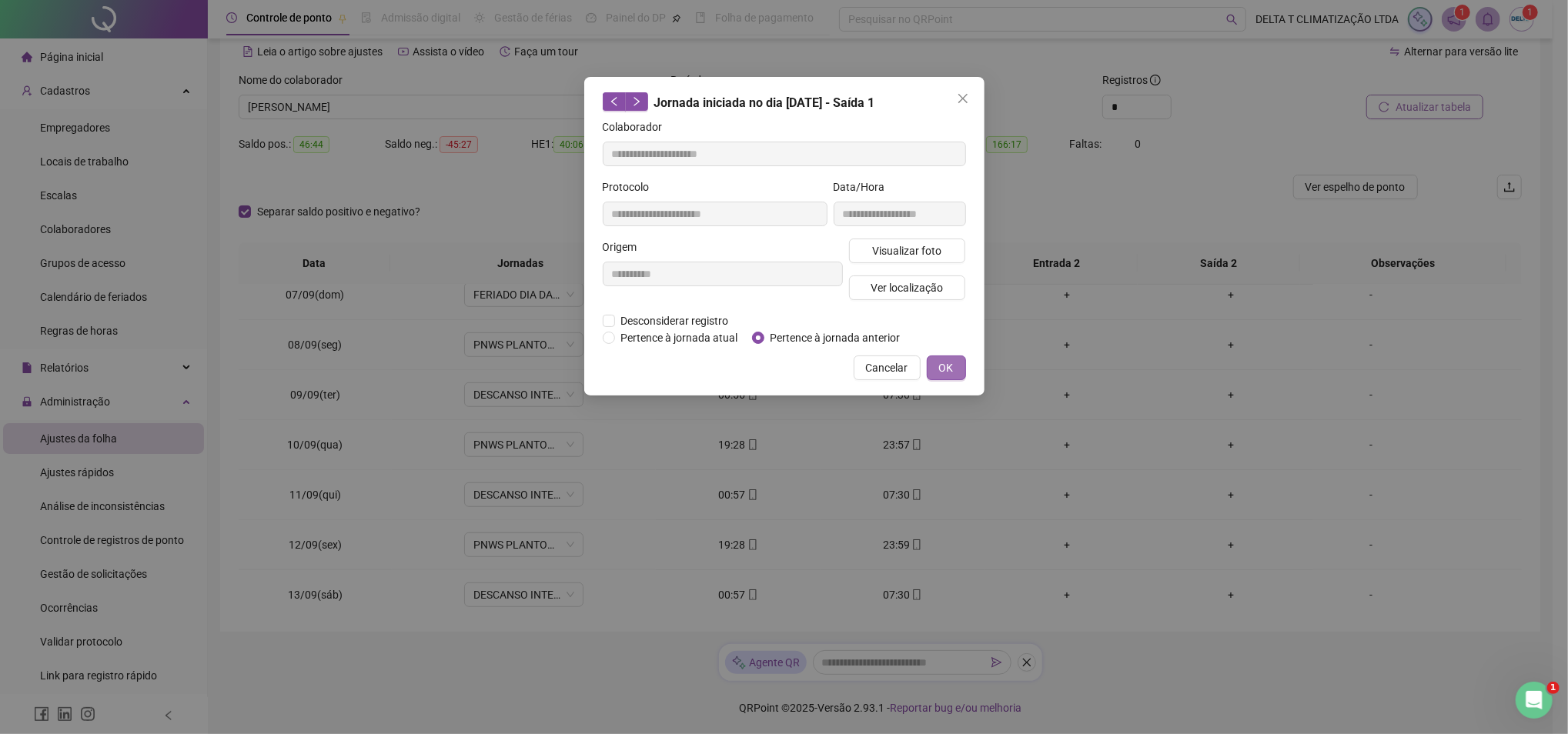
click at [933, 364] on button "OK" at bounding box center [946, 368] width 39 height 25
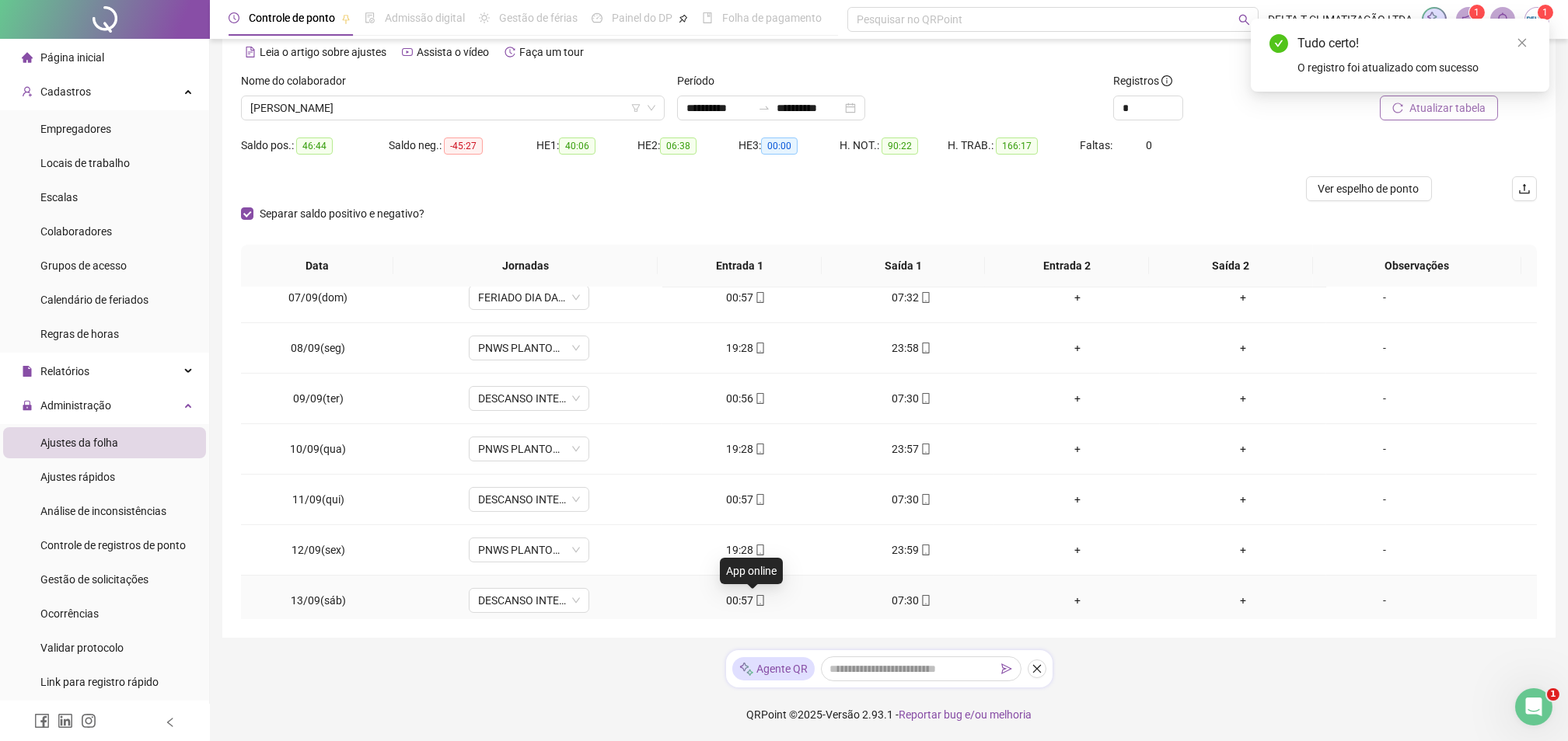
click at [755, 600] on icon "mobile" at bounding box center [760, 600] width 11 height 11
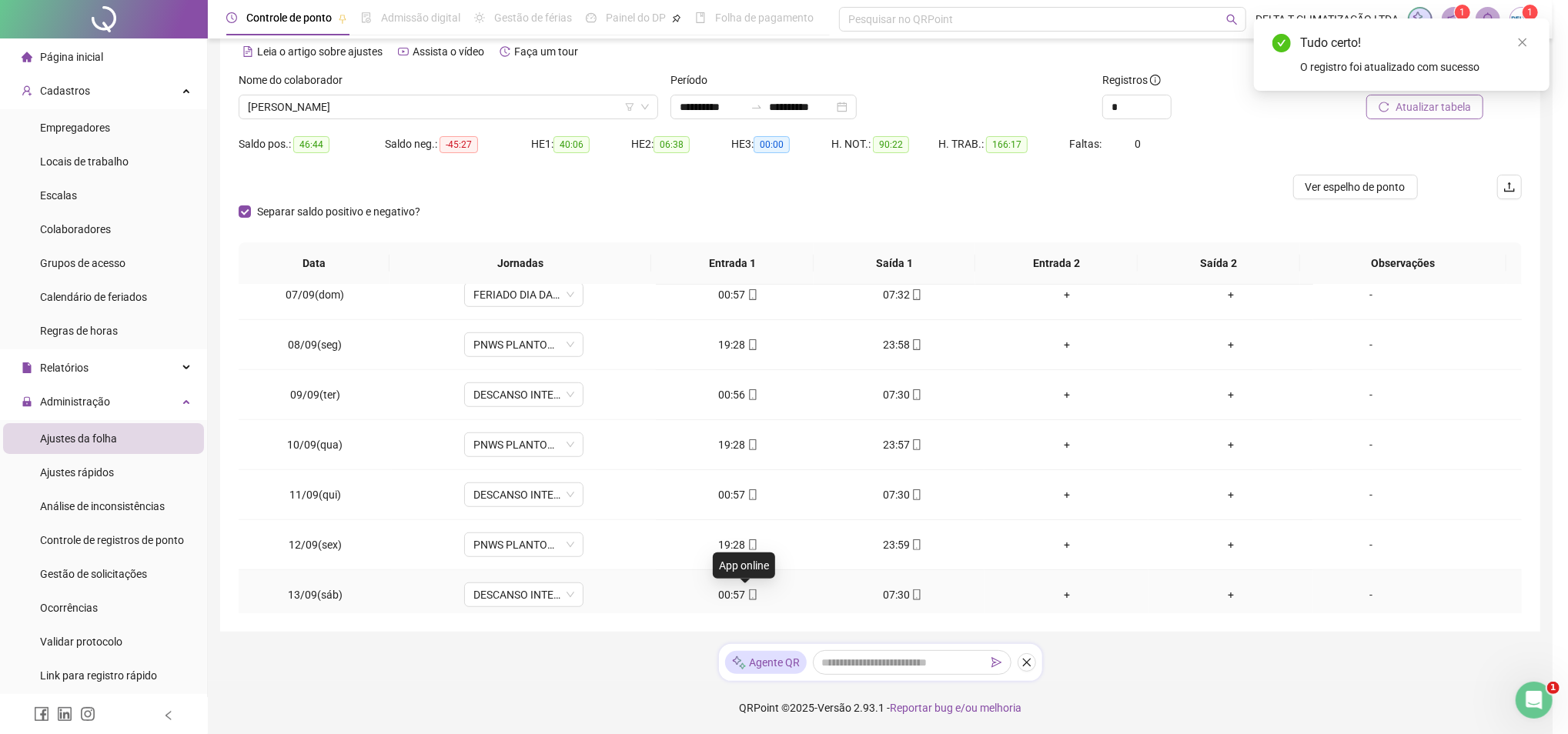
type input "**********"
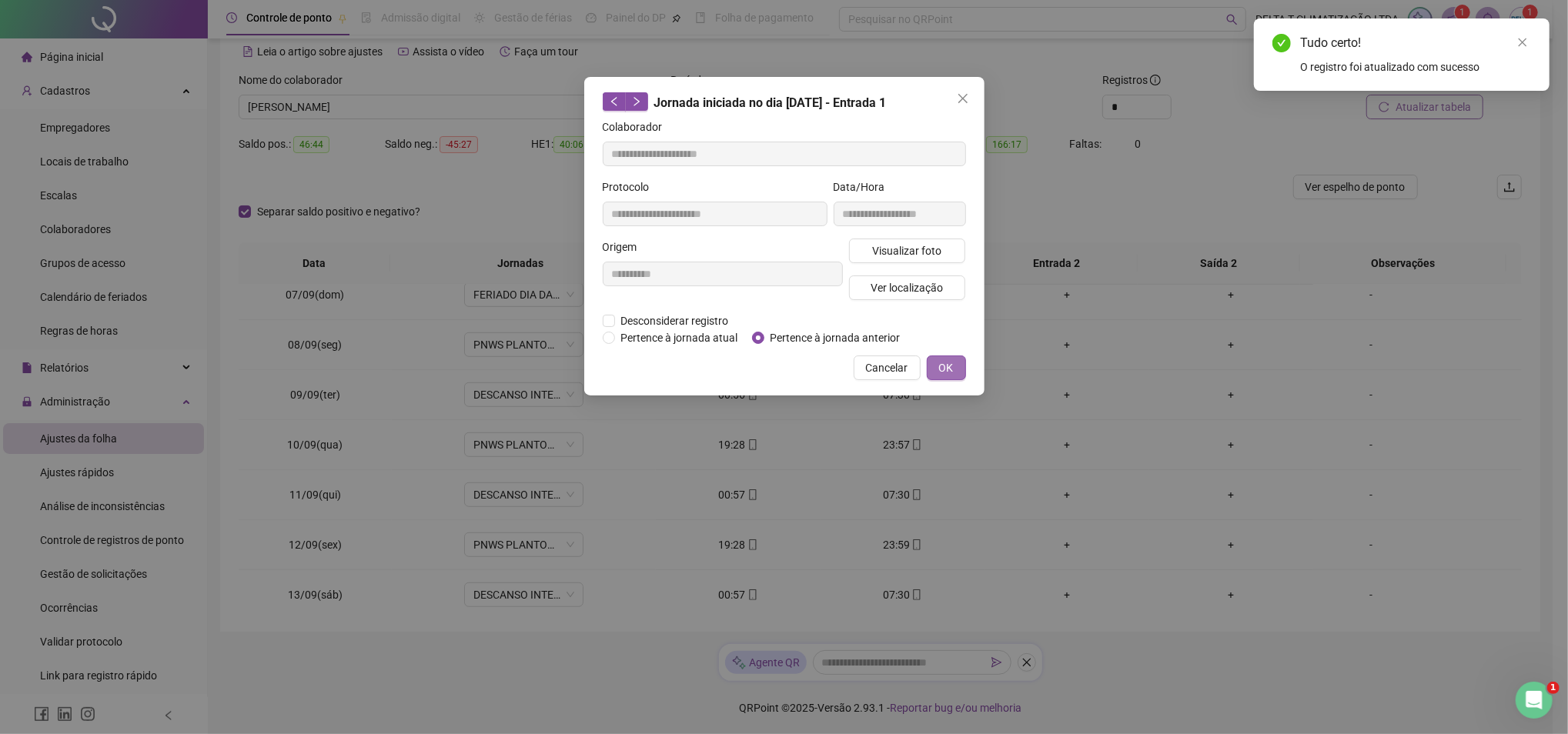
click at [936, 365] on button "OK" at bounding box center [946, 368] width 39 height 25
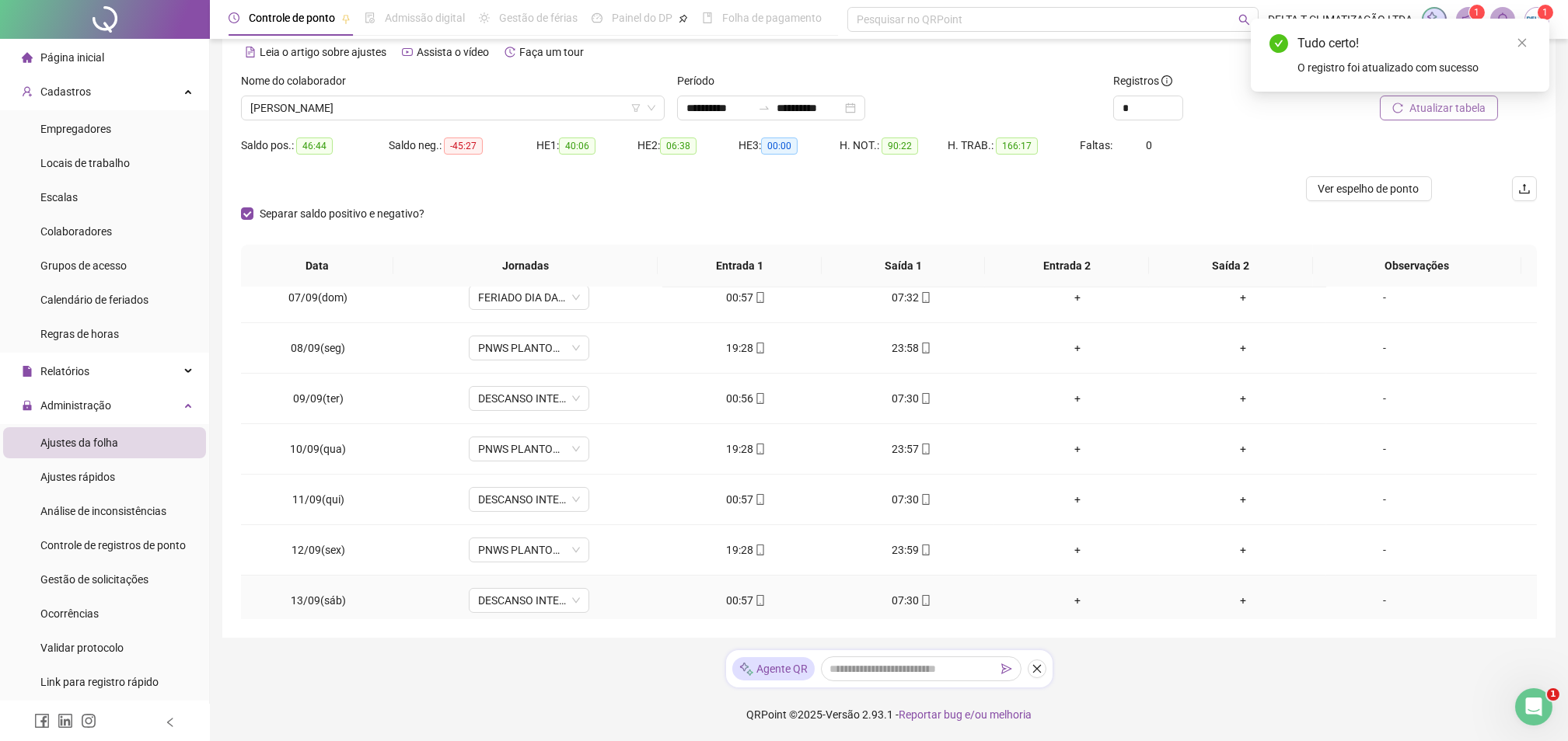
click at [909, 606] on div "07:30" at bounding box center [912, 601] width 141 height 17
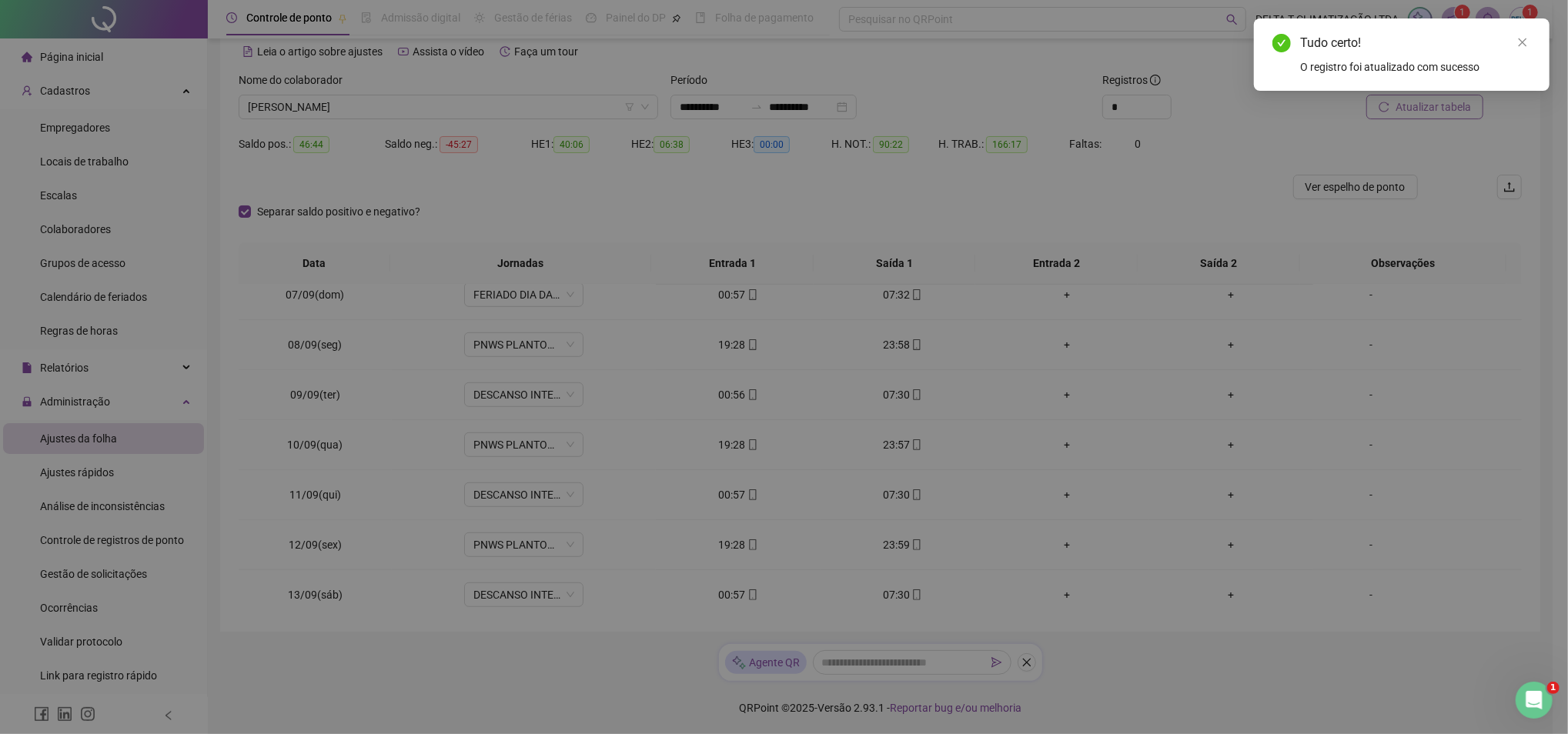
type input "**********"
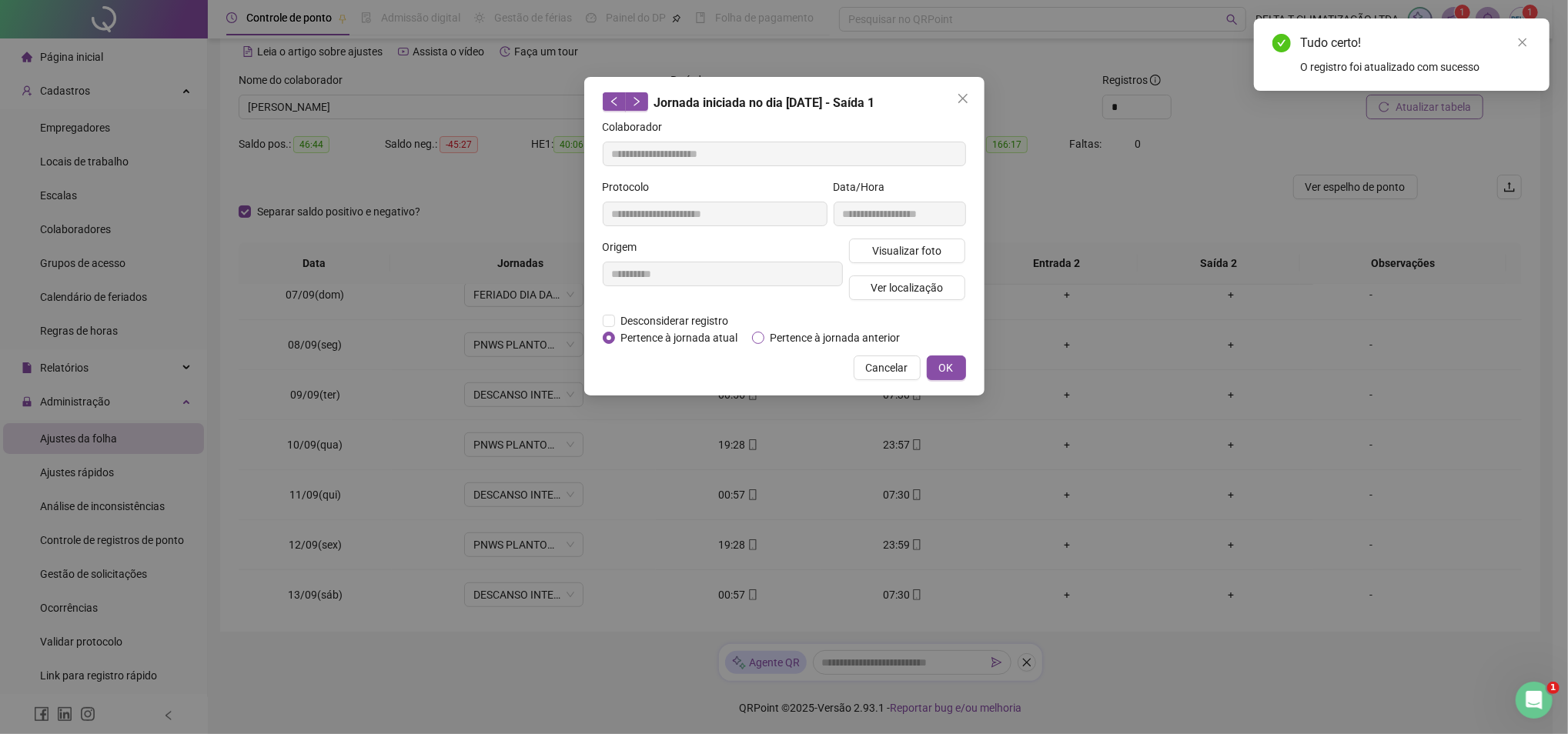
click at [866, 337] on span "Pertence à jornada anterior" at bounding box center [836, 338] width 143 height 17
click at [941, 365] on span "OK" at bounding box center [946, 368] width 14 height 17
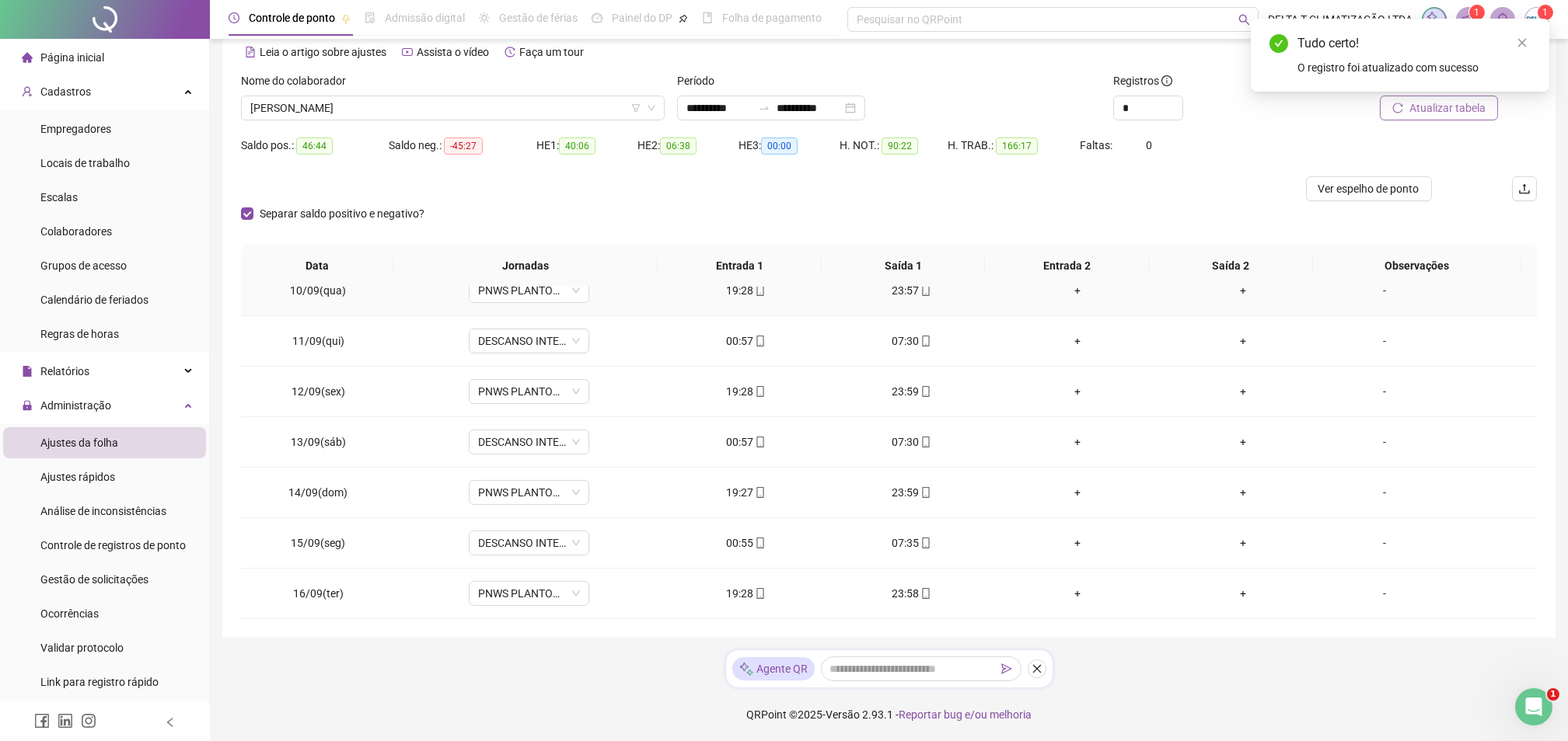
scroll to position [1131, 0]
click at [755, 496] on icon "mobile" at bounding box center [760, 494] width 11 height 11
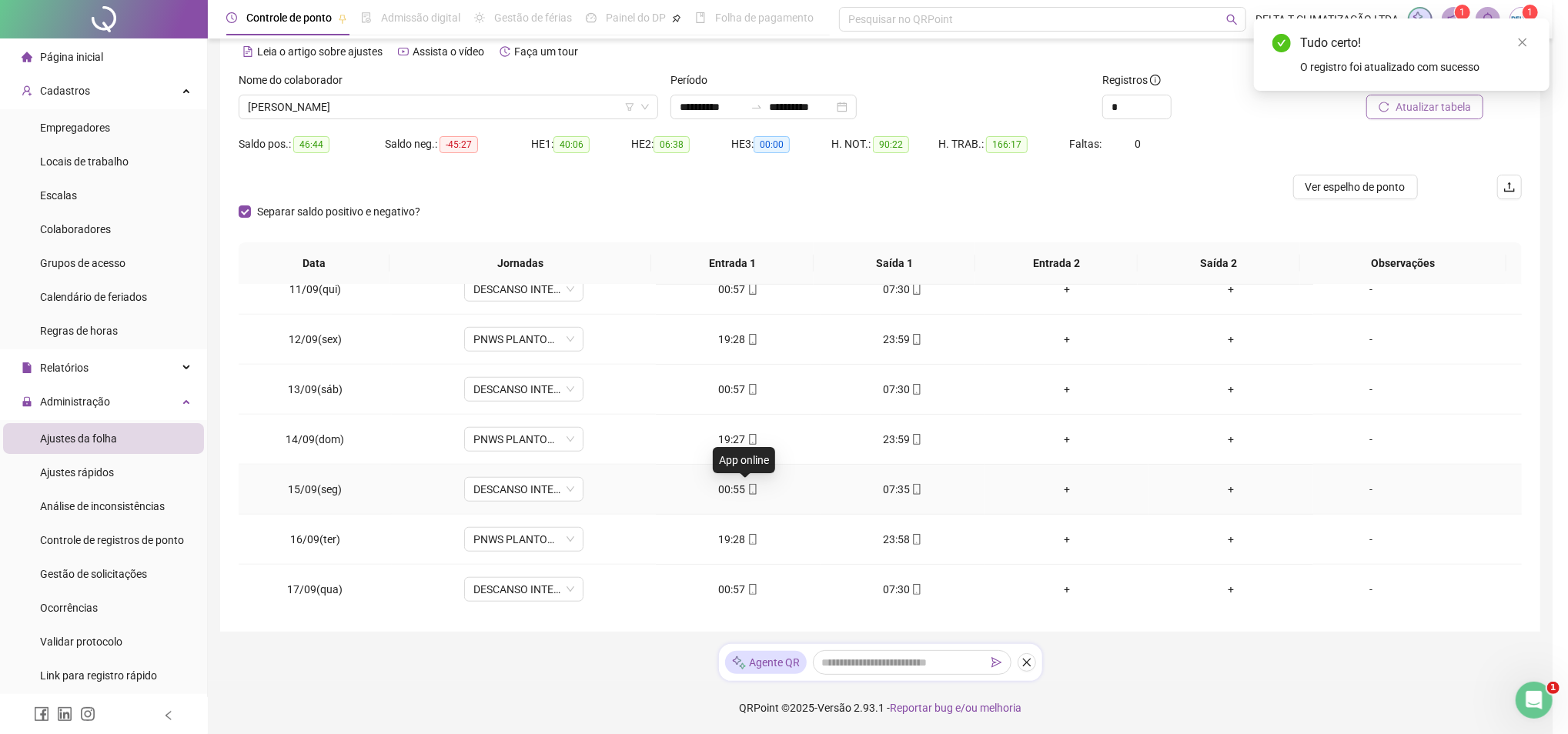
type input "**********"
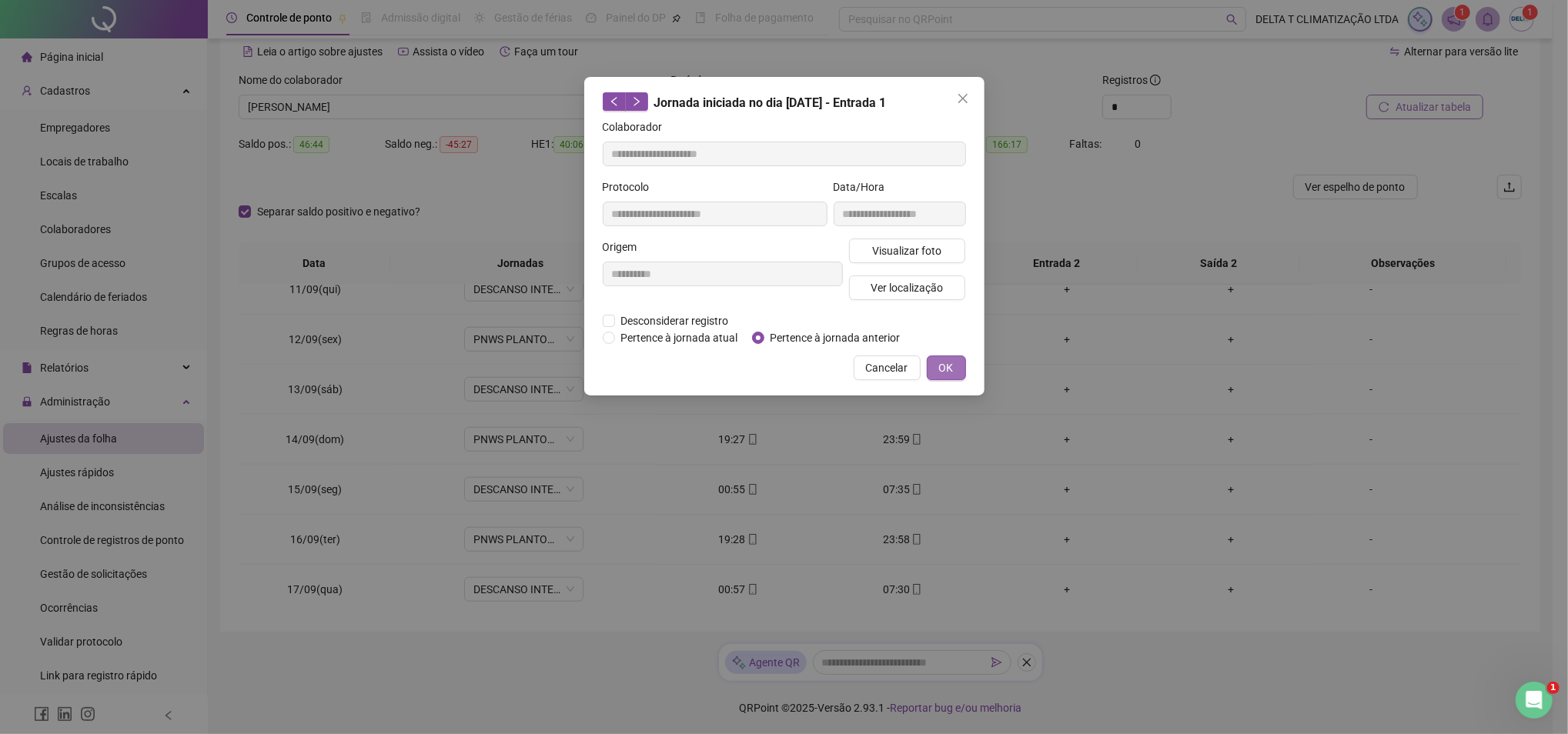
click at [949, 371] on span "OK" at bounding box center [946, 368] width 14 height 17
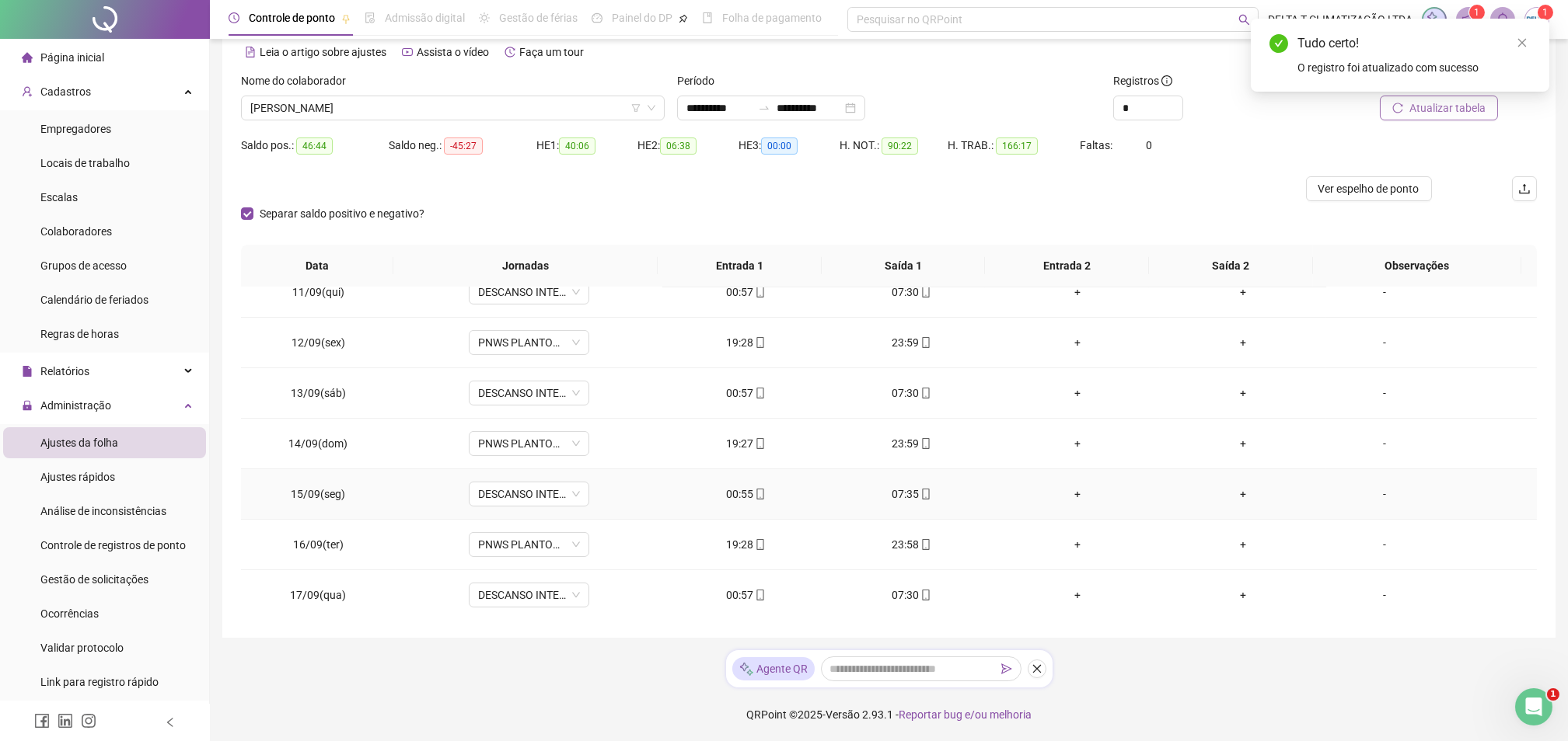
click at [915, 502] on div "07:35" at bounding box center [912, 495] width 141 height 17
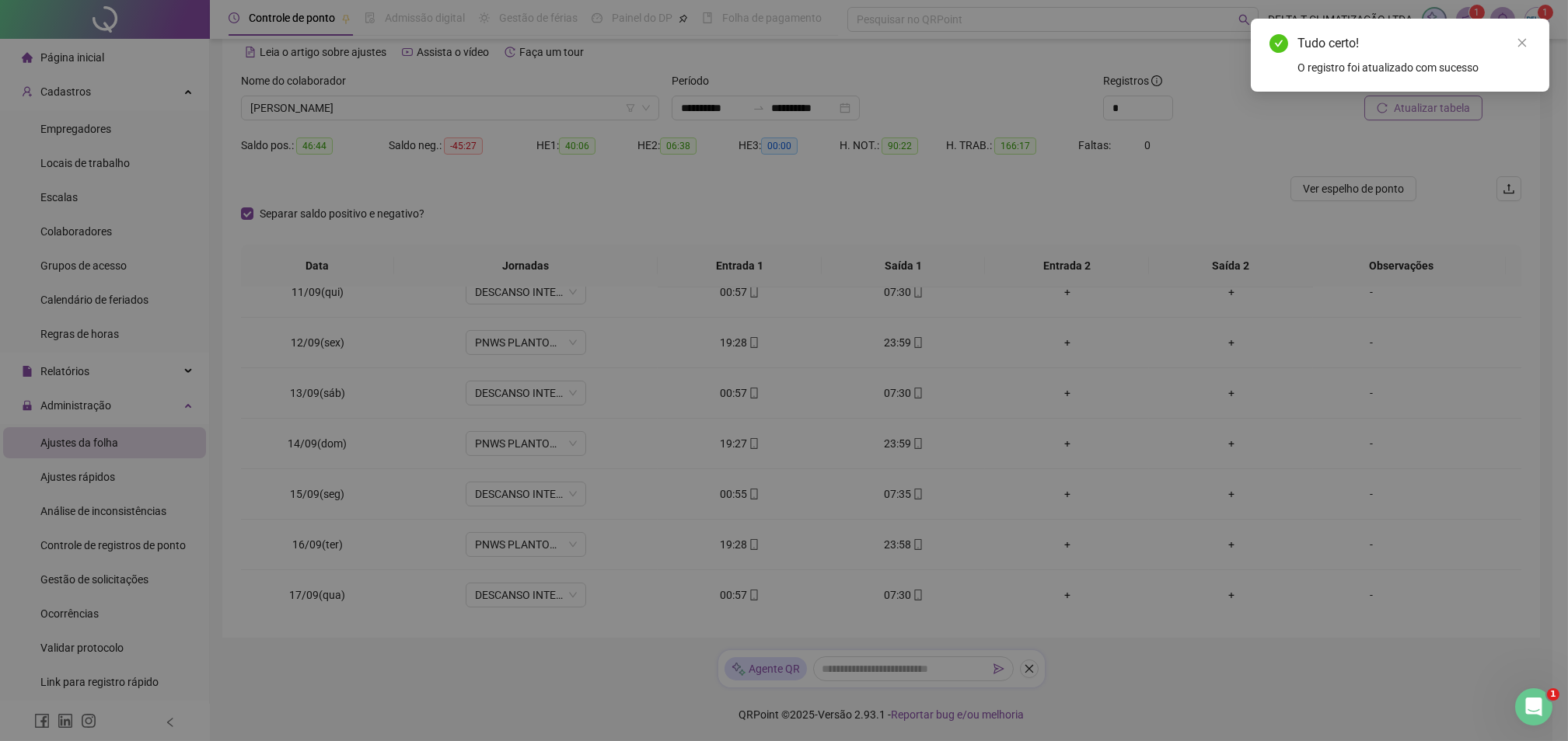
type input "**********"
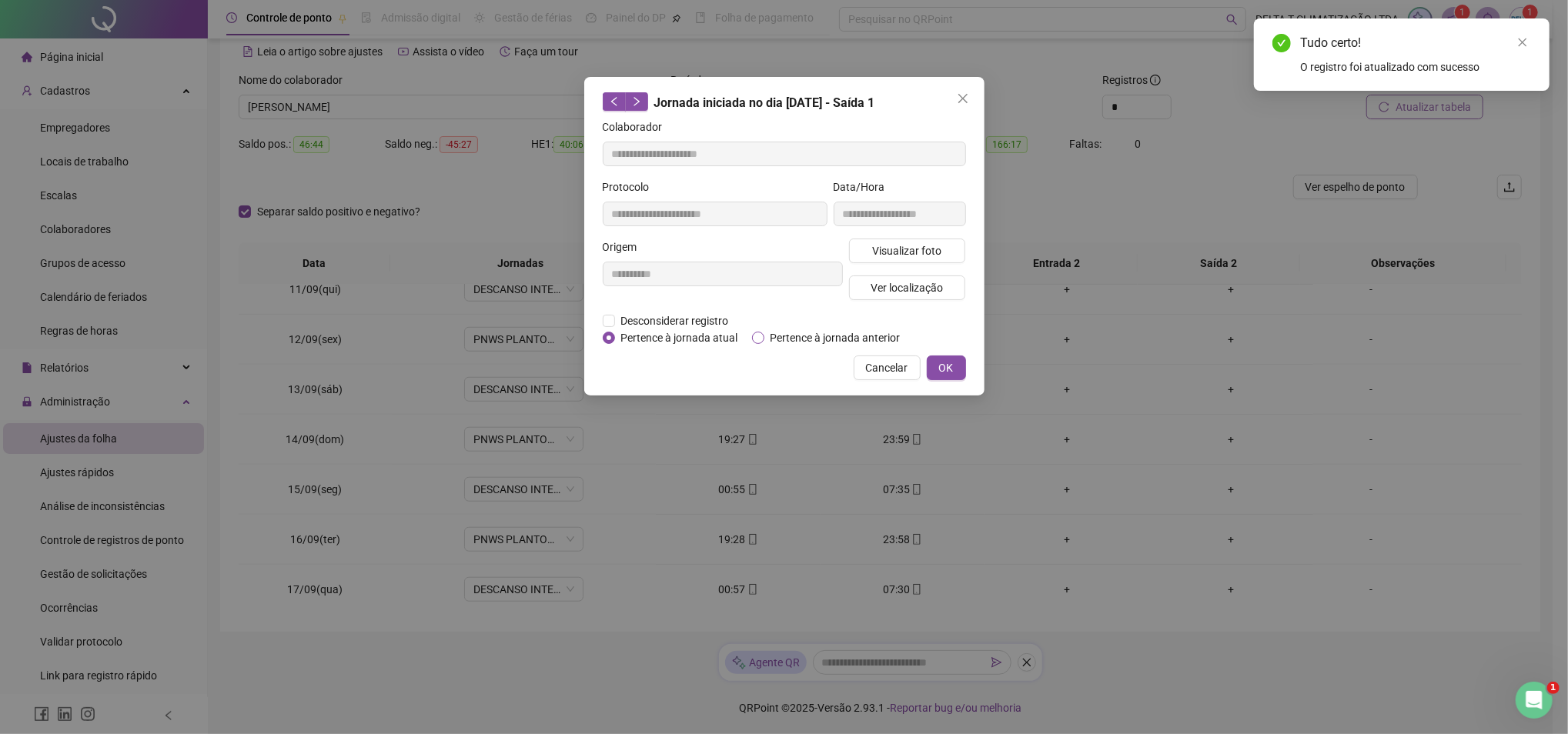
click at [867, 333] on span "Pertence à jornada anterior" at bounding box center [836, 338] width 143 height 17
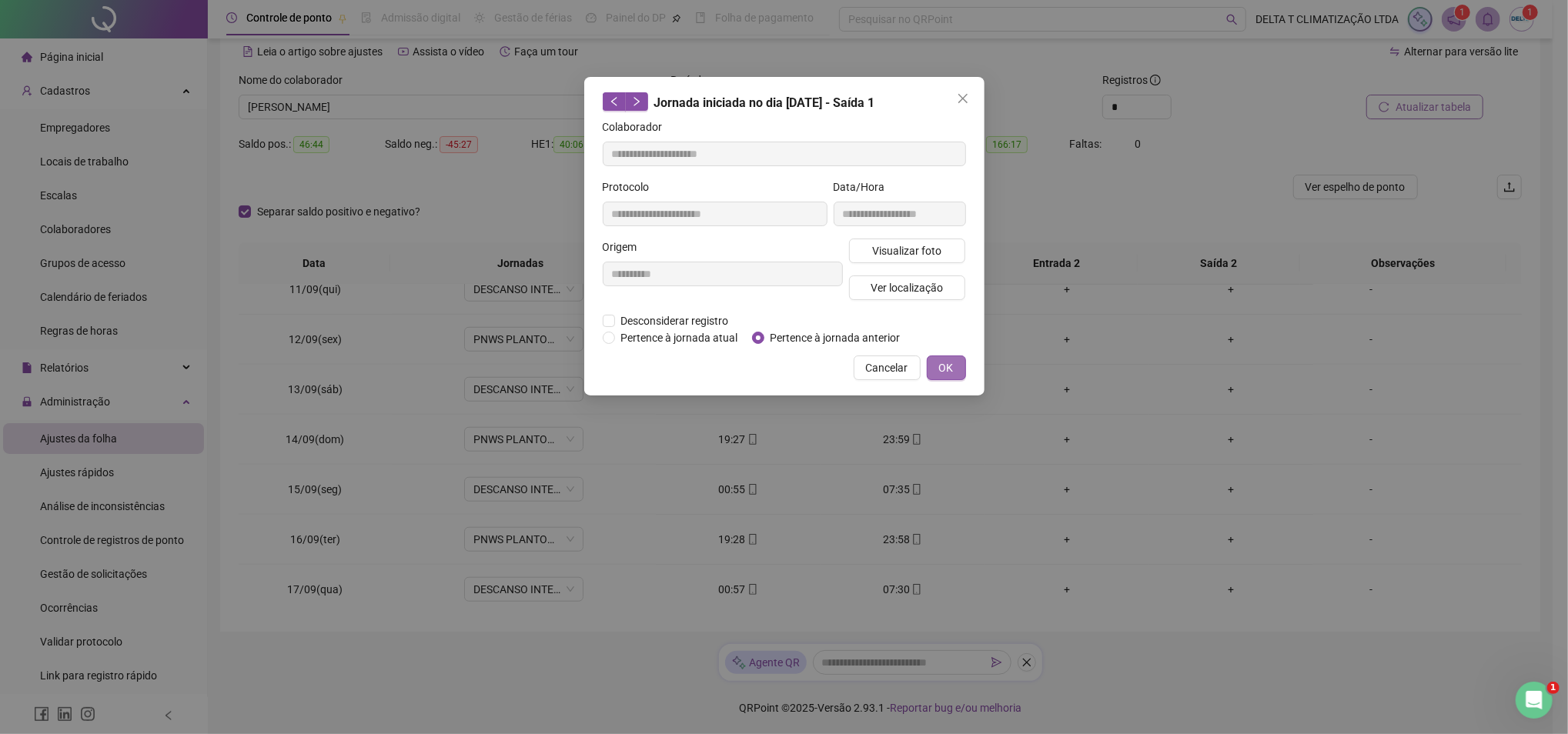
click at [951, 369] on span "OK" at bounding box center [946, 368] width 14 height 17
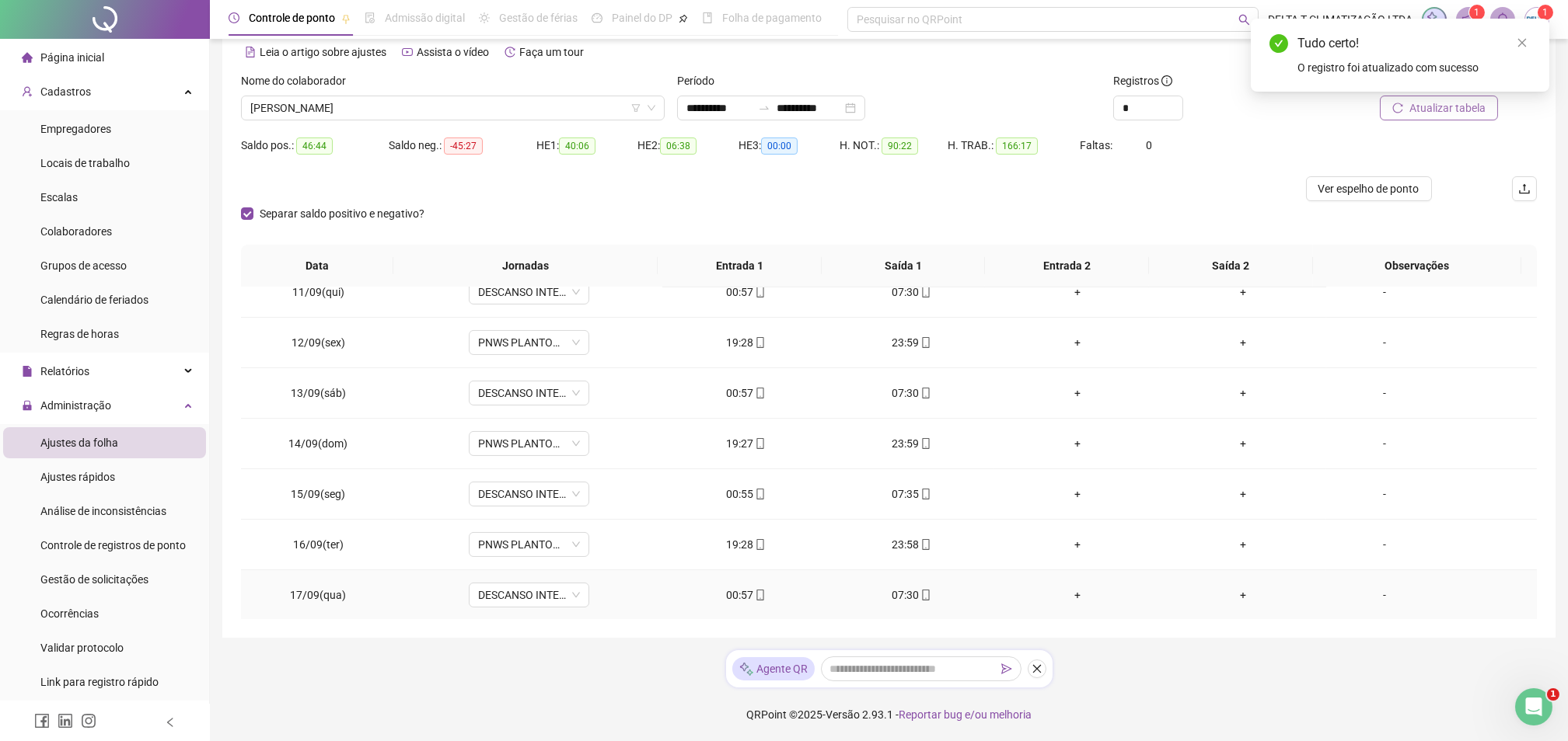
click at [725, 598] on div "00:57" at bounding box center [745, 595] width 141 height 17
type input "**********"
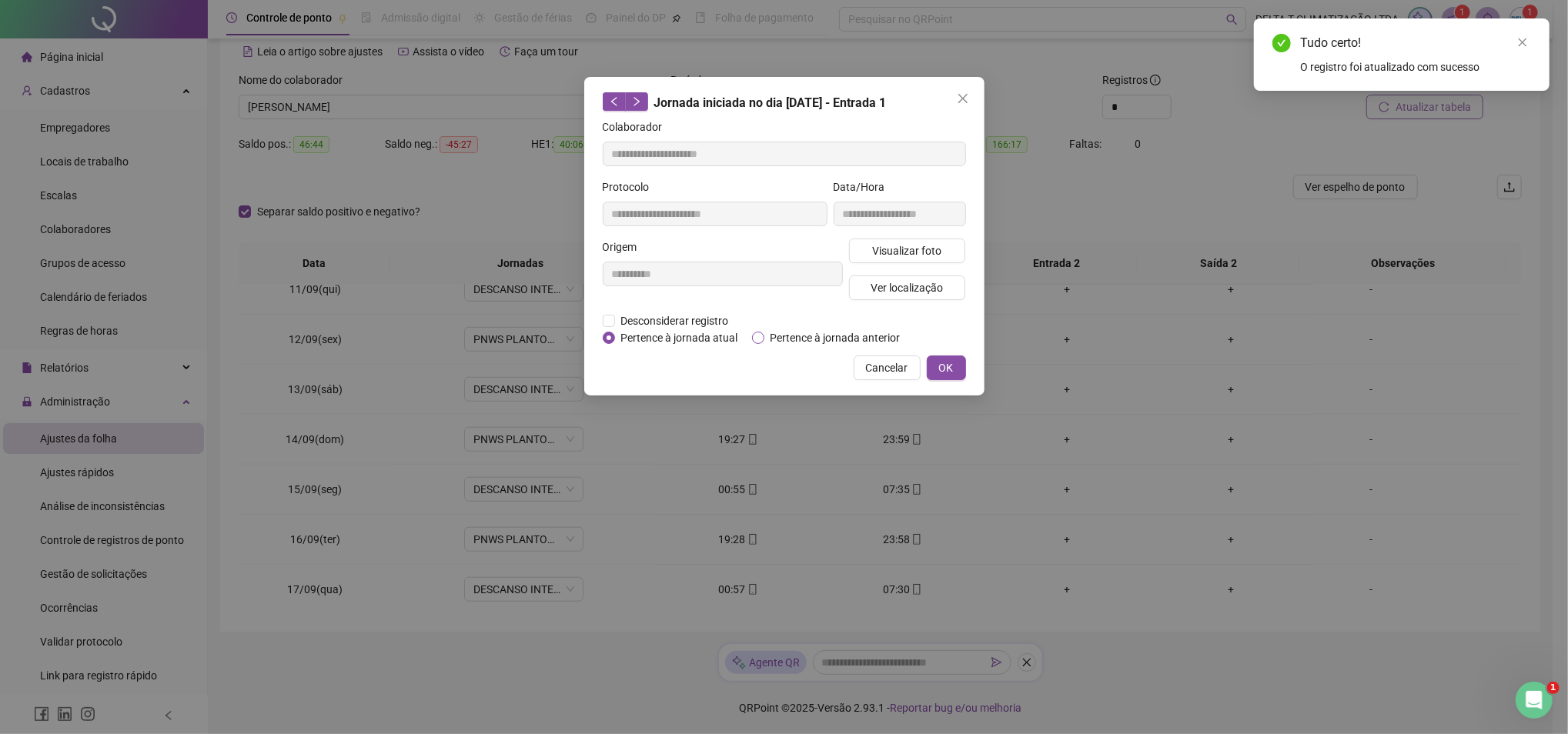
click at [762, 329] on label "Pertence à jornada anterior" at bounding box center [830, 338] width 155 height 17
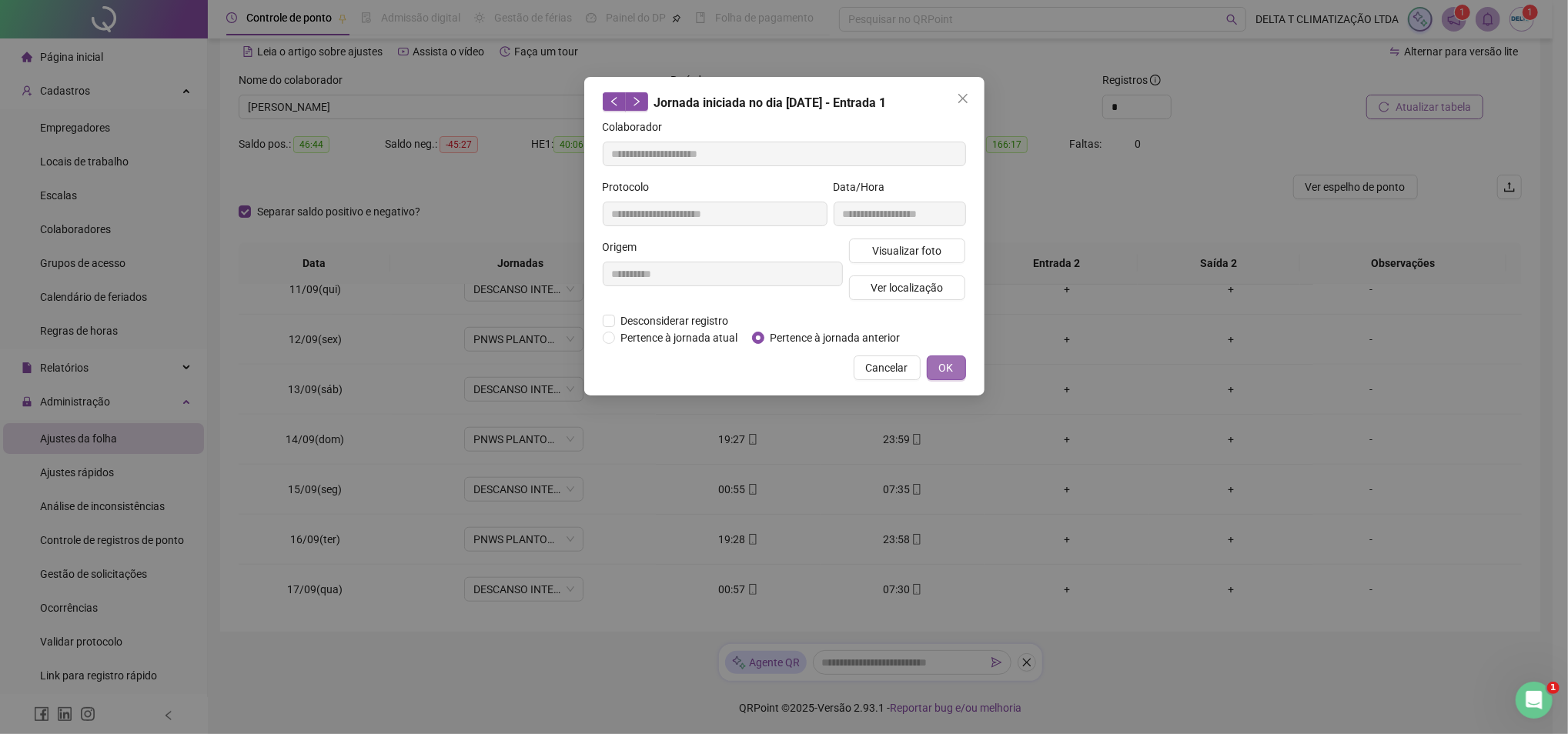
click at [936, 360] on button "OK" at bounding box center [946, 368] width 39 height 25
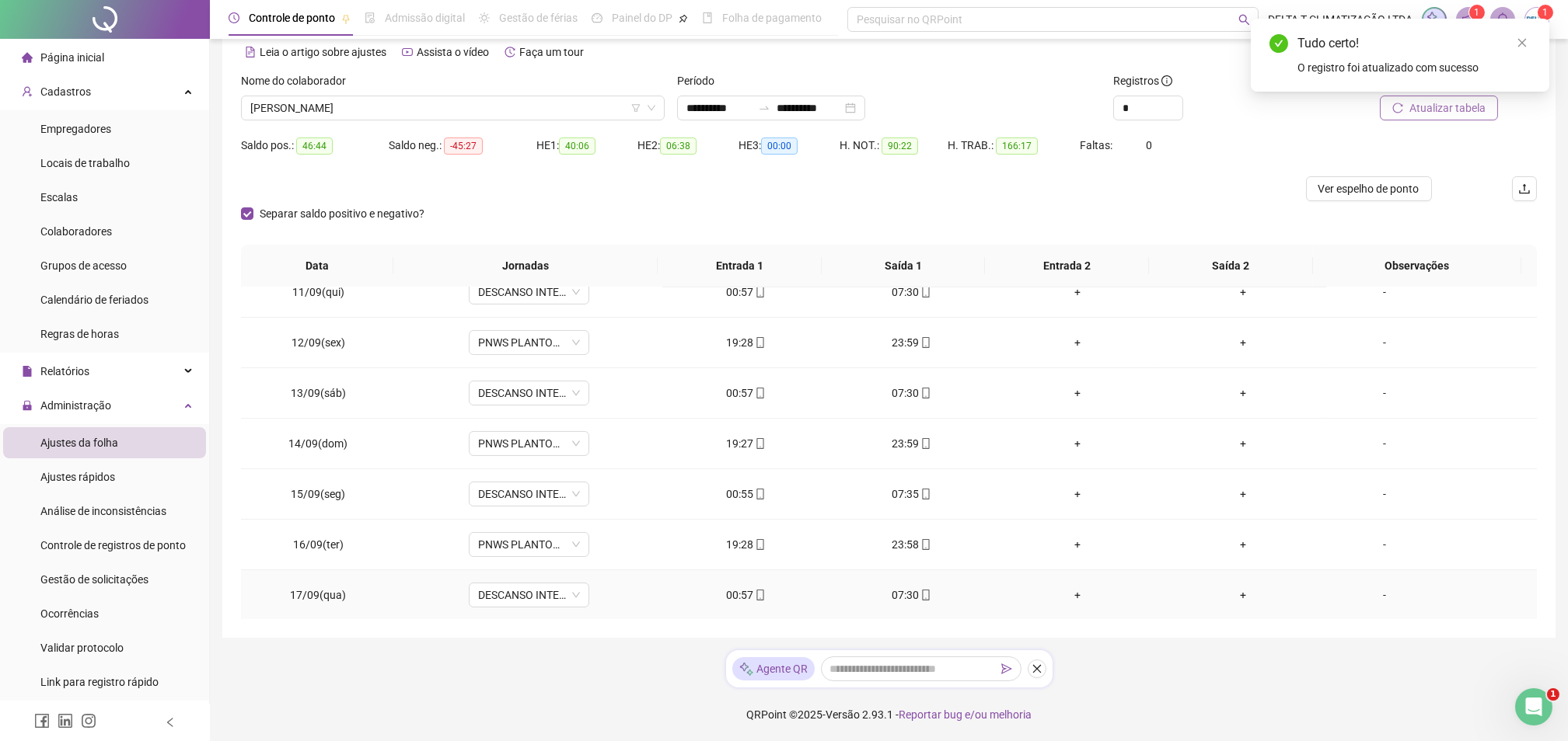
click at [898, 599] on div "07:30" at bounding box center [912, 595] width 141 height 17
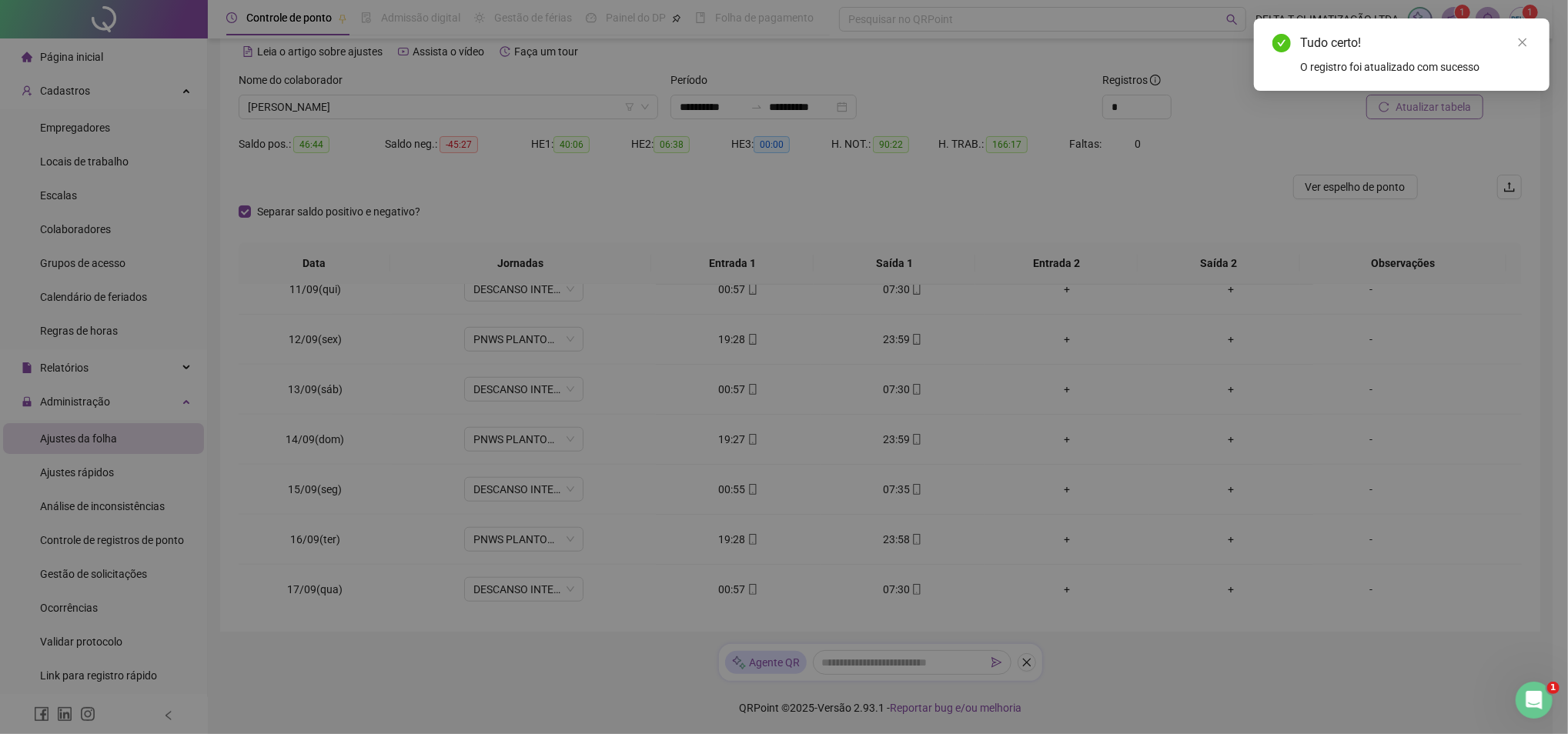
type input "**********"
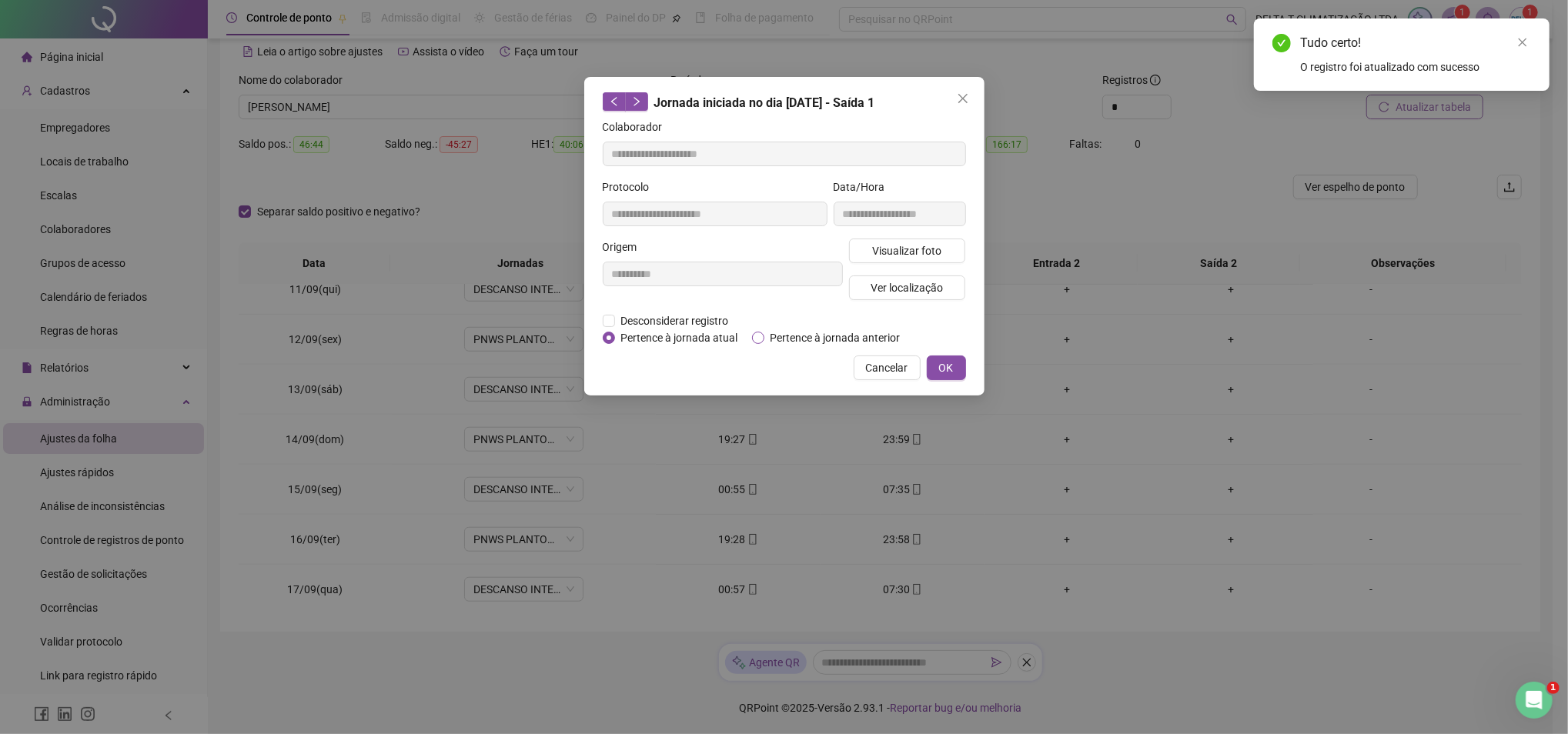
click at [809, 343] on span "Pertence à jornada anterior" at bounding box center [836, 338] width 143 height 17
click at [939, 370] on span "OK" at bounding box center [946, 368] width 14 height 17
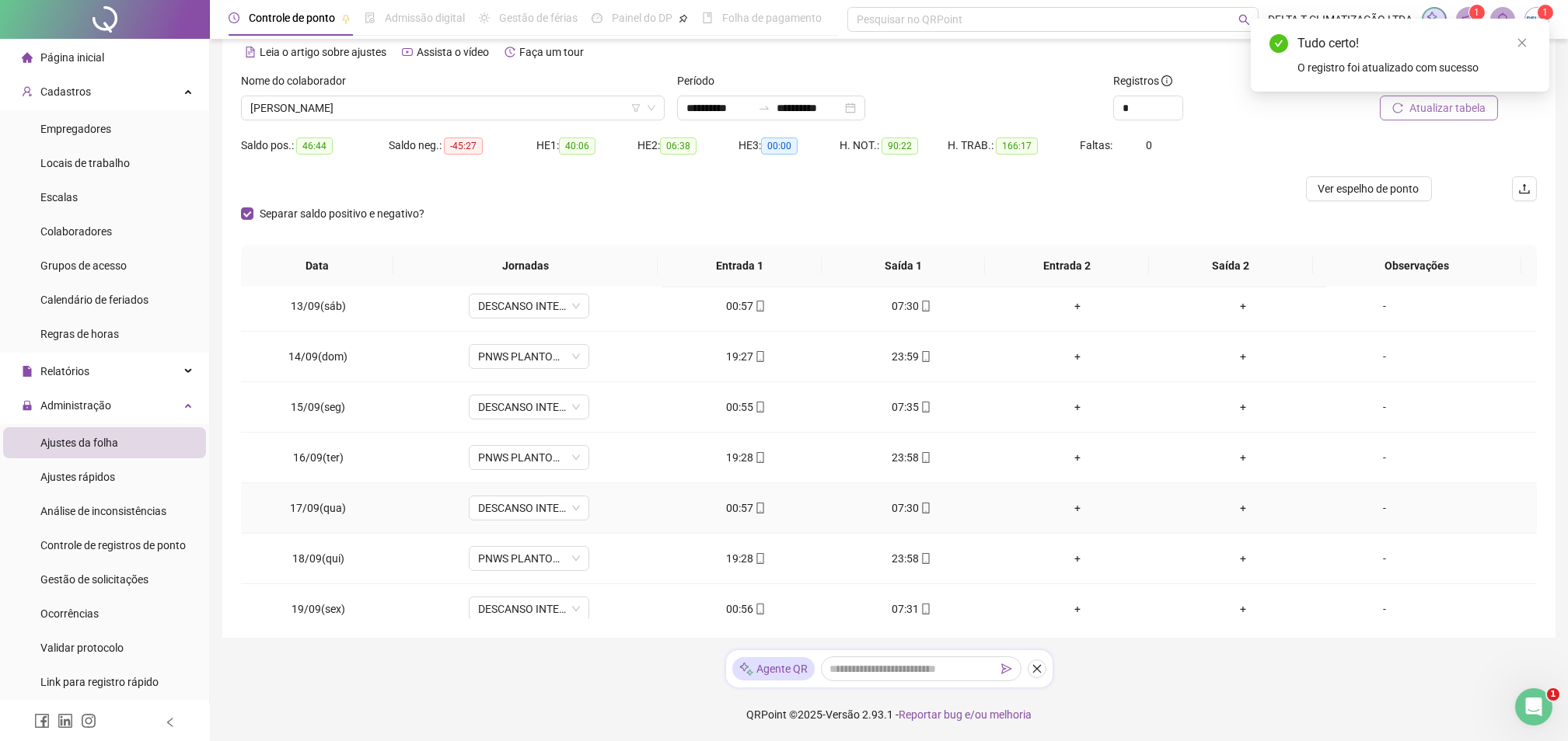
scroll to position [1235, 0]
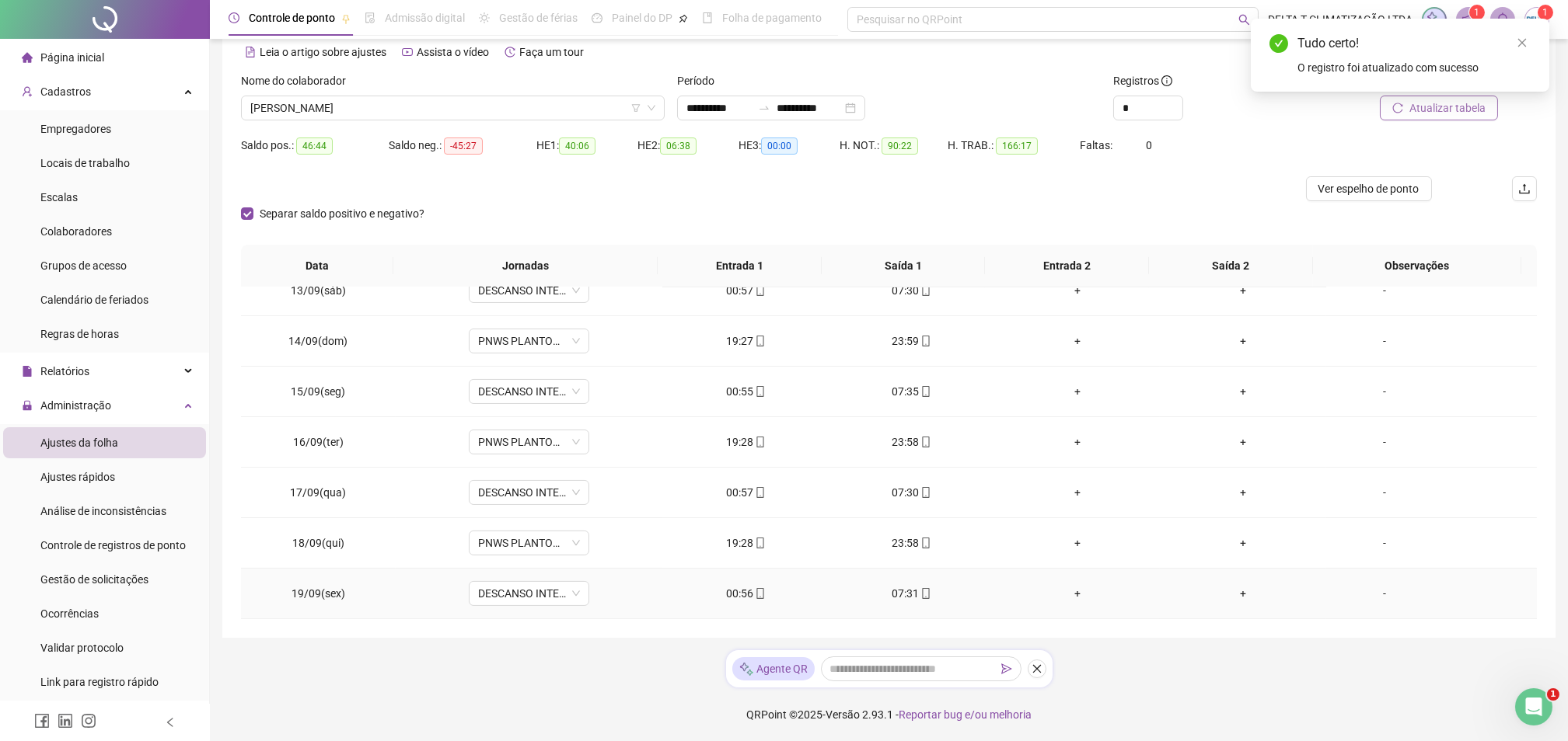
click at [755, 594] on icon "mobile" at bounding box center [760, 593] width 11 height 11
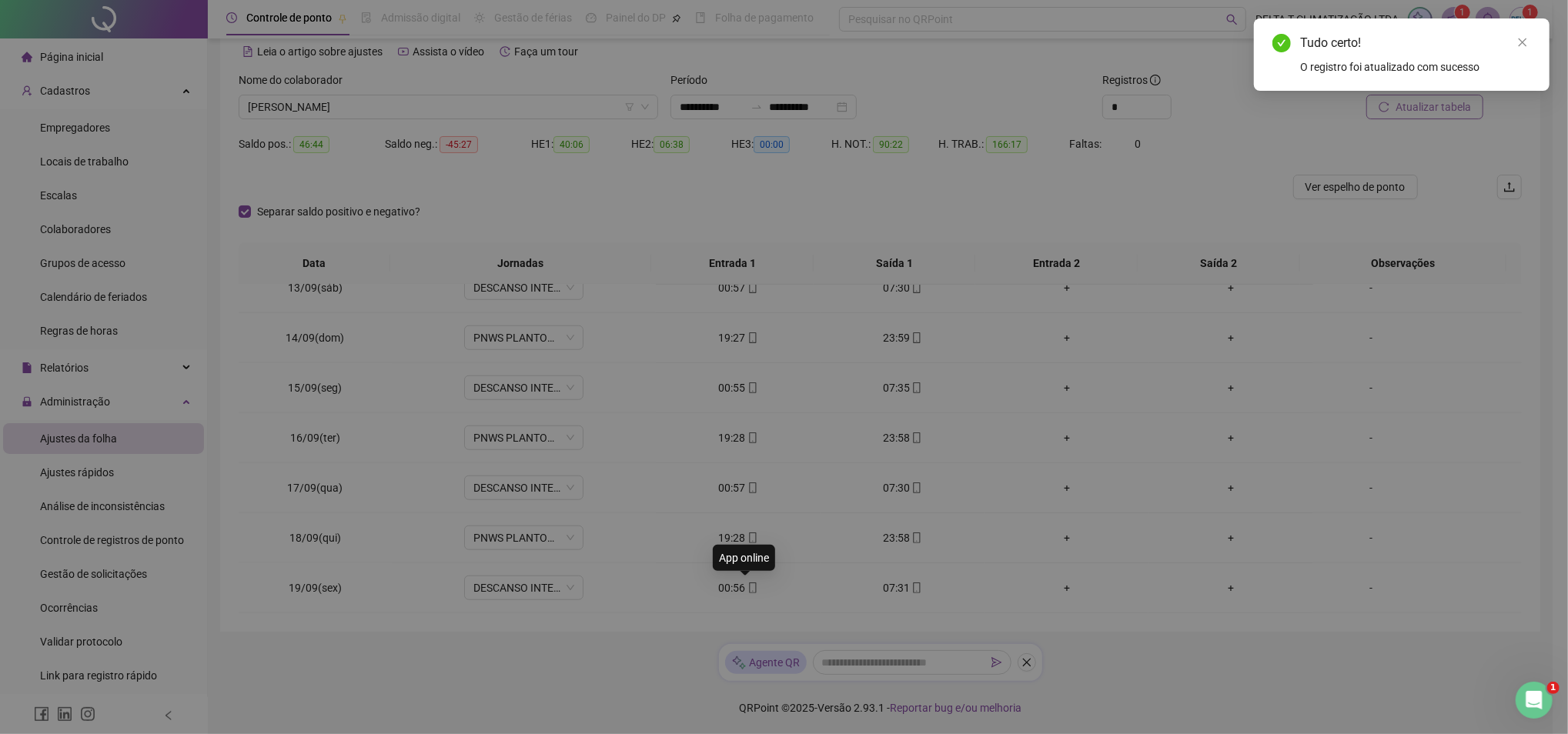
type input "**********"
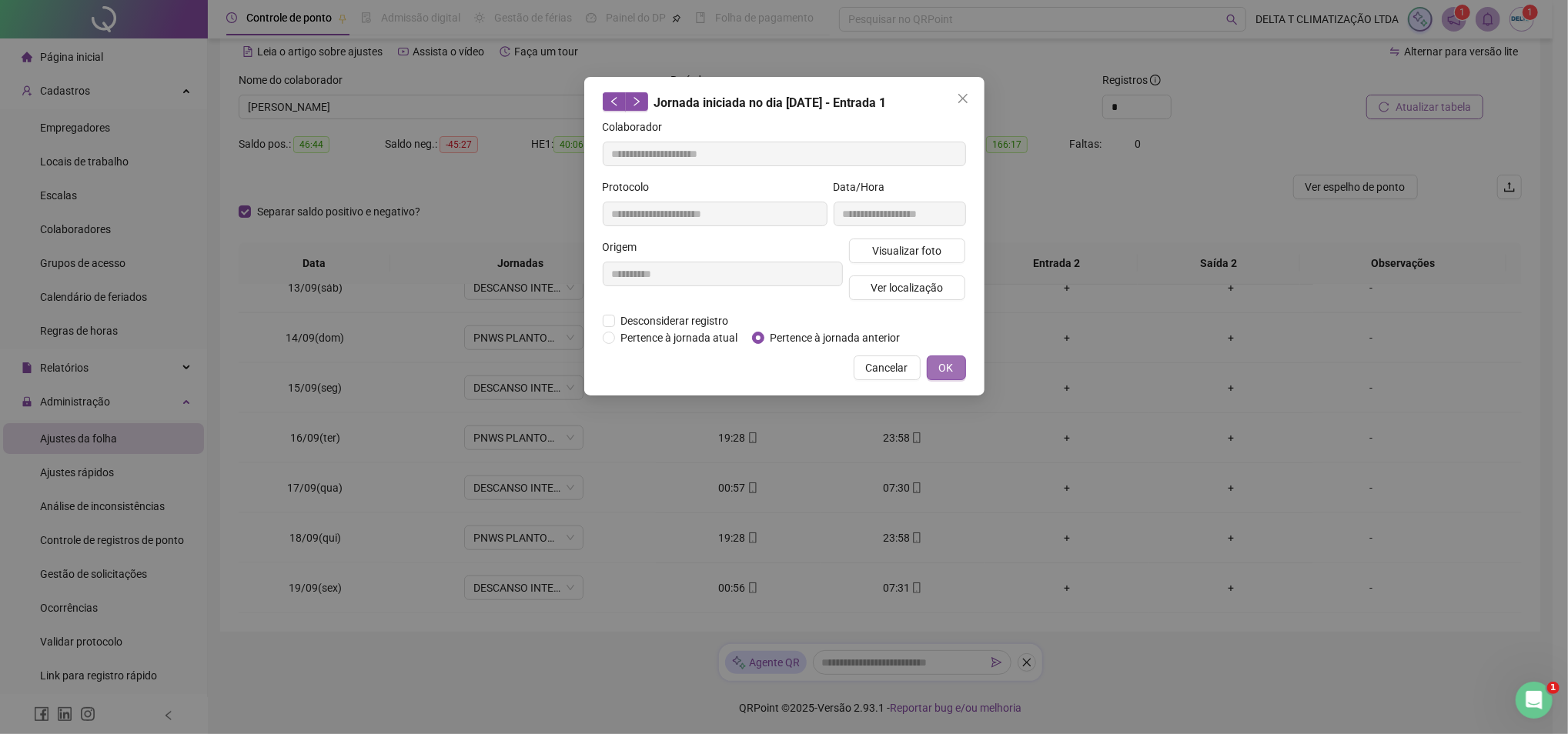
click at [933, 367] on button "OK" at bounding box center [946, 368] width 39 height 25
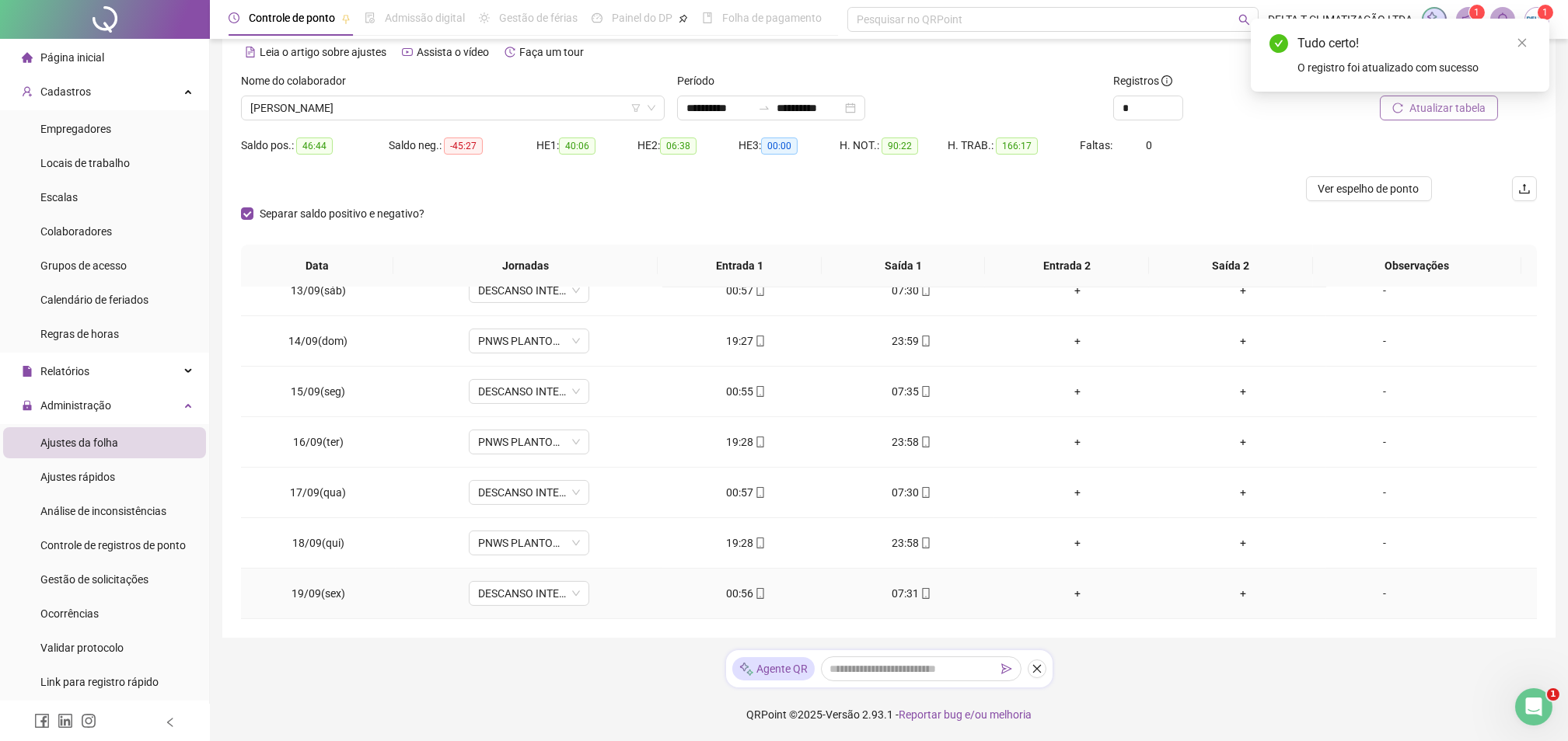
click at [920, 593] on icon "mobile" at bounding box center [925, 593] width 11 height 11
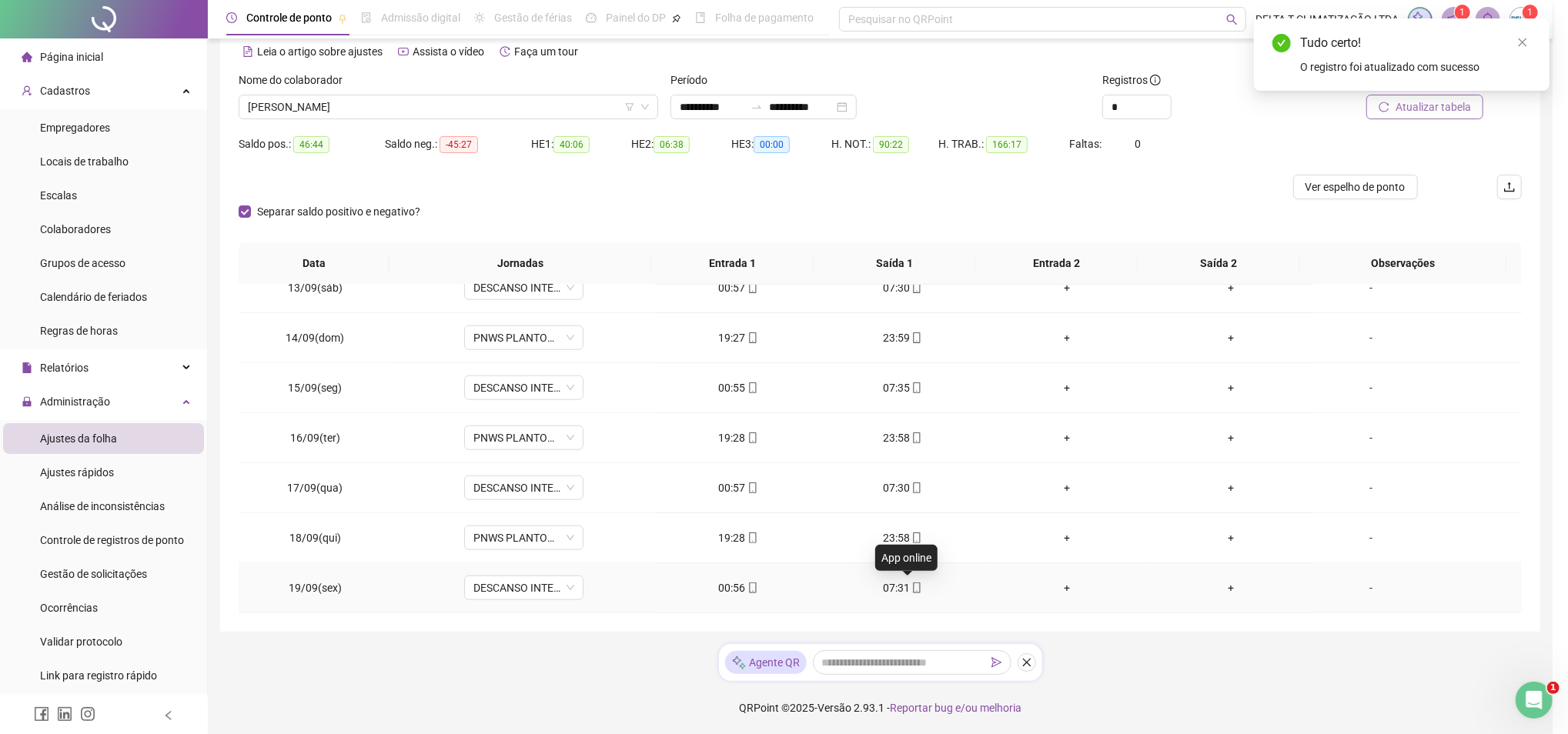
type input "**********"
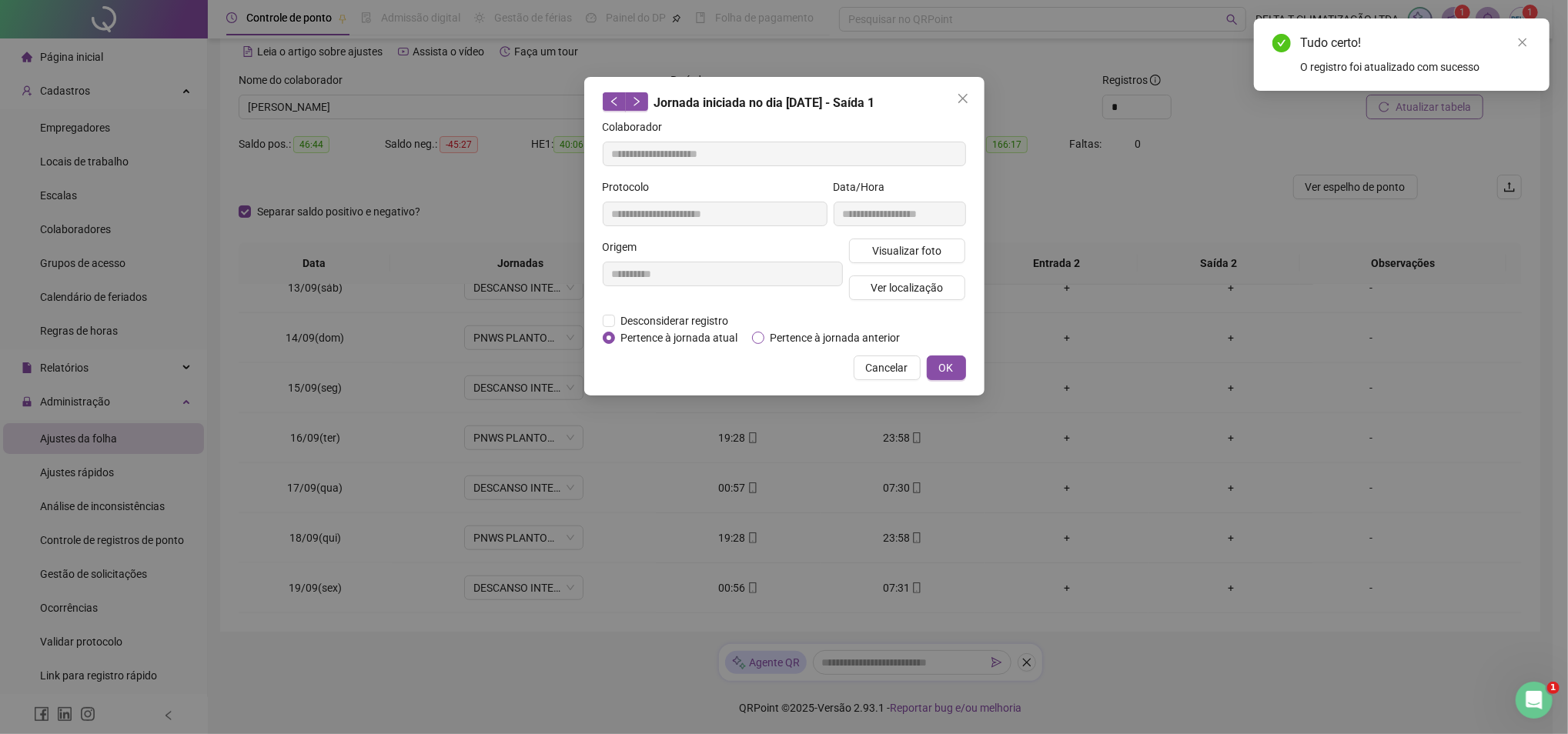
click at [766, 345] on span "Pertence à jornada anterior" at bounding box center [836, 338] width 143 height 17
click at [939, 369] on span "OK" at bounding box center [946, 368] width 14 height 17
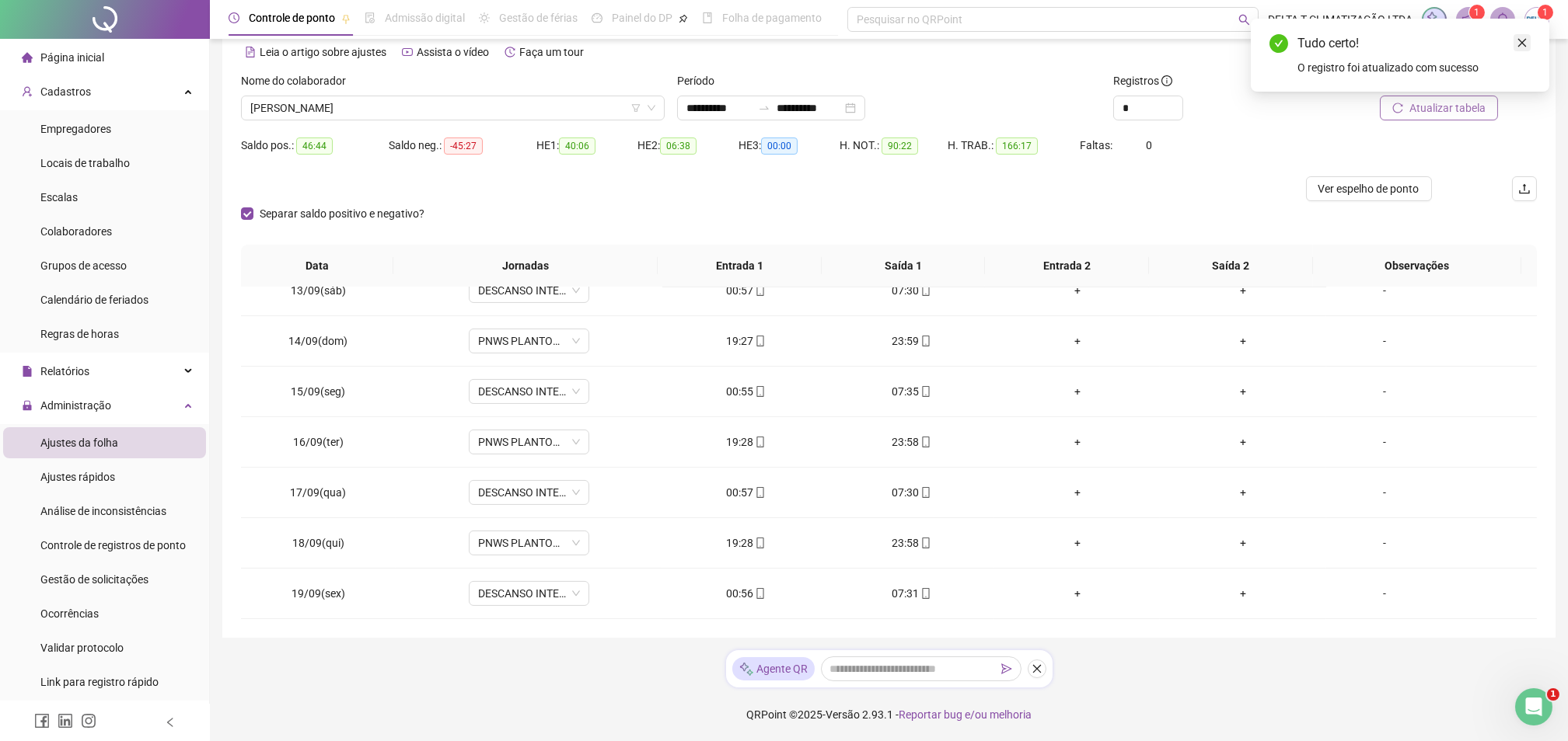
click at [1522, 41] on icon "close" at bounding box center [1522, 43] width 11 height 11
click at [1468, 110] on span "Atualizar tabela" at bounding box center [1447, 108] width 76 height 17
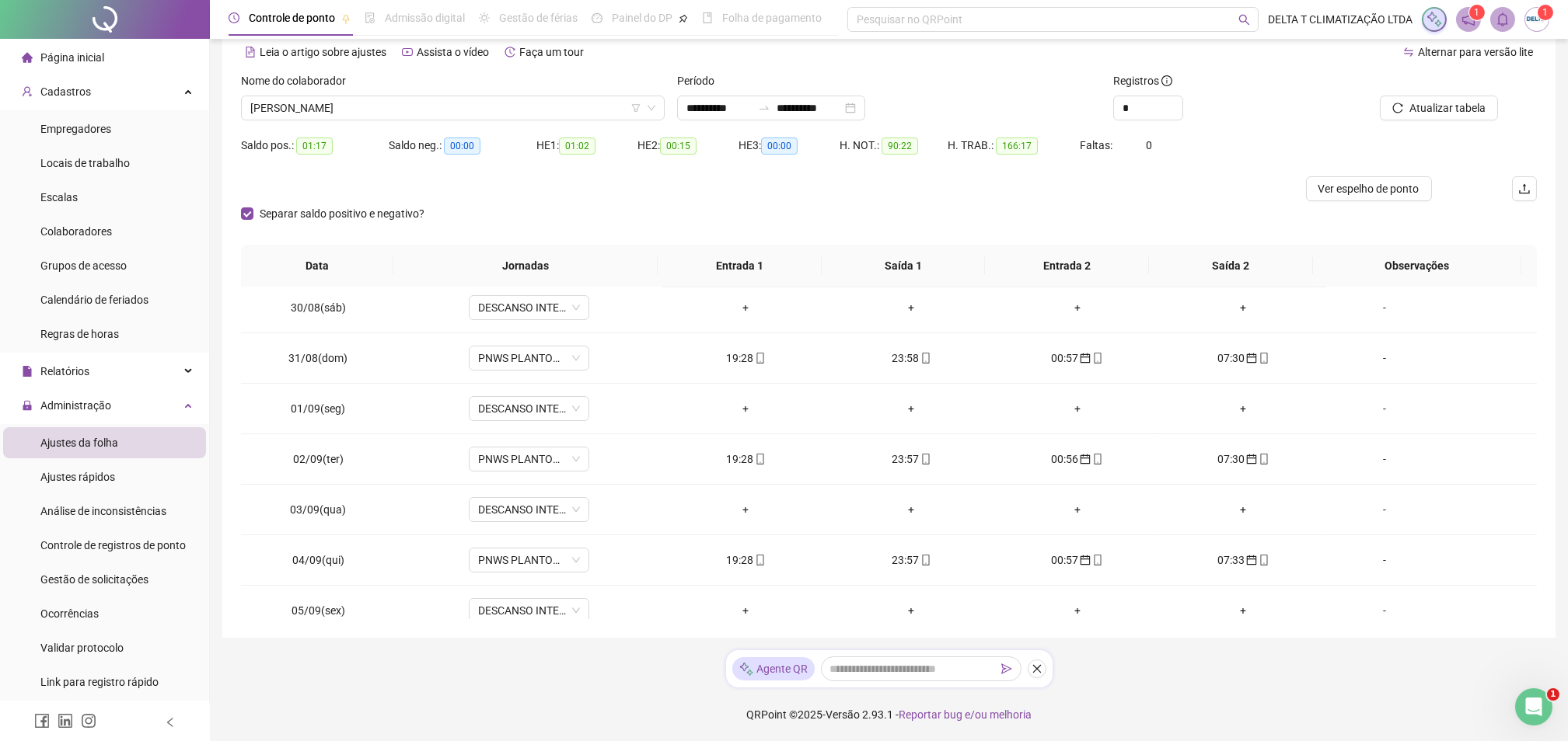
scroll to position [0, 0]
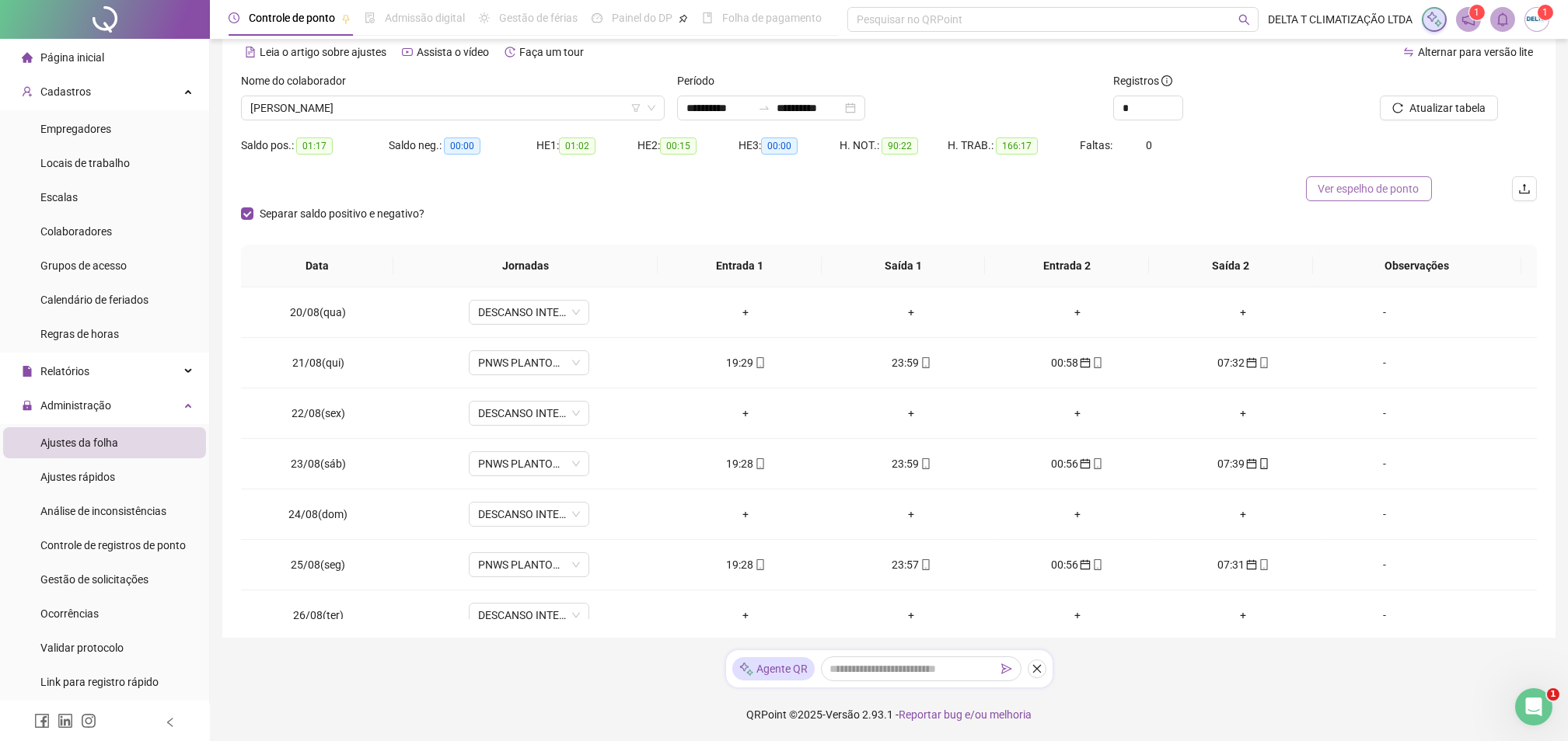
click at [1323, 190] on span "Ver espelho de ponto" at bounding box center [1369, 189] width 102 height 17
click at [444, 109] on span "[PERSON_NAME]" at bounding box center [452, 108] width 405 height 23
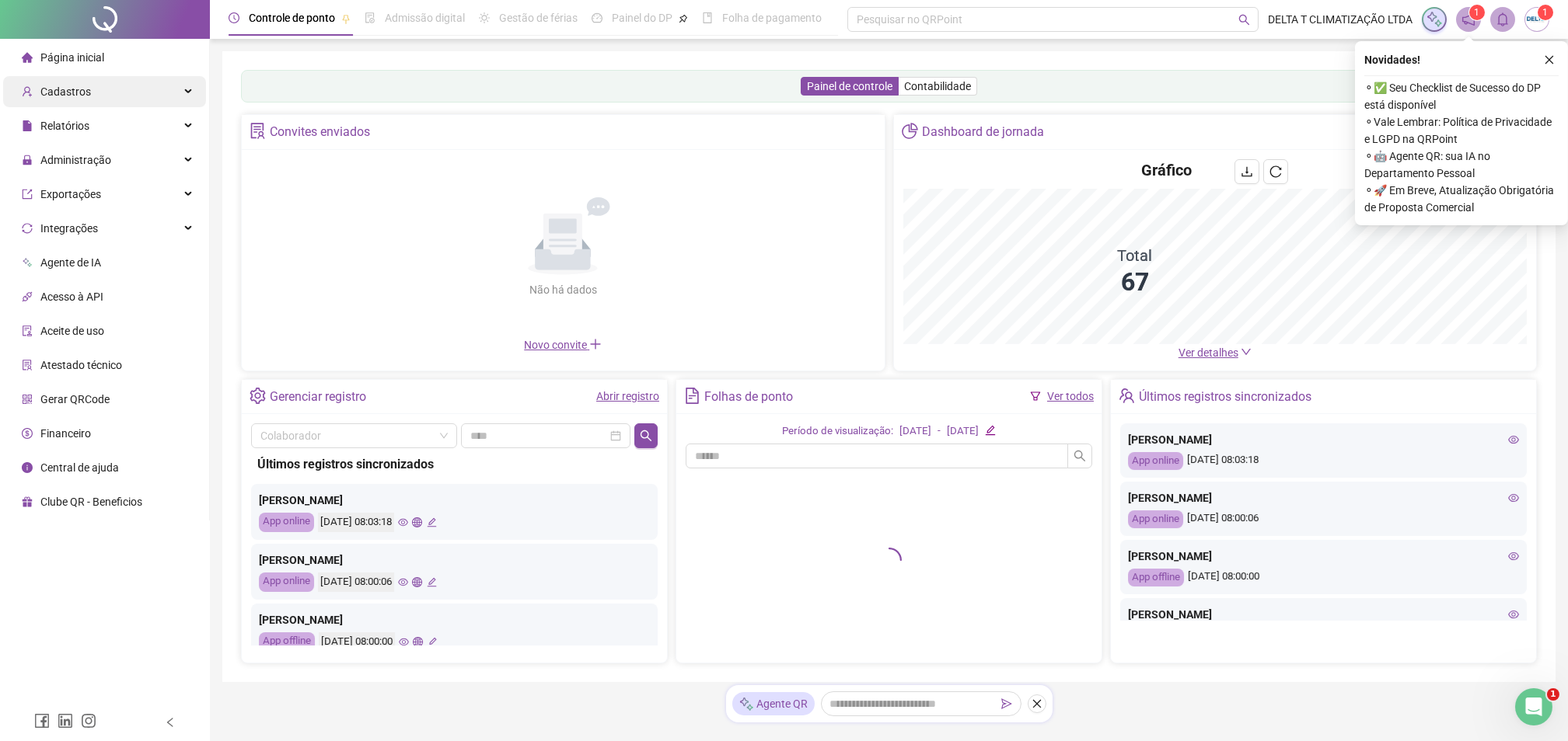
click at [91, 101] on div "Cadastros" at bounding box center [104, 92] width 203 height 31
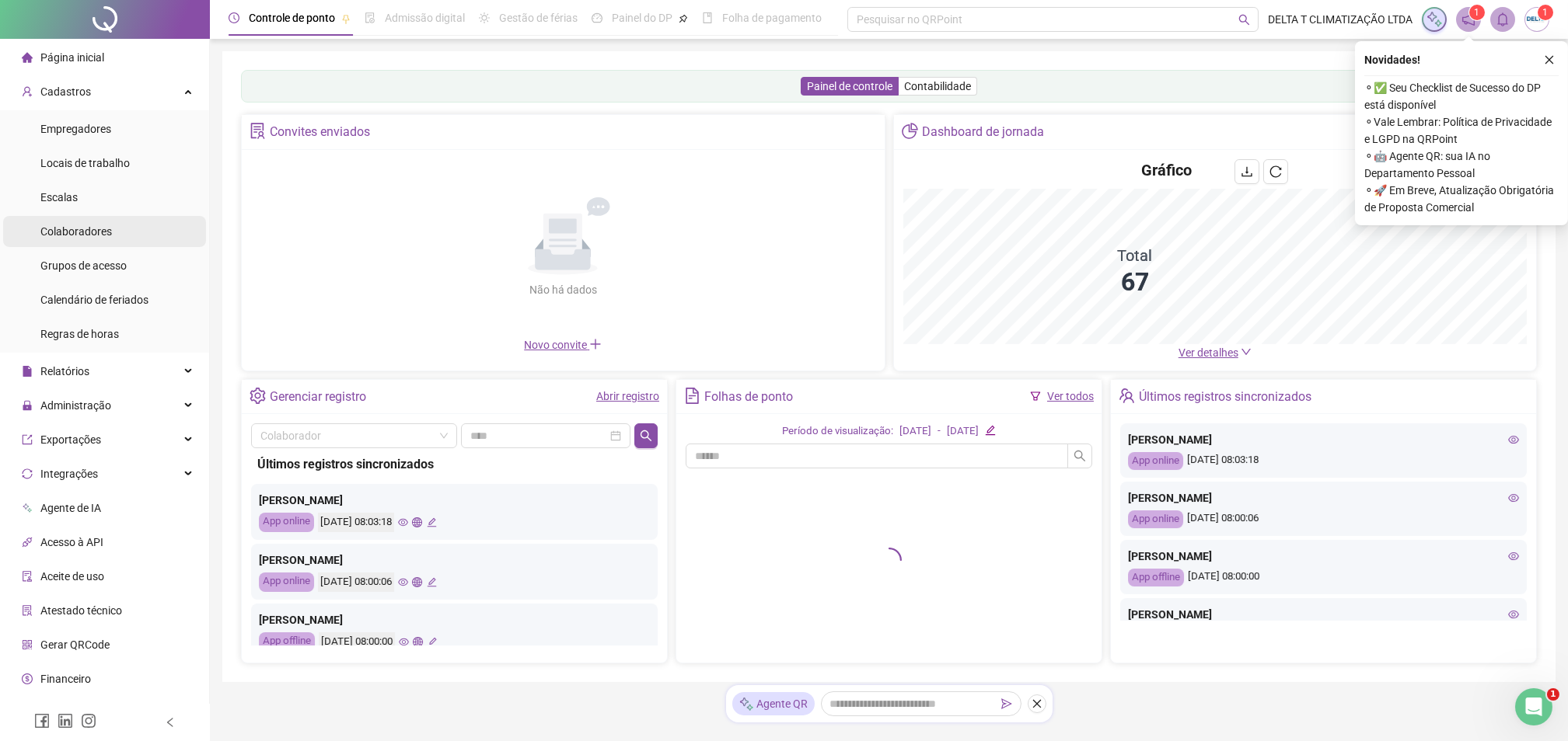
click at [94, 239] on div "Colaboradores" at bounding box center [76, 232] width 72 height 31
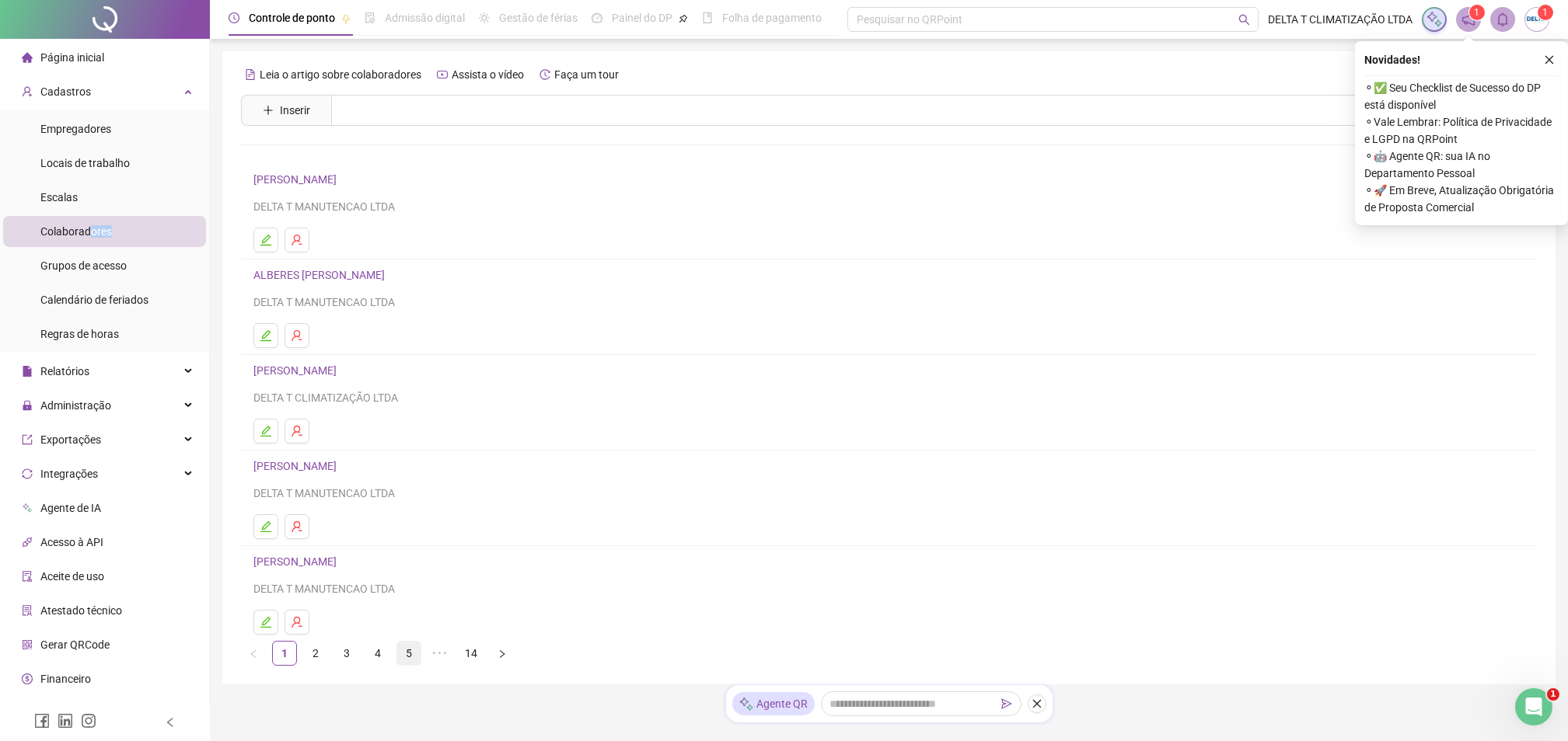
click at [408, 662] on link "5" at bounding box center [409, 653] width 23 height 23
click at [481, 660] on link "7" at bounding box center [471, 653] width 23 height 23
click at [477, 657] on link "9" at bounding box center [471, 653] width 23 height 23
click at [341, 467] on link "[PERSON_NAME]" at bounding box center [297, 466] width 88 height 13
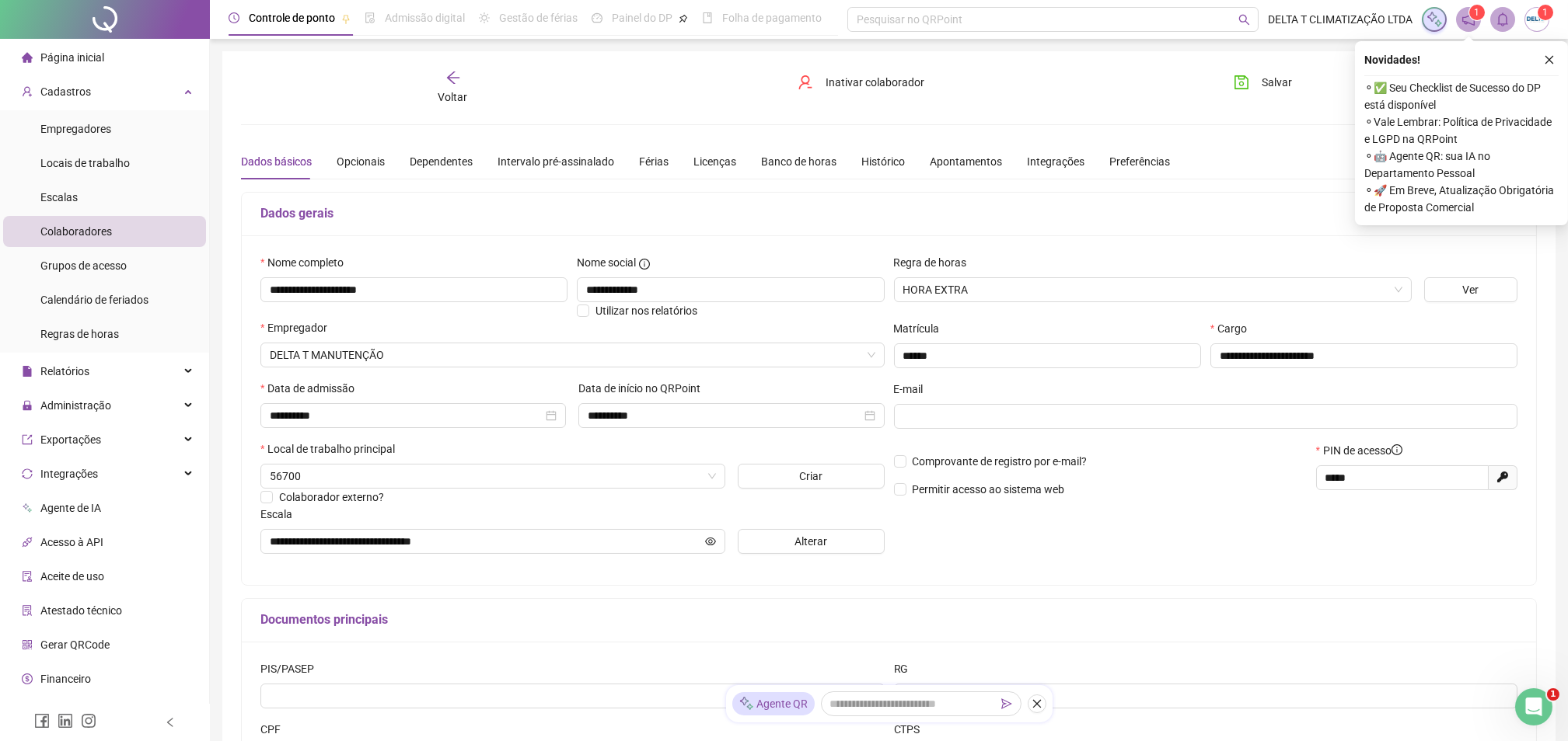
type input "**********"
click at [769, 542] on button "Alterar" at bounding box center [811, 542] width 147 height 25
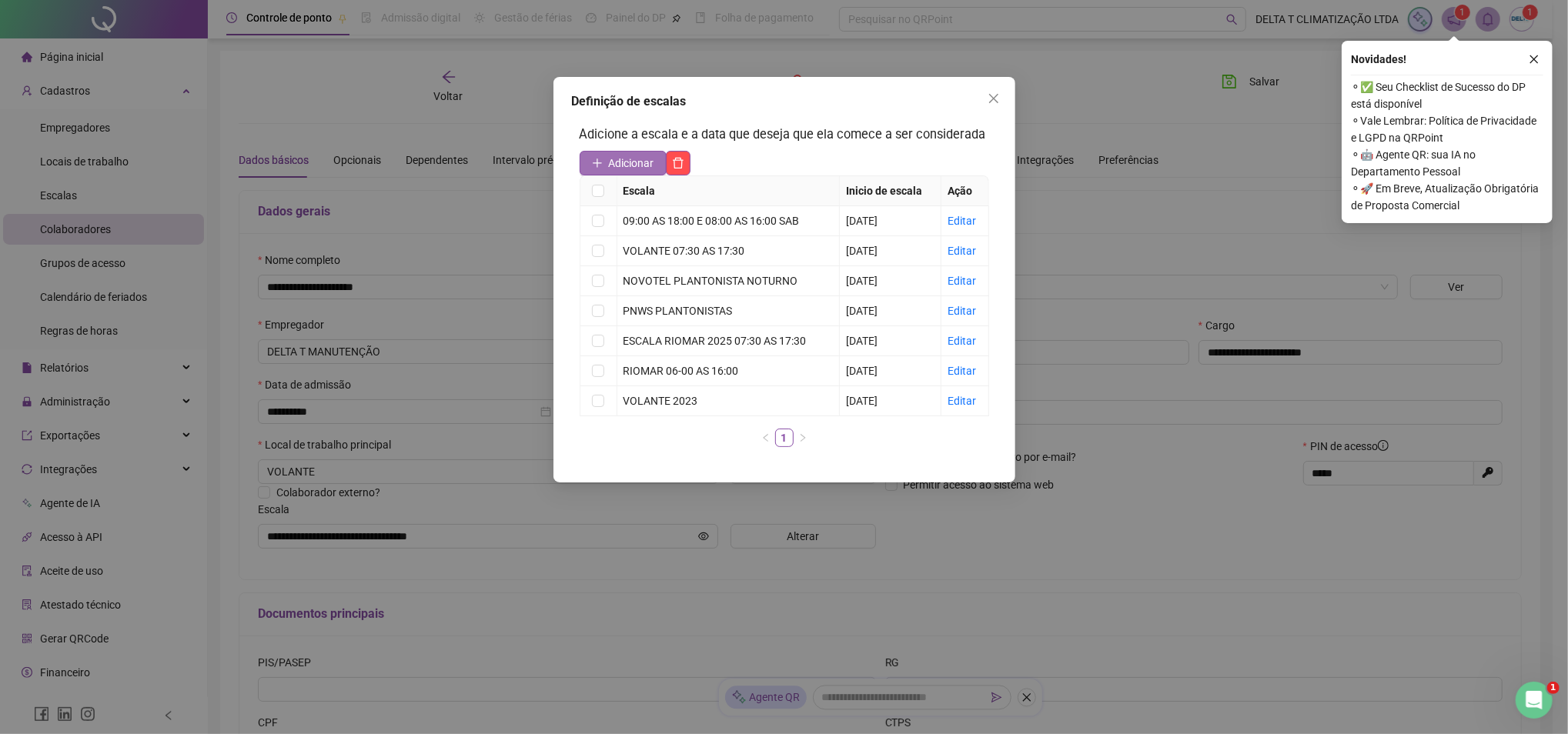
click at [612, 166] on span "Adicionar" at bounding box center [631, 164] width 45 height 17
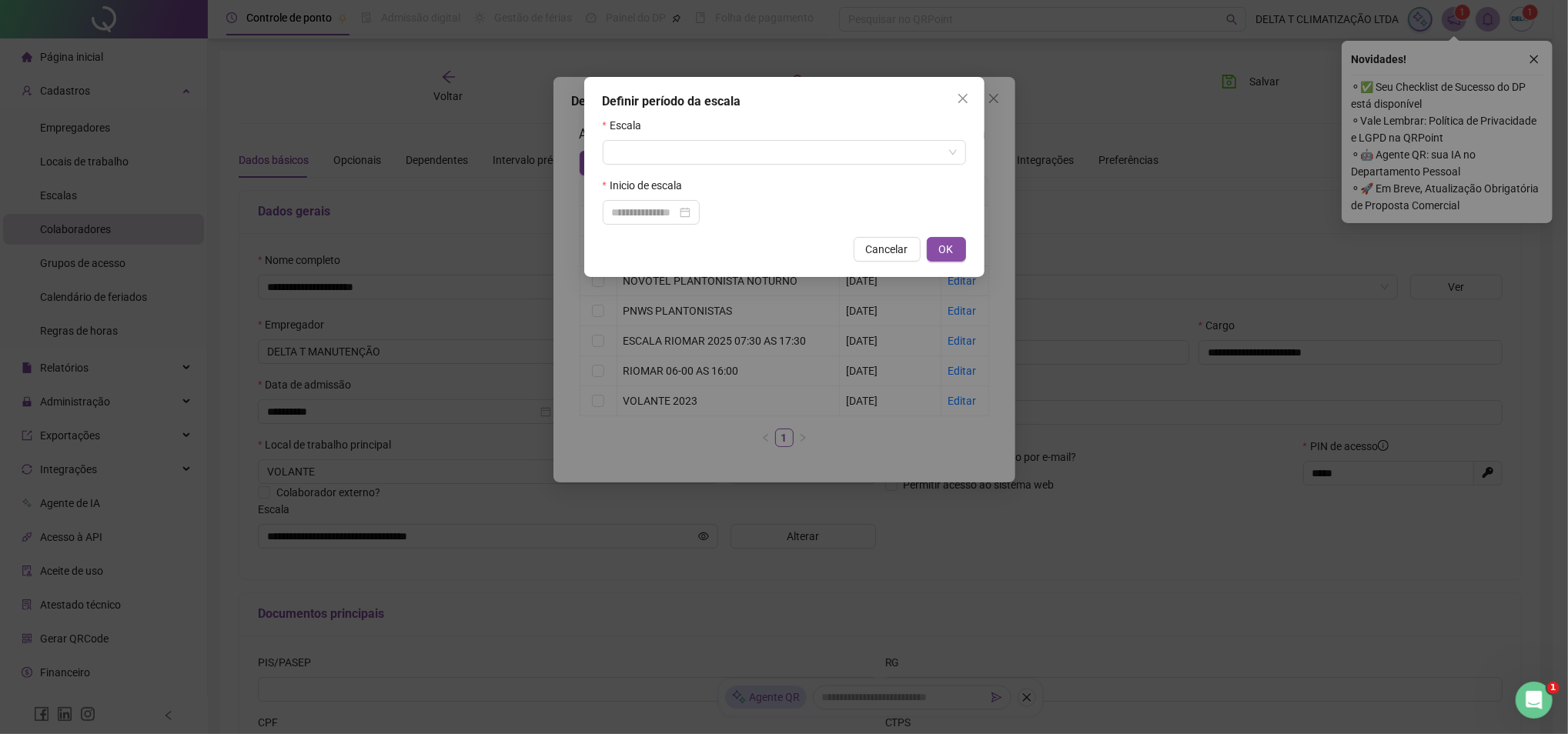
click at [706, 165] on form "Escala Inicio de escala" at bounding box center [785, 170] width 364 height 108
click at [710, 157] on input "search" at bounding box center [777, 152] width 331 height 23
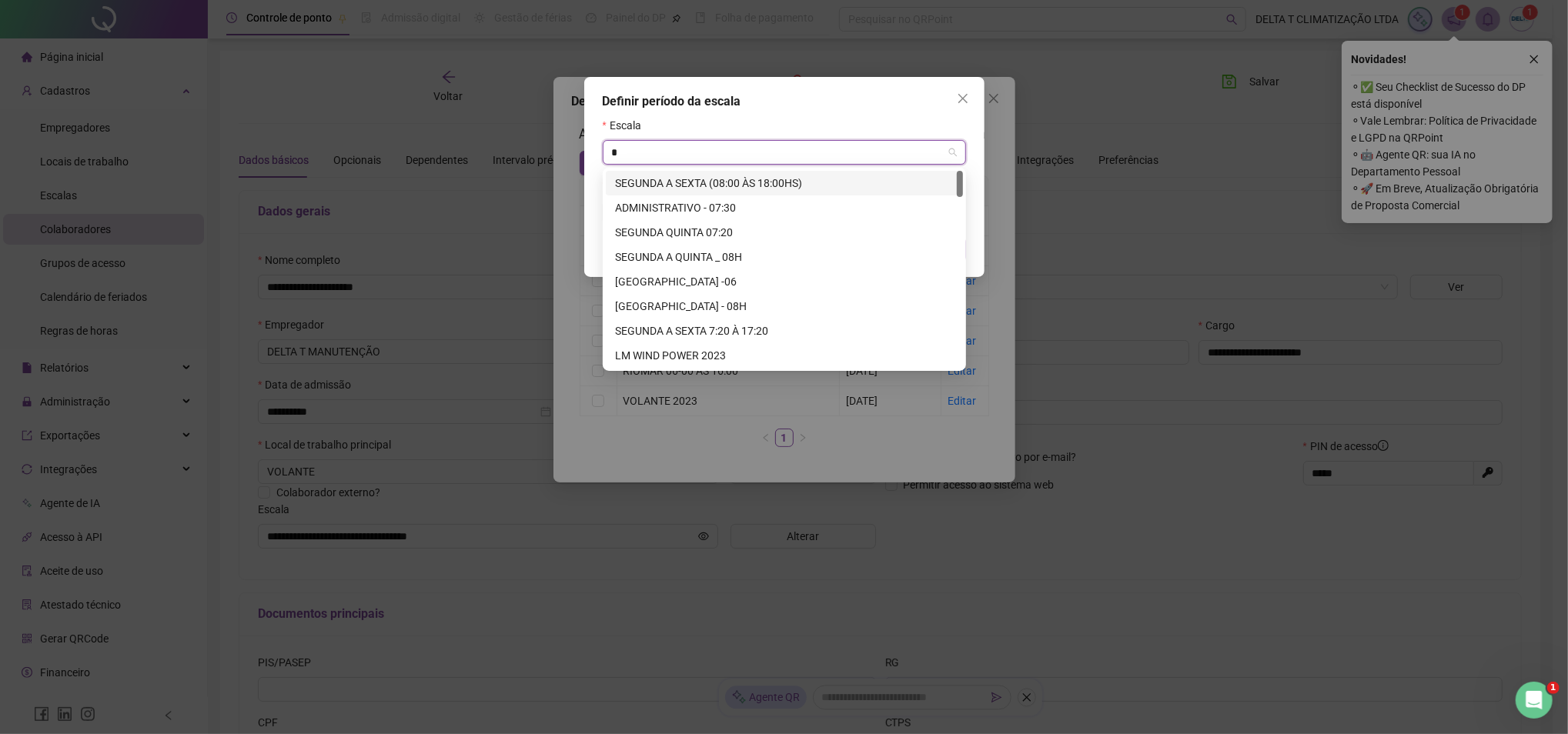
type input "**"
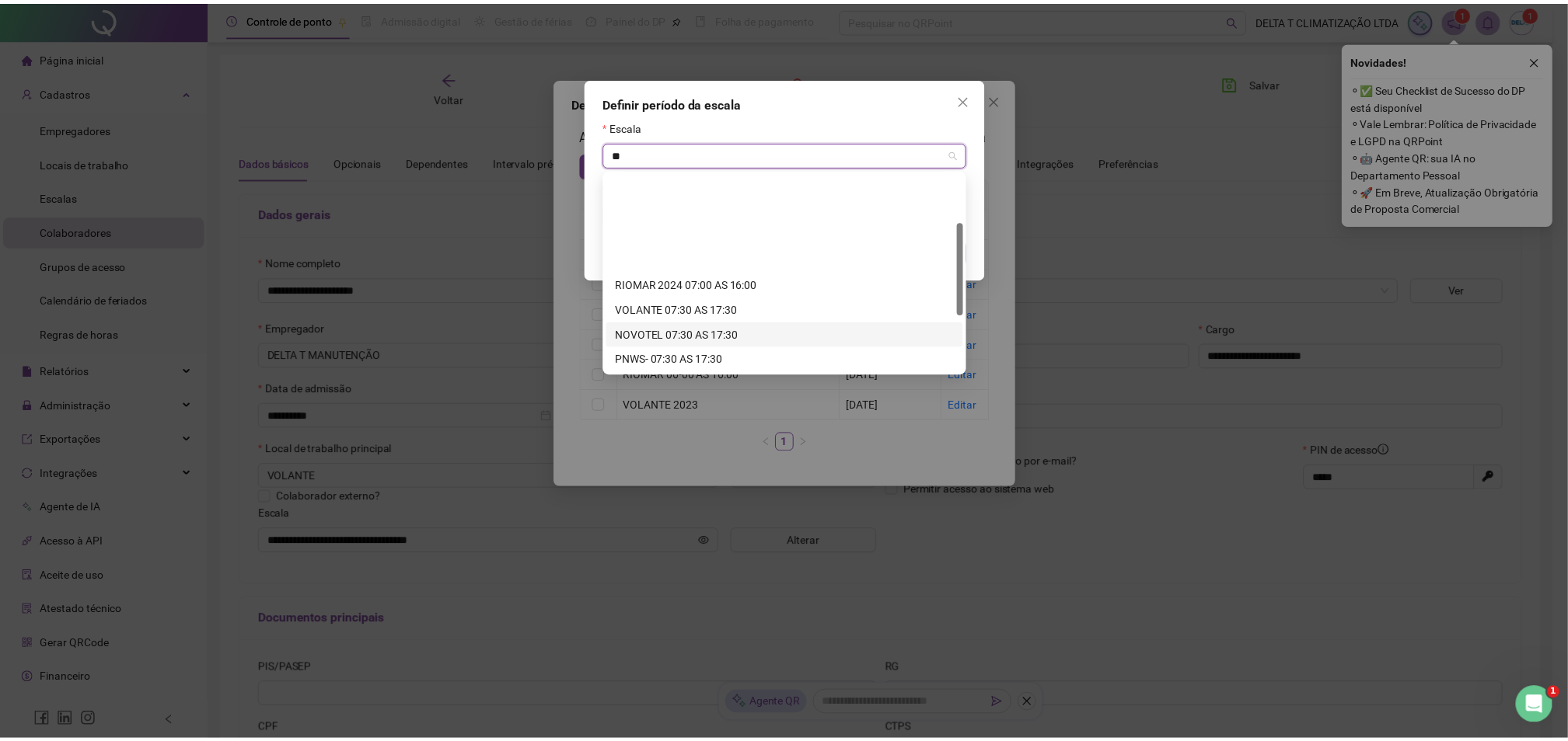
scroll to position [103, 0]
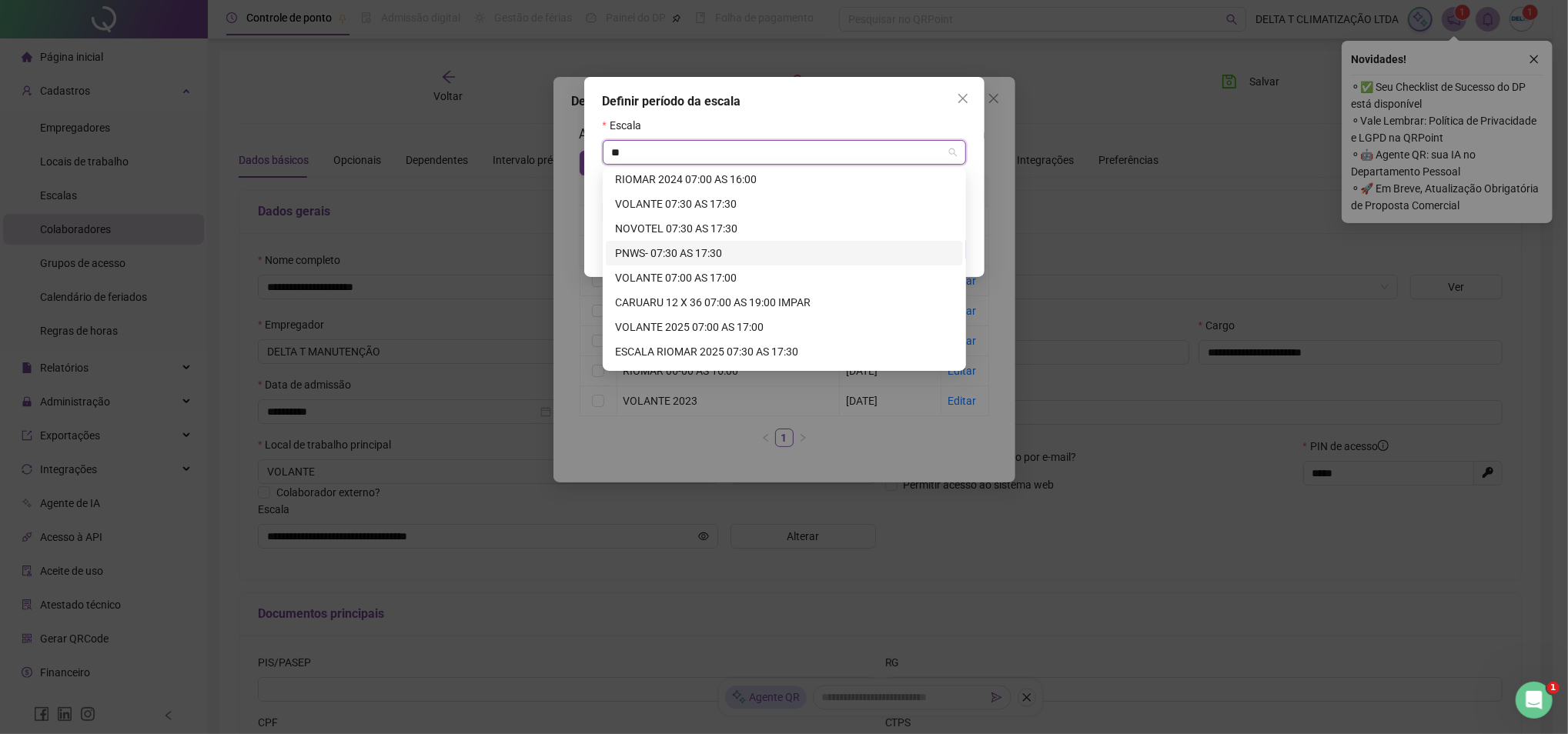
click at [737, 254] on div "PNWS- 07:30 AS 17:30" at bounding box center [785, 254] width 339 height 17
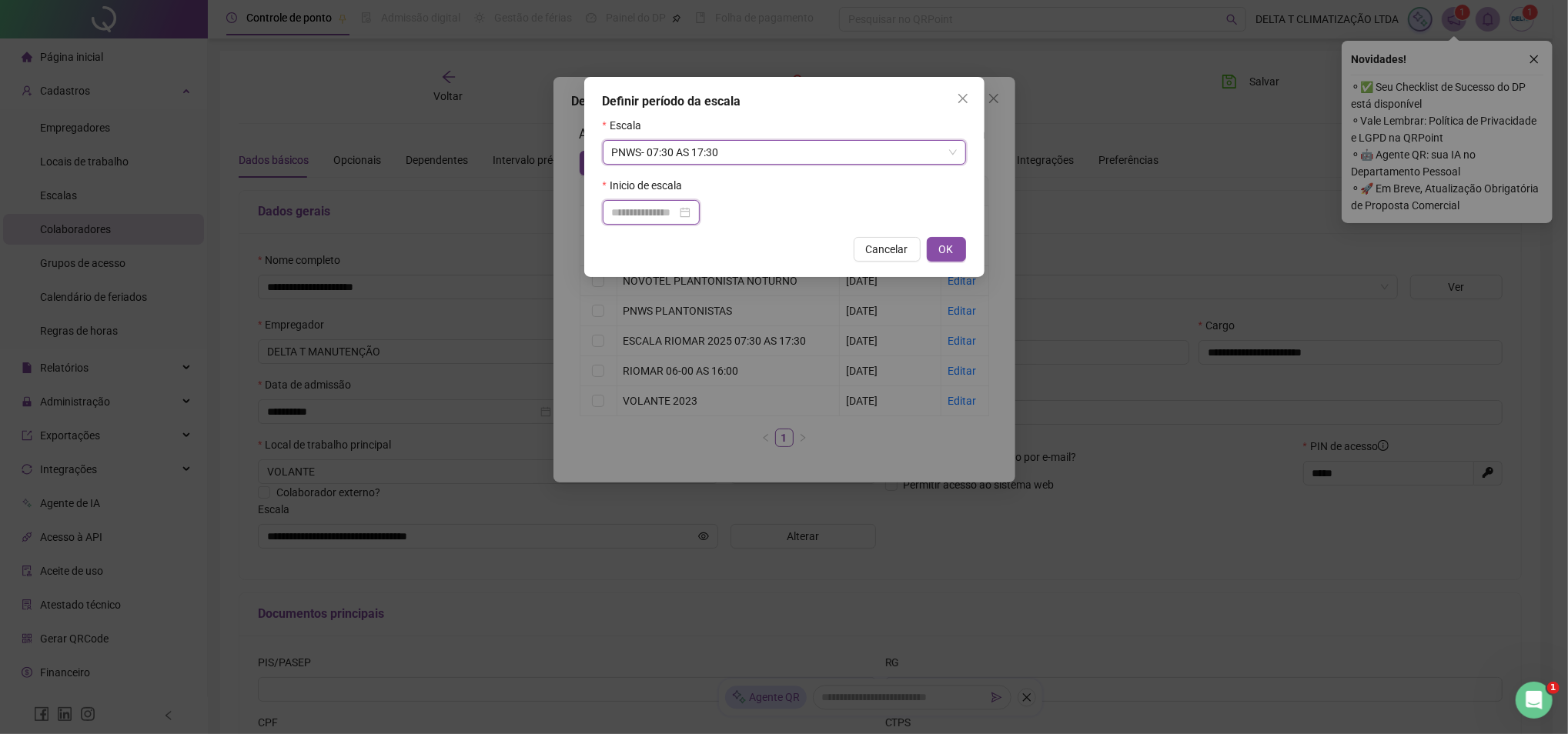
click at [670, 219] on input at bounding box center [644, 212] width 65 height 17
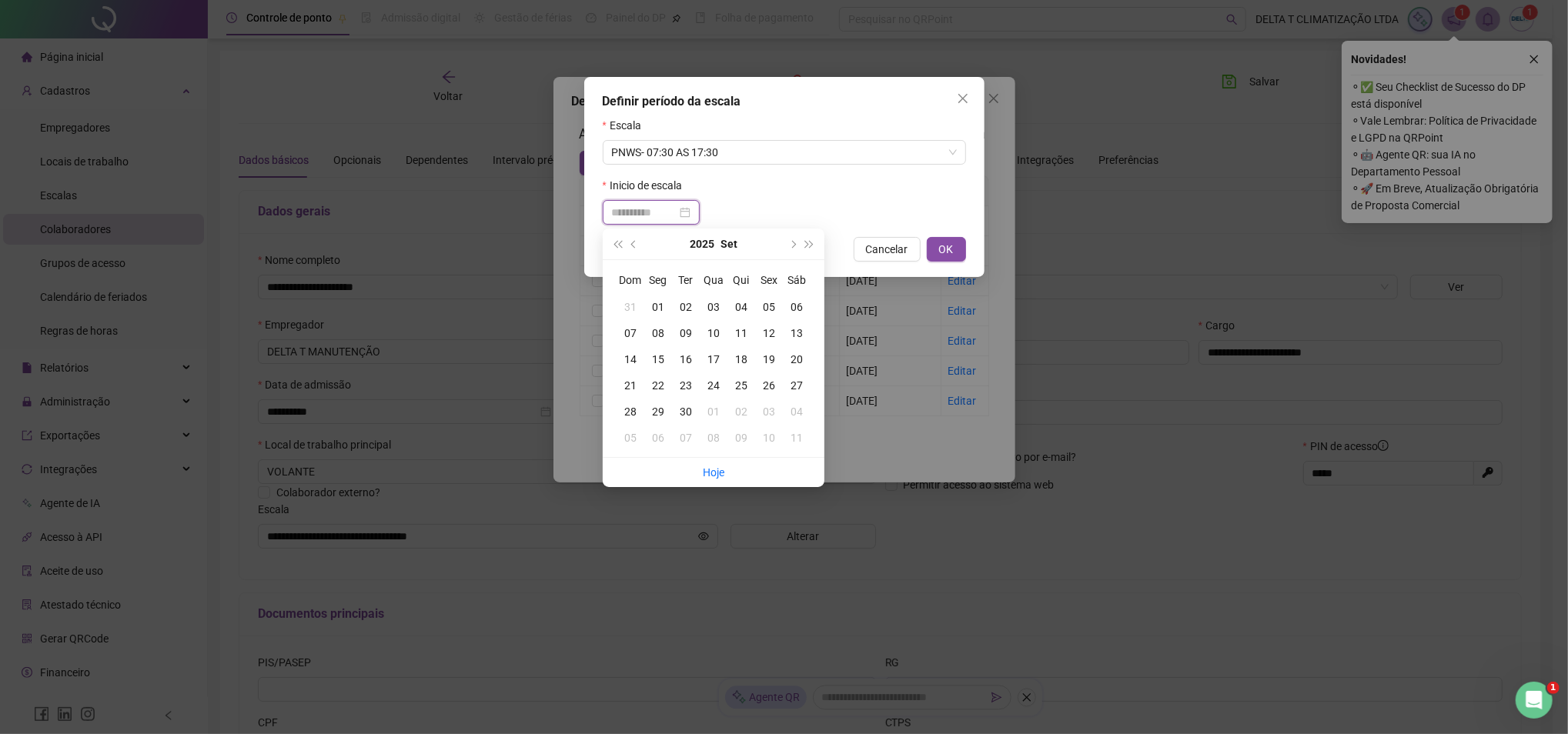
type input "**********"
click at [636, 246] on span "prev-year" at bounding box center [635, 244] width 8 height 8
type input "**********"
click at [712, 419] on div "27" at bounding box center [713, 411] width 28 height 17
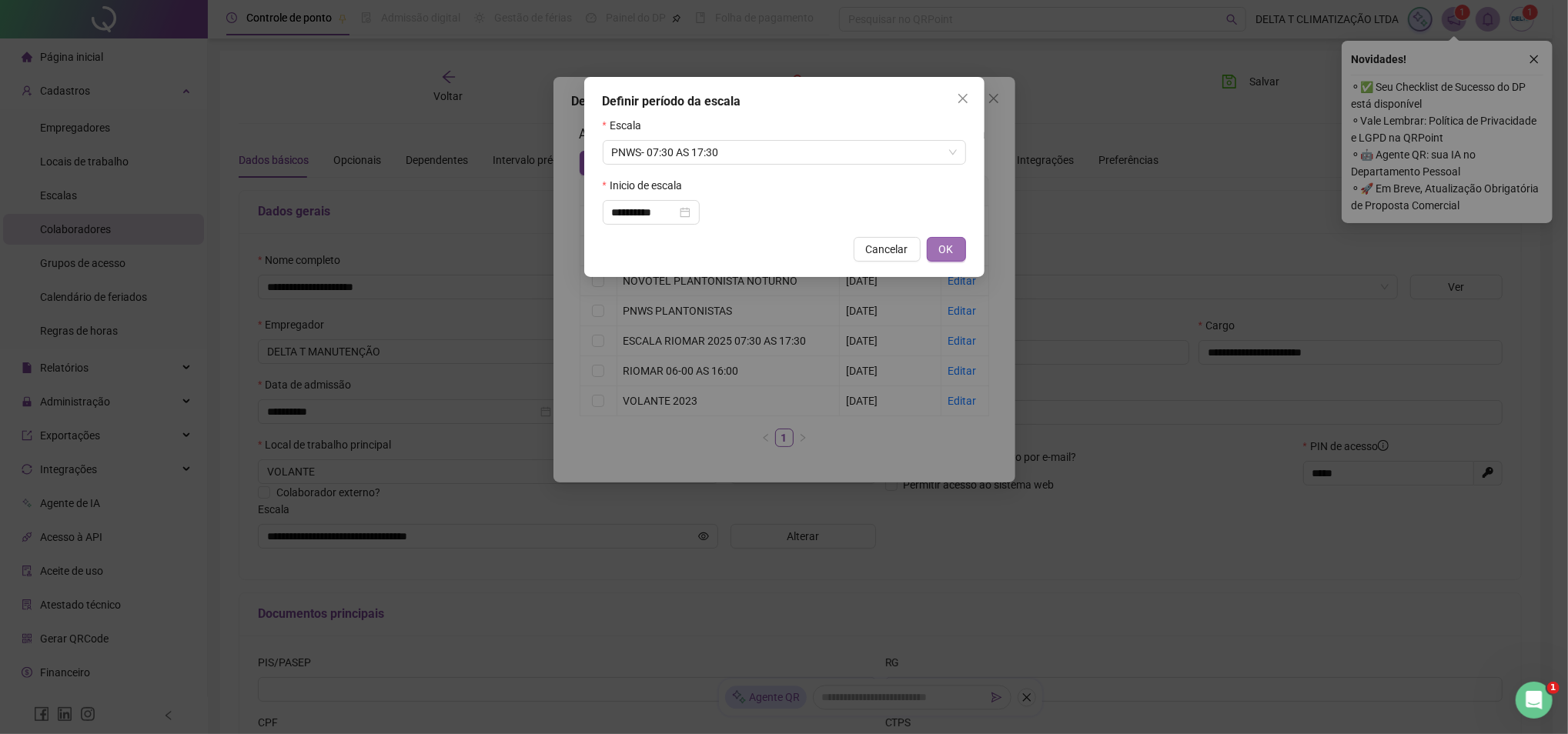
click at [939, 253] on span "OK" at bounding box center [946, 250] width 14 height 17
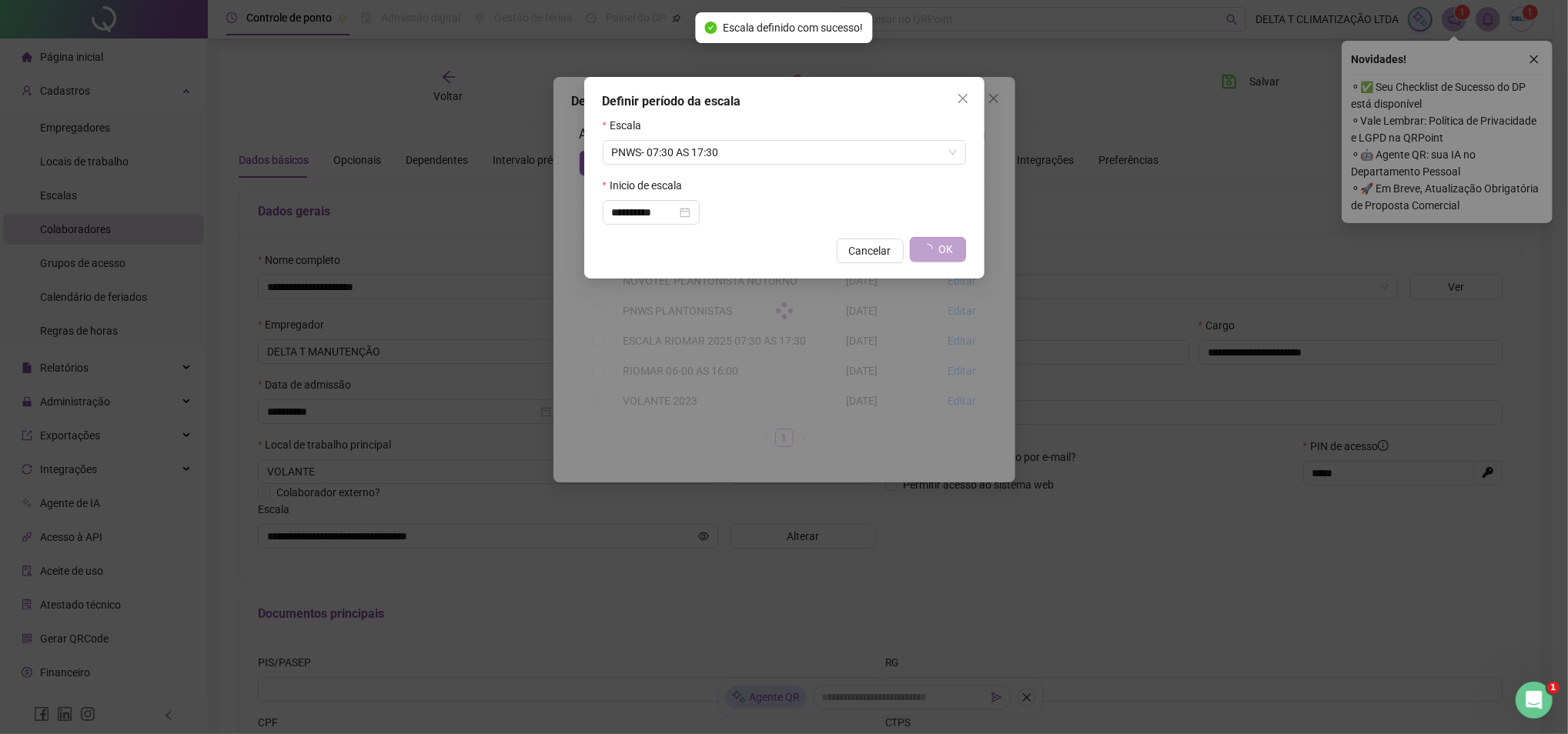
type input "**********"
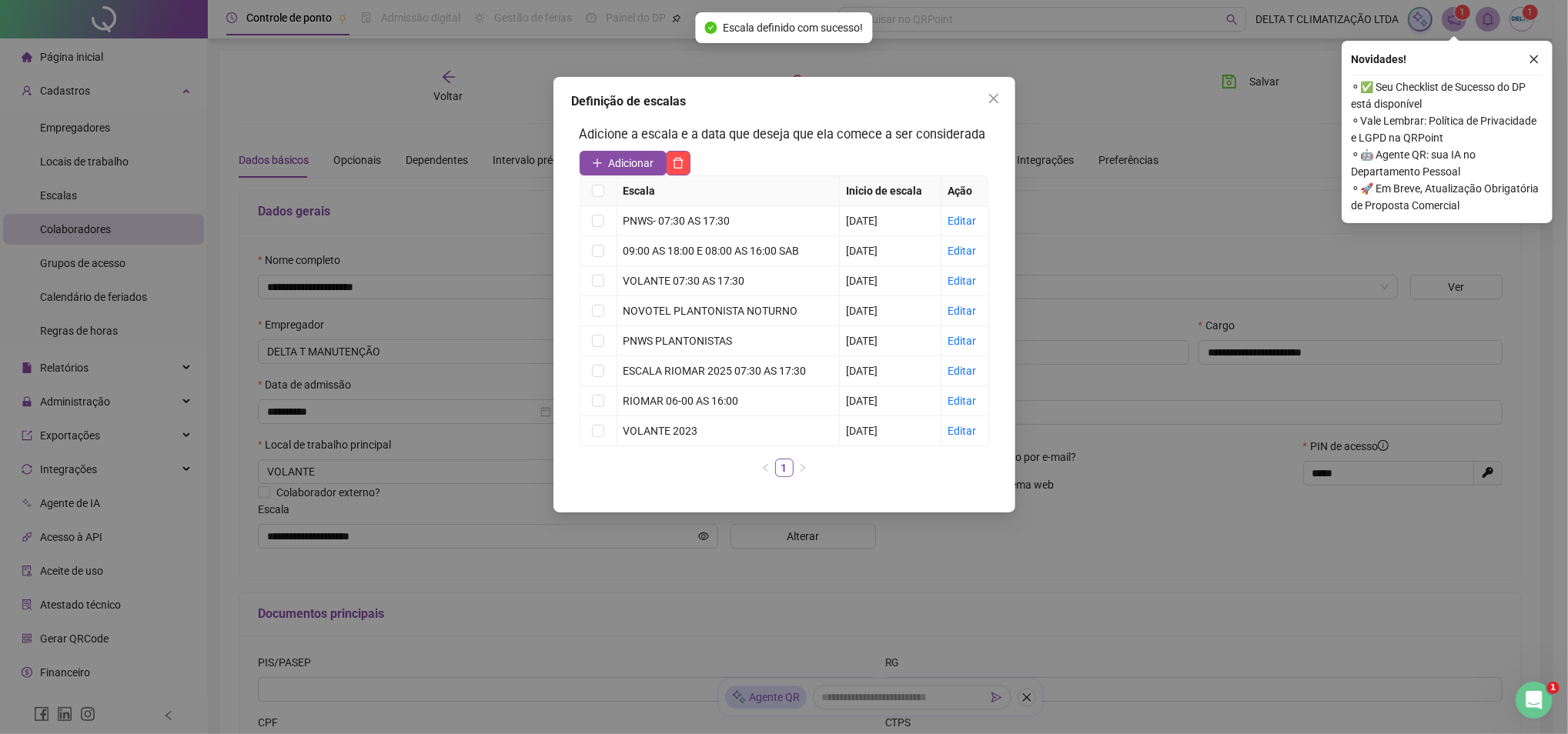
click at [992, 96] on icon "close" at bounding box center [994, 99] width 12 height 12
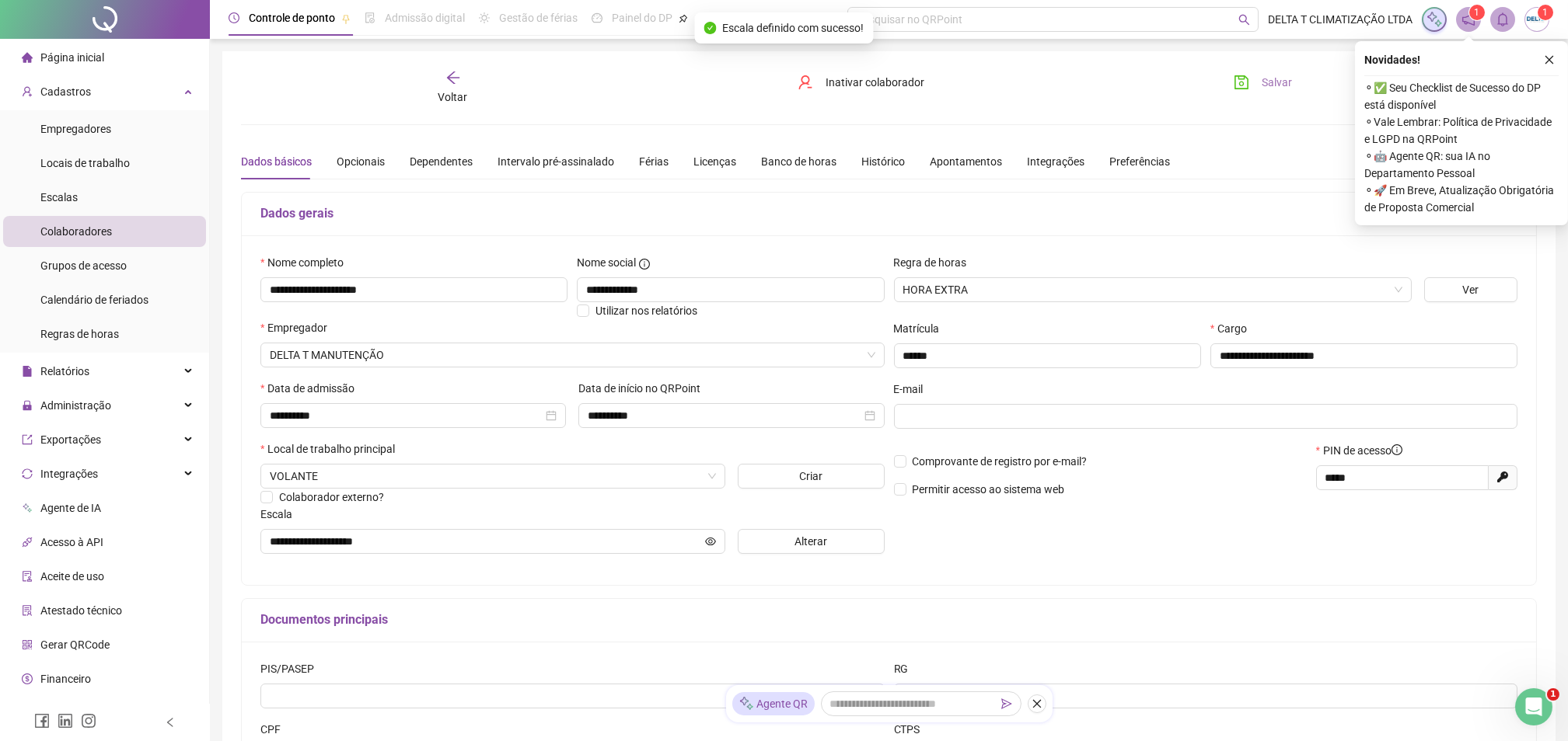
click at [1262, 76] on span "Salvar" at bounding box center [1276, 82] width 30 height 17
